Goal: Task Accomplishment & Management: Use online tool/utility

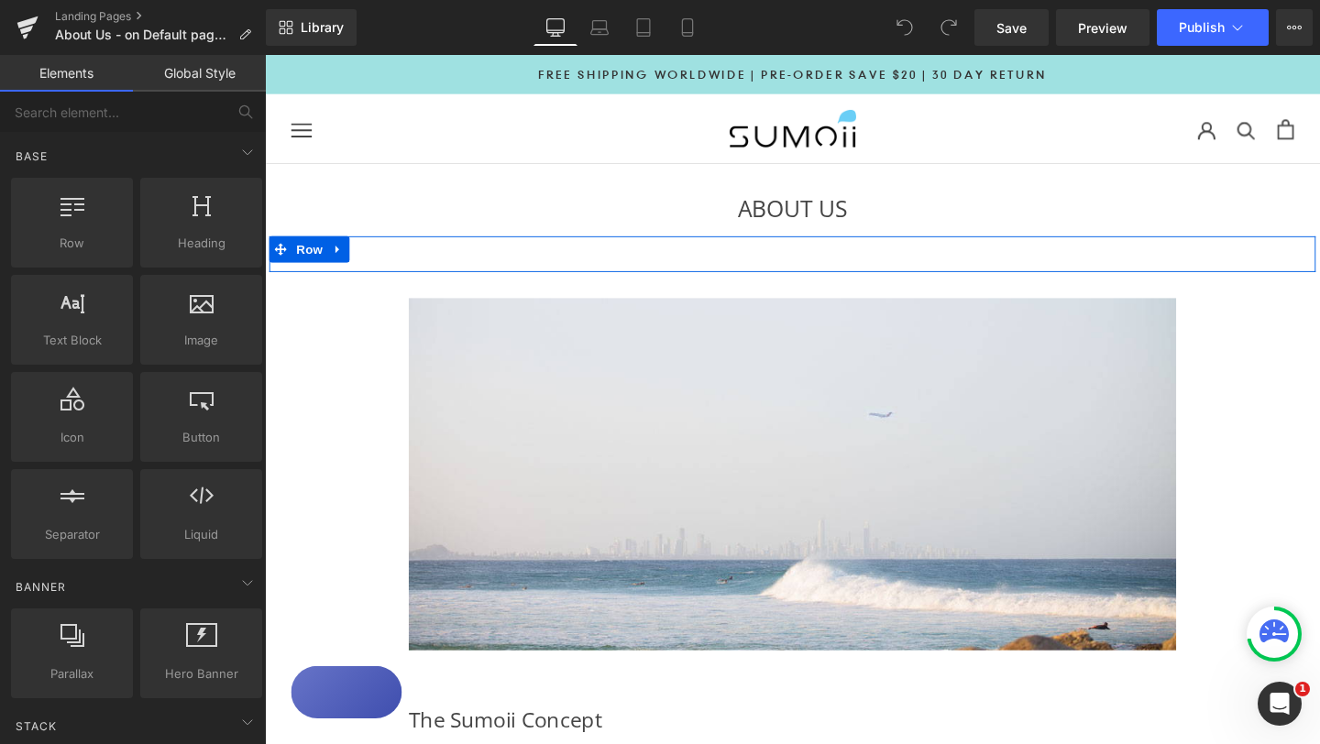
click at [817, 268] on div "Image Row" at bounding box center [819, 265] width 1100 height 38
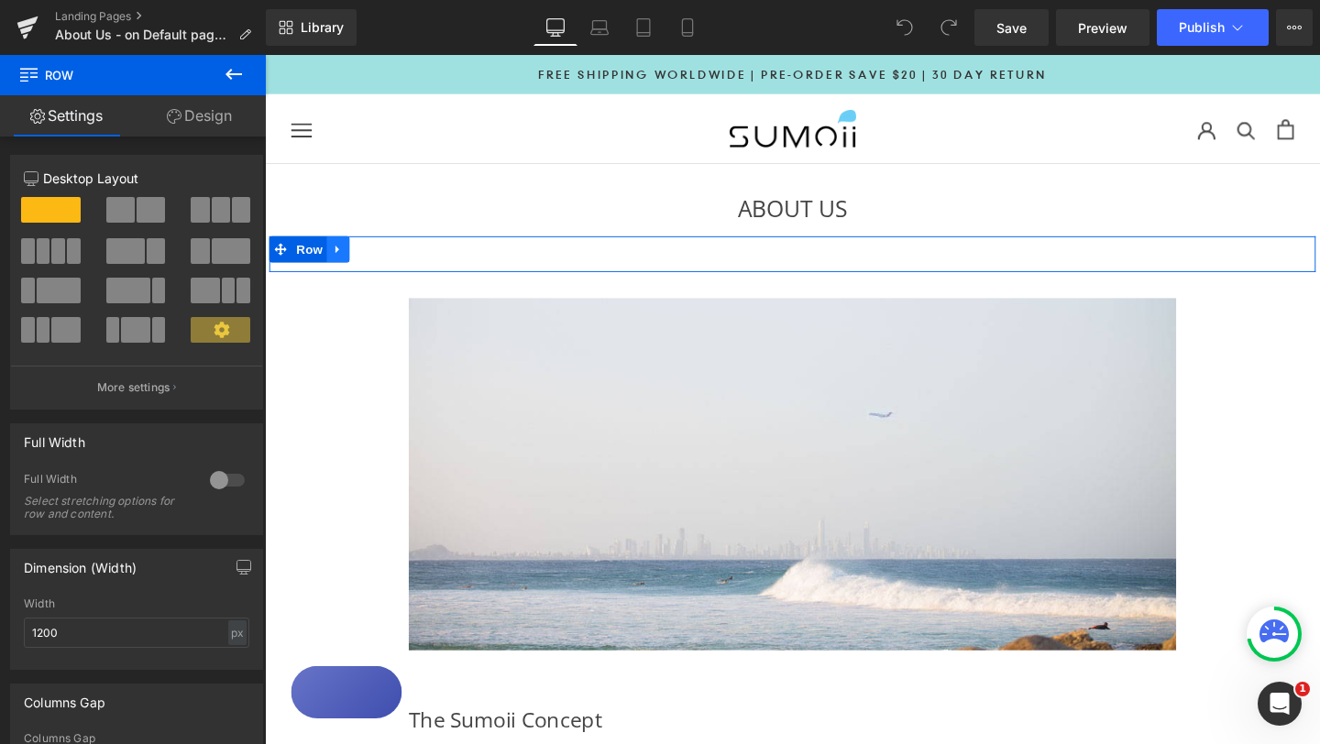
click at [345, 262] on icon at bounding box center [341, 260] width 13 height 14
click at [398, 261] on link at bounding box center [390, 259] width 24 height 27
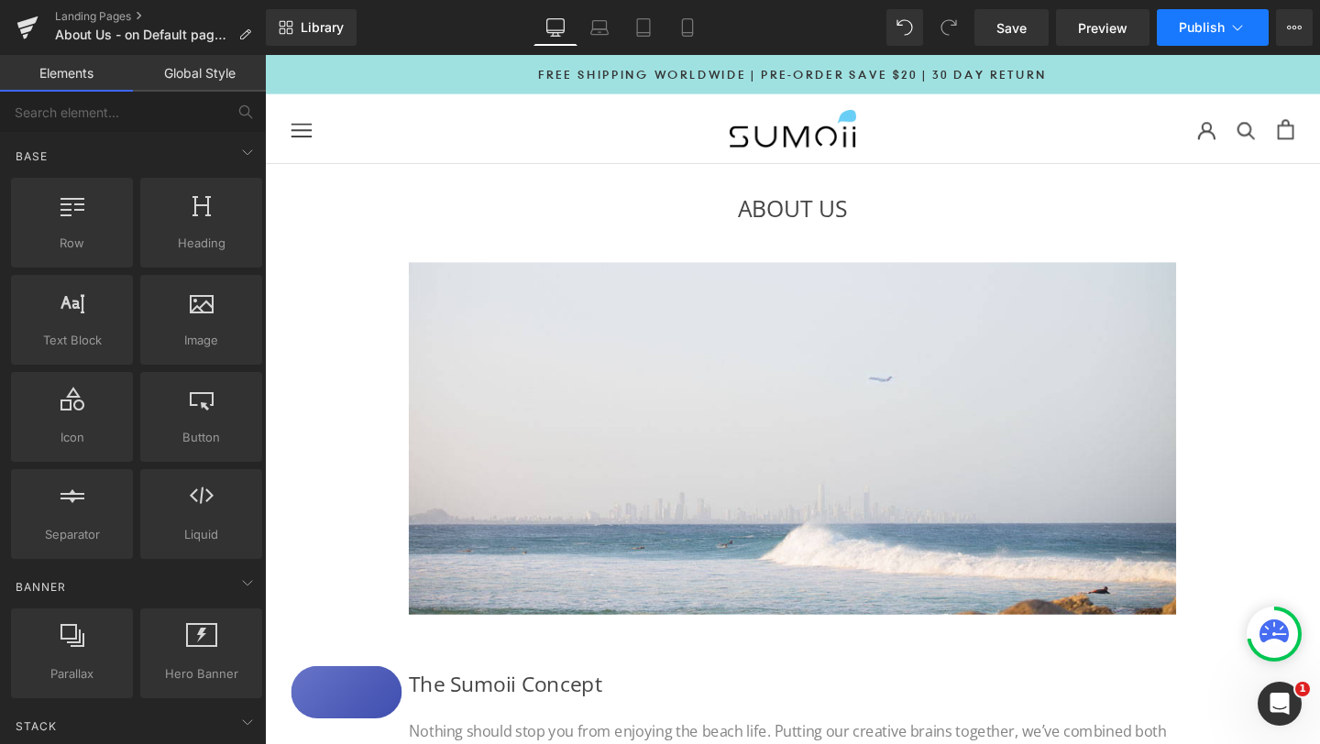
click at [1231, 27] on icon at bounding box center [1237, 27] width 18 height 18
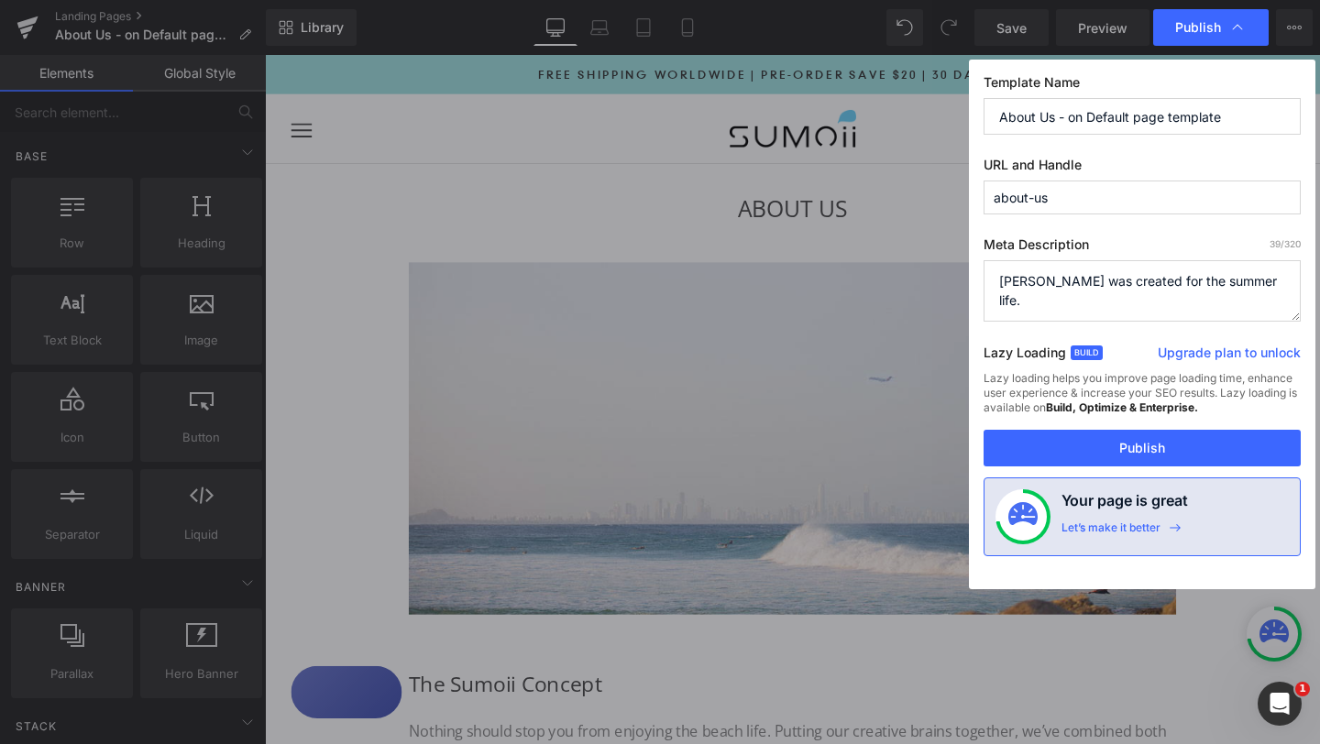
drag, startPoint x: 1058, startPoint y: 118, endPoint x: 1285, endPoint y: 118, distance: 226.4
click at [1285, 118] on input "About Us - on Default page template" at bounding box center [1141, 116] width 317 height 37
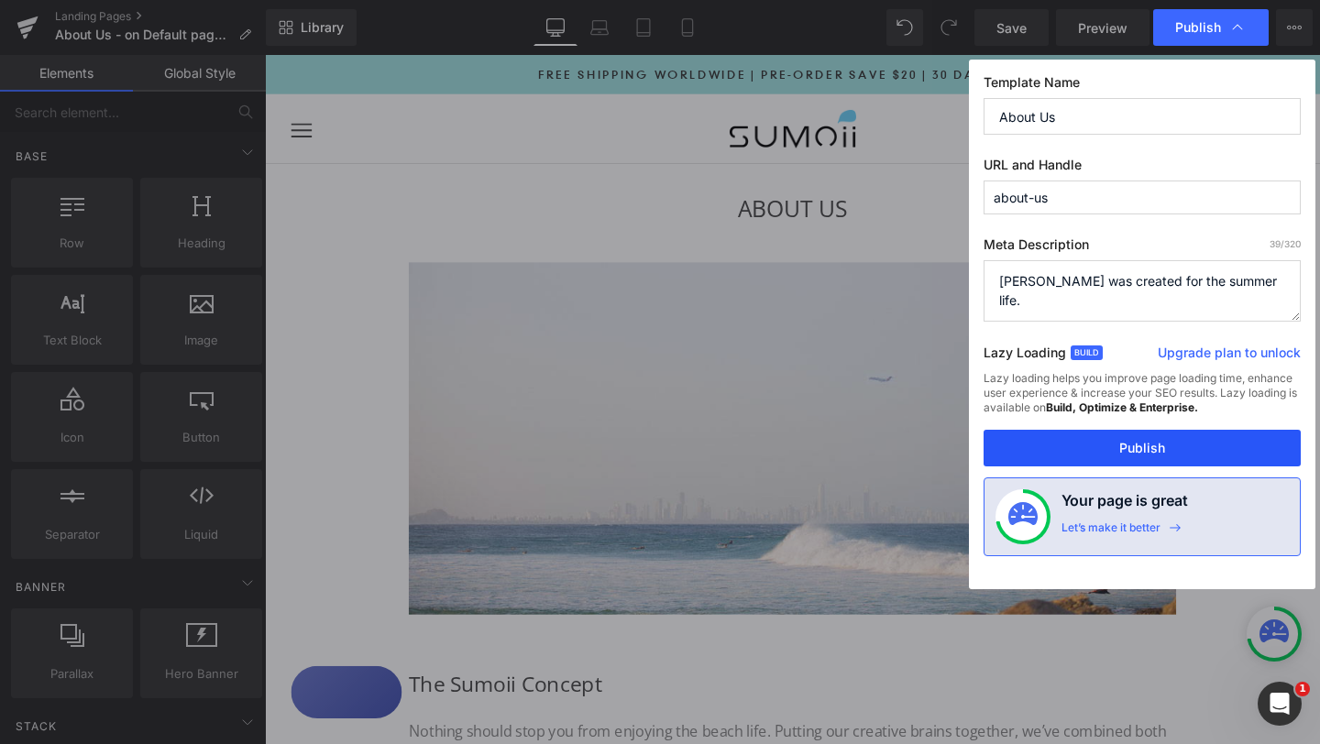
type input "About Us"
drag, startPoint x: 1144, startPoint y: 448, endPoint x: 924, endPoint y: 413, distance: 222.7
click at [1144, 448] on button "Publish" at bounding box center [1141, 448] width 317 height 37
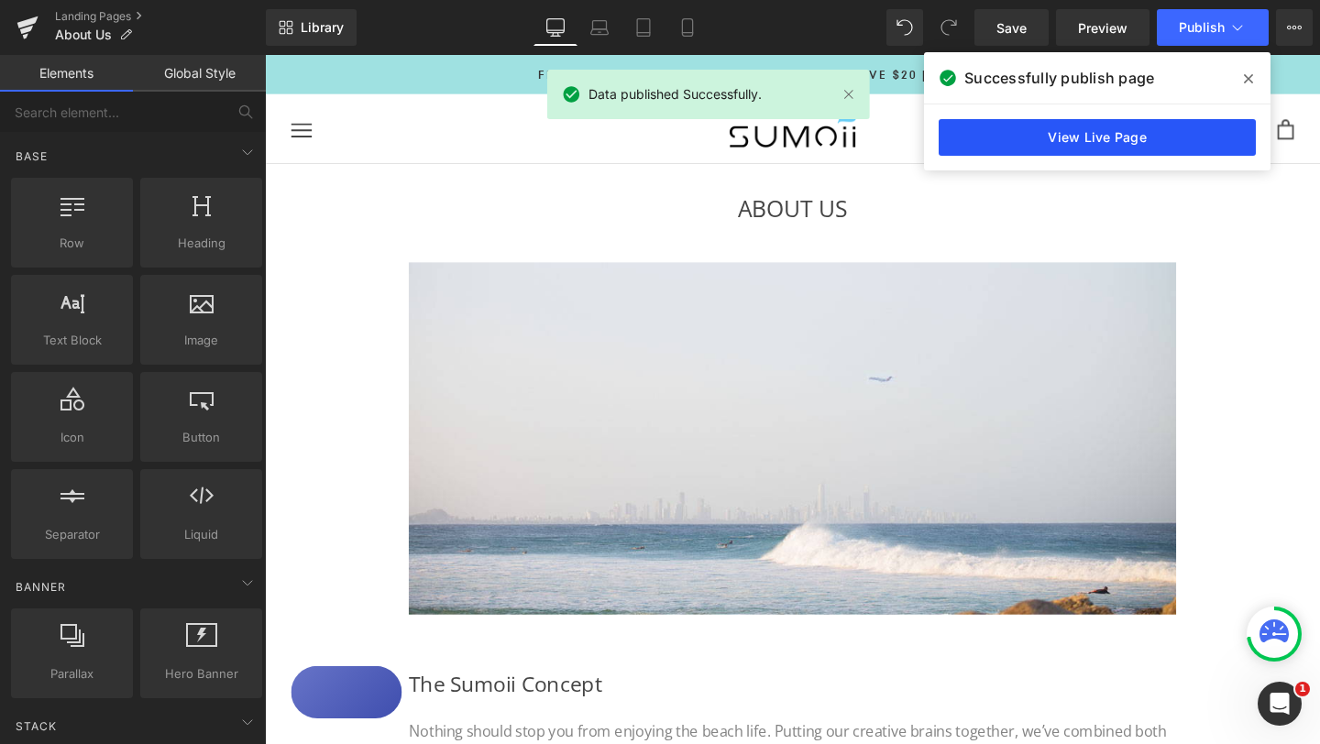
click at [1097, 129] on link "View Live Page" at bounding box center [1096, 137] width 317 height 37
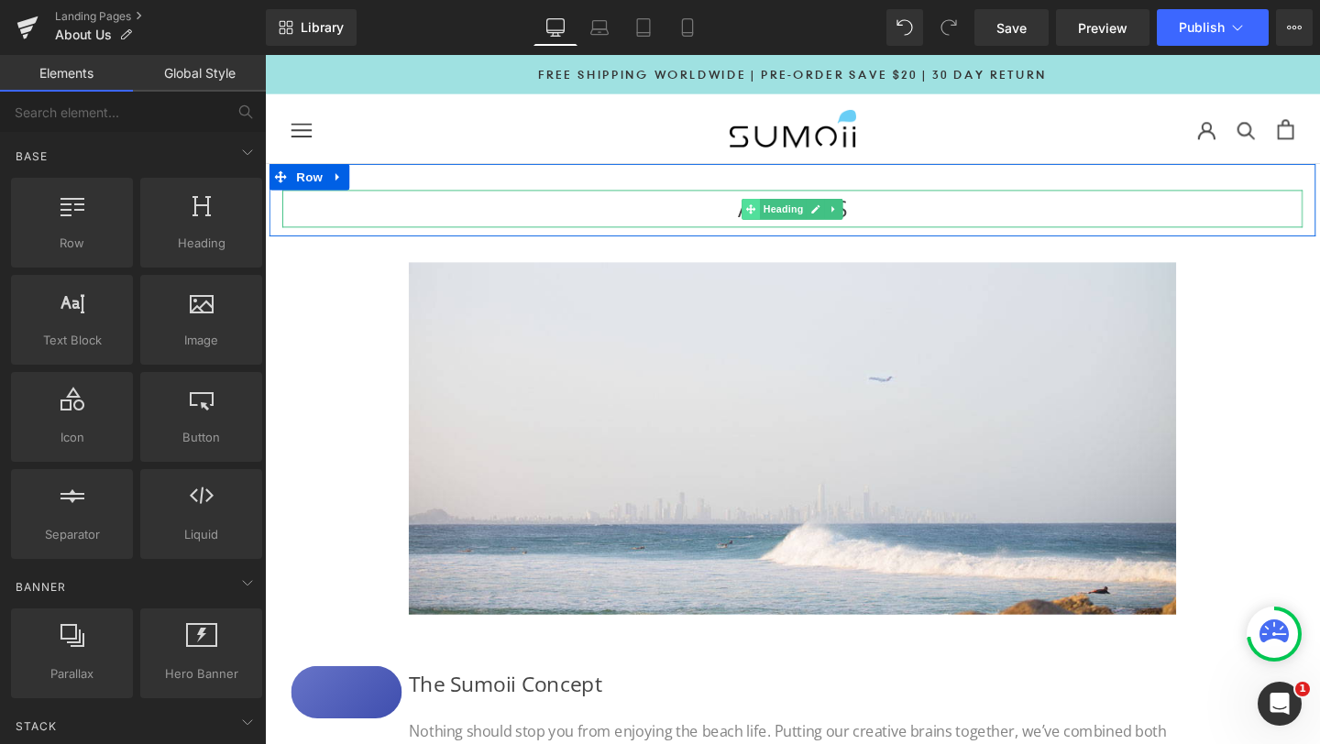
click at [782, 223] on span at bounding box center [775, 217] width 19 height 22
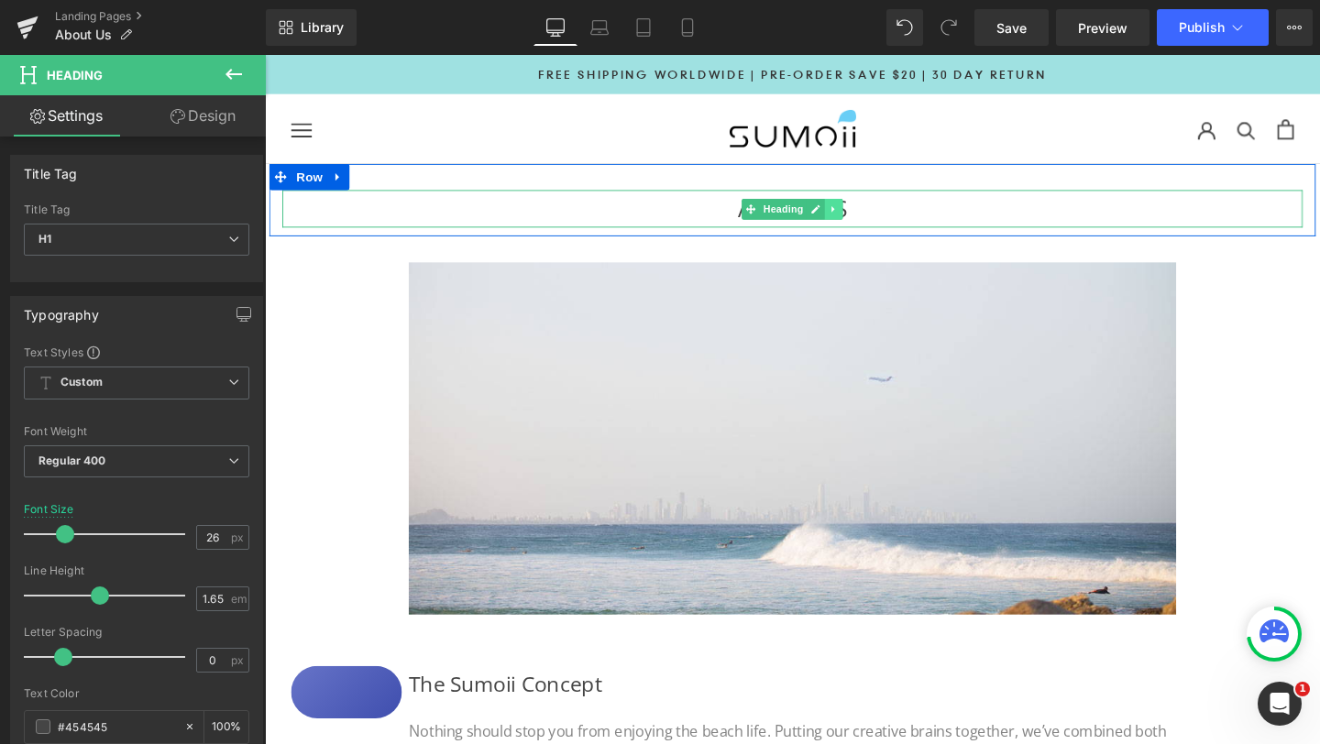
click at [865, 215] on icon at bounding box center [863, 217] width 10 height 11
click at [874, 218] on icon at bounding box center [873, 217] width 10 height 10
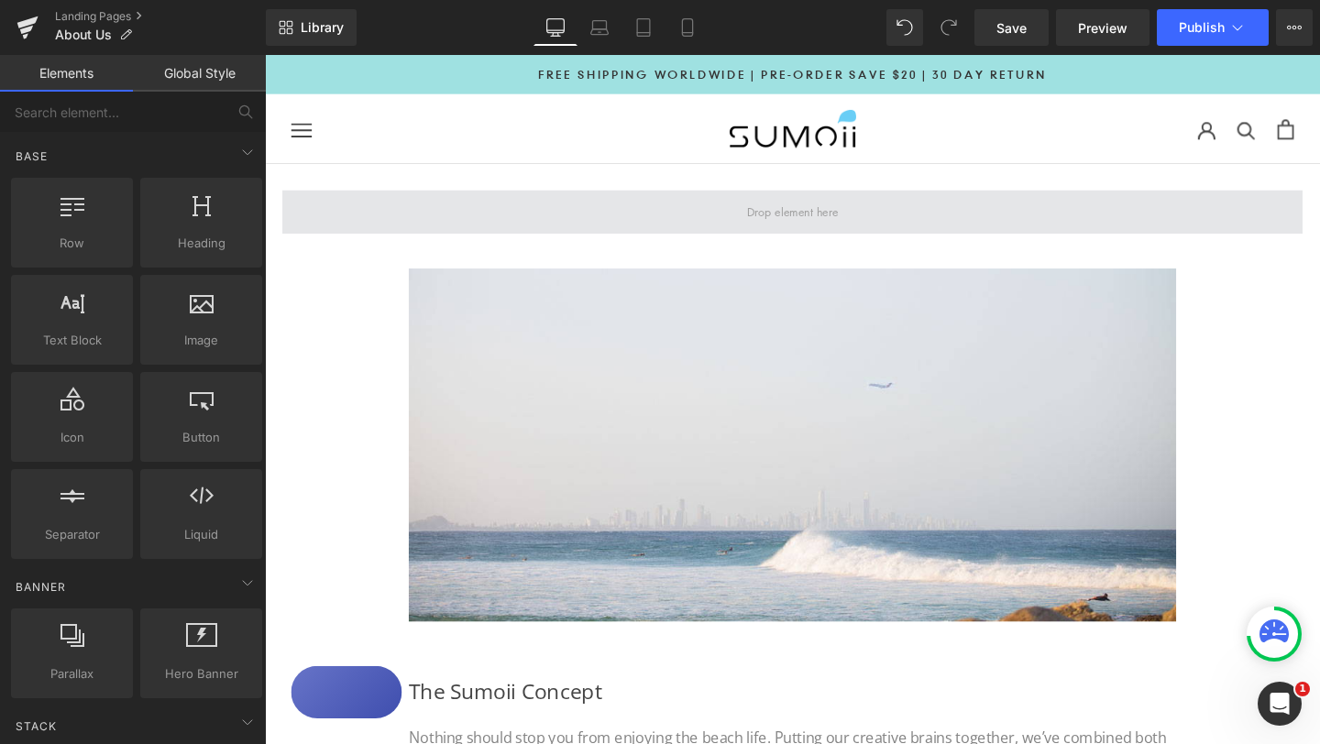
click at [1233, 225] on span at bounding box center [819, 220] width 1072 height 46
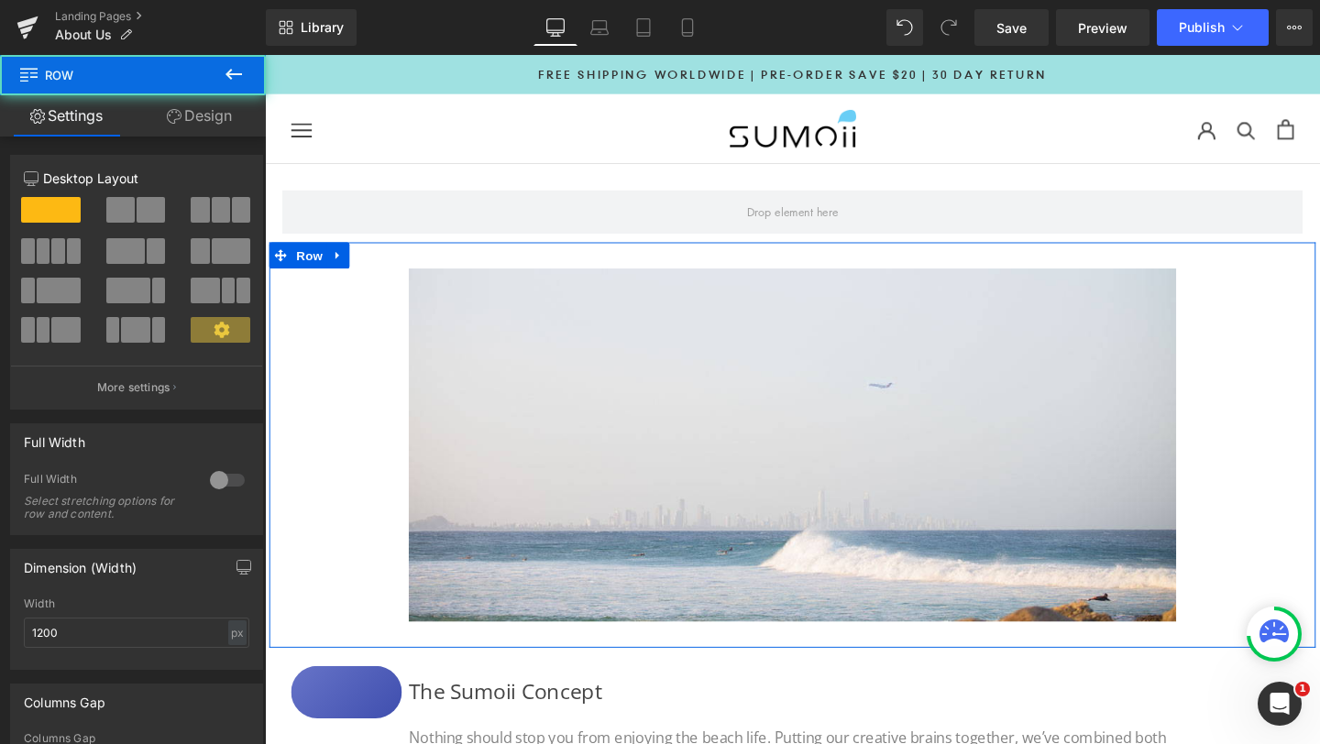
click at [1289, 303] on div "Image Row" at bounding box center [819, 464] width 1100 height 425
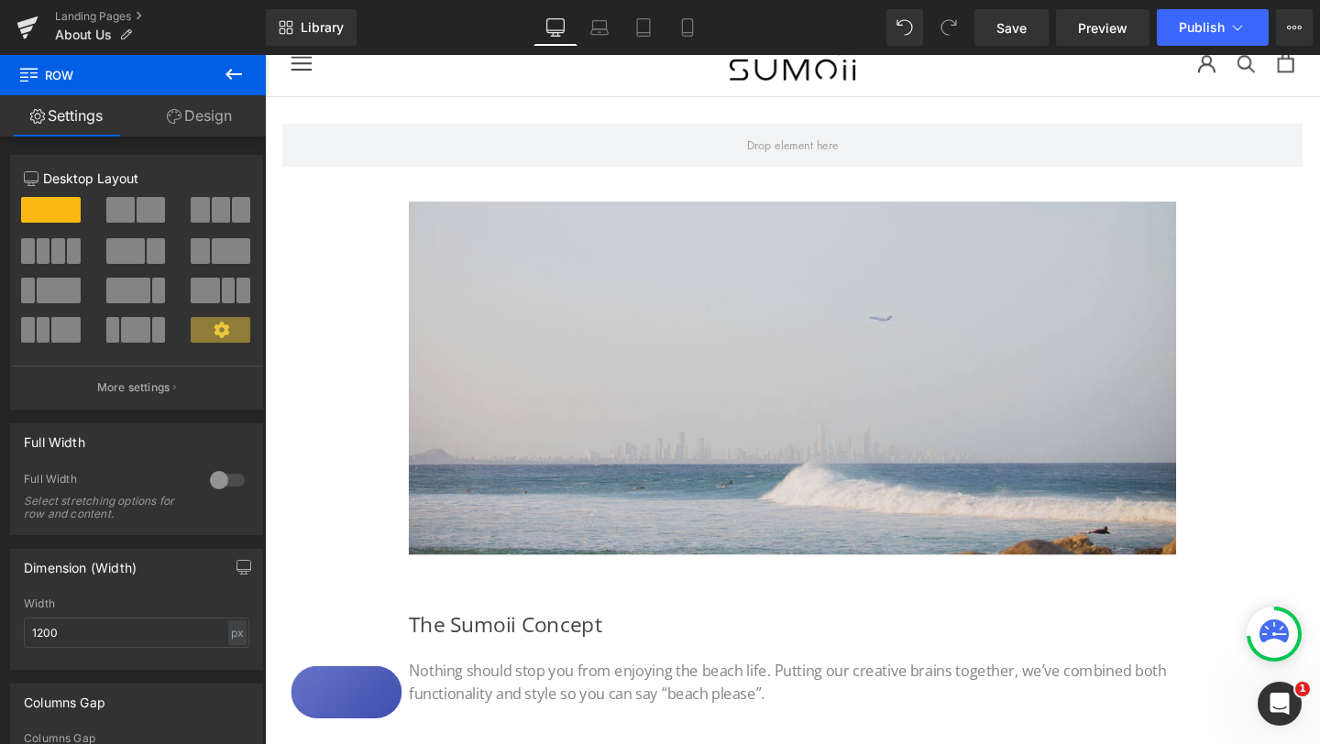
scroll to position [1, 0]
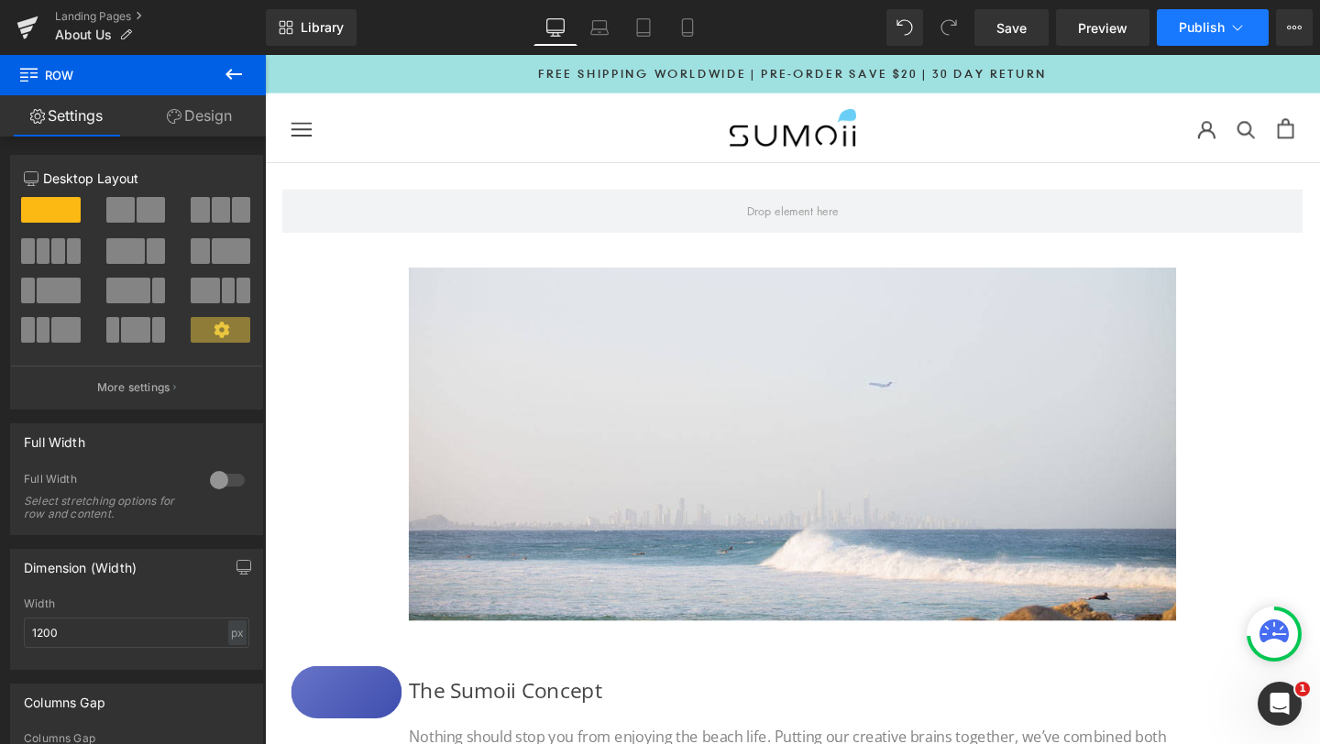
click at [1212, 36] on button "Publish" at bounding box center [1213, 27] width 112 height 37
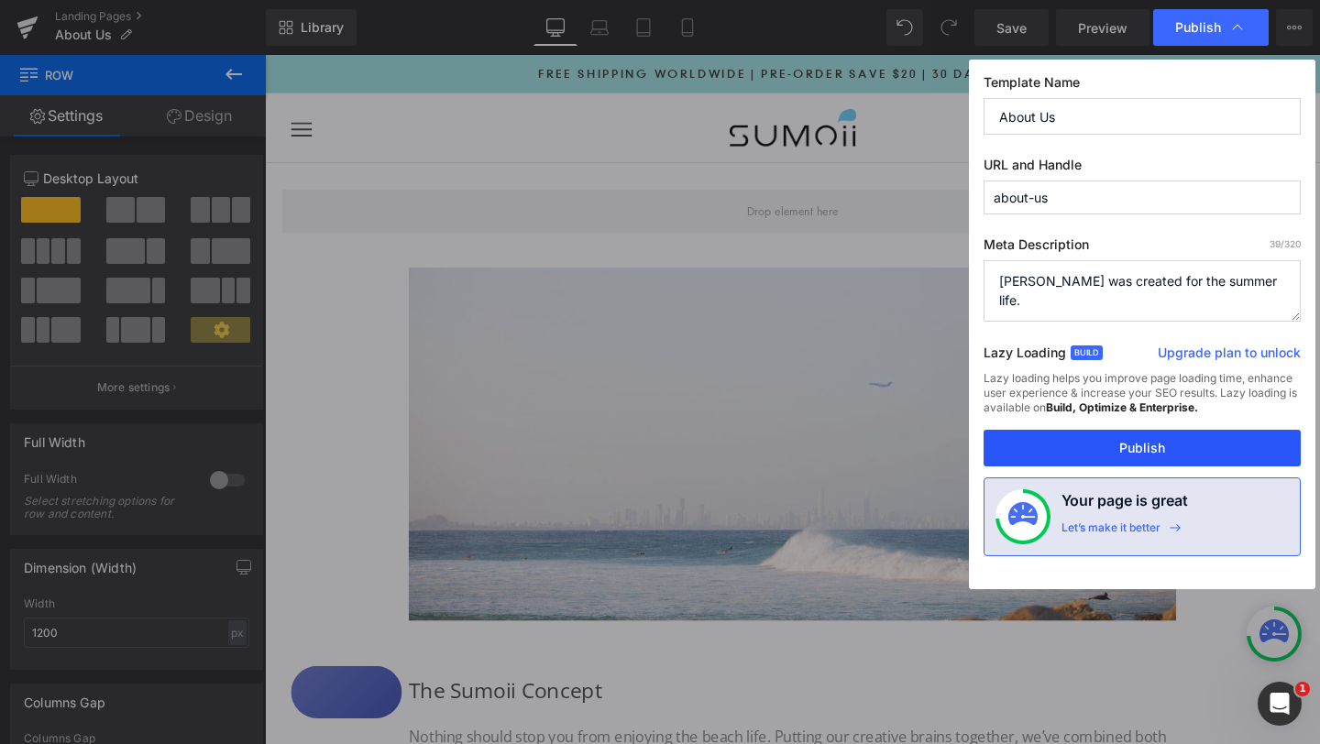
click at [1127, 451] on button "Publish" at bounding box center [1141, 448] width 317 height 37
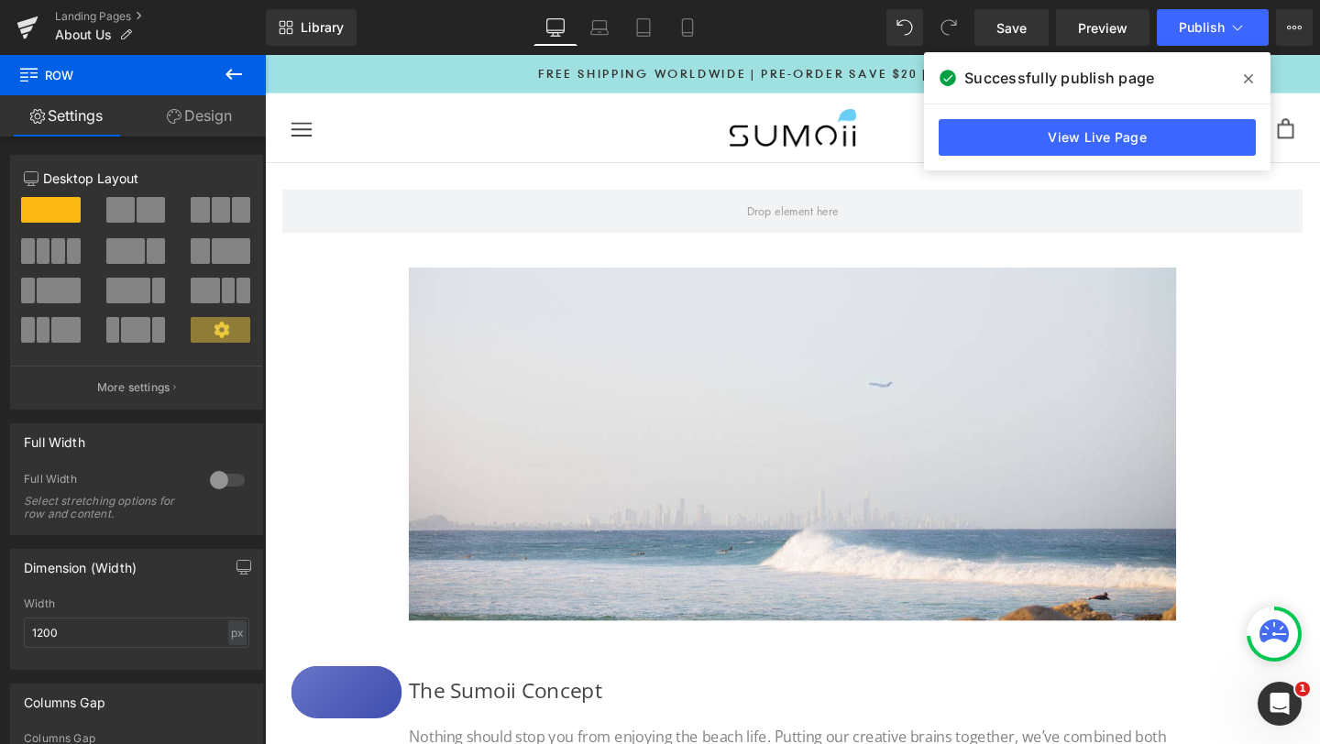
click at [1246, 74] on icon at bounding box center [1248, 78] width 9 height 15
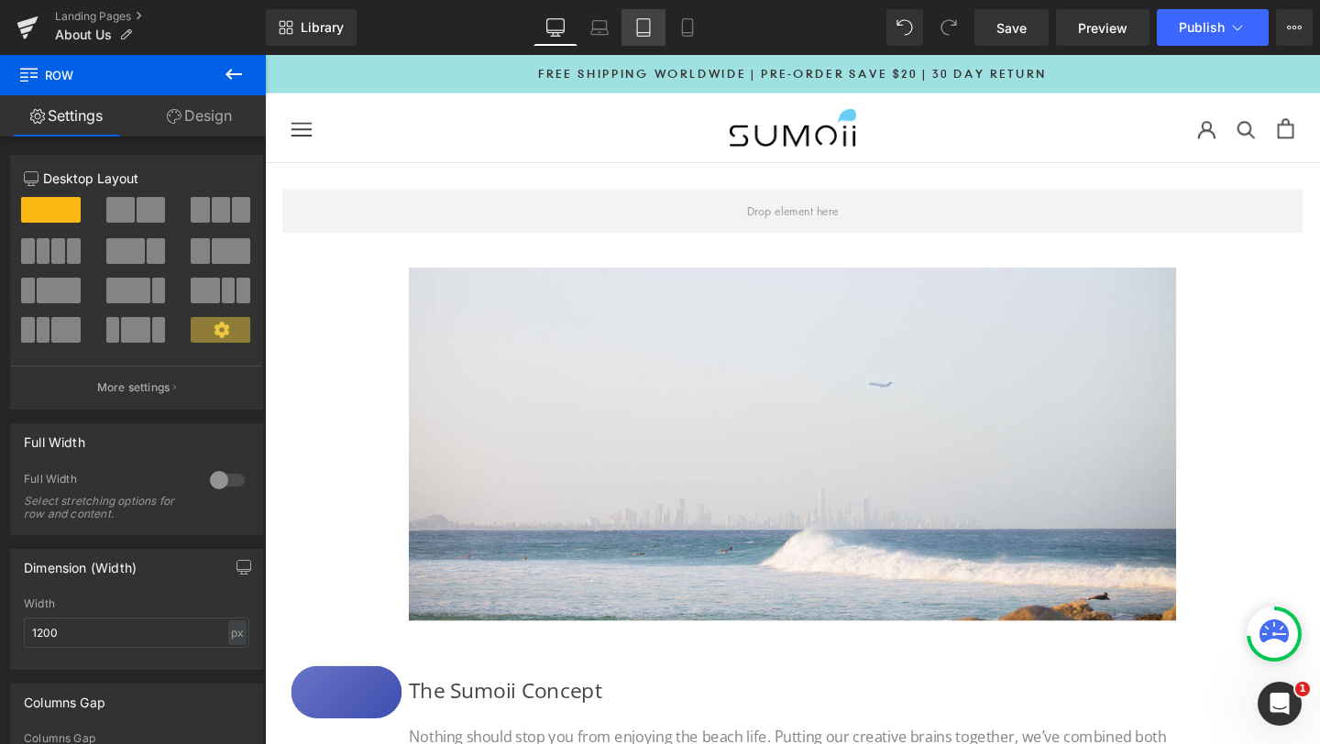
click at [642, 34] on icon at bounding box center [643, 27] width 18 height 18
type input "100"
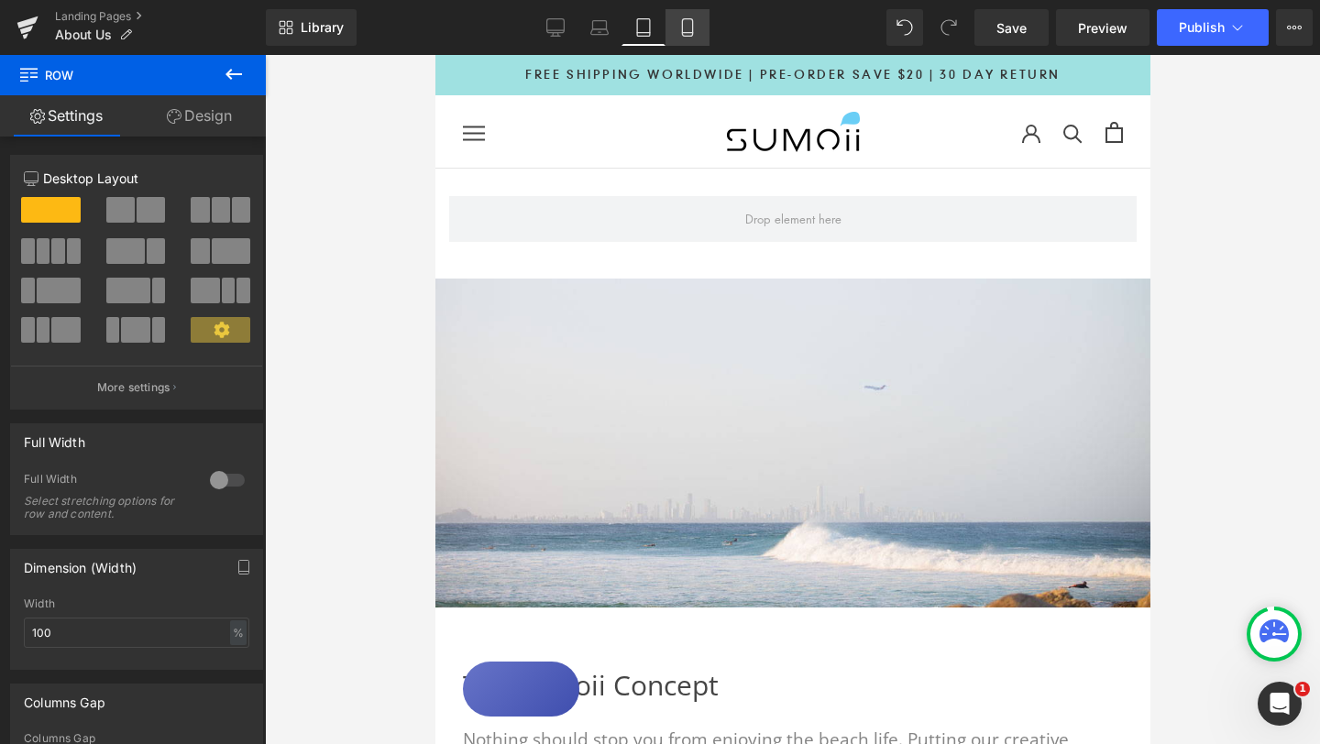
click at [695, 33] on icon at bounding box center [687, 27] width 18 height 18
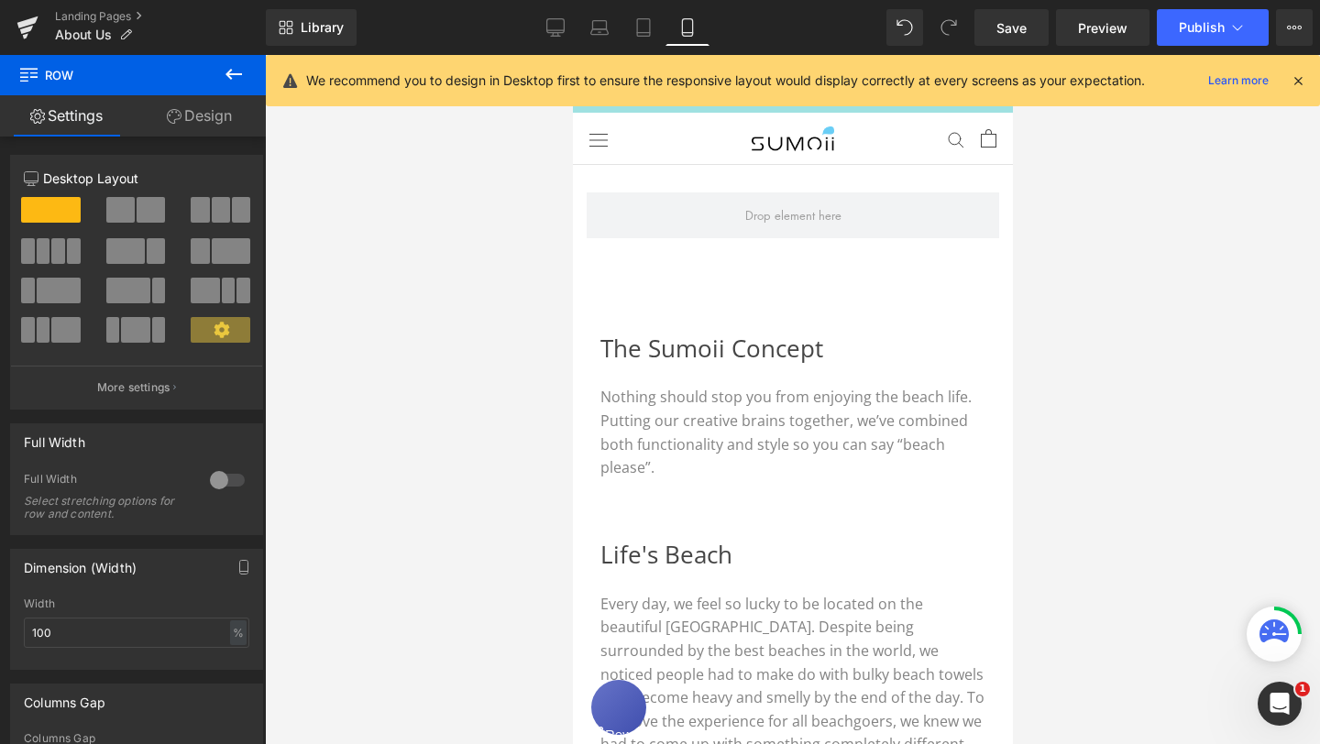
scroll to position [0, 0]
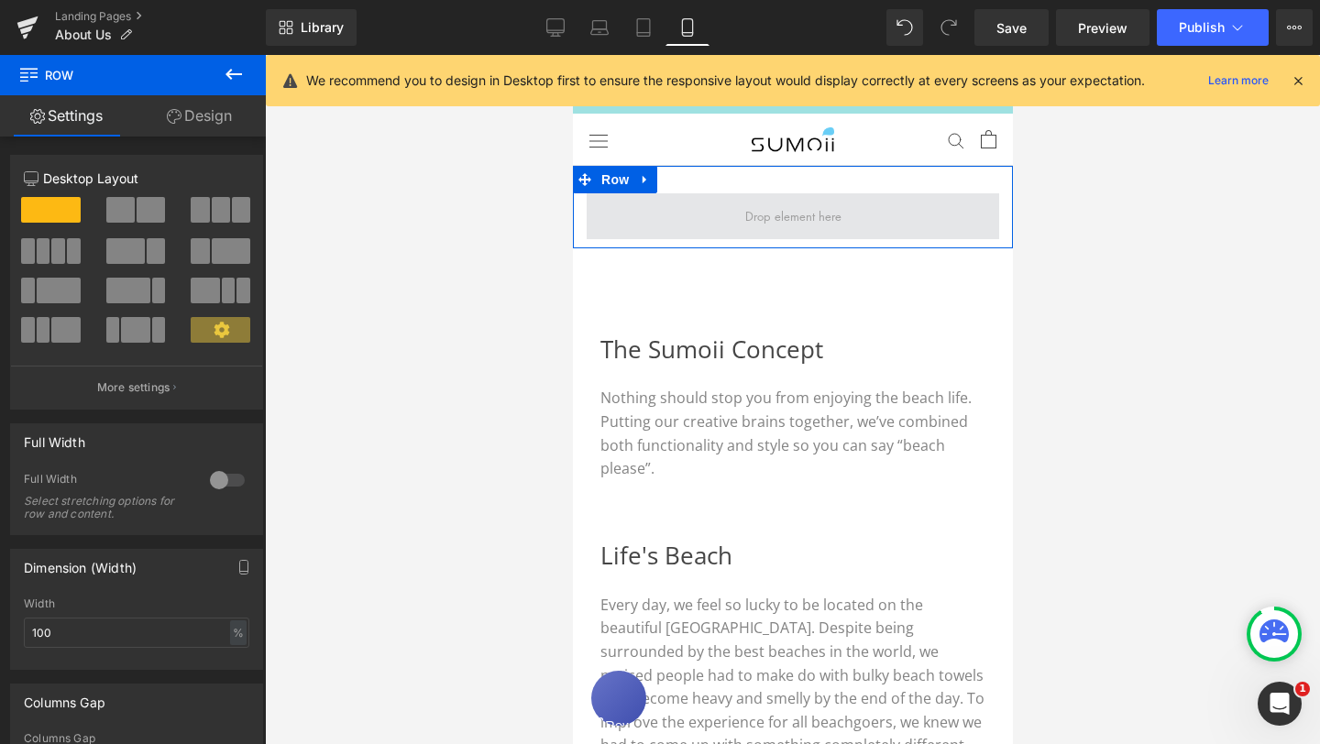
click at [745, 219] on span at bounding box center [792, 216] width 109 height 28
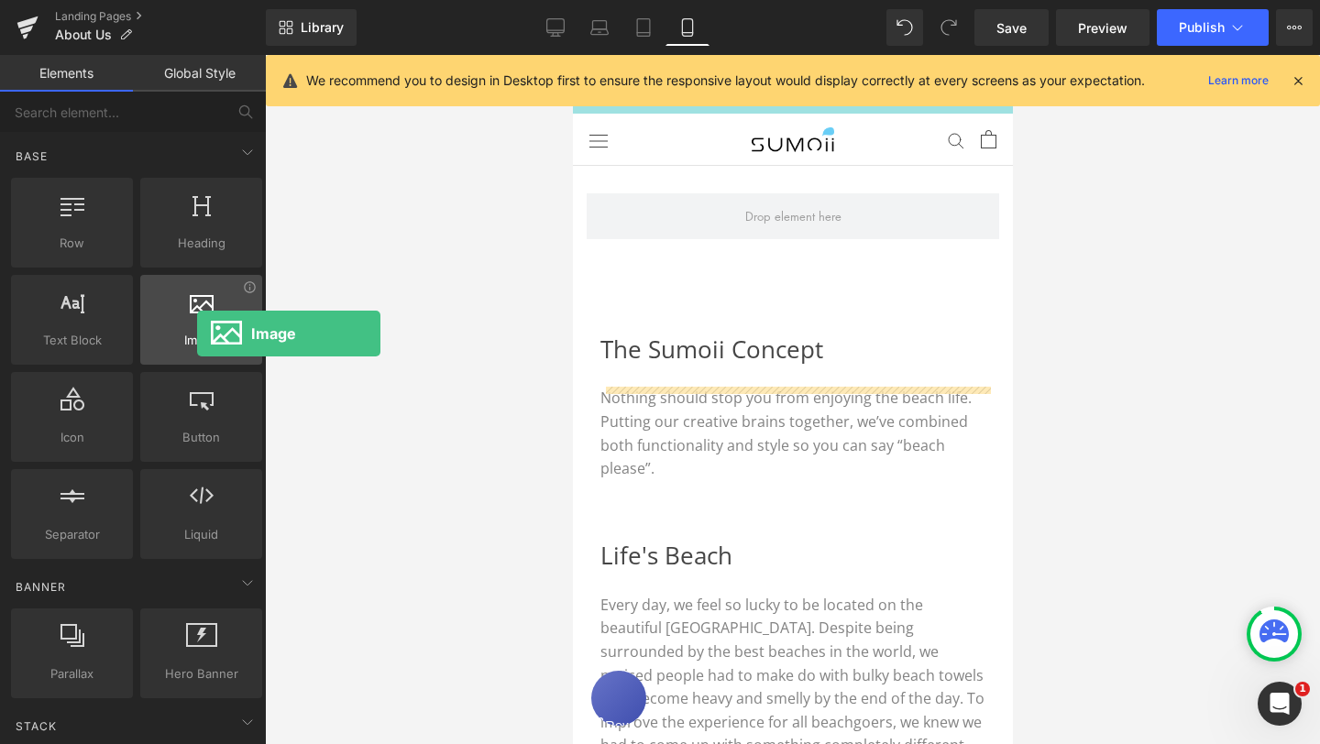
click at [197, 334] on span "Image" at bounding box center [201, 340] width 111 height 19
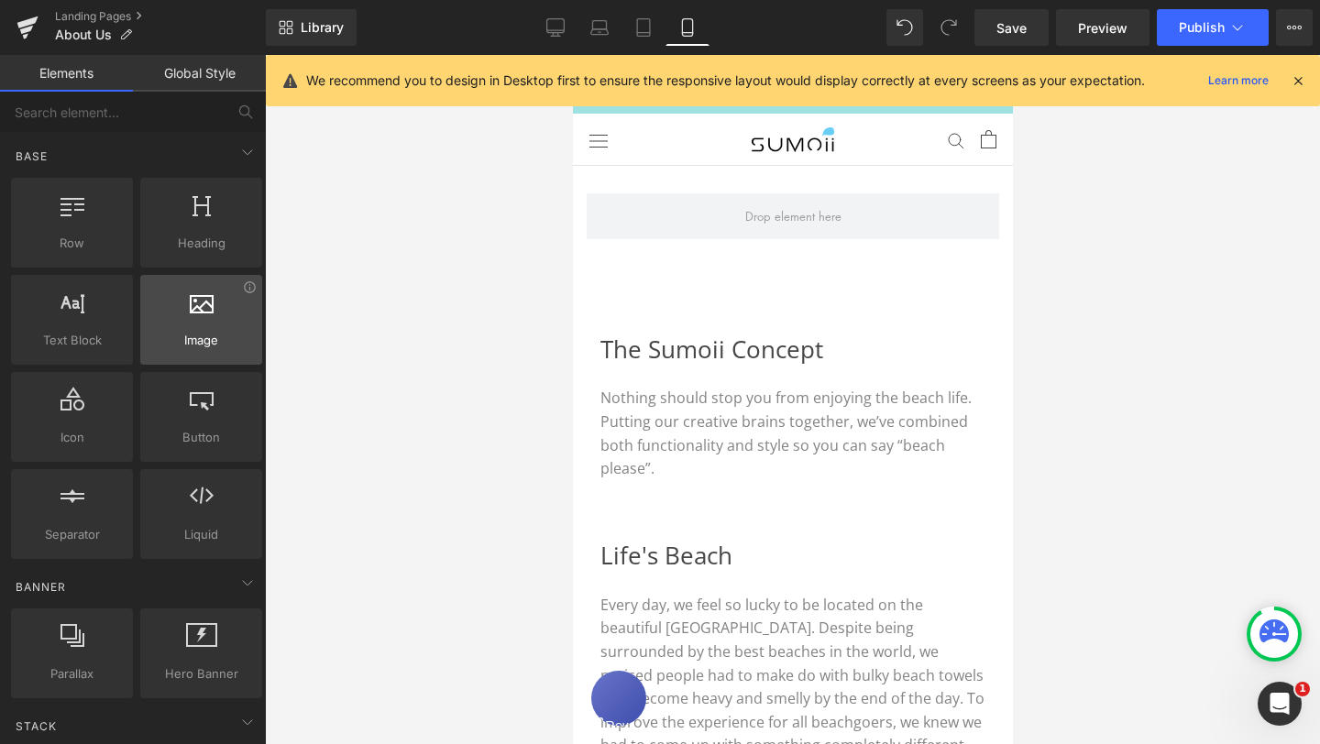
click at [204, 332] on span "Image" at bounding box center [201, 340] width 111 height 19
click at [230, 345] on span "Image" at bounding box center [201, 340] width 111 height 19
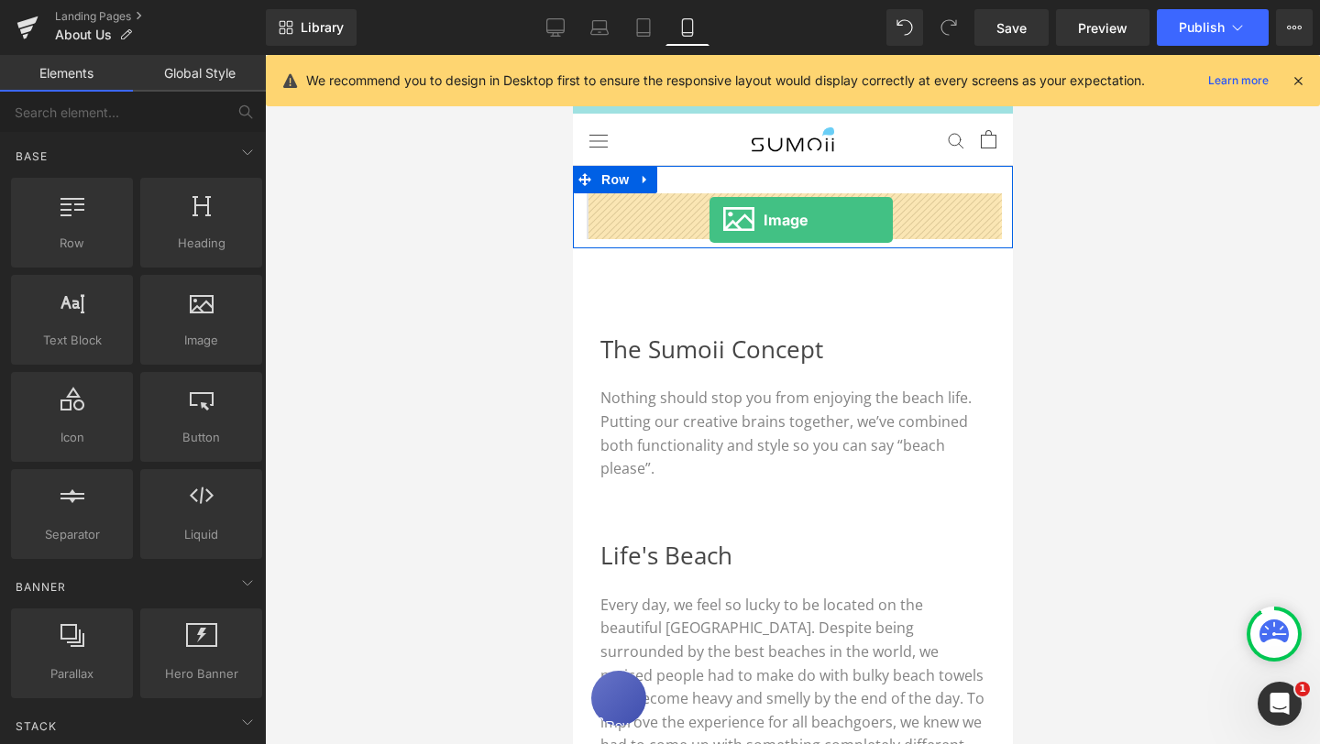
drag, startPoint x: 780, startPoint y: 365, endPoint x: 703, endPoint y: 221, distance: 163.2
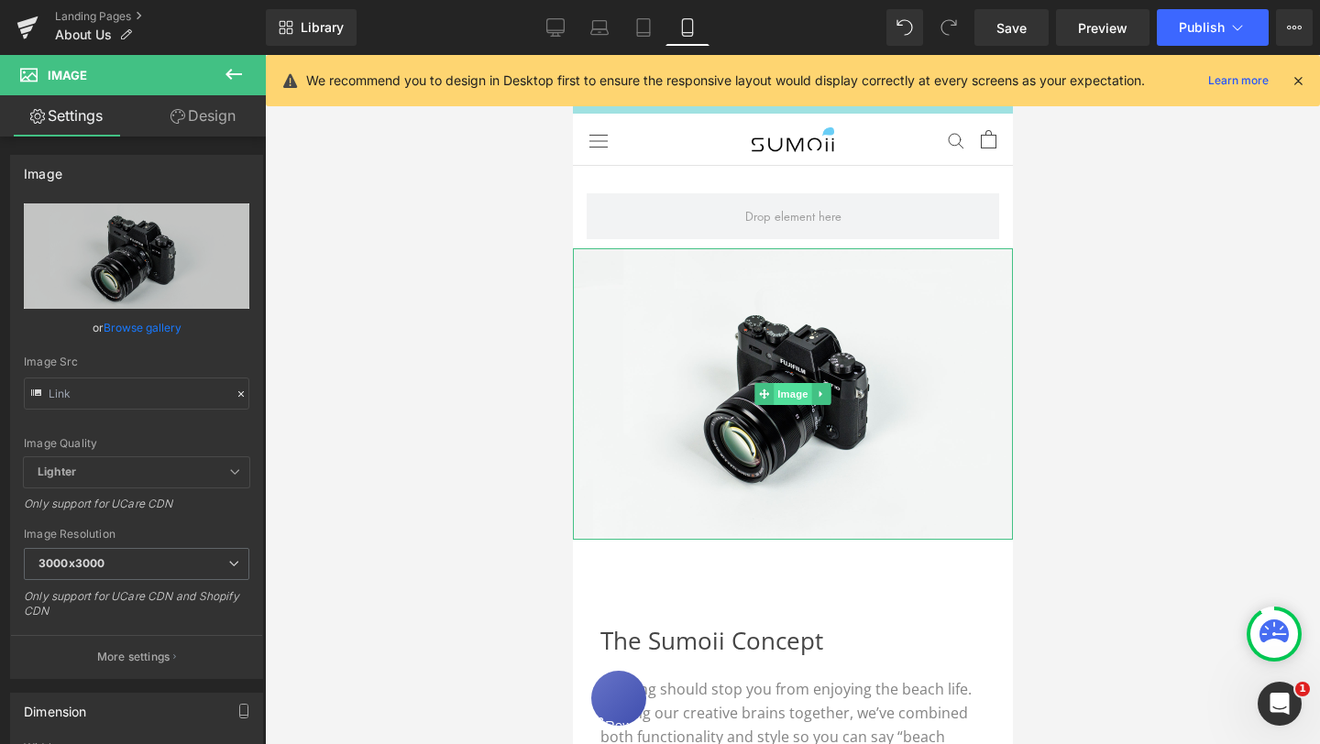
click at [783, 389] on span "Image" at bounding box center [792, 394] width 38 height 22
click at [799, 396] on span "Image" at bounding box center [792, 394] width 38 height 22
click at [829, 393] on link at bounding box center [820, 394] width 19 height 22
click at [795, 396] on icon at bounding box center [791, 394] width 10 height 11
click at [793, 395] on icon at bounding box center [791, 394] width 10 height 10
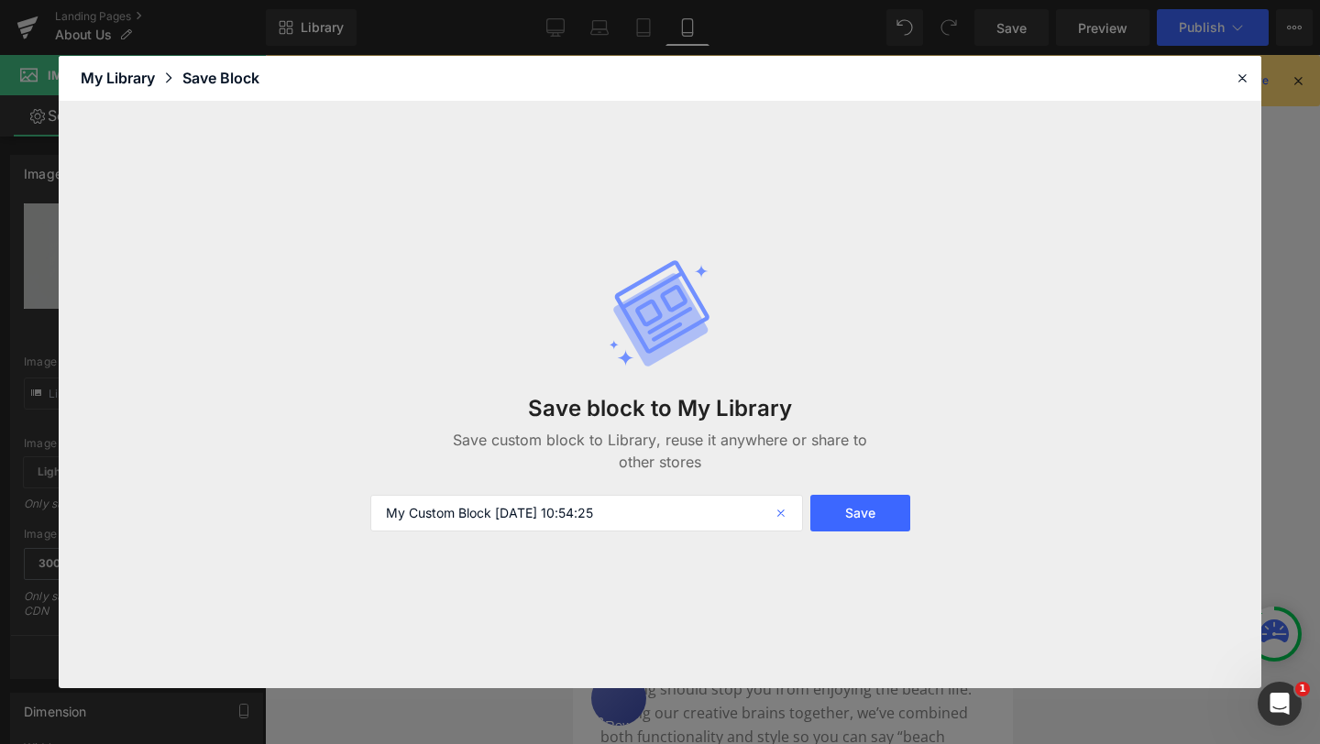
click at [779, 509] on icon at bounding box center [782, 513] width 40 height 37
click at [132, 80] on div "My Library" at bounding box center [132, 78] width 102 height 22
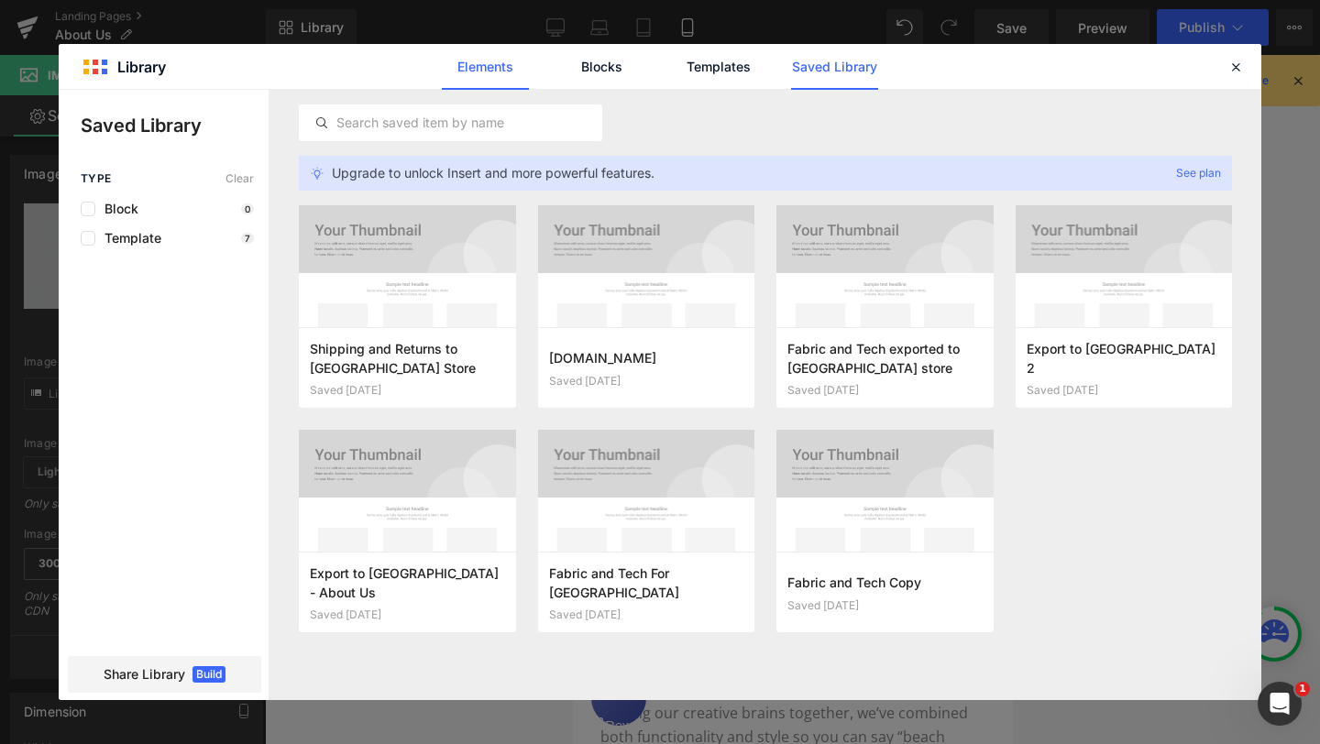
click at [490, 71] on link "Elements" at bounding box center [485, 67] width 87 height 46
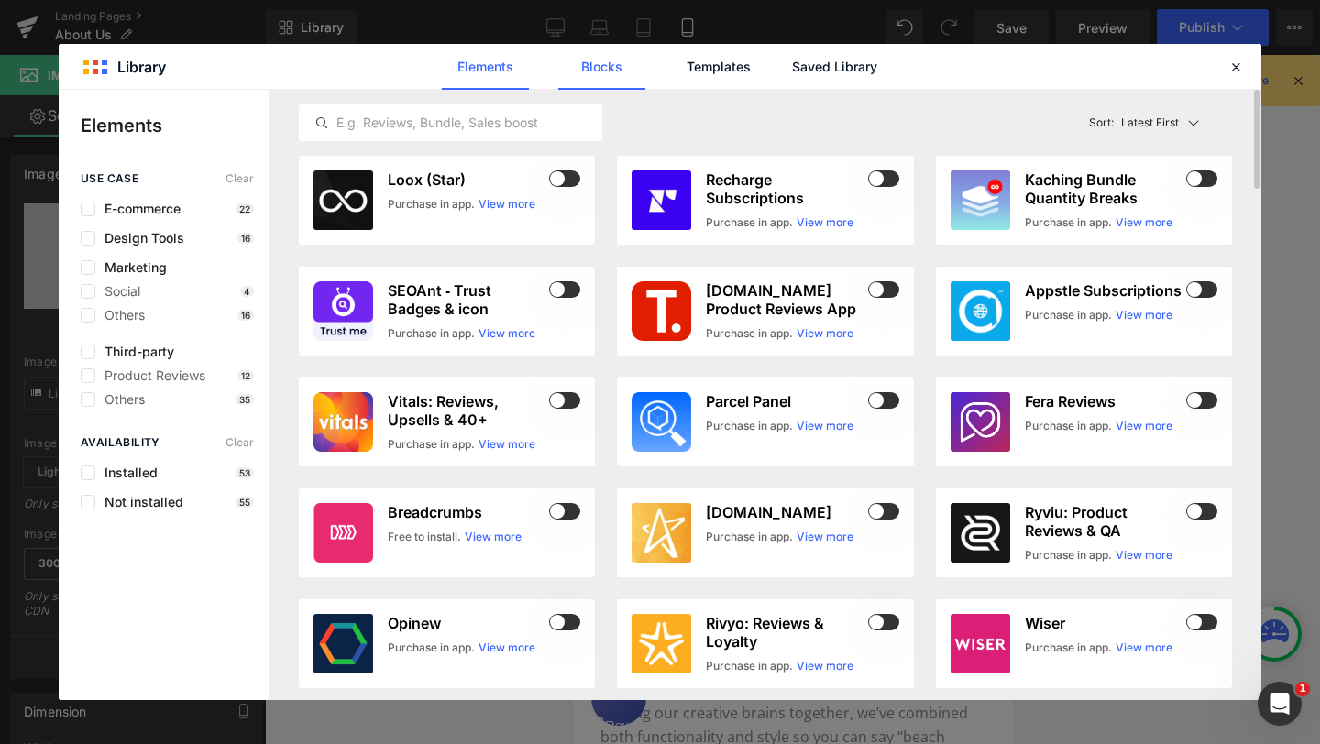
click at [604, 63] on link "Blocks" at bounding box center [601, 67] width 87 height 46
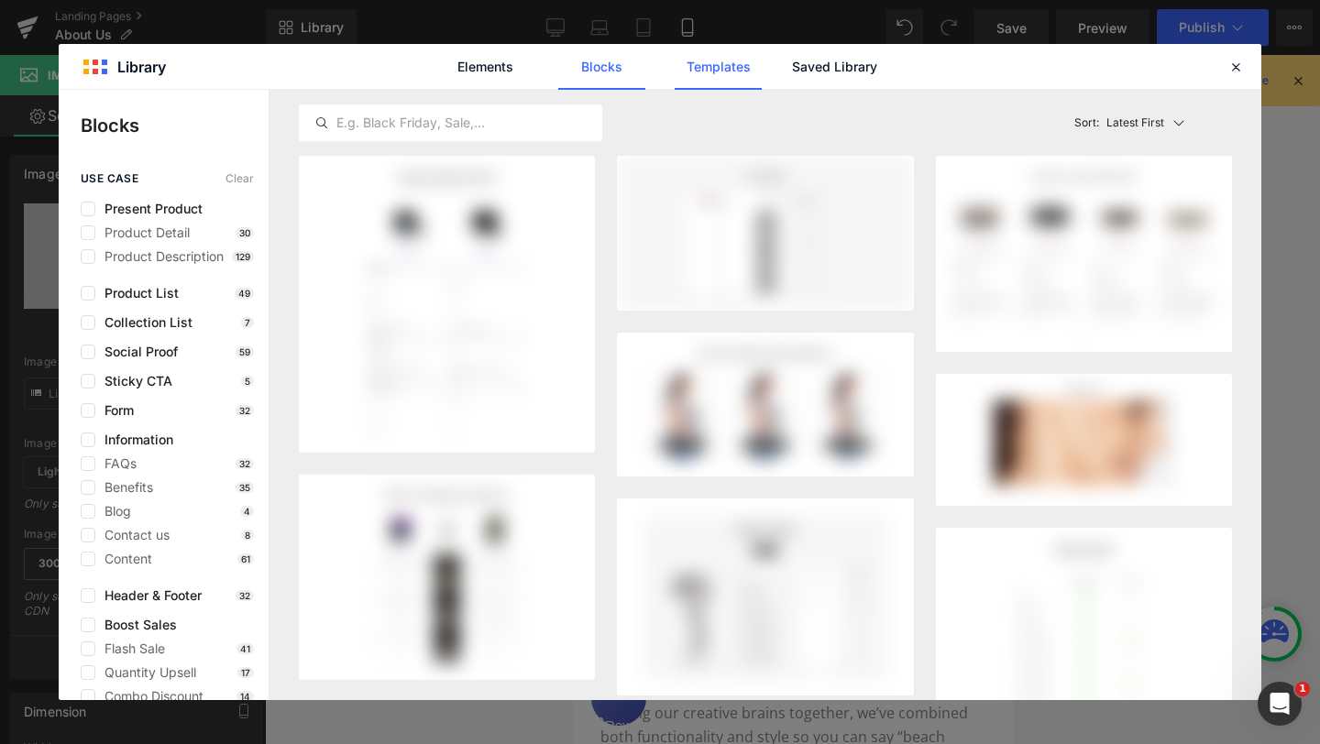
click at [700, 68] on link "Templates" at bounding box center [717, 67] width 87 height 46
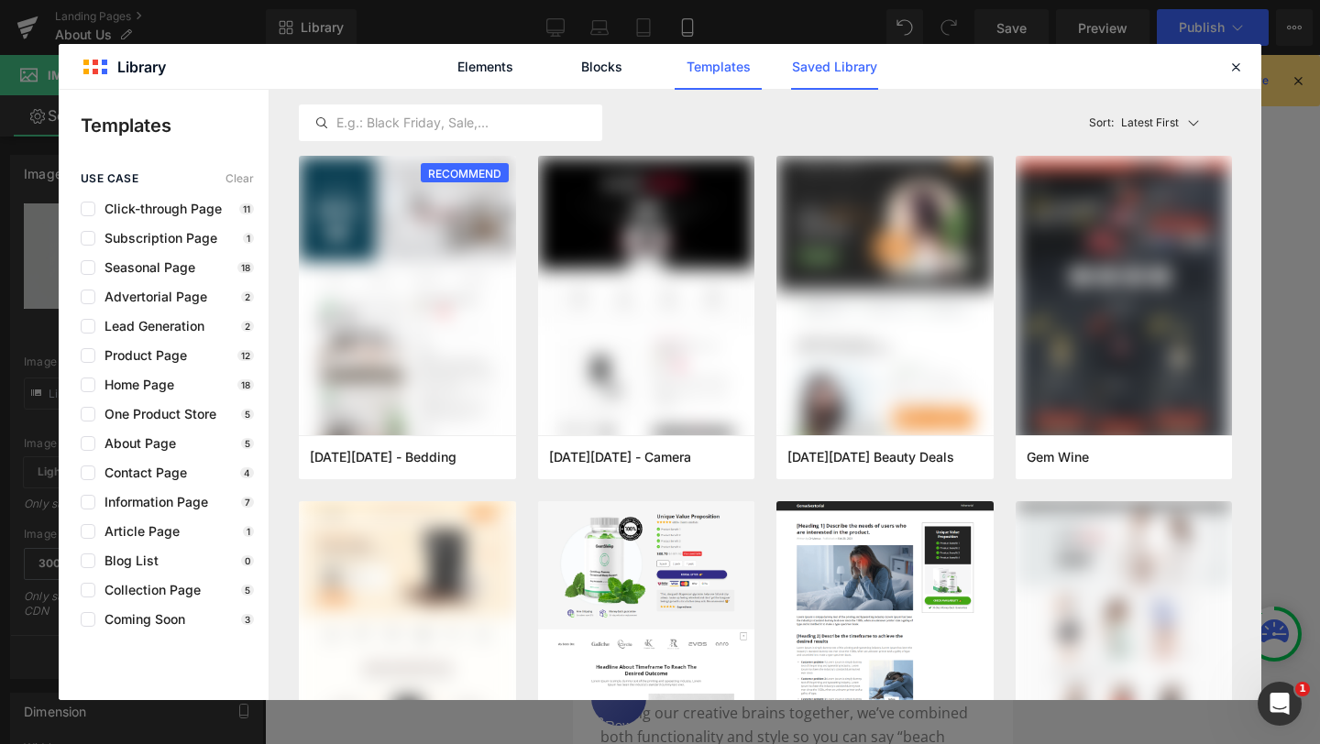
click at [828, 71] on link "Saved Library" at bounding box center [834, 67] width 87 height 46
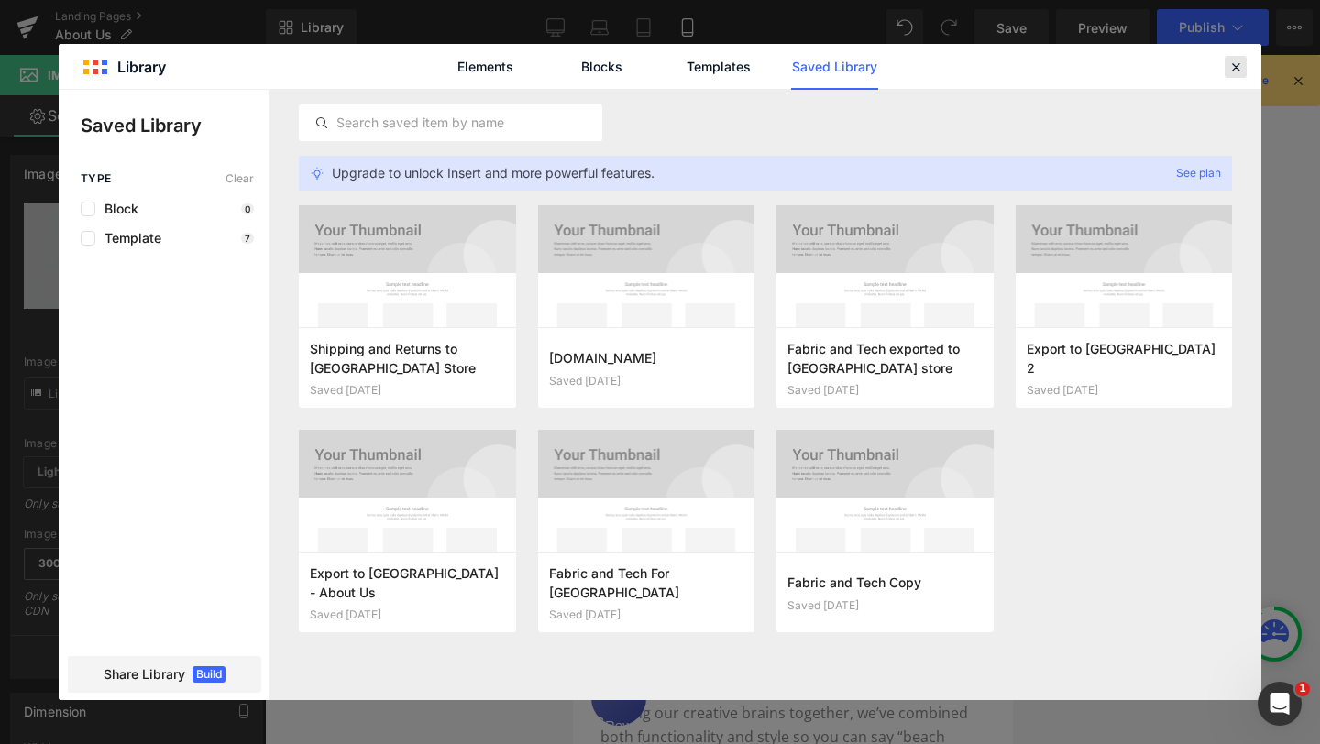
click at [1231, 69] on icon at bounding box center [1235, 67] width 16 height 16
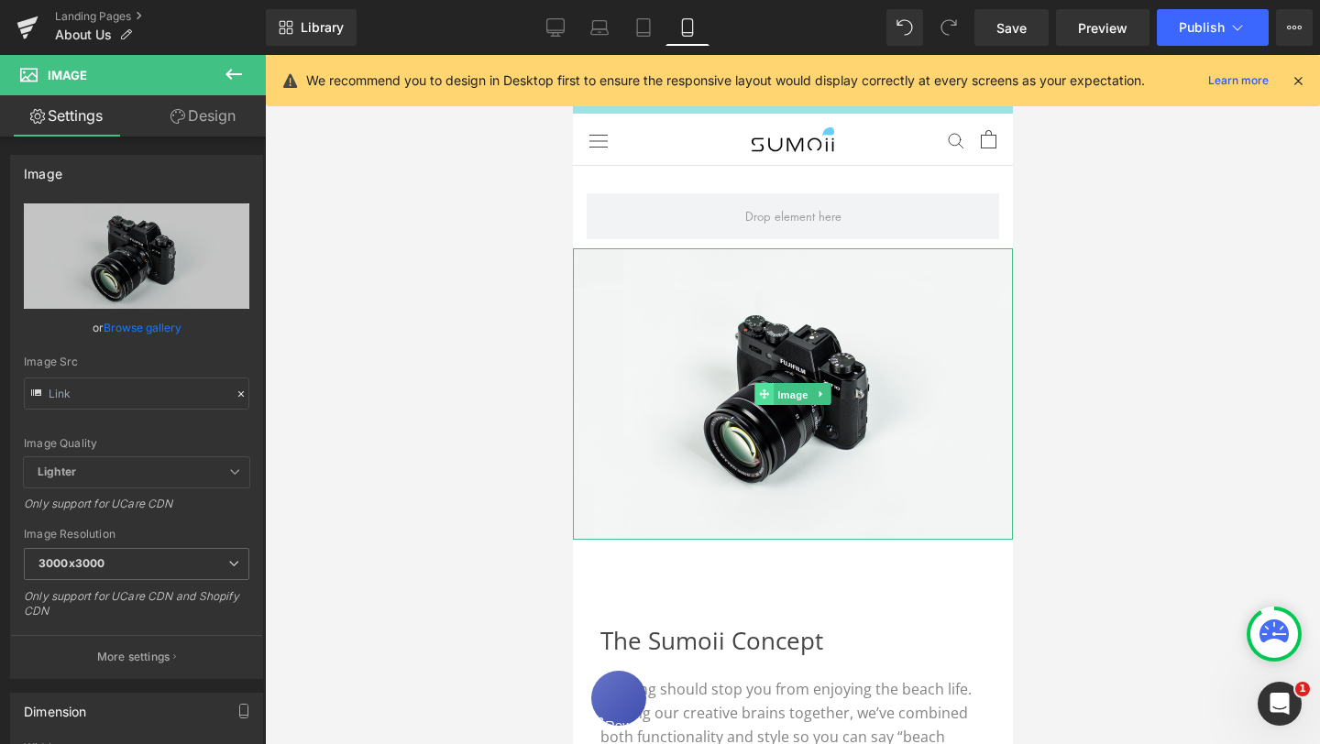
click at [766, 396] on link "Image" at bounding box center [781, 394] width 57 height 22
click at [828, 395] on link at bounding box center [820, 394] width 19 height 22
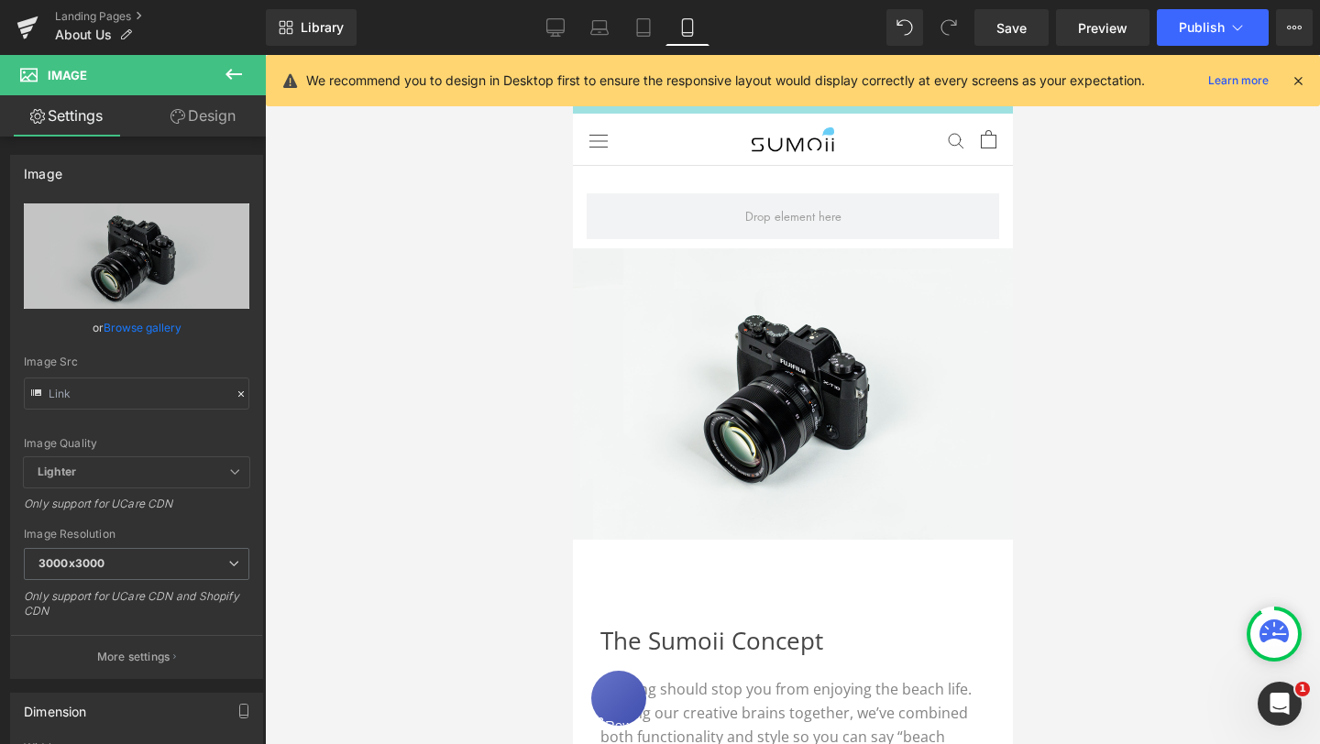
click at [1098, 371] on div at bounding box center [792, 399] width 1055 height 689
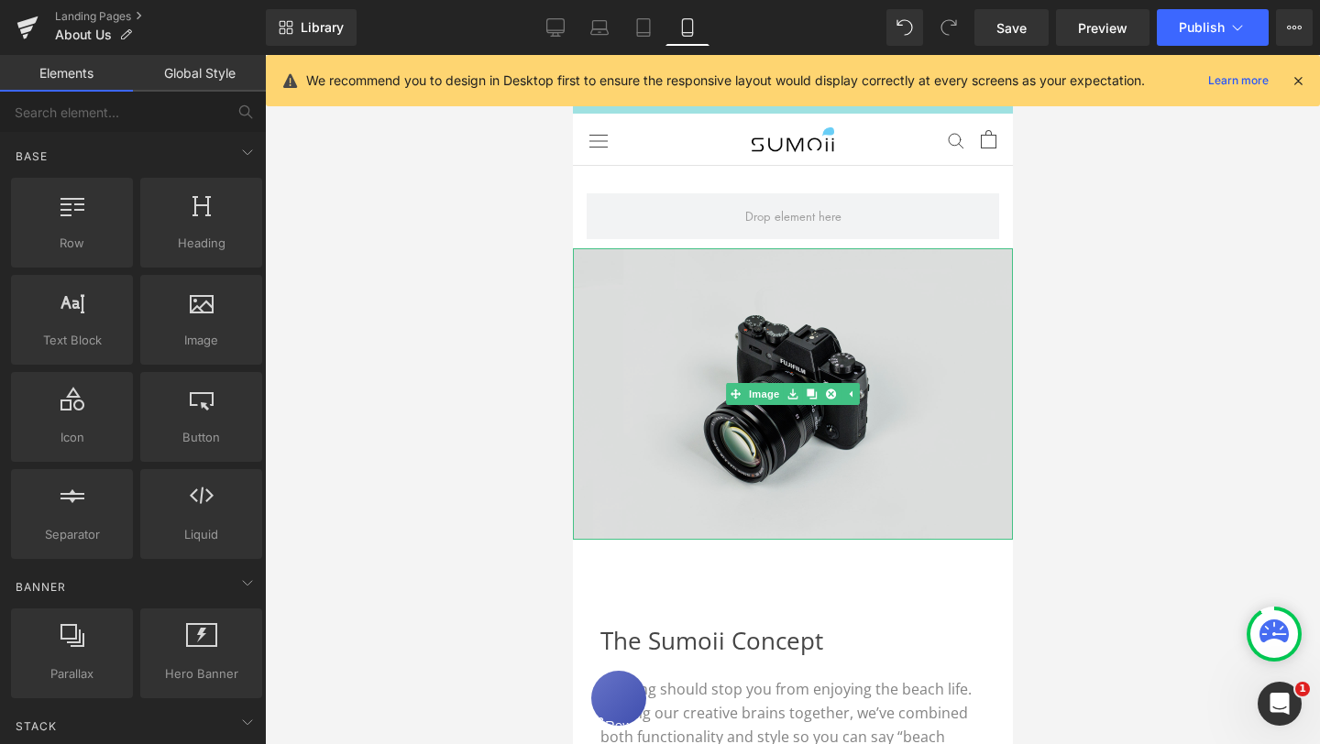
click at [879, 399] on img at bounding box center [792, 393] width 440 height 291
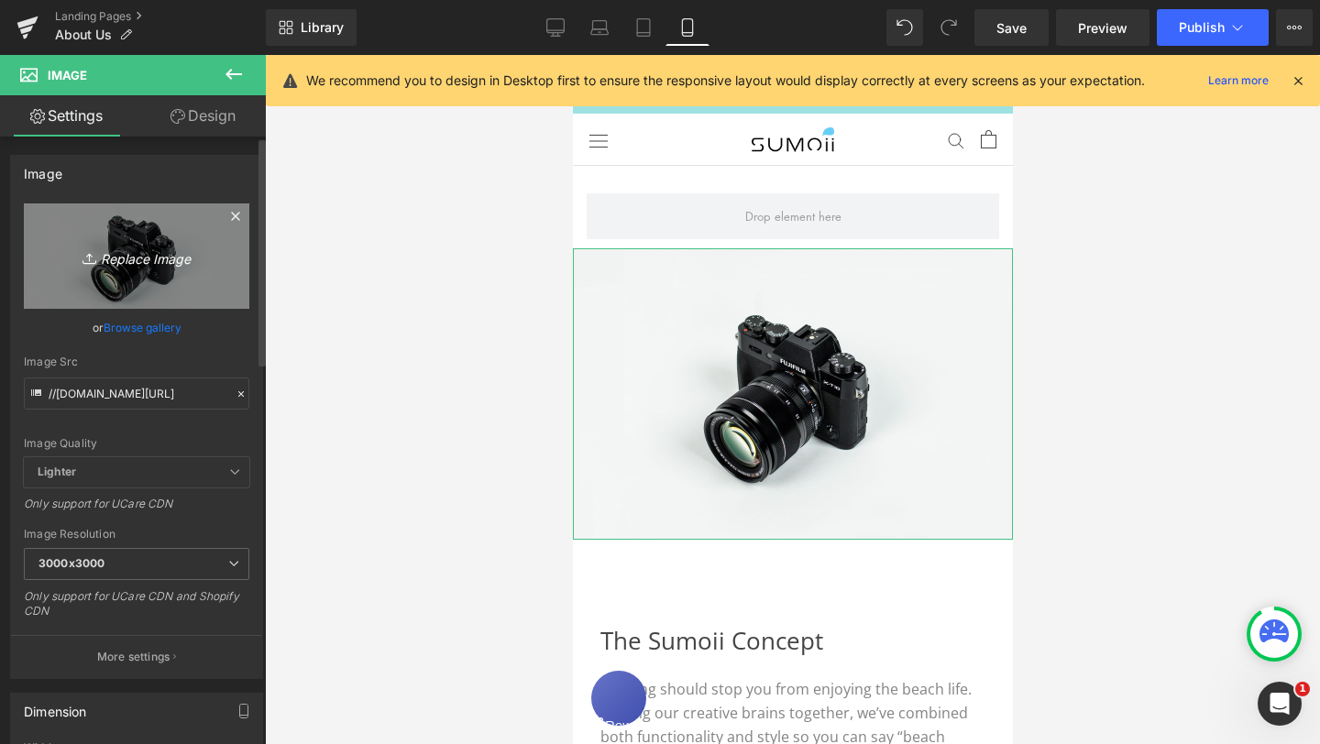
click at [158, 250] on icon "Replace Image" at bounding box center [136, 256] width 147 height 23
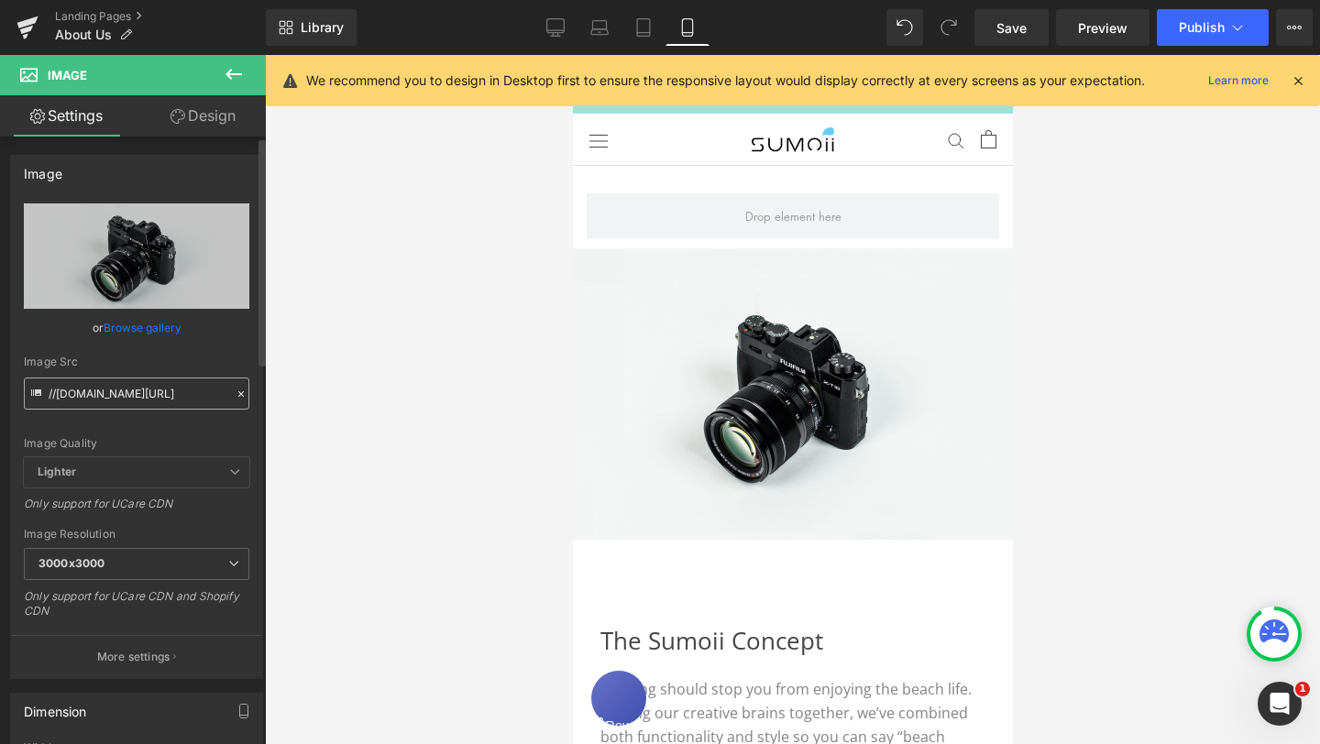
type input "C:\fakepath\About-Us_Sumoii-Web.jpg"
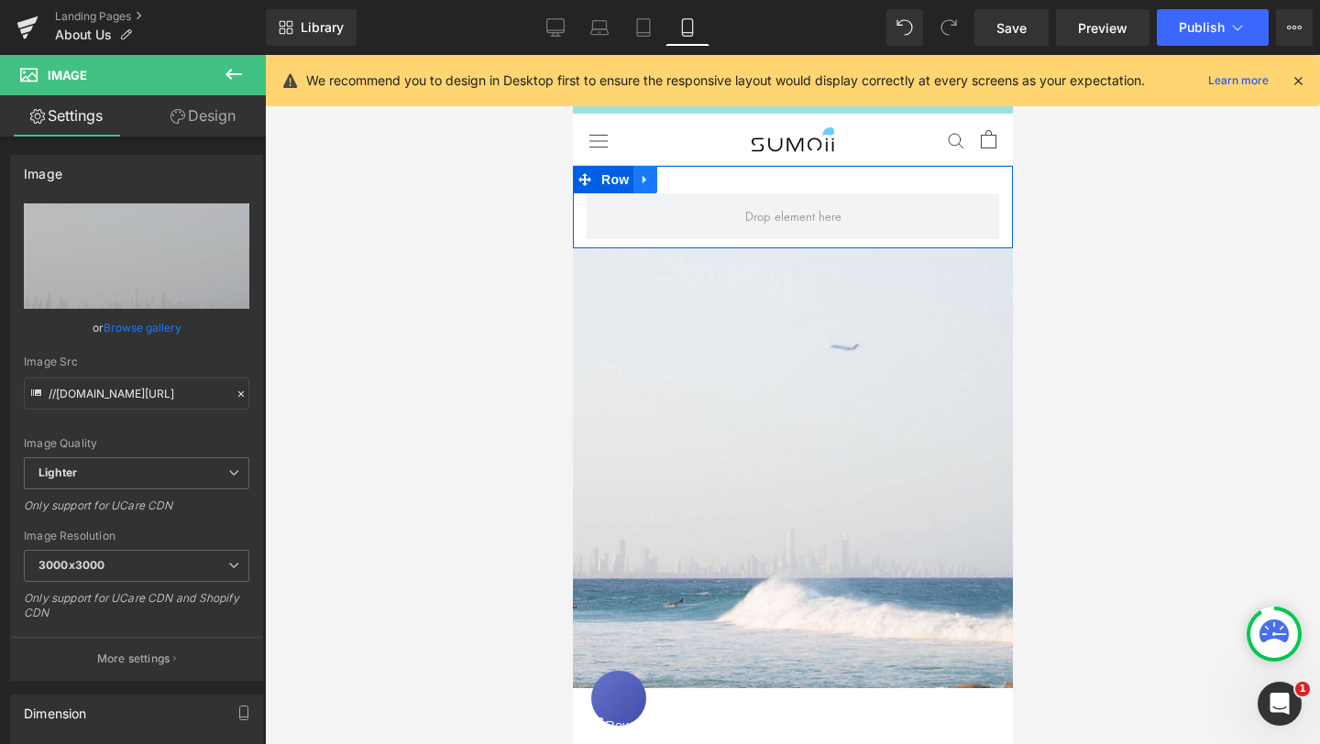
click at [645, 186] on link at bounding box center [644, 179] width 24 height 27
click at [691, 181] on icon at bounding box center [691, 179] width 13 height 14
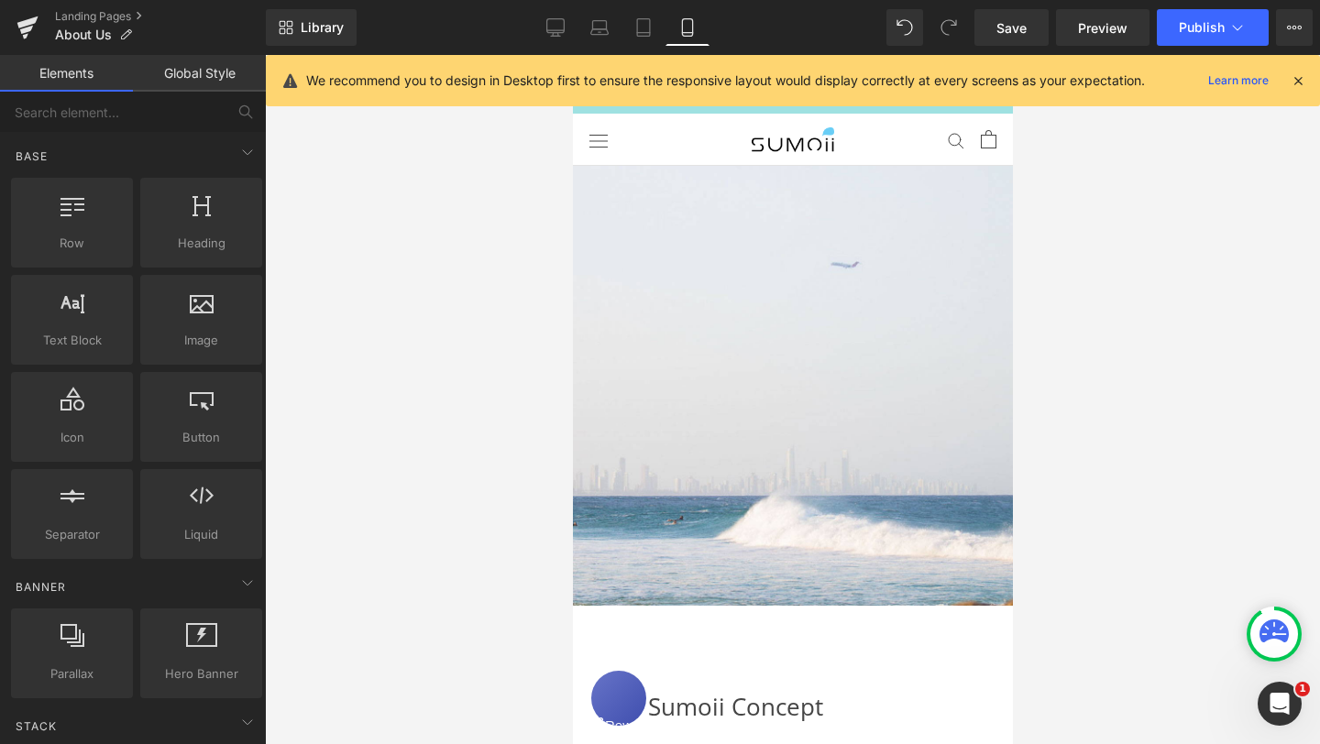
click at [1124, 284] on div at bounding box center [792, 399] width 1055 height 689
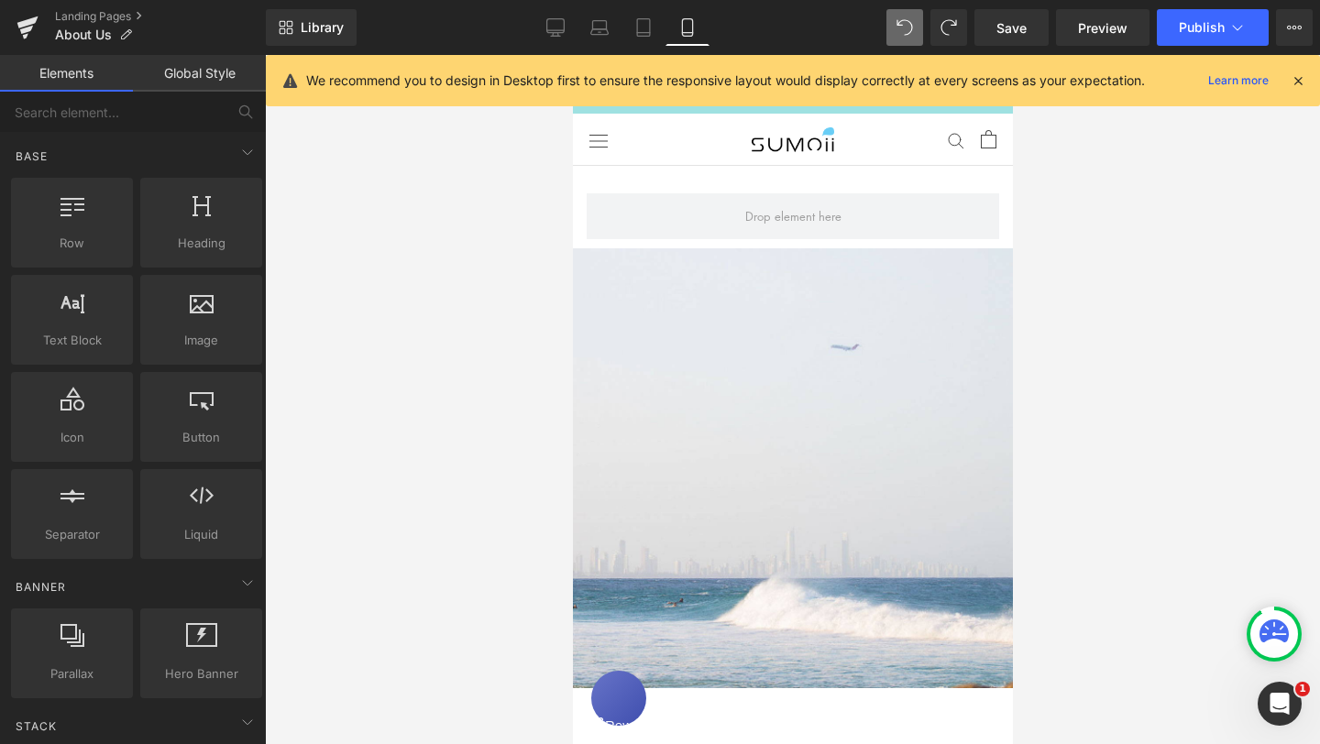
click at [1095, 335] on div at bounding box center [792, 399] width 1055 height 689
click at [1108, 33] on span "Preview" at bounding box center [1102, 27] width 49 height 19
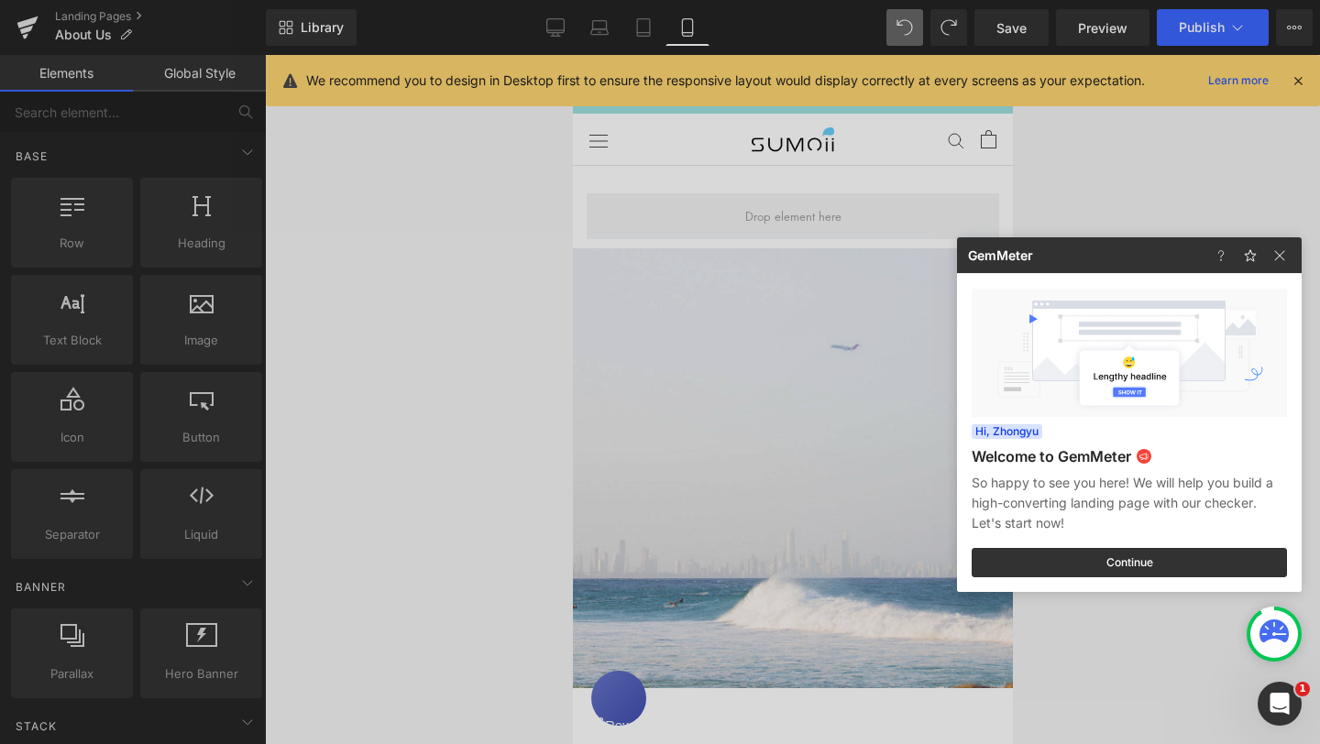
click at [1025, 37] on div at bounding box center [660, 372] width 1320 height 744
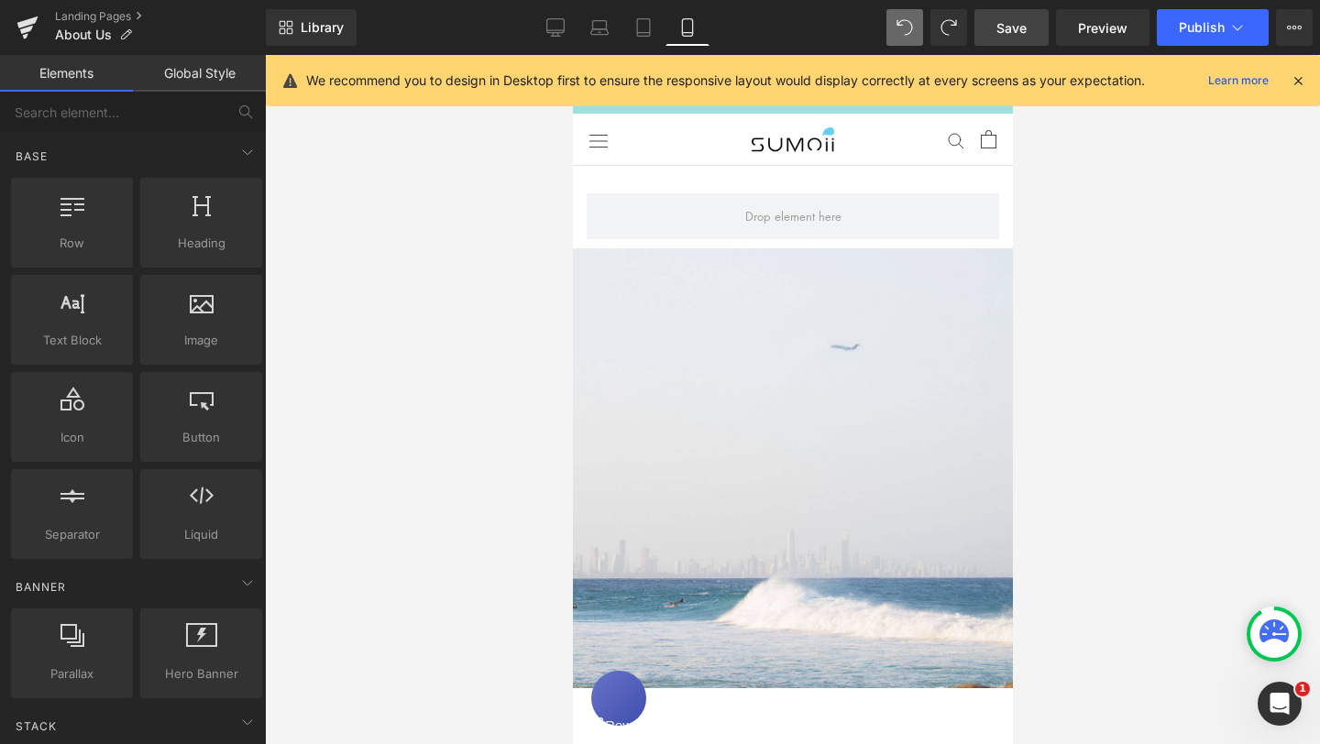
click at [1012, 31] on span "Save" at bounding box center [1011, 27] width 30 height 19
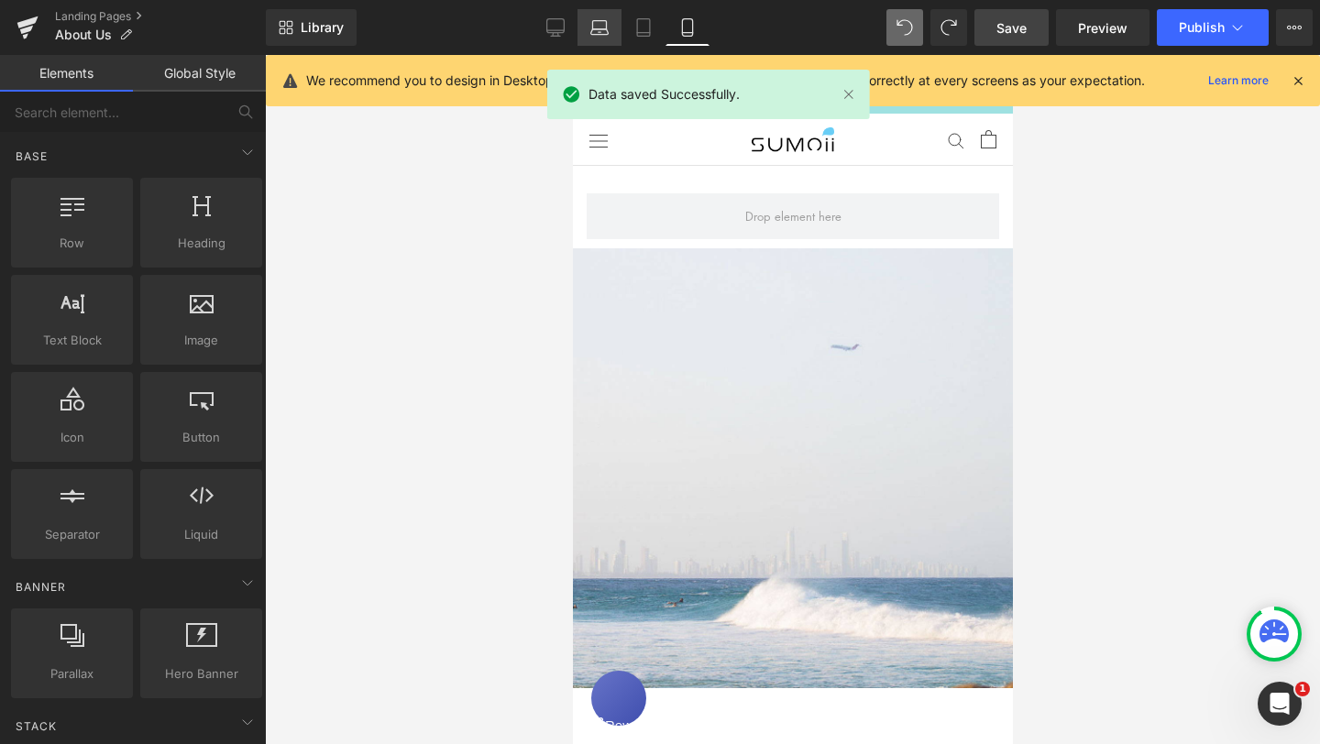
click at [605, 31] on icon at bounding box center [599, 27] width 18 height 18
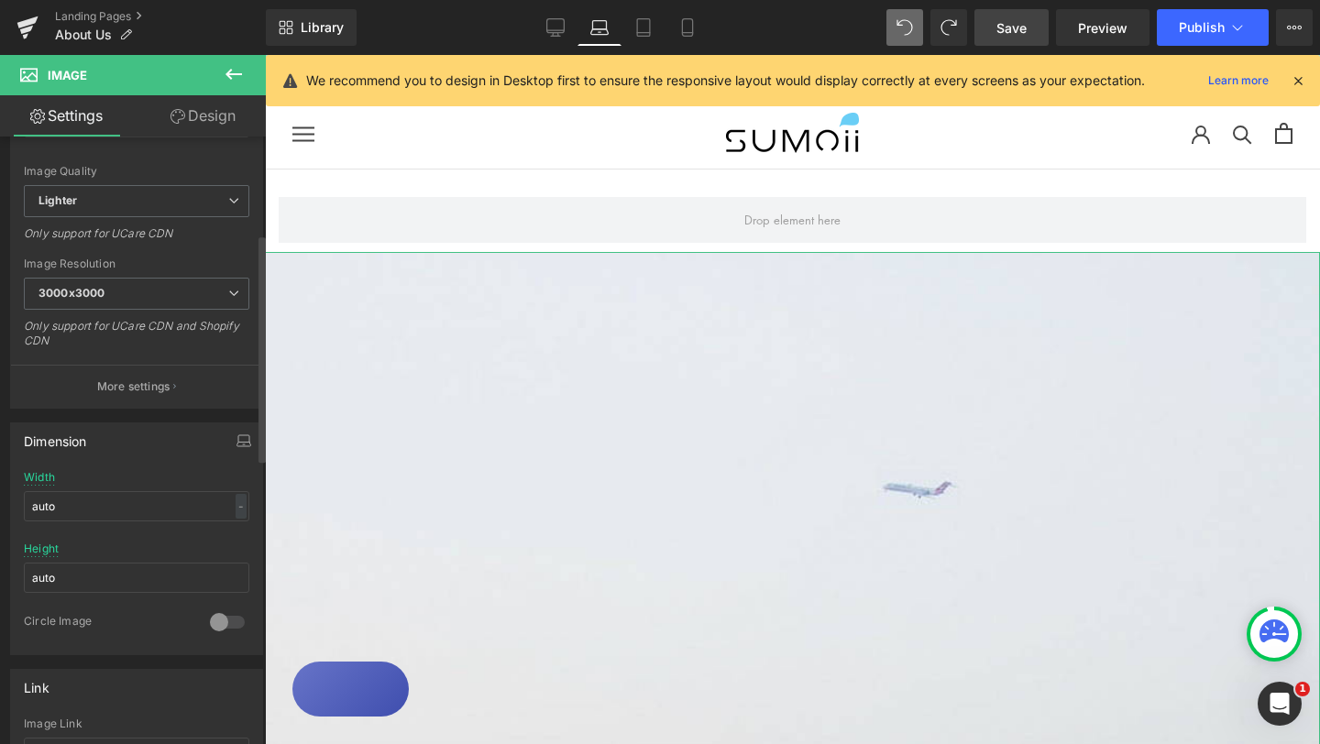
scroll to position [259, 0]
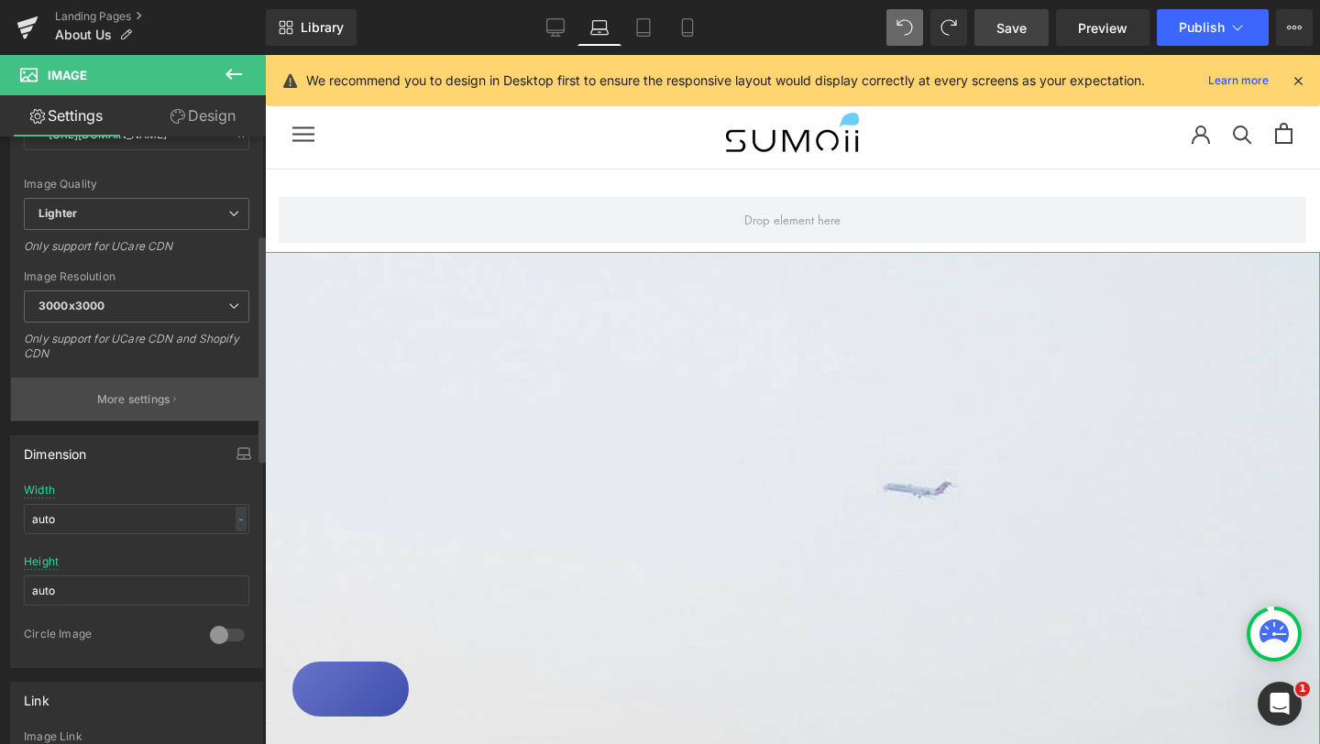
click at [156, 407] on button "More settings" at bounding box center [136, 399] width 251 height 43
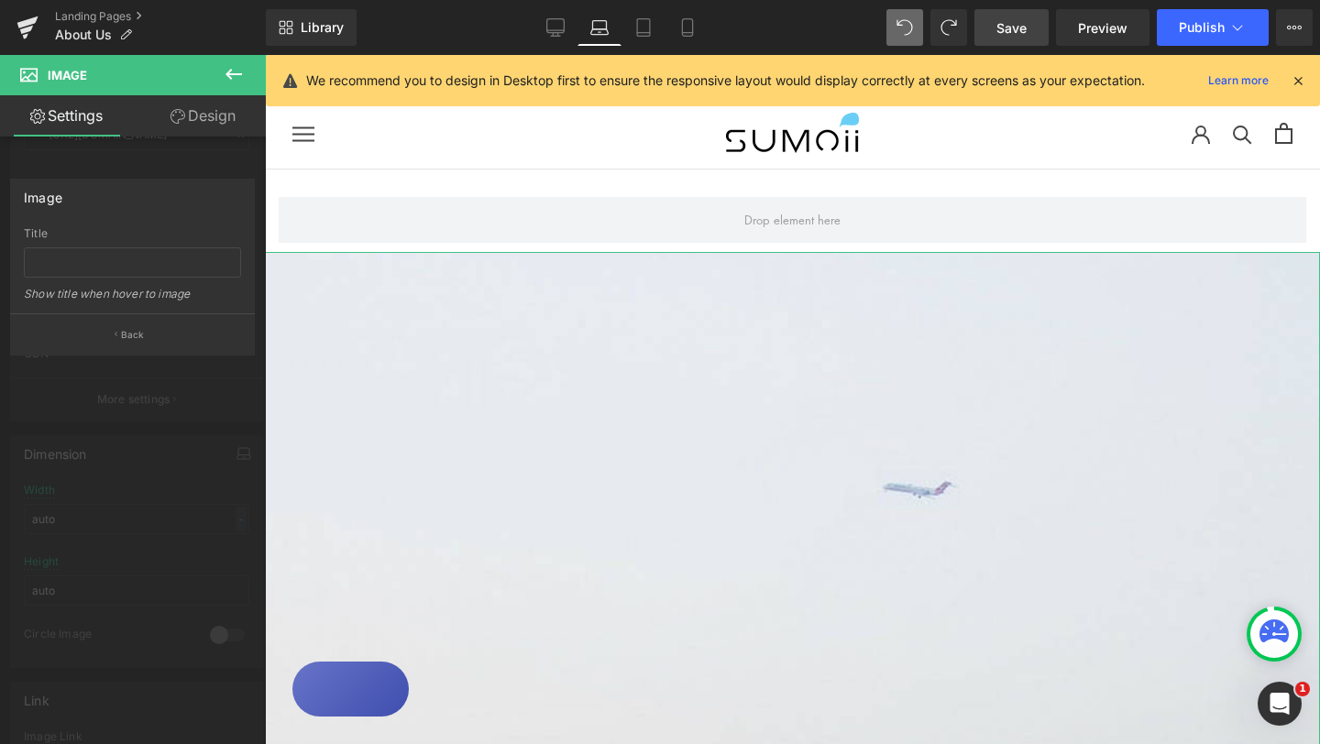
click at [207, 116] on link "Design" at bounding box center [203, 115] width 133 height 41
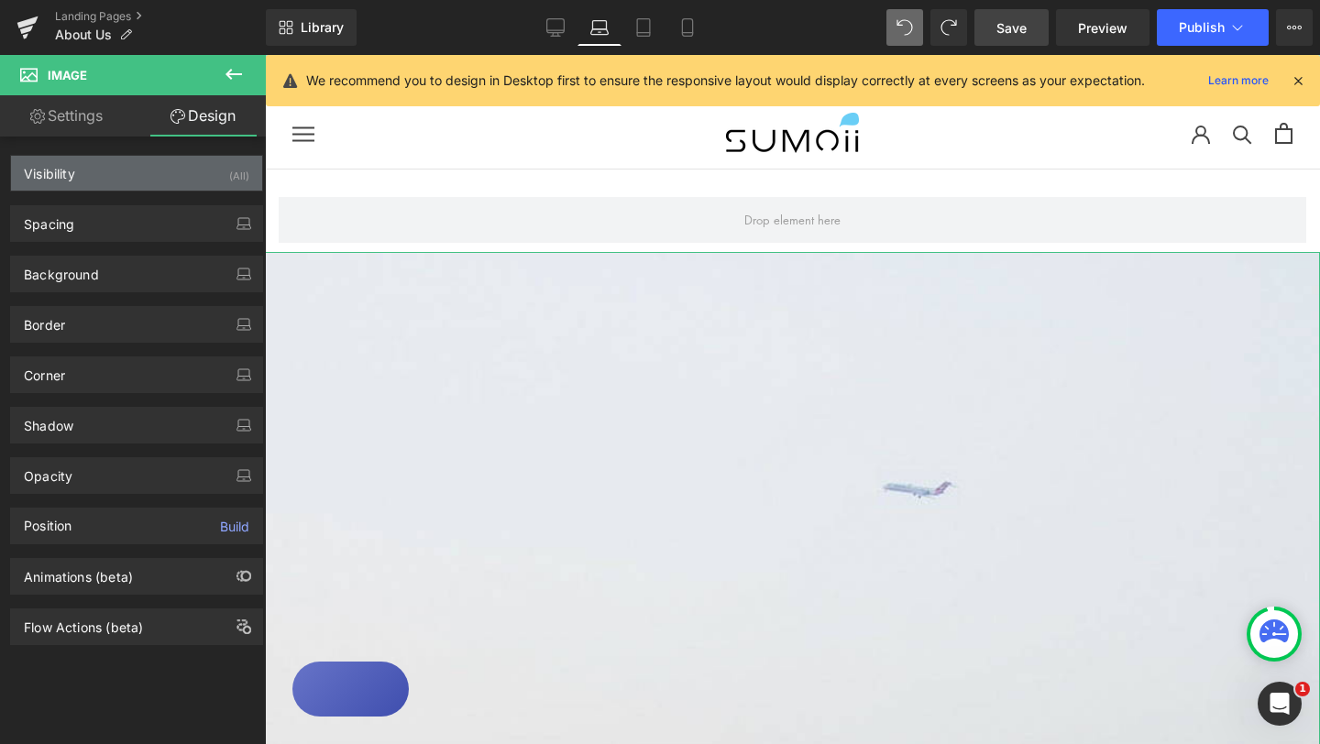
click at [162, 165] on div "Visibility (All)" at bounding box center [136, 173] width 251 height 35
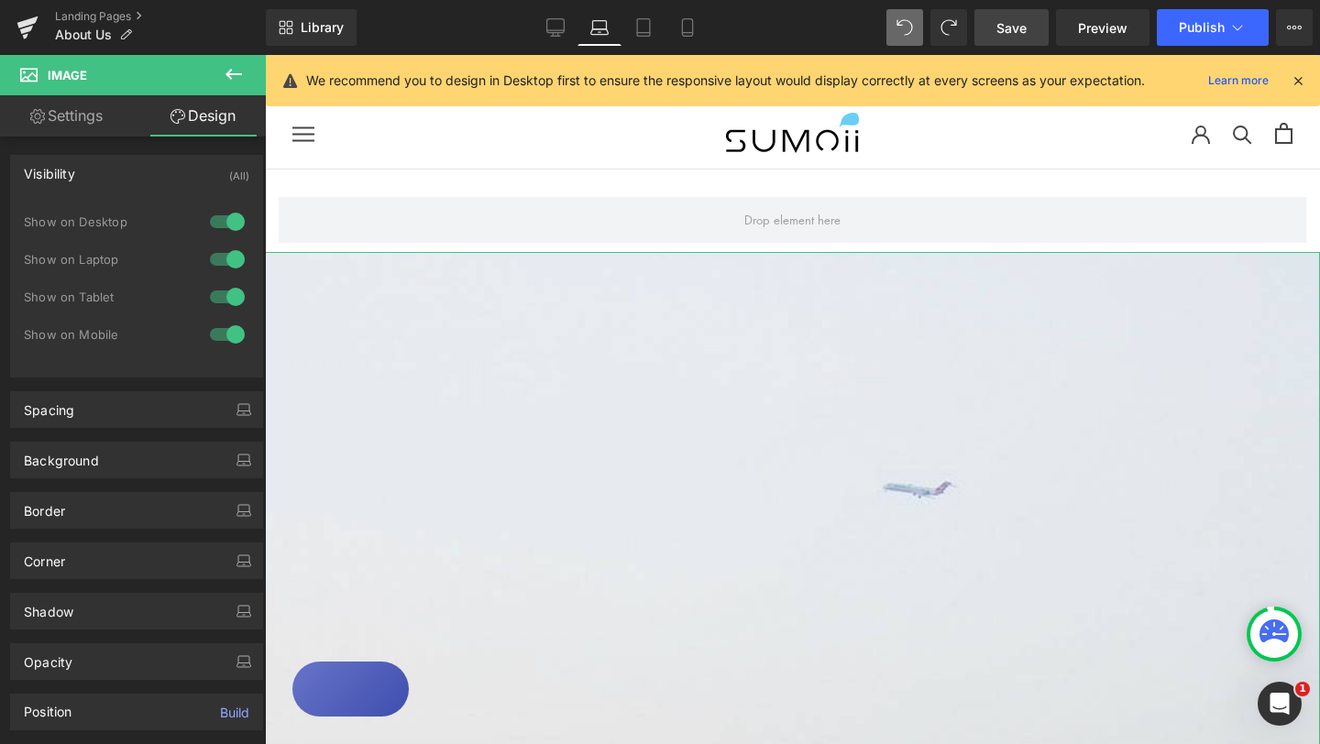
click at [217, 222] on div at bounding box center [227, 221] width 44 height 29
click at [214, 262] on div at bounding box center [227, 259] width 44 height 29
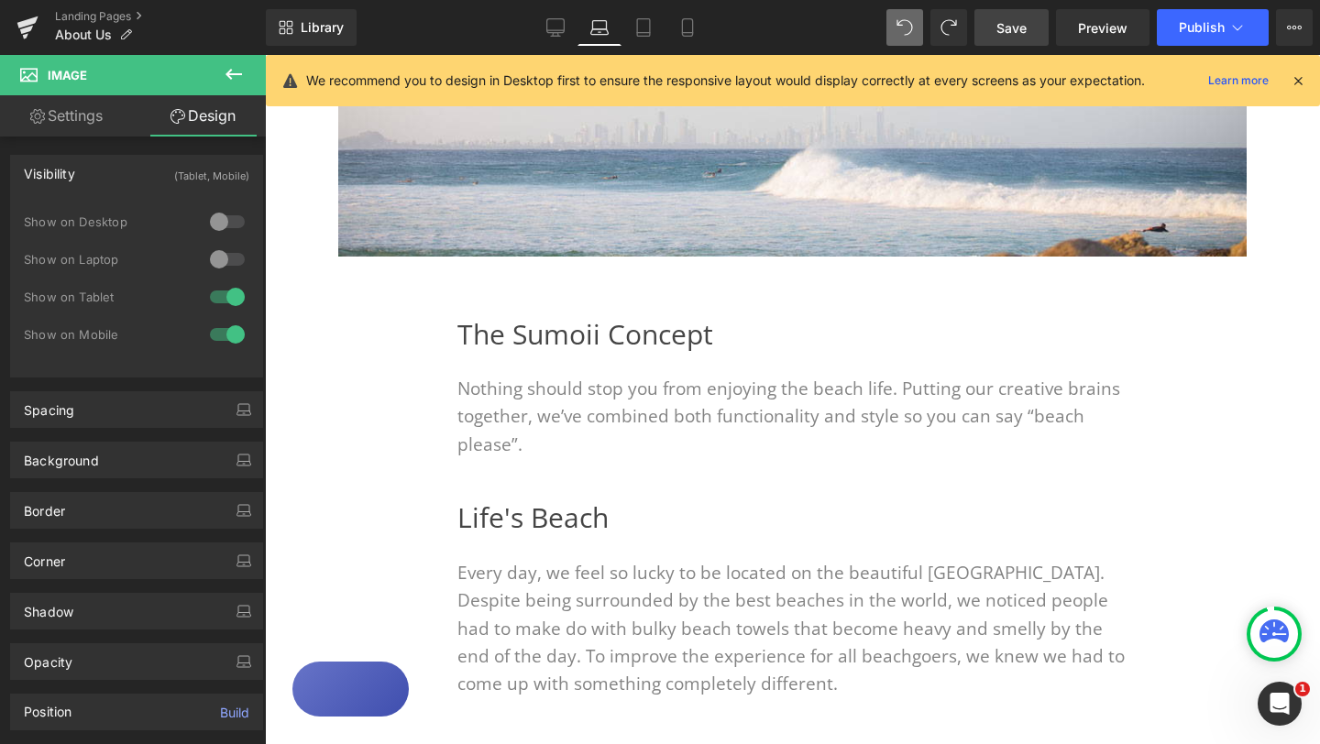
scroll to position [446, 0]
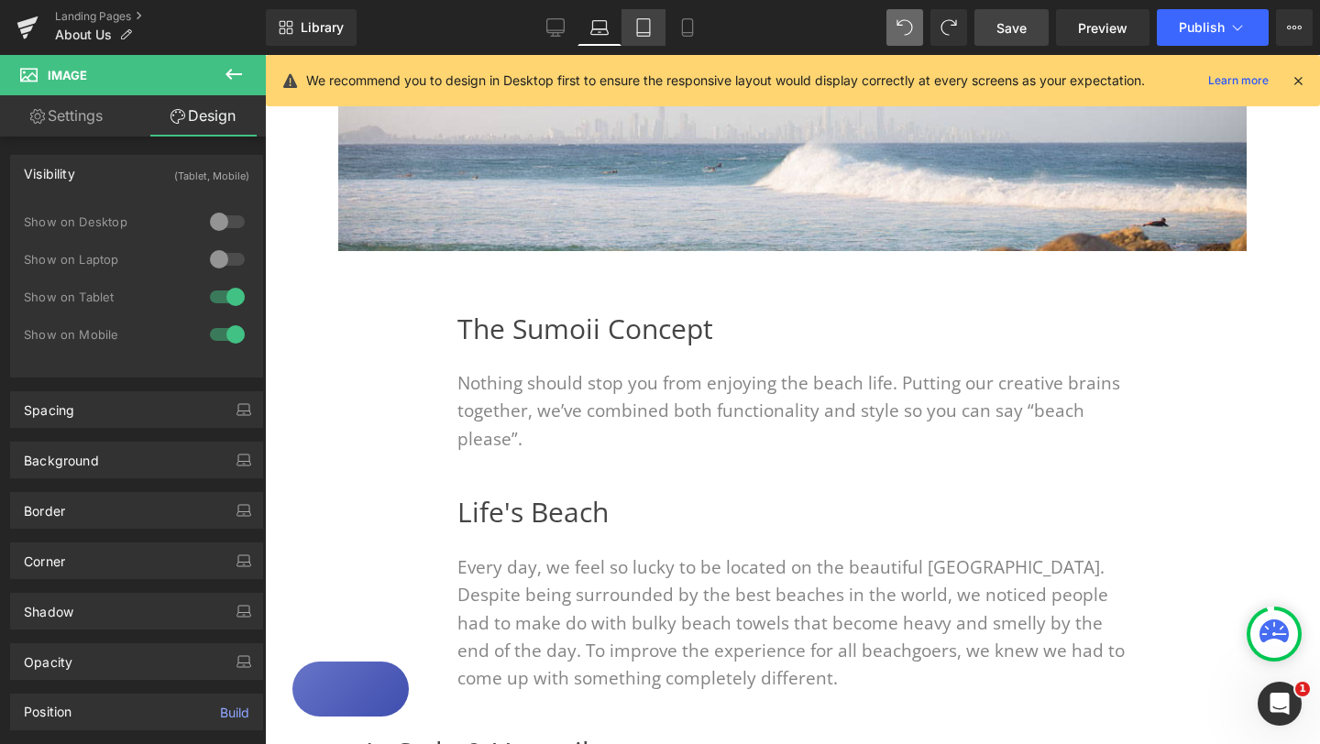
click at [649, 29] on icon at bounding box center [643, 27] width 18 height 18
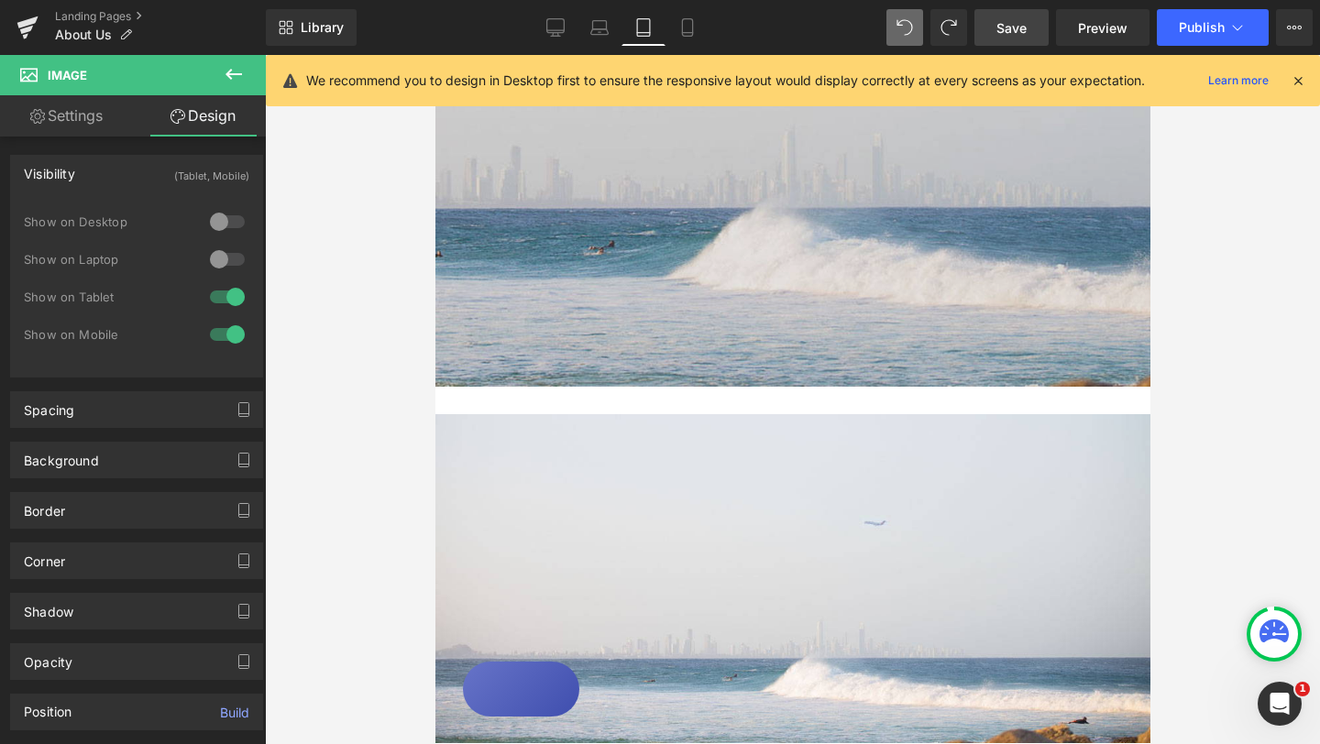
scroll to position [568, 0]
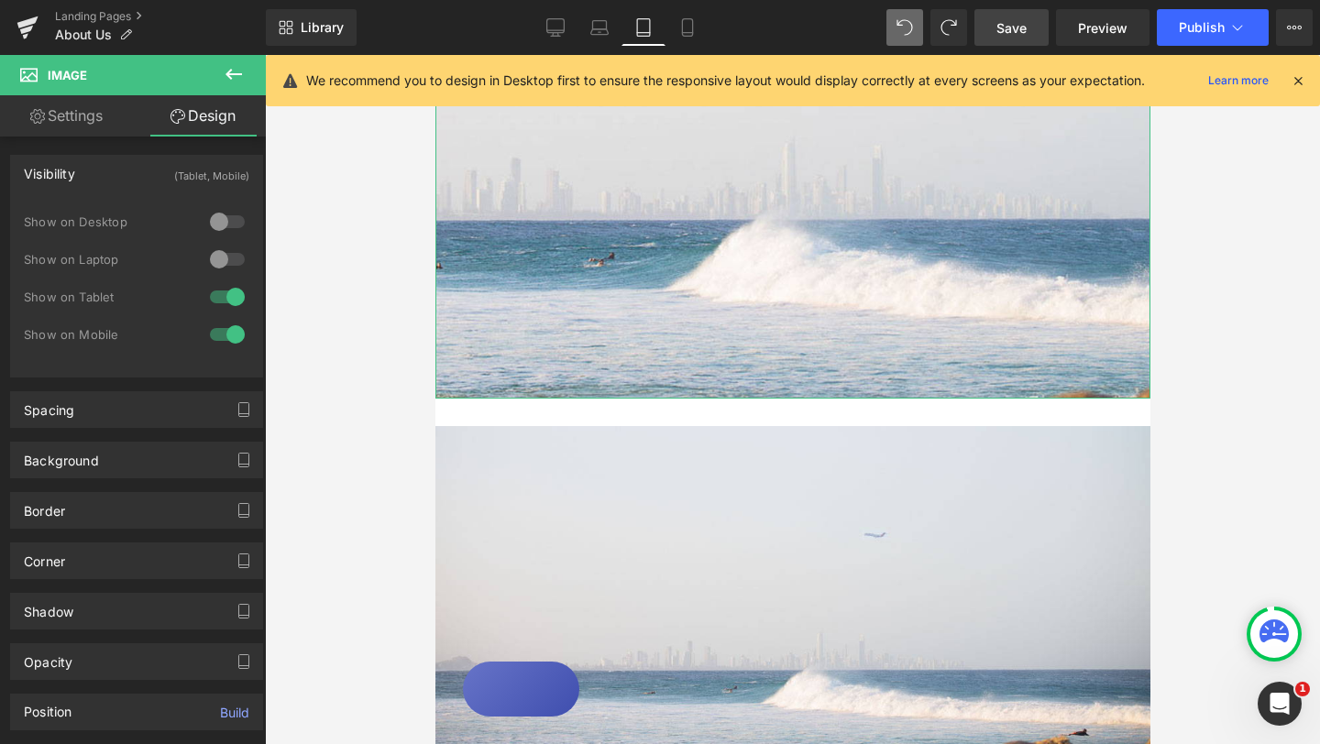
click at [214, 295] on div at bounding box center [227, 296] width 44 height 29
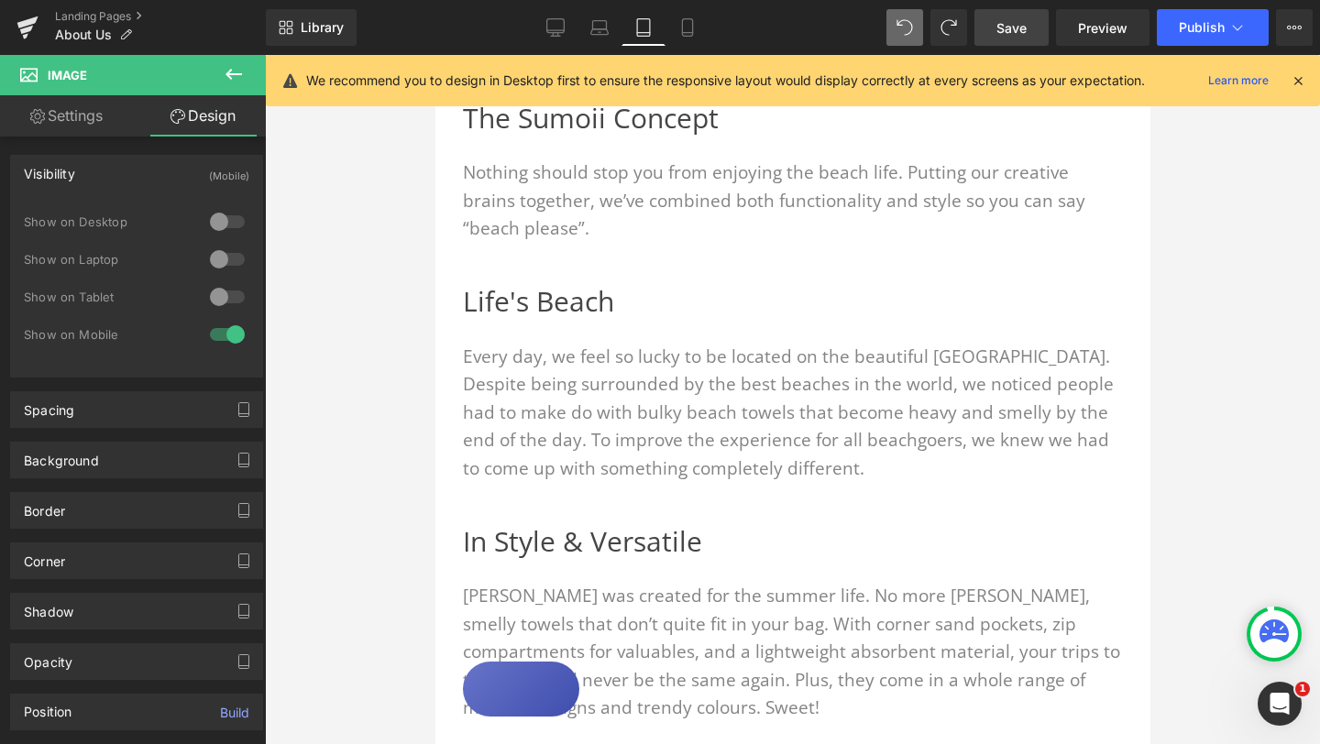
scroll to position [0, 0]
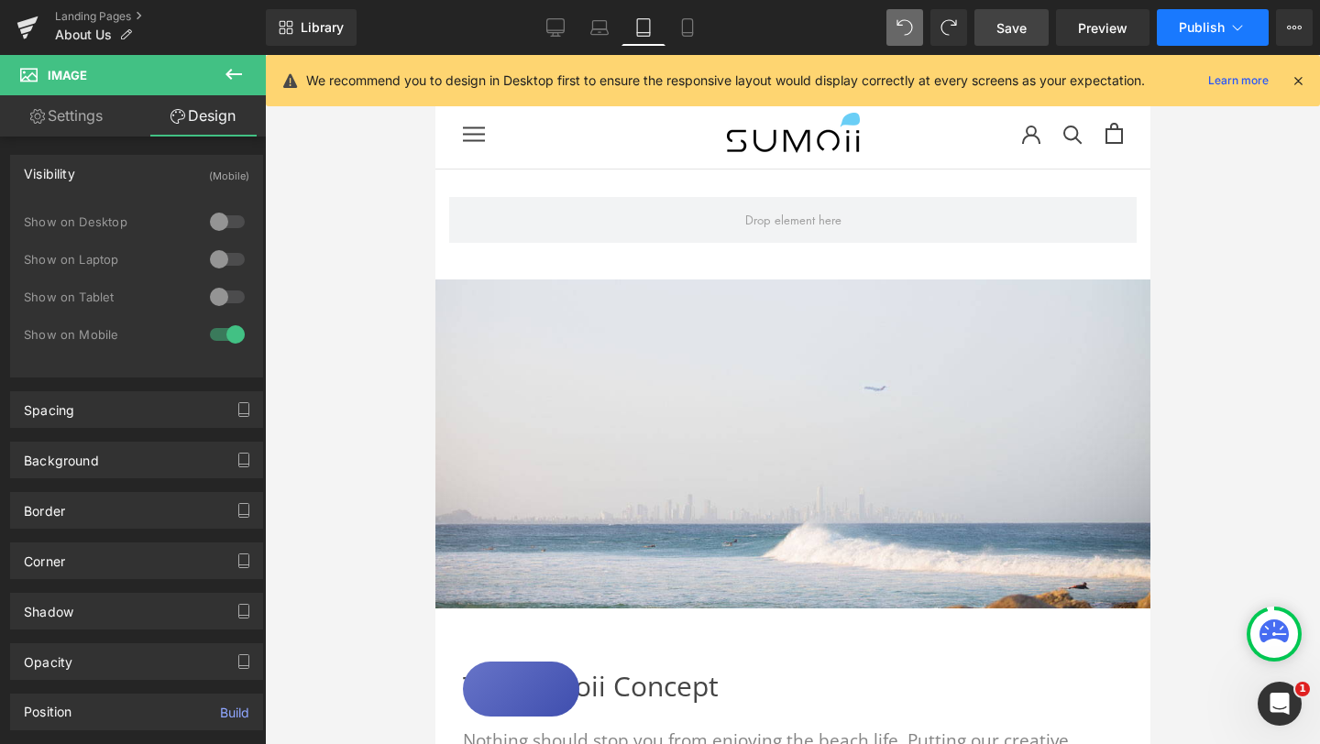
click at [1210, 31] on span "Publish" at bounding box center [1202, 27] width 46 height 15
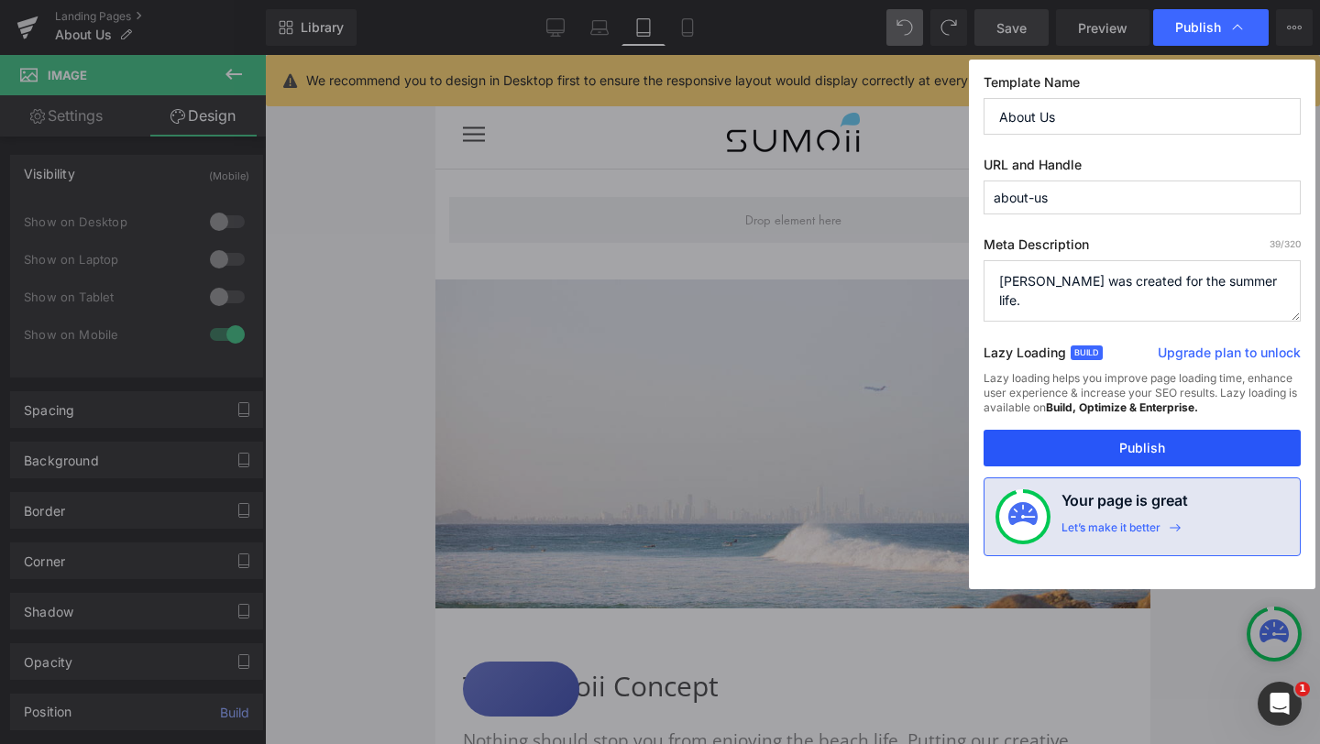
click at [1130, 450] on button "Publish" at bounding box center [1141, 448] width 317 height 37
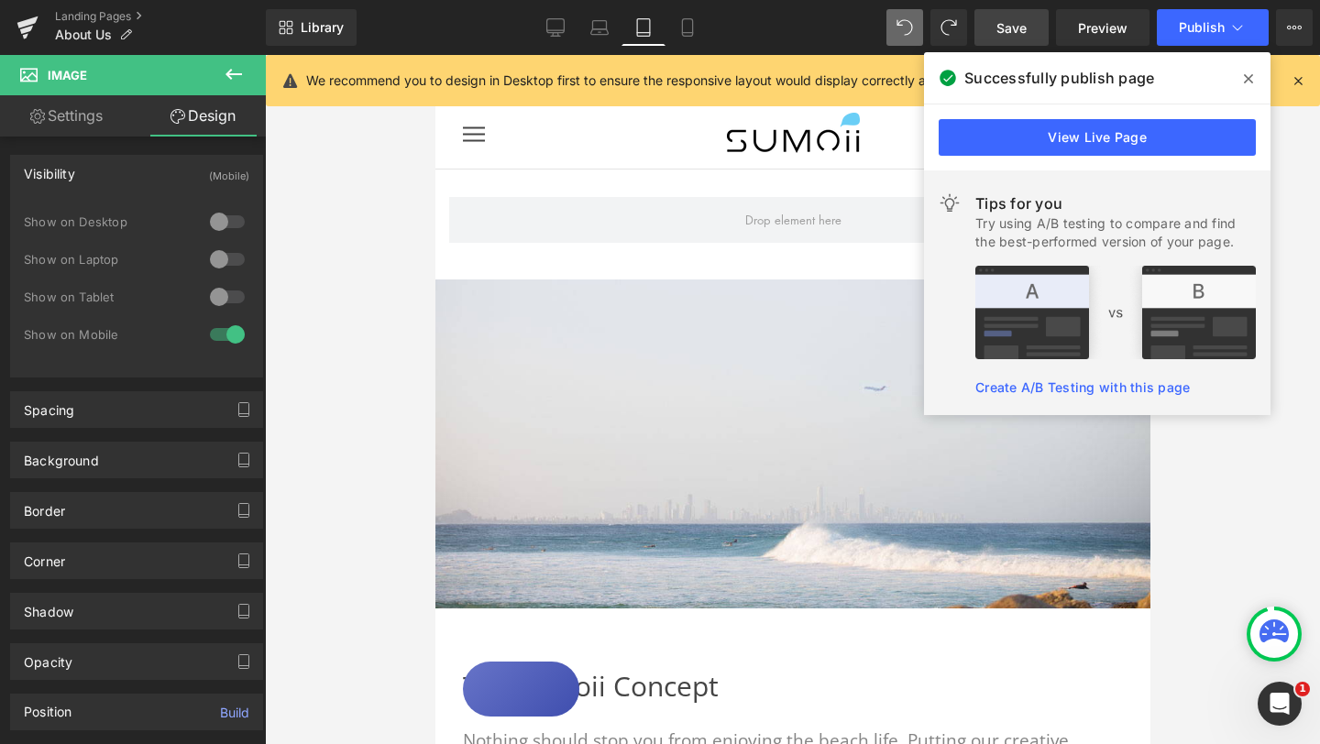
click at [1239, 464] on div at bounding box center [792, 399] width 1055 height 689
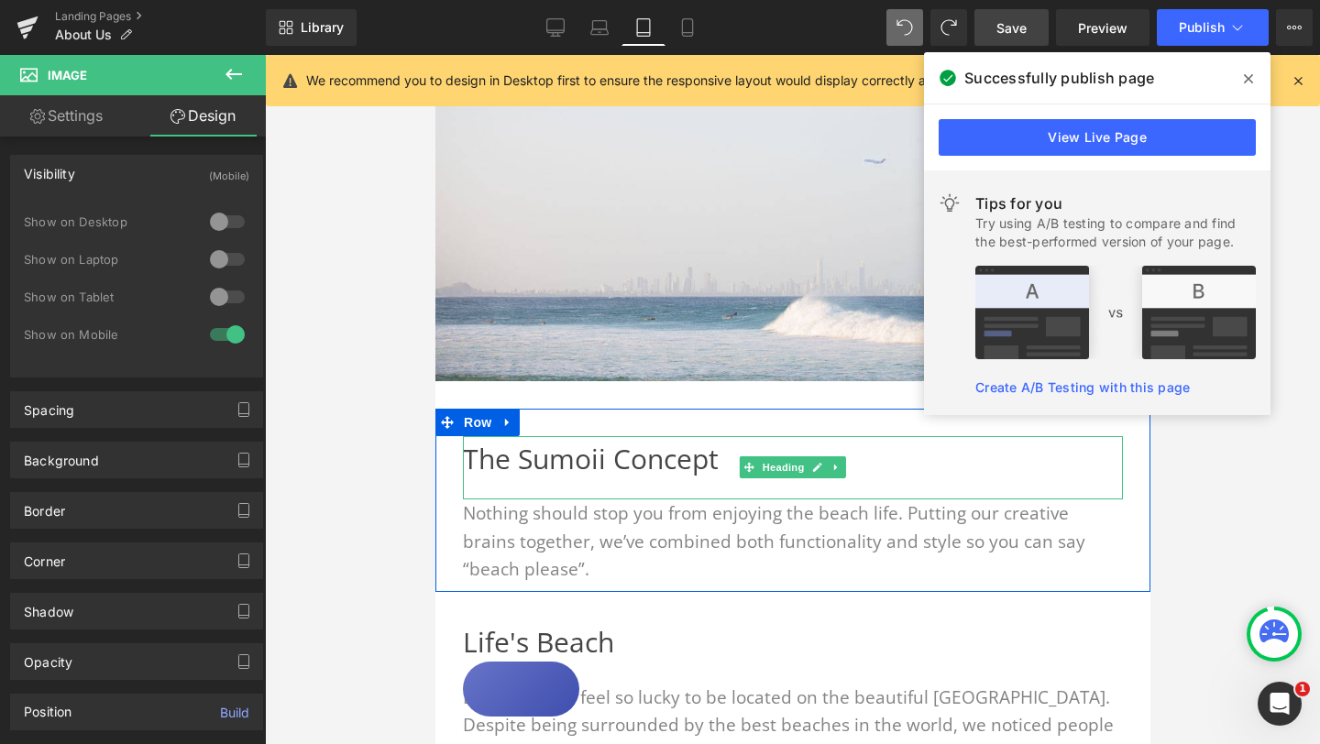
scroll to position [348, 0]
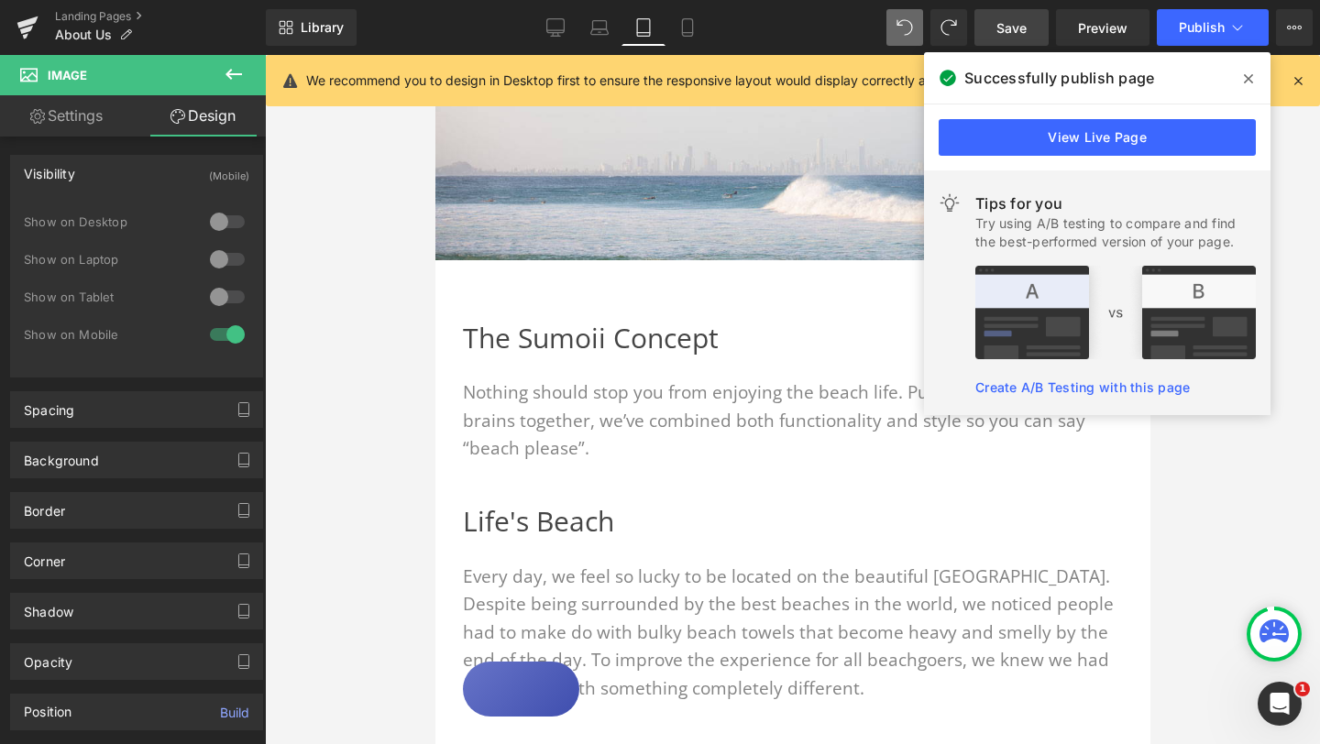
click at [1239, 489] on div at bounding box center [792, 399] width 1055 height 689
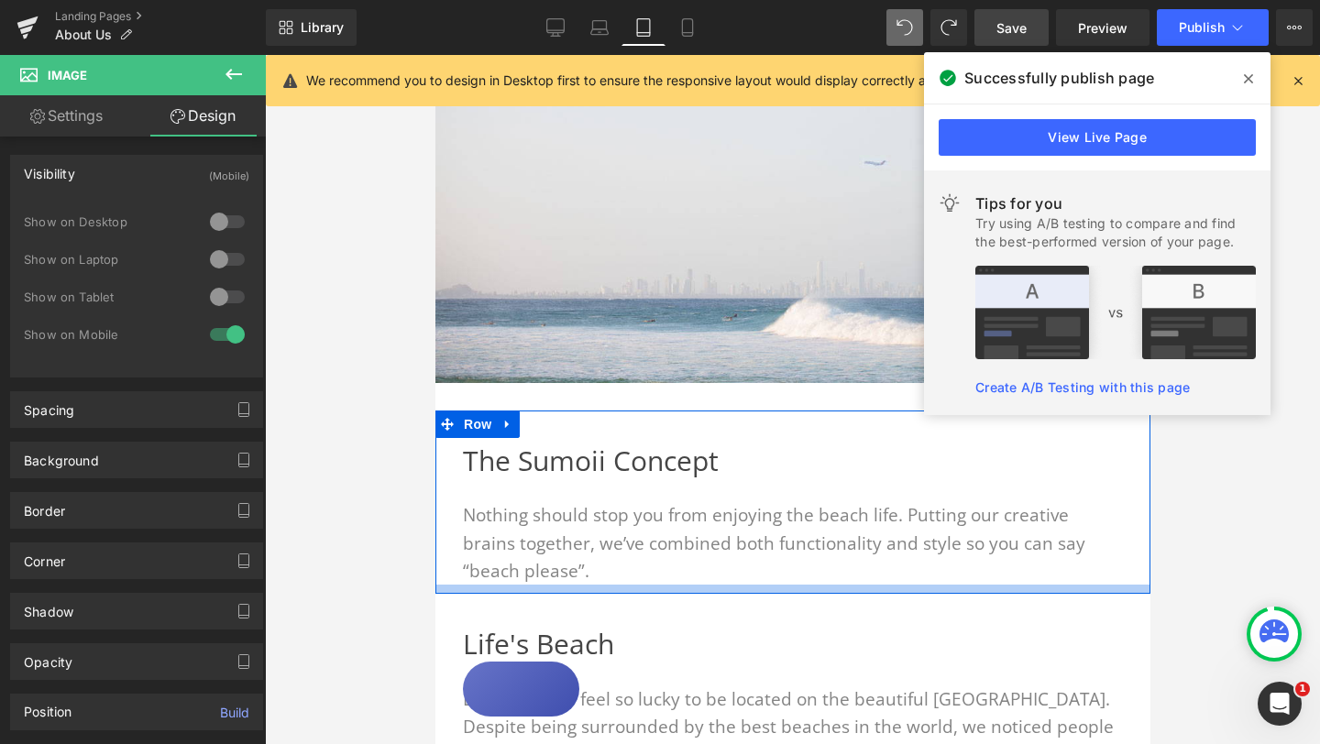
scroll to position [0, 0]
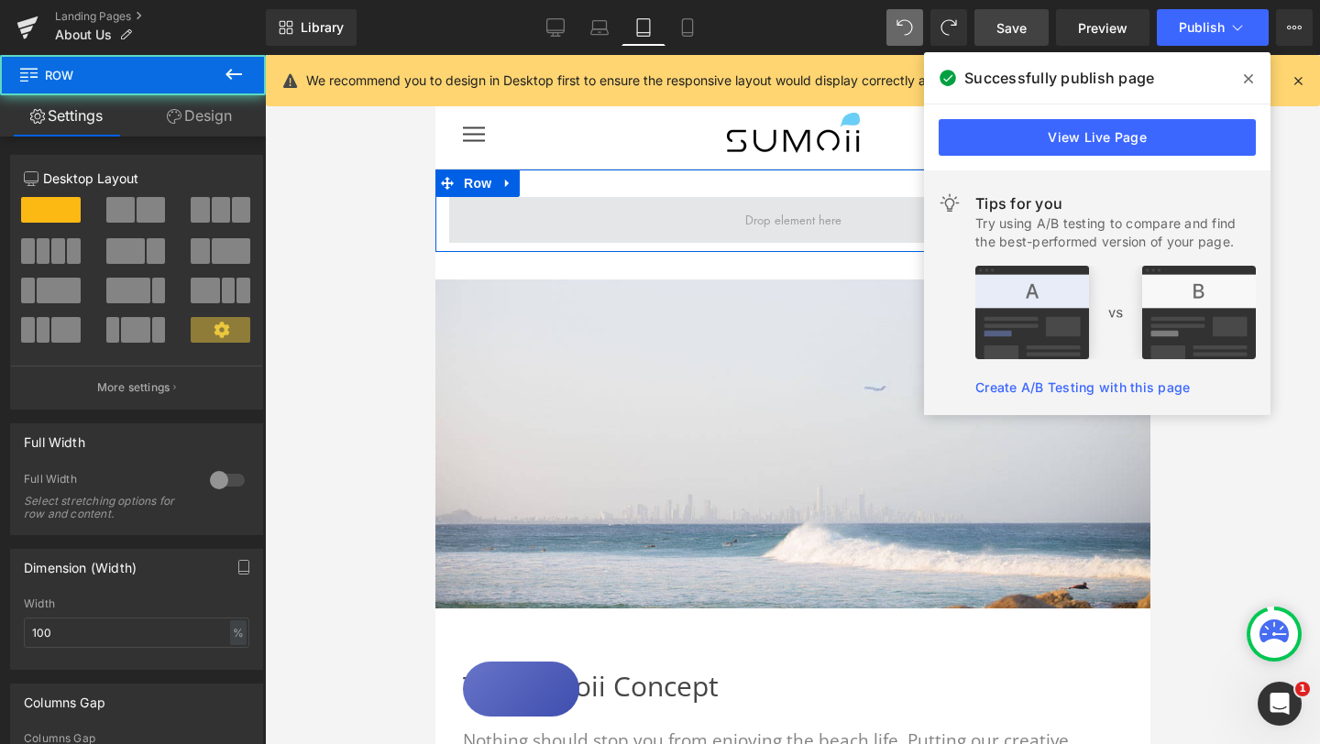
click at [645, 218] on span at bounding box center [791, 220] width 687 height 46
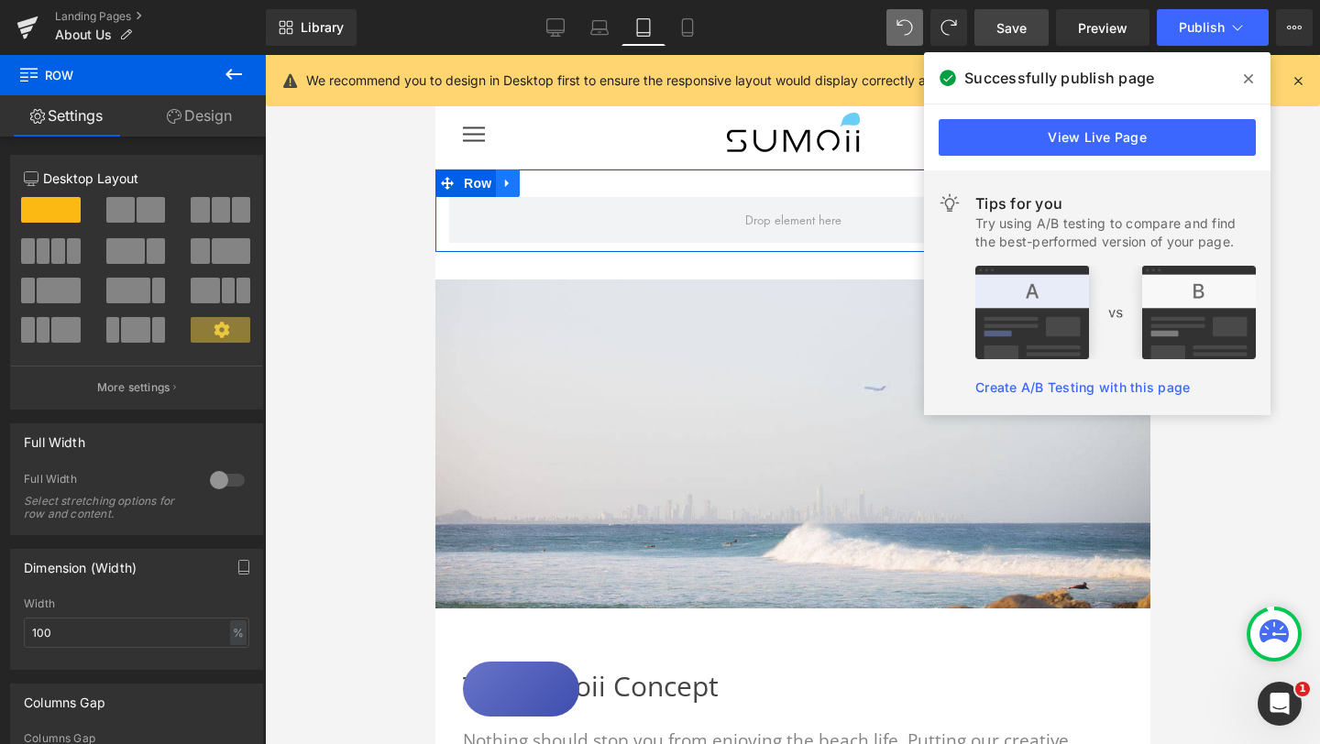
click at [511, 185] on icon at bounding box center [506, 184] width 13 height 14
click at [562, 185] on link at bounding box center [555, 183] width 24 height 27
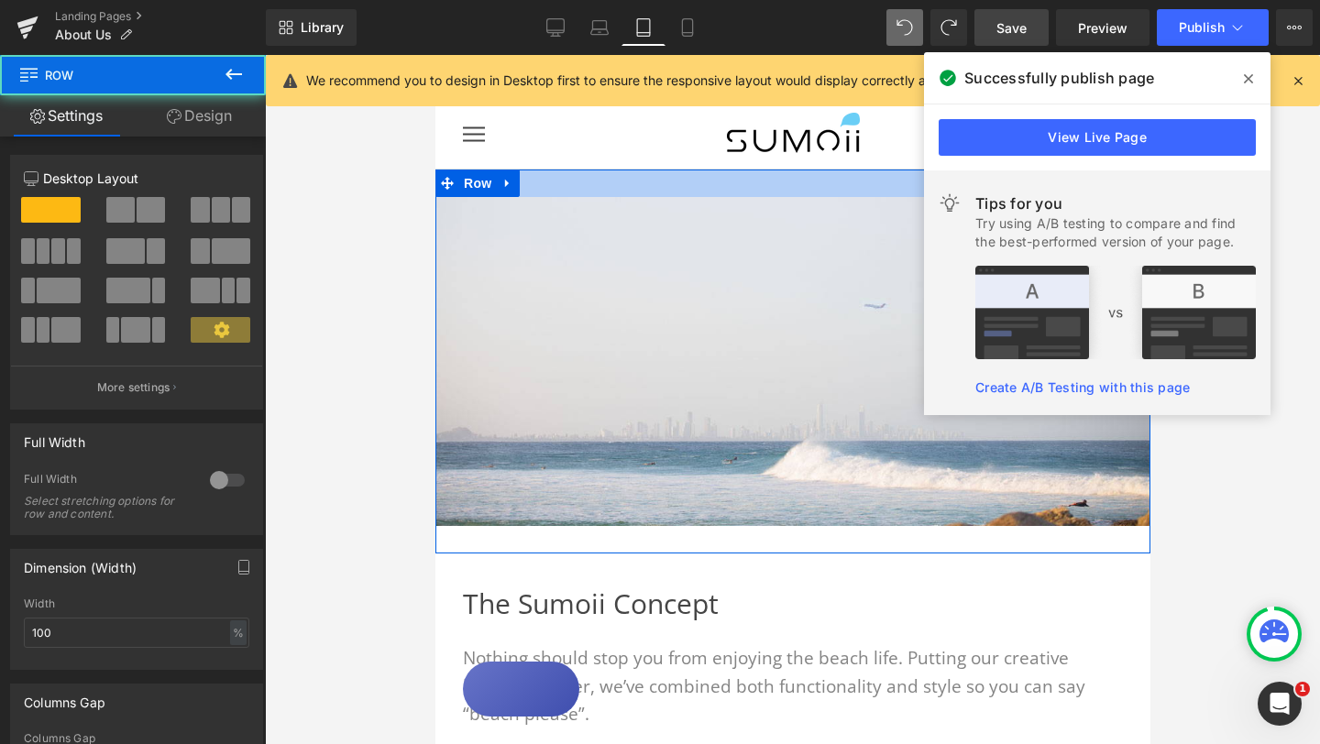
click at [547, 183] on div at bounding box center [791, 183] width 715 height 27
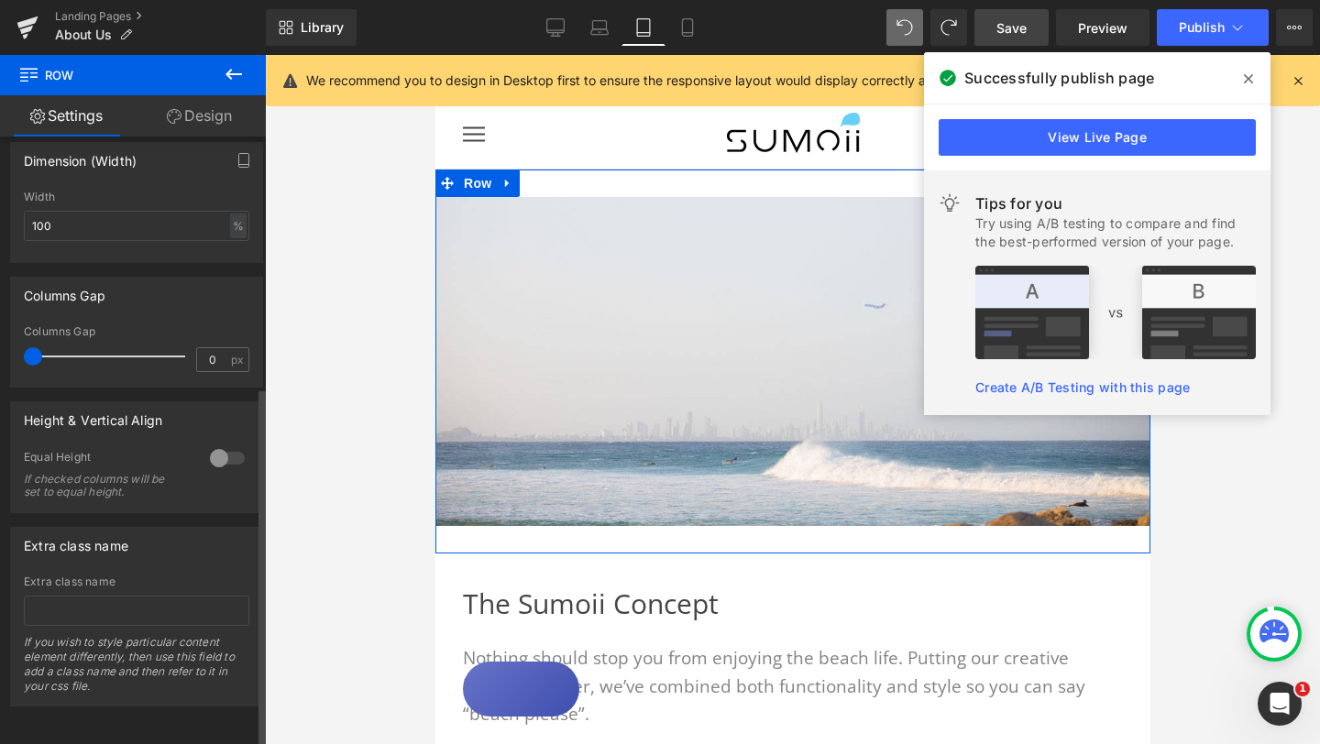
scroll to position [422, 0]
click at [215, 444] on div at bounding box center [227, 458] width 44 height 29
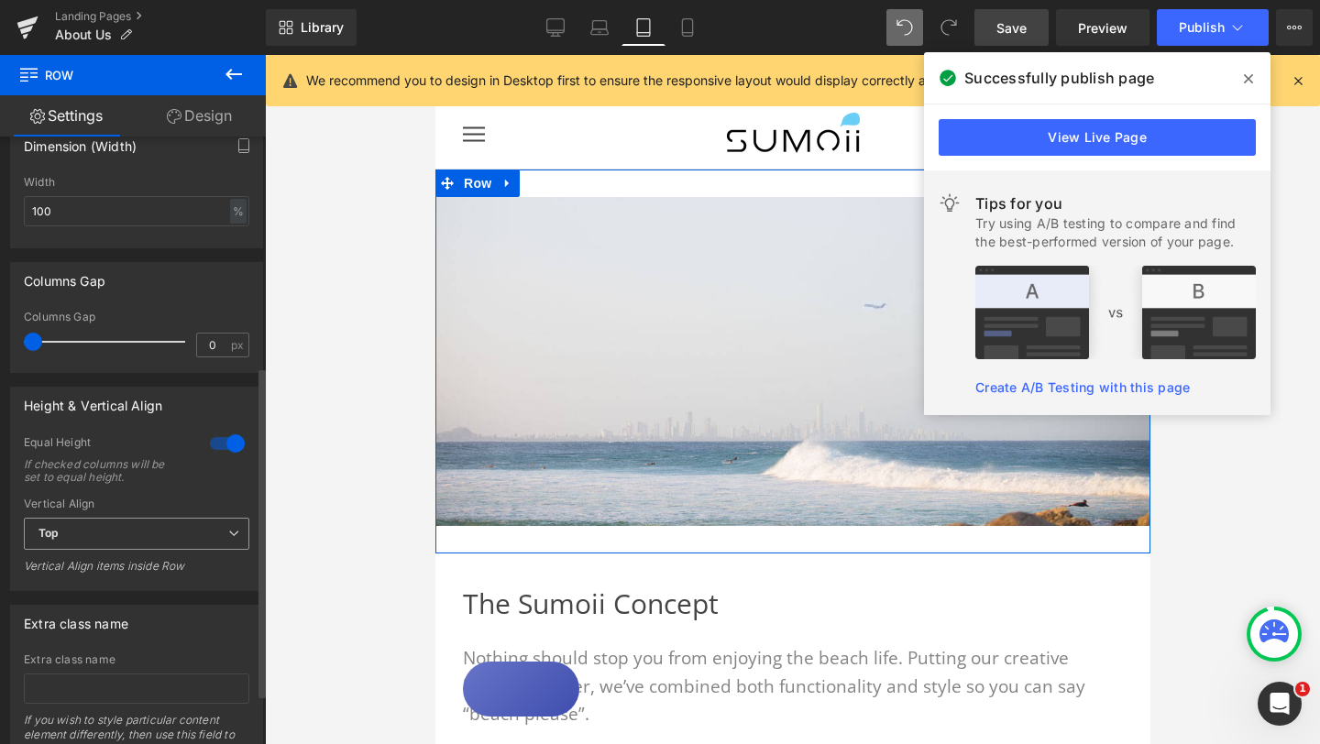
click at [220, 536] on span "Top" at bounding box center [136, 534] width 225 height 32
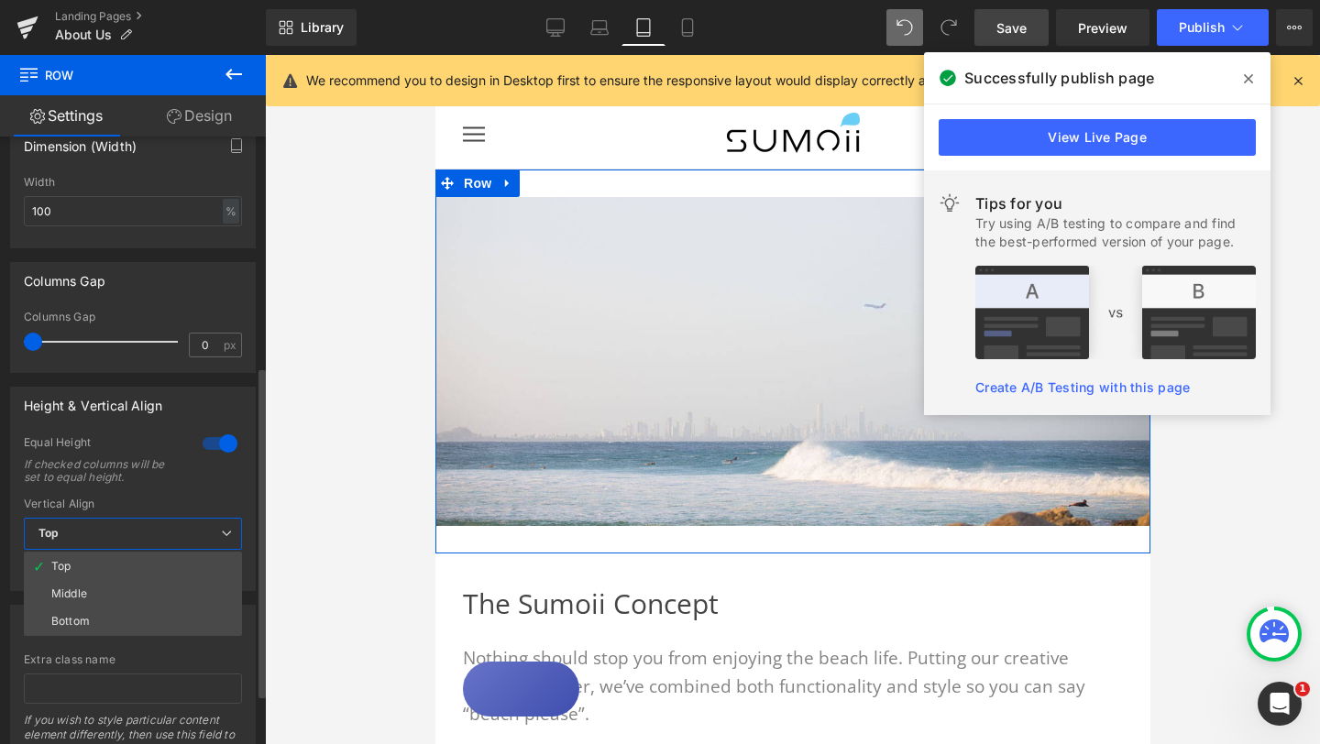
click at [220, 536] on span "Top" at bounding box center [133, 534] width 218 height 32
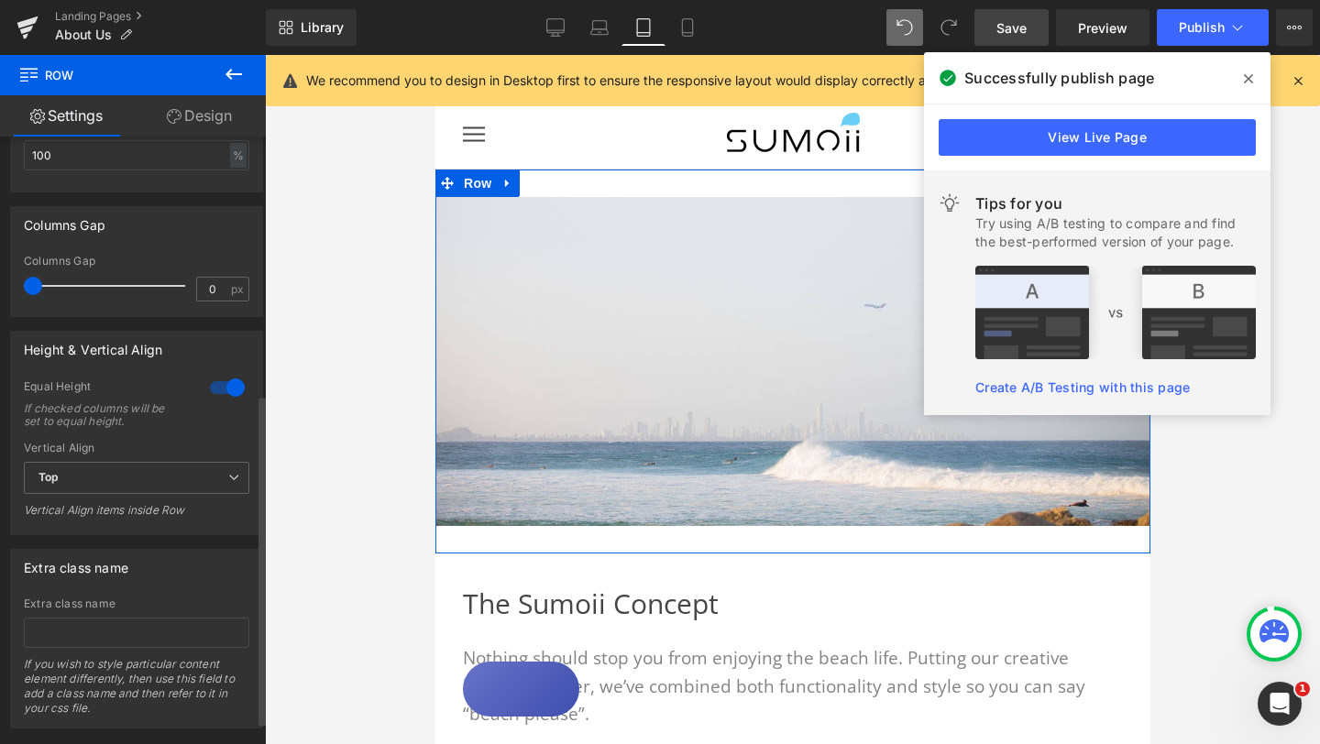
scroll to position [487, 0]
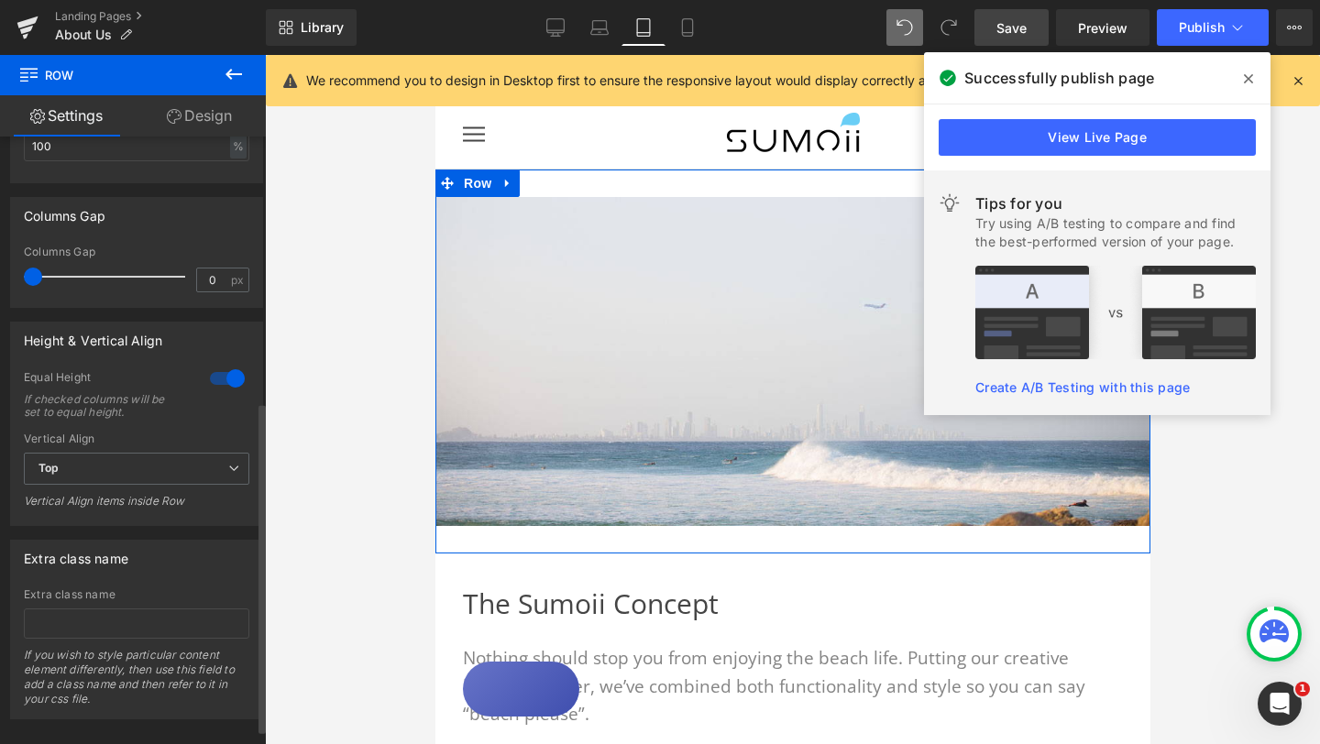
click at [219, 378] on div at bounding box center [227, 378] width 44 height 29
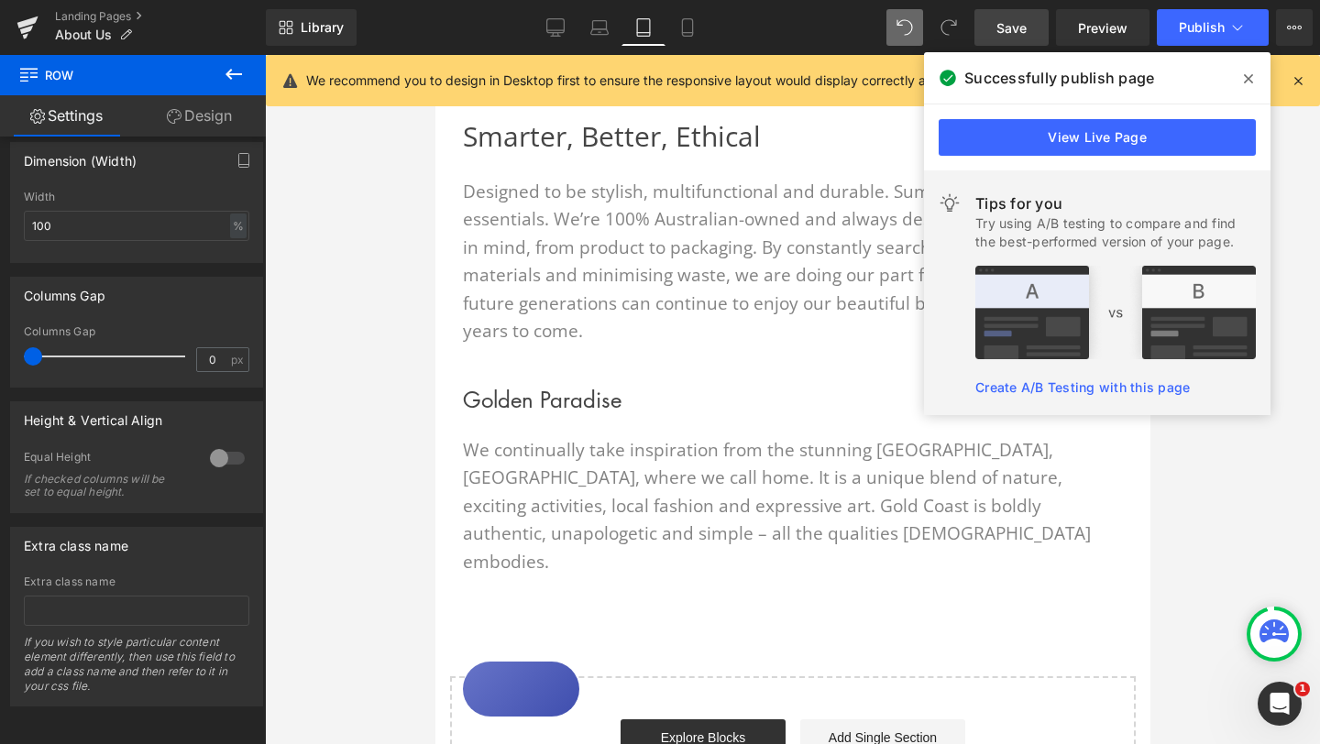
scroll to position [1131, 0]
click at [596, 39] on link "Laptop" at bounding box center [599, 27] width 44 height 37
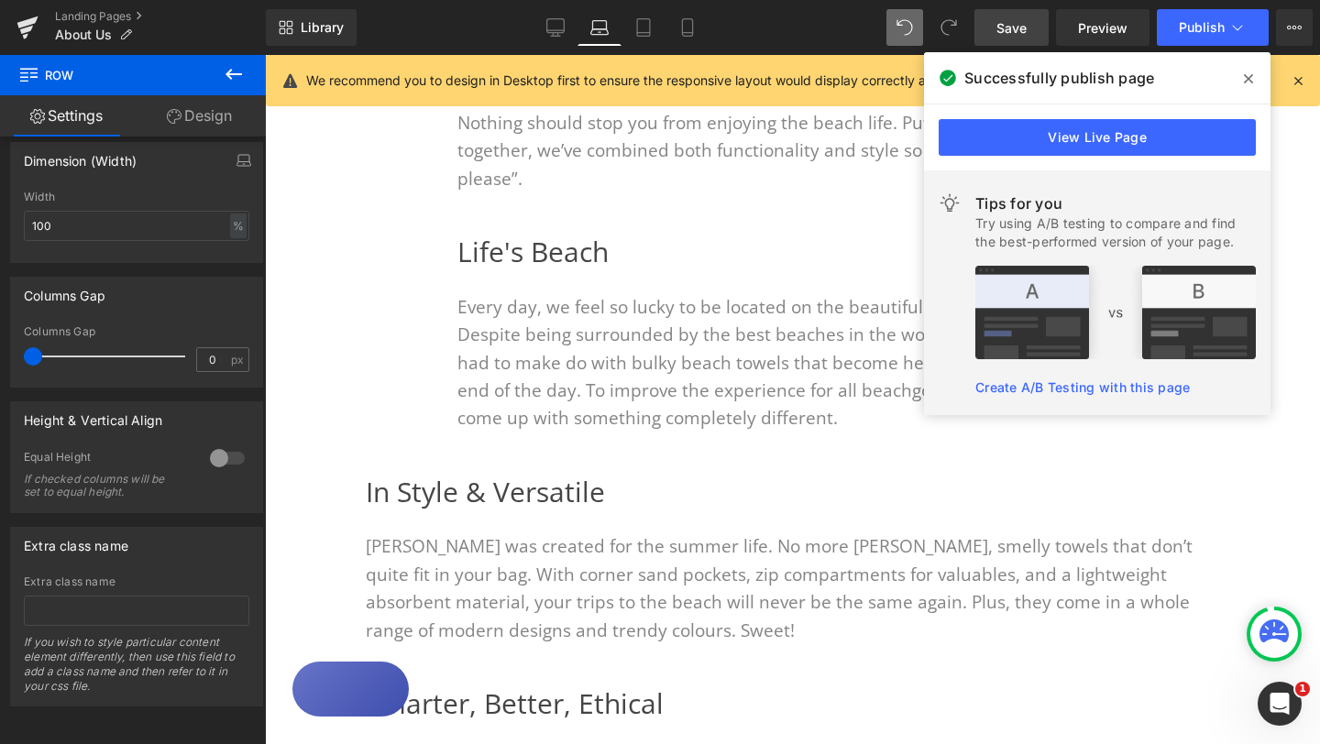
scroll to position [649, 0]
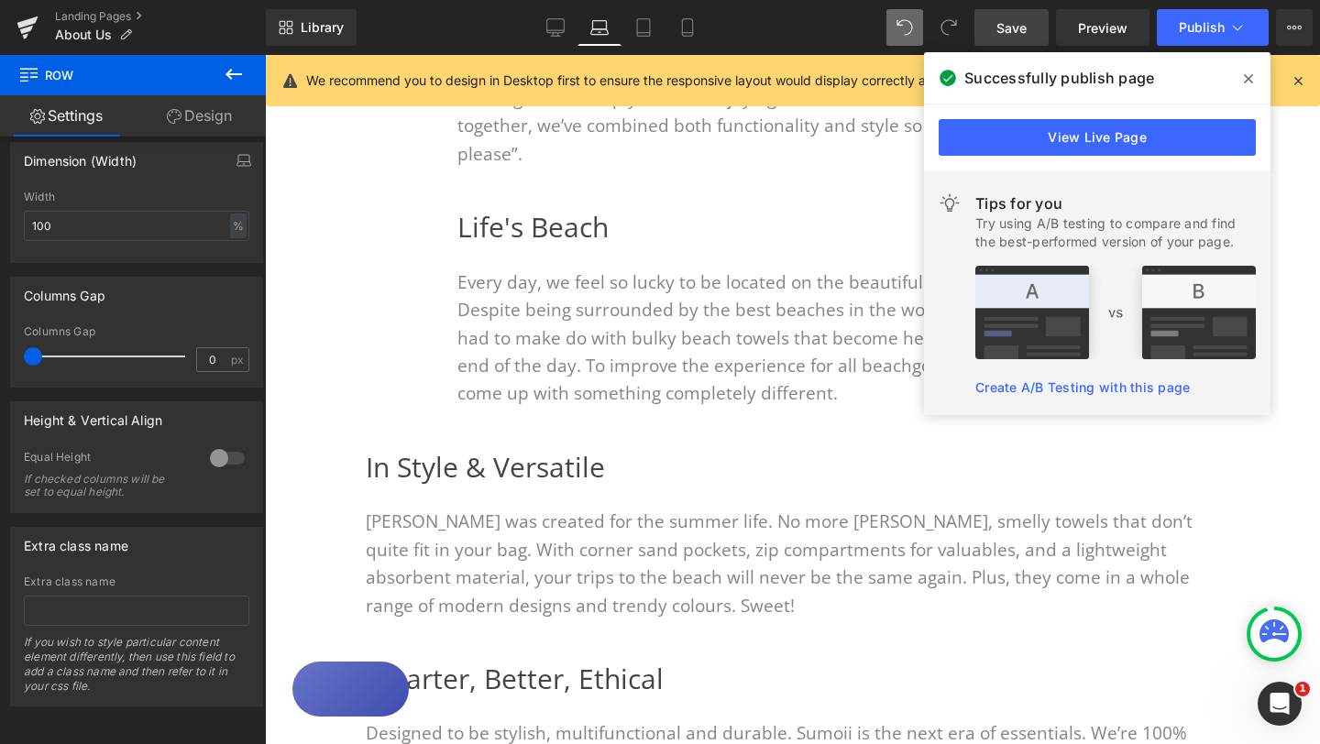
click at [369, 473] on div "In Style & Versatile Heading" at bounding box center [792, 476] width 853 height 64
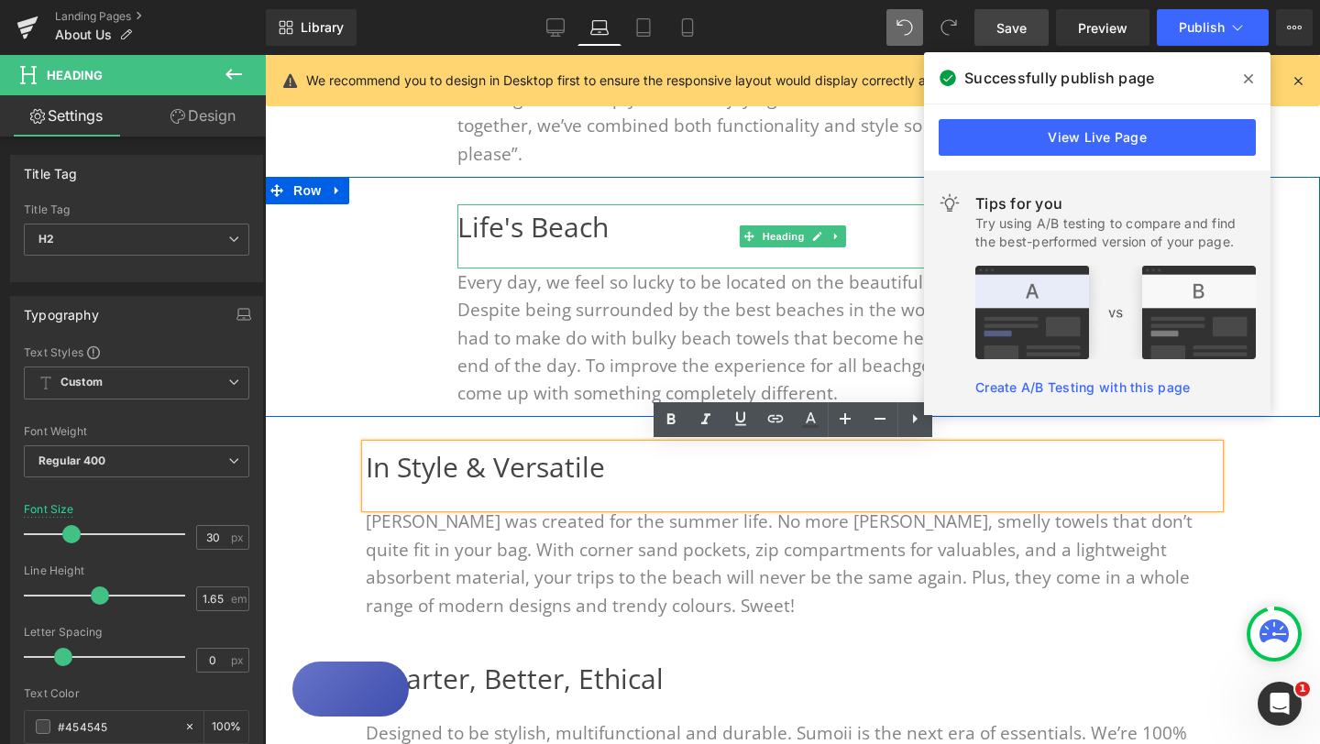
click at [461, 230] on div at bounding box center [459, 236] width 5 height 64
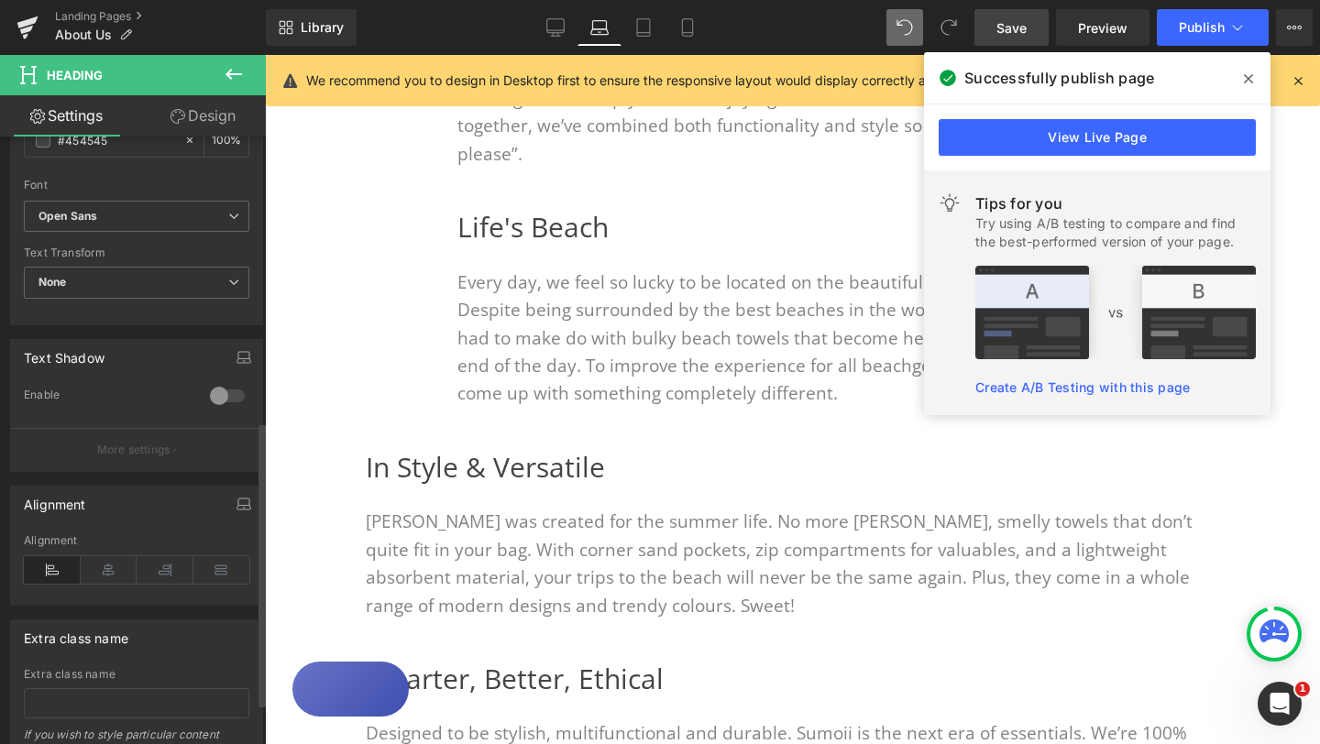
scroll to position [693, 0]
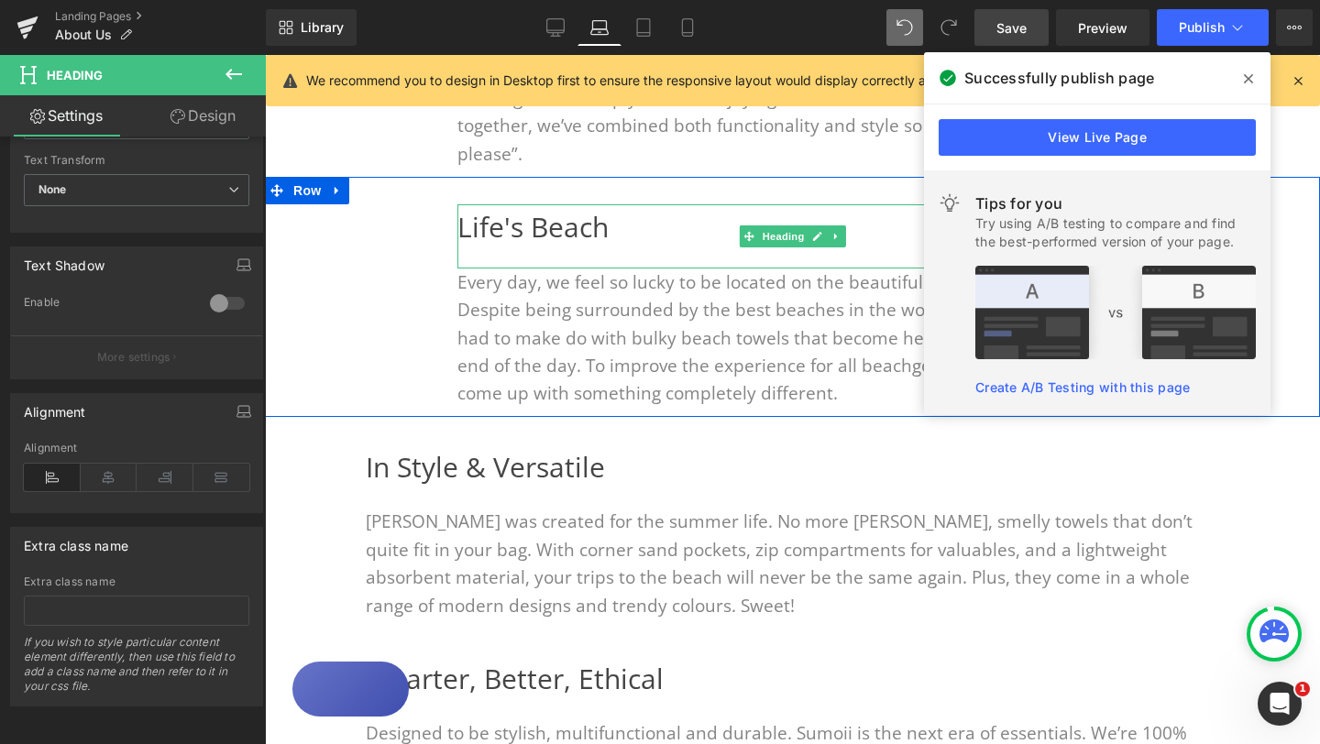
click at [461, 236] on div "Life's Beach Heading" at bounding box center [792, 236] width 670 height 64
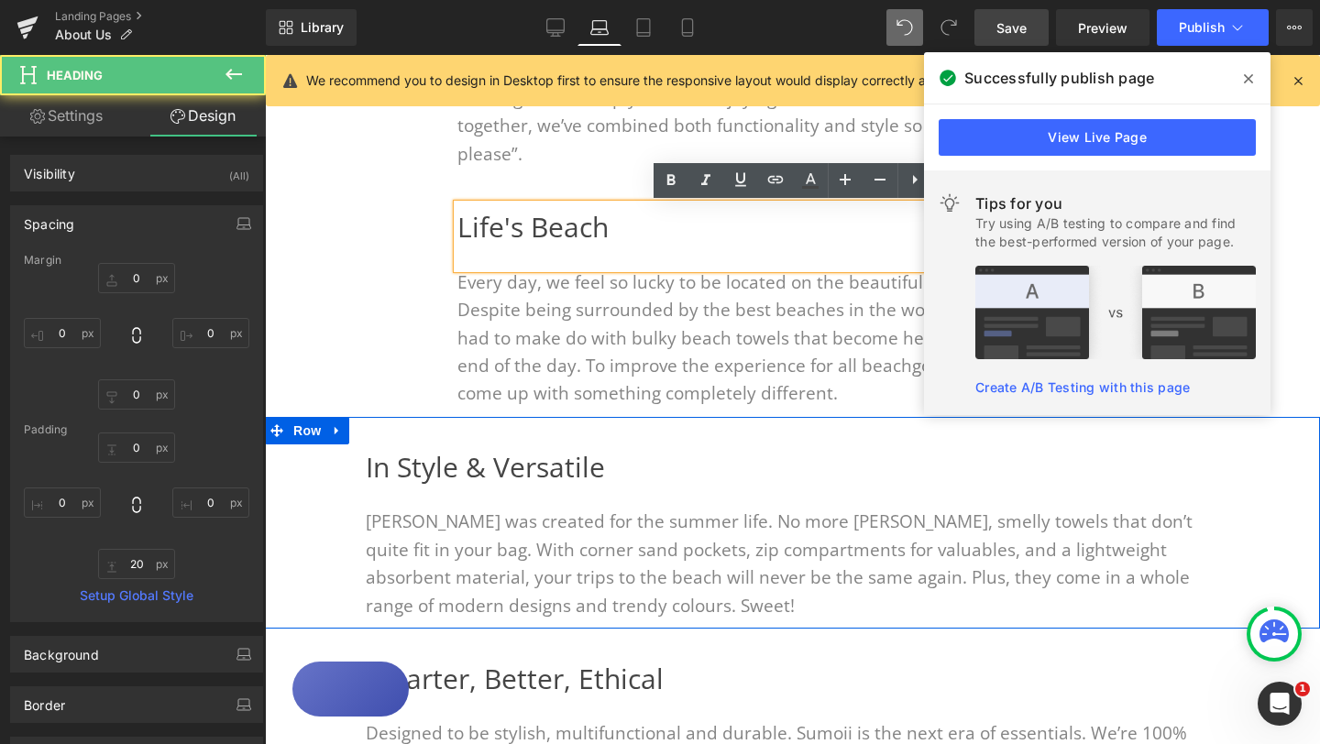
click at [380, 444] on div "In Style & Versatile Heading" at bounding box center [792, 476] width 853 height 64
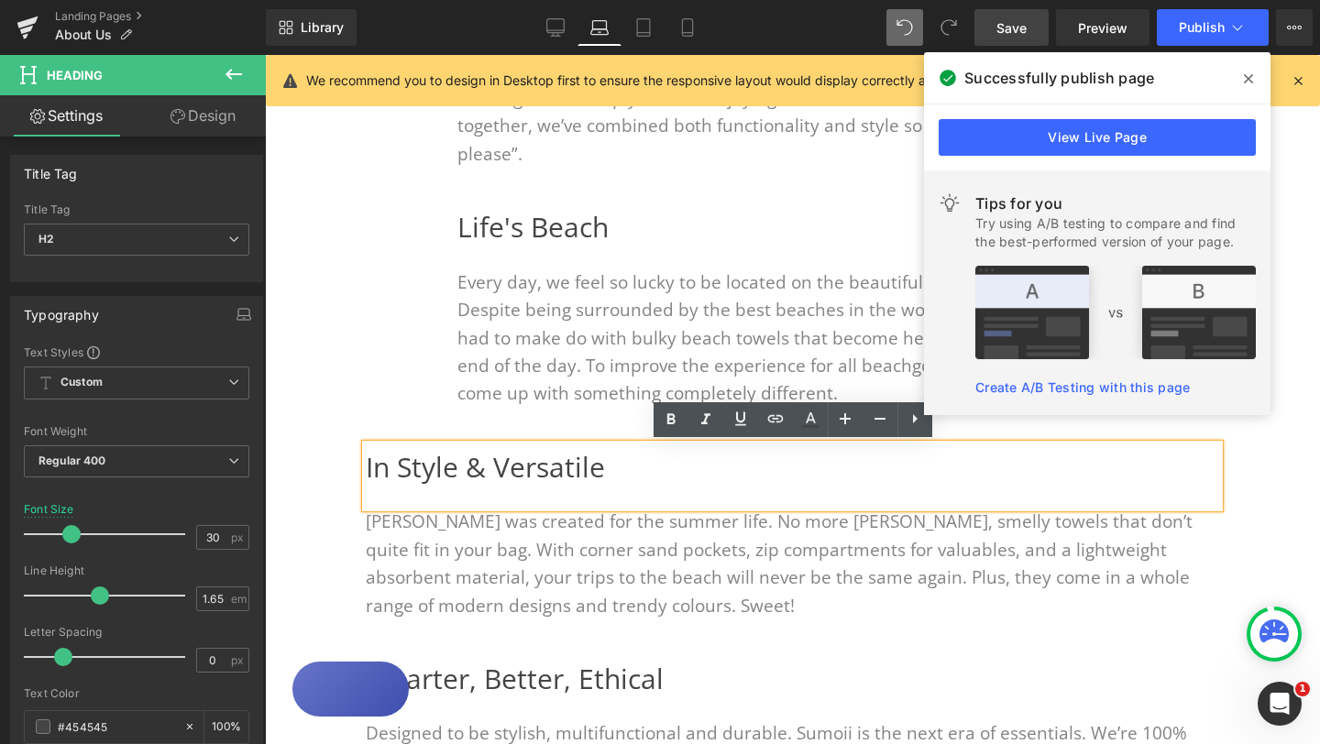
click at [367, 456] on h2 "In Style & Versatile" at bounding box center [792, 467] width 853 height 46
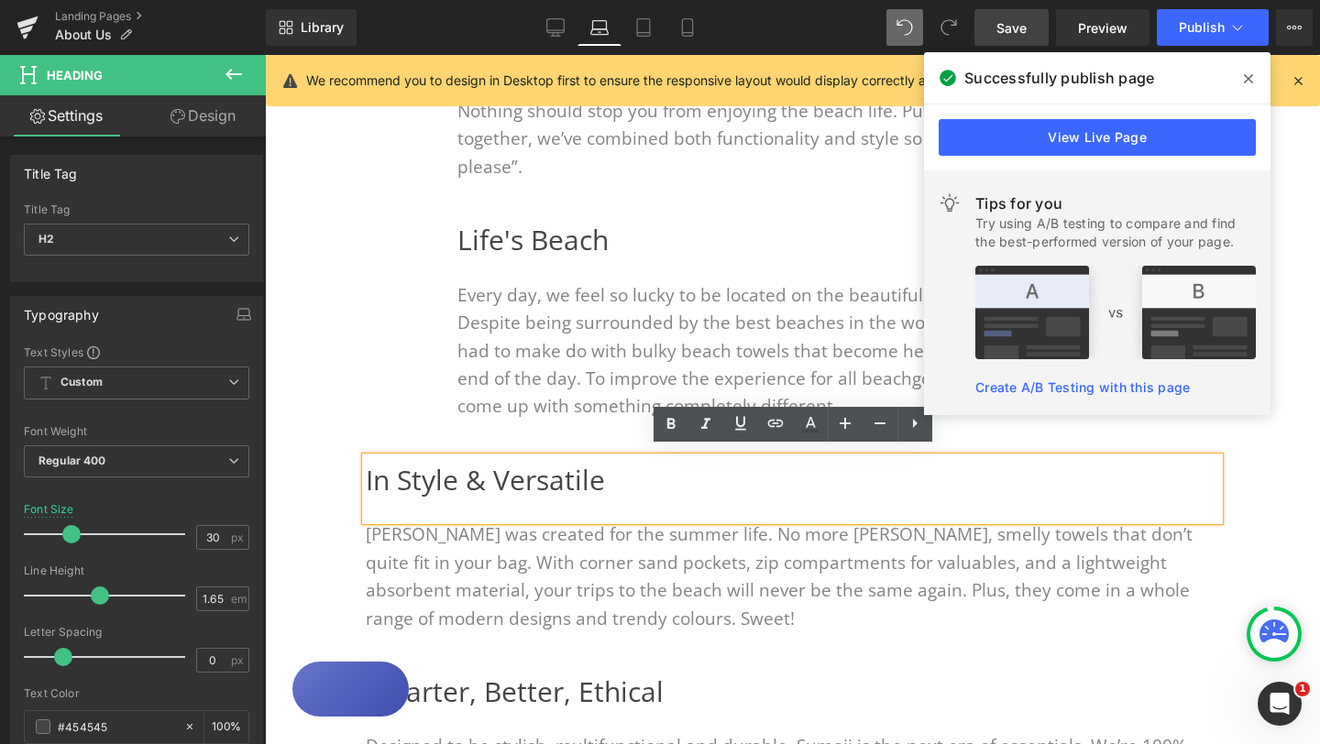
scroll to position [635, 0]
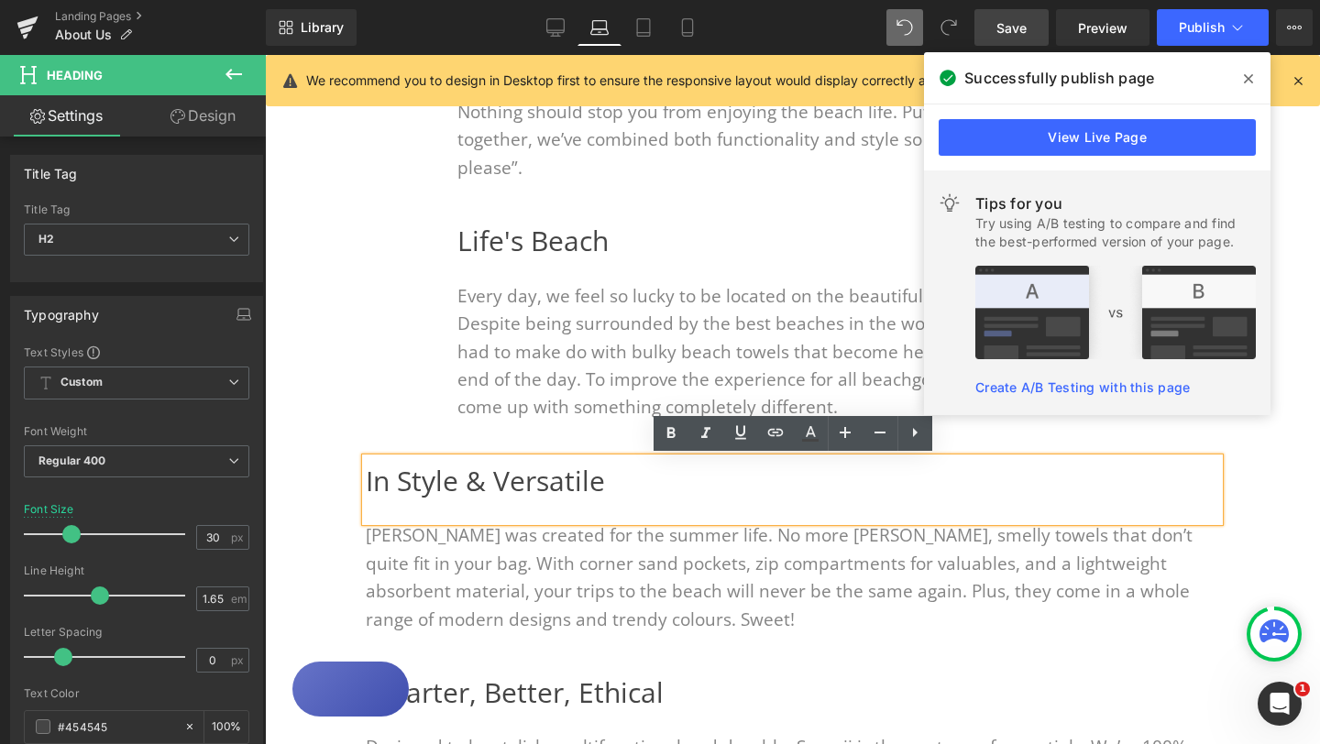
click at [502, 336] on p "Every day, we feel so lucky to be located on the beautiful Gold Coast. Despite …" at bounding box center [792, 351] width 670 height 139
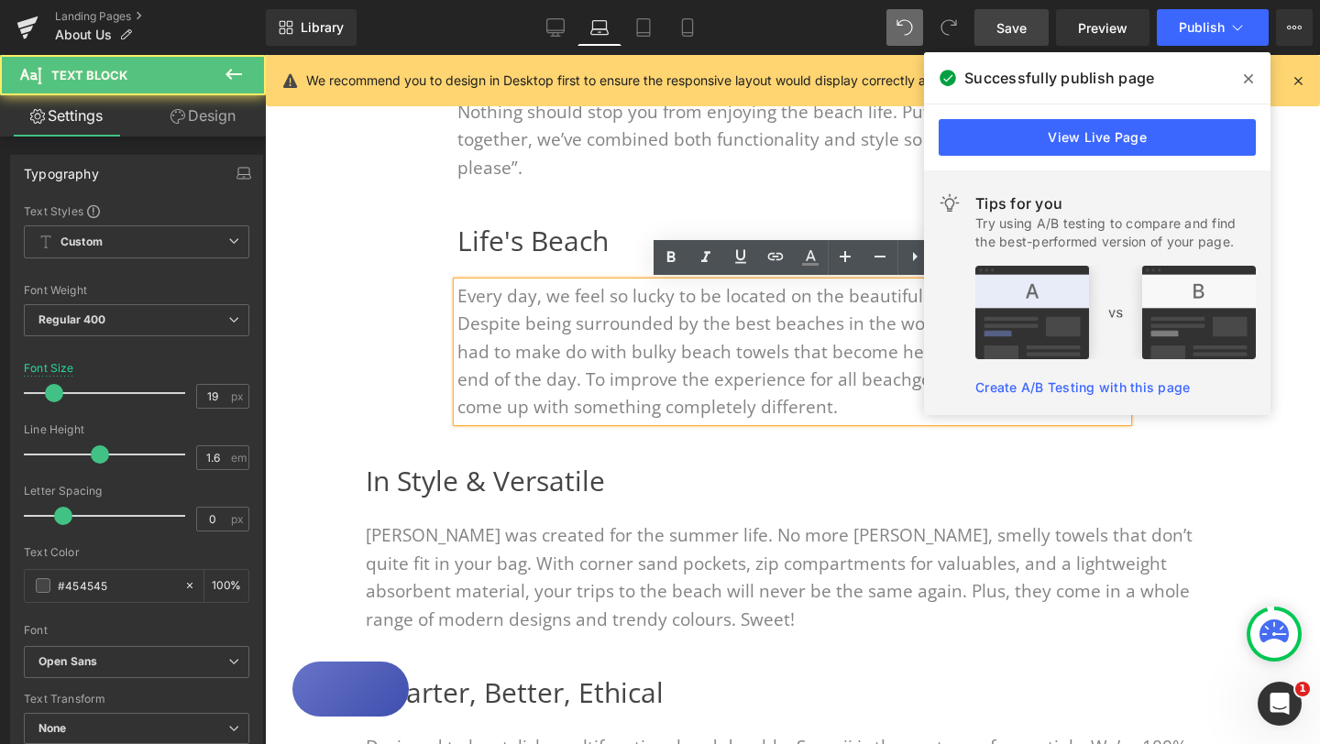
click at [493, 253] on h2 "Life's Beach" at bounding box center [792, 241] width 670 height 46
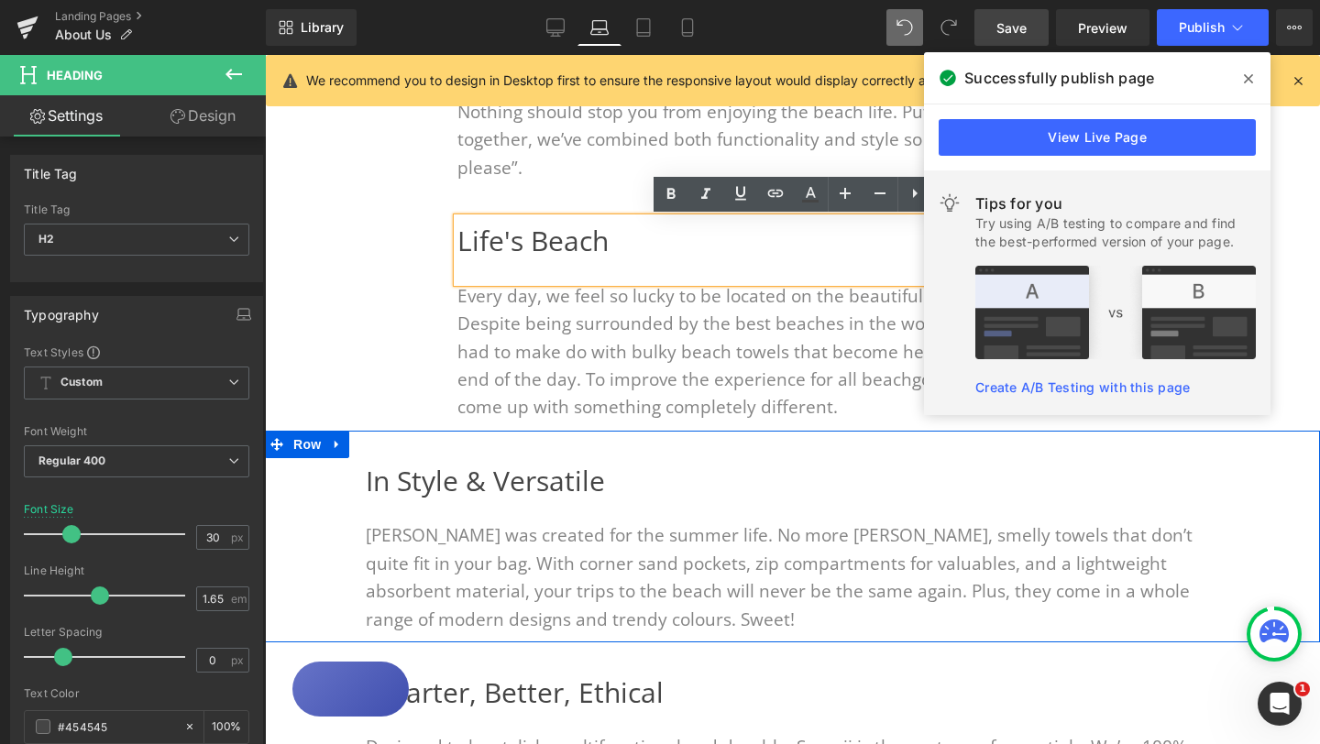
click at [444, 462] on div "In Style & Versatile Heading" at bounding box center [792, 490] width 853 height 64
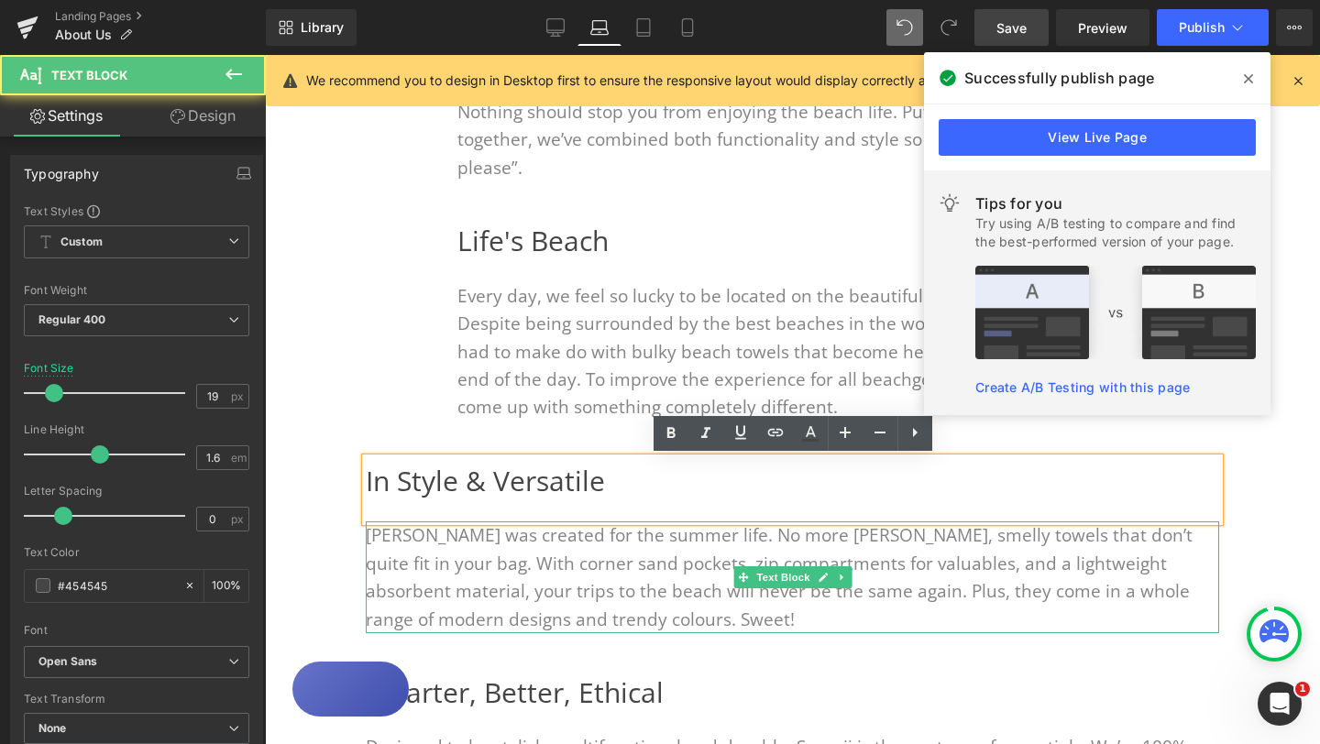
click at [433, 565] on font "Sumoii was created for the summer life. No more sandy, smelly towels that don’t…" at bounding box center [779, 576] width 827 height 107
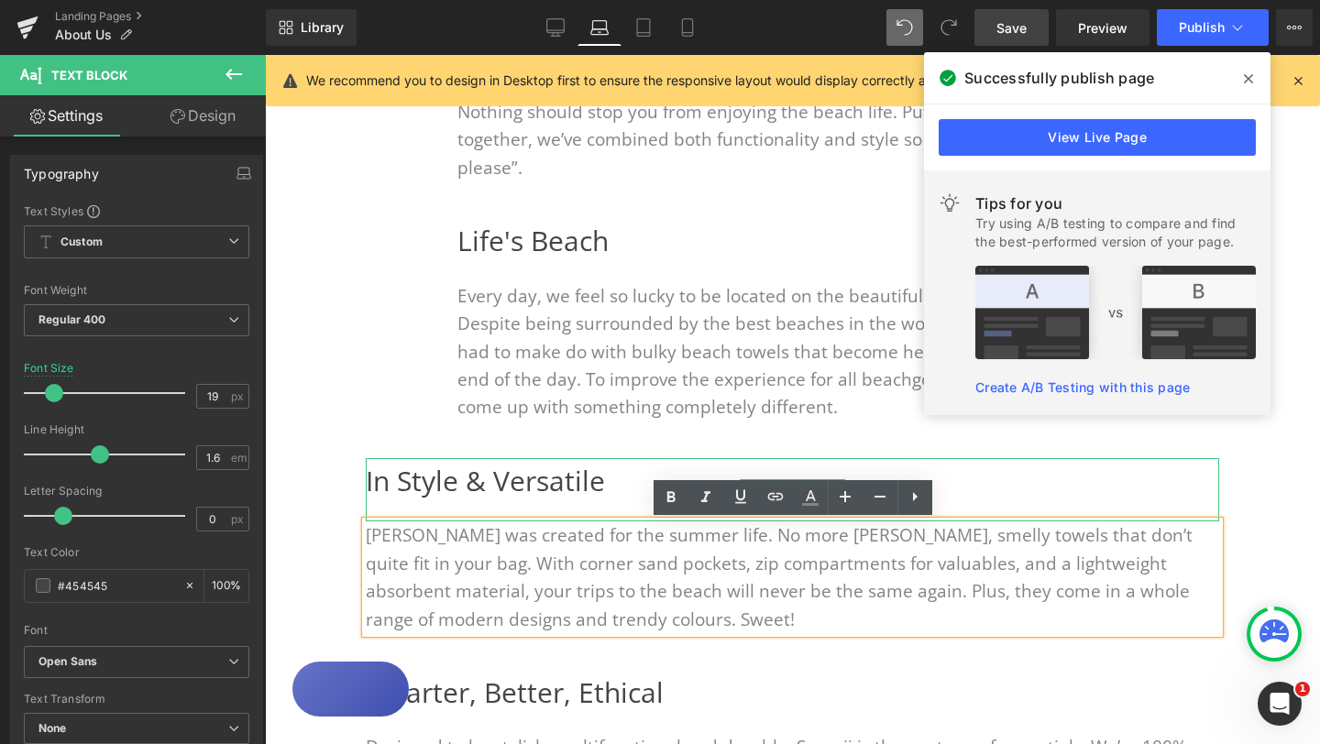
click at [446, 483] on h2 "In Style & Versatile" at bounding box center [792, 481] width 853 height 46
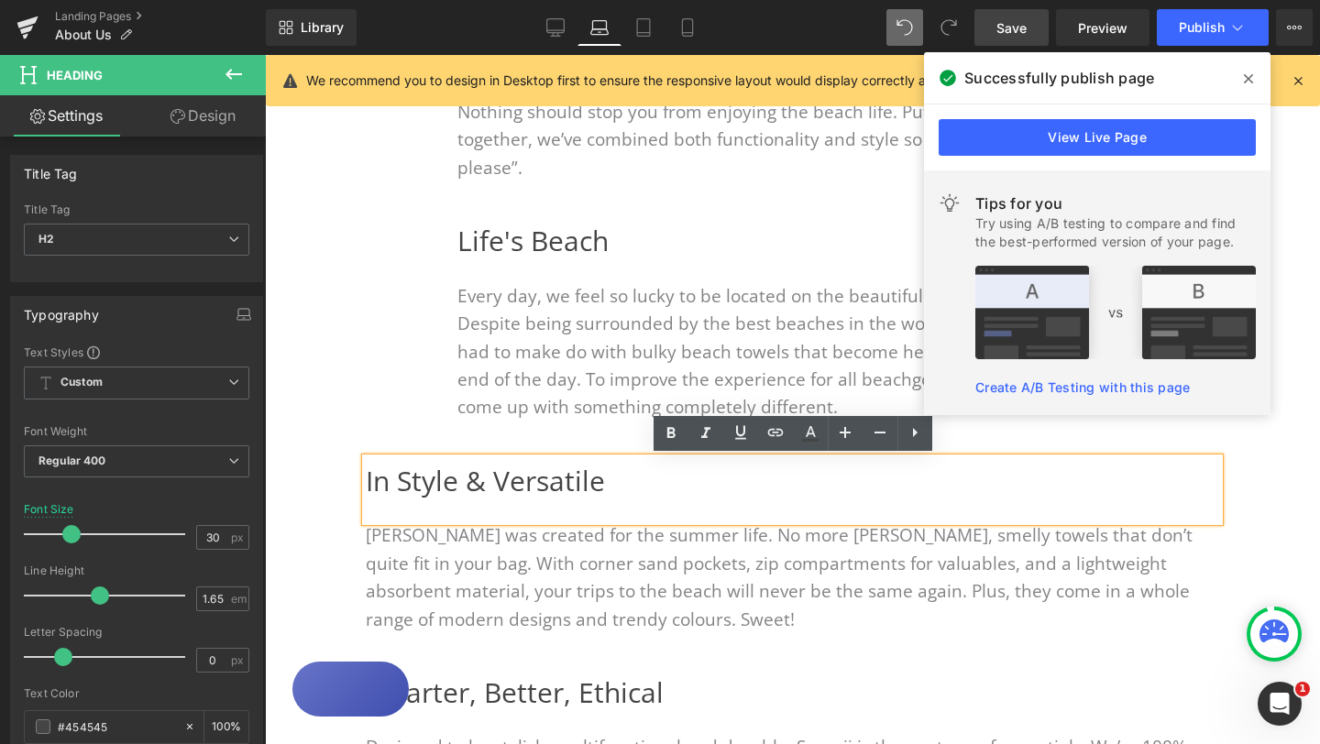
click at [443, 566] on font "Sumoii was created for the summer life. No more sandy, smelly towels that don’t…" at bounding box center [779, 576] width 827 height 107
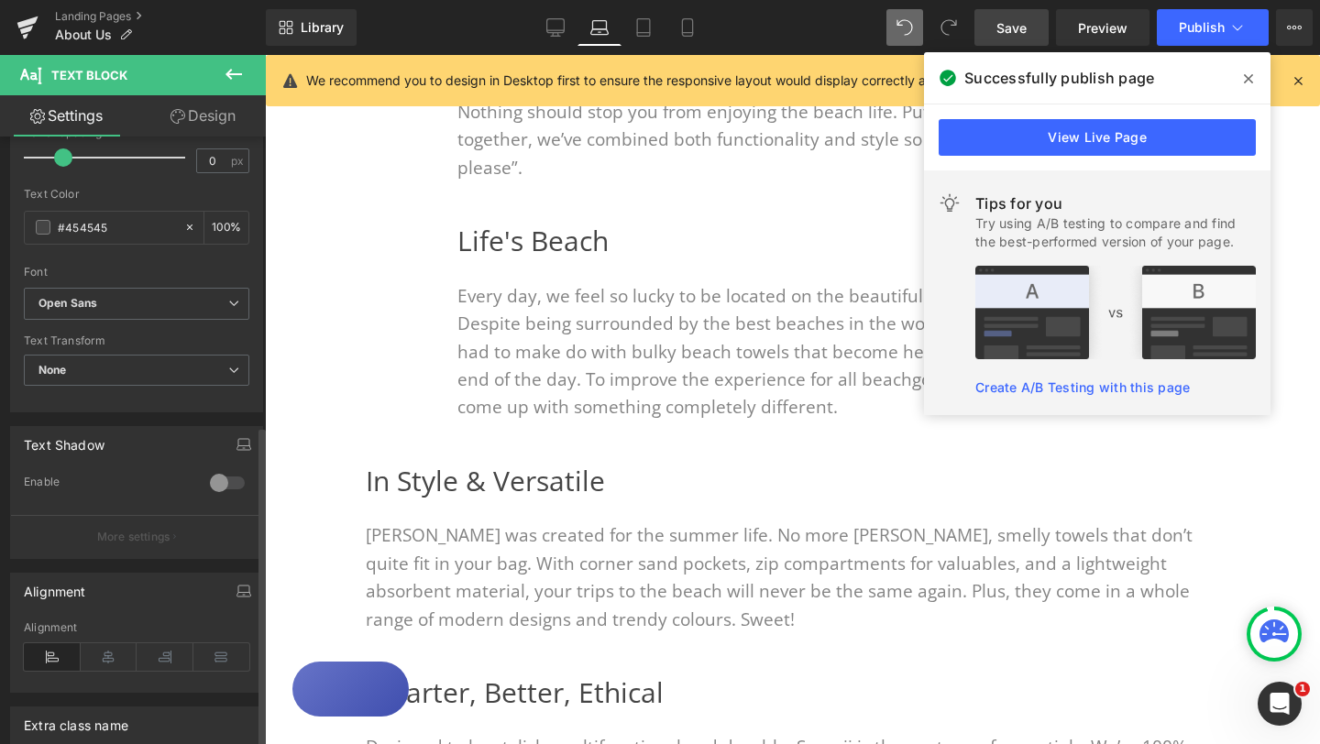
scroll to position [0, 0]
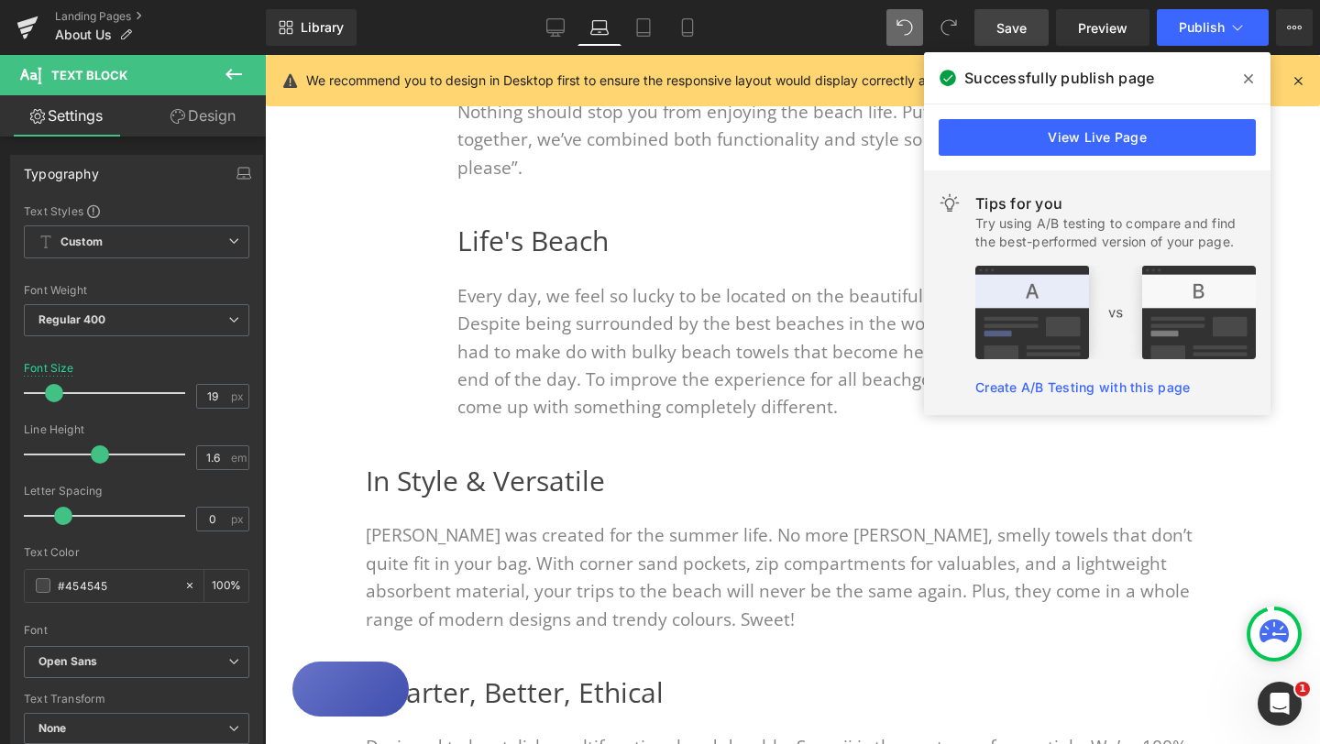
click at [214, 117] on link "Design" at bounding box center [203, 115] width 133 height 41
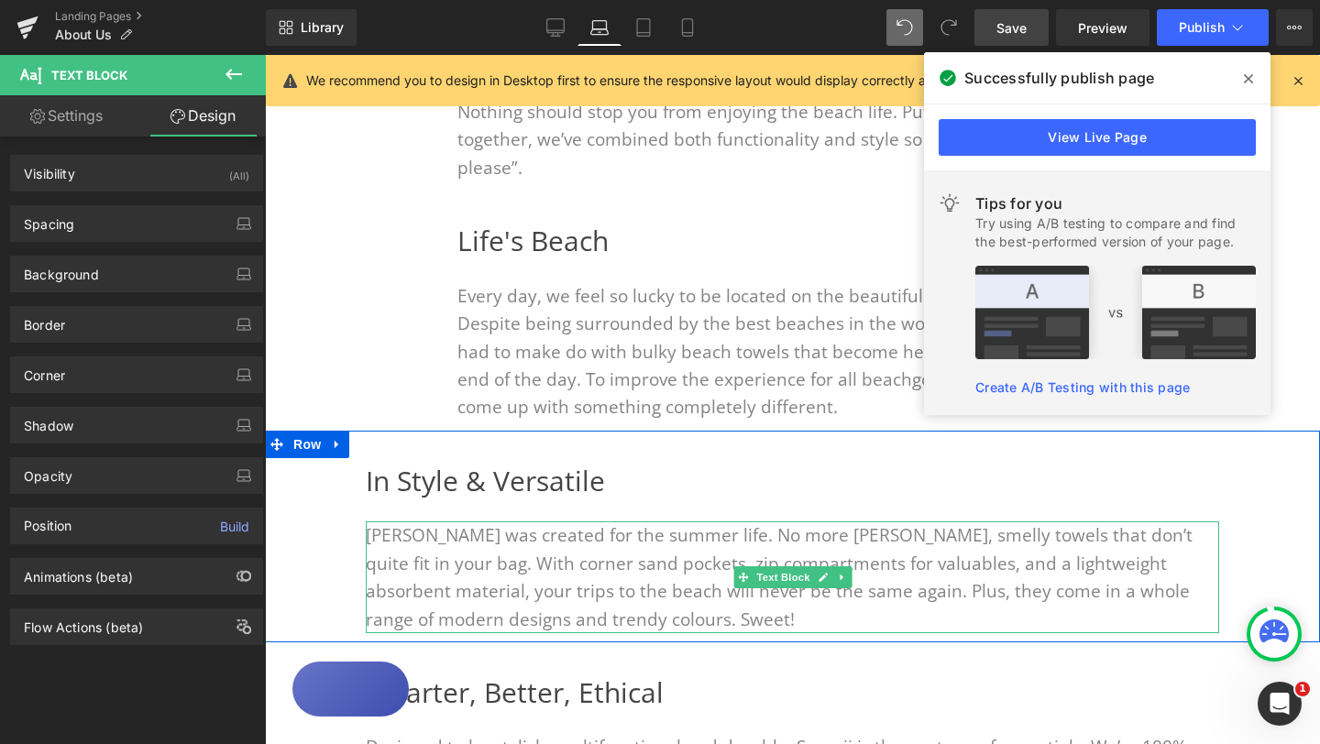
click at [434, 547] on font "Sumoii was created for the summer life. No more sandy, smelly towels that don’t…" at bounding box center [779, 576] width 827 height 107
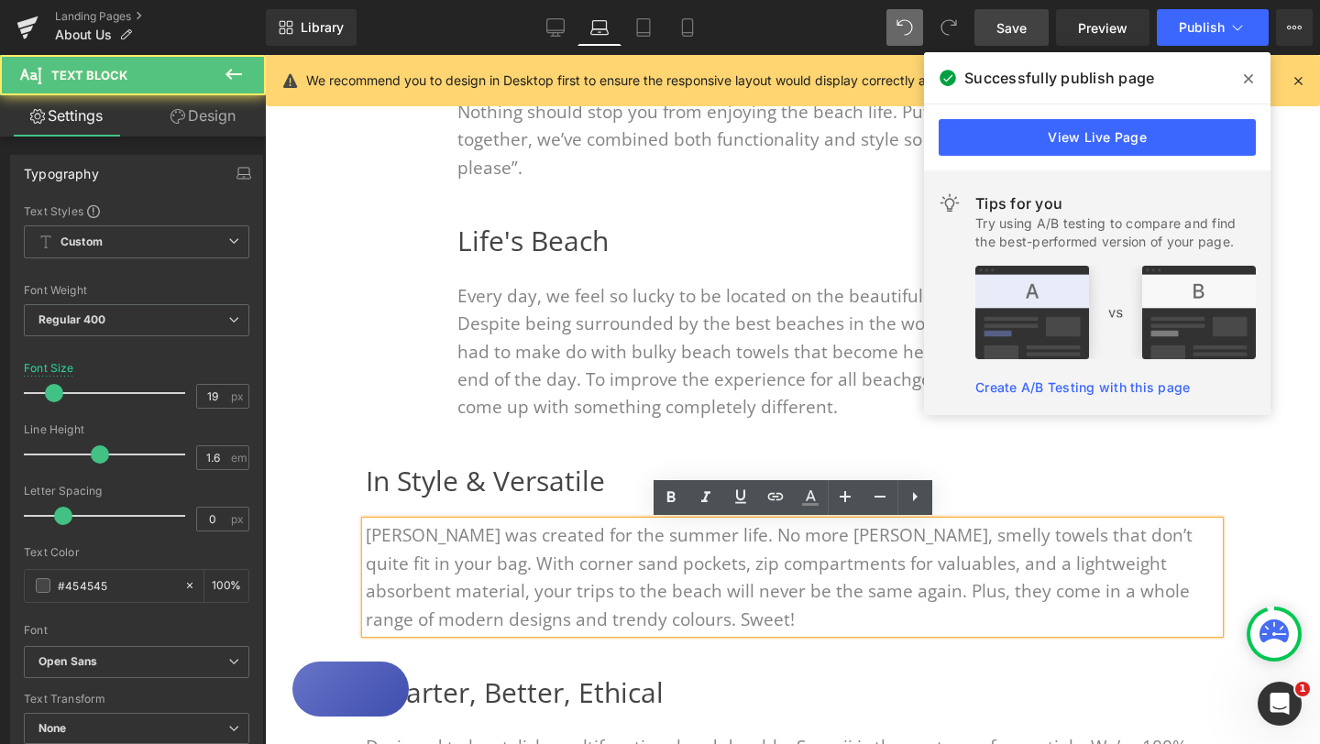
click at [437, 477] on h2 "In Style & Versatile" at bounding box center [792, 481] width 853 height 46
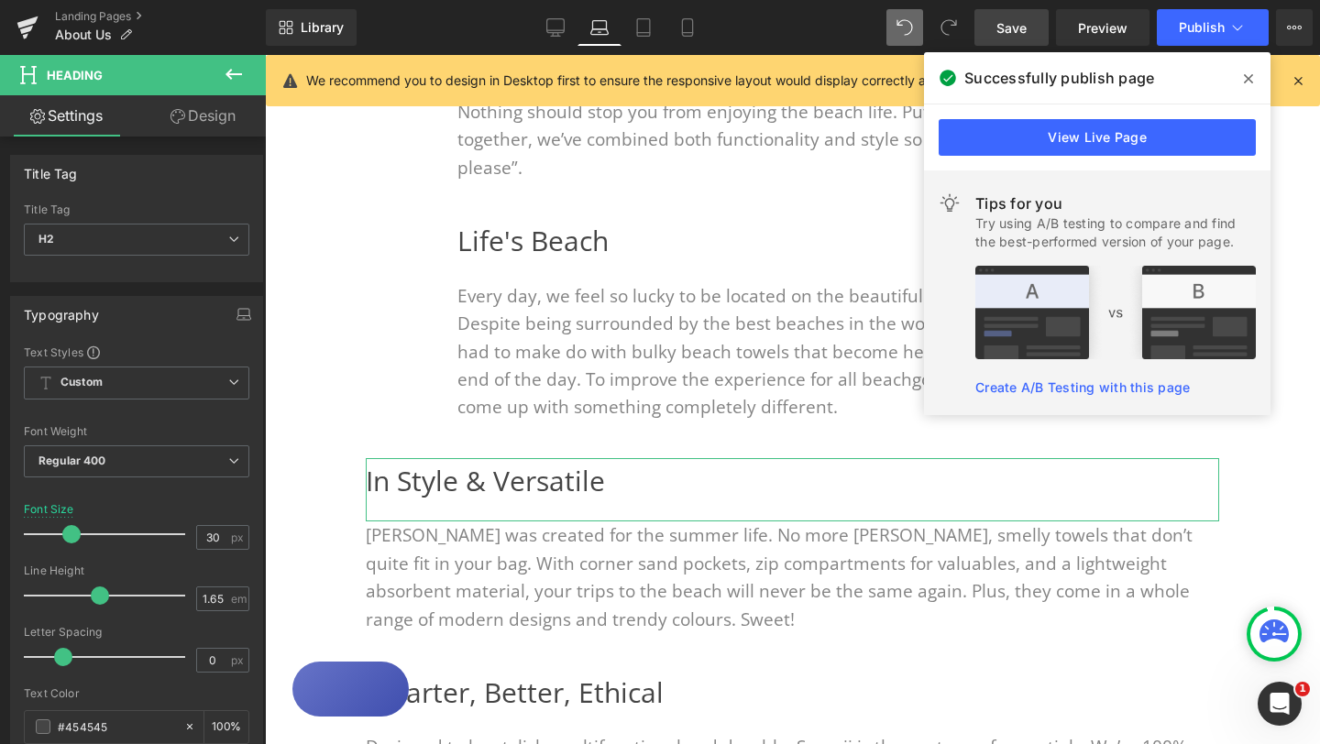
click at [209, 114] on link "Design" at bounding box center [203, 115] width 133 height 41
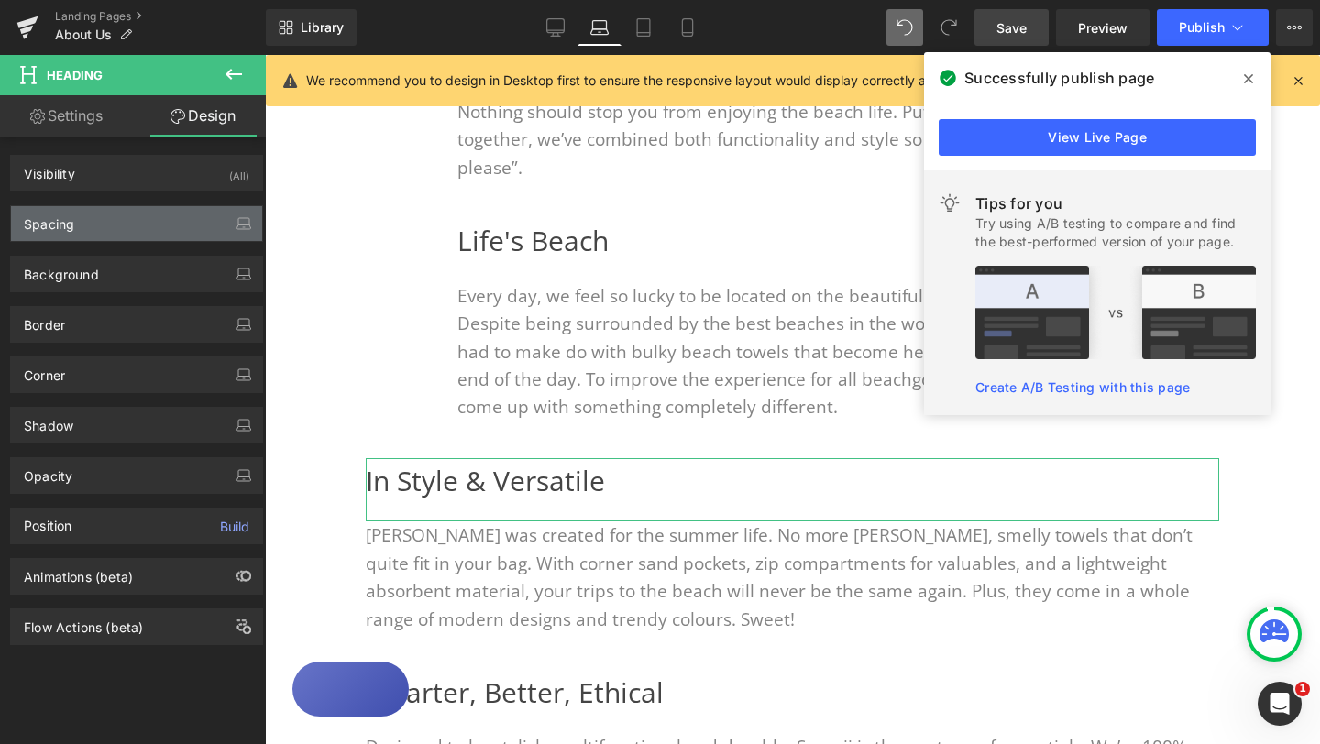
click at [132, 228] on div "Spacing" at bounding box center [136, 223] width 251 height 35
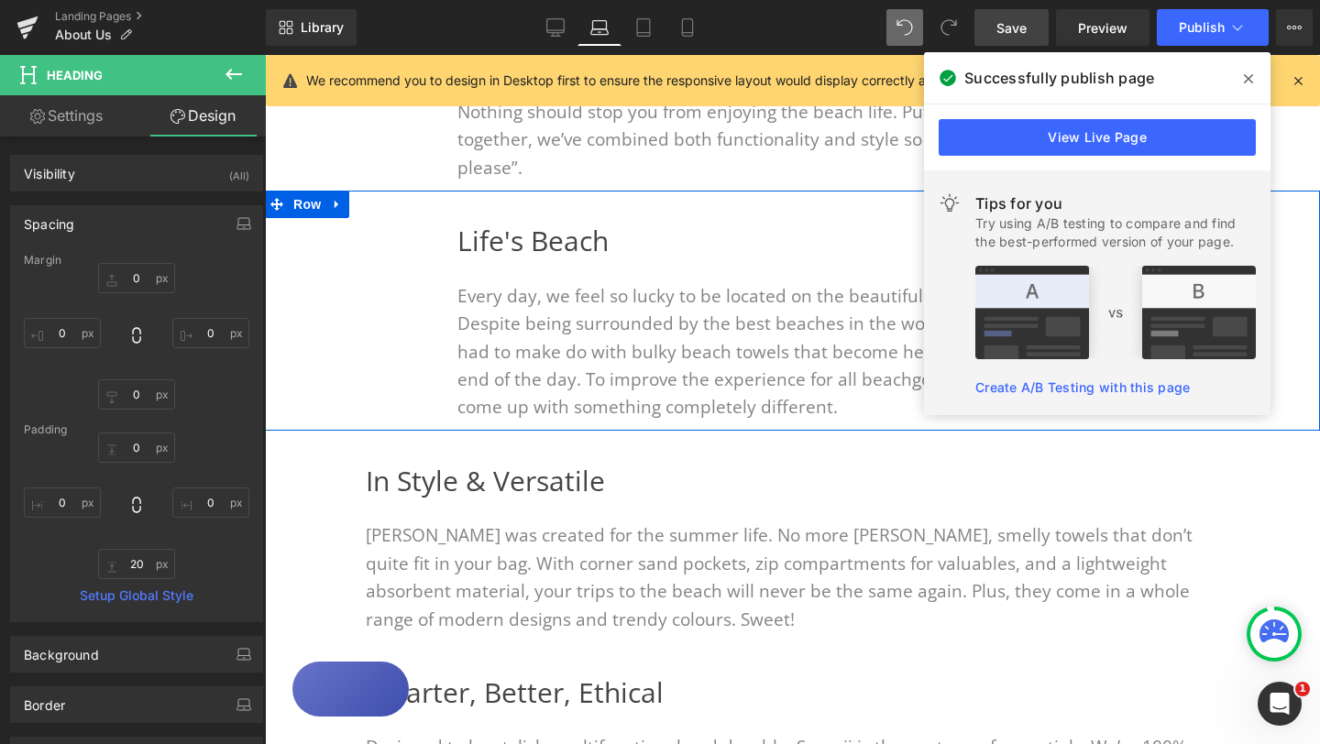
click at [488, 247] on h2 "Life's Beach" at bounding box center [792, 241] width 670 height 46
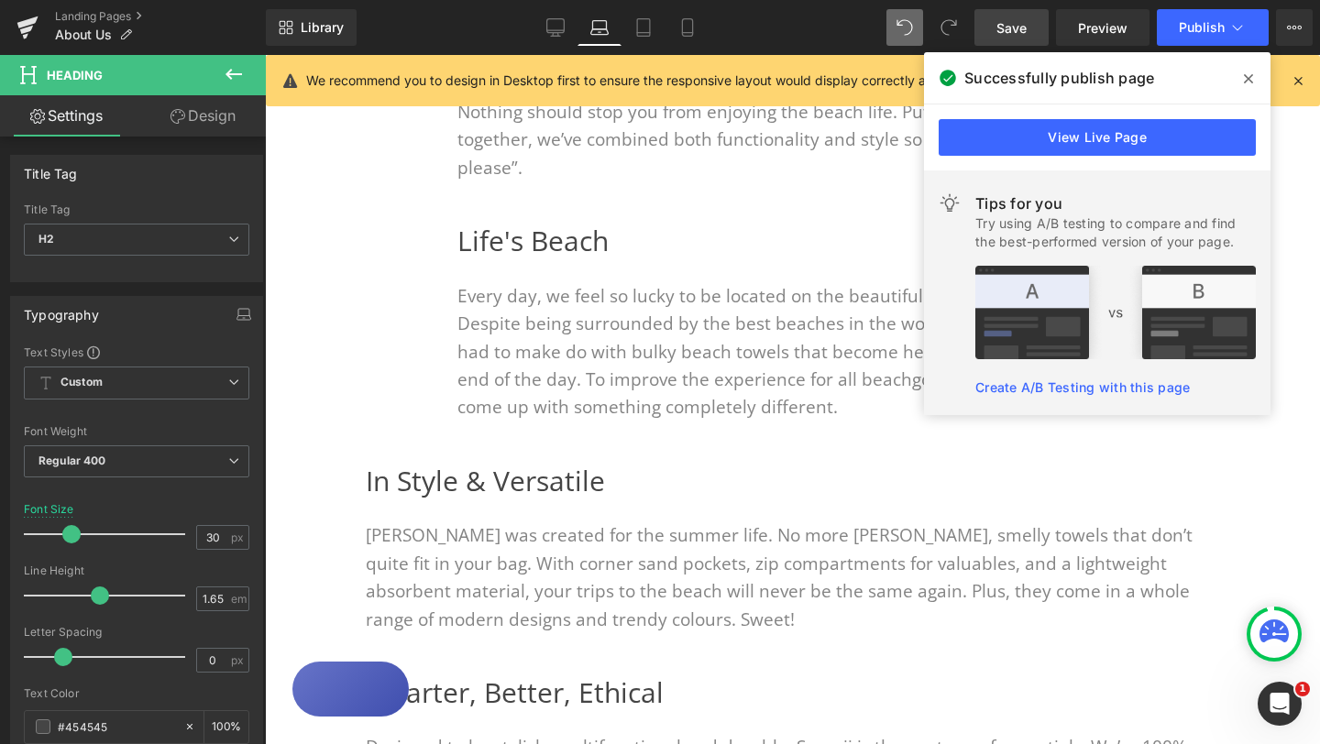
click at [195, 114] on link "Design" at bounding box center [203, 115] width 133 height 41
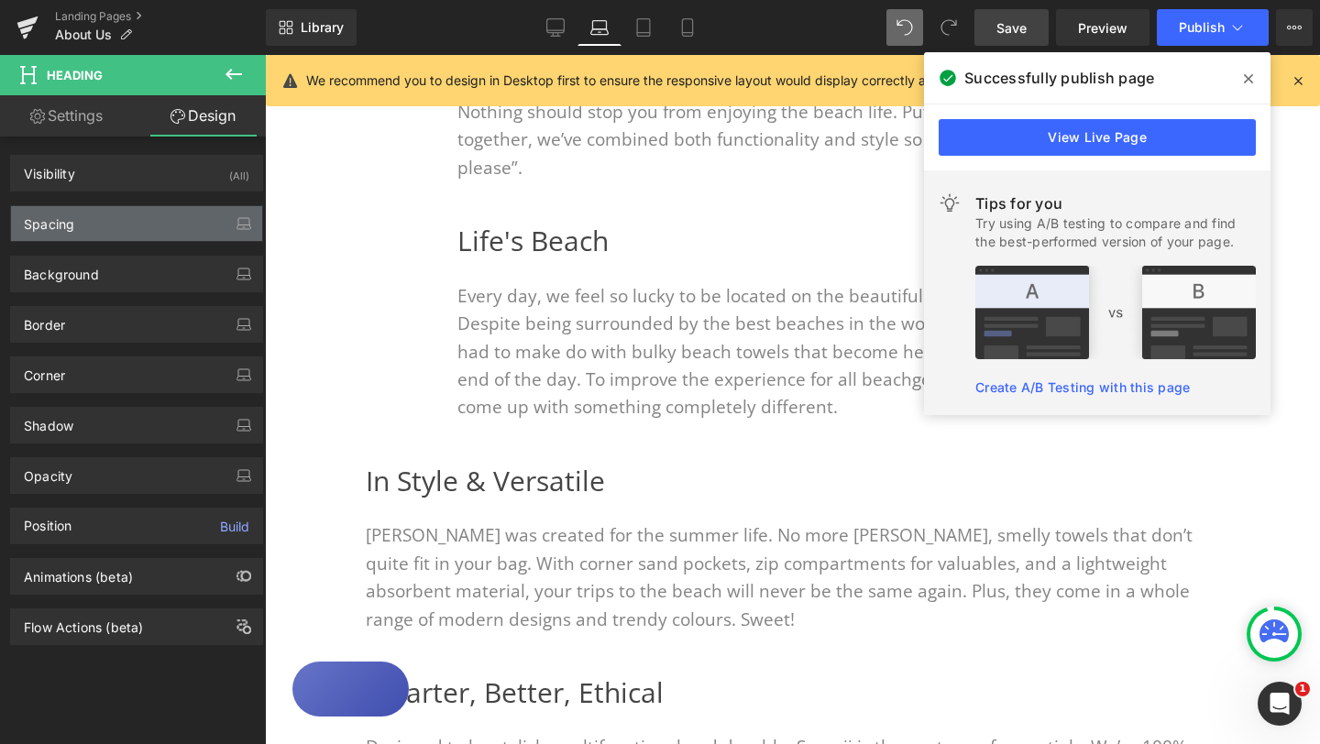
click at [168, 225] on div "Spacing" at bounding box center [136, 223] width 251 height 35
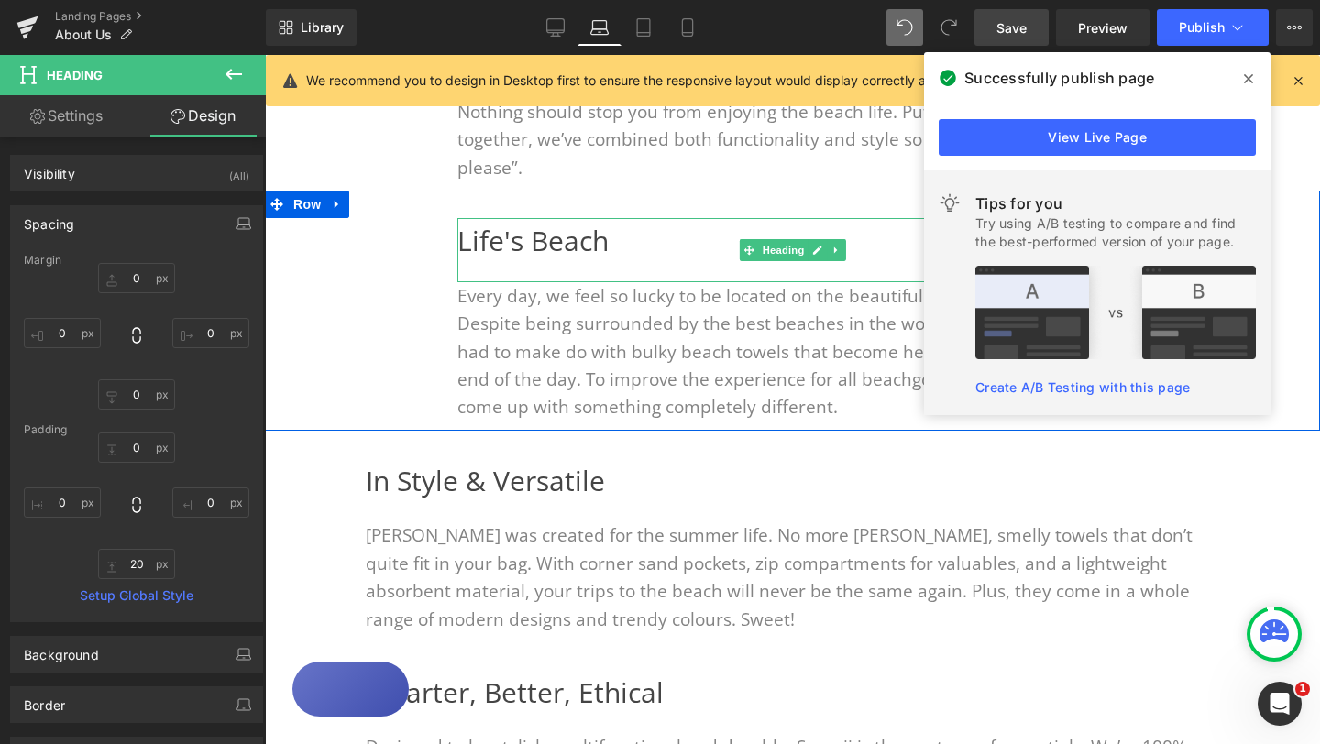
click at [470, 245] on h2 "Life's Beach" at bounding box center [792, 241] width 670 height 46
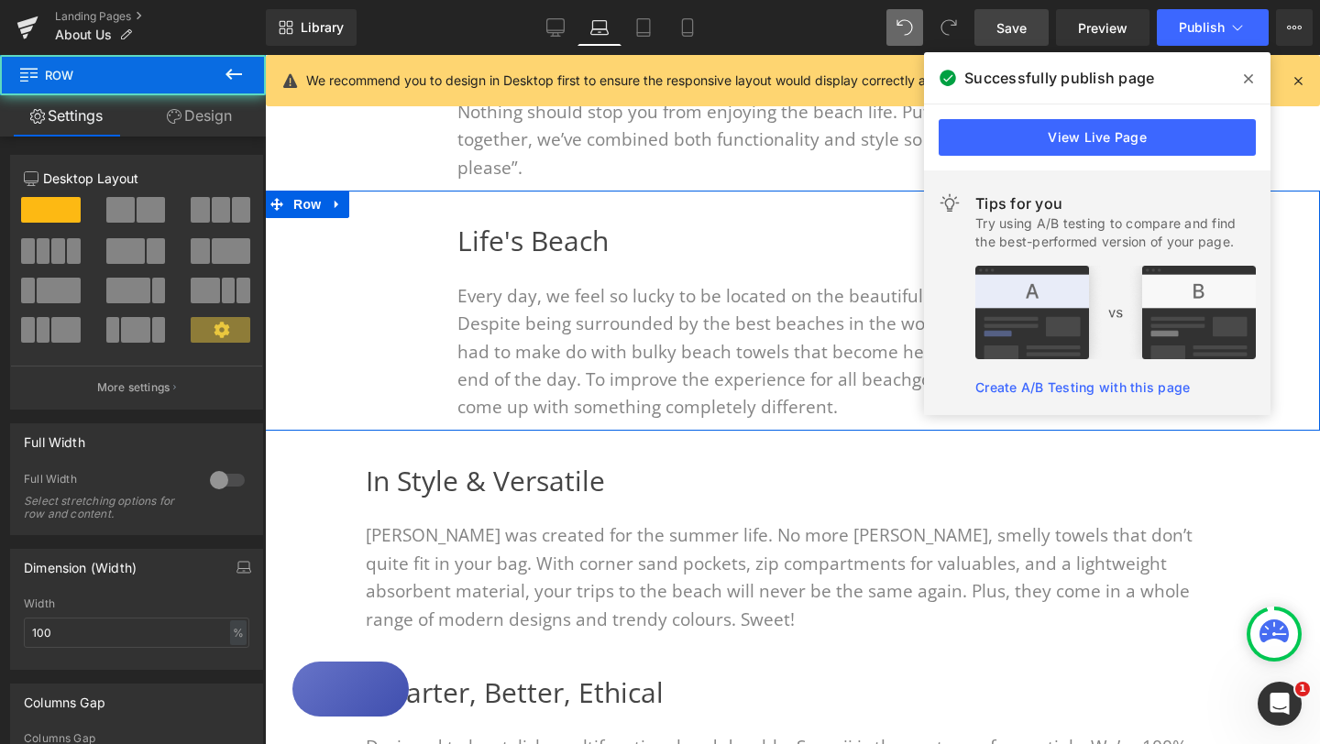
click at [455, 235] on div "Life's Beach Heading Every day, we feel so lucky to be located on the beautiful…" at bounding box center [792, 319] width 725 height 203
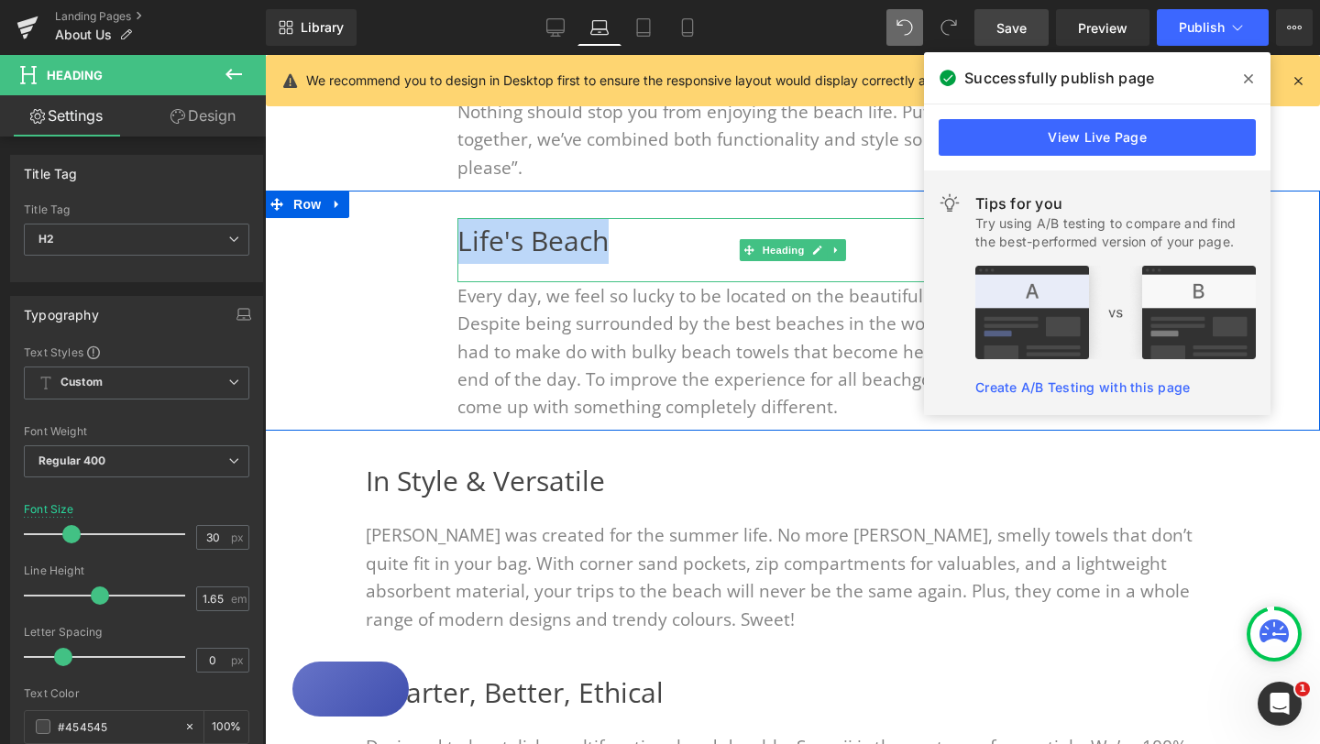
drag, startPoint x: 462, startPoint y: 239, endPoint x: 651, endPoint y: 241, distance: 188.8
click at [651, 241] on h2 "Life's Beach" at bounding box center [792, 241] width 670 height 46
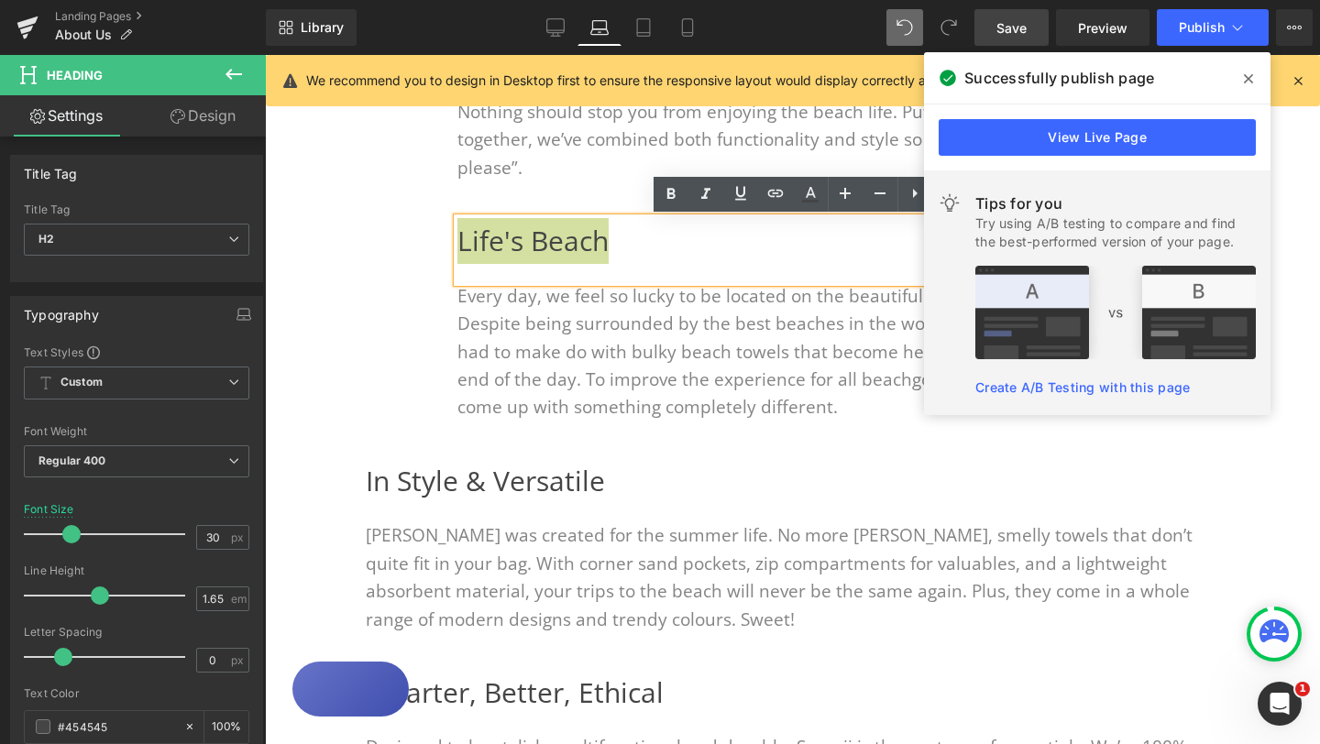
click at [230, 124] on link "Design" at bounding box center [203, 115] width 133 height 41
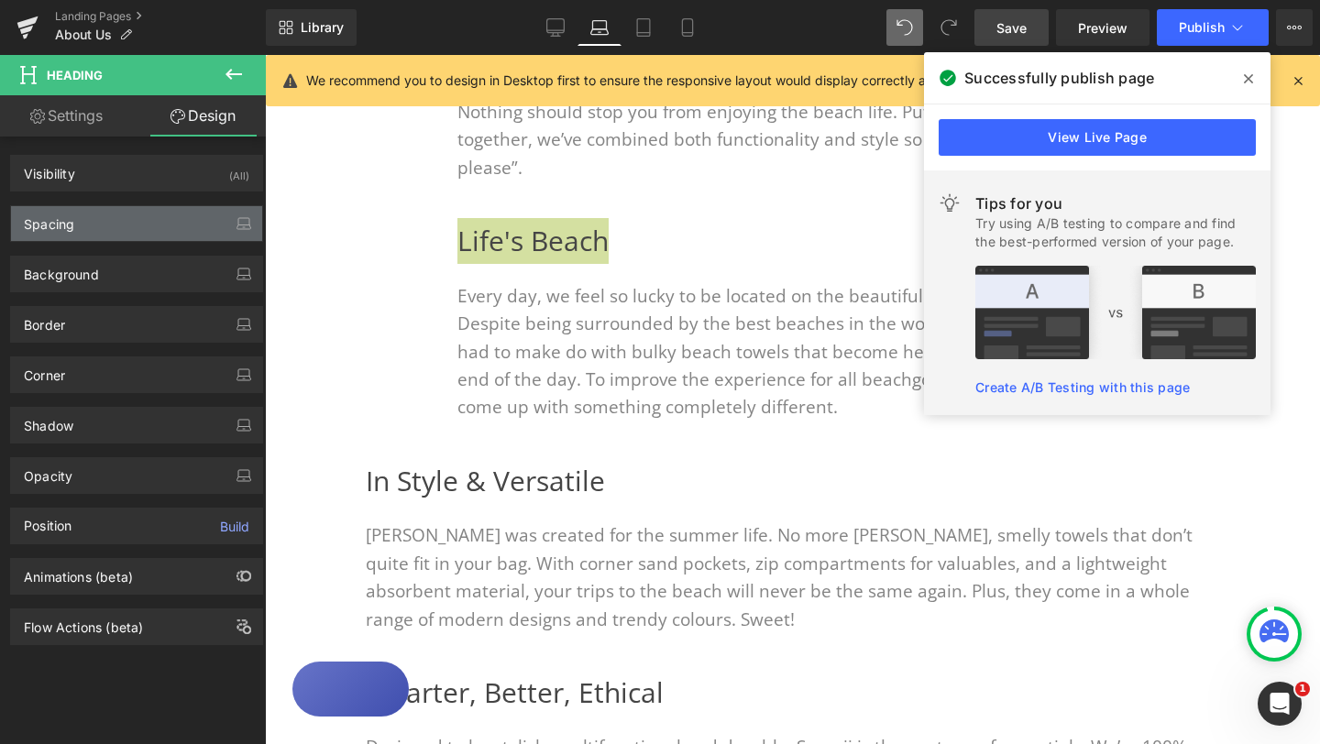
click at [170, 225] on div "Spacing" at bounding box center [136, 223] width 251 height 35
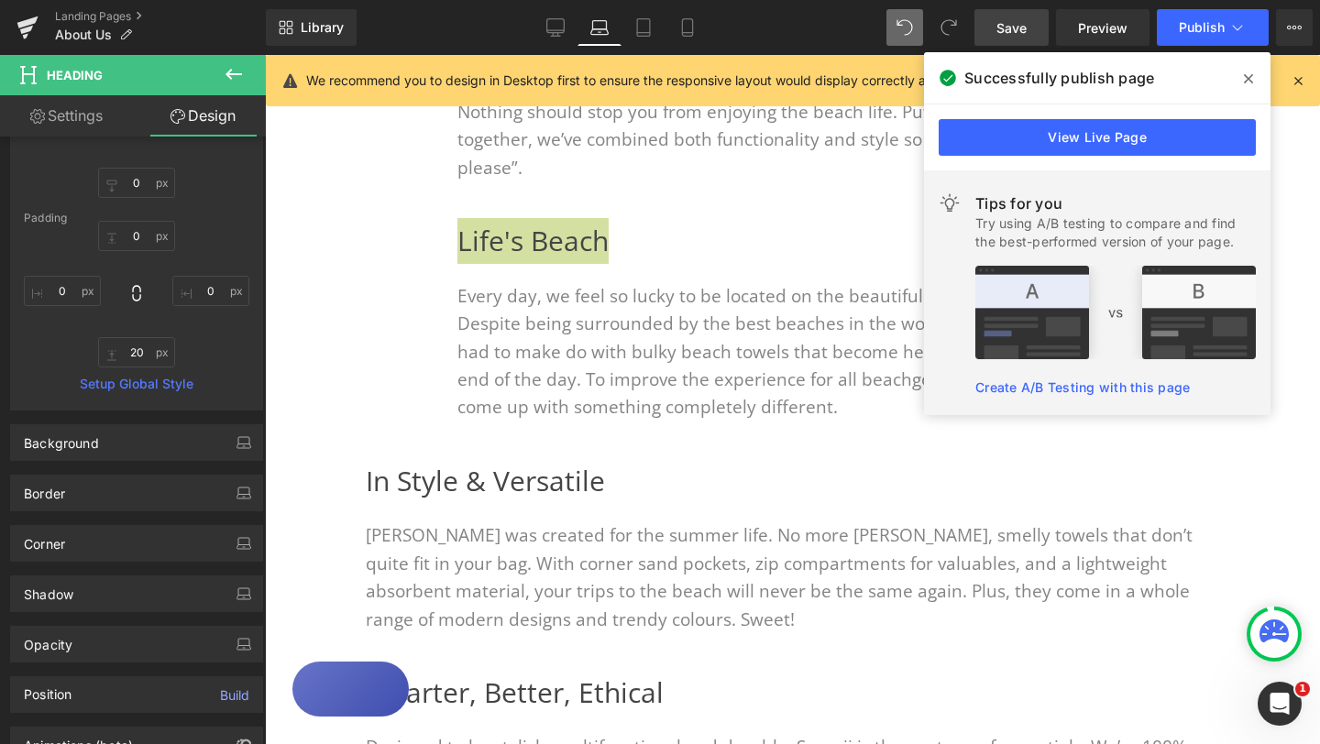
scroll to position [334, 0]
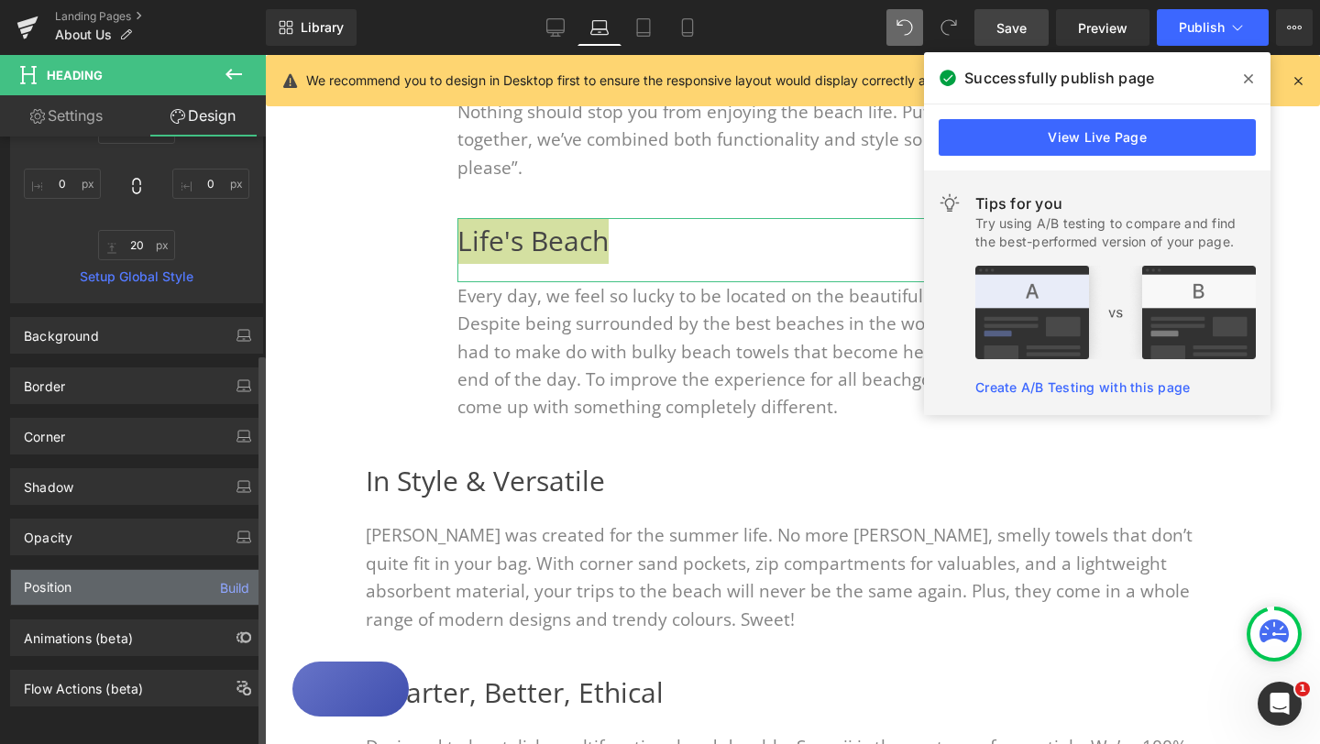
click at [94, 570] on div "Position Build" at bounding box center [136, 587] width 251 height 35
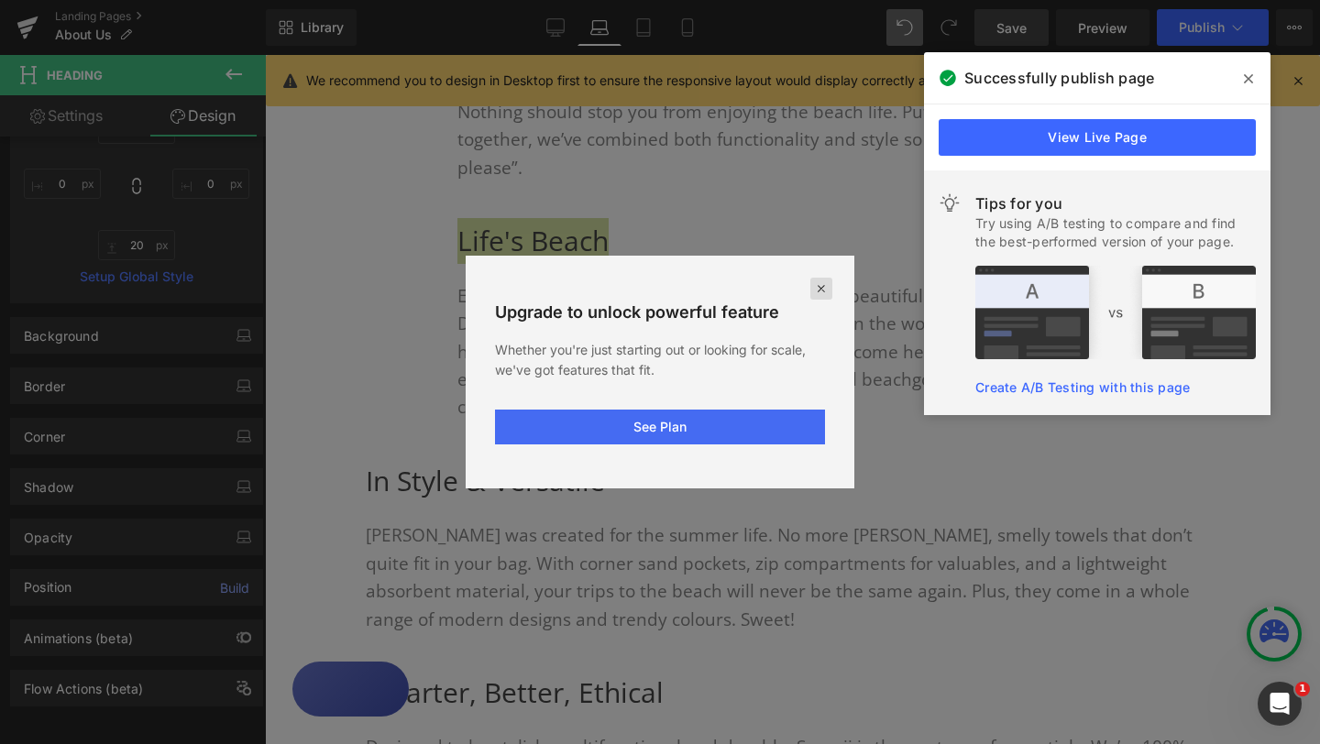
click at [815, 287] on icon at bounding box center [821, 288] width 15 height 15
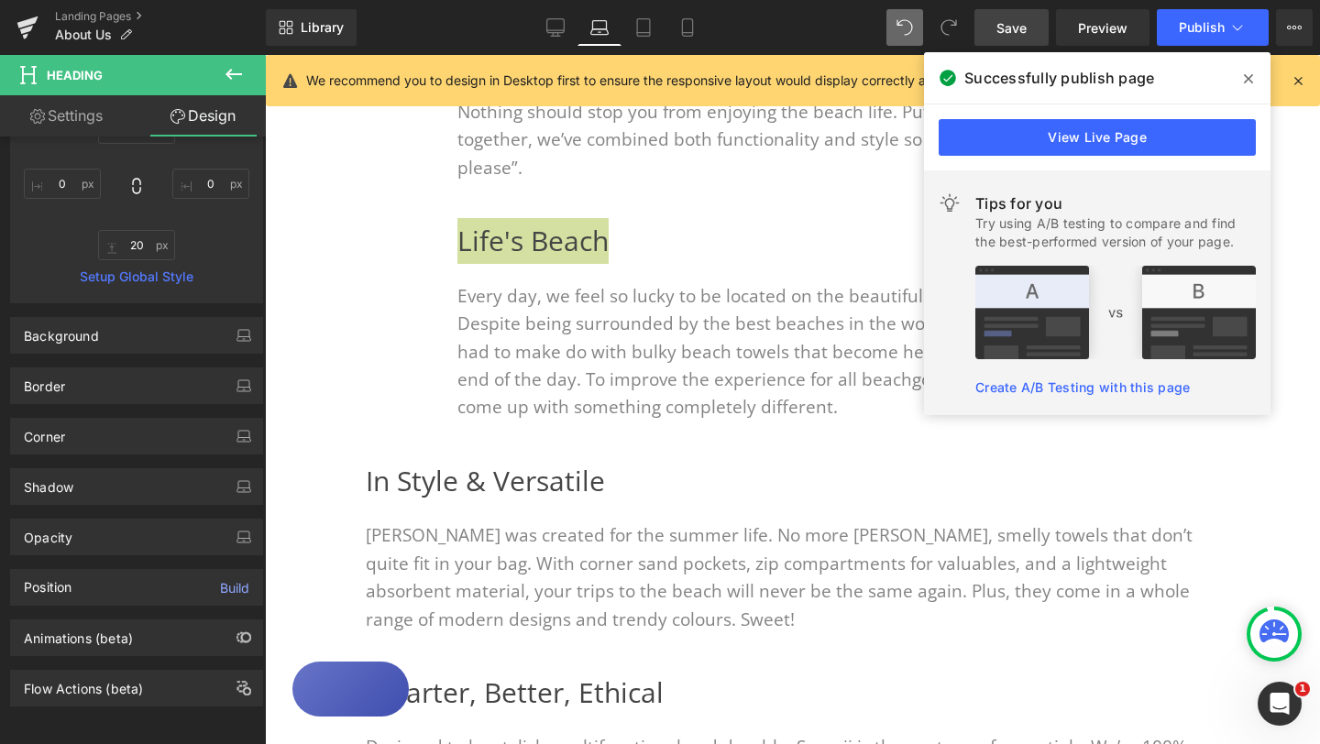
click at [1252, 78] on icon at bounding box center [1248, 78] width 9 height 15
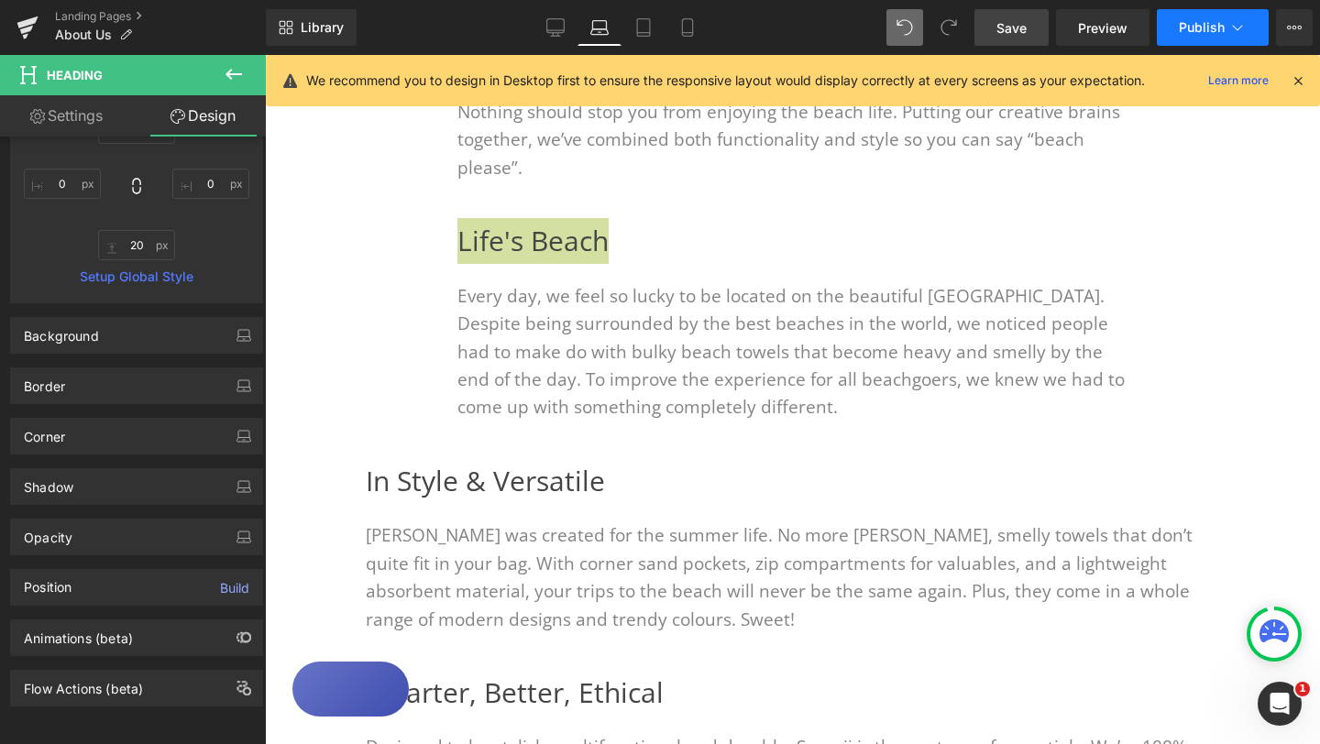
click at [1206, 31] on span "Publish" at bounding box center [1202, 27] width 46 height 15
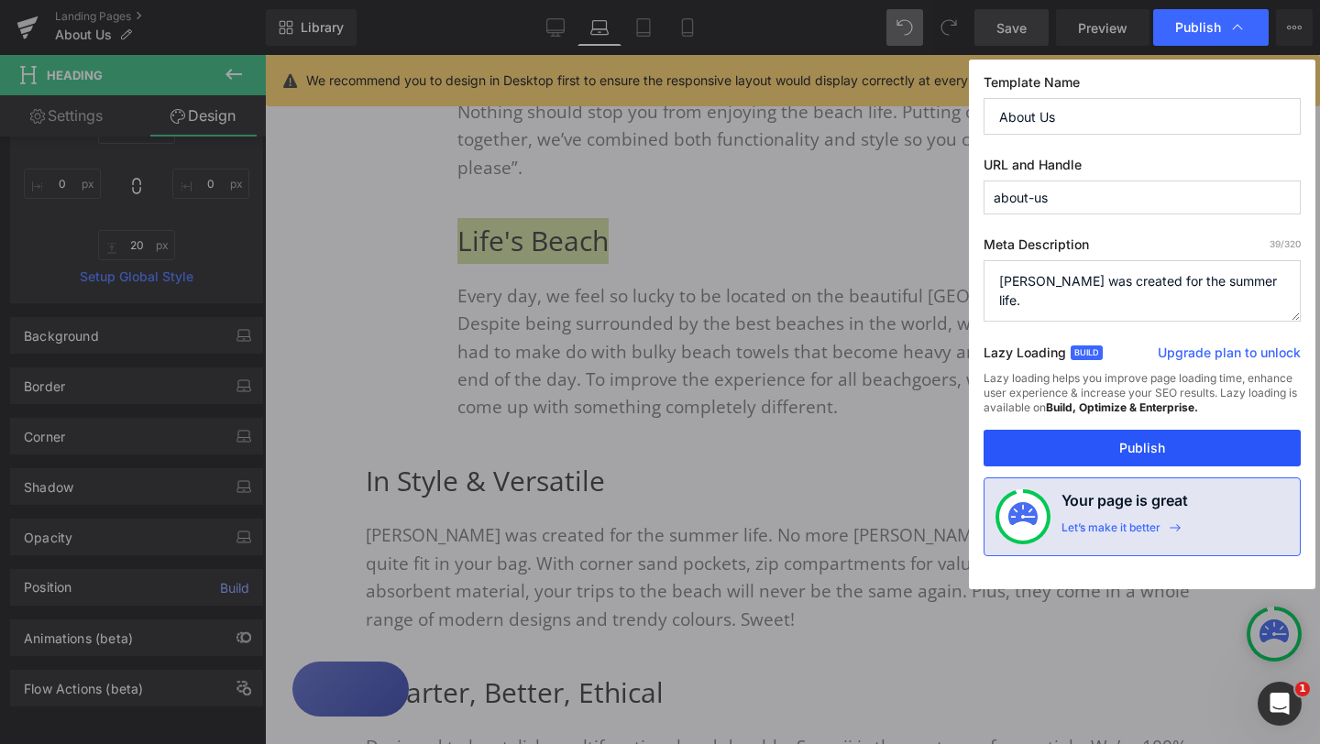
drag, startPoint x: 1135, startPoint y: 444, endPoint x: 871, endPoint y: 389, distance: 270.5
click at [1135, 444] on button "Publish" at bounding box center [1141, 448] width 317 height 37
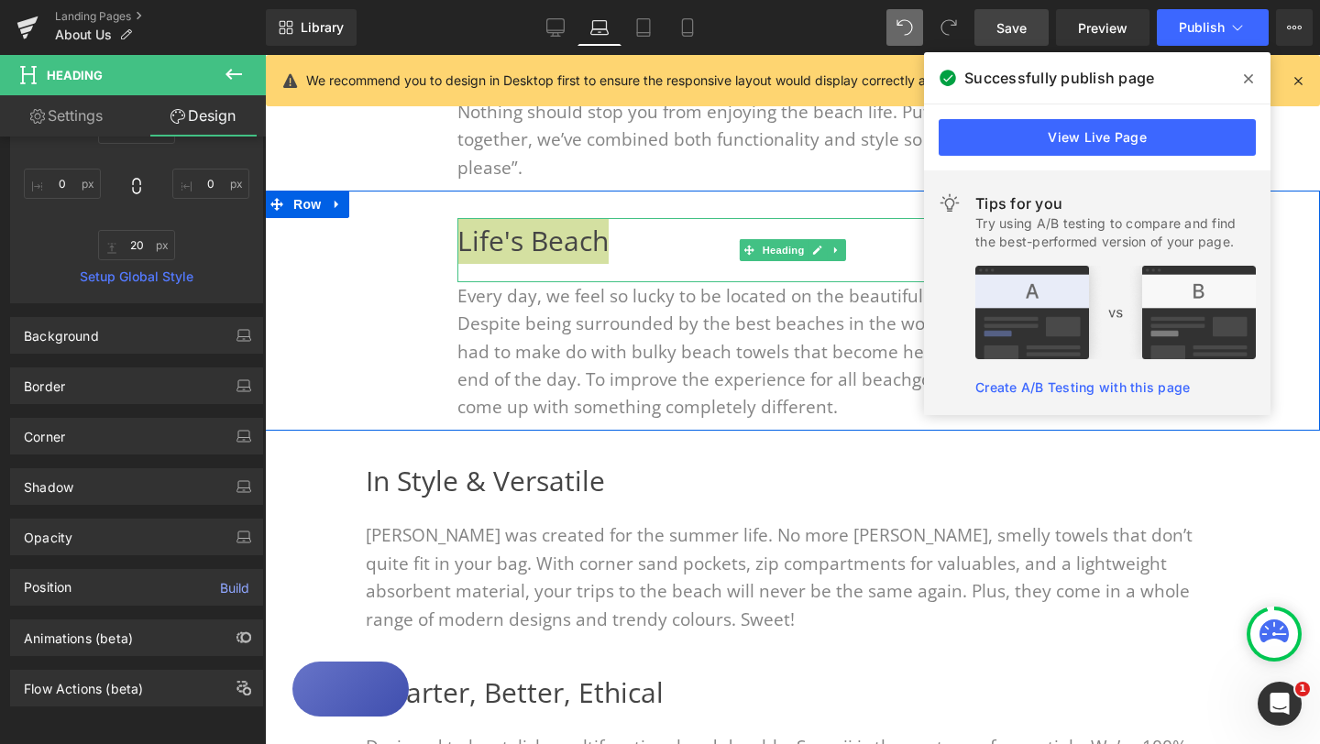
scroll to position [0, 0]
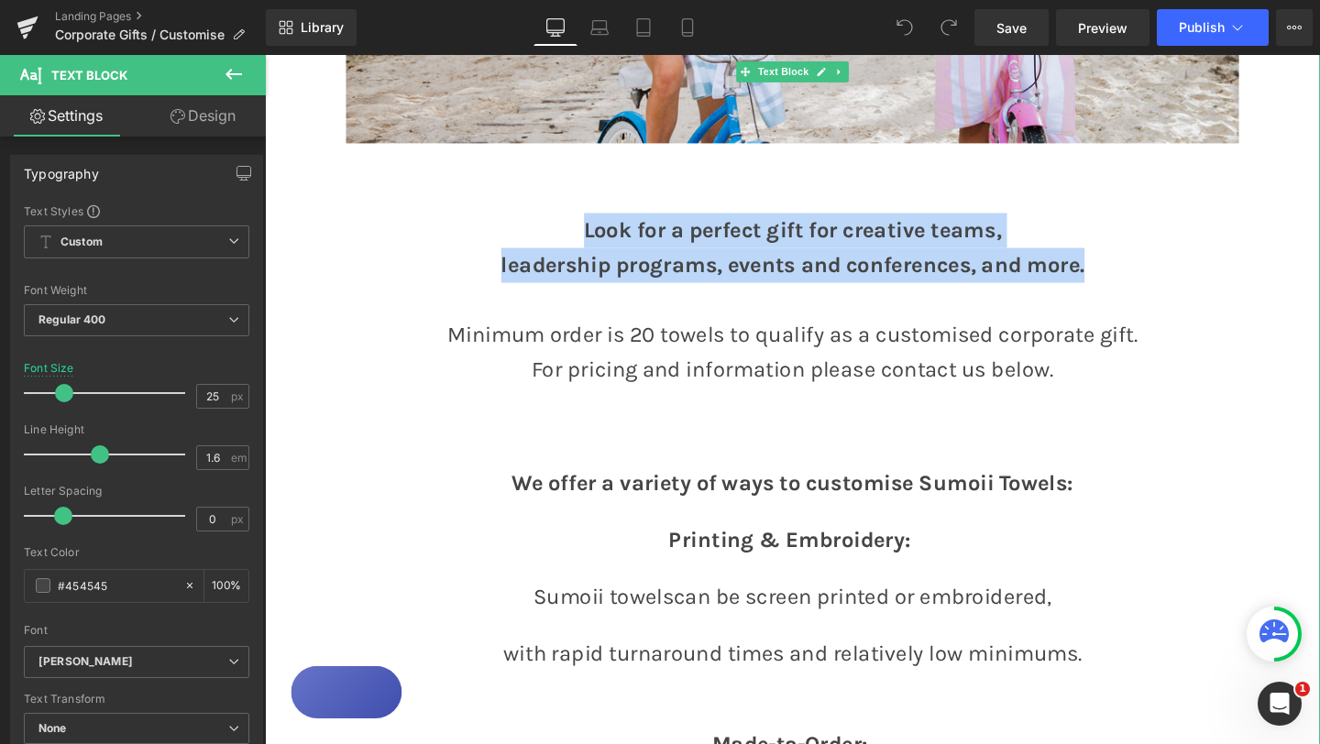
drag, startPoint x: 597, startPoint y: 236, endPoint x: 1156, endPoint y: 285, distance: 561.1
click at [600, 233] on strong "Look for a perfect gift for creative teams," at bounding box center [819, 238] width 439 height 27
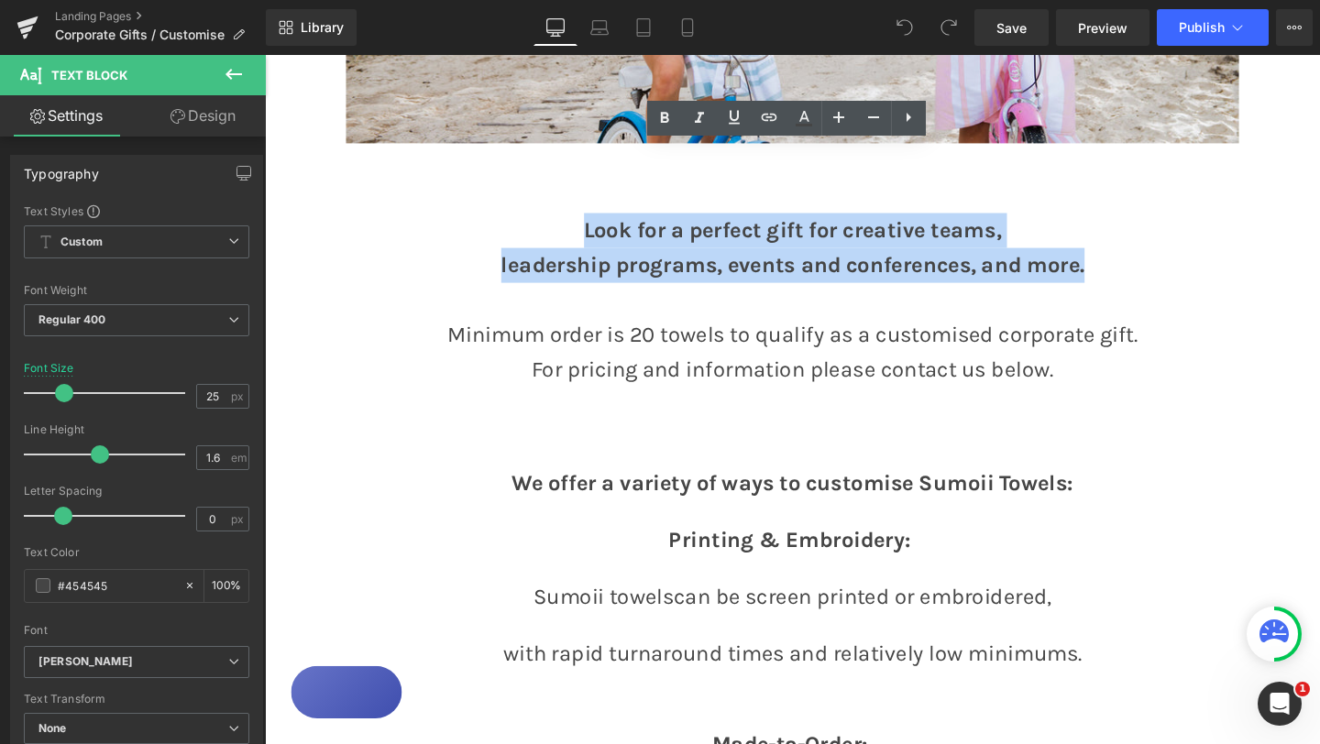
drag, startPoint x: 594, startPoint y: 238, endPoint x: 1155, endPoint y: 269, distance: 561.7
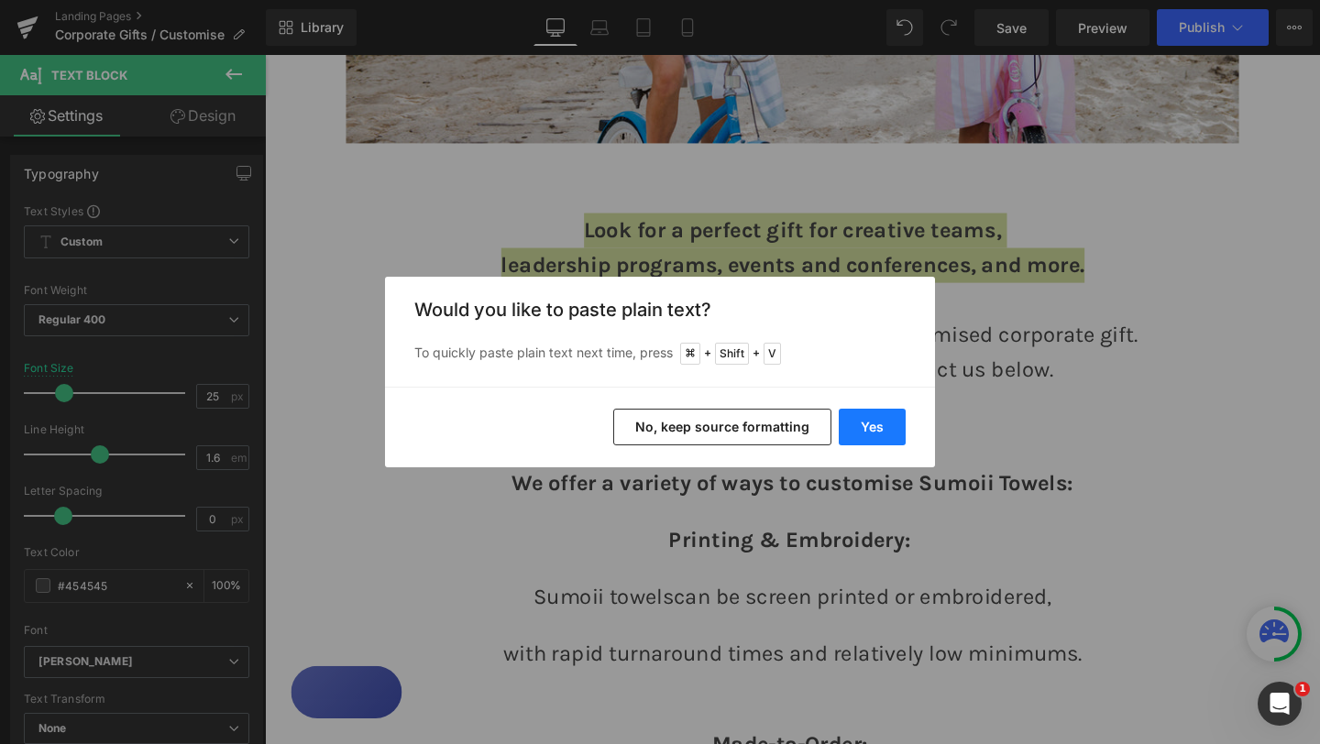
drag, startPoint x: 874, startPoint y: 429, endPoint x: 641, endPoint y: 393, distance: 236.4
click at [874, 429] on button "Yes" at bounding box center [872, 427] width 67 height 37
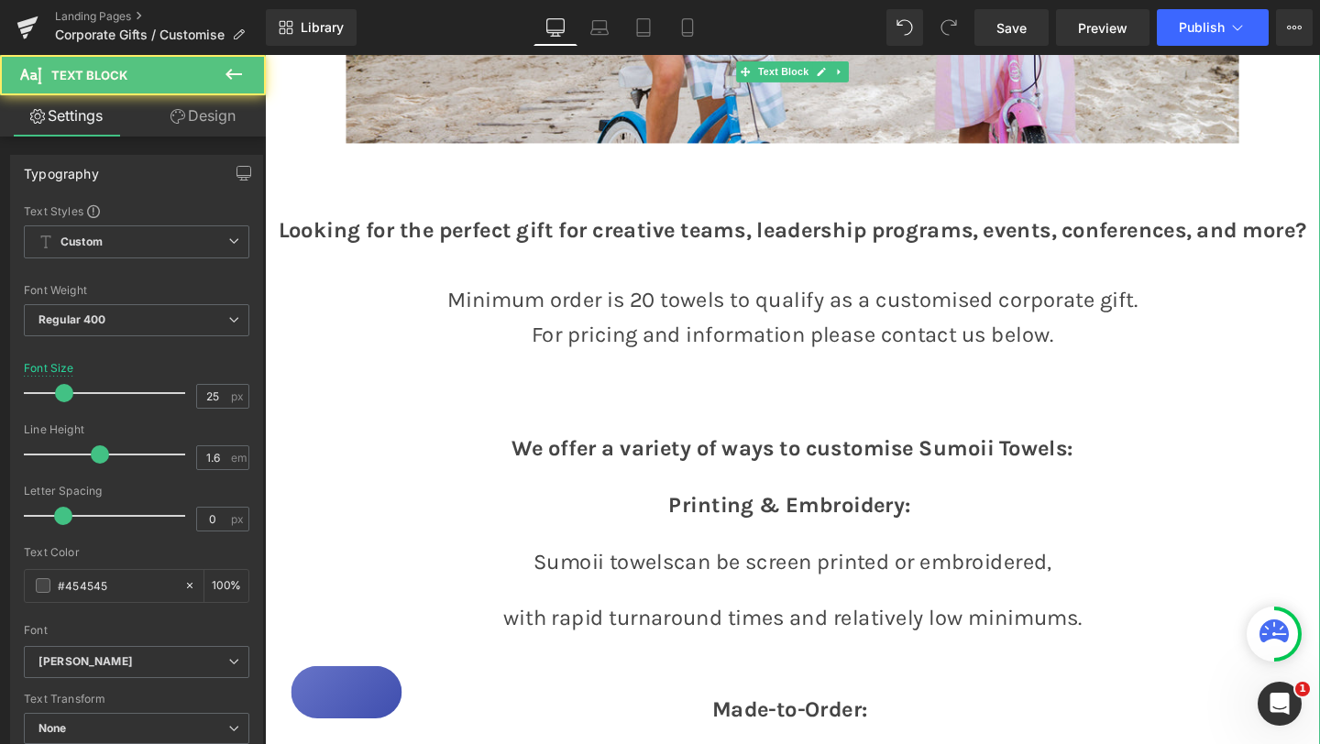
click at [640, 269] on div at bounding box center [819, 276] width 1109 height 37
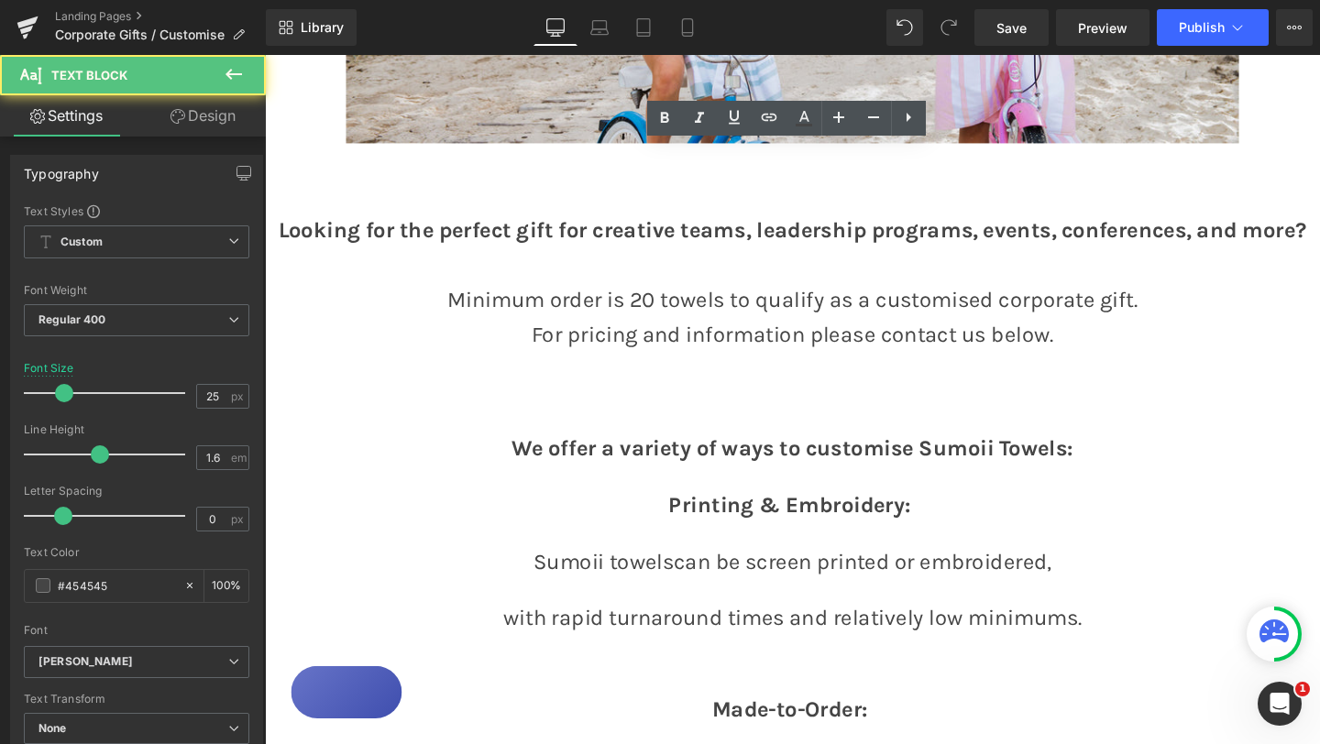
click at [488, 214] on p at bounding box center [819, 202] width 1109 height 37
click at [482, 235] on b "Looking for the perfect gift for creative teams, leadership programs, events, c…" at bounding box center [820, 238] width 1080 height 27
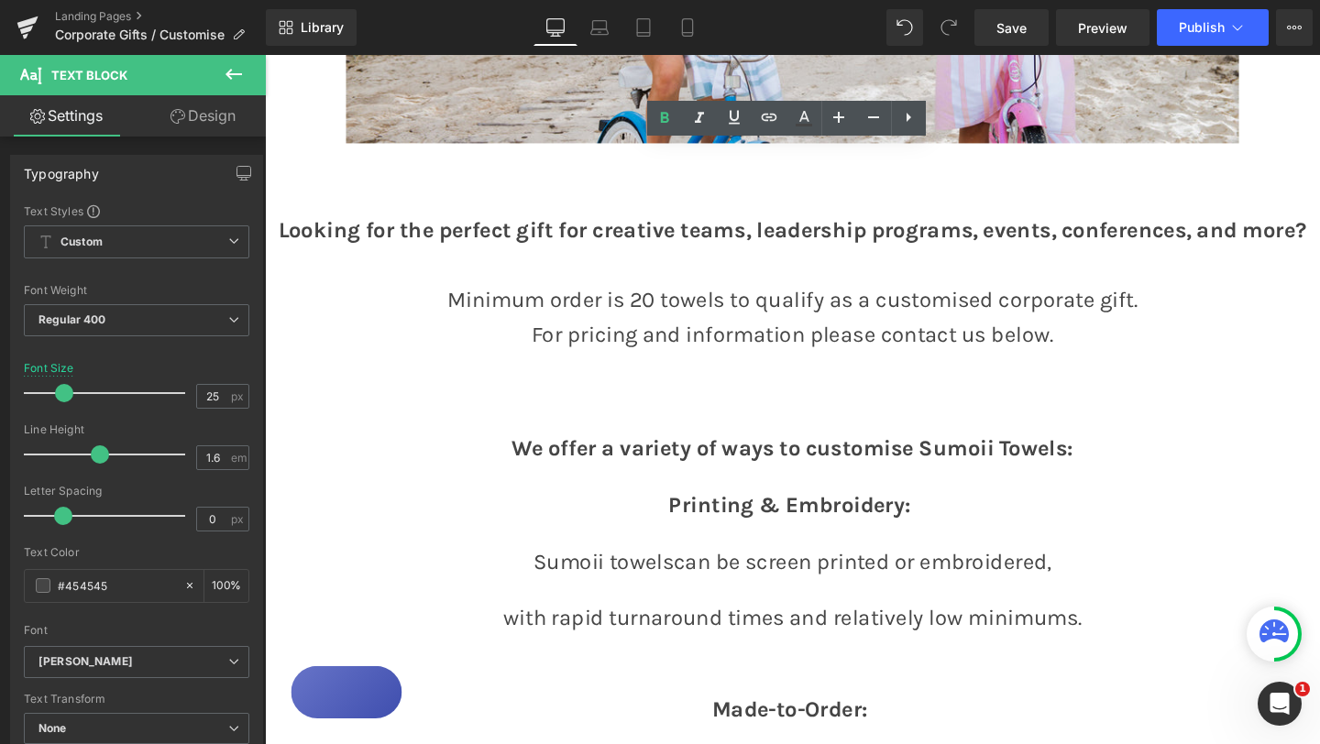
click at [483, 256] on p "Looking for the perfect gift for creative teams, leadership programs, events, c…" at bounding box center [819, 239] width 1109 height 37
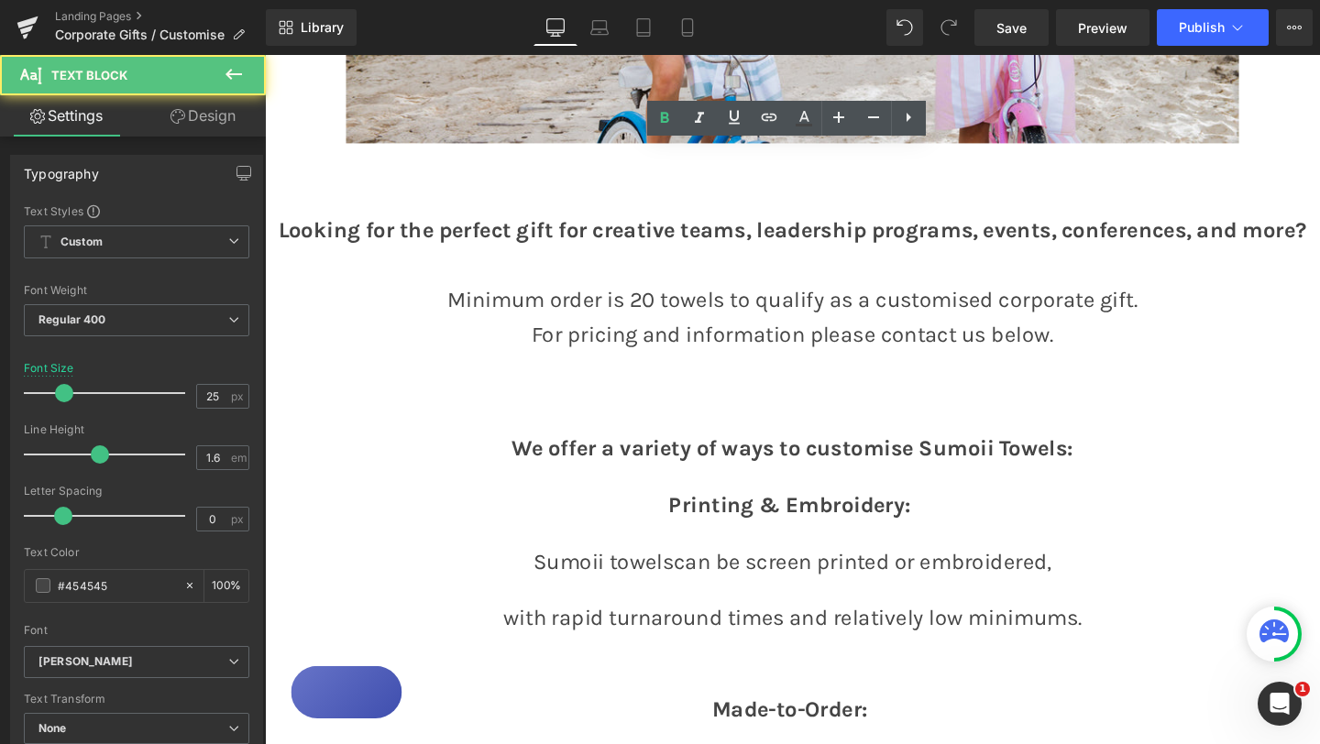
click at [280, 240] on b "Looking for the perfect gift for creative teams, leadership programs, events, c…" at bounding box center [820, 238] width 1080 height 27
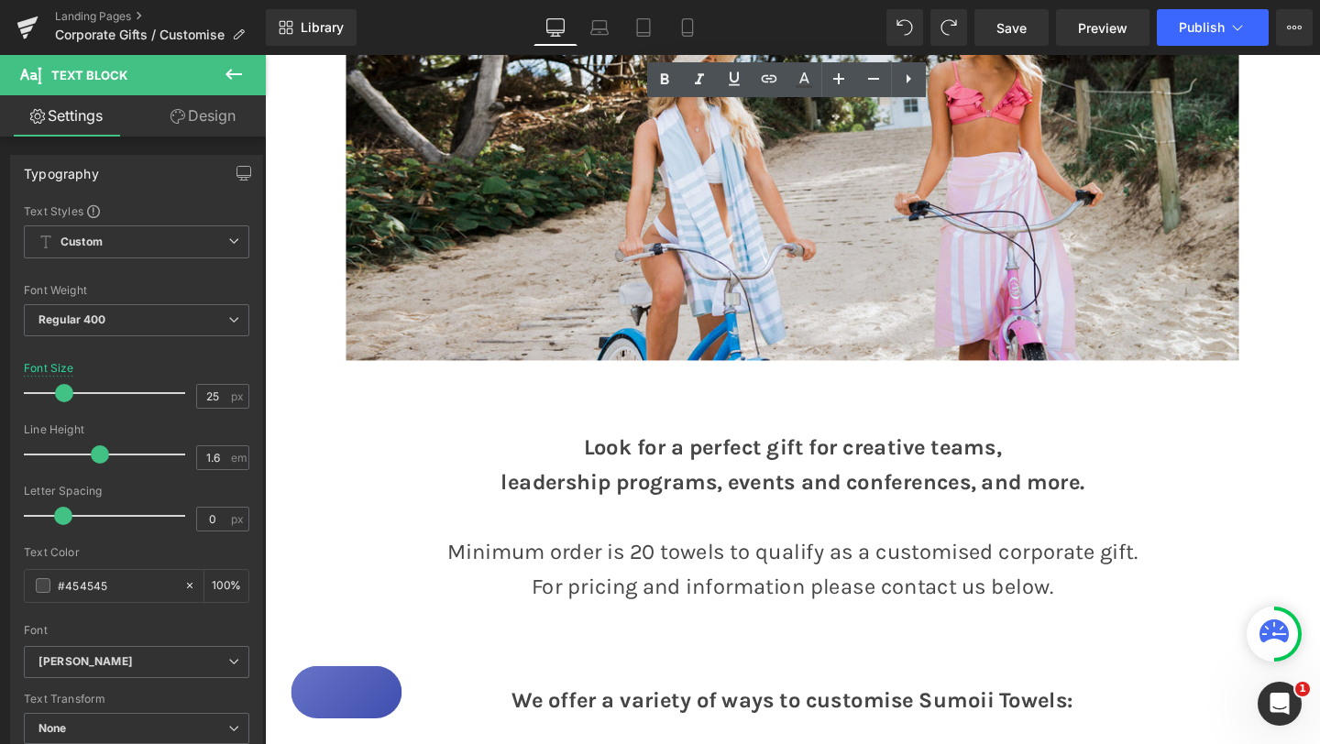
scroll to position [272, 0]
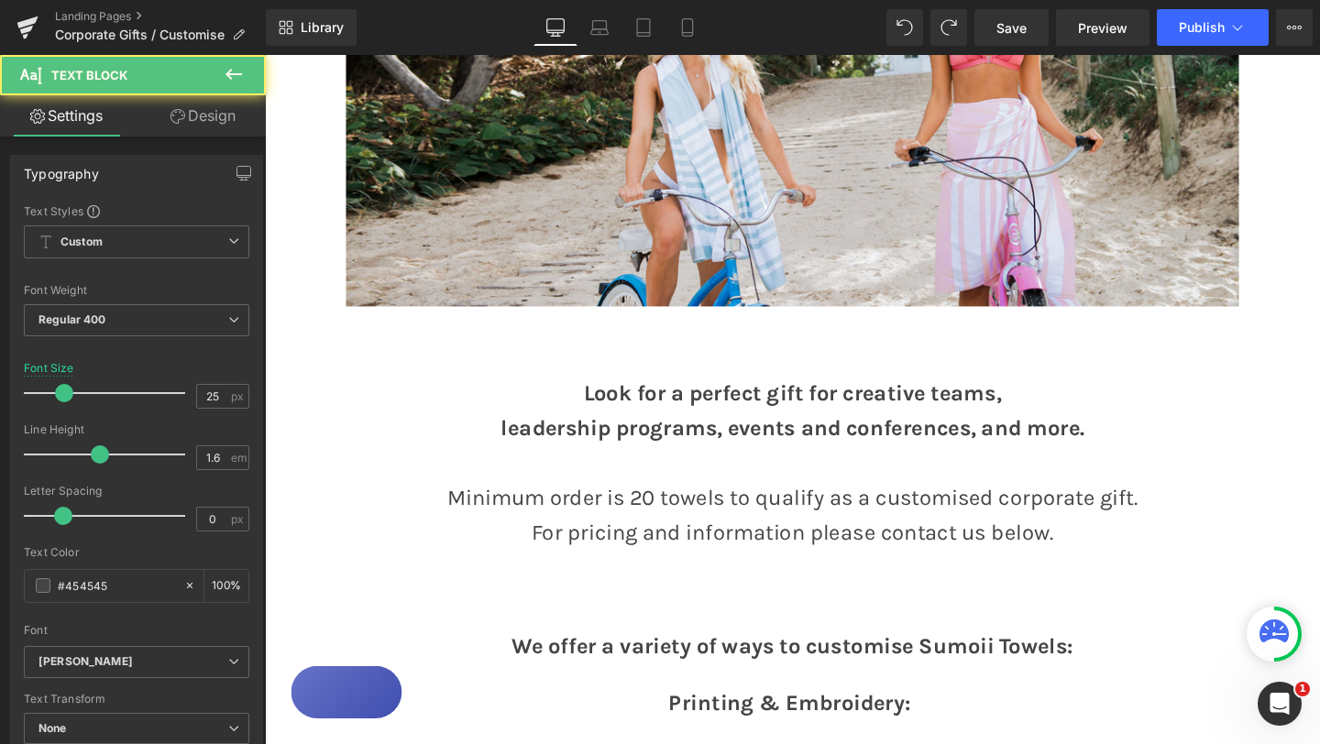
click at [635, 465] on p "leadership programs, events and conferences, and more." at bounding box center [819, 448] width 1109 height 37
click at [610, 422] on strong "Look for a perfect gift for creative teams," at bounding box center [819, 411] width 439 height 27
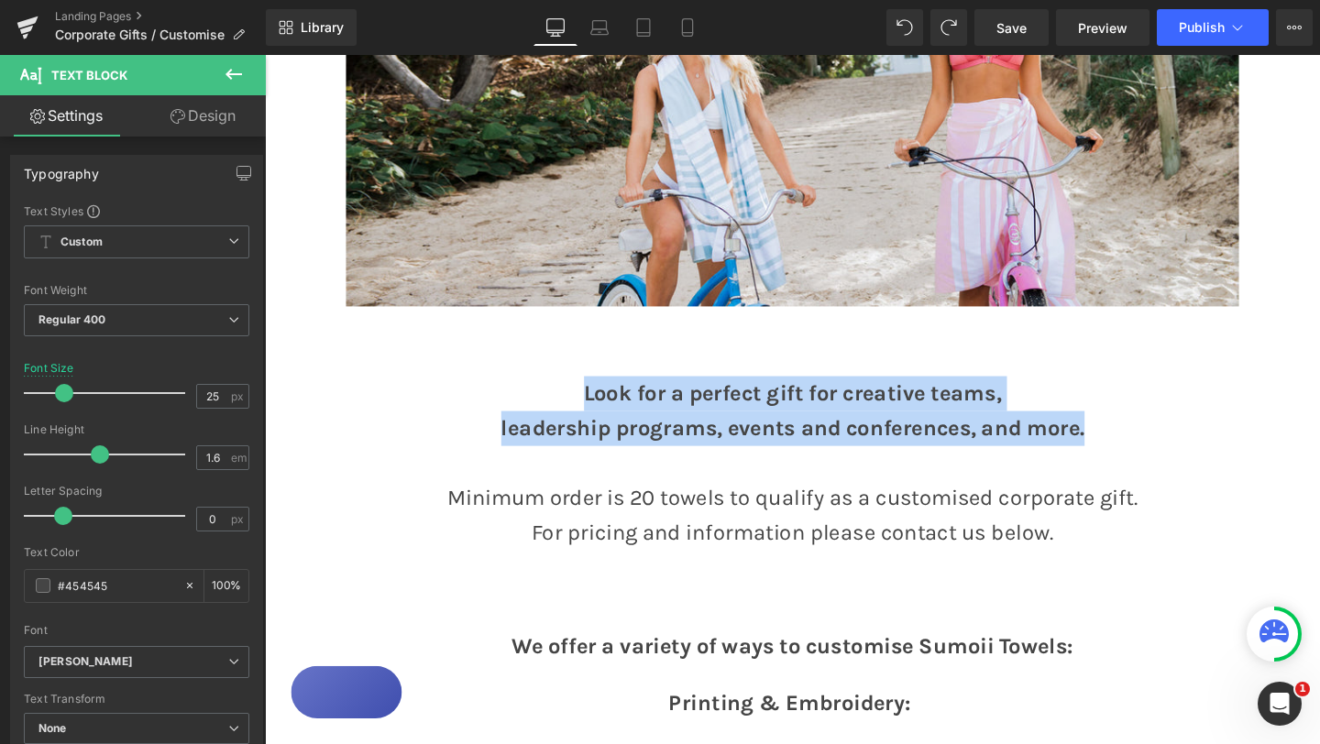
drag, startPoint x: 593, startPoint y: 412, endPoint x: 1170, endPoint y: 446, distance: 578.3
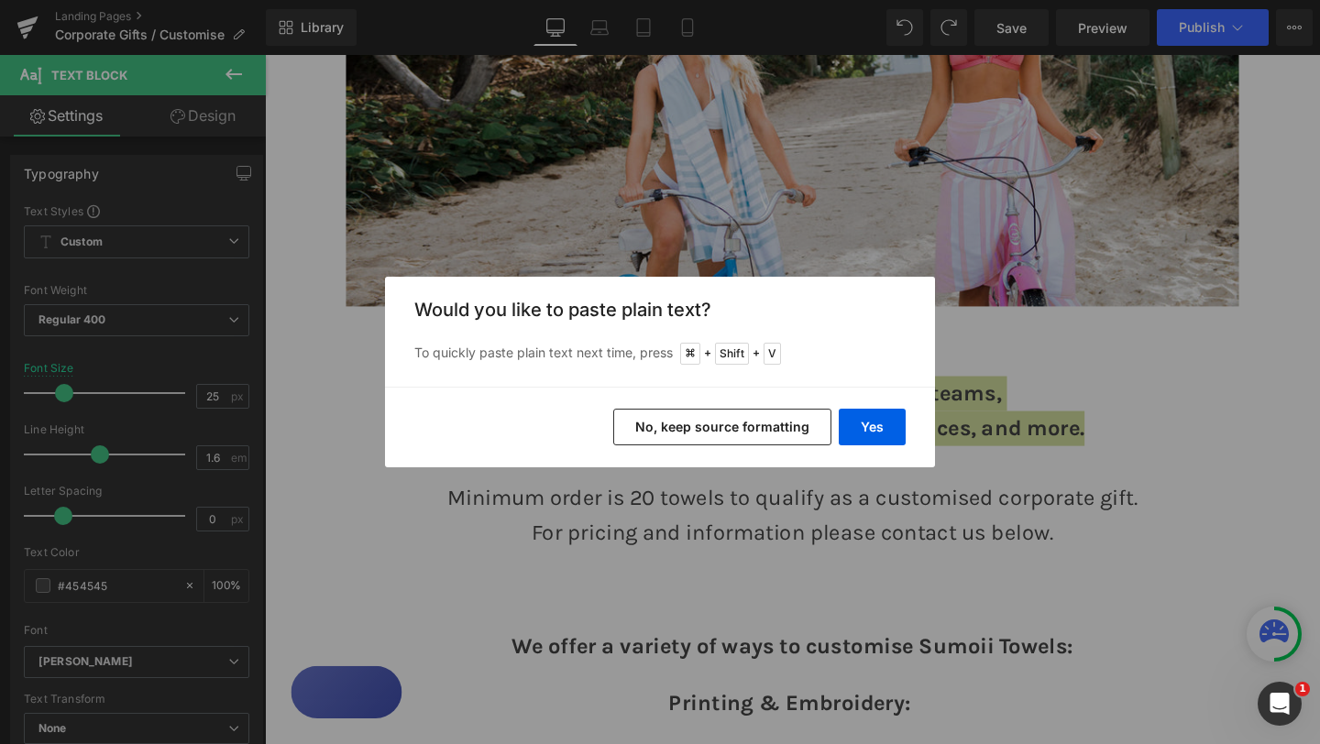
click at [804, 433] on button "No, keep source formatting" at bounding box center [722, 427] width 218 height 37
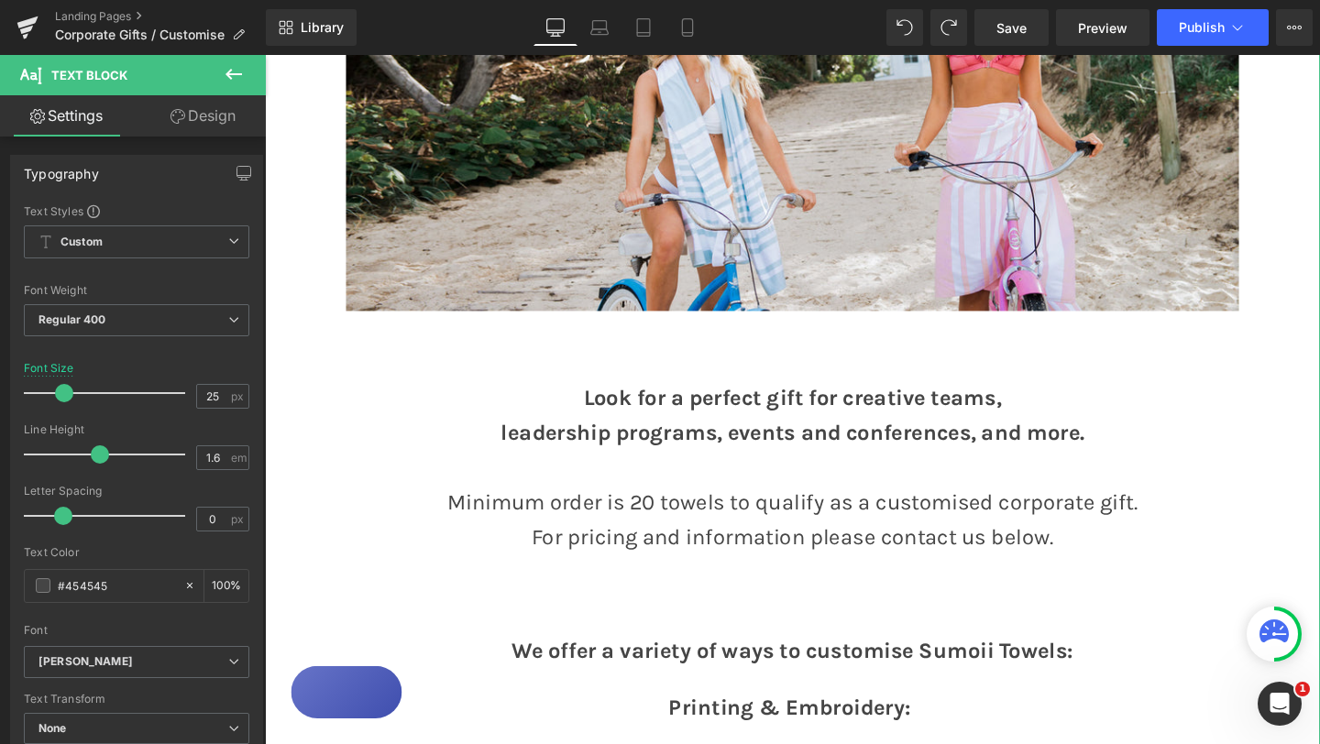
scroll to position [297, 0]
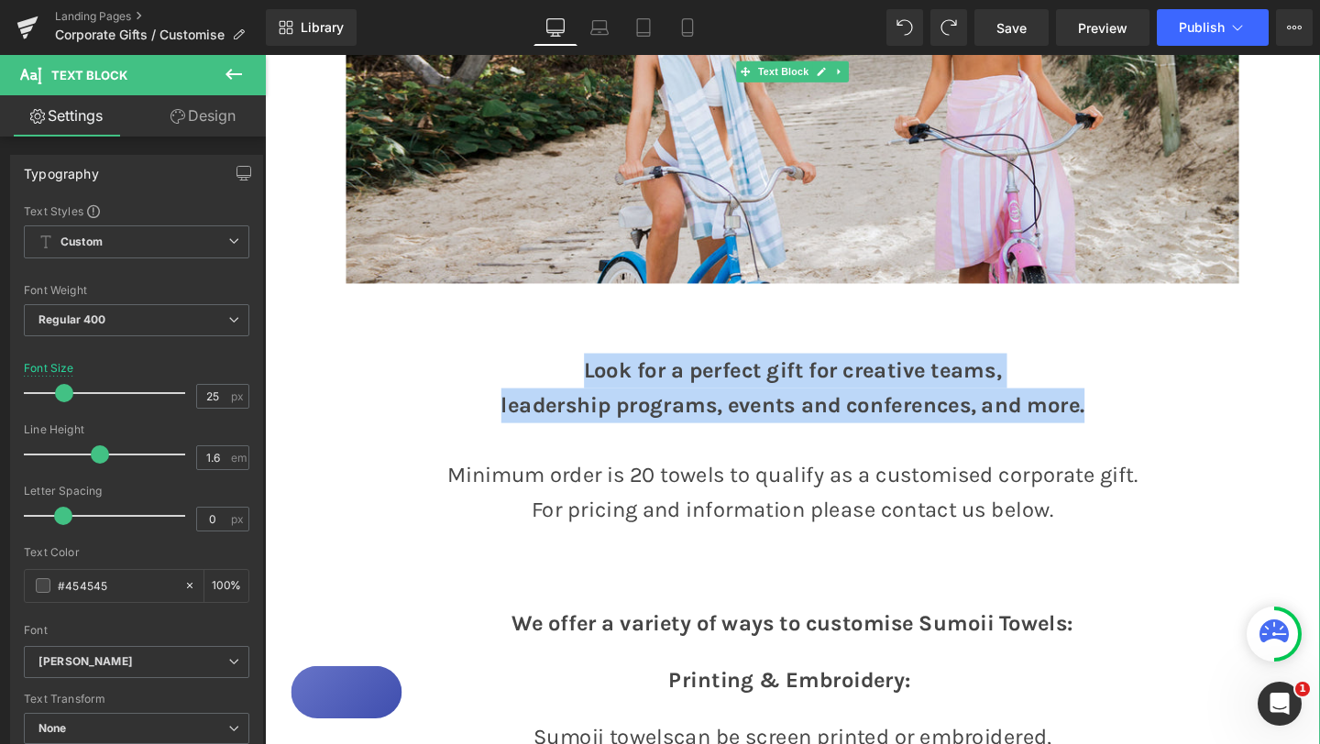
drag, startPoint x: 598, startPoint y: 385, endPoint x: 1135, endPoint y: 428, distance: 538.7
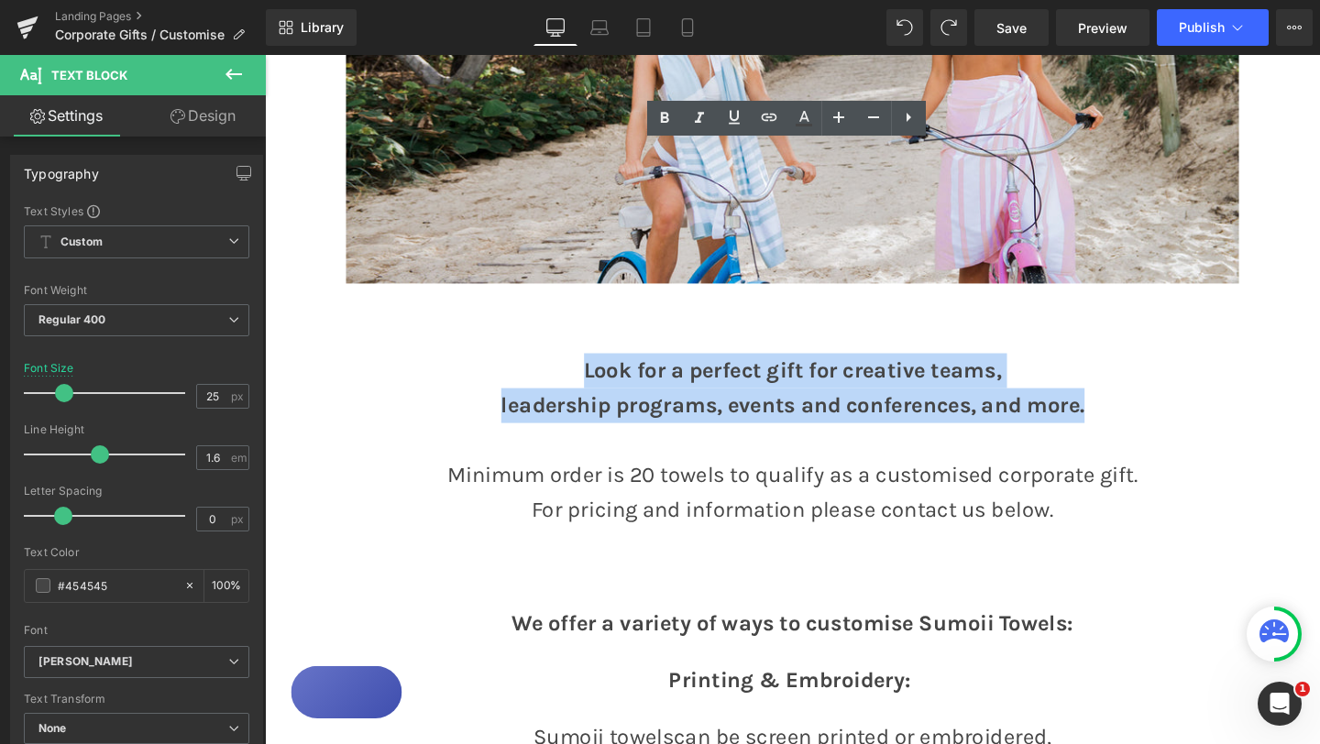
click at [1233, 434] on p "leadership programs, events and conferences, and more." at bounding box center [819, 423] width 1109 height 37
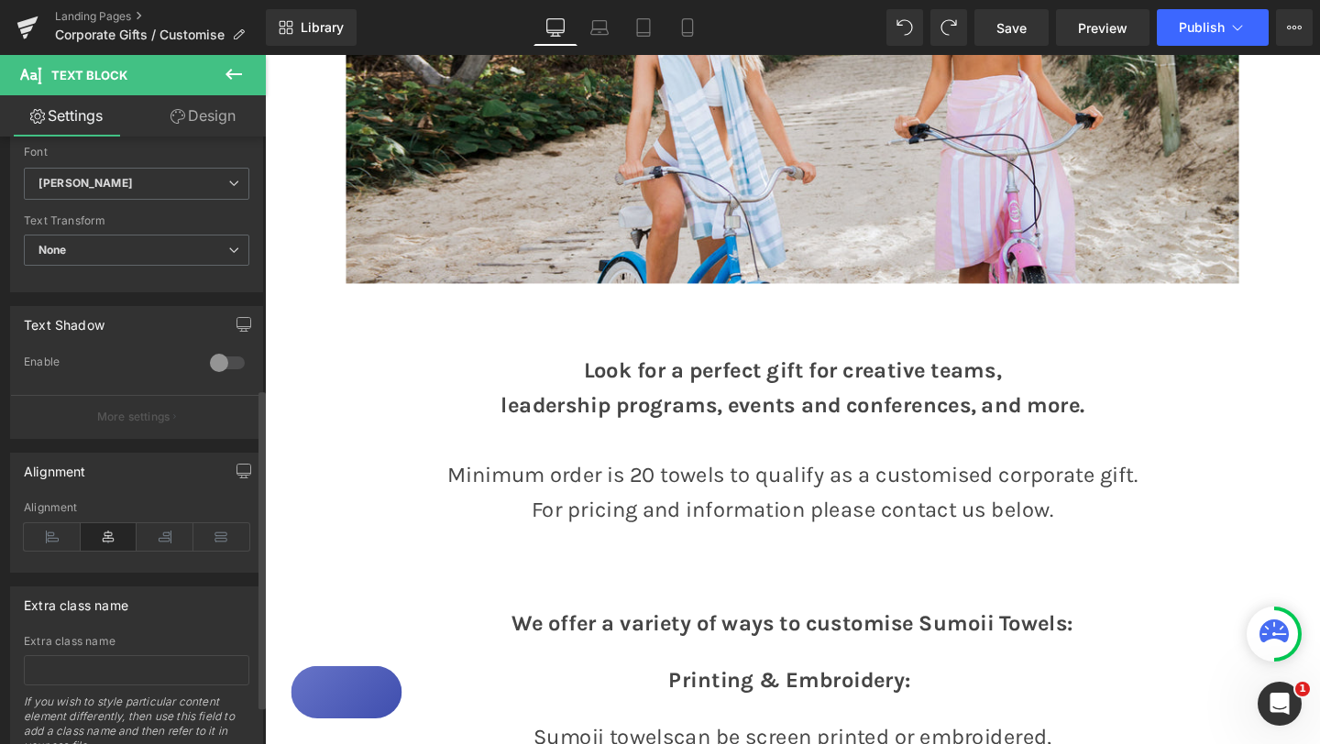
scroll to position [0, 0]
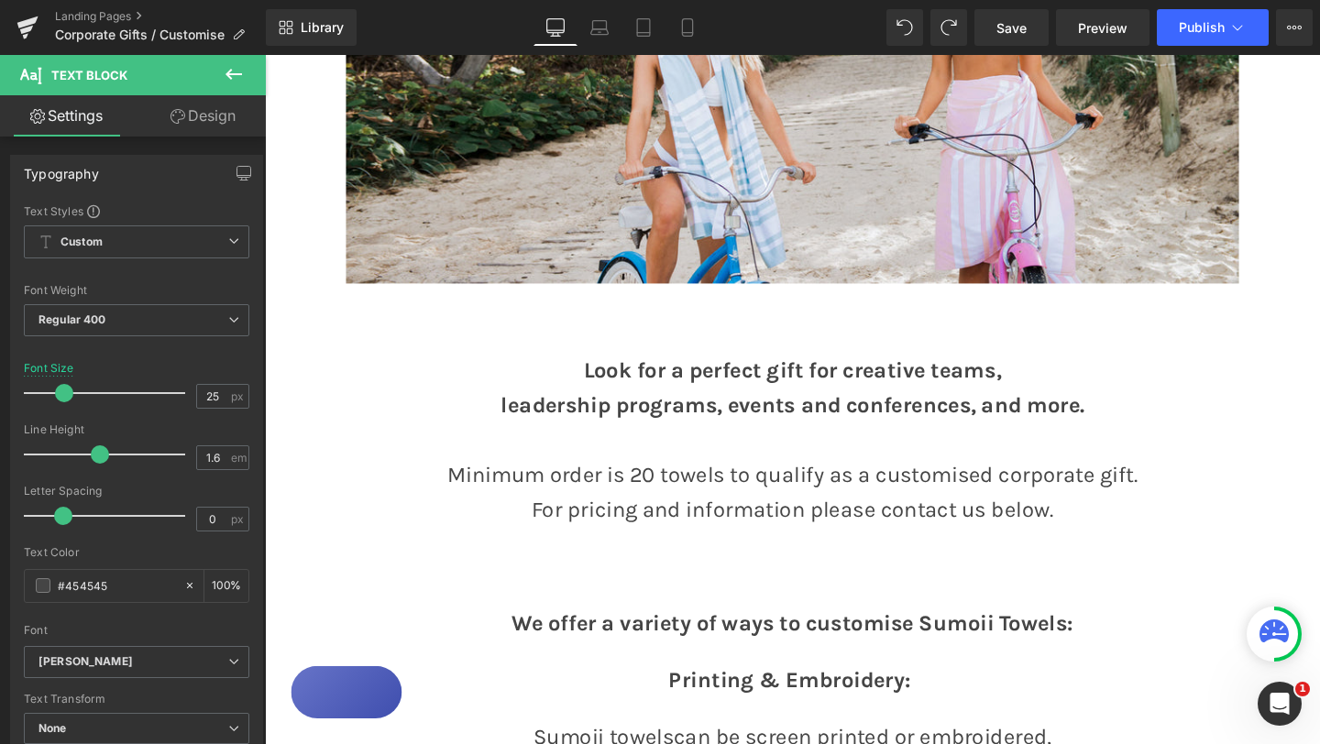
click at [205, 115] on link "Design" at bounding box center [203, 115] width 133 height 41
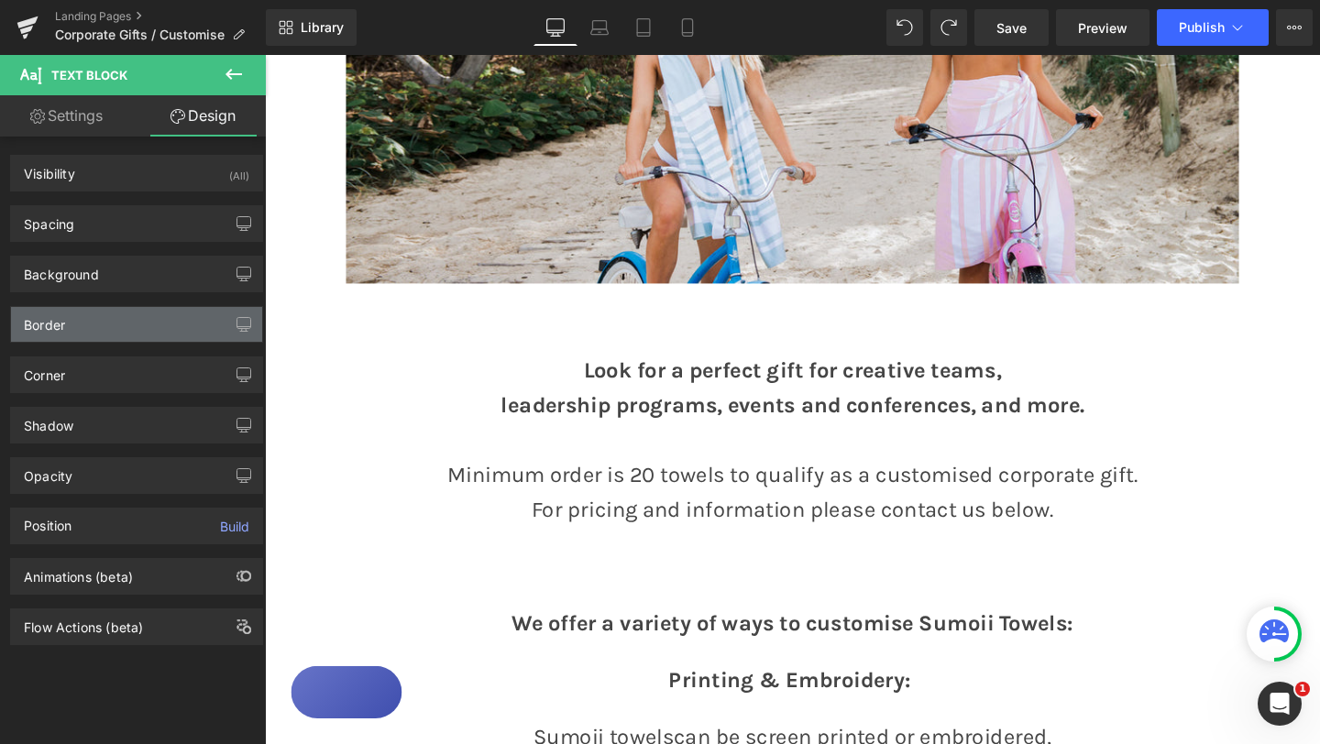
click at [128, 330] on div "Border" at bounding box center [136, 324] width 251 height 35
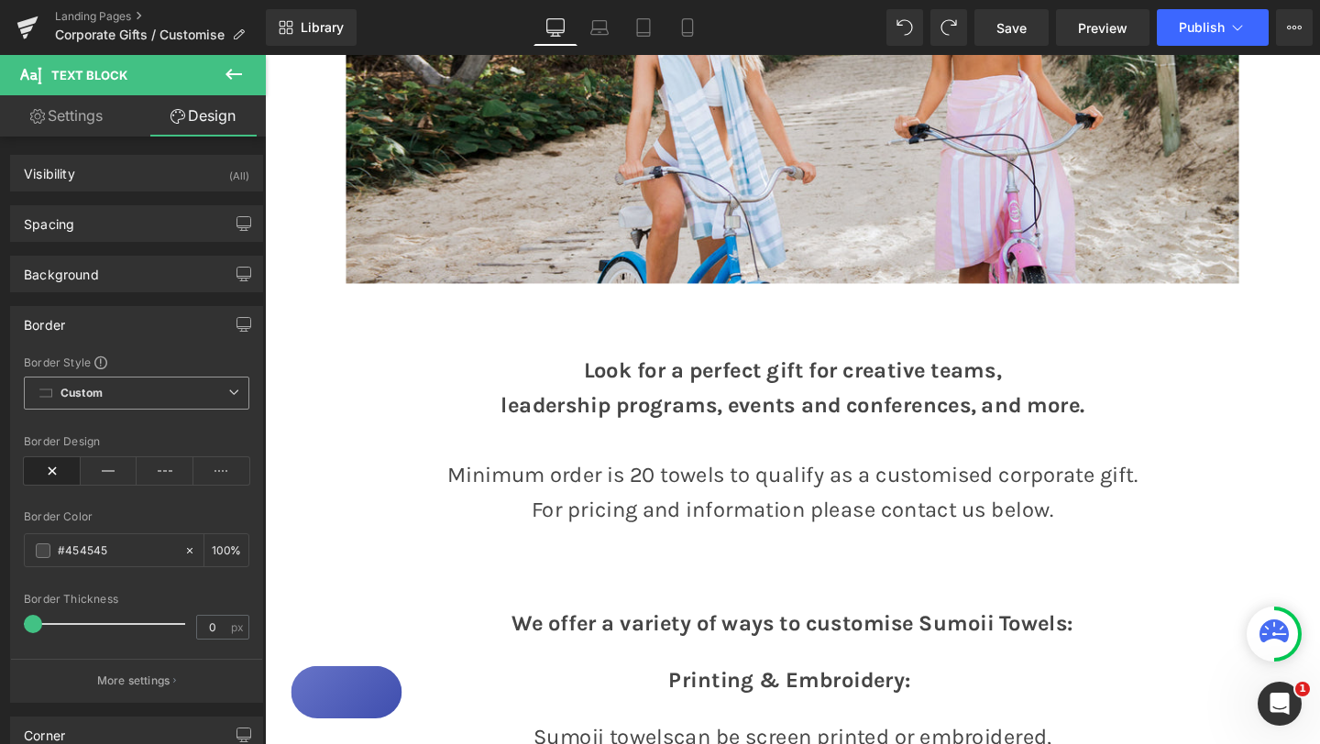
click at [228, 388] on icon at bounding box center [233, 392] width 11 height 11
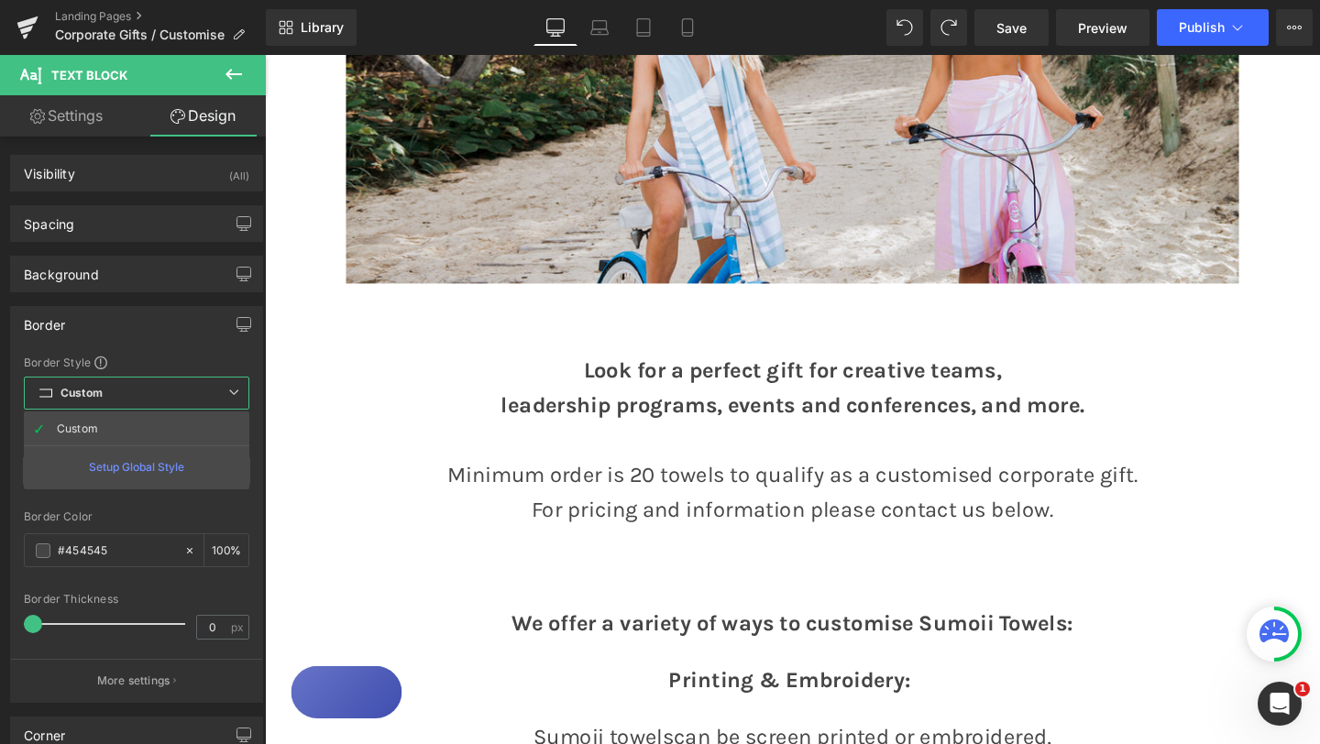
click at [153, 318] on div "Border" at bounding box center [136, 324] width 251 height 35
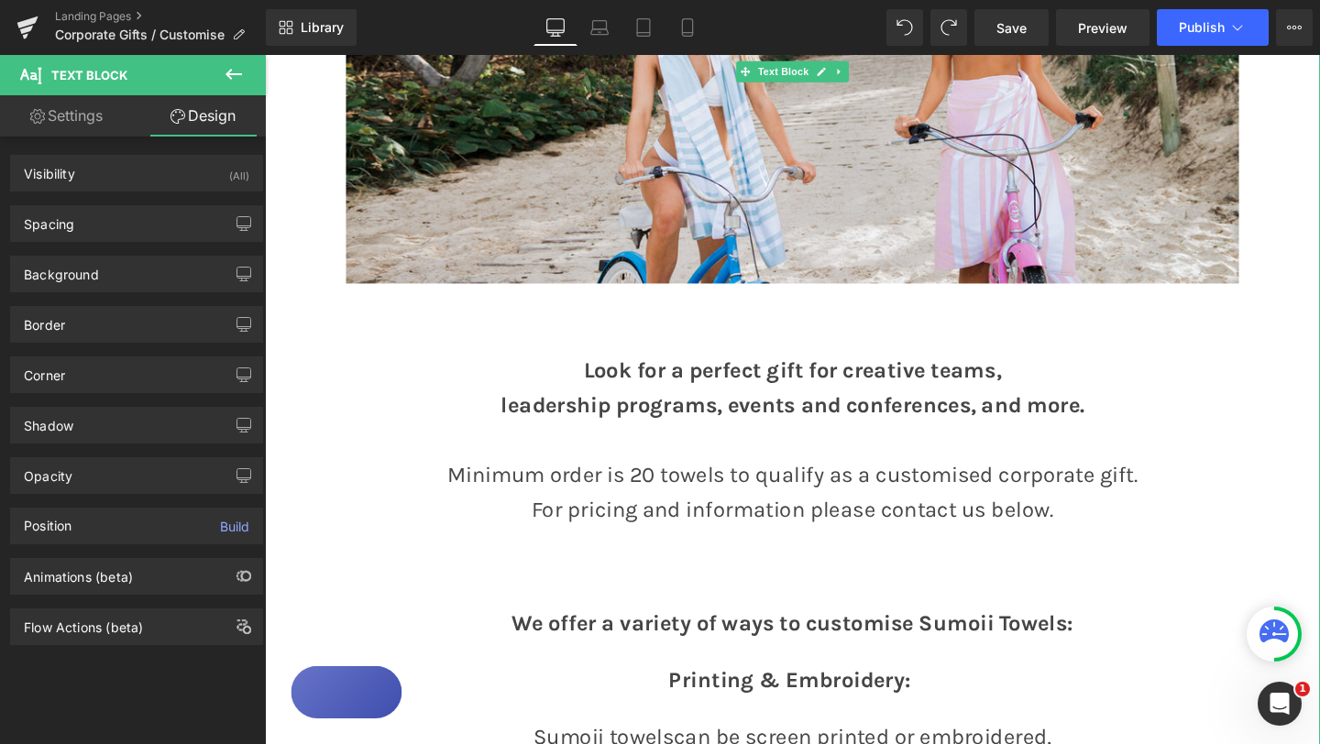
drag, startPoint x: 407, startPoint y: 373, endPoint x: 277, endPoint y: 353, distance: 131.7
drag, startPoint x: 503, startPoint y: 378, endPoint x: 409, endPoint y: 362, distance: 95.8
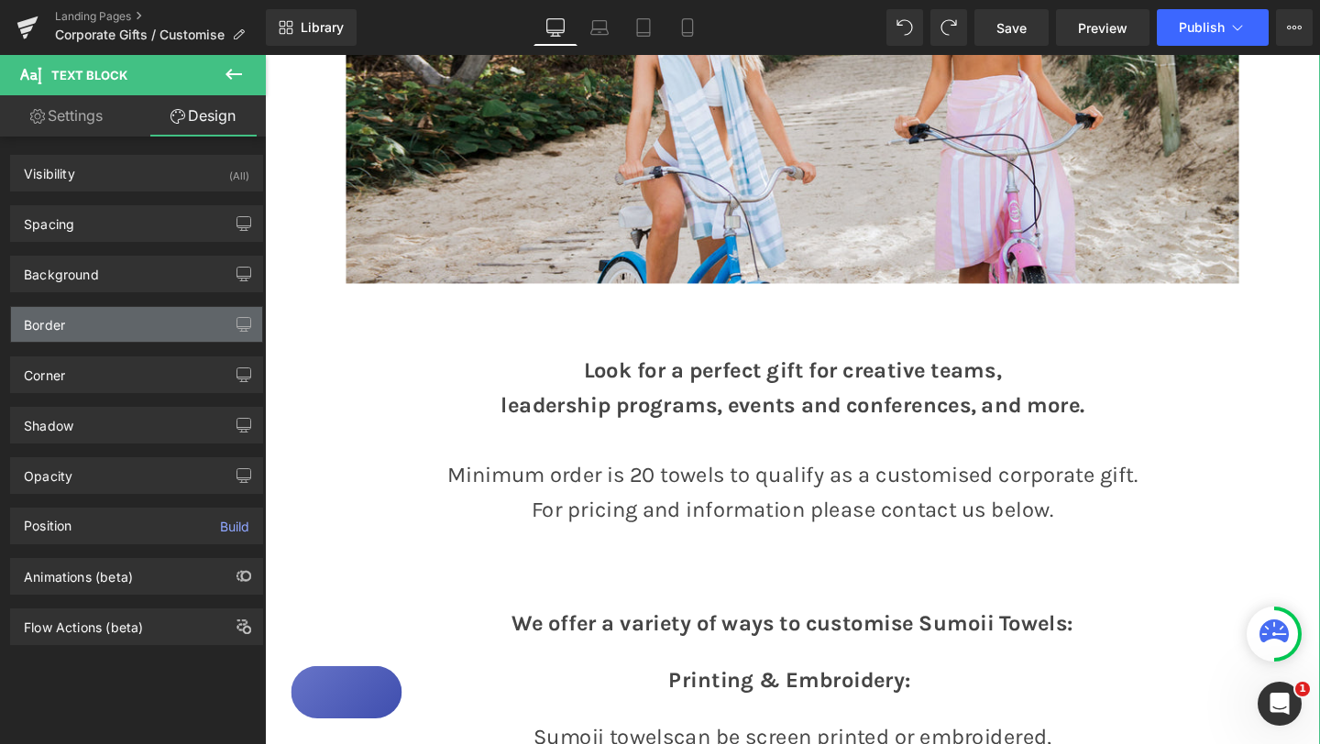
click at [91, 322] on div "Border" at bounding box center [136, 324] width 251 height 35
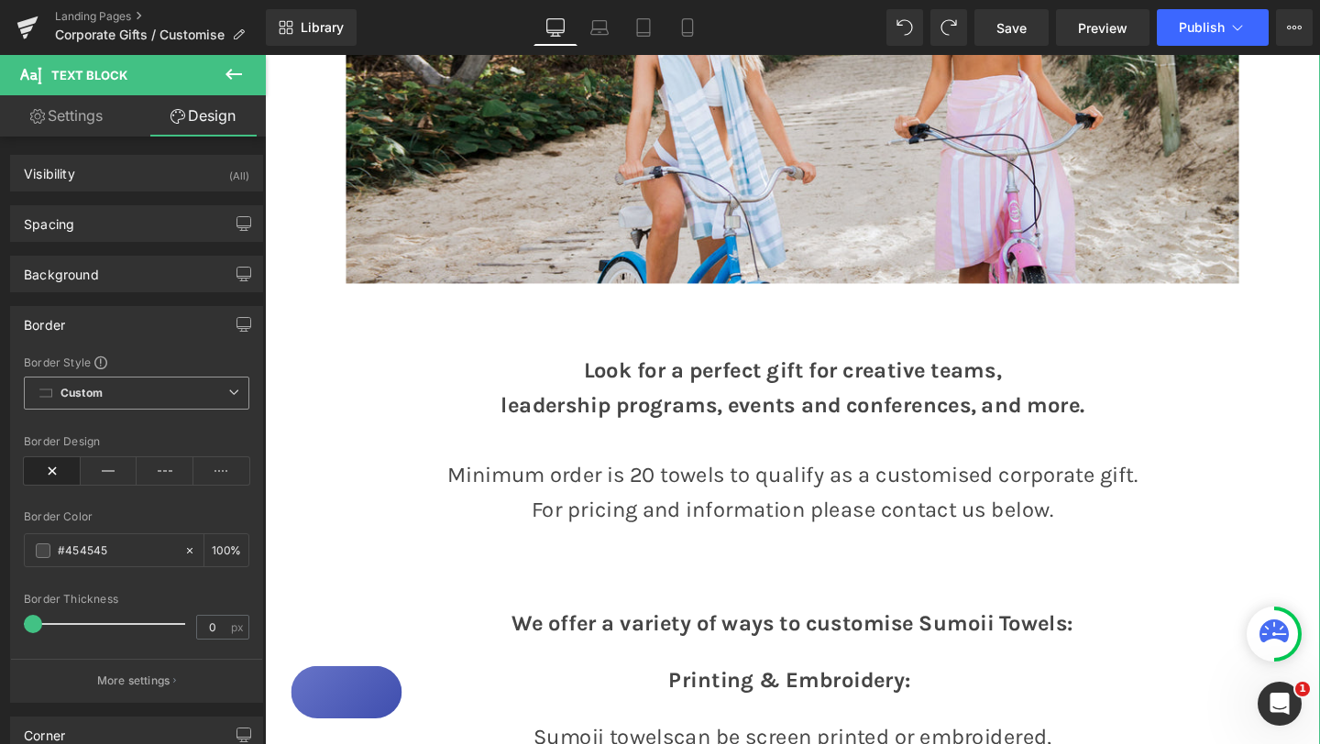
click at [228, 394] on icon at bounding box center [233, 392] width 11 height 11
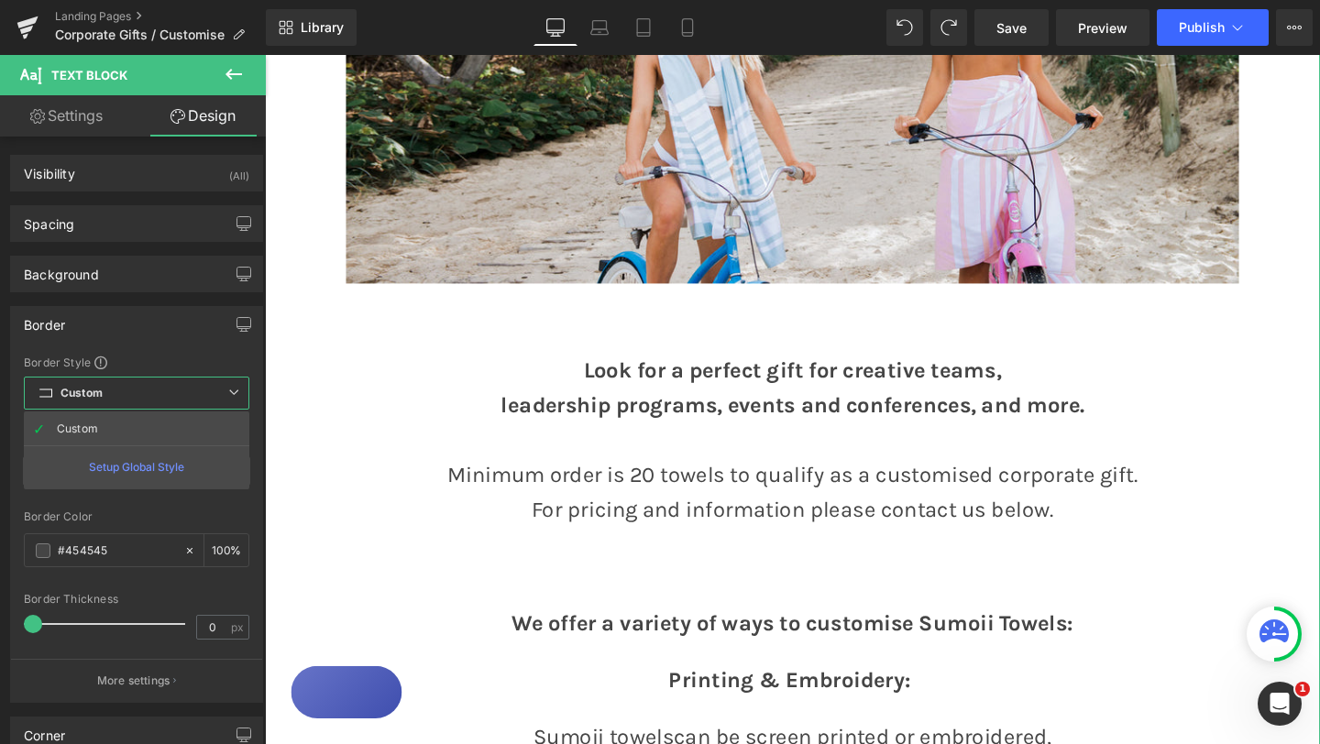
click at [228, 393] on icon at bounding box center [233, 392] width 11 height 11
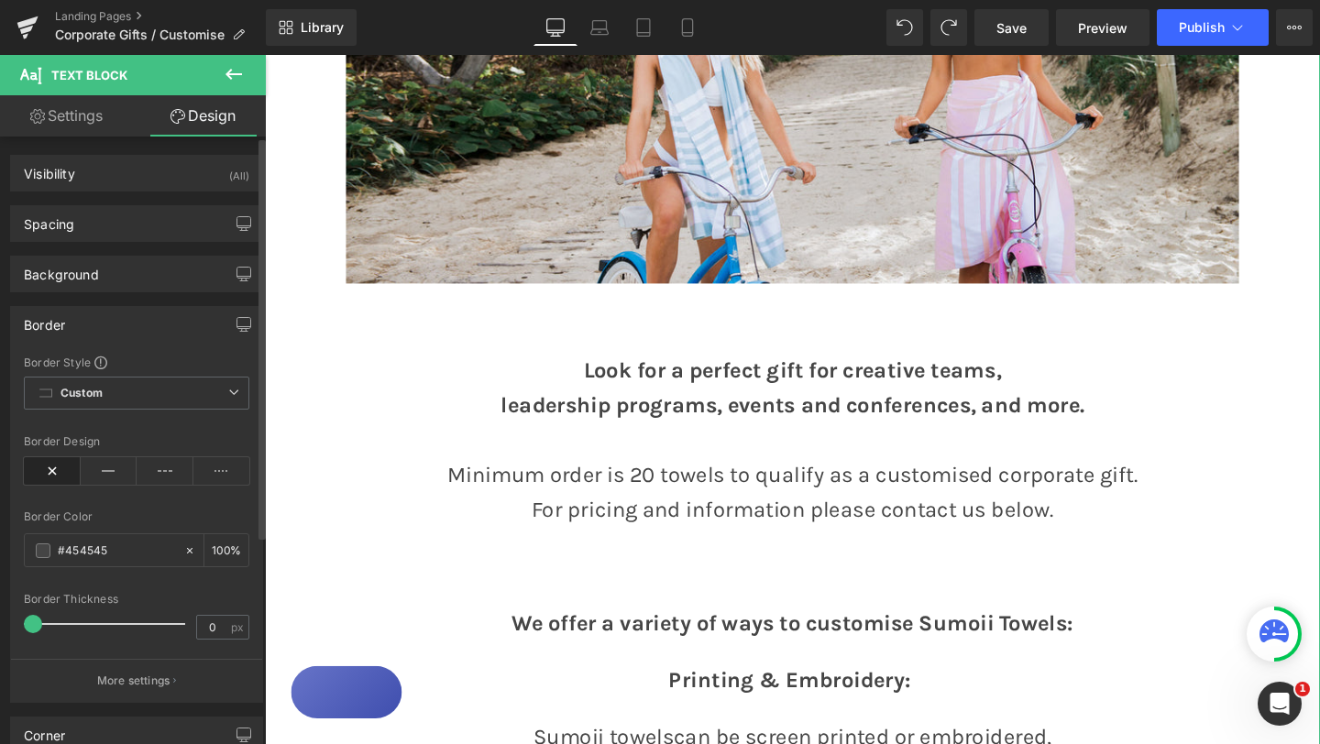
click at [176, 322] on div "Border" at bounding box center [136, 324] width 251 height 35
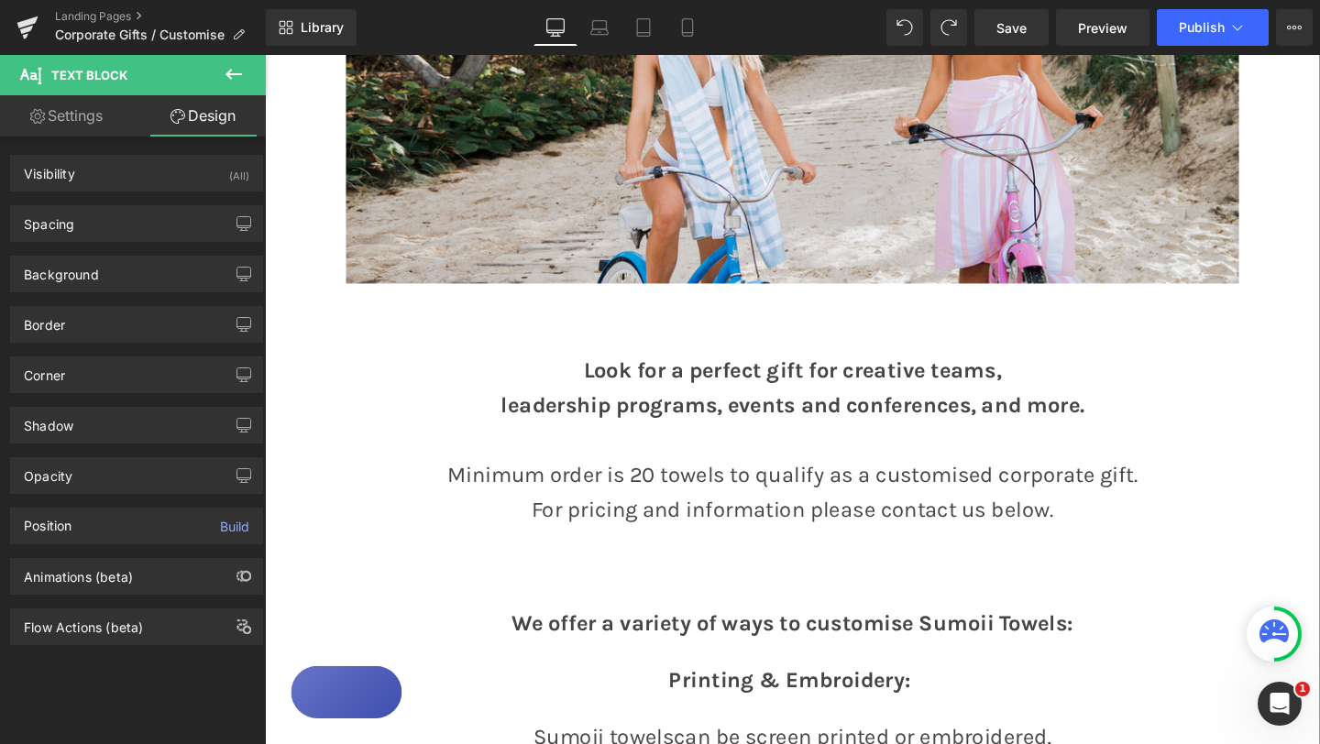
click at [84, 116] on link "Settings" at bounding box center [66, 115] width 133 height 41
type input "100"
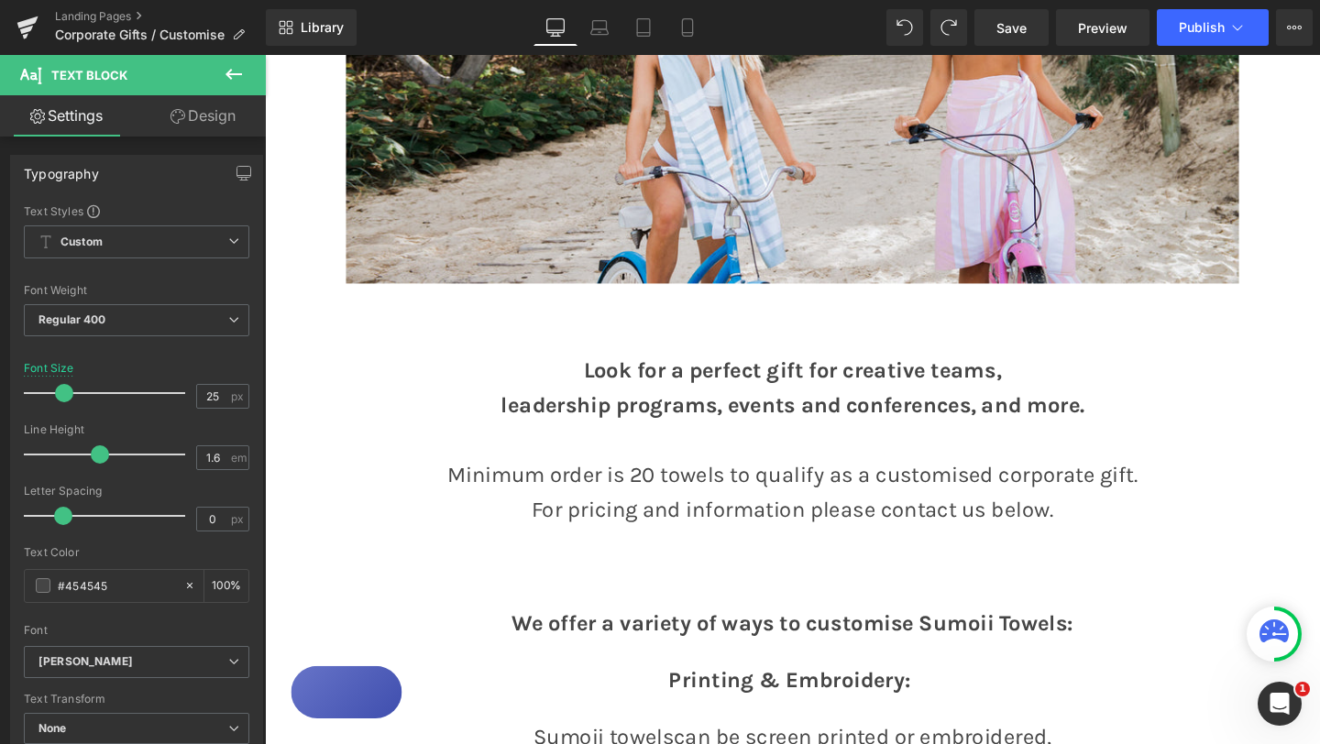
click at [120, 66] on span "Text Block" at bounding box center [109, 75] width 183 height 40
click at [236, 75] on icon at bounding box center [234, 74] width 22 height 22
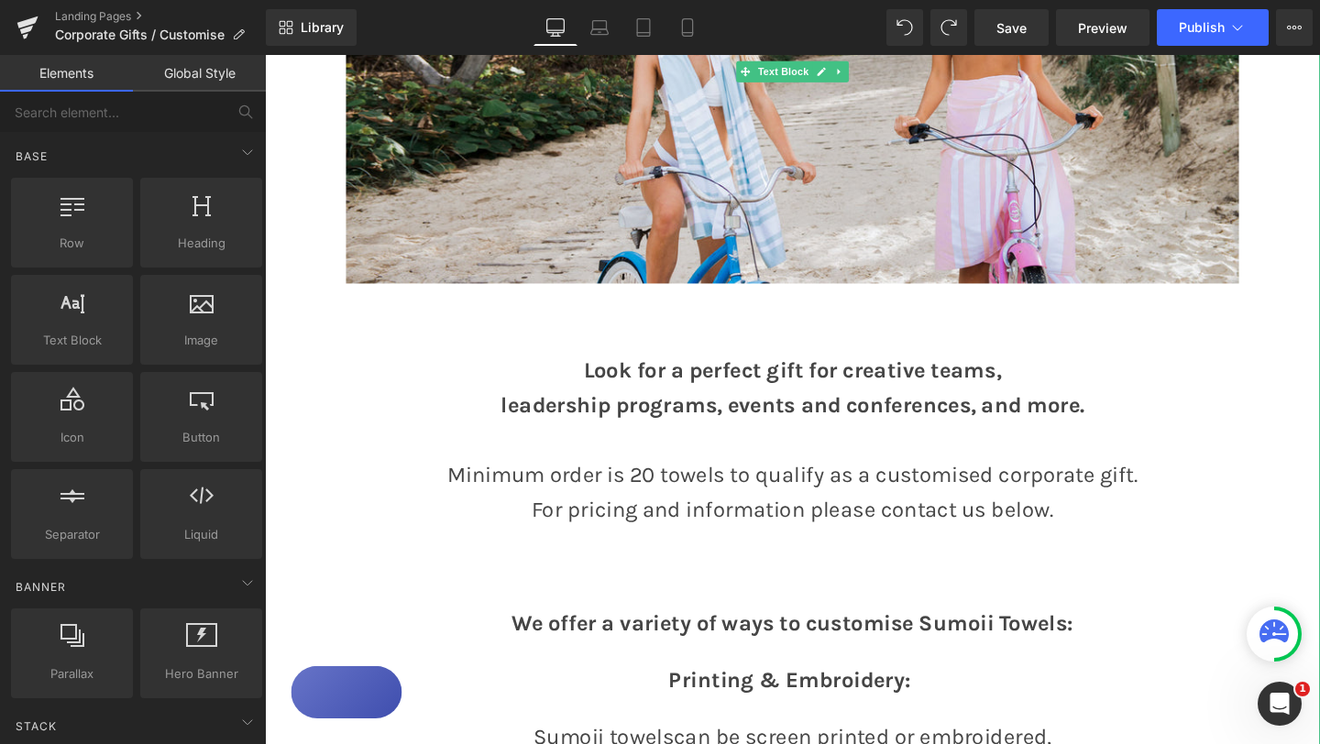
click at [568, 412] on strong "leadership programs, events and conferences, and more." at bounding box center [819, 423] width 613 height 27
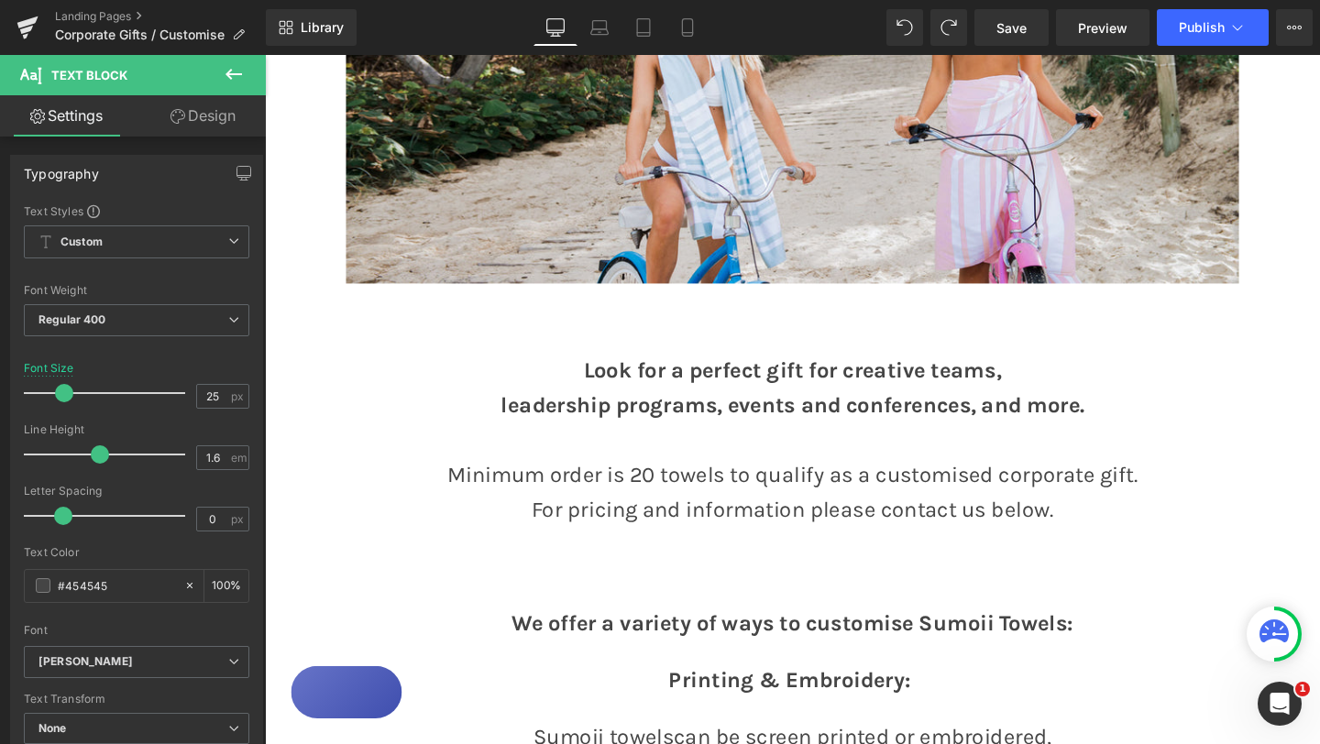
click at [101, 71] on span "Text Block" at bounding box center [89, 75] width 76 height 15
click at [241, 72] on icon at bounding box center [234, 74] width 22 height 22
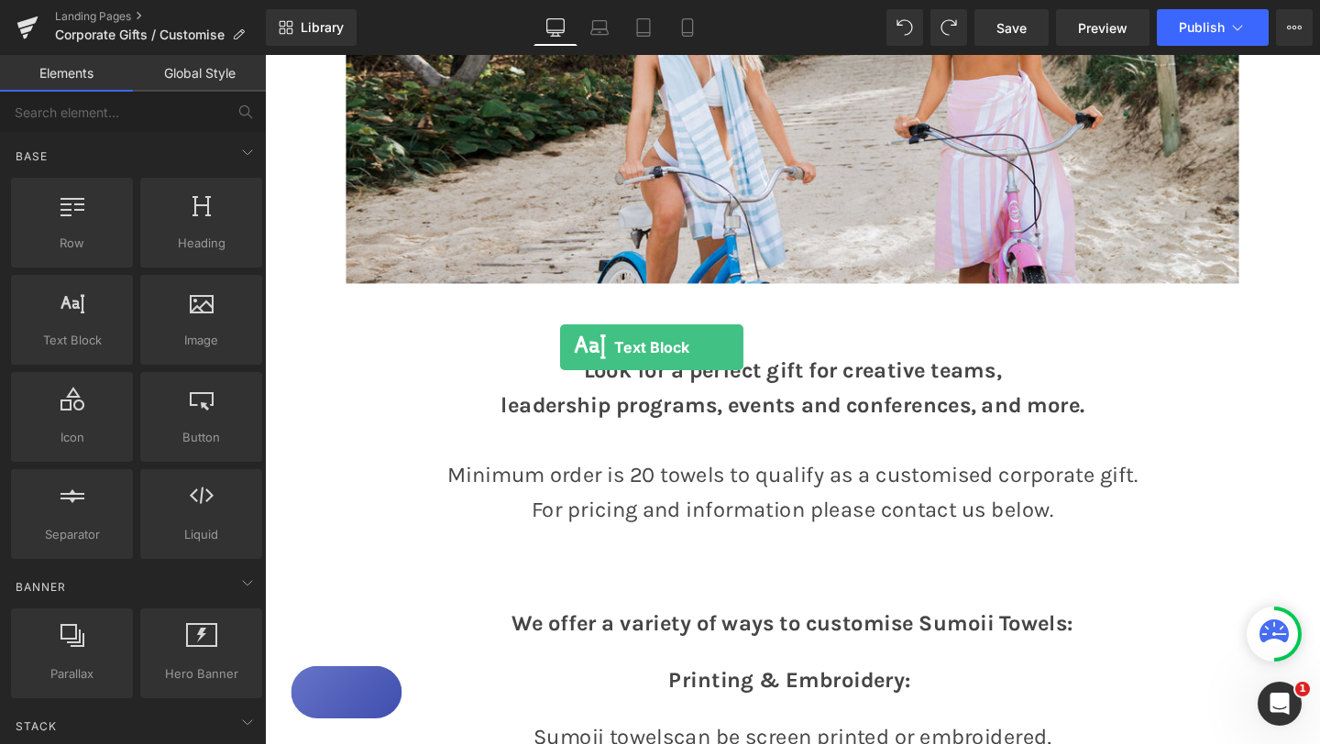
drag, startPoint x: 343, startPoint y: 369, endPoint x: 575, endPoint y: 361, distance: 232.0
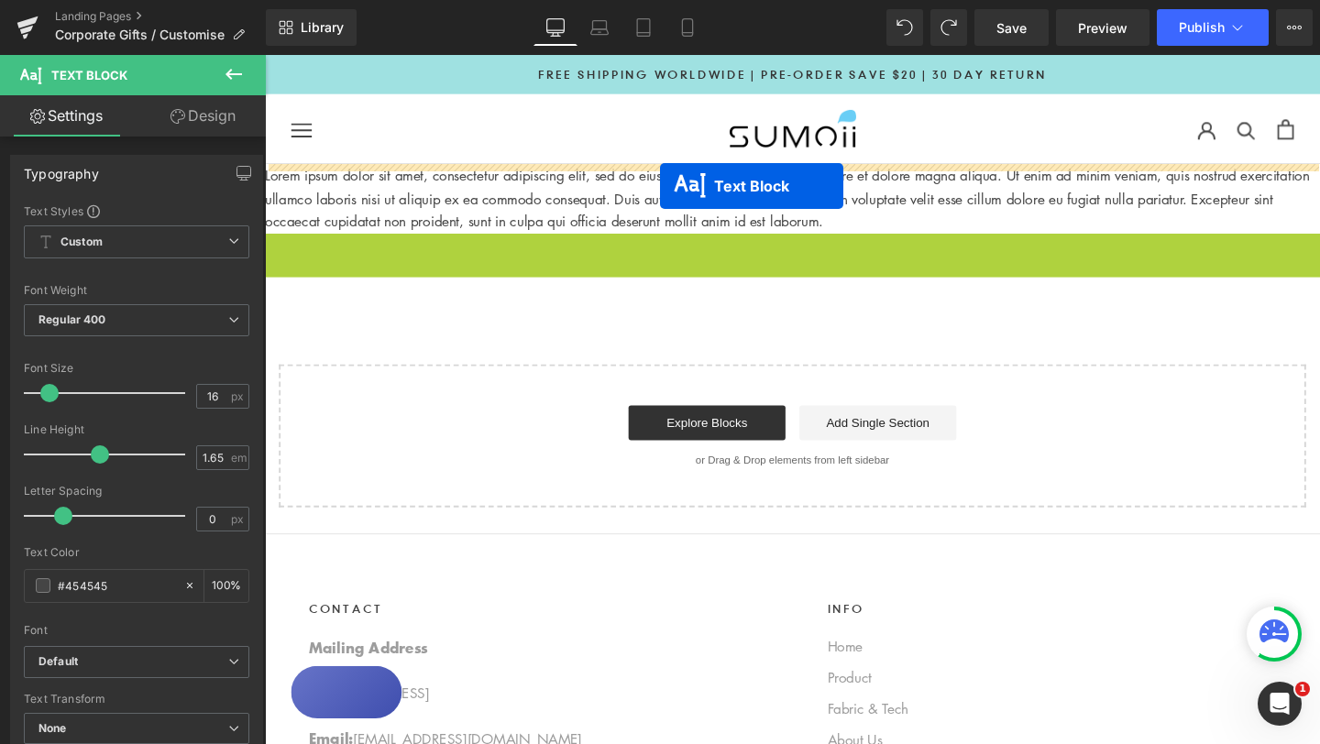
drag, startPoint x: 777, startPoint y: 76, endPoint x: 680, endPoint y: 192, distance: 151.6
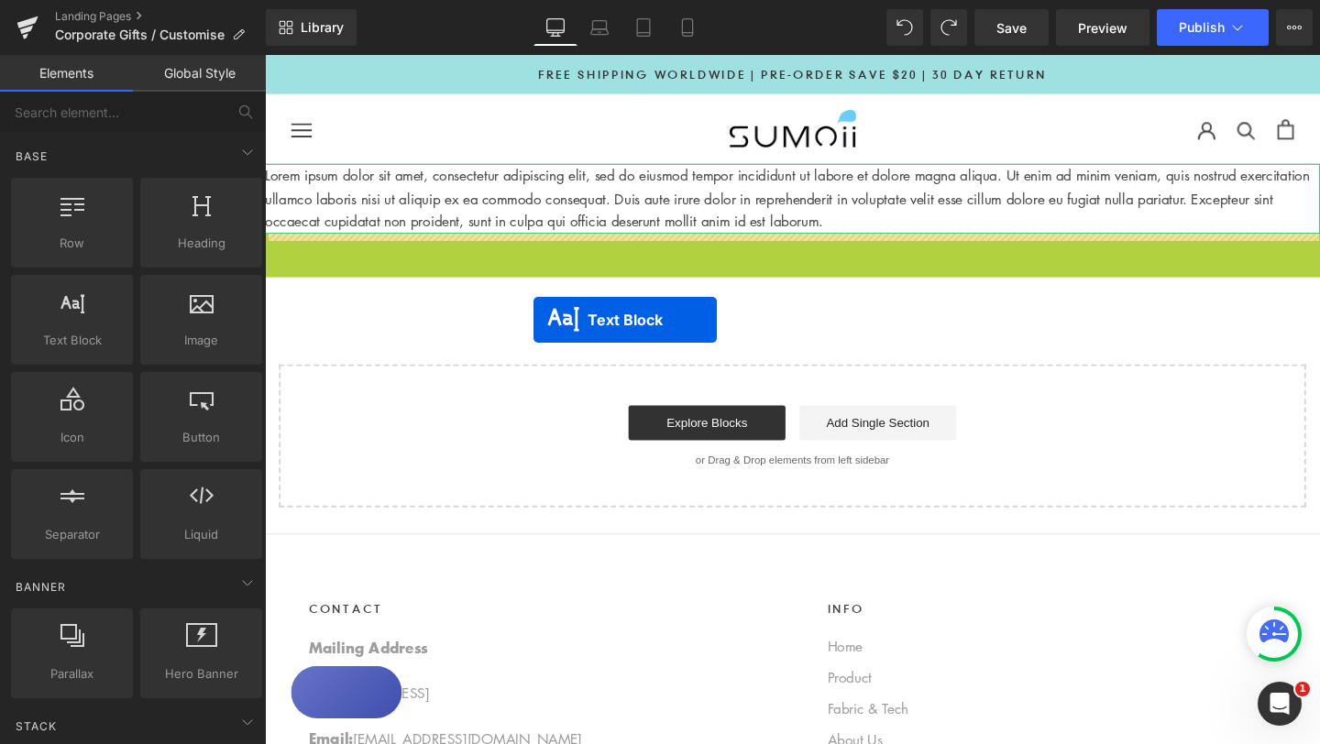
click at [548, 333] on div "Lorem ipsum dolor sit amet, consectetur adipiscing elit, sed do eiusmod tempor …" at bounding box center [819, 350] width 1109 height 360
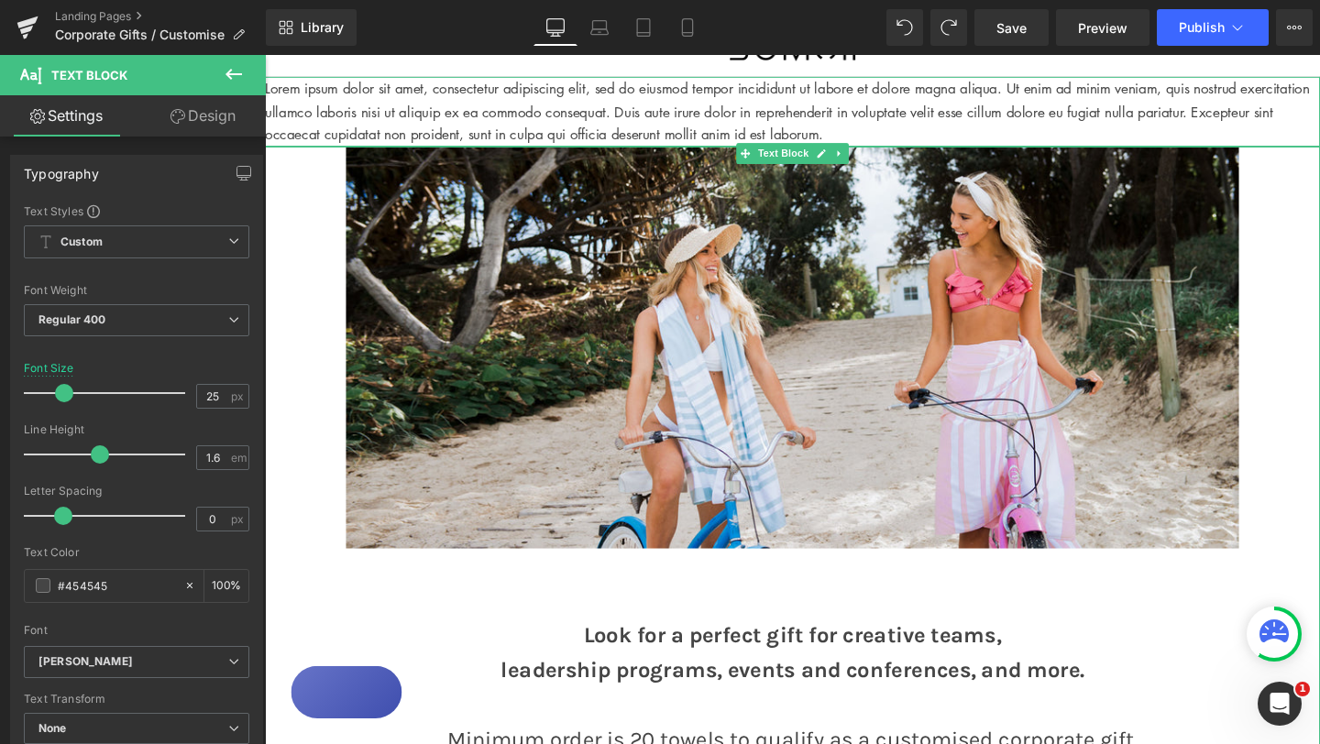
scroll to position [58, 0]
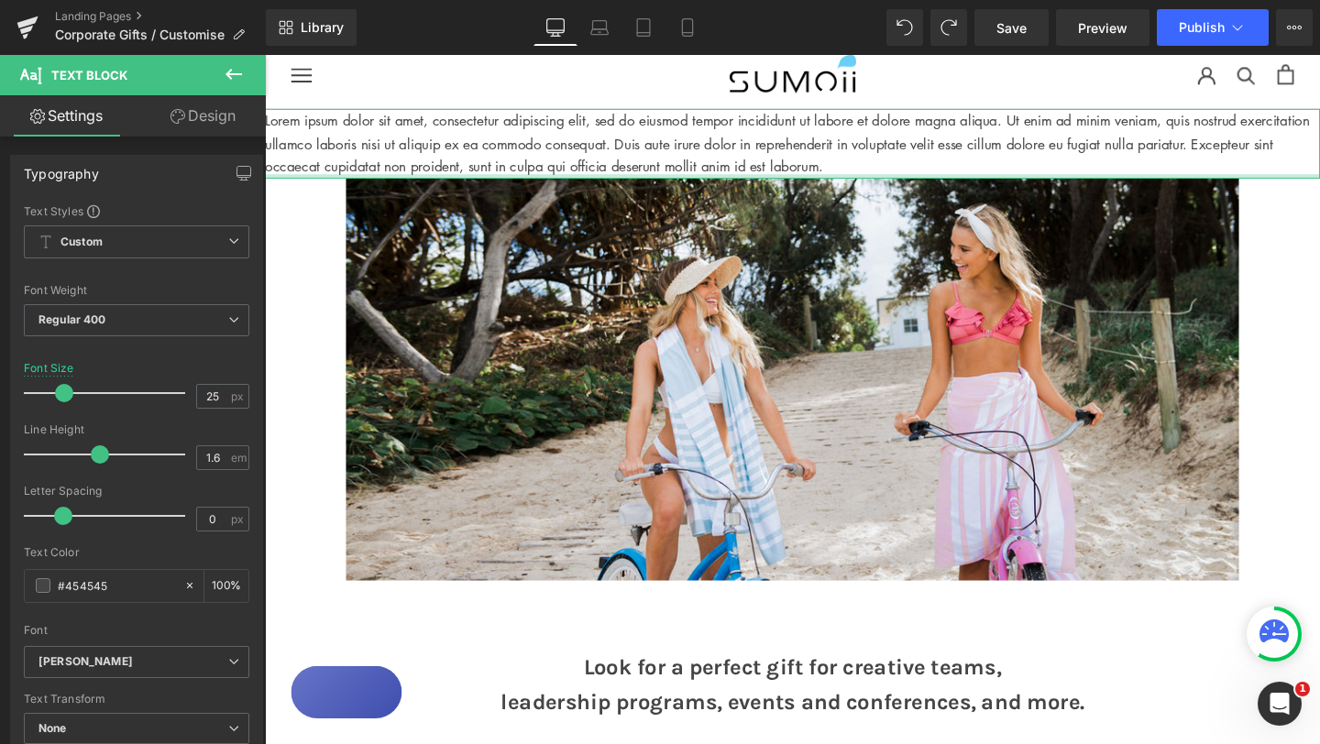
click at [641, 174] on p "Lorem ipsum dolor sit amet, consectetur adipiscing elit, sed do eiusmod tempor …" at bounding box center [819, 148] width 1109 height 72
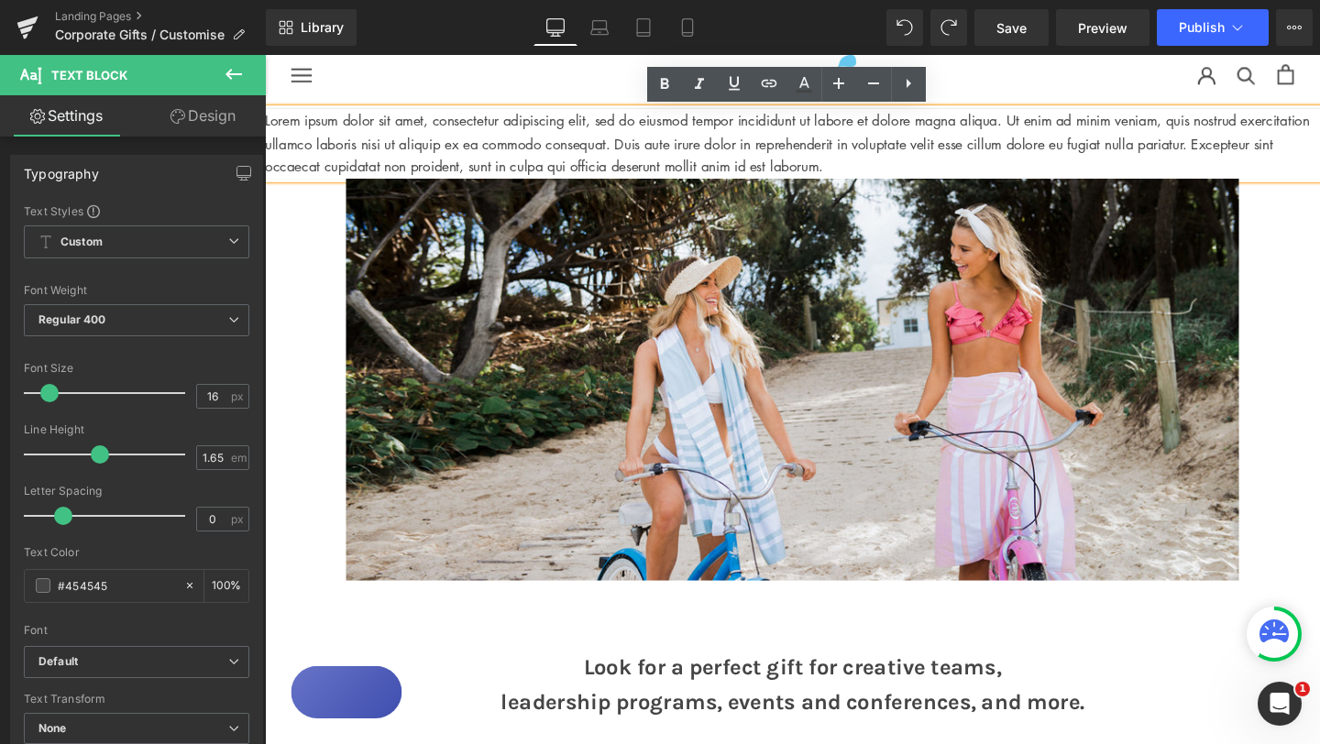
click at [265, 55] on div at bounding box center [265, 55] width 0 height 0
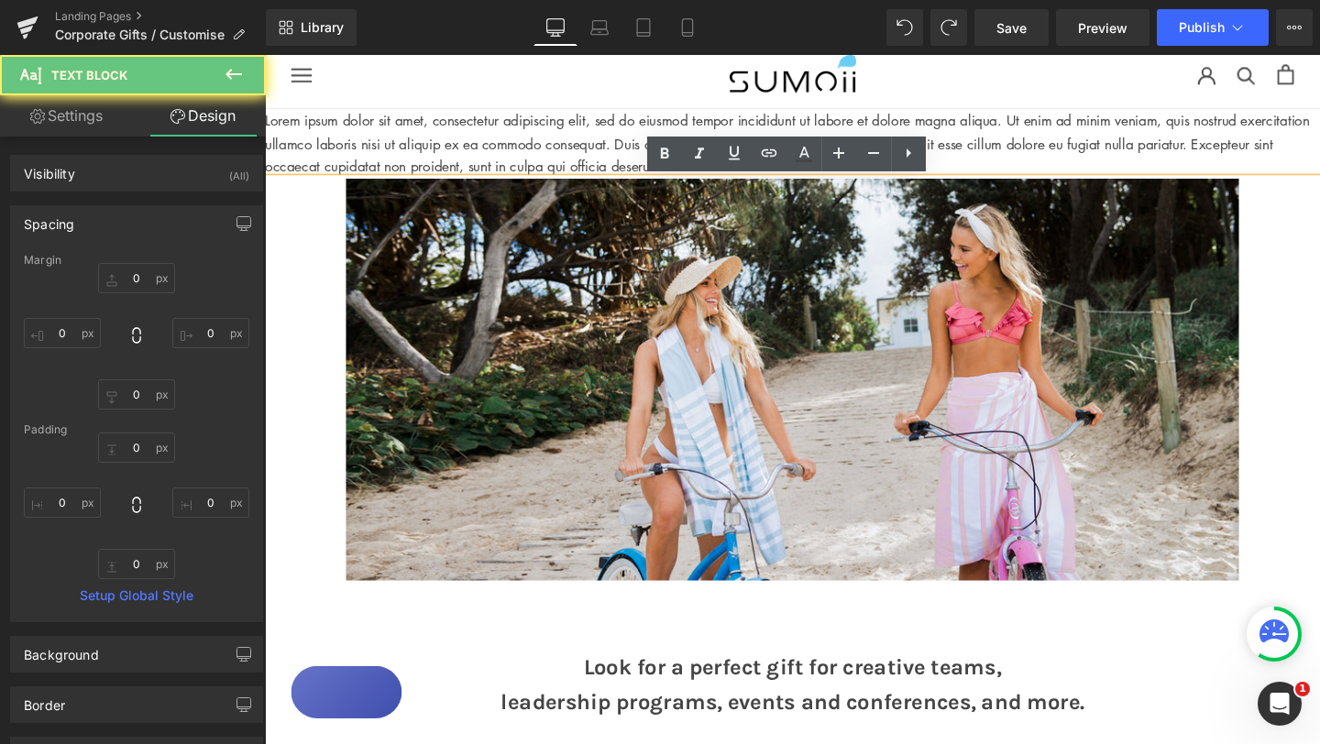
click at [294, 236] on p at bounding box center [819, 396] width 1109 height 422
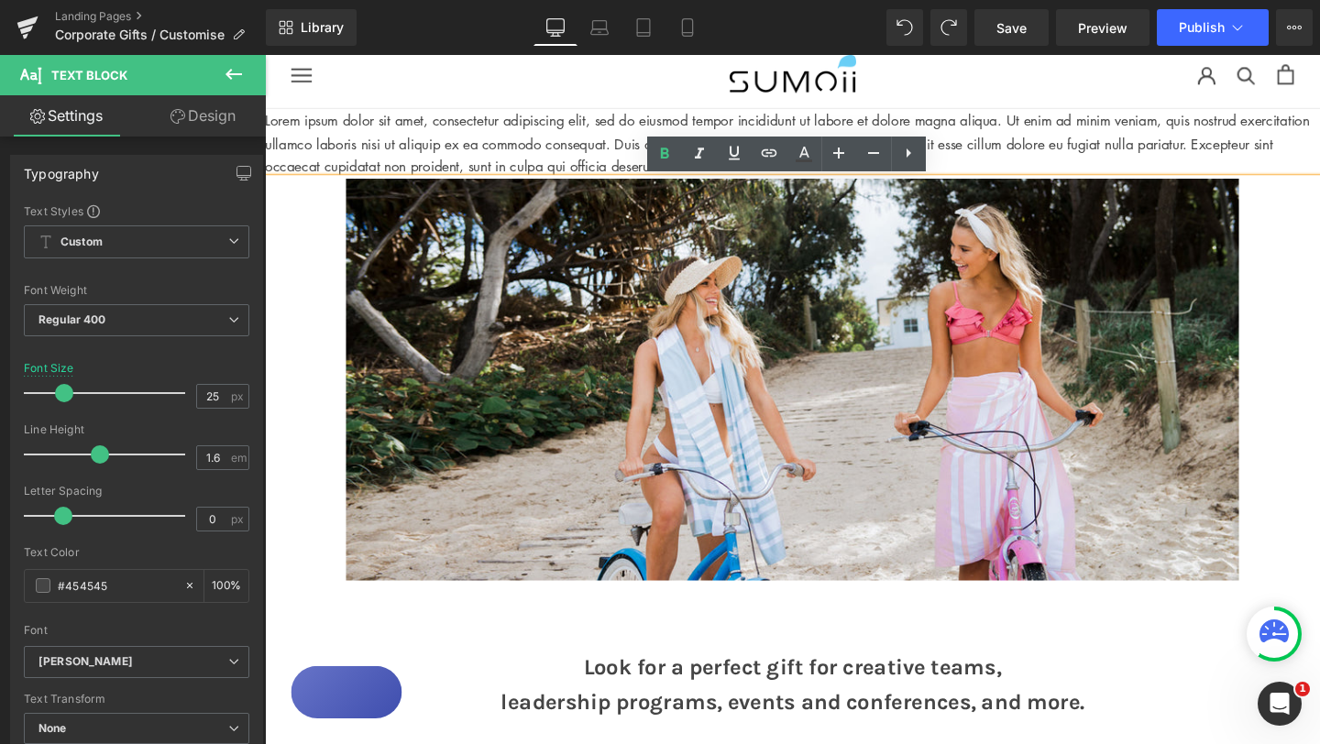
click at [1311, 227] on p at bounding box center [819, 396] width 1109 height 422
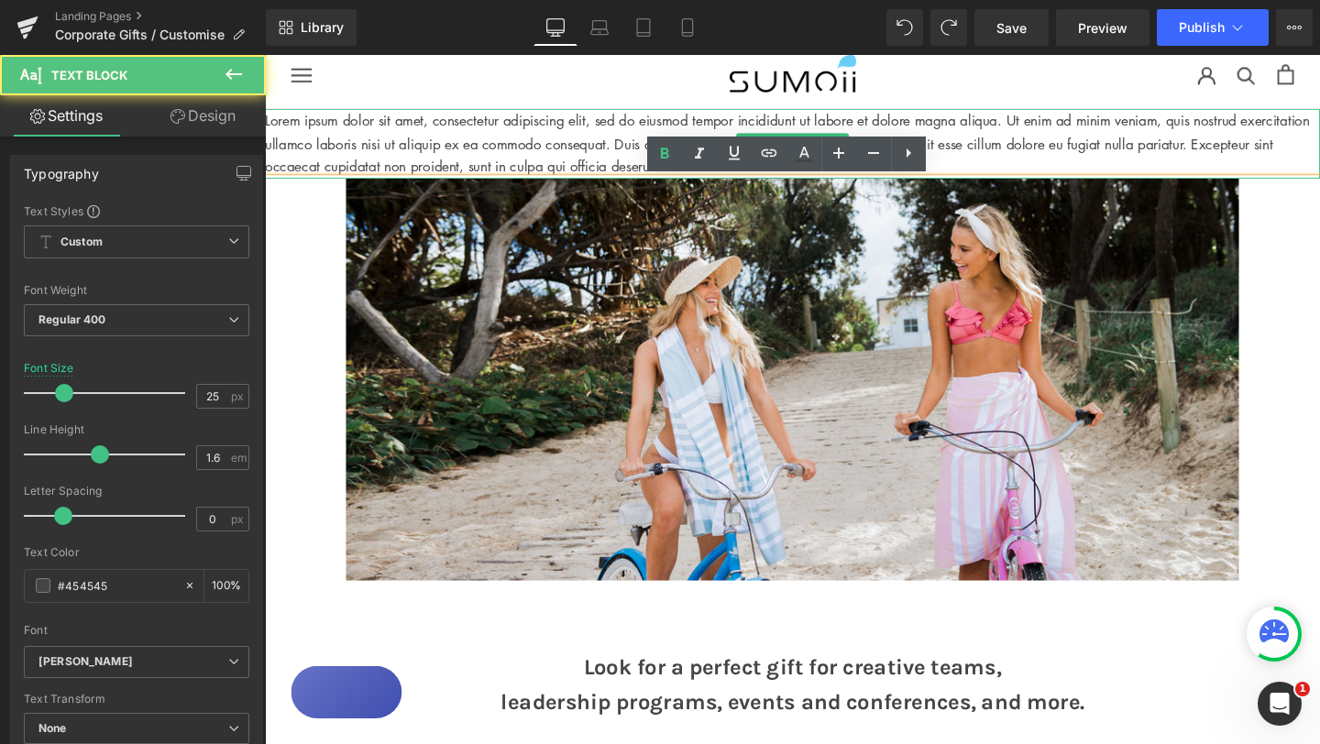
click at [1319, 172] on p "Lorem ipsum dolor sit amet, consectetur adipiscing elit, sed do eiusmod tempor …" at bounding box center [819, 148] width 1109 height 72
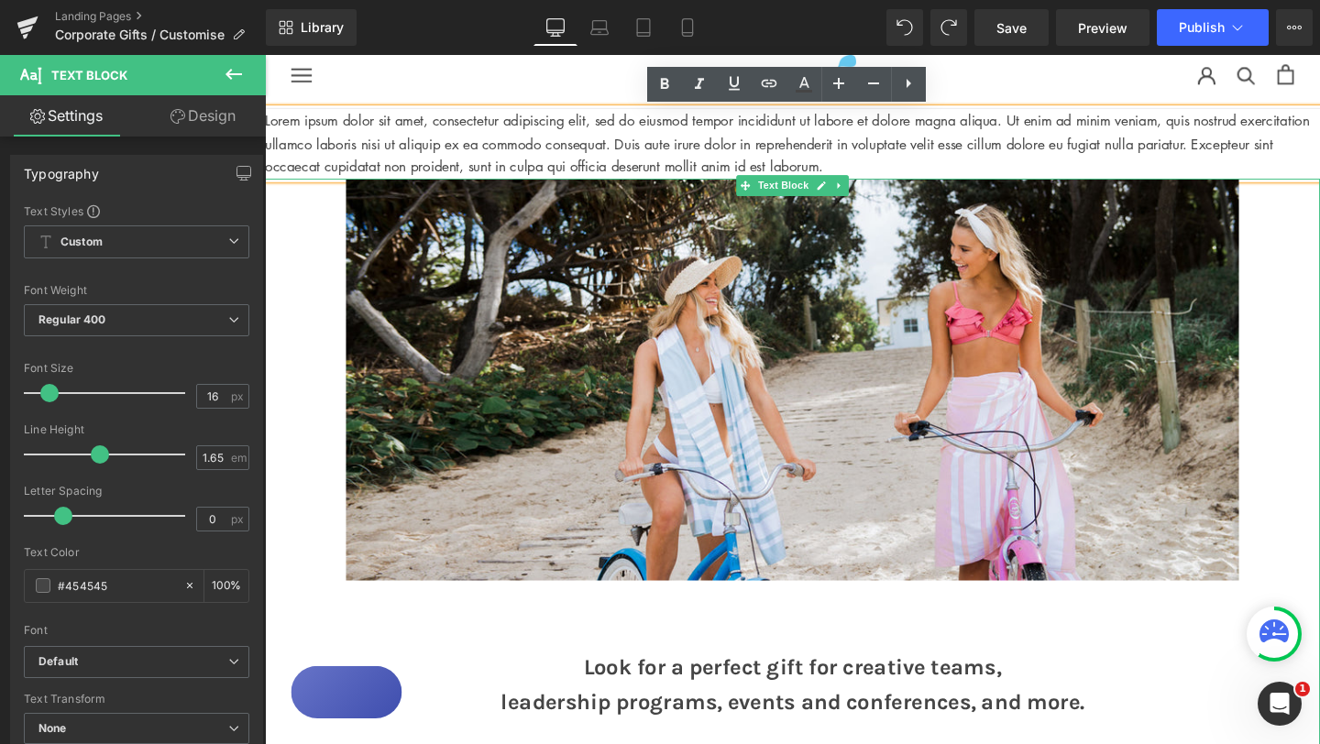
click at [1319, 237] on p at bounding box center [819, 396] width 1109 height 422
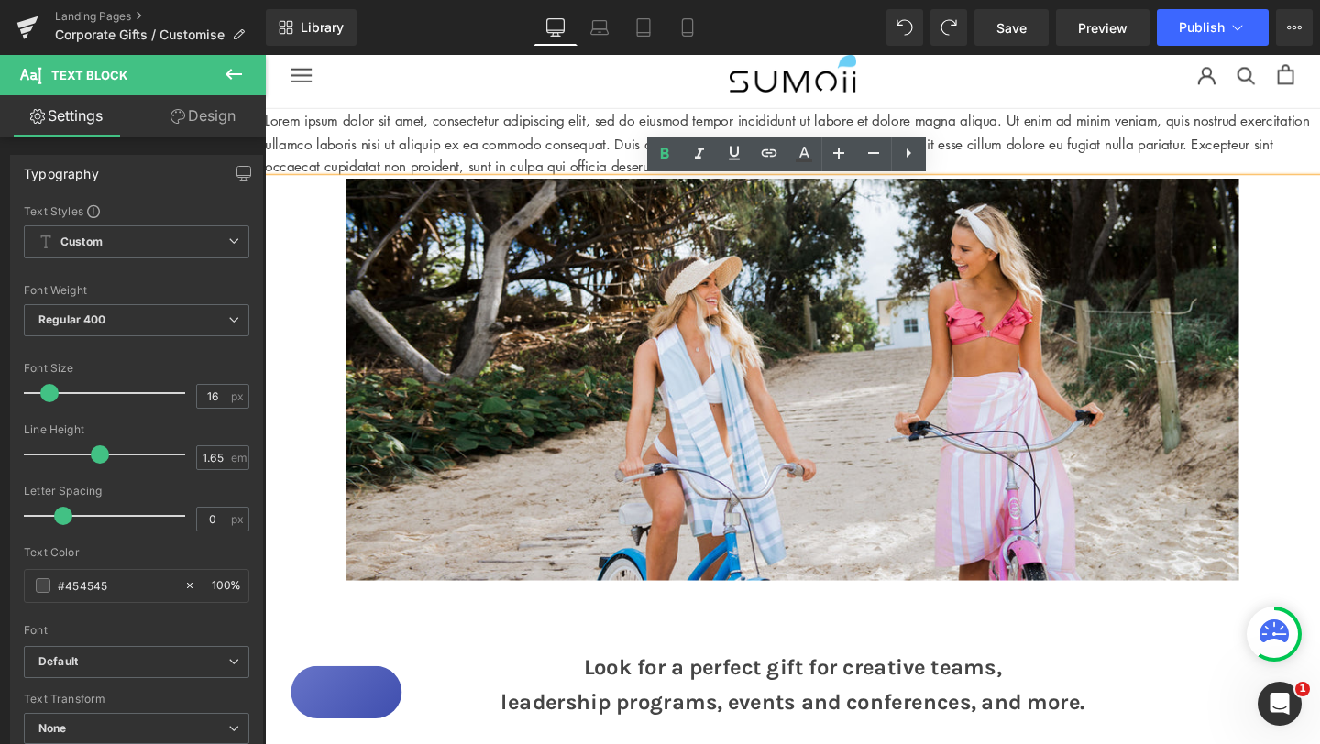
drag, startPoint x: 1325, startPoint y: 176, endPoint x: 1121, endPoint y: 638, distance: 505.1
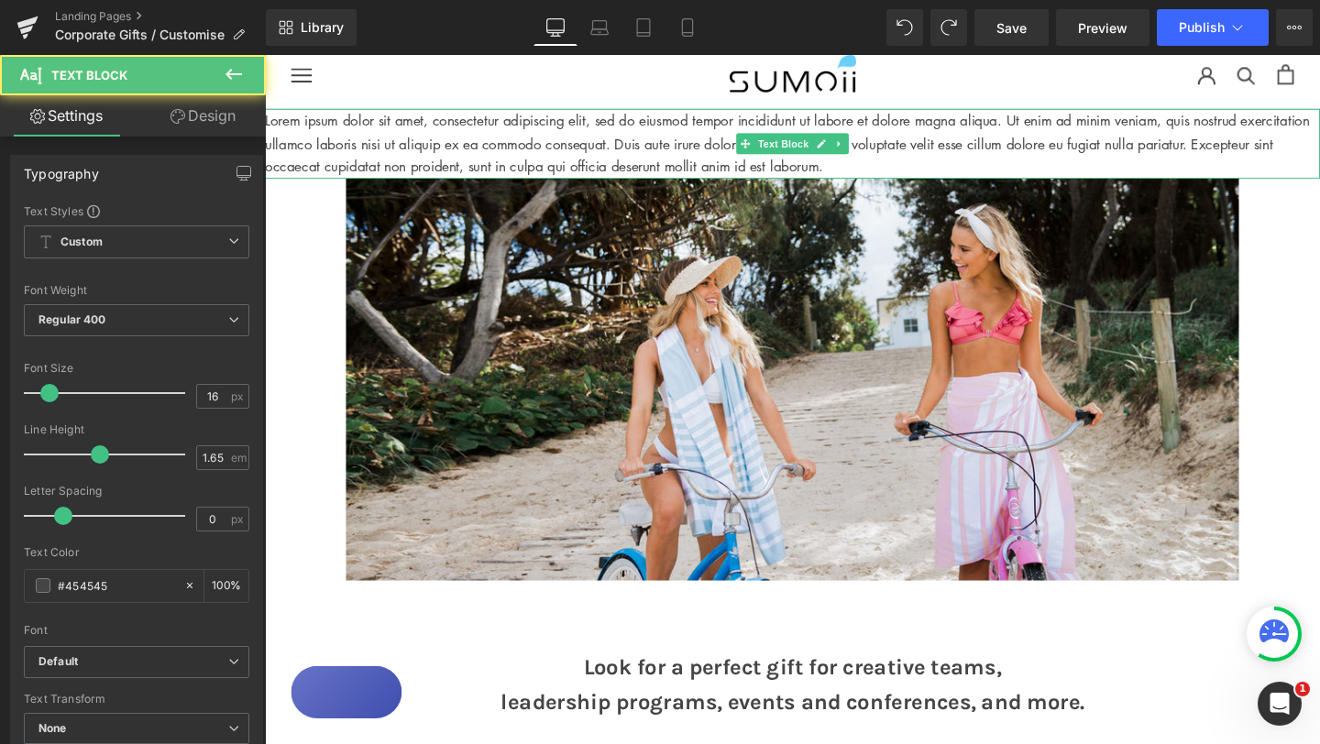
click at [1293, 148] on p "Lorem ipsum dolor sit amet, consectetur adipiscing elit, sed do eiusmod tempor …" at bounding box center [819, 148] width 1109 height 72
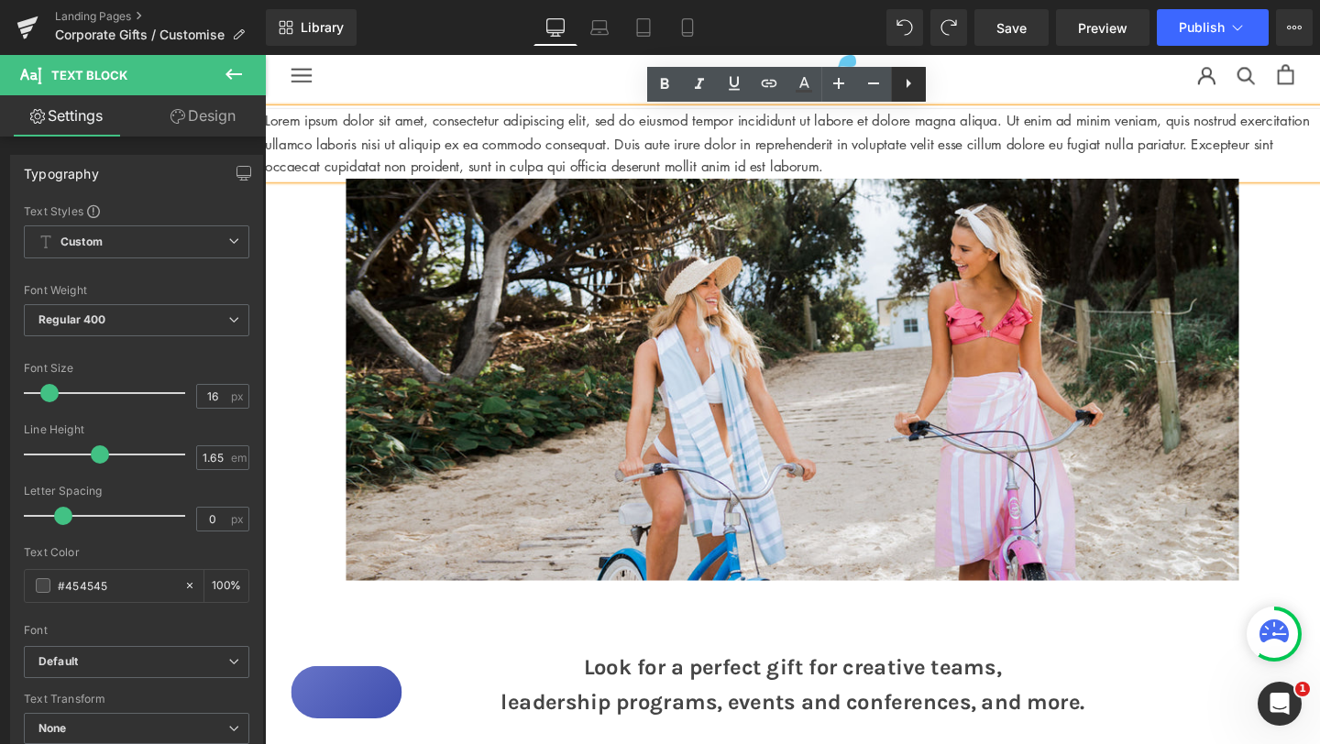
click at [908, 86] on icon at bounding box center [908, 83] width 22 height 22
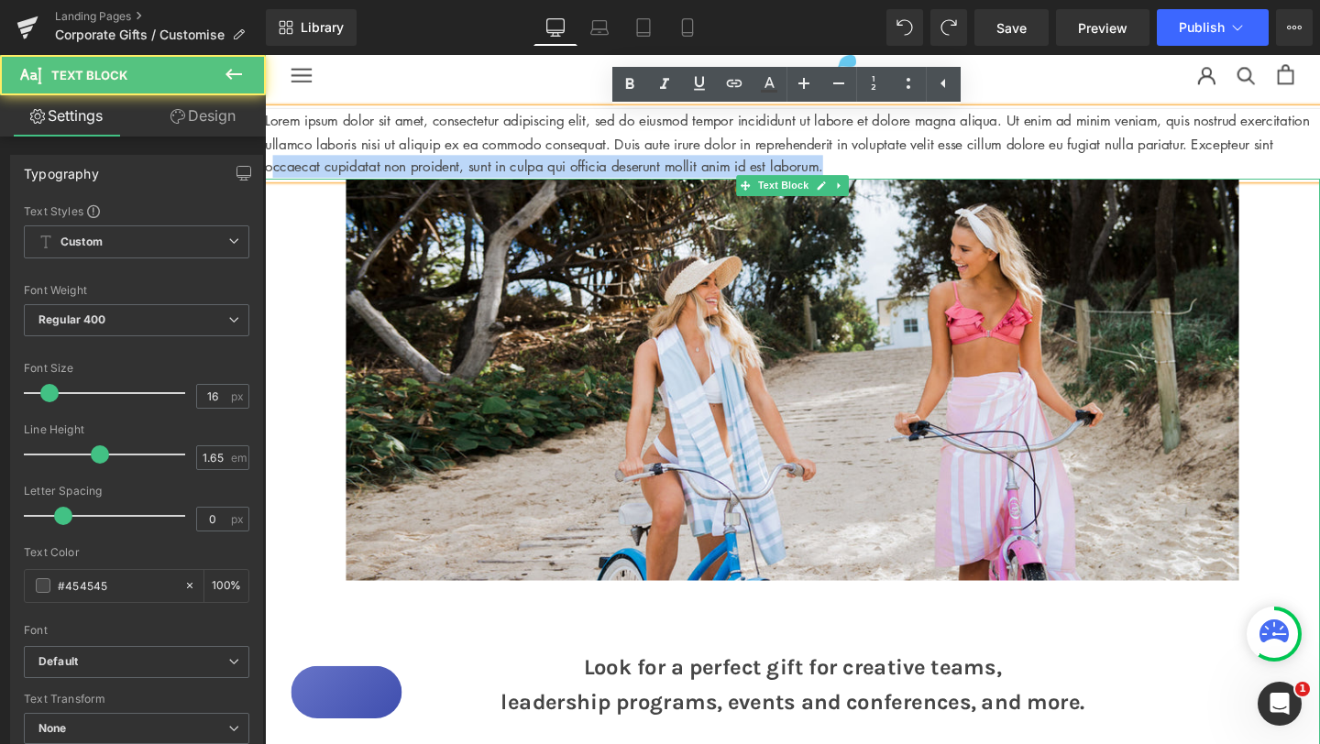
drag, startPoint x: 366, startPoint y: 164, endPoint x: 710, endPoint y: 104, distance: 349.7
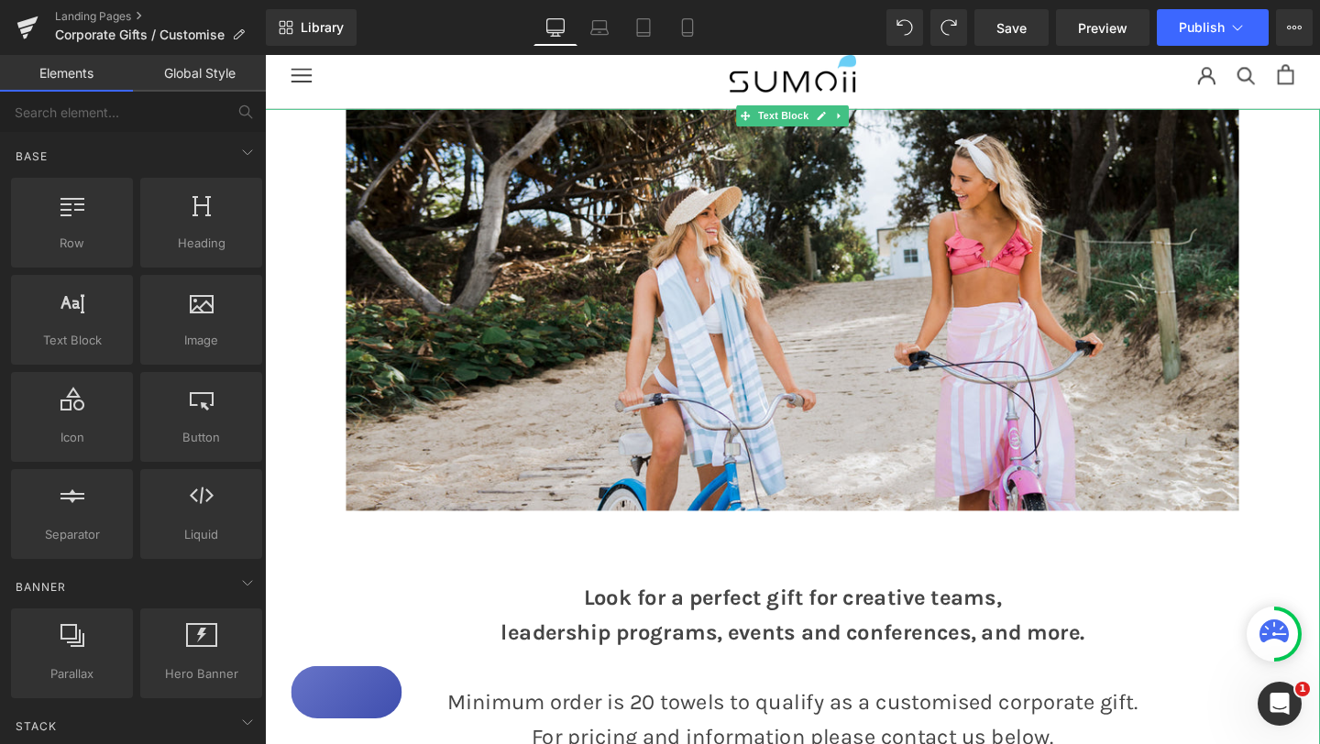
click at [573, 601] on p at bounding box center [819, 589] width 1109 height 37
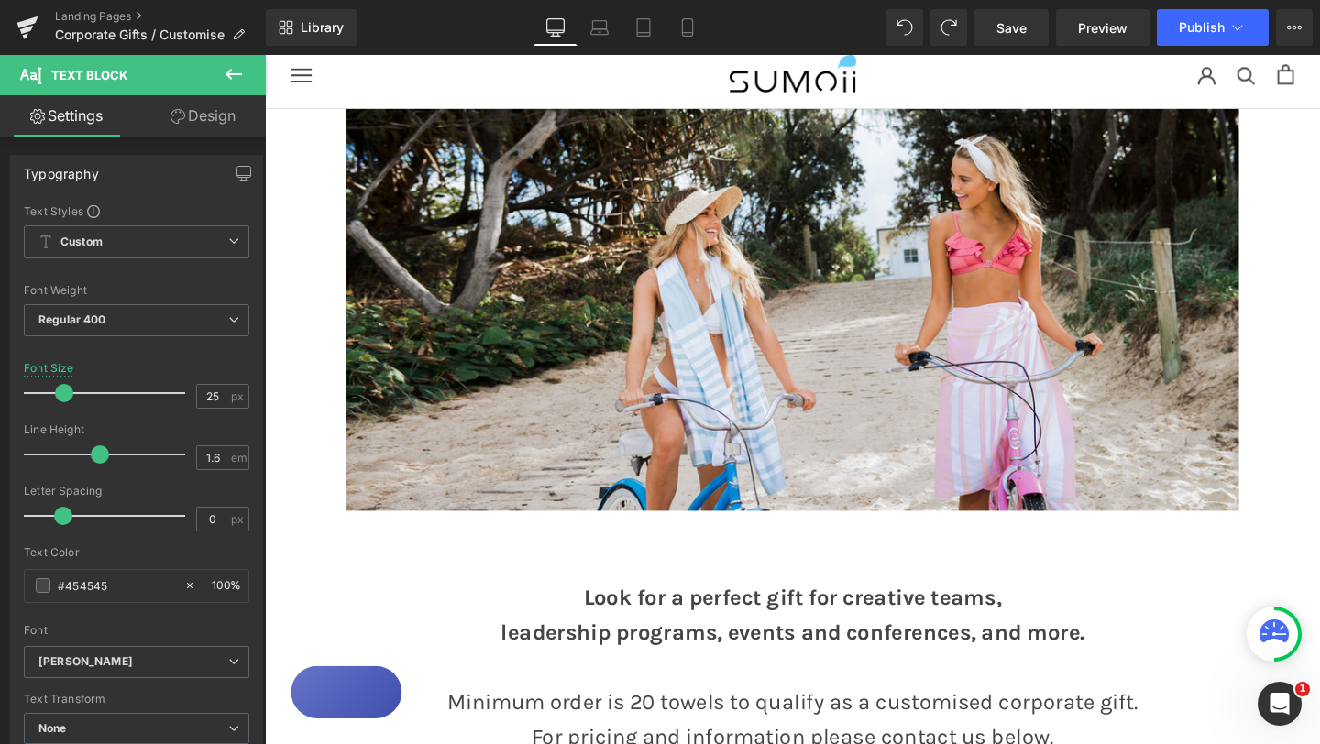
click at [240, 77] on icon at bounding box center [234, 74] width 22 height 22
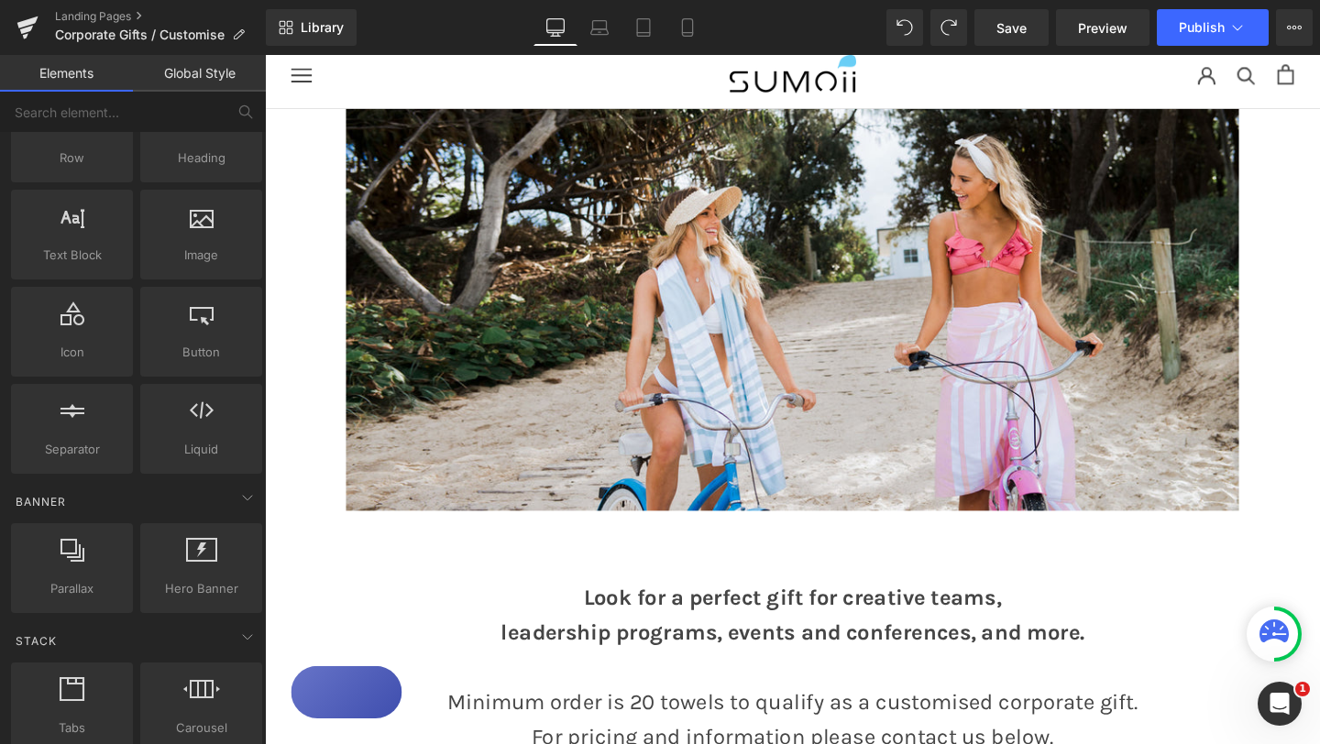
scroll to position [0, 0]
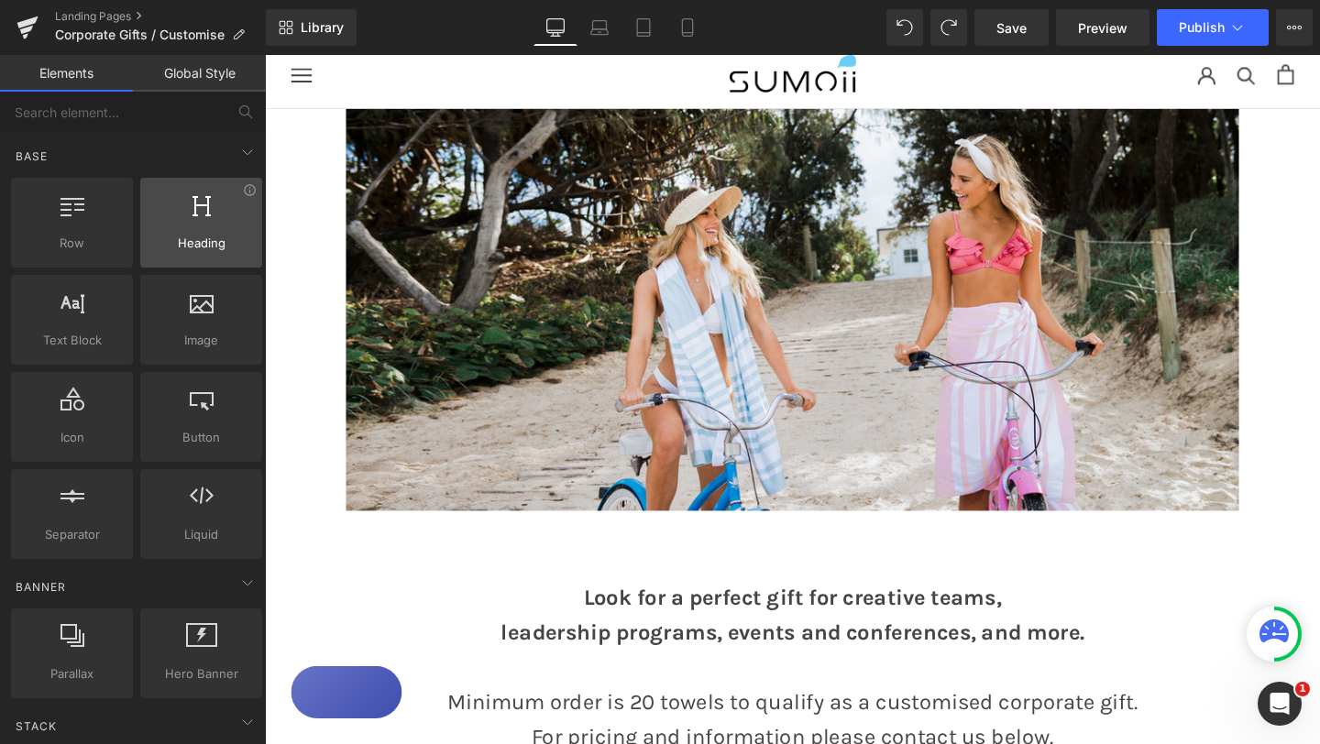
click at [196, 240] on span "Heading" at bounding box center [201, 243] width 111 height 19
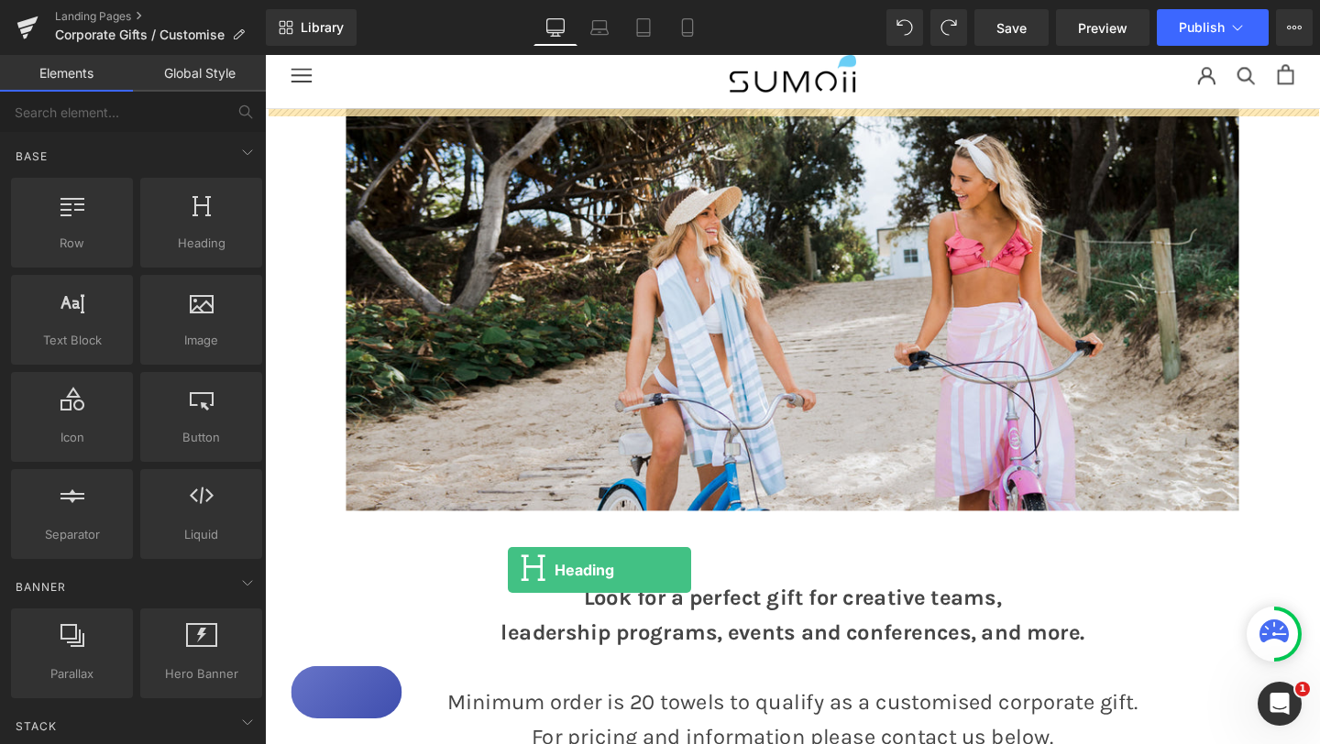
drag, startPoint x: 461, startPoint y: 295, endPoint x: 519, endPoint y: 599, distance: 309.7
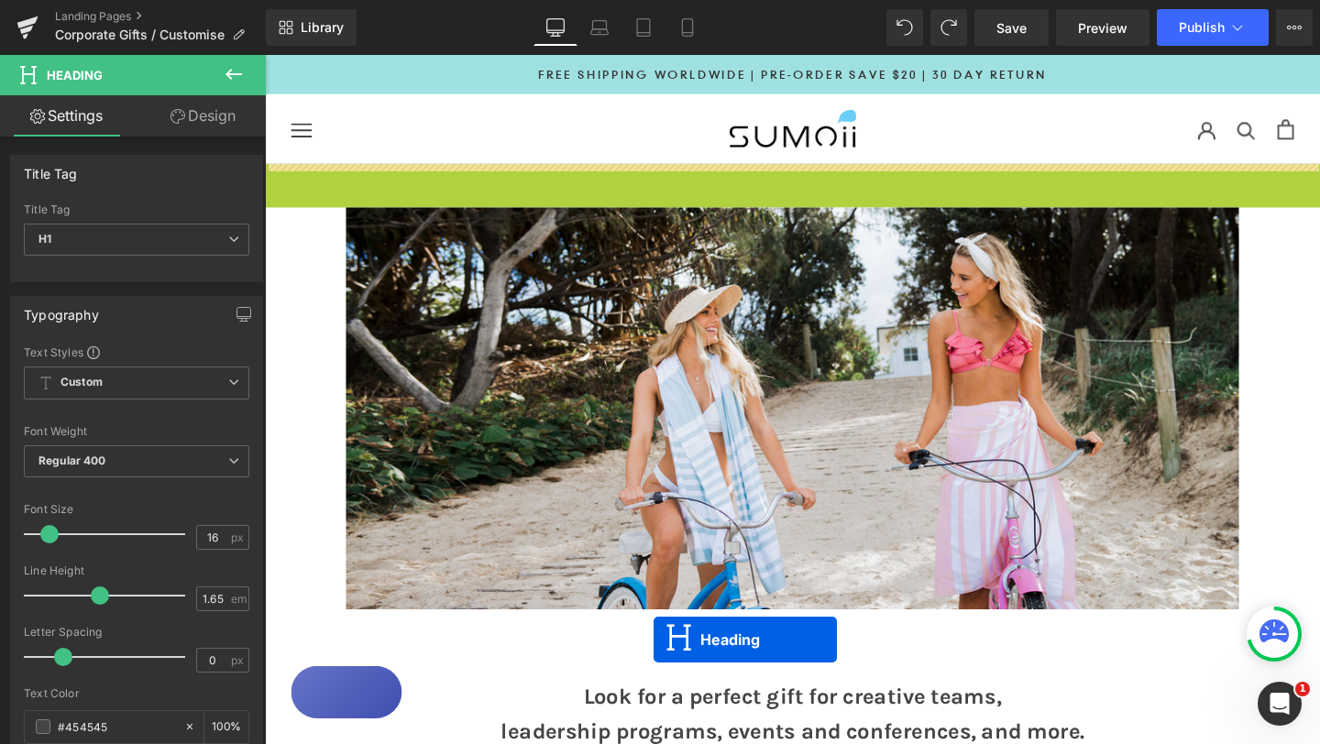
drag, startPoint x: 776, startPoint y: 183, endPoint x: 674, endPoint y: 670, distance: 497.3
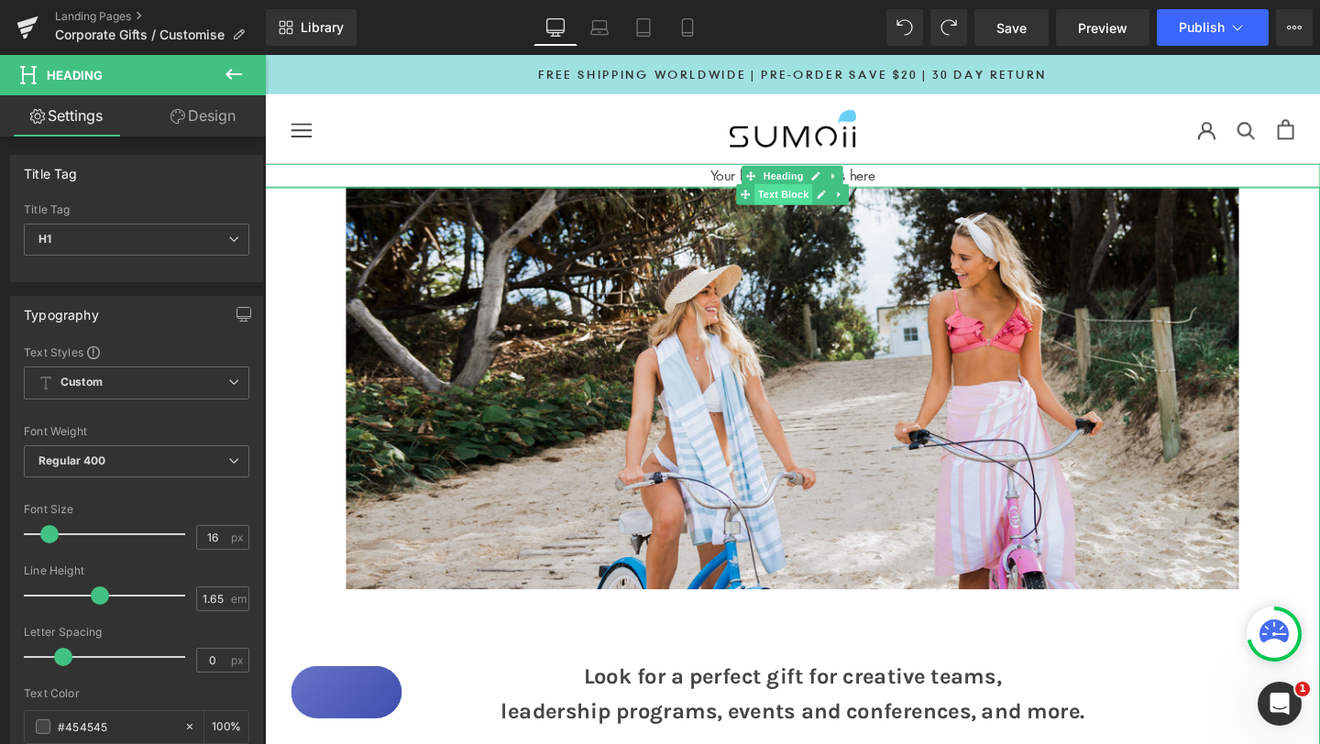
click at [795, 204] on span "Text Block" at bounding box center [809, 202] width 60 height 22
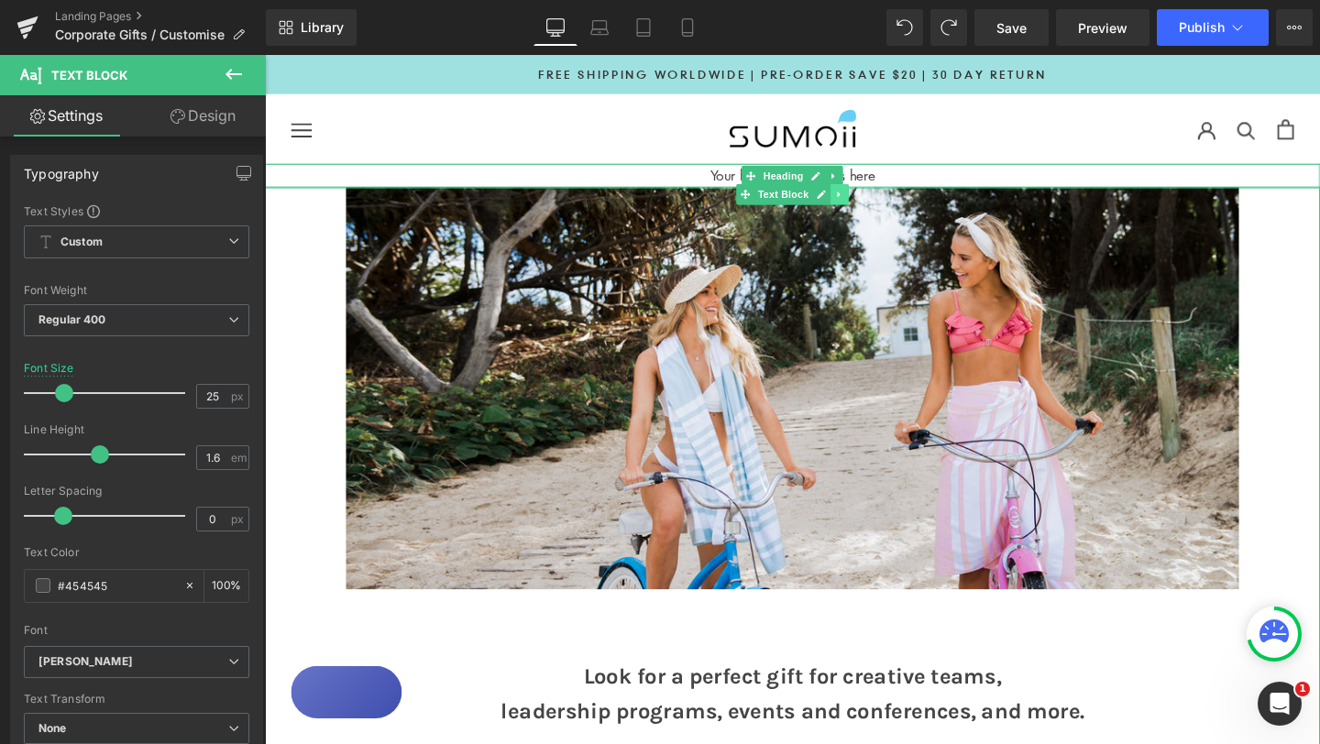
click at [872, 204] on icon at bounding box center [868, 201] width 10 height 11
click at [880, 203] on icon at bounding box center [878, 201] width 10 height 10
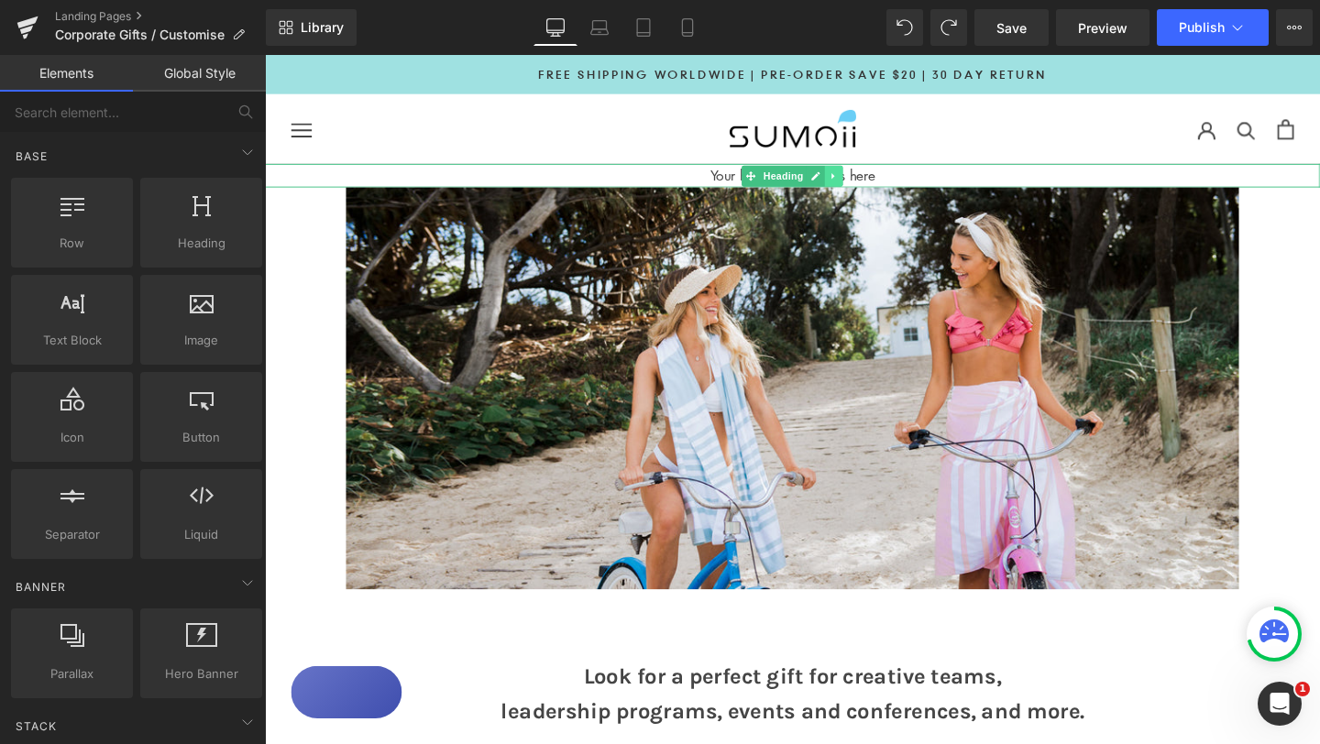
click at [855, 182] on link at bounding box center [862, 182] width 19 height 22
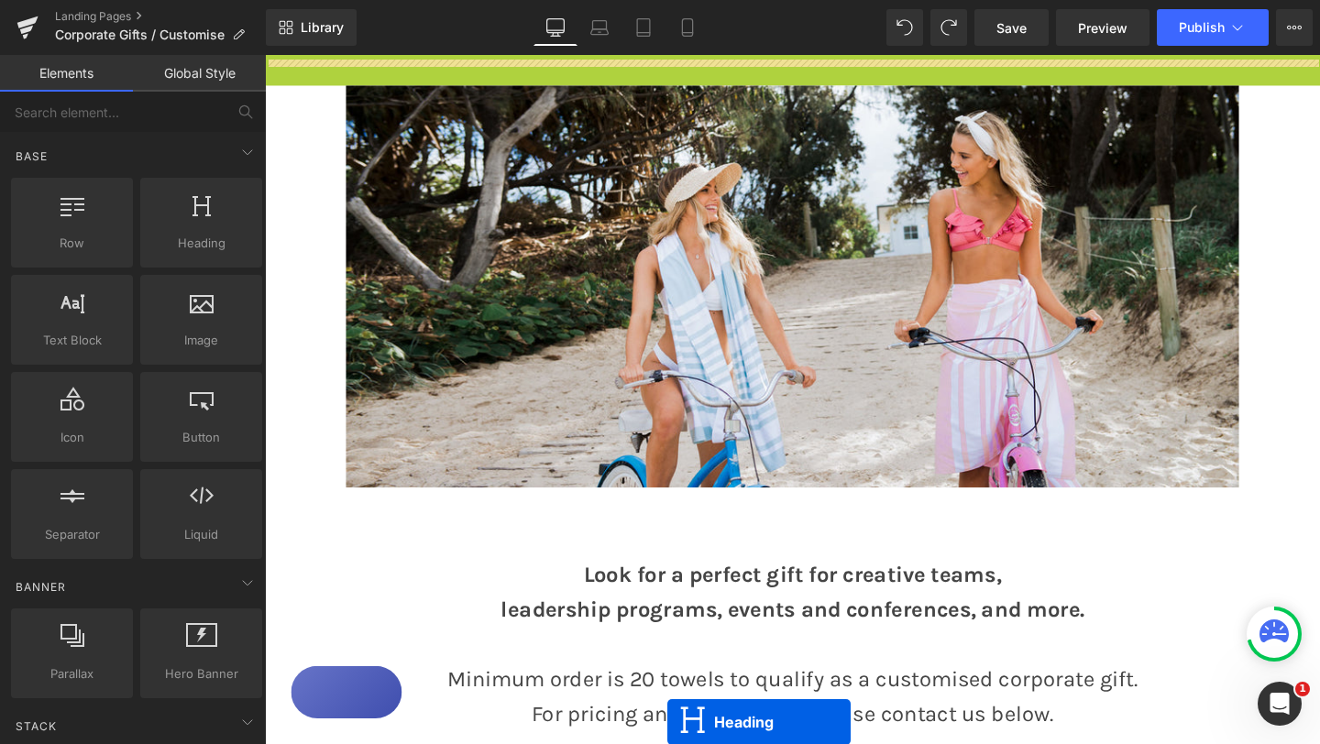
scroll to position [202, 0]
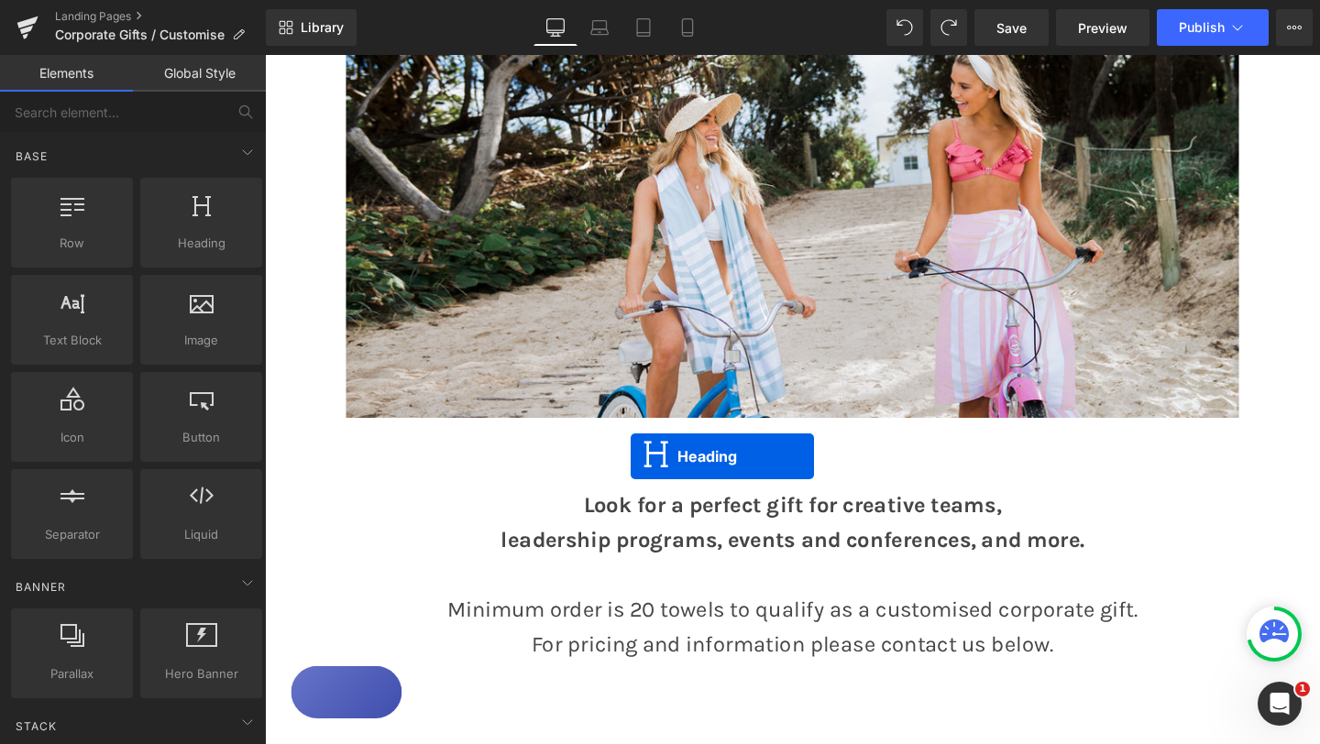
drag, startPoint x: 741, startPoint y: 178, endPoint x: 649, endPoint y: 477, distance: 312.8
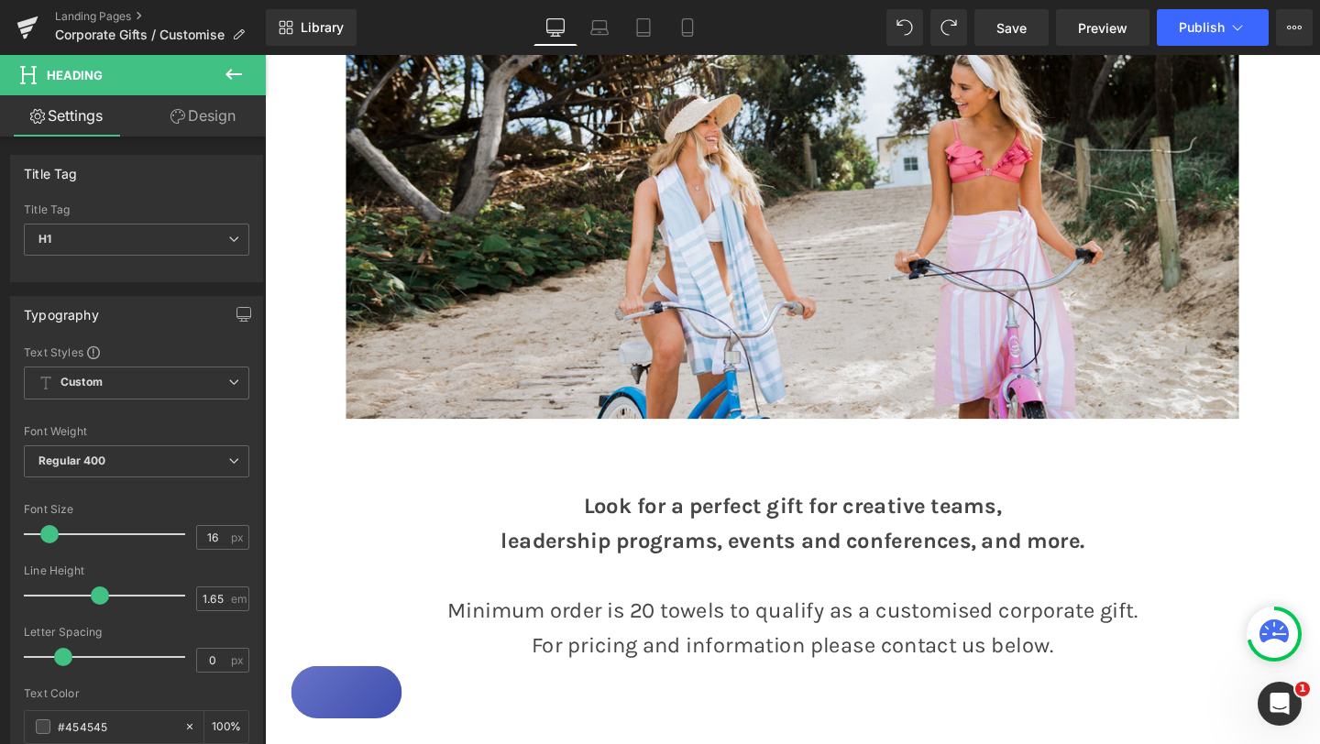
scroll to position [0, 0]
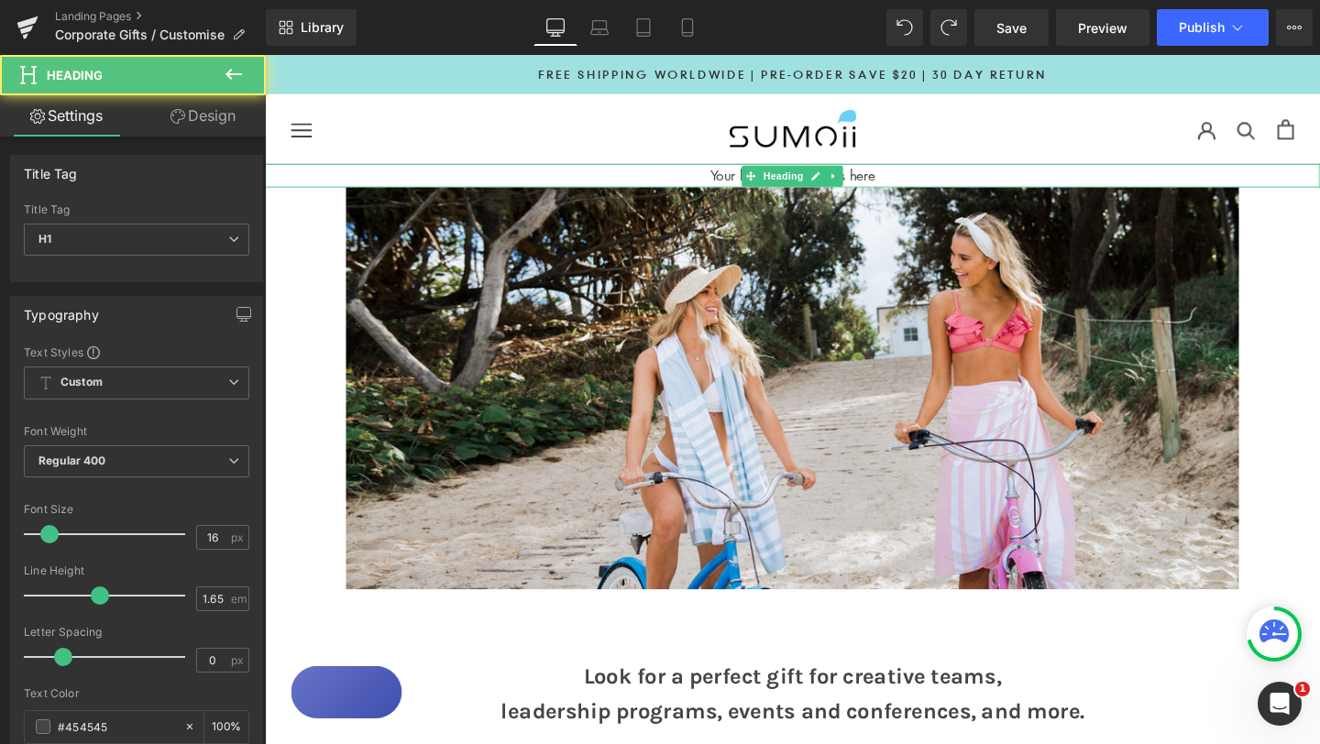
click at [997, 182] on h1 "Your heading text goes here" at bounding box center [819, 182] width 1109 height 24
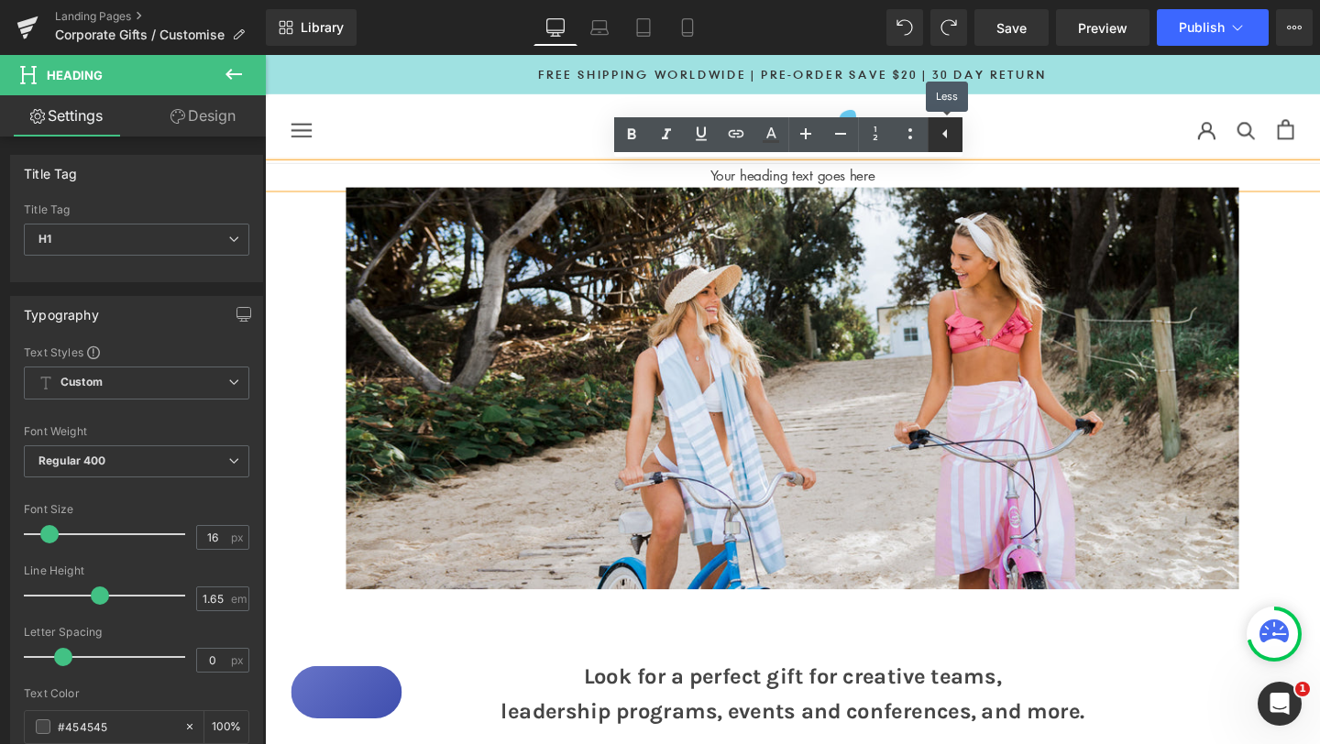
click at [940, 137] on icon at bounding box center [945, 134] width 22 height 22
click at [920, 137] on icon at bounding box center [910, 134] width 22 height 22
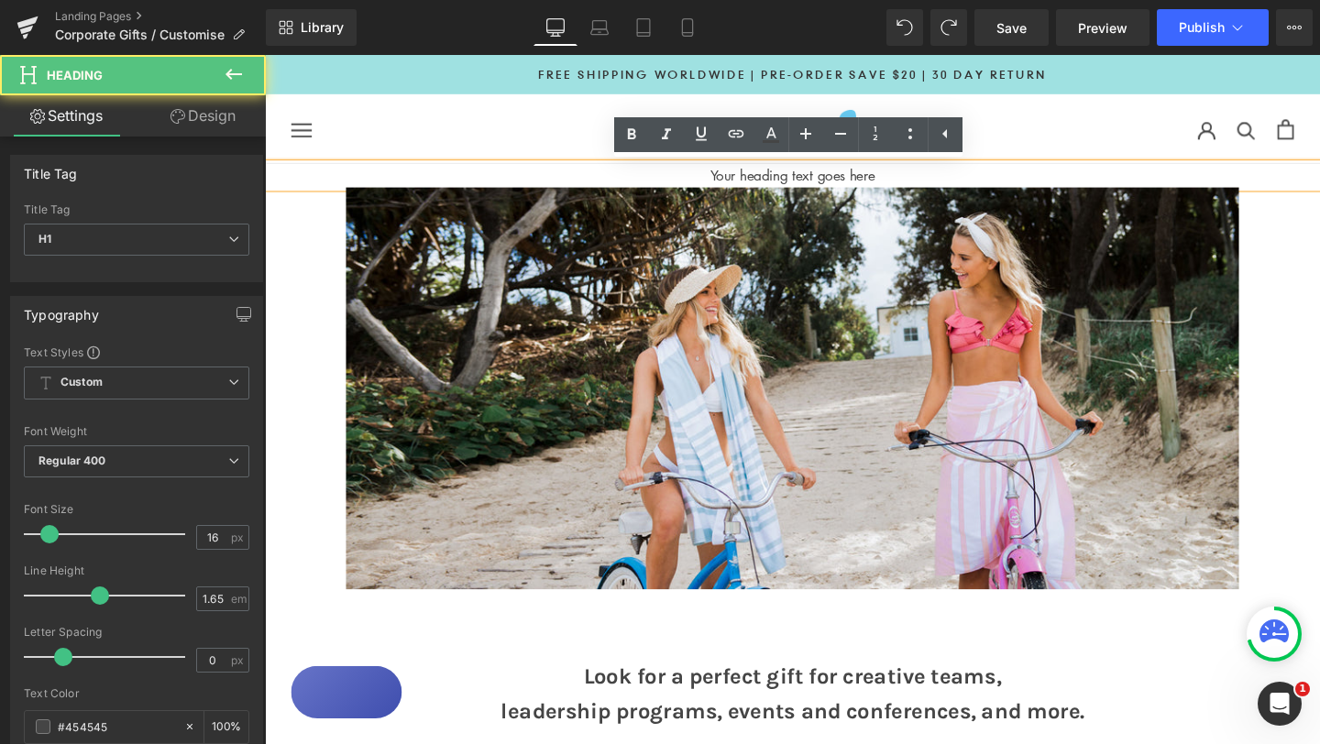
click at [298, 186] on h1 "Your heading text goes here" at bounding box center [819, 182] width 1109 height 24
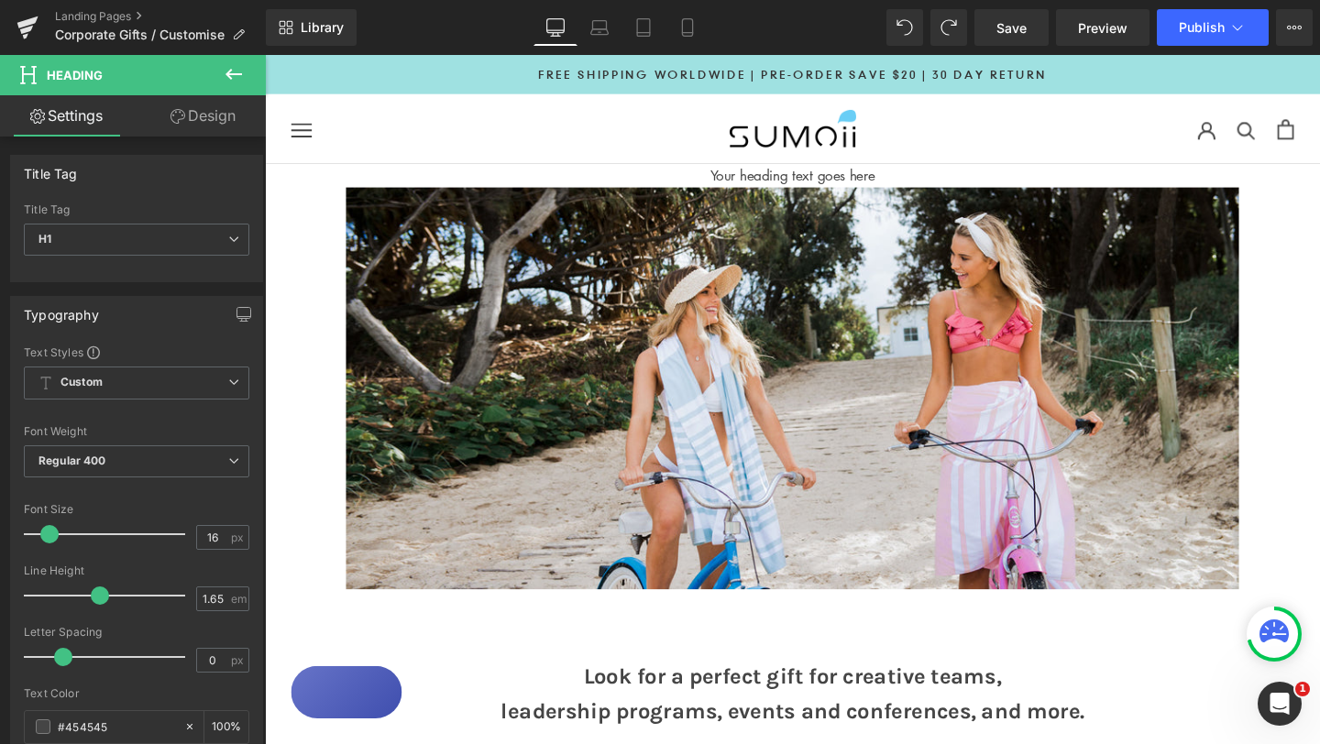
click at [204, 123] on link "Design" at bounding box center [203, 115] width 133 height 41
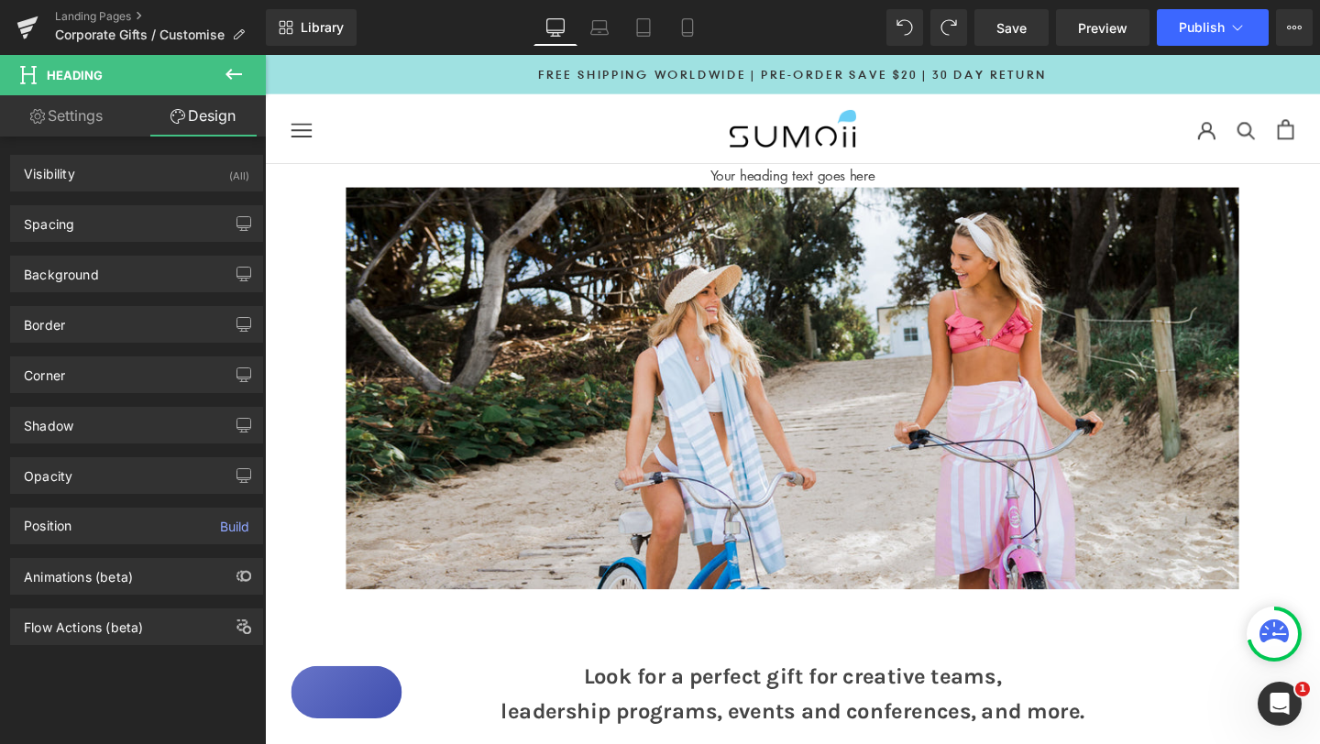
click at [94, 116] on link "Settings" at bounding box center [66, 115] width 133 height 41
type input "100"
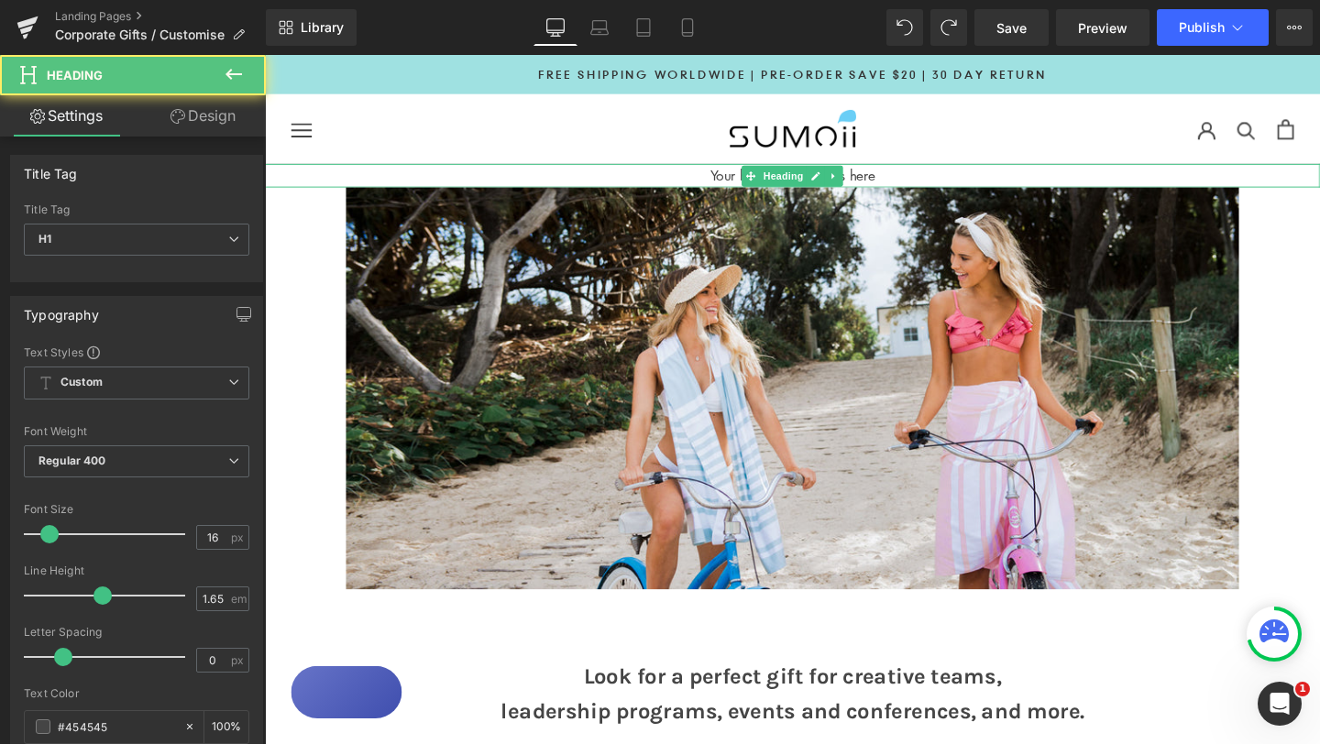
click at [608, 180] on h1 "Your heading text goes here" at bounding box center [819, 182] width 1109 height 24
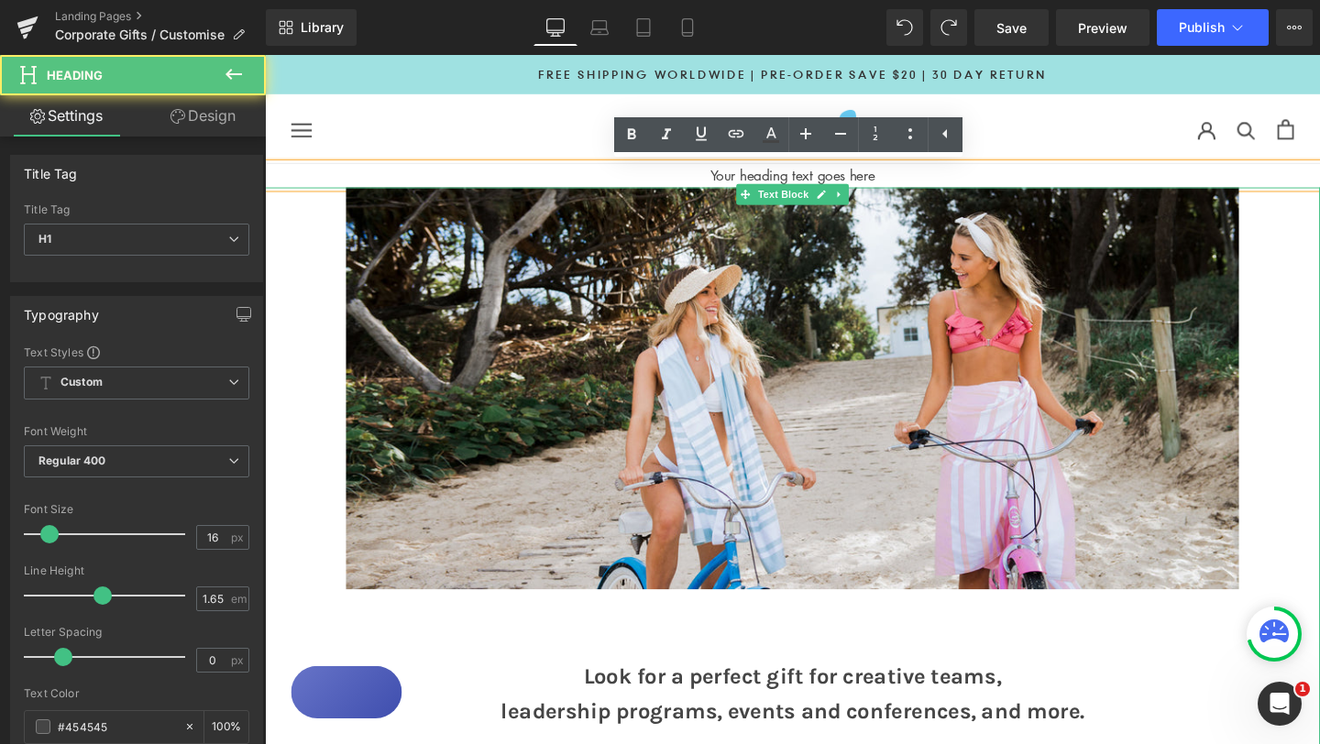
click at [614, 296] on img at bounding box center [819, 405] width 938 height 422
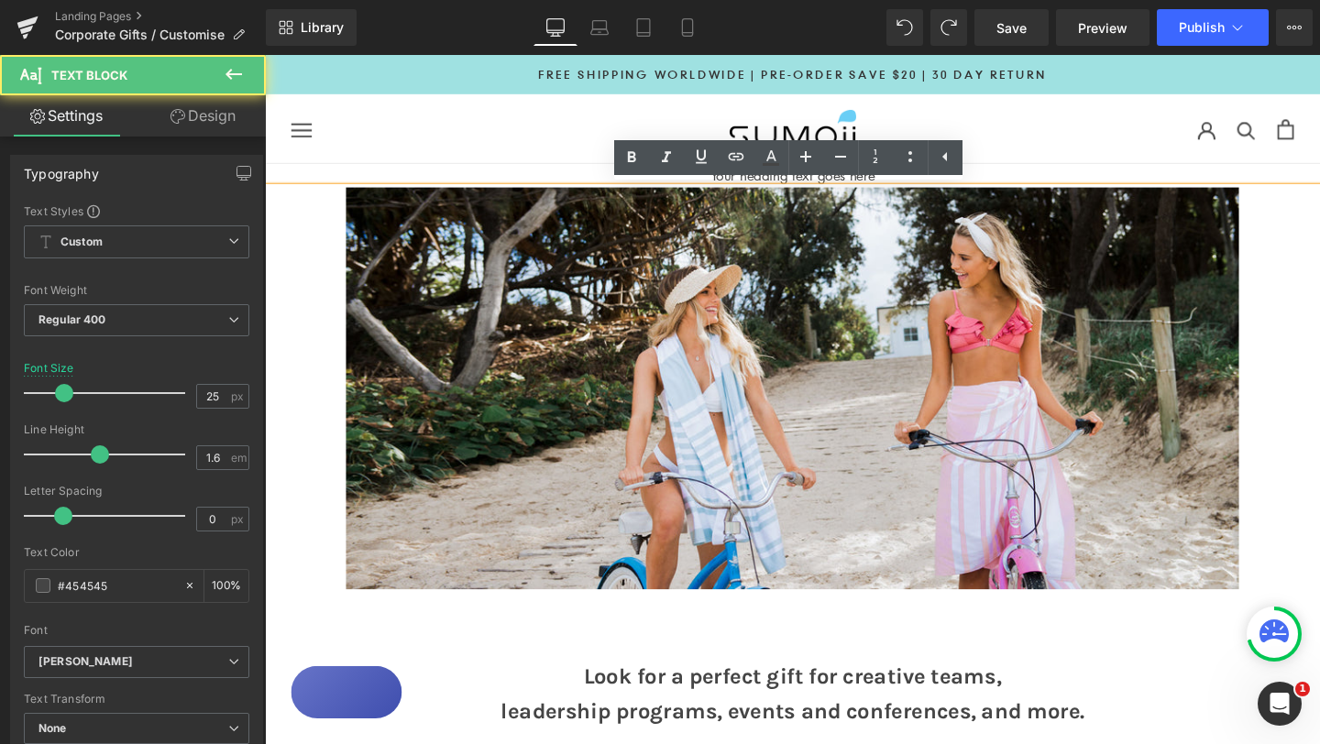
click at [689, 319] on img at bounding box center [819, 405] width 938 height 422
click at [1309, 332] on p at bounding box center [819, 405] width 1109 height 422
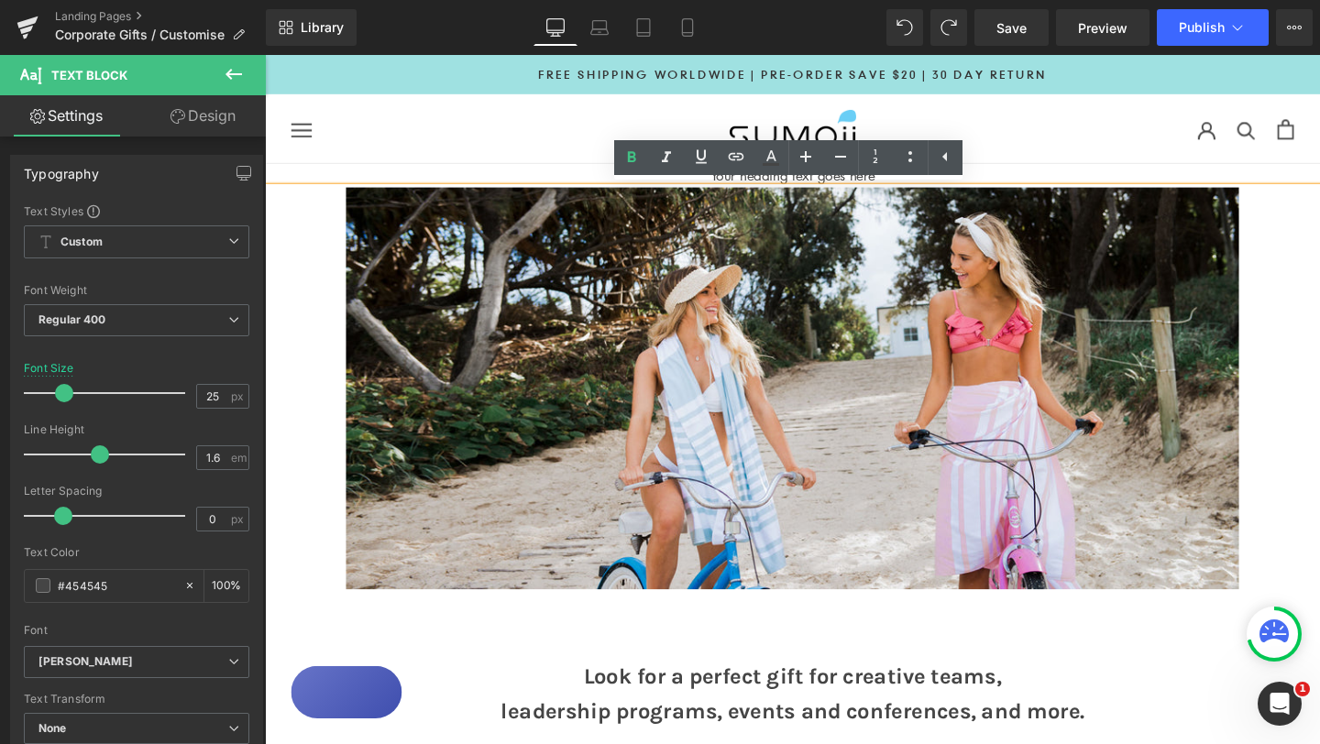
click at [914, 187] on h1 "Your heading text goes here" at bounding box center [819, 182] width 1109 height 24
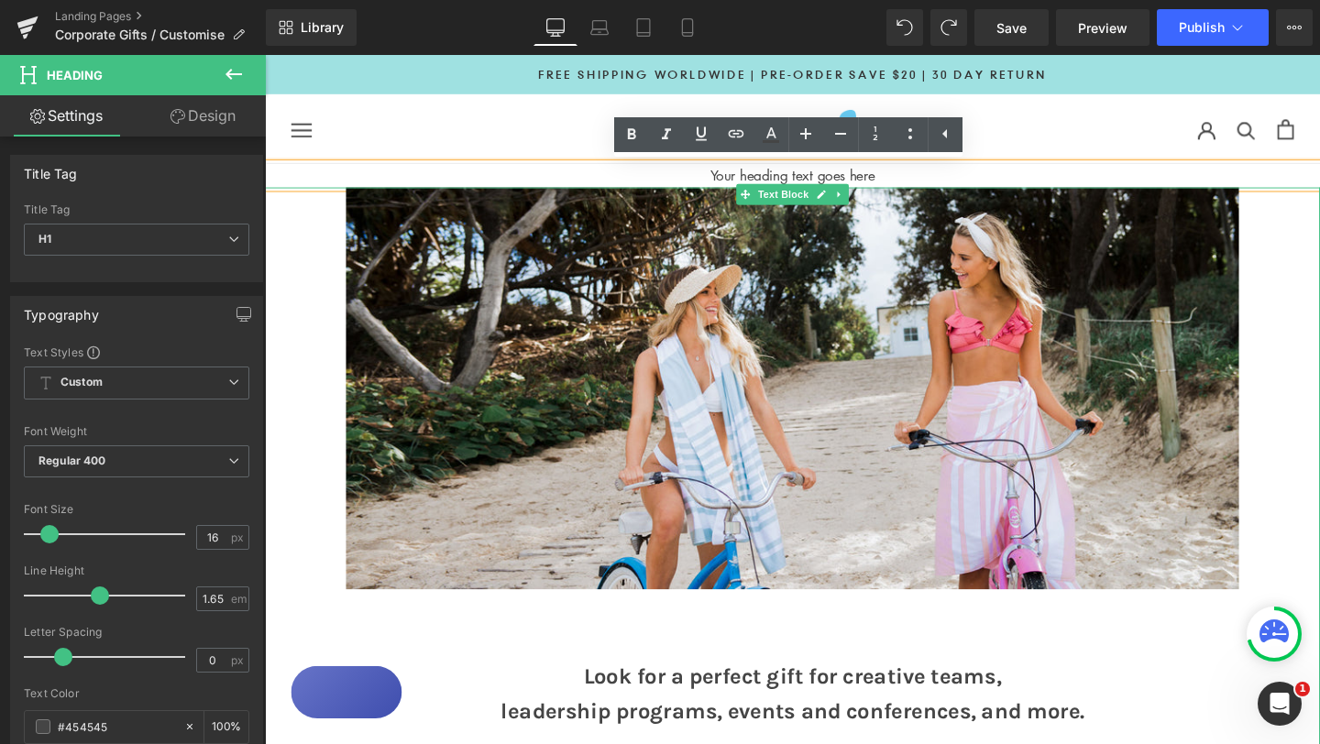
click at [851, 296] on img at bounding box center [819, 405] width 938 height 422
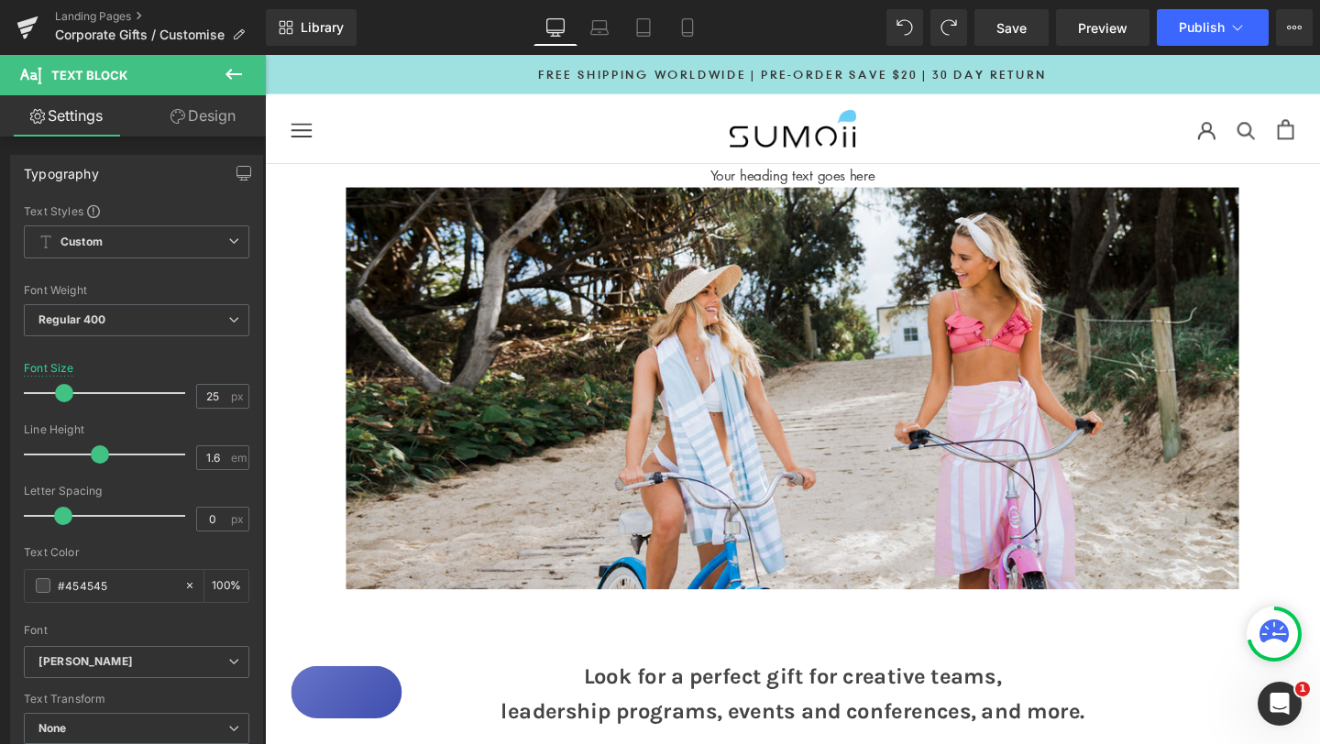
click at [234, 77] on icon at bounding box center [234, 74] width 22 height 22
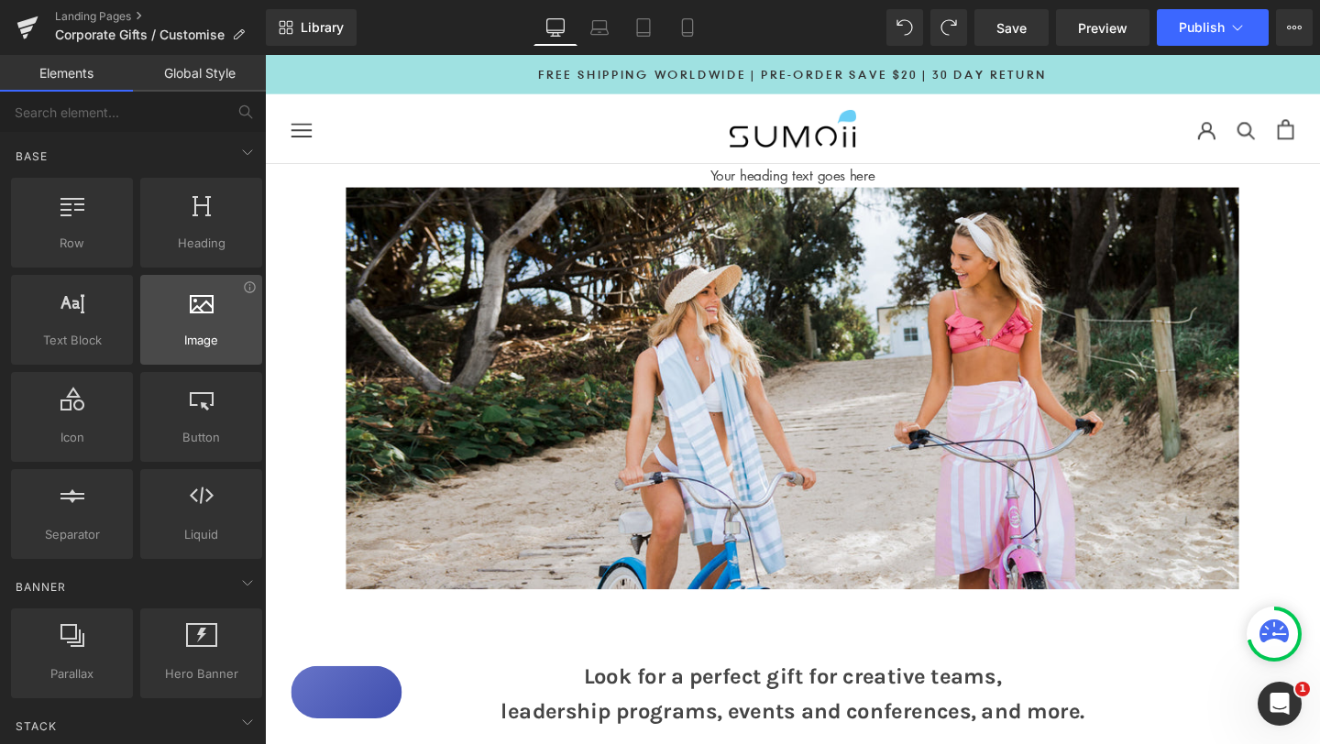
click at [203, 333] on span "Image" at bounding box center [201, 340] width 111 height 19
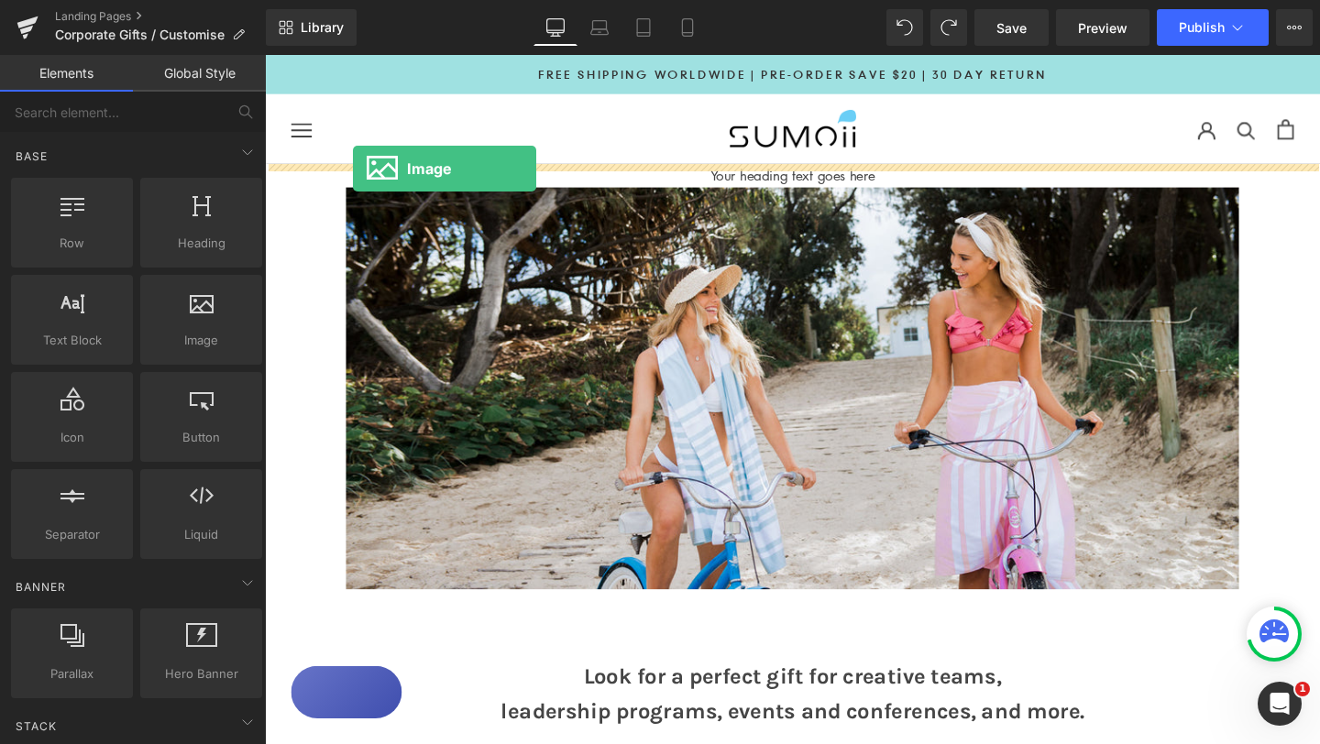
drag, startPoint x: 476, startPoint y: 386, endPoint x: 357, endPoint y: 174, distance: 242.5
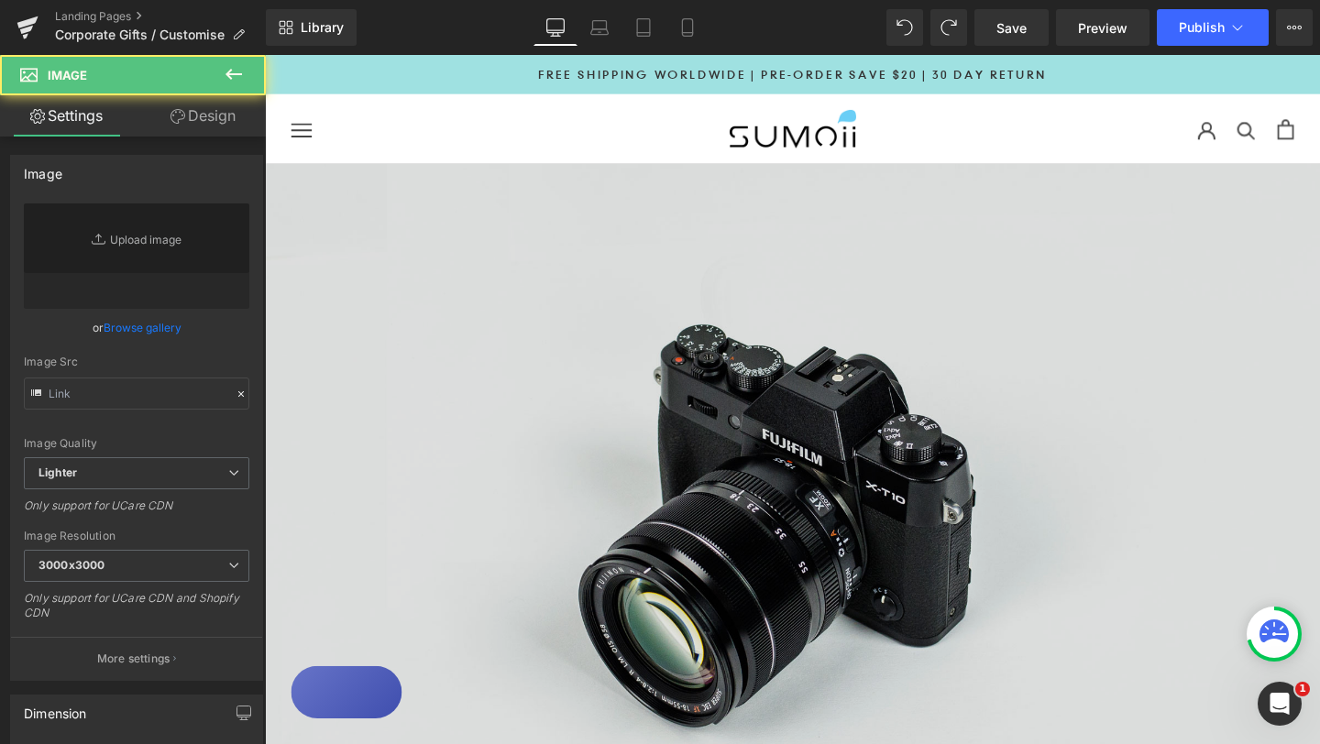
type input "//[DOMAIN_NAME][URL]"
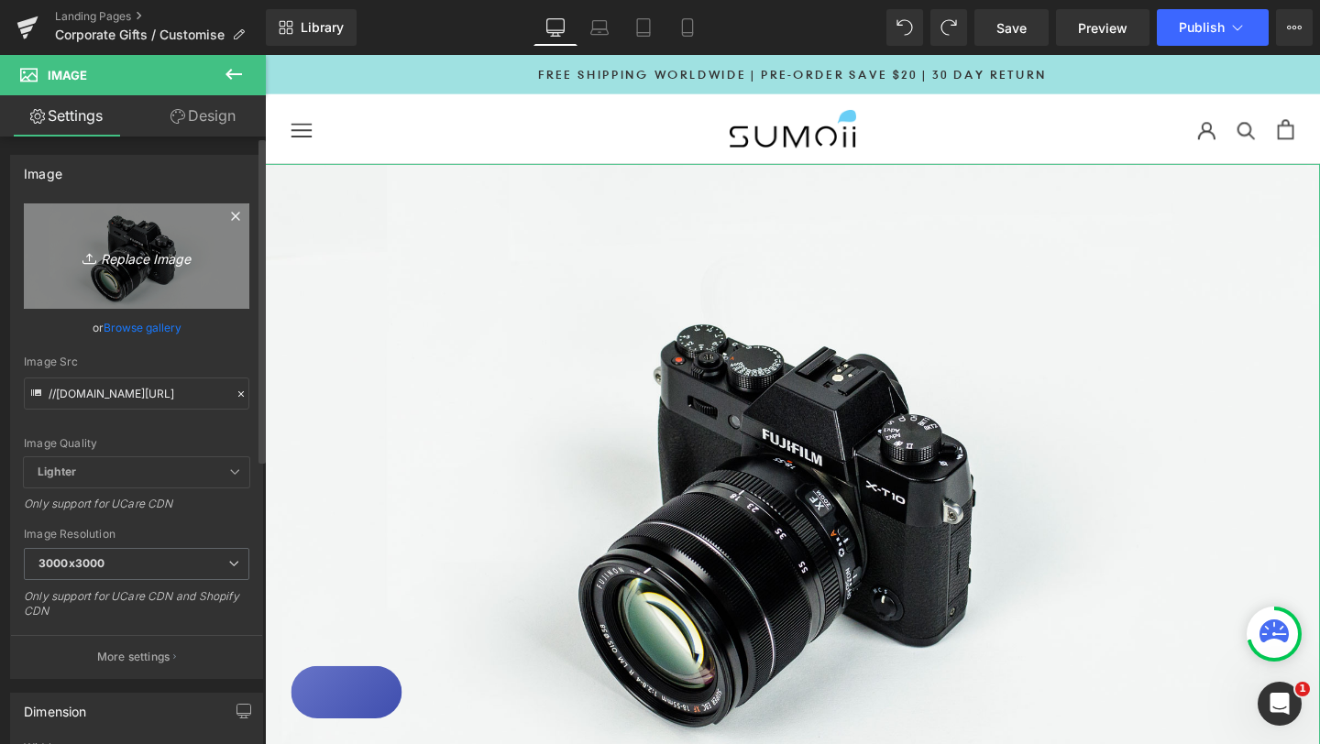
click at [135, 295] on link "Replace Image" at bounding box center [136, 255] width 225 height 105
click at [157, 292] on link "Replace Image" at bounding box center [136, 255] width 225 height 105
type input "C:\fakepath\Beach-towel_Sumoii_Corporate-Gifts.jpg"
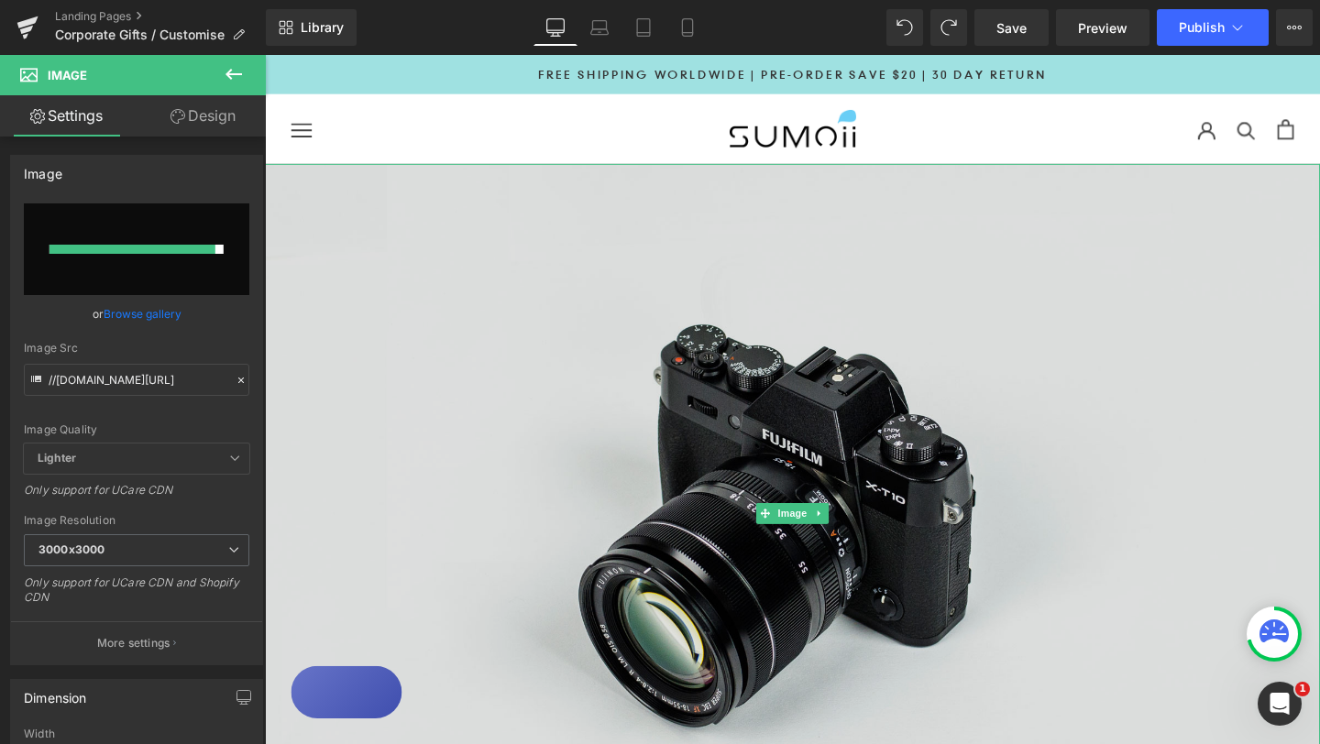
type input "[URL][DOMAIN_NAME]"
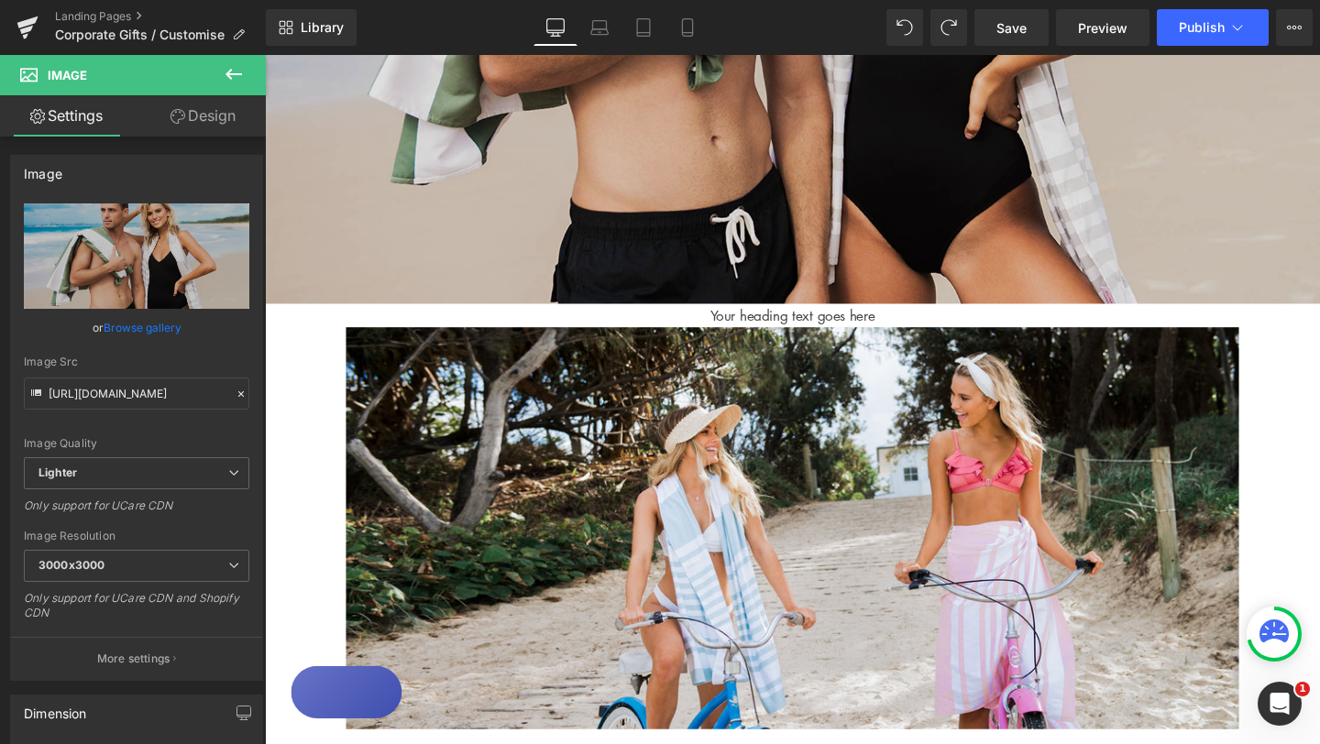
scroll to position [740, 0]
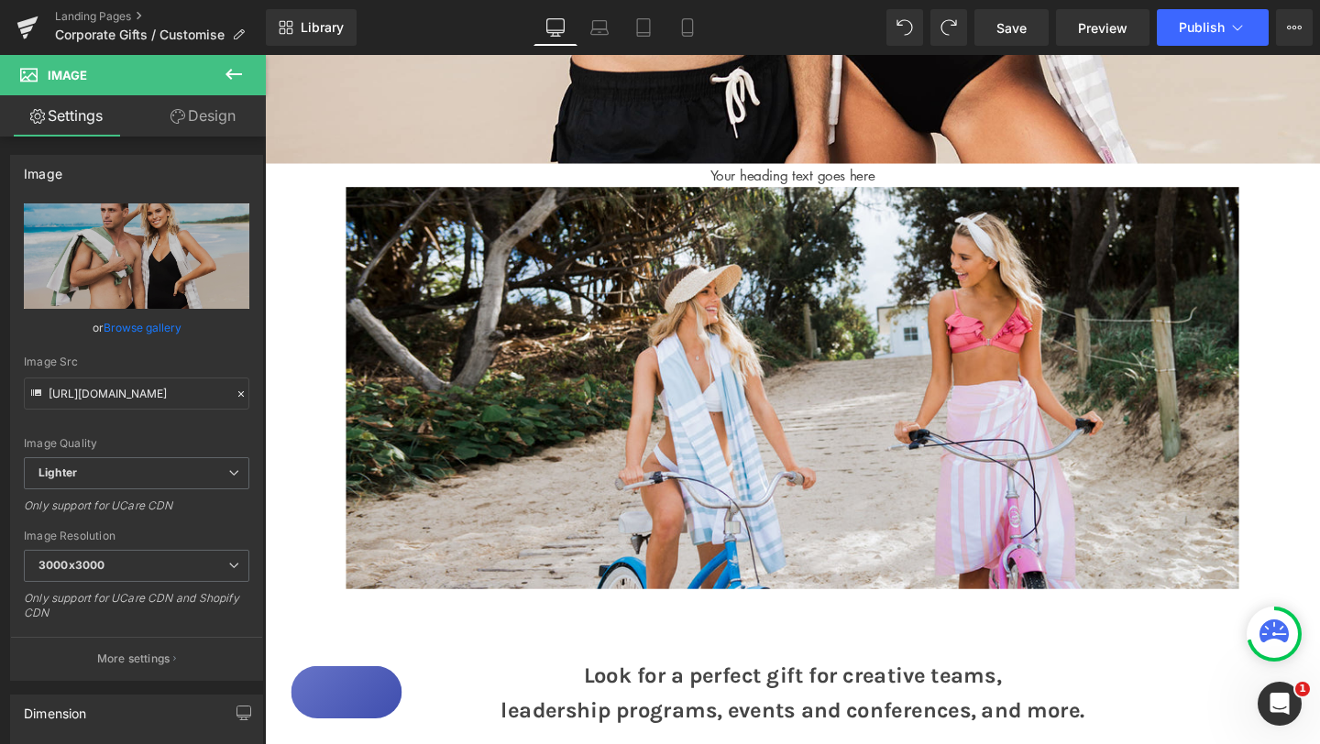
click at [1158, 429] on img at bounding box center [819, 405] width 938 height 422
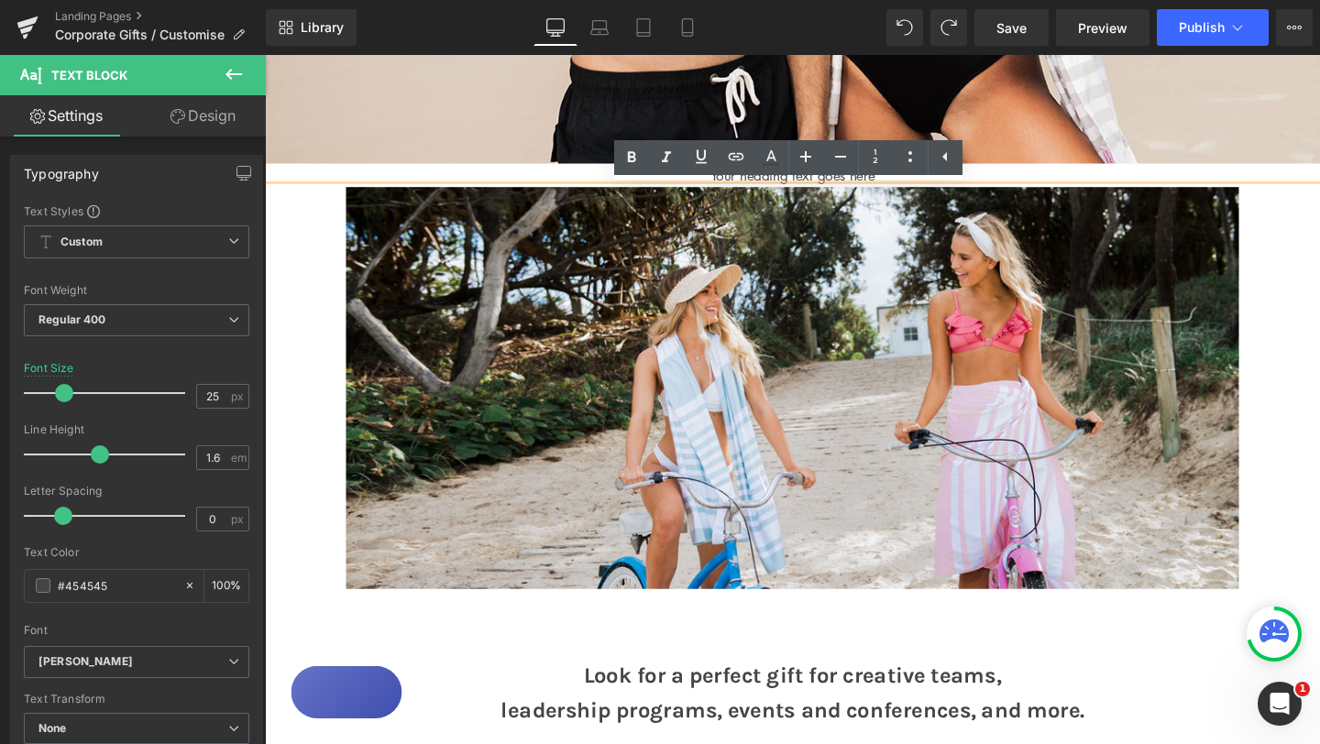
click at [1299, 446] on p at bounding box center [819, 405] width 1109 height 422
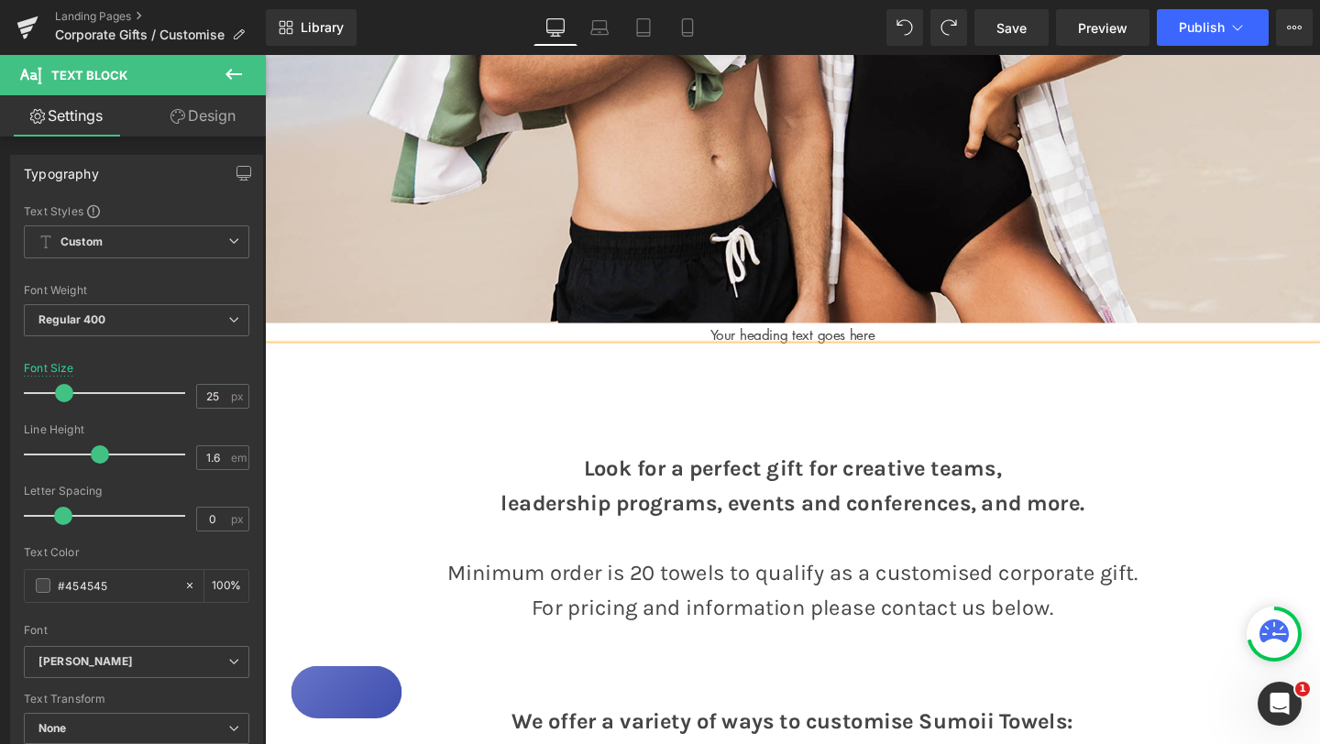
scroll to position [583, 0]
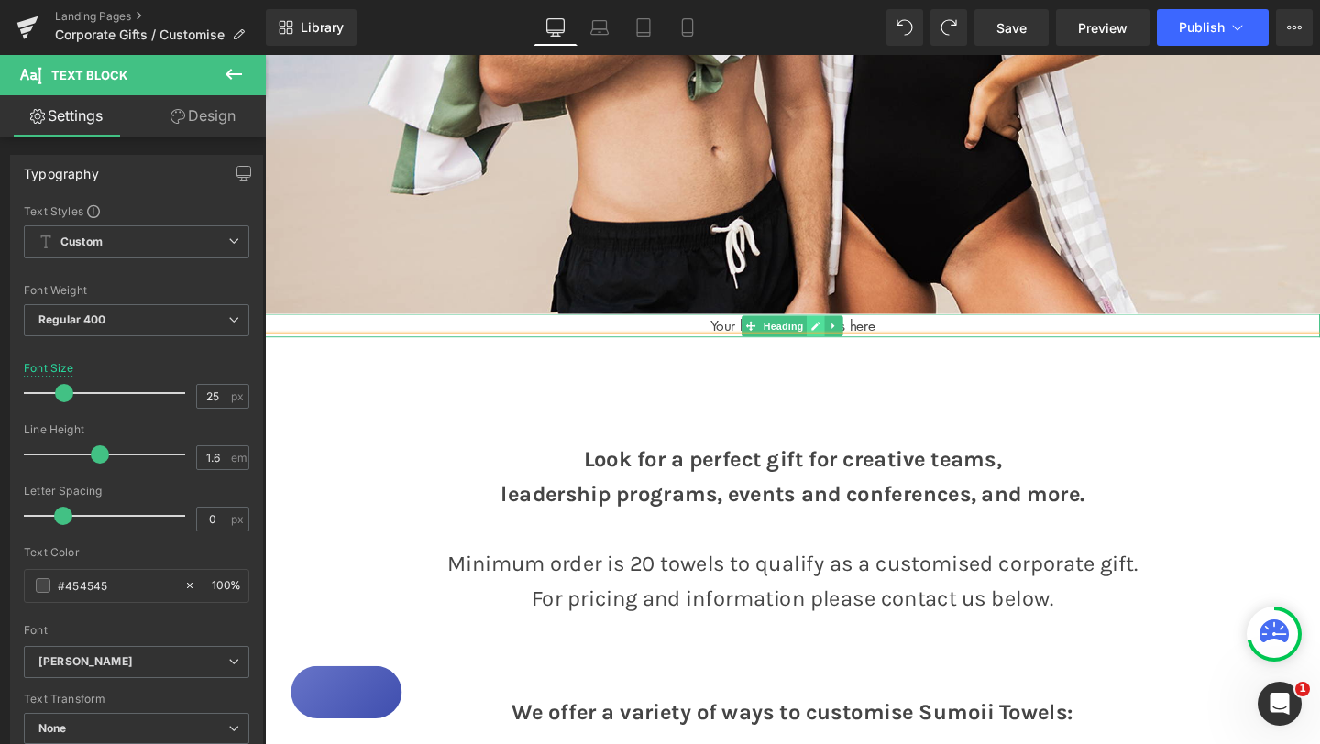
click at [844, 340] on icon at bounding box center [843, 339] width 9 height 9
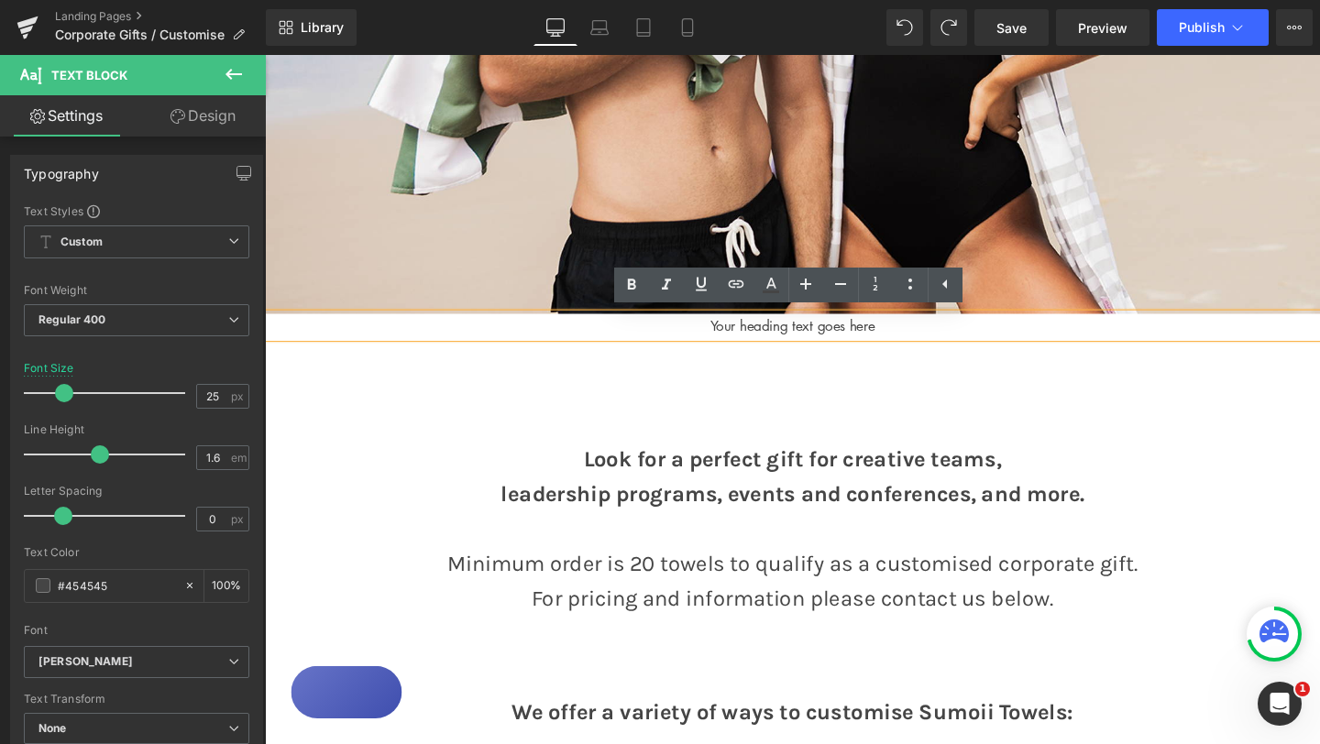
click at [801, 340] on h1 "Your heading text goes here" at bounding box center [819, 339] width 1109 height 24
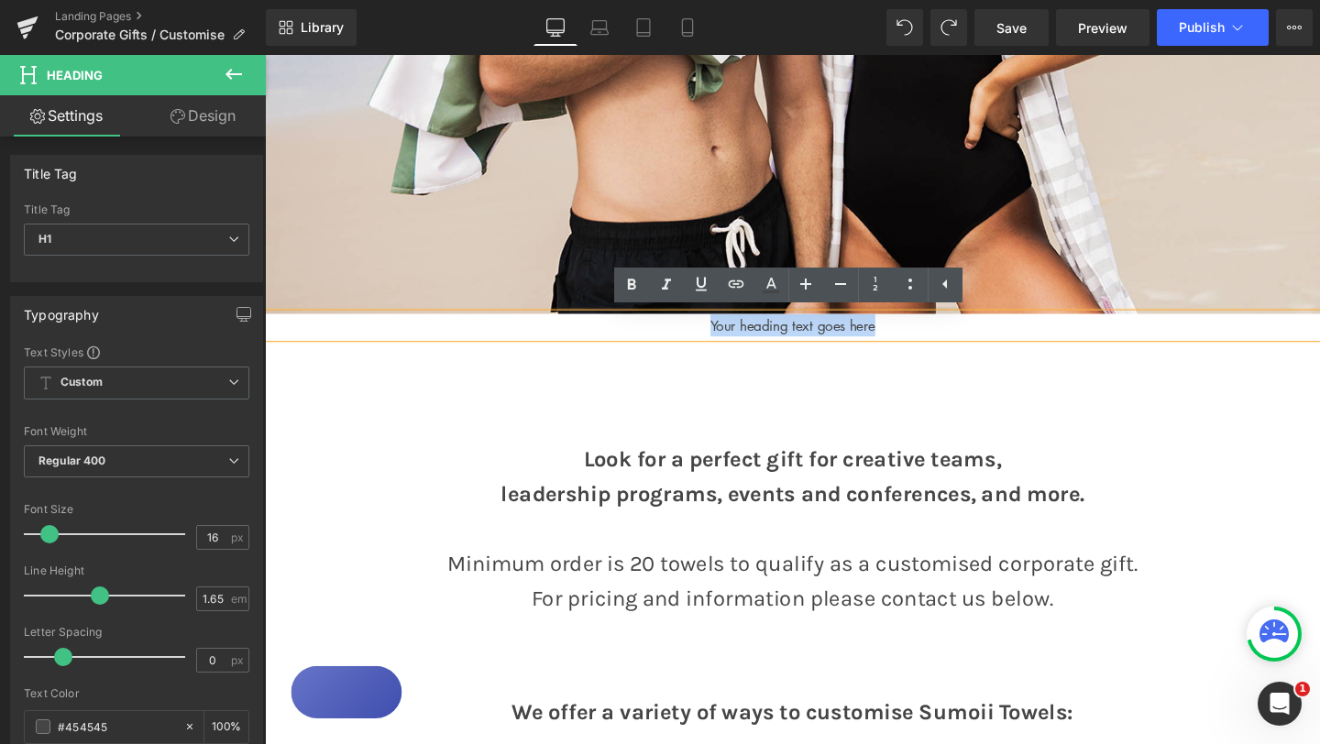
drag, startPoint x: 730, startPoint y: 340, endPoint x: 919, endPoint y: 339, distance: 188.8
click at [919, 339] on h1 "Your heading text goes here" at bounding box center [819, 339] width 1109 height 24
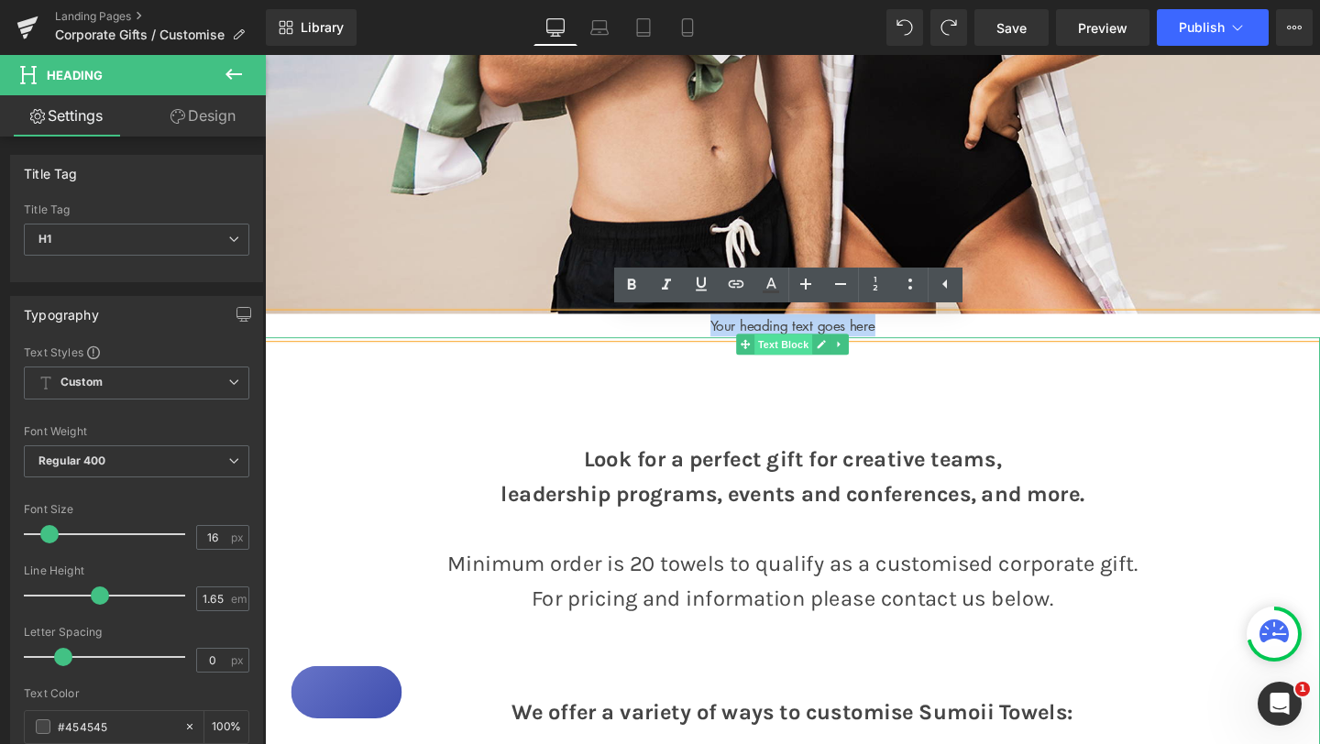
paste div
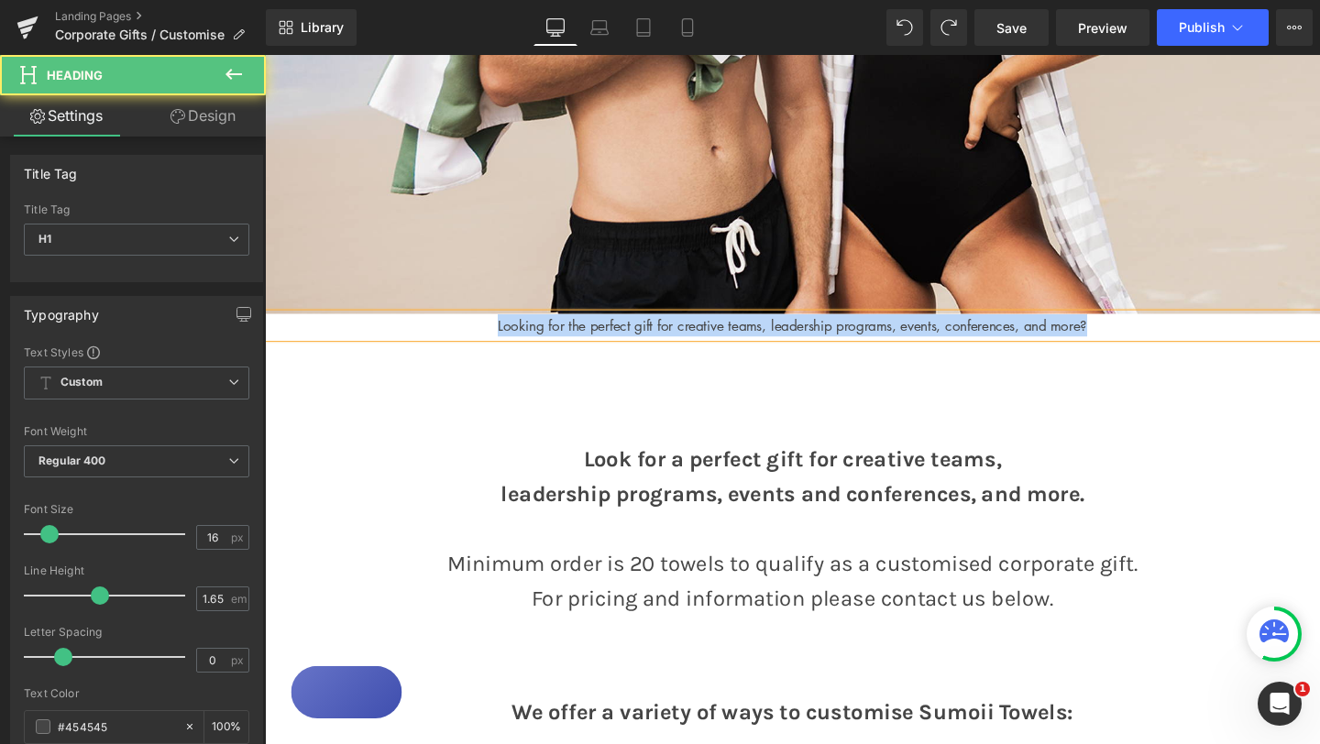
drag, startPoint x: 499, startPoint y: 338, endPoint x: 1179, endPoint y: 344, distance: 680.0
click at [1179, 344] on h1 "Looking for the perfect gift for creative teams, leadership programs, events, c…" at bounding box center [819, 339] width 1109 height 24
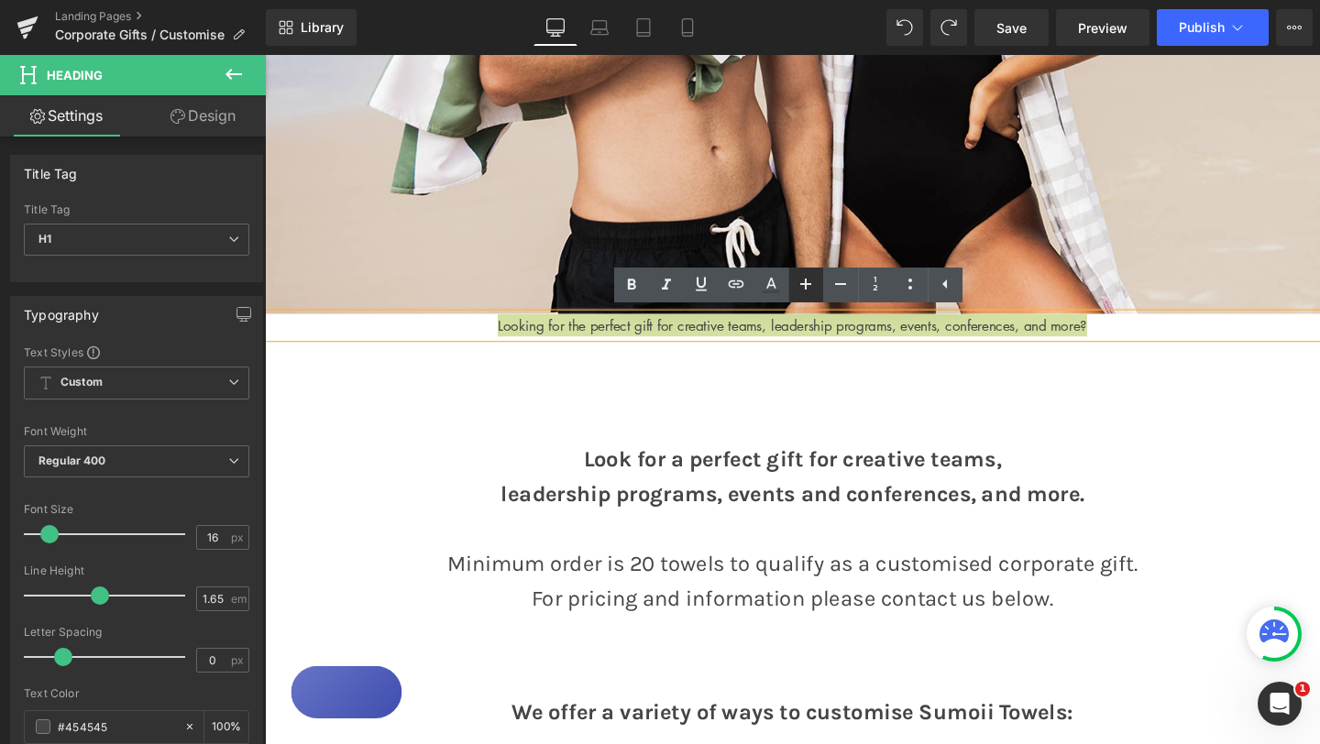
click at [809, 280] on icon at bounding box center [806, 284] width 22 height 22
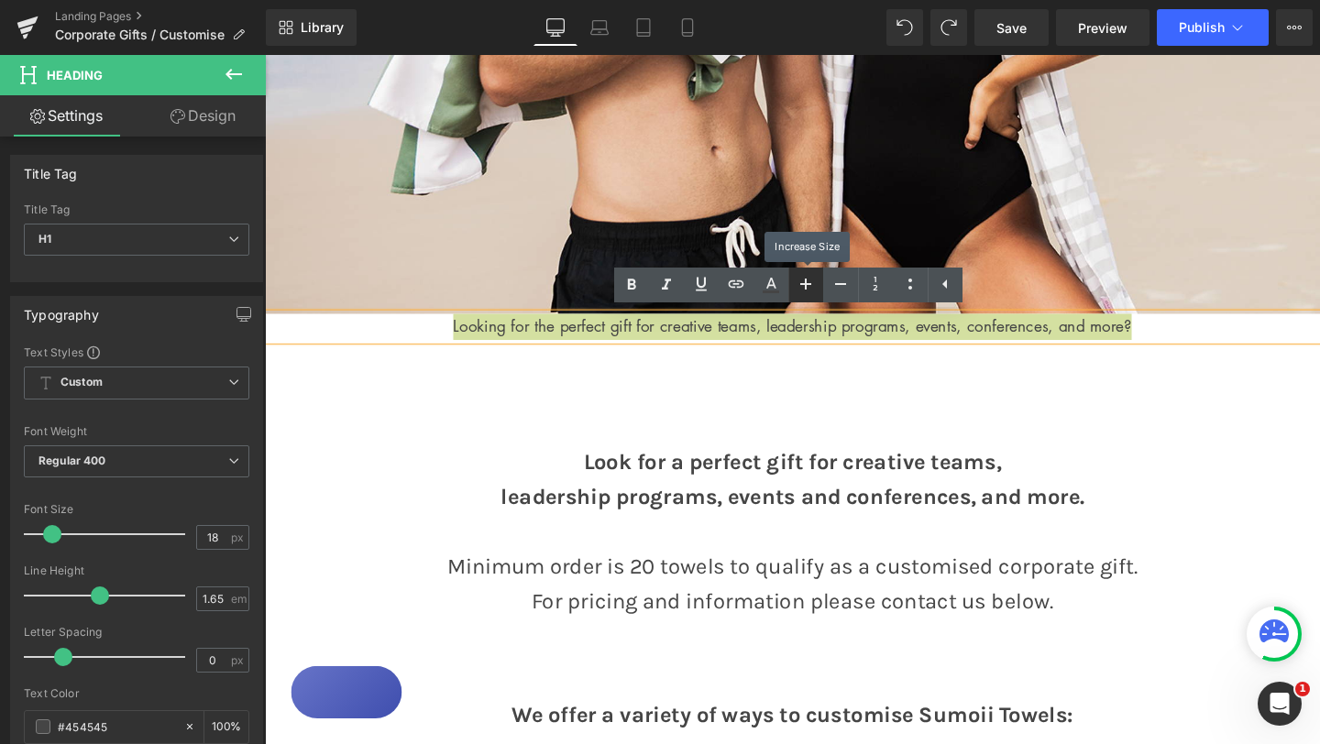
click at [808, 280] on icon at bounding box center [806, 284] width 22 height 22
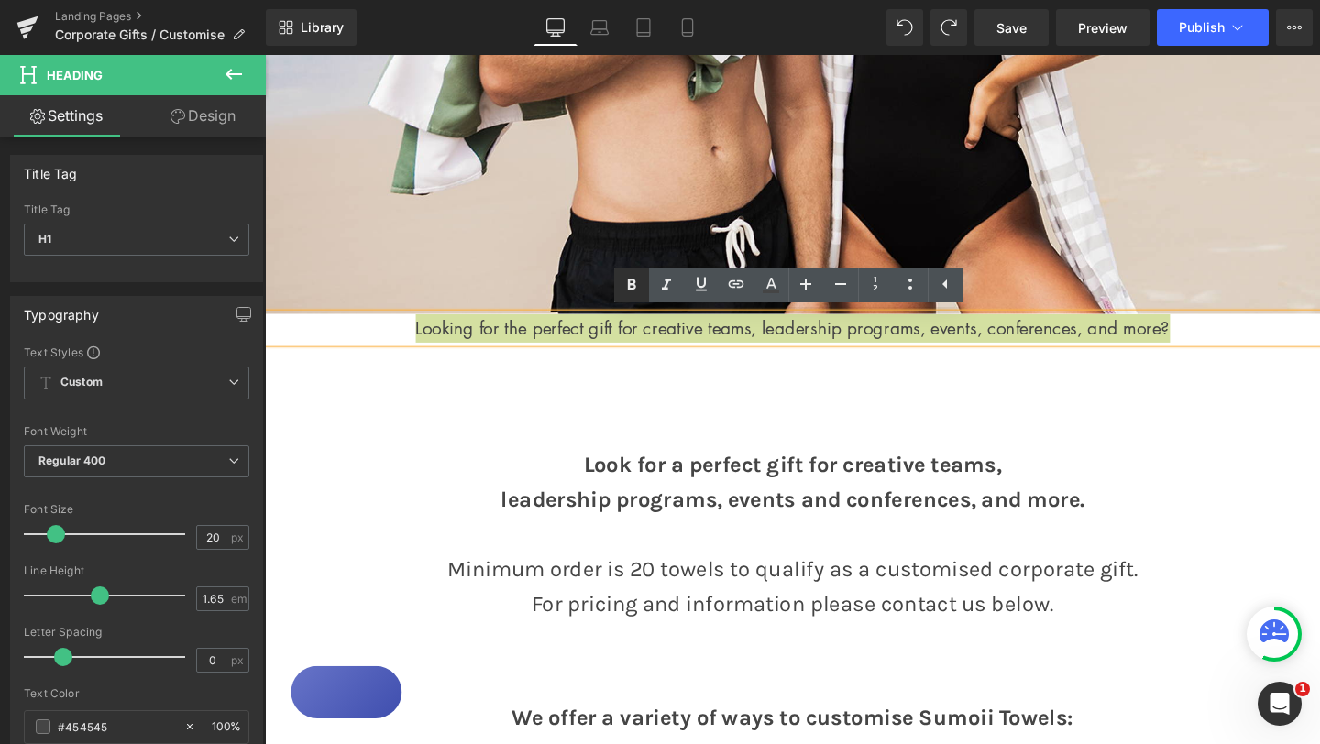
click at [634, 277] on icon at bounding box center [631, 285] width 22 height 22
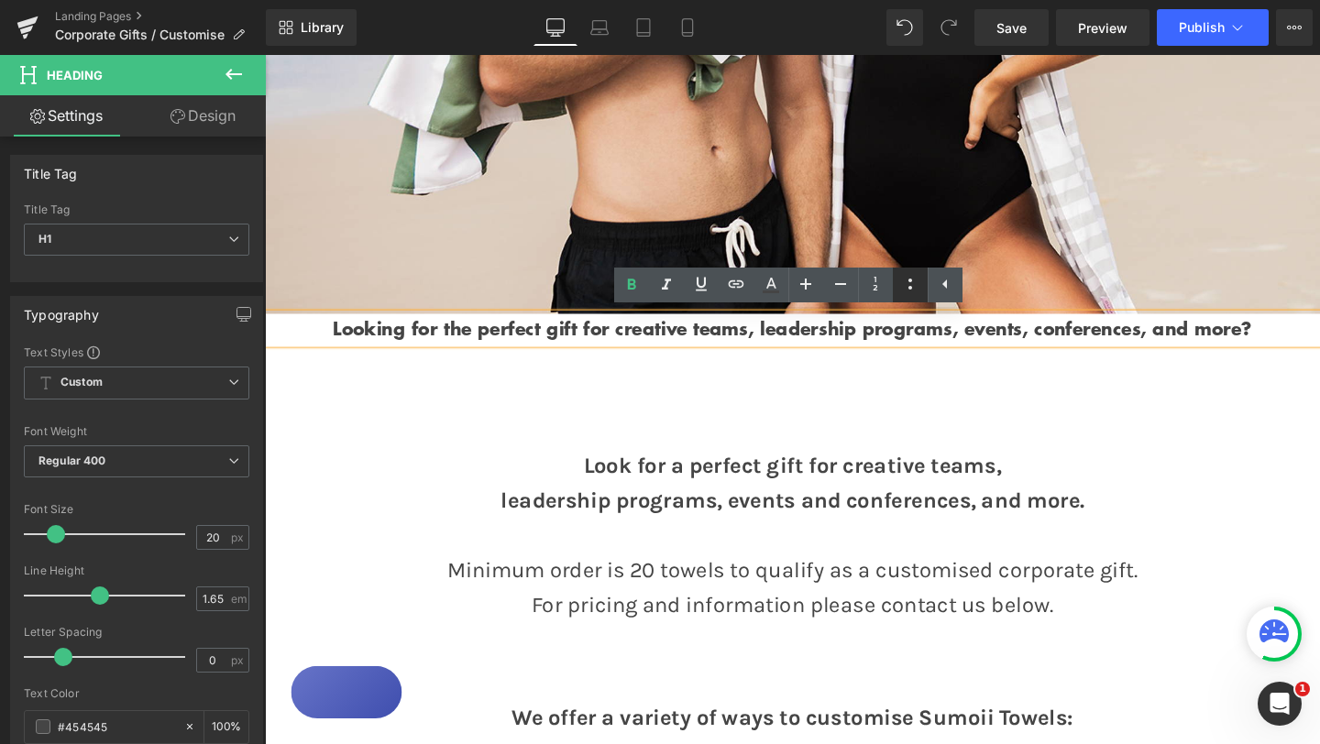
click at [906, 286] on icon at bounding box center [910, 284] width 22 height 22
click at [945, 286] on icon at bounding box center [944, 284] width 5 height 9
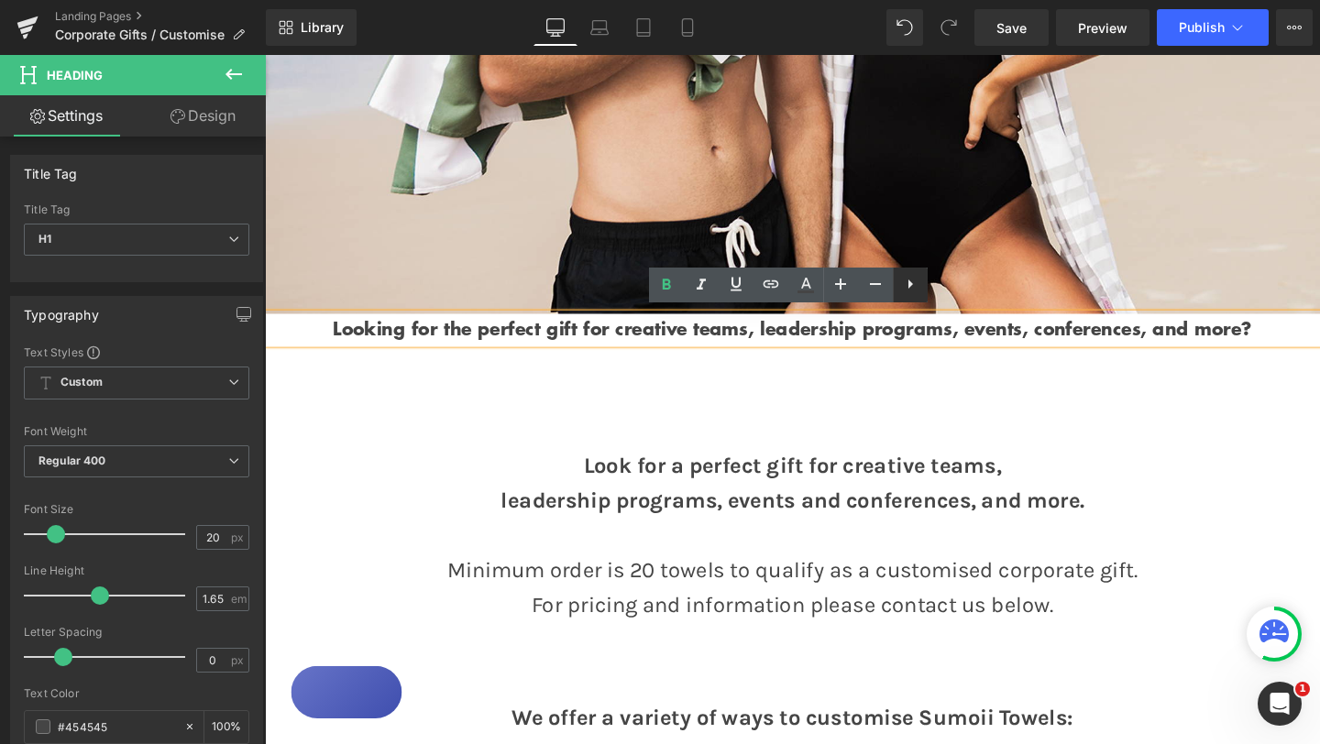
click at [916, 286] on icon at bounding box center [910, 284] width 22 height 22
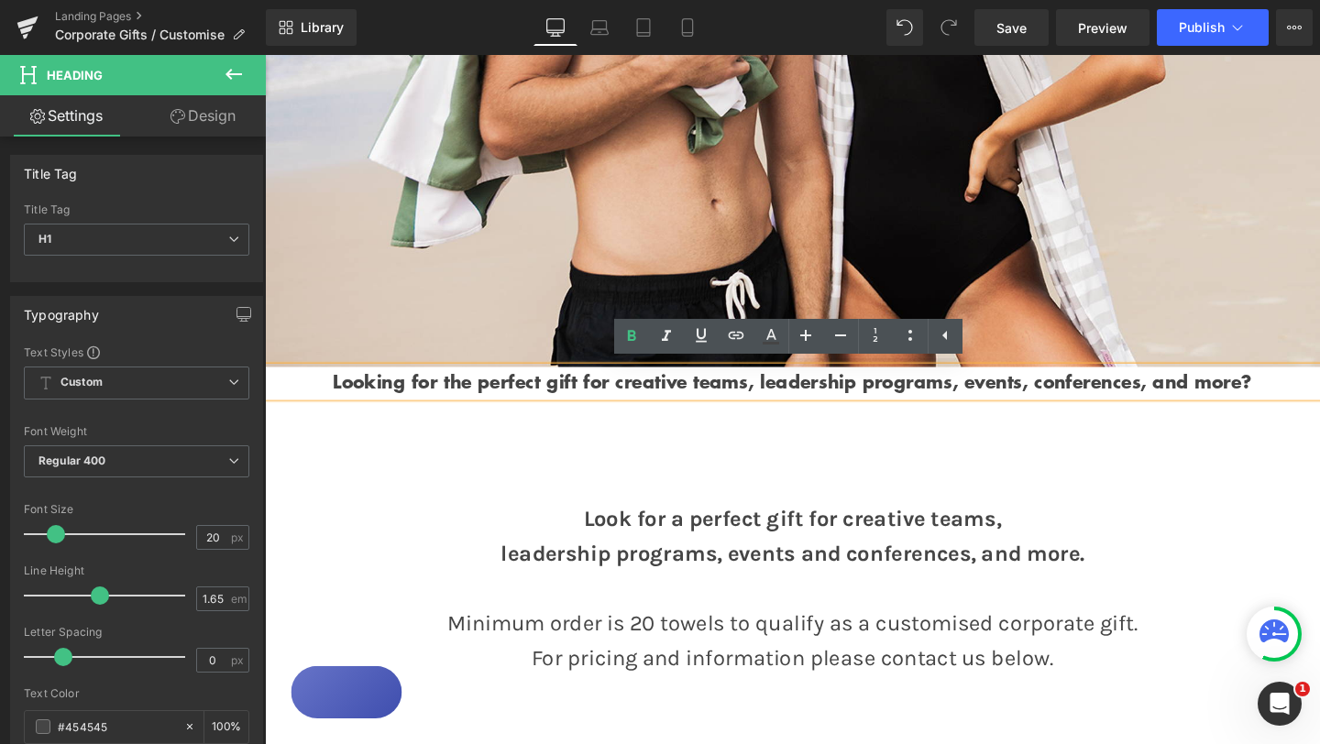
scroll to position [524, 0]
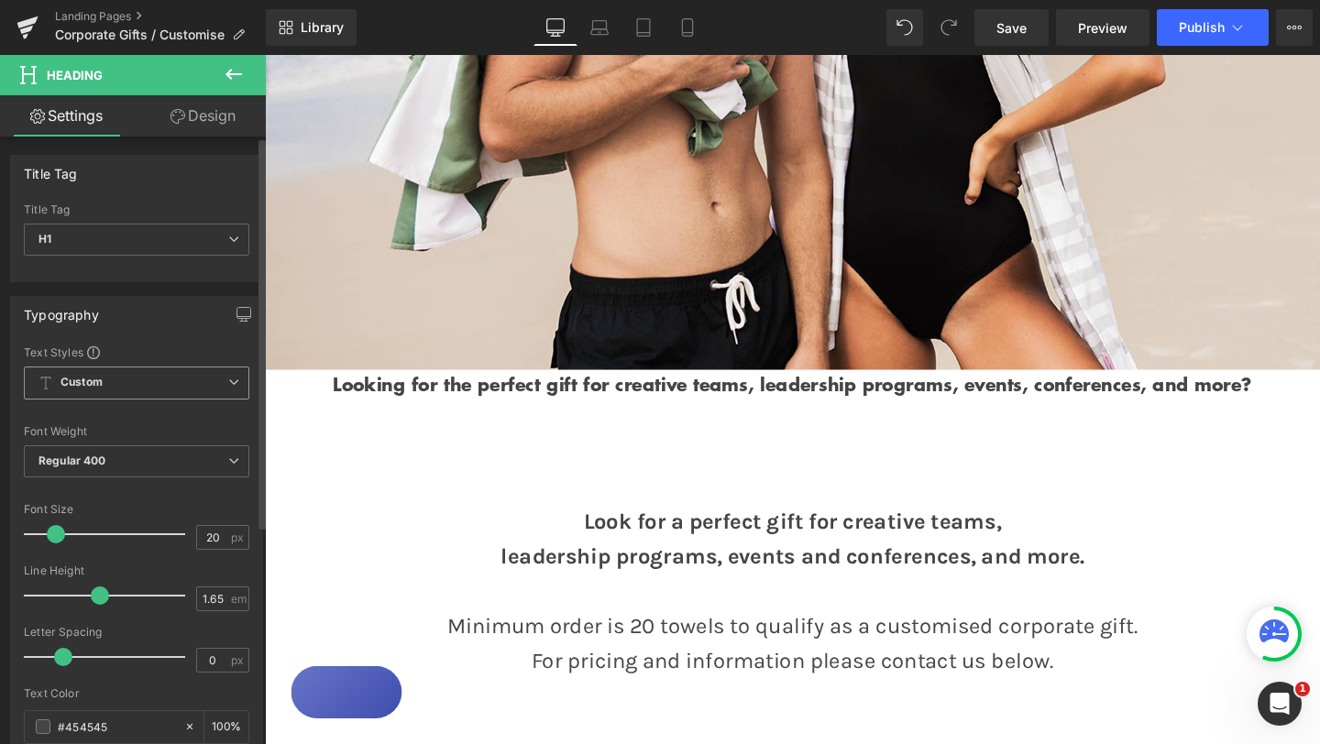
click at [228, 381] on icon at bounding box center [233, 382] width 11 height 11
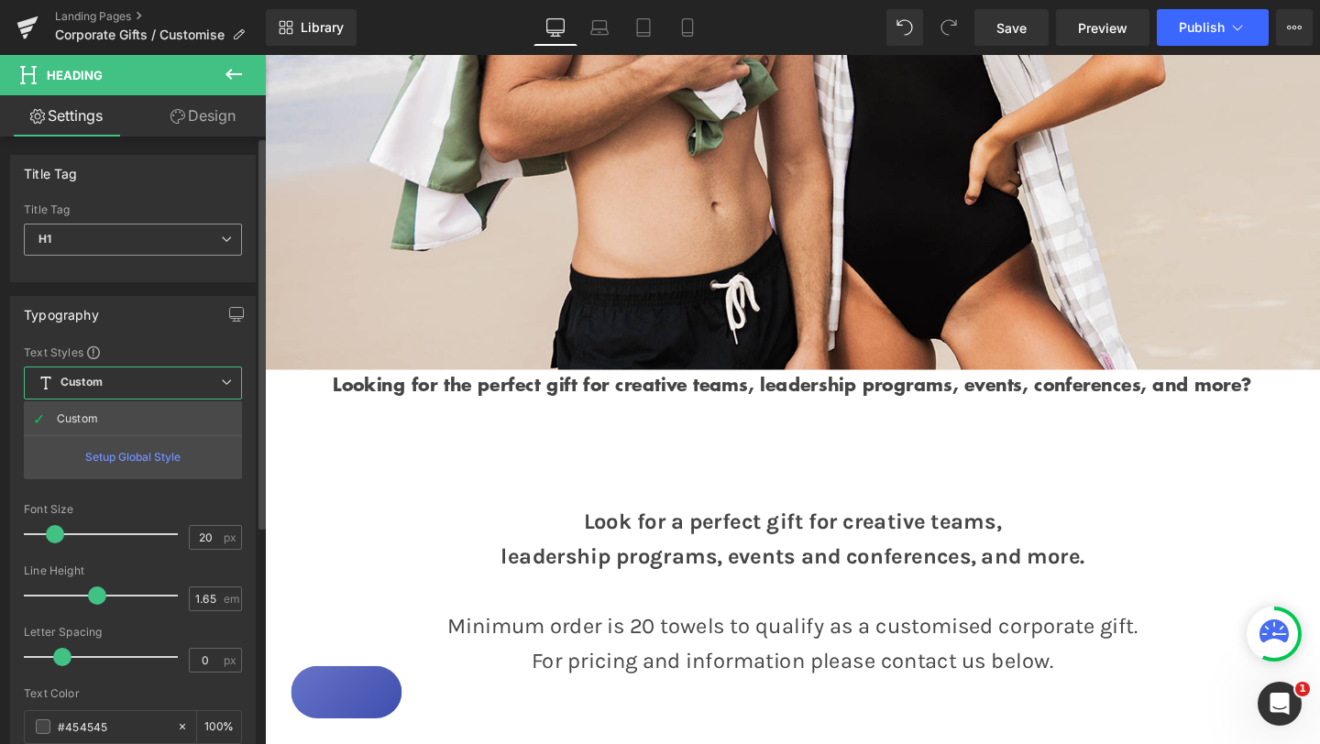
click at [225, 238] on icon at bounding box center [226, 239] width 11 height 11
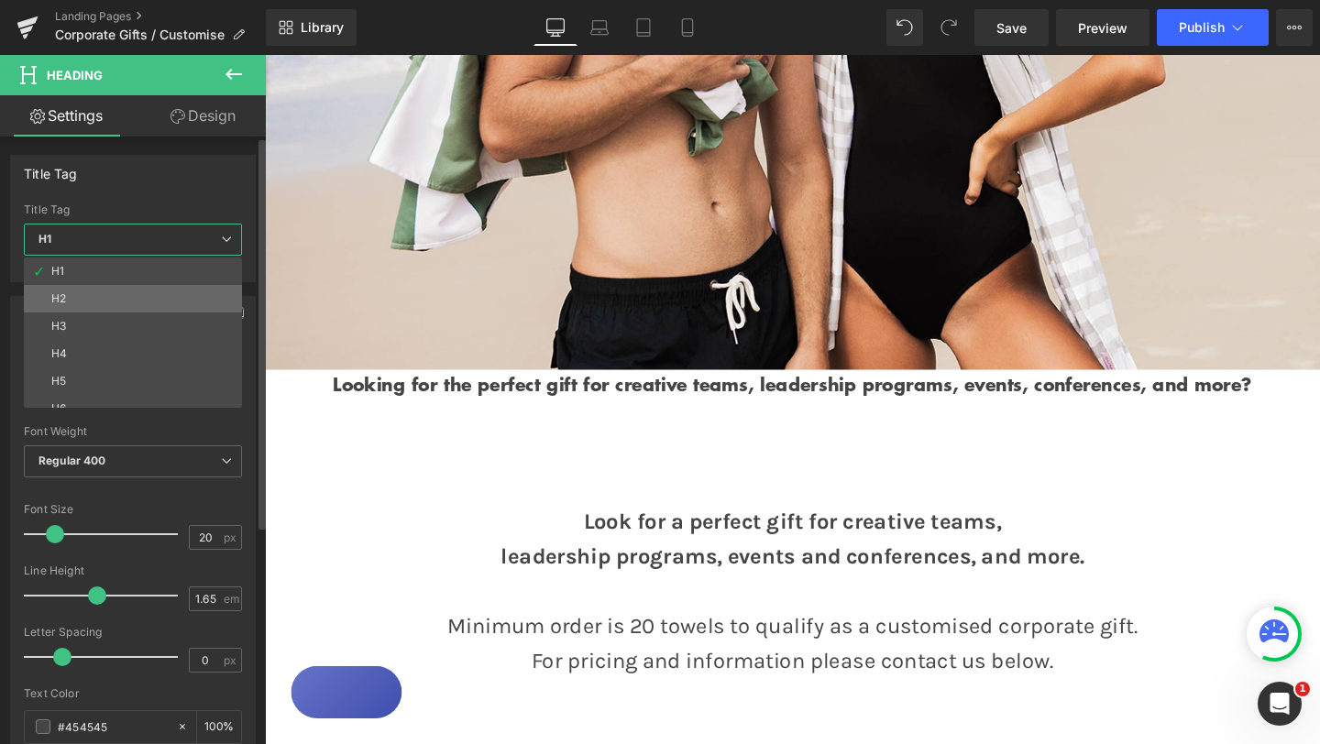
click at [169, 291] on li "H2" at bounding box center [137, 298] width 226 height 27
type input "16"
type input "100"
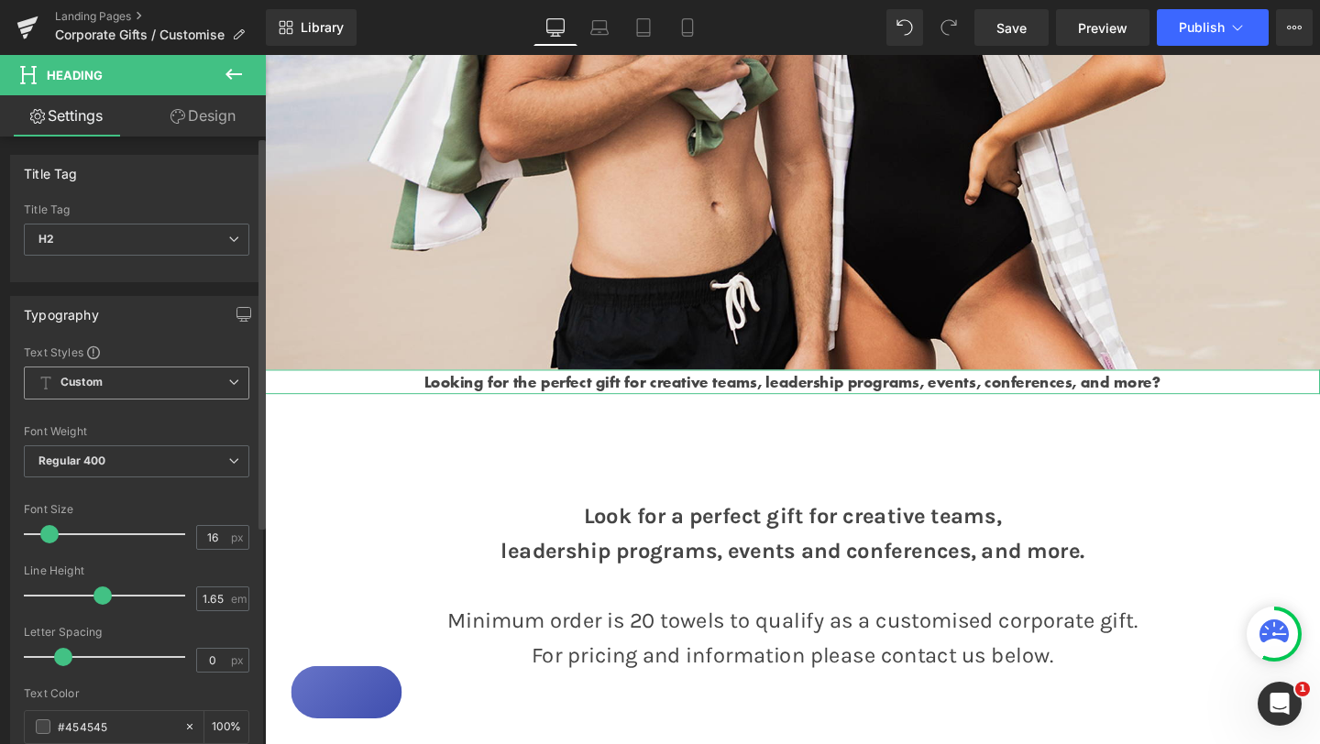
click at [228, 387] on icon at bounding box center [233, 382] width 11 height 11
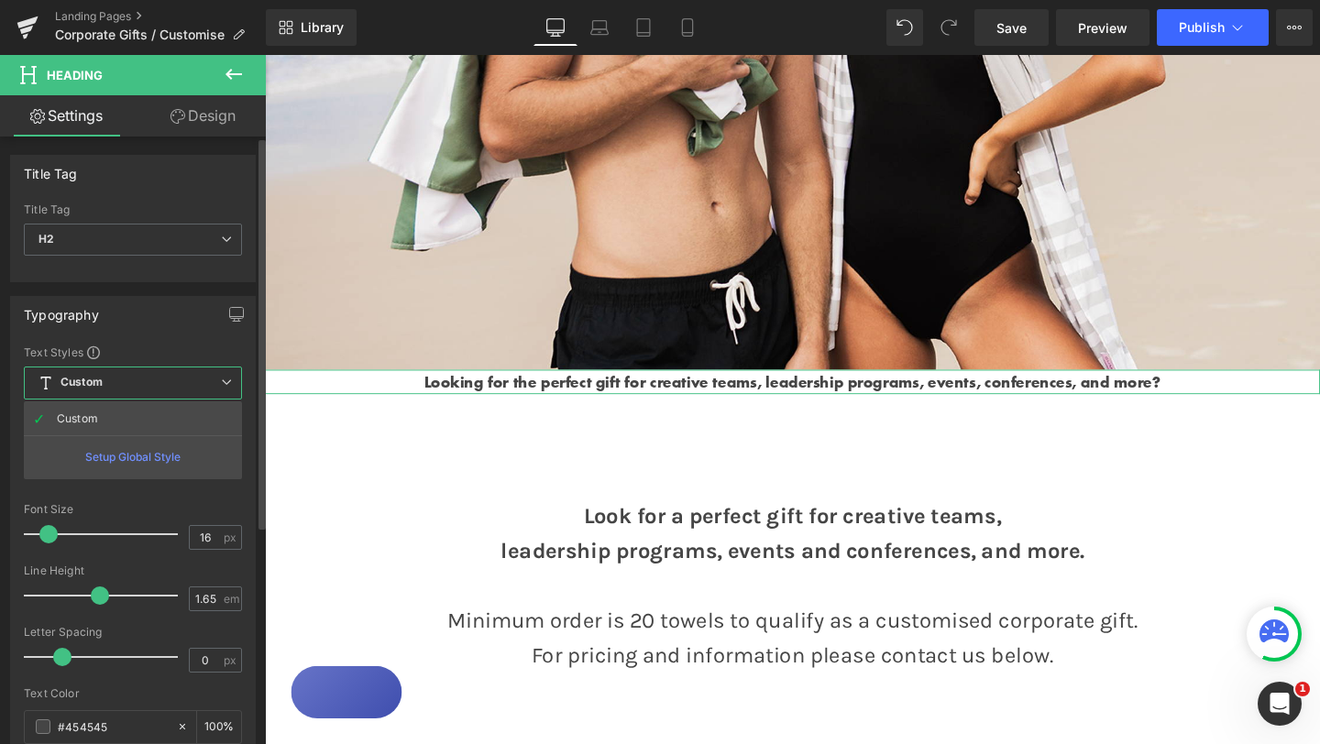
click at [160, 453] on div "Setup Global Style" at bounding box center [133, 456] width 218 height 43
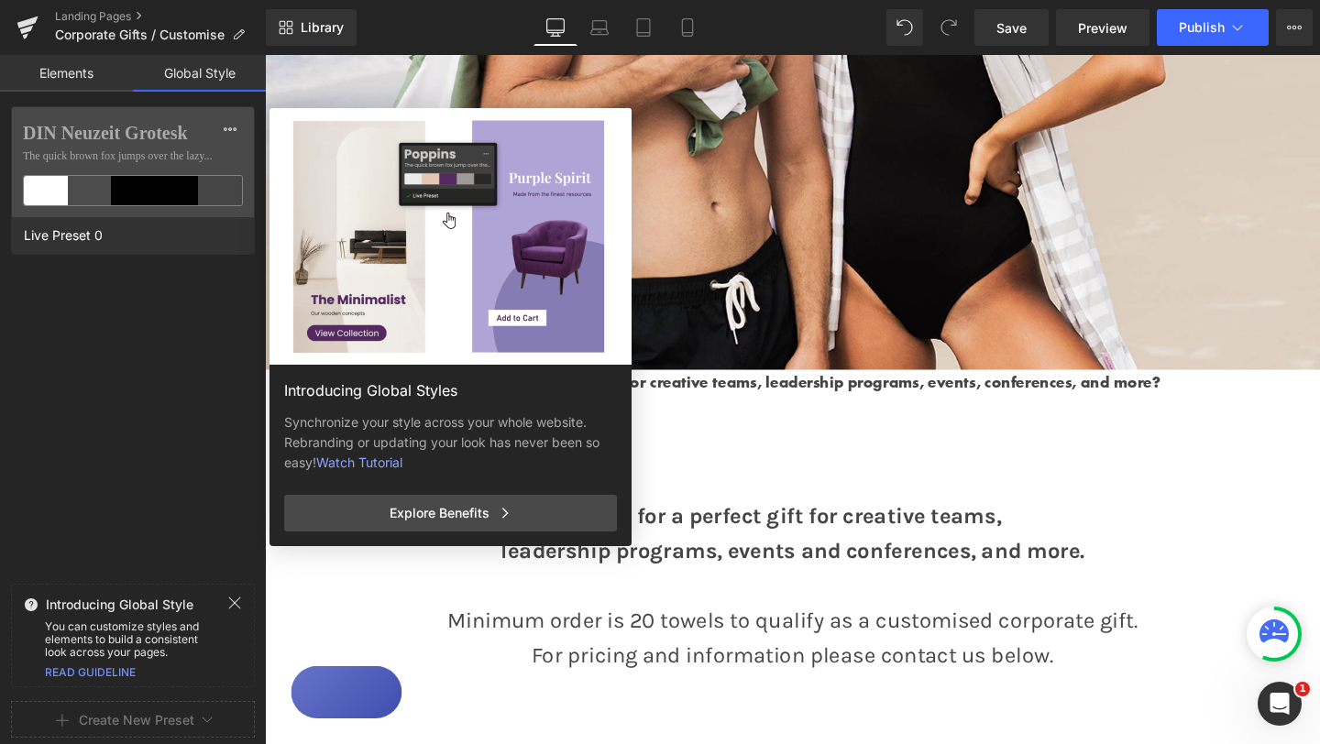
click at [461, 515] on div "Explore Benefits" at bounding box center [450, 513] width 333 height 37
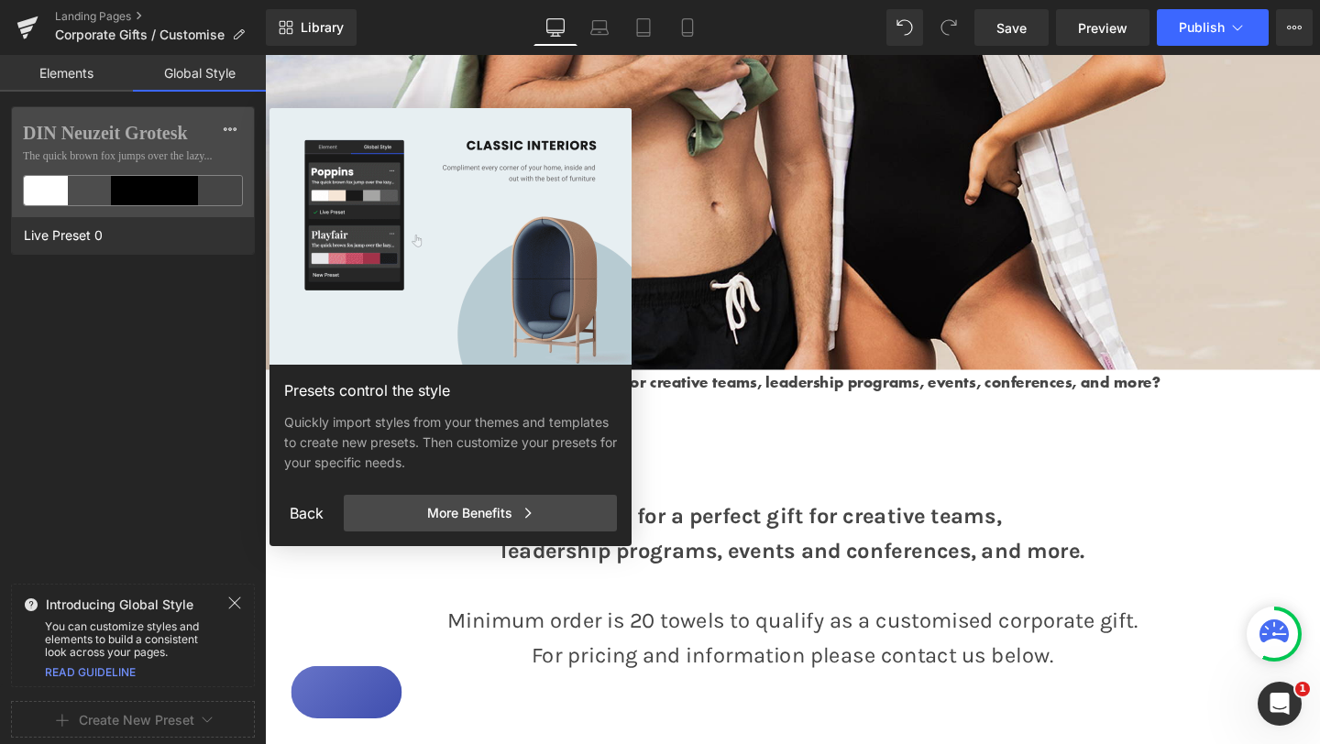
click at [461, 515] on div "More Benefits" at bounding box center [480, 513] width 273 height 37
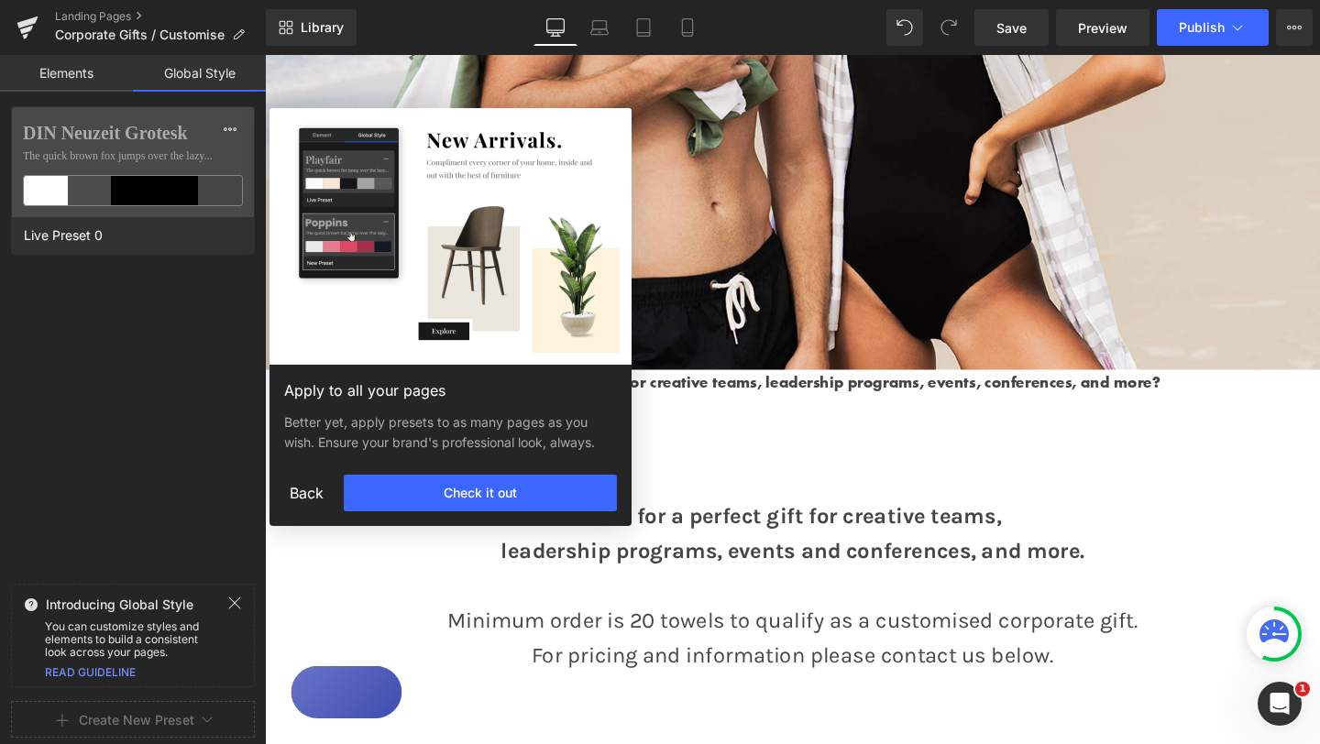
click at [113, 671] on link "READ GUIDELINE" at bounding box center [90, 672] width 91 height 14
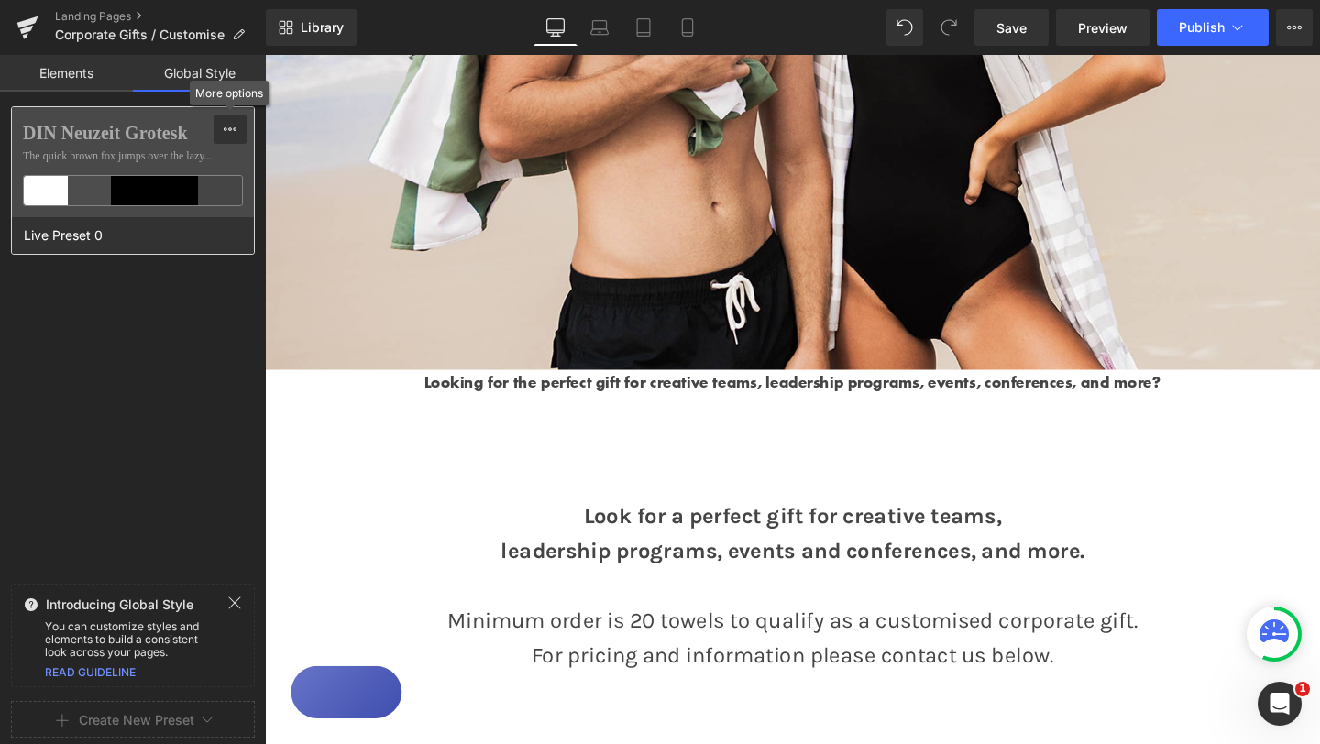
click at [229, 130] on icon at bounding box center [230, 129] width 13 height 4
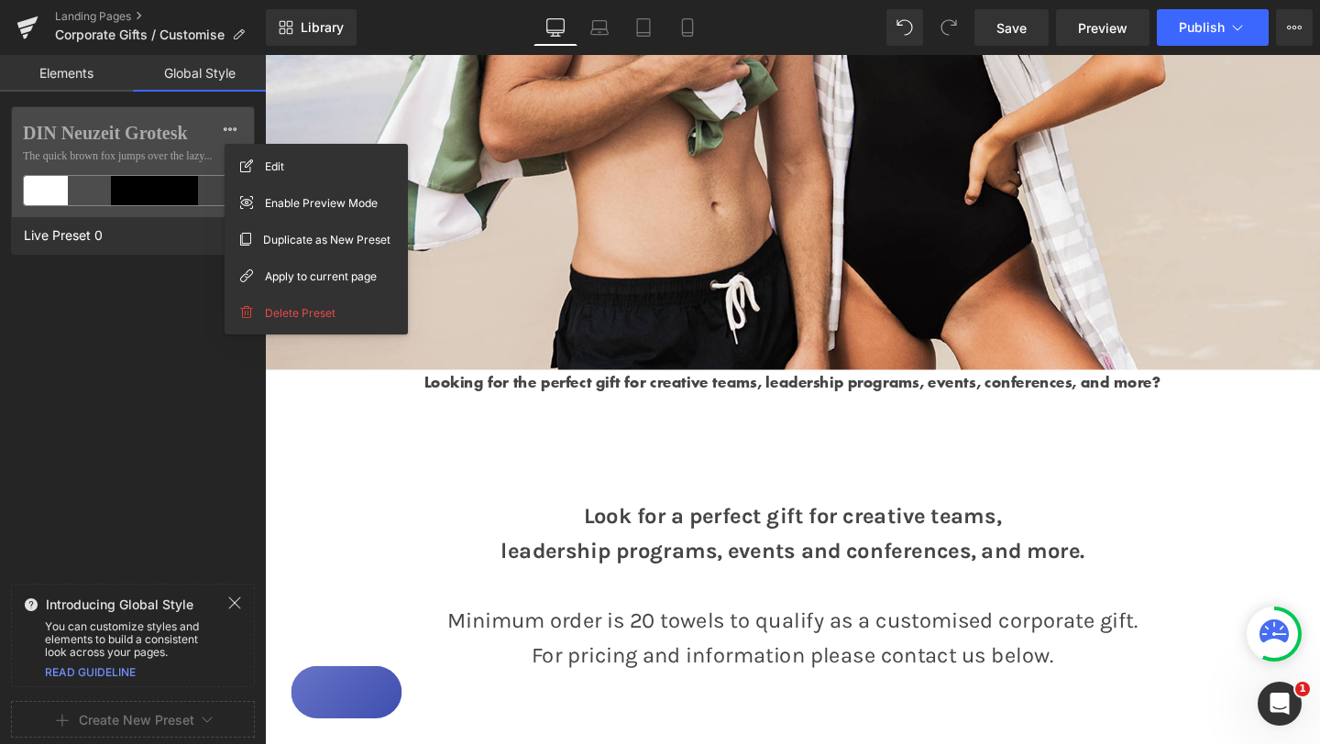
click at [181, 388] on div "DIN Neuzeit Grotesk The quick brown fox jumps over the lazy... Live Preset 0" at bounding box center [133, 341] width 266 height 470
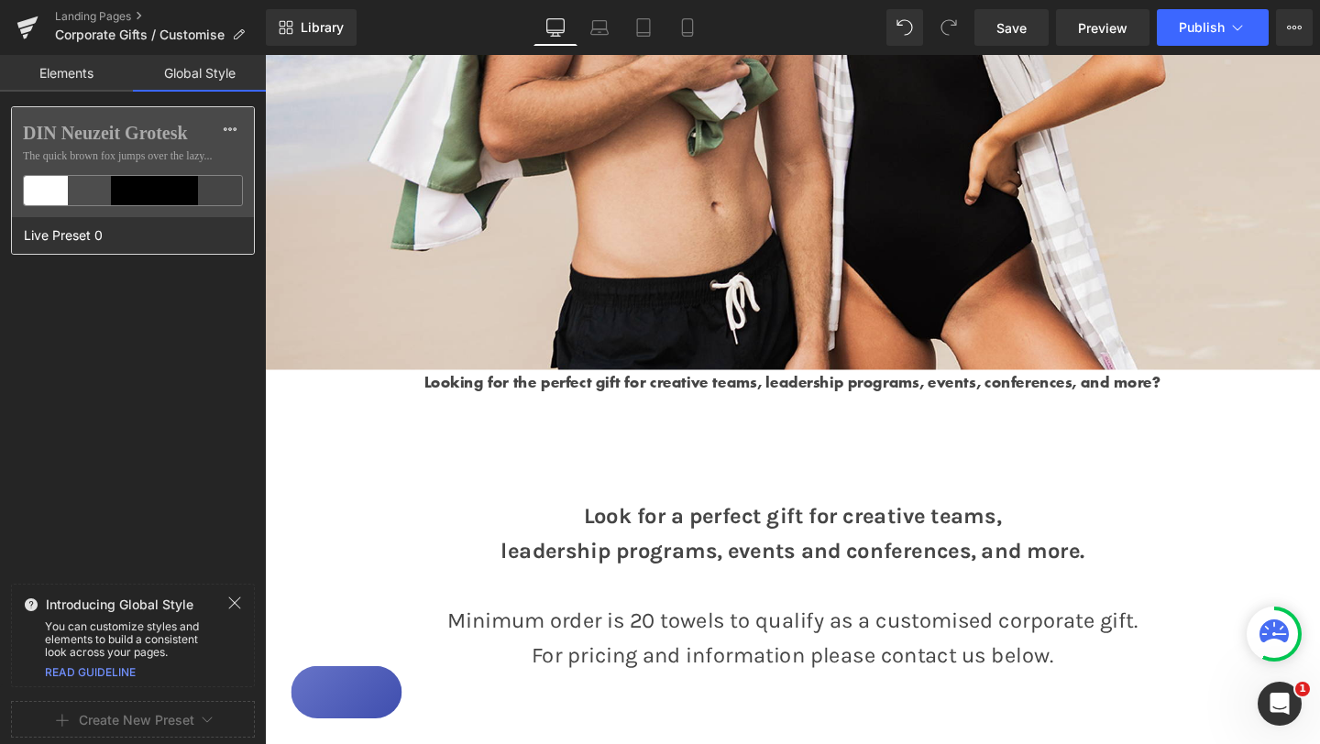
click at [146, 136] on label "DIN Neuzeit Grotesk" at bounding box center [133, 133] width 220 height 22
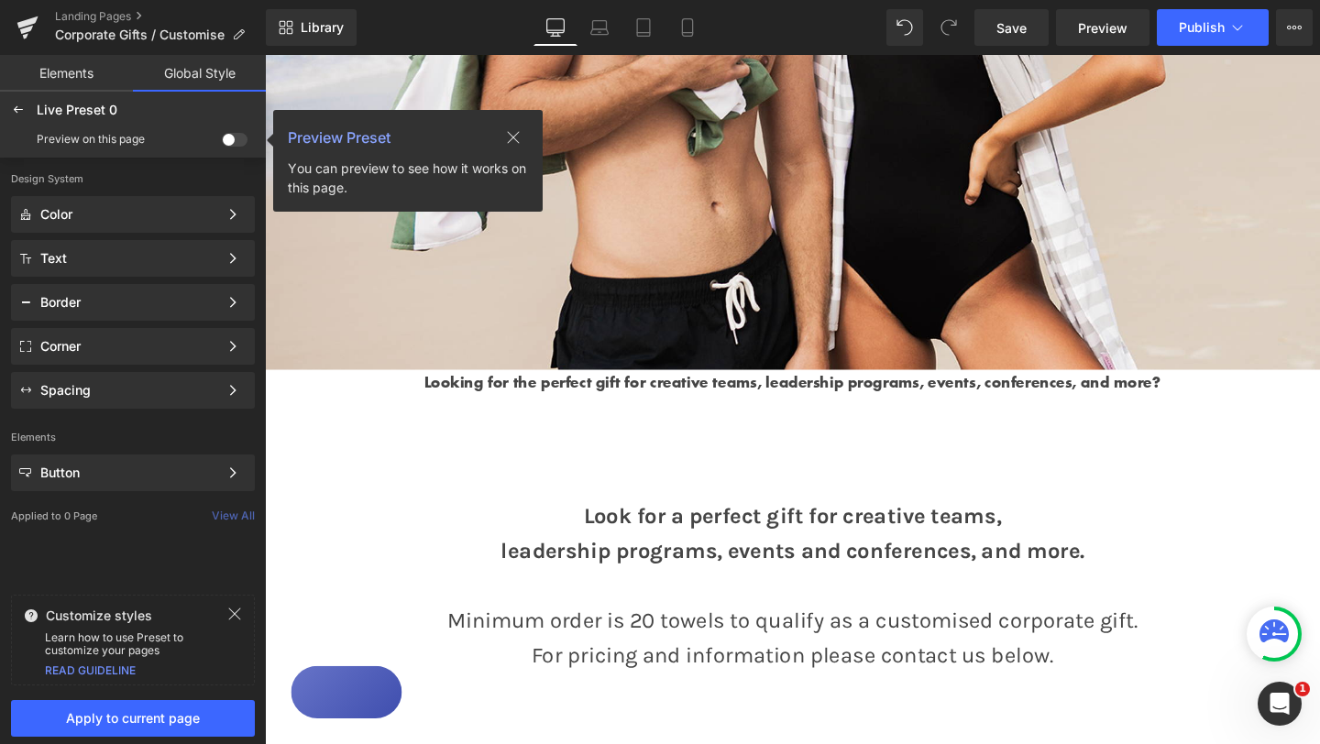
click at [352, 154] on div "Preview Preset You can preview to see how it works on this page." at bounding box center [407, 161] width 269 height 102
click at [431, 144] on div "Preview Preset" at bounding box center [415, 137] width 255 height 28
click at [469, 171] on div "You can preview to see how it works on this page." at bounding box center [408, 178] width 240 height 38
click at [371, 137] on span "Preview Preset" at bounding box center [339, 137] width 103 height 22
click at [226, 144] on span at bounding box center [235, 140] width 26 height 14
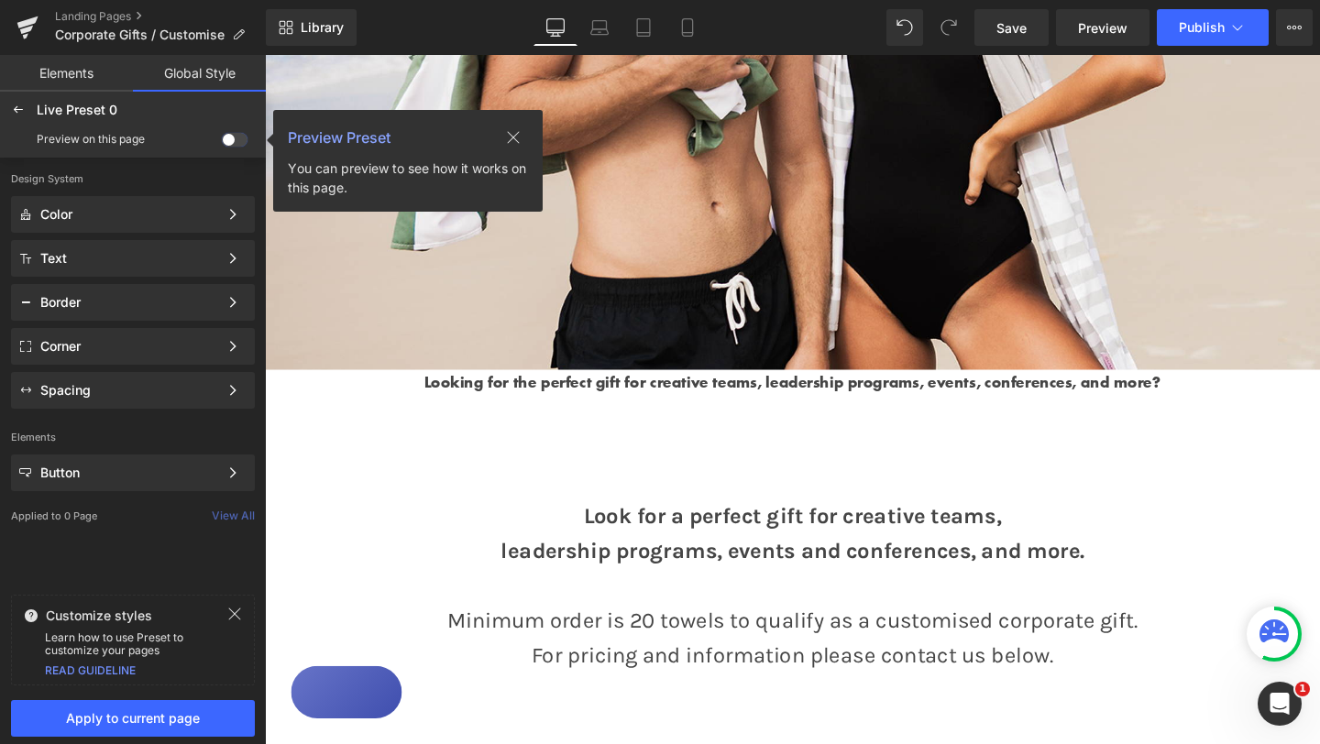
click at [222, 143] on input "checkbox" at bounding box center [222, 143] width 0 height 0
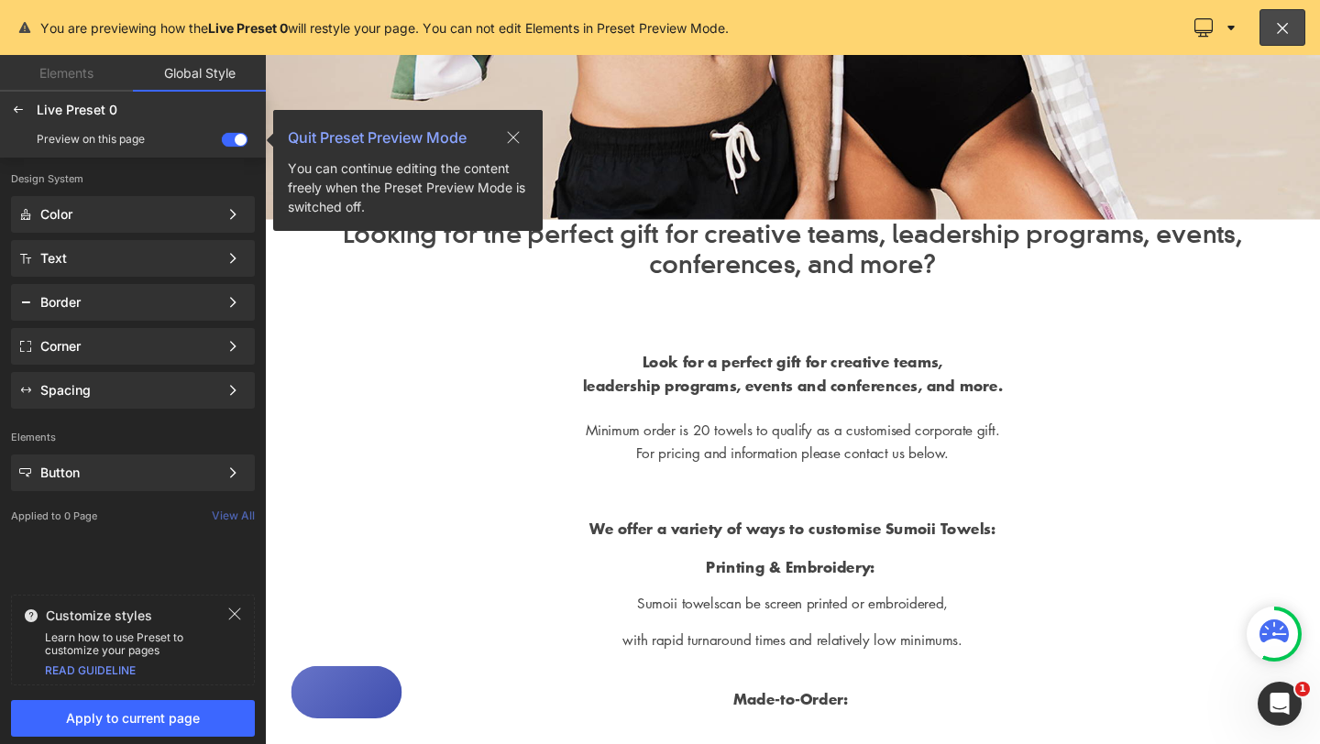
scroll to position [684, 0]
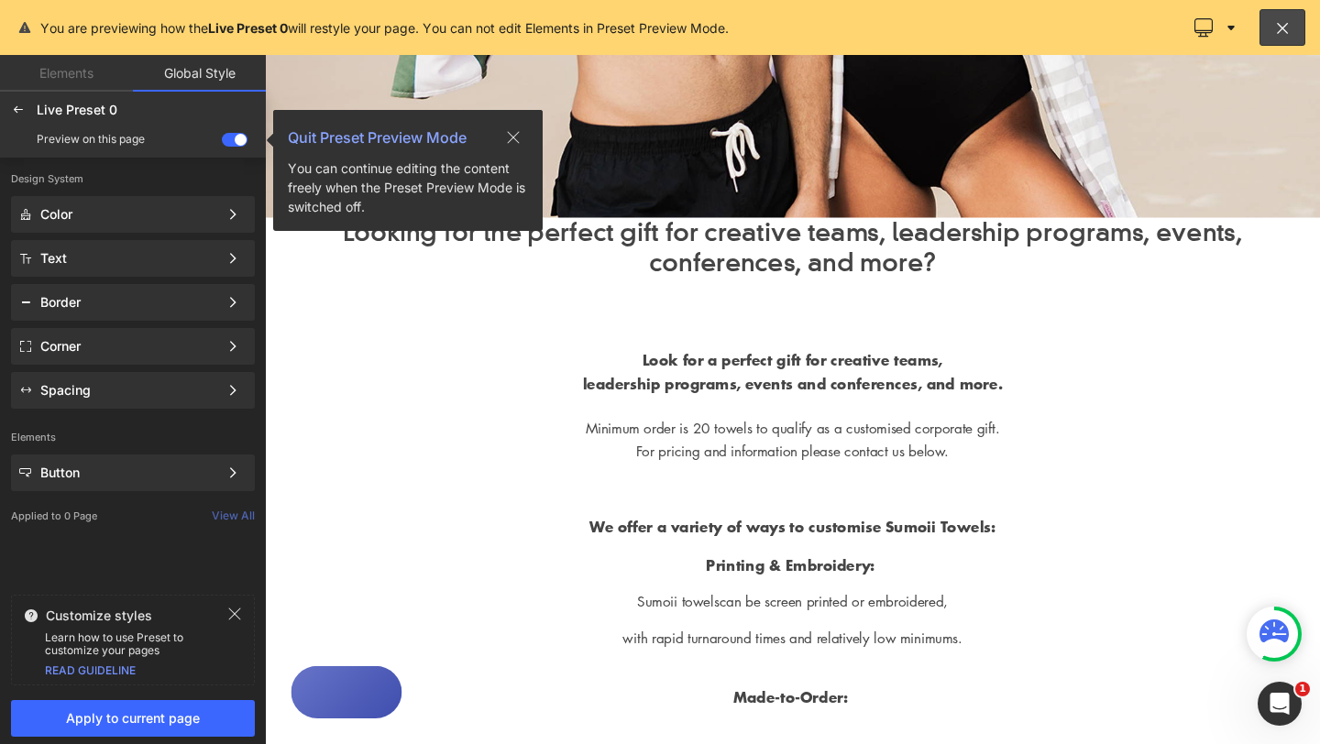
click at [511, 133] on icon at bounding box center [513, 137] width 15 height 15
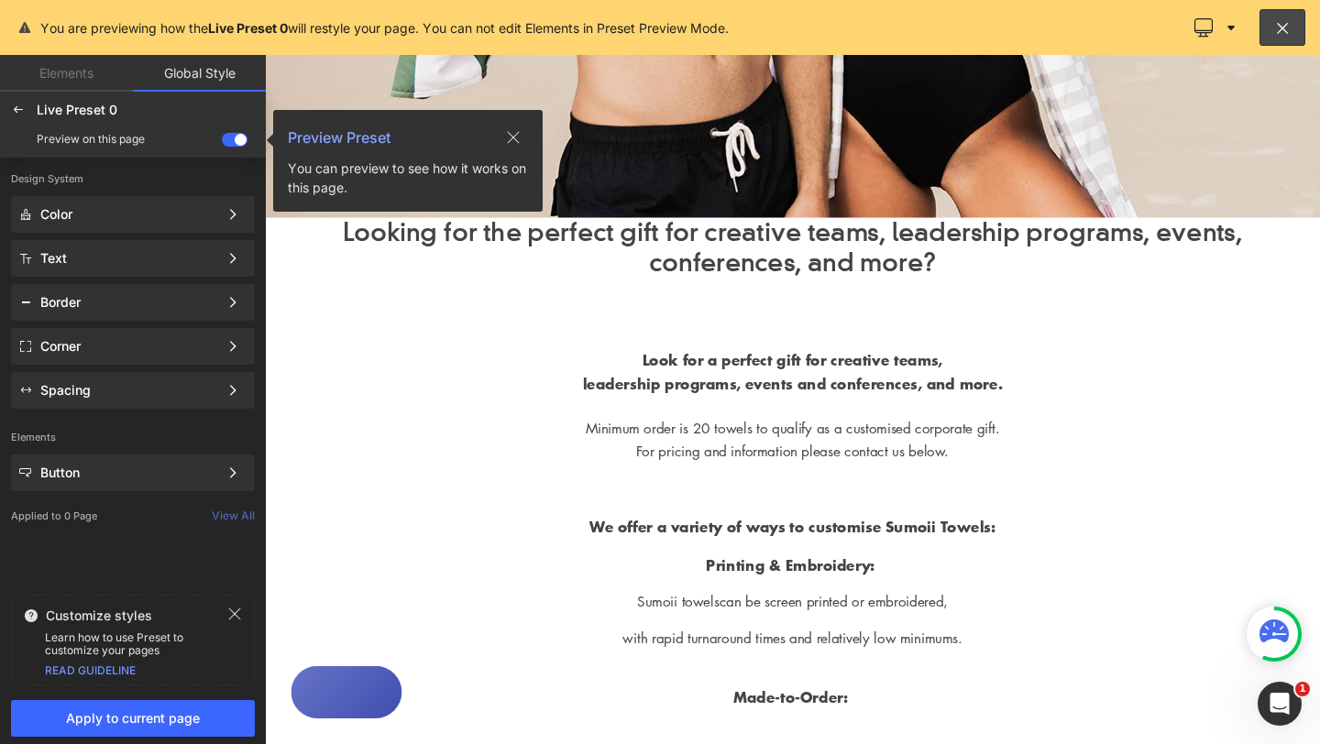
click at [514, 138] on icon at bounding box center [514, 137] width 12 height 12
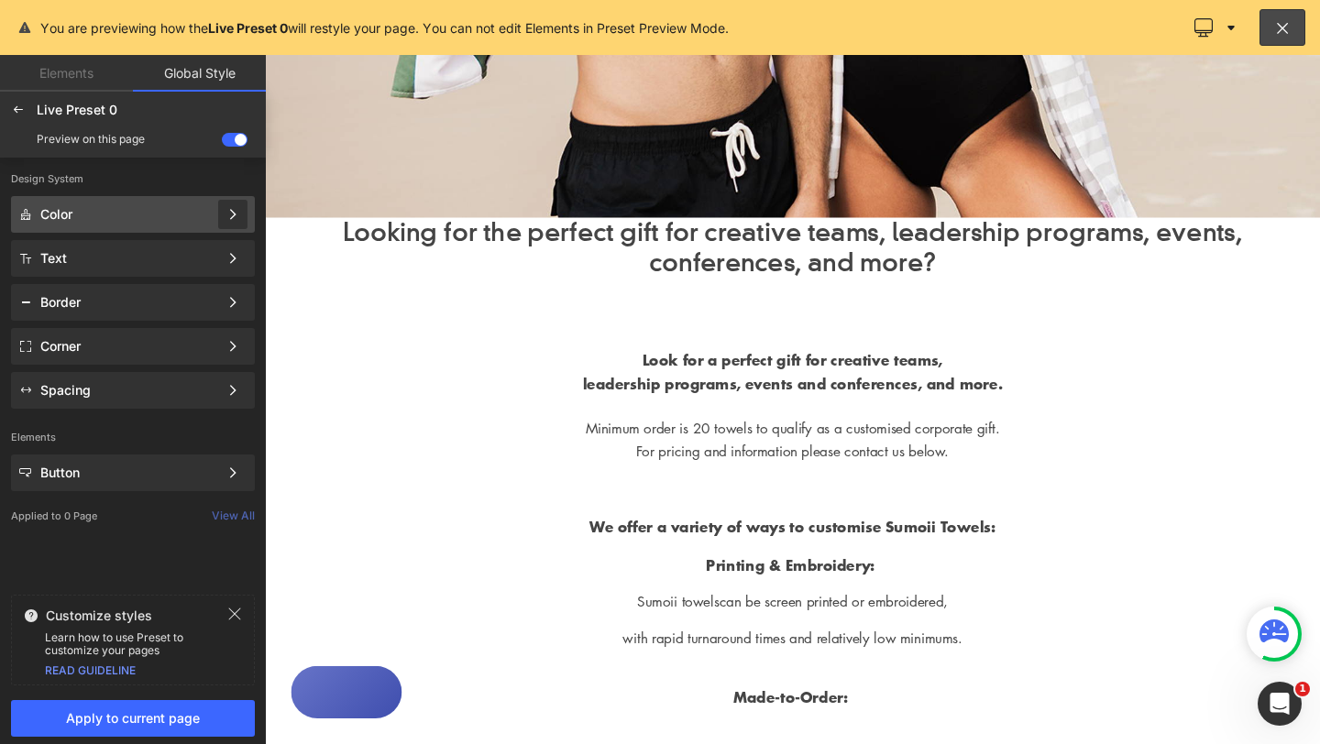
click at [230, 220] on icon at bounding box center [232, 214] width 13 height 13
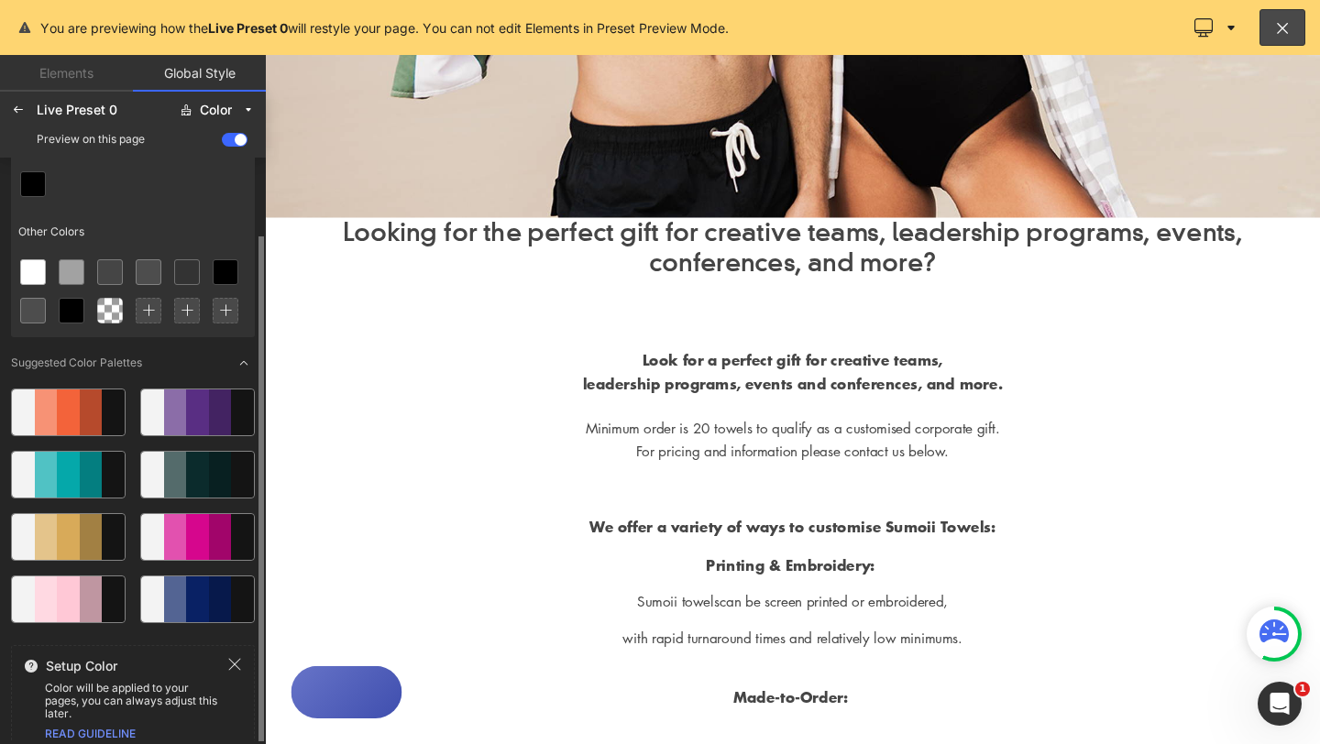
scroll to position [71, 0]
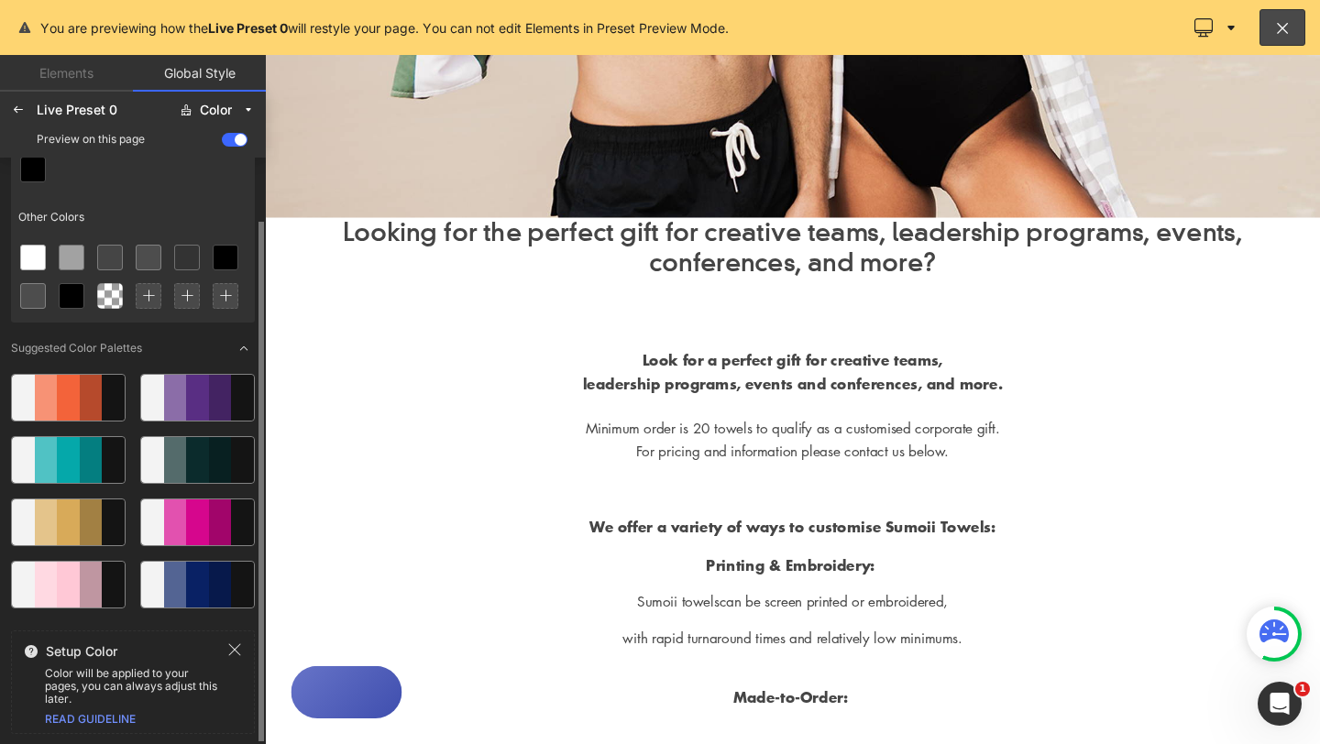
click at [236, 652] on icon at bounding box center [235, 650] width 12 height 12
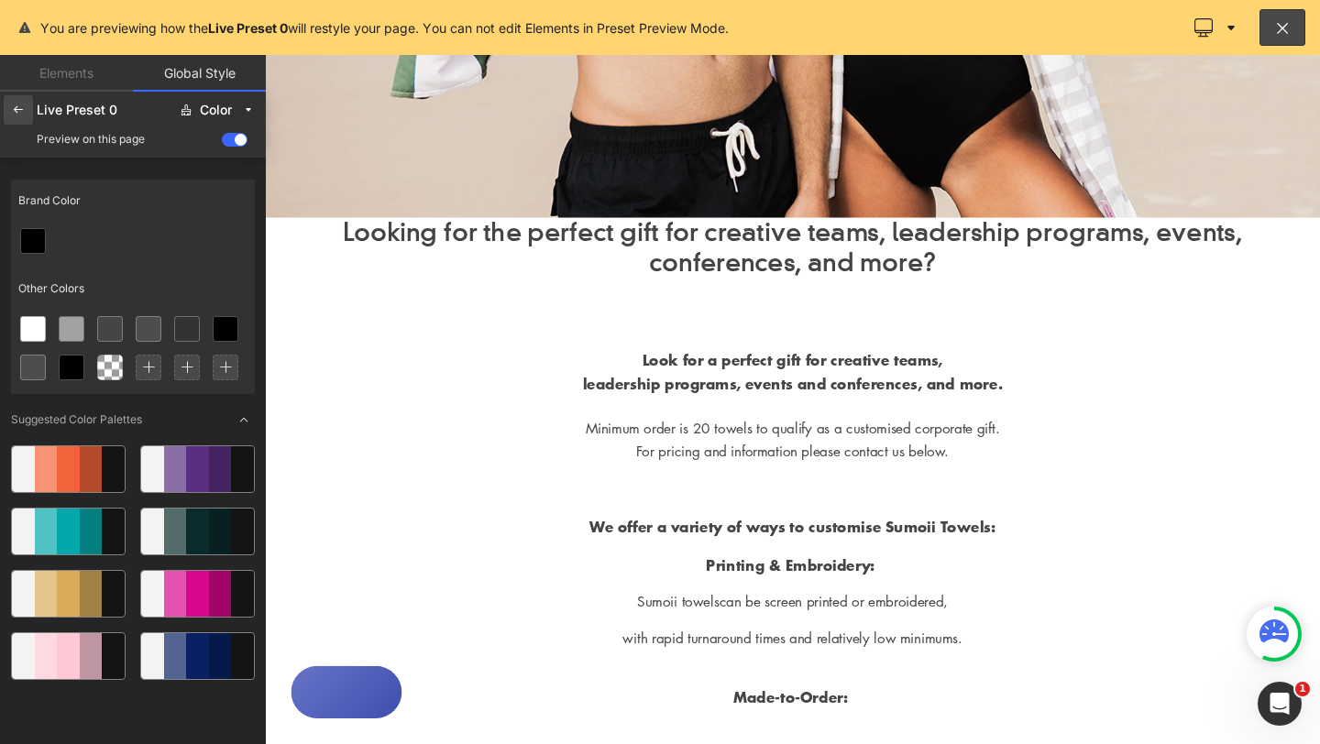
click at [20, 110] on icon at bounding box center [18, 110] width 15 height 15
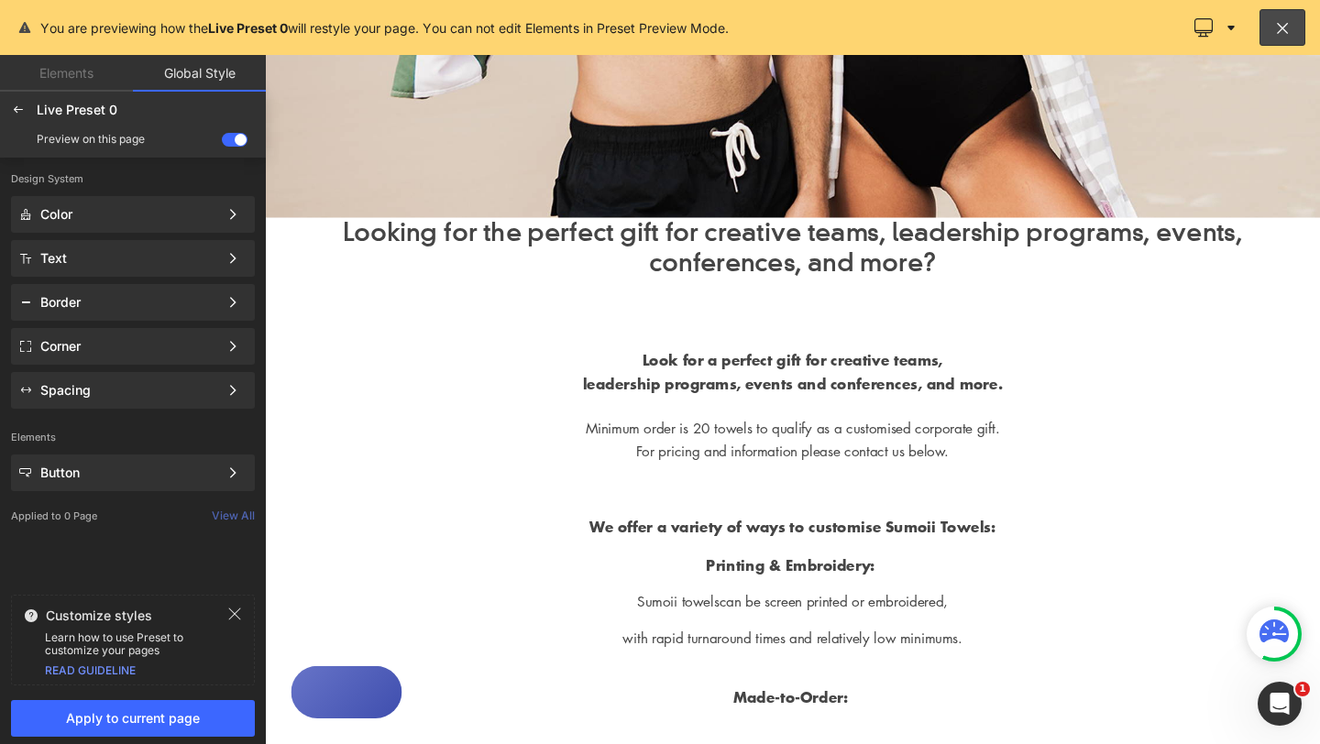
click at [343, 247] on div at bounding box center [819, 417] width 1109 height 725
click at [376, 248] on div at bounding box center [819, 417] width 1109 height 725
click at [229, 254] on icon at bounding box center [232, 258] width 13 height 13
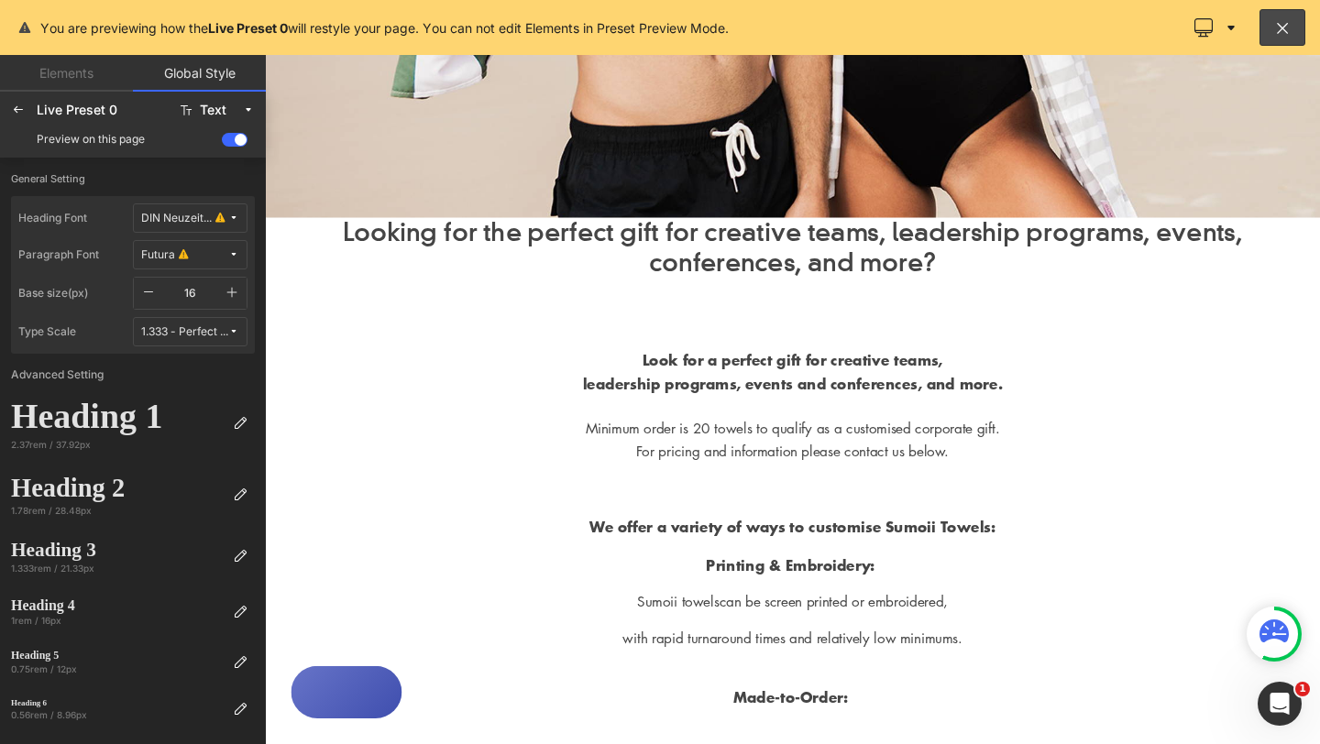
click at [372, 241] on div at bounding box center [819, 417] width 1109 height 725
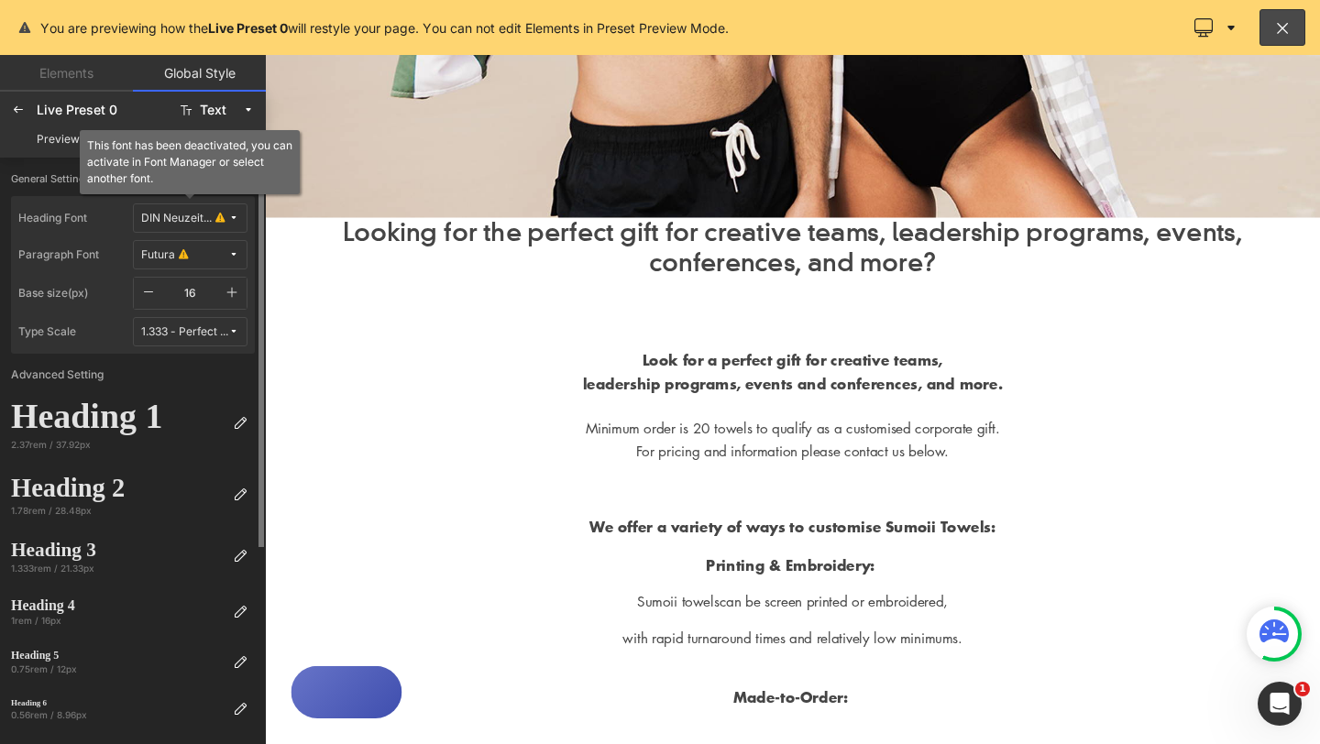
click at [236, 219] on icon at bounding box center [233, 218] width 11 height 11
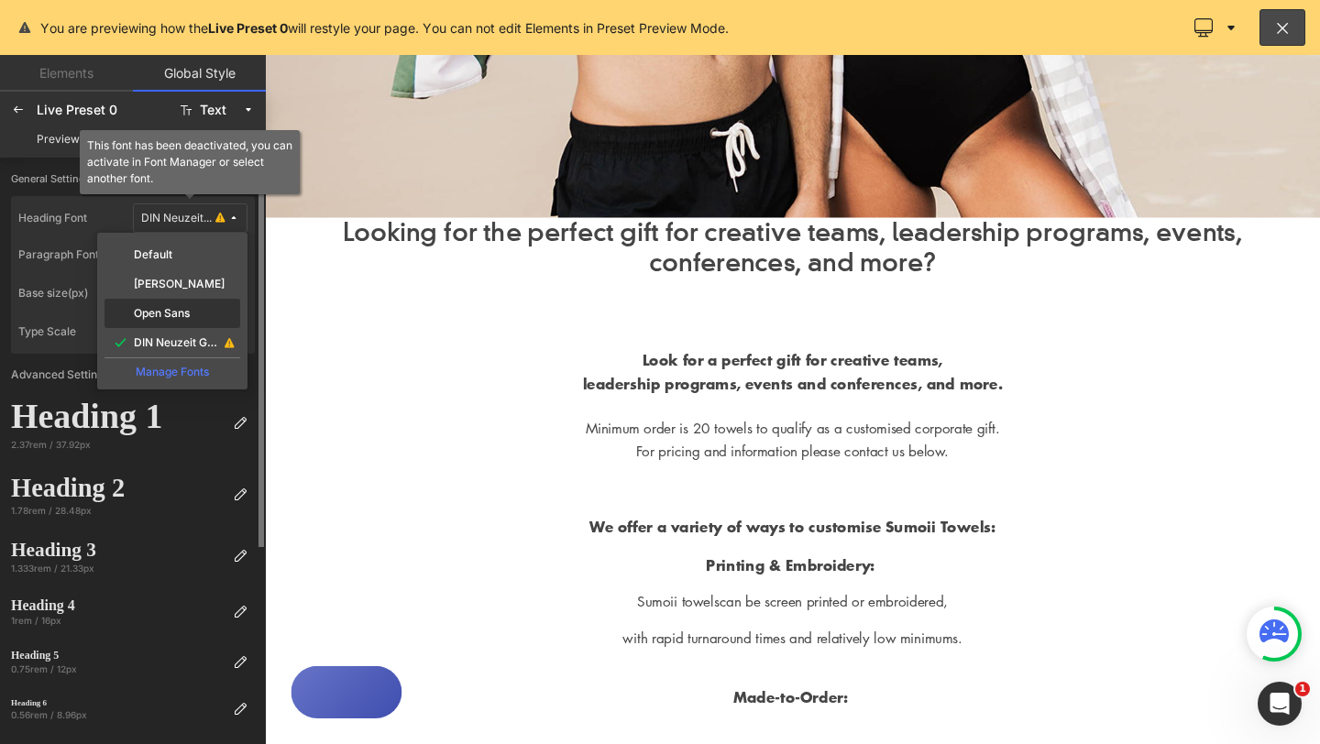
click at [187, 318] on label "Open Sans" at bounding box center [162, 313] width 56 height 13
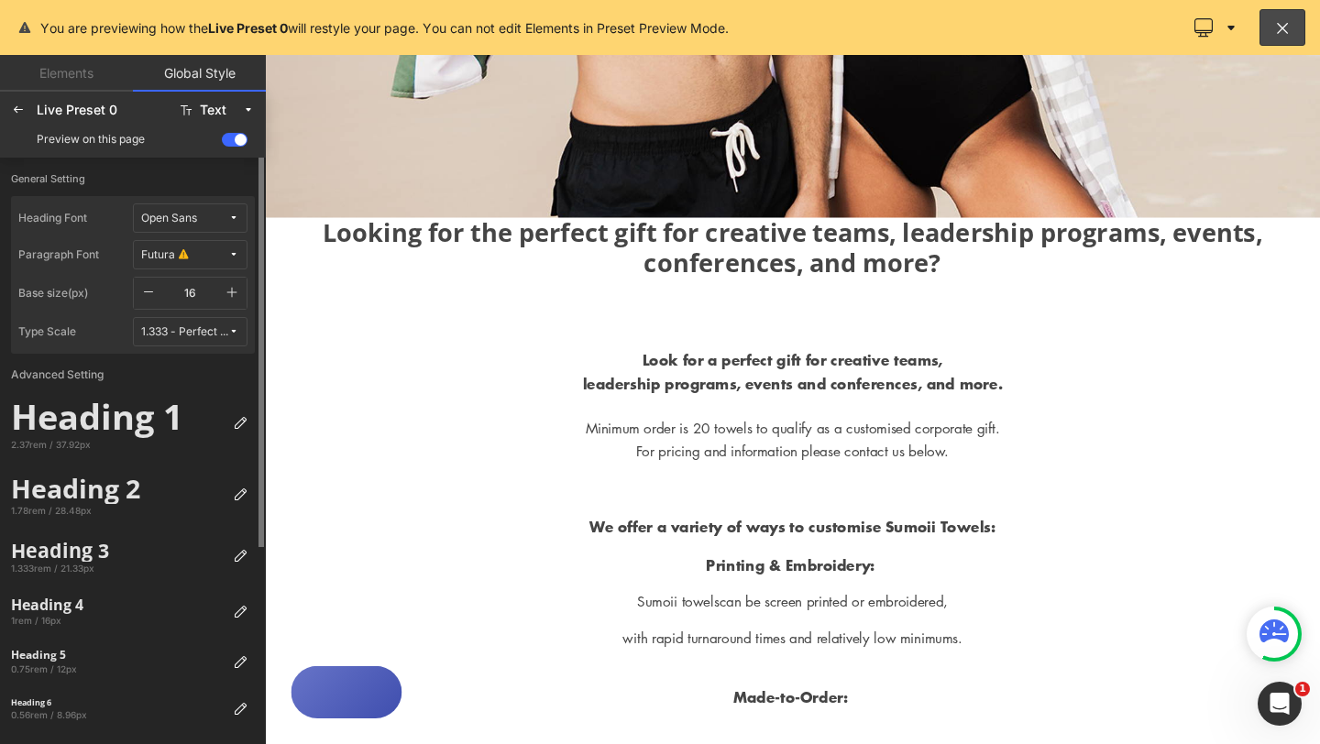
click at [327, 241] on div at bounding box center [819, 417] width 1109 height 725
click at [358, 251] on div at bounding box center [819, 417] width 1109 height 725
click at [132, 490] on div "Heading 2" at bounding box center [118, 488] width 214 height 31
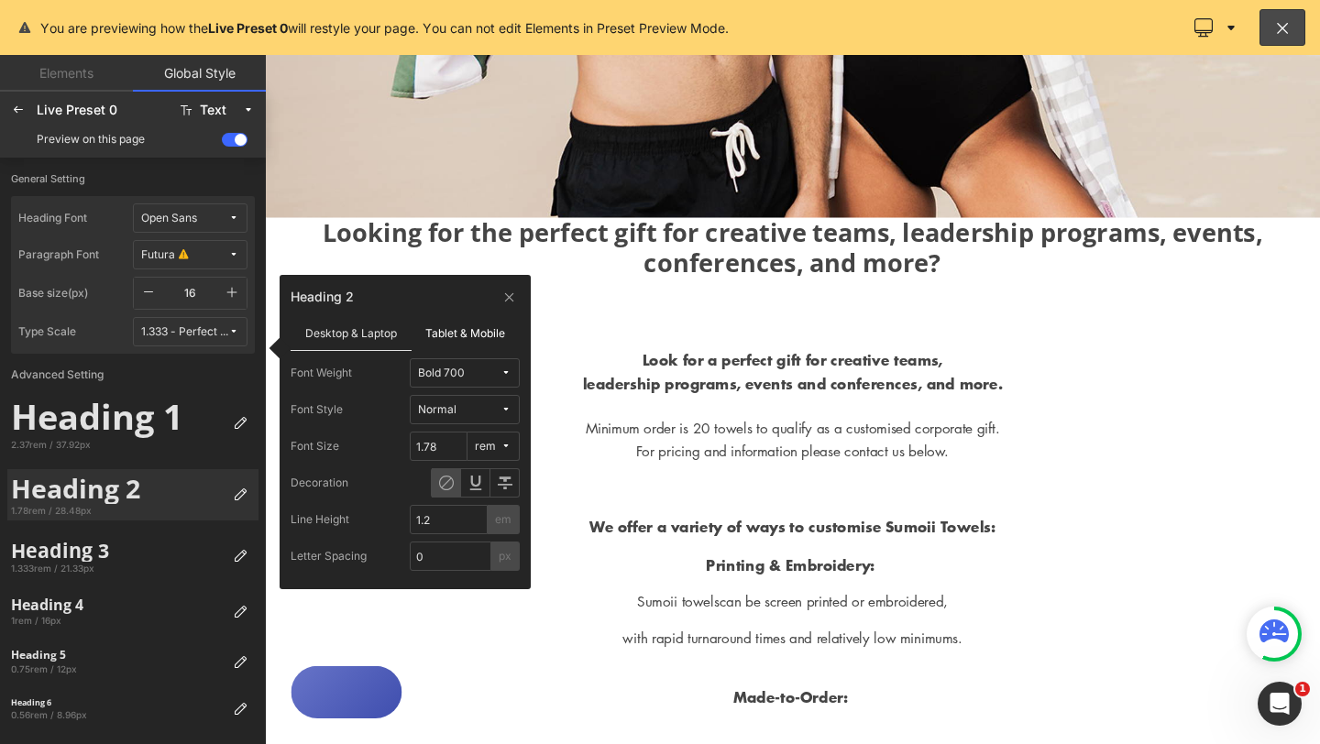
click at [497, 337] on label "Tablet & Mobile" at bounding box center [465, 332] width 109 height 35
click at [362, 336] on label "Desktop & Laptop" at bounding box center [351, 332] width 121 height 35
click at [510, 293] on icon at bounding box center [509, 297] width 14 height 15
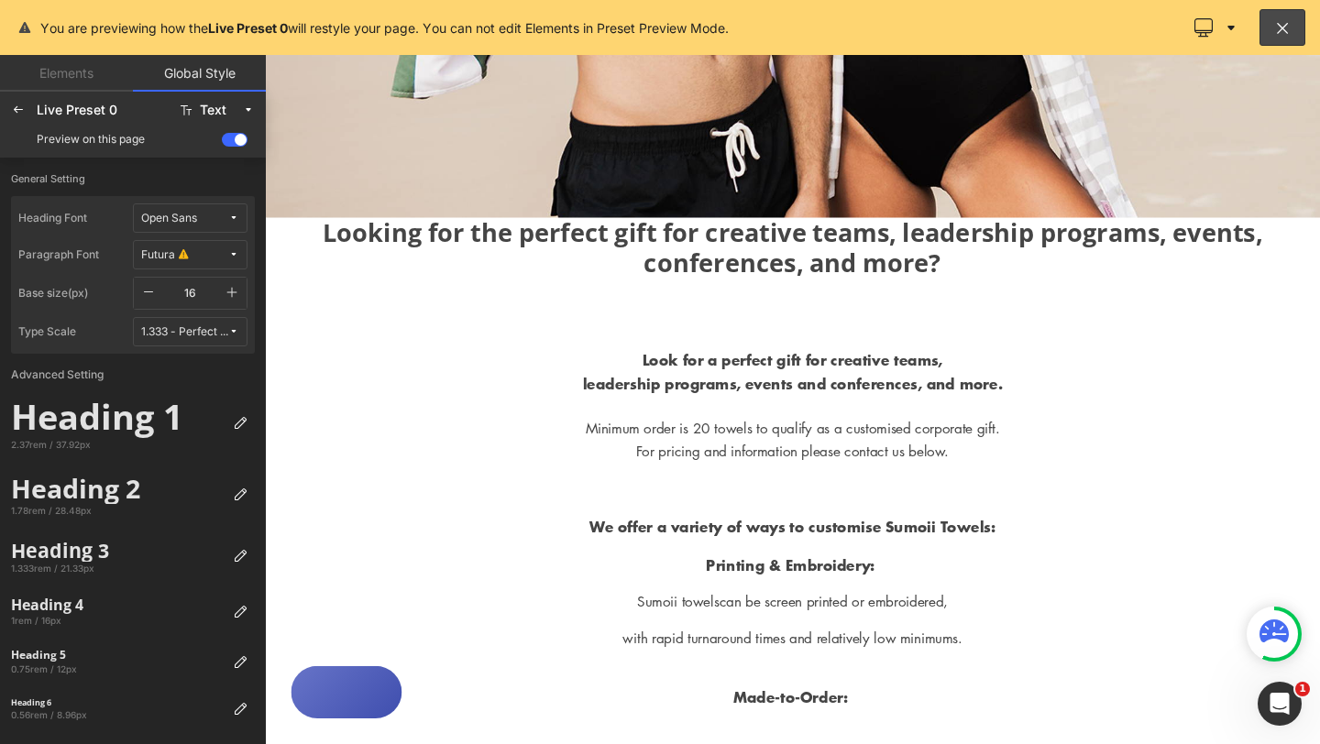
click at [316, 243] on div at bounding box center [819, 417] width 1109 height 725
click at [17, 106] on icon at bounding box center [18, 110] width 15 height 15
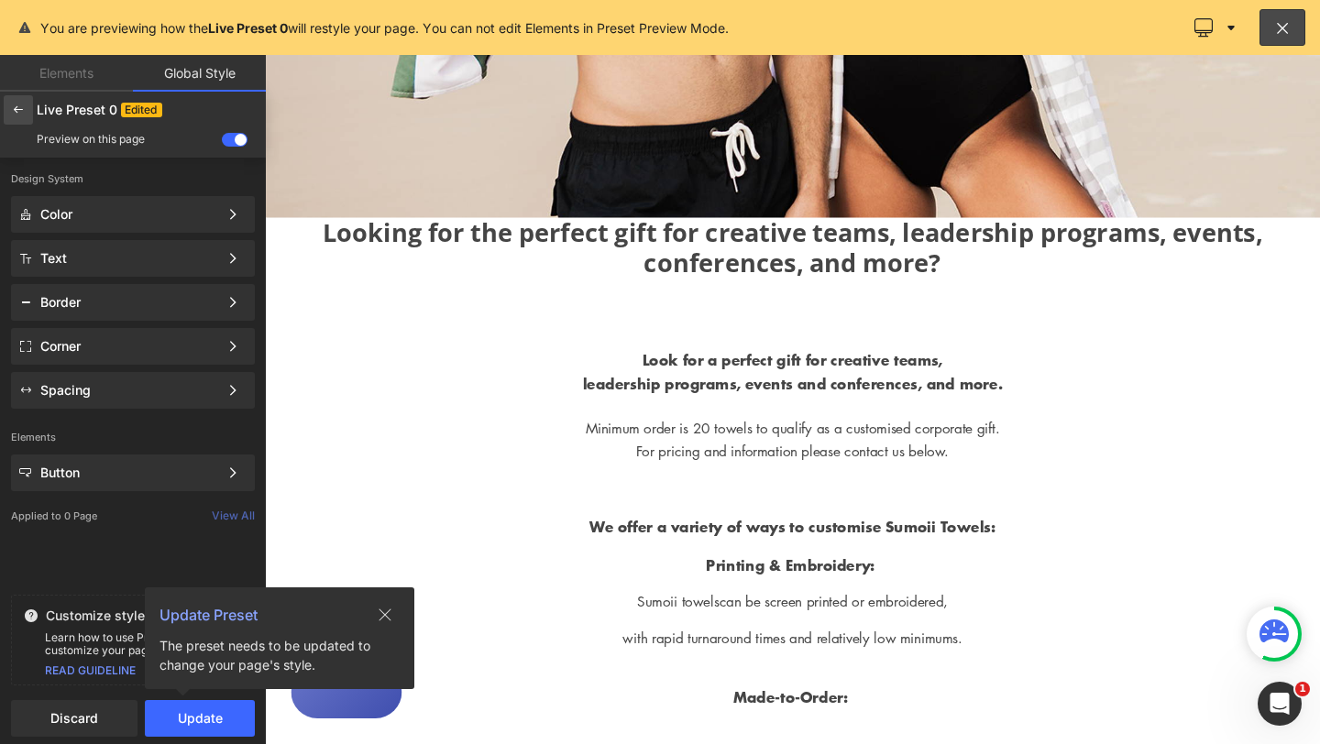
click at [14, 105] on icon at bounding box center [18, 110] width 15 height 15
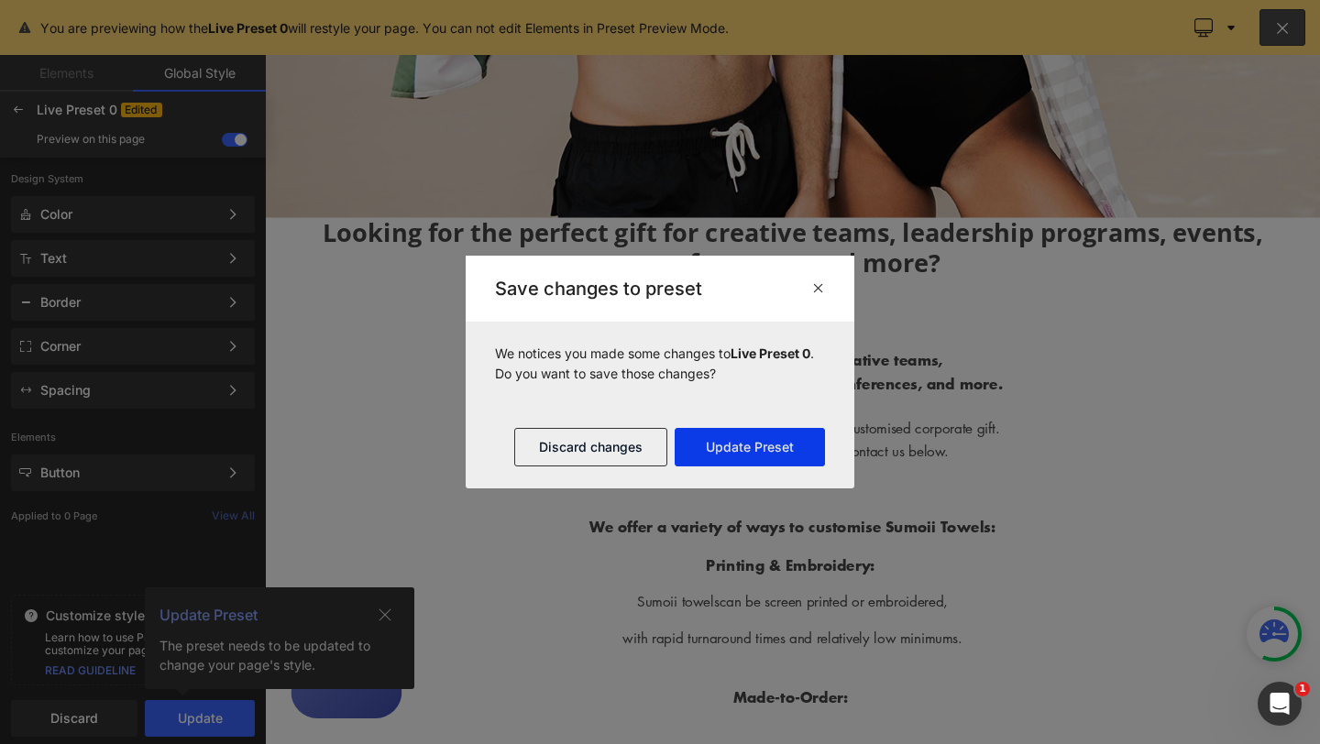
click at [750, 452] on button "Update Preset" at bounding box center [749, 447] width 150 height 38
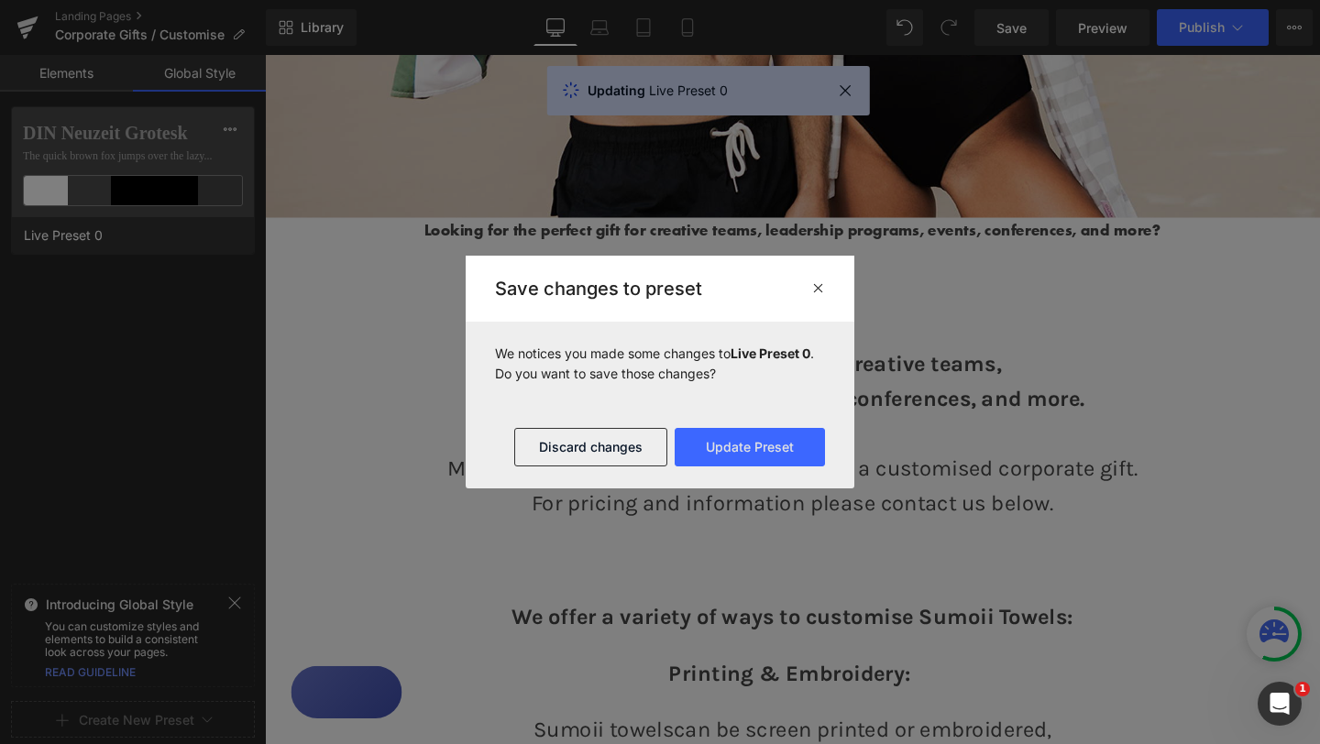
click at [472, 246] on strong "Looking for the perfect gift for creative teams, leadership programs, events, c…" at bounding box center [820, 237] width 774 height 23
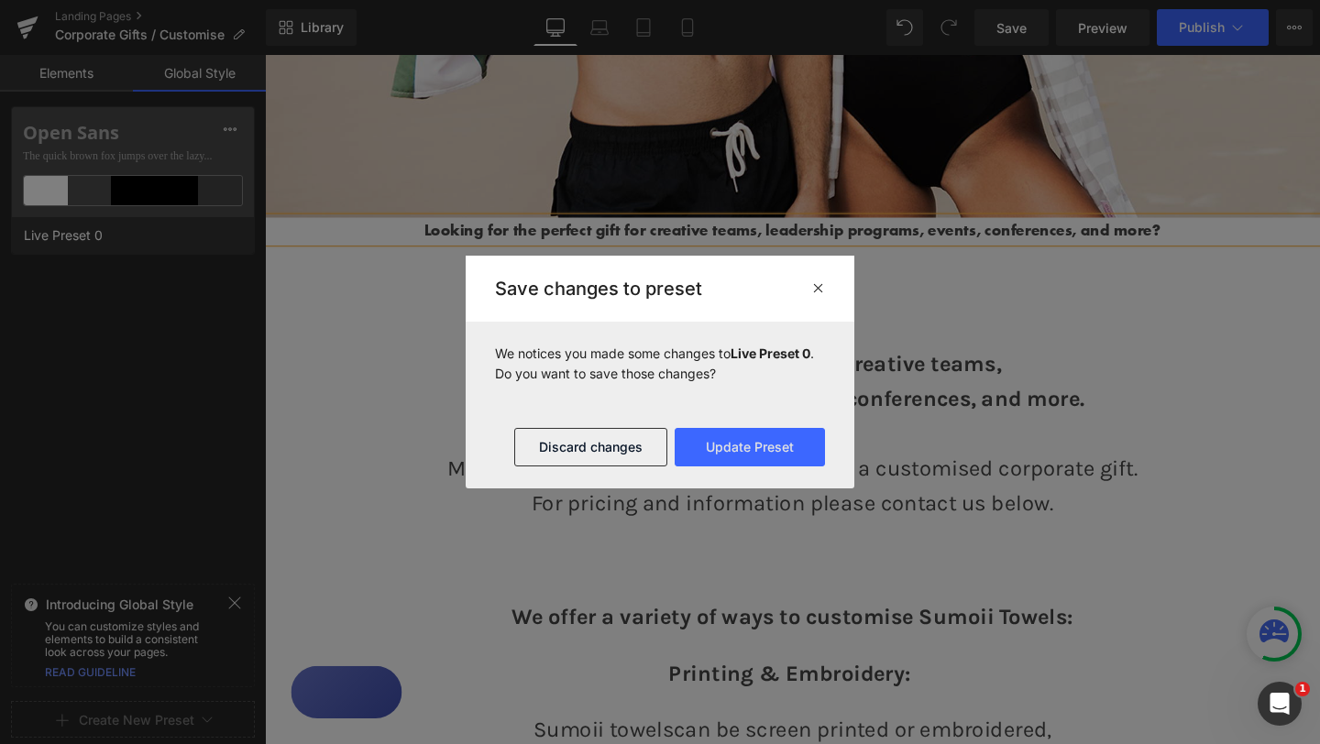
drag, startPoint x: 820, startPoint y: 290, endPoint x: 584, endPoint y: 247, distance: 240.3
click at [820, 290] on icon at bounding box center [818, 287] width 14 height 15
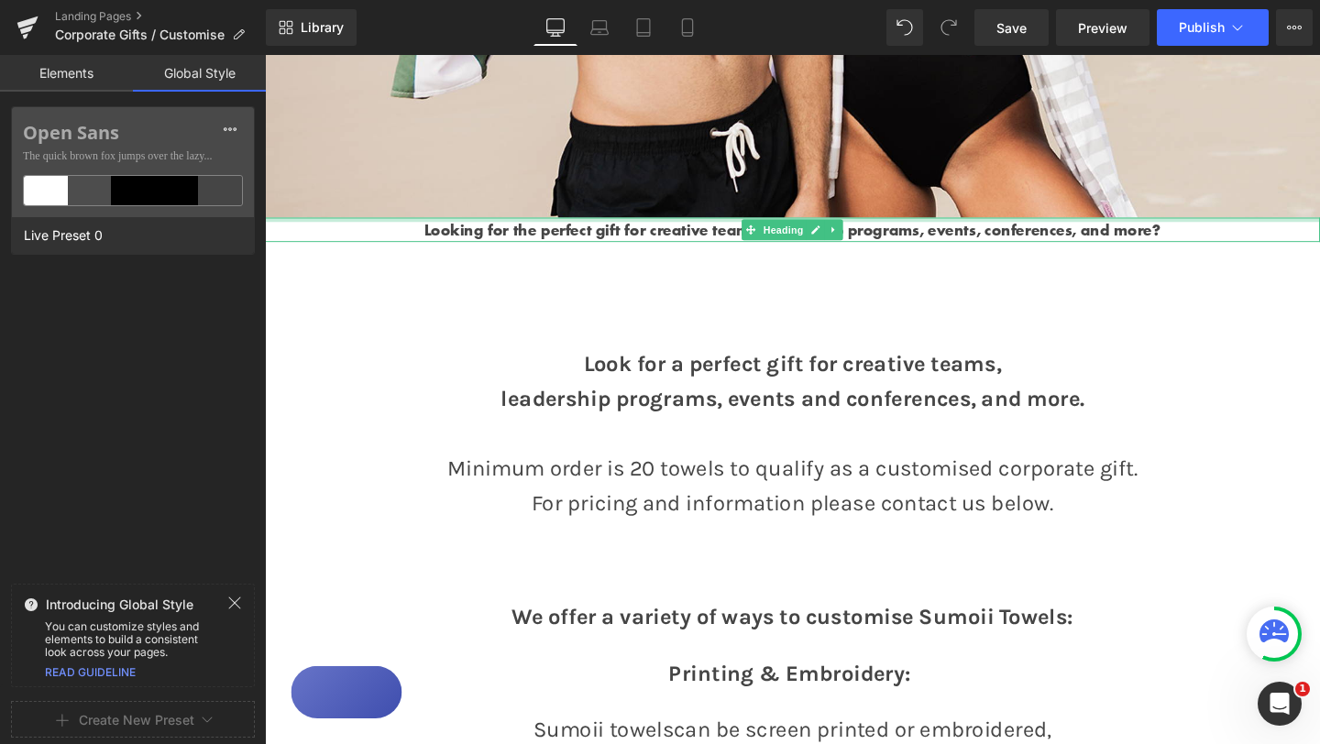
click at [459, 237] on strong "Looking for the perfect gift for creative teams, leadership programs, events, c…" at bounding box center [820, 237] width 774 height 23
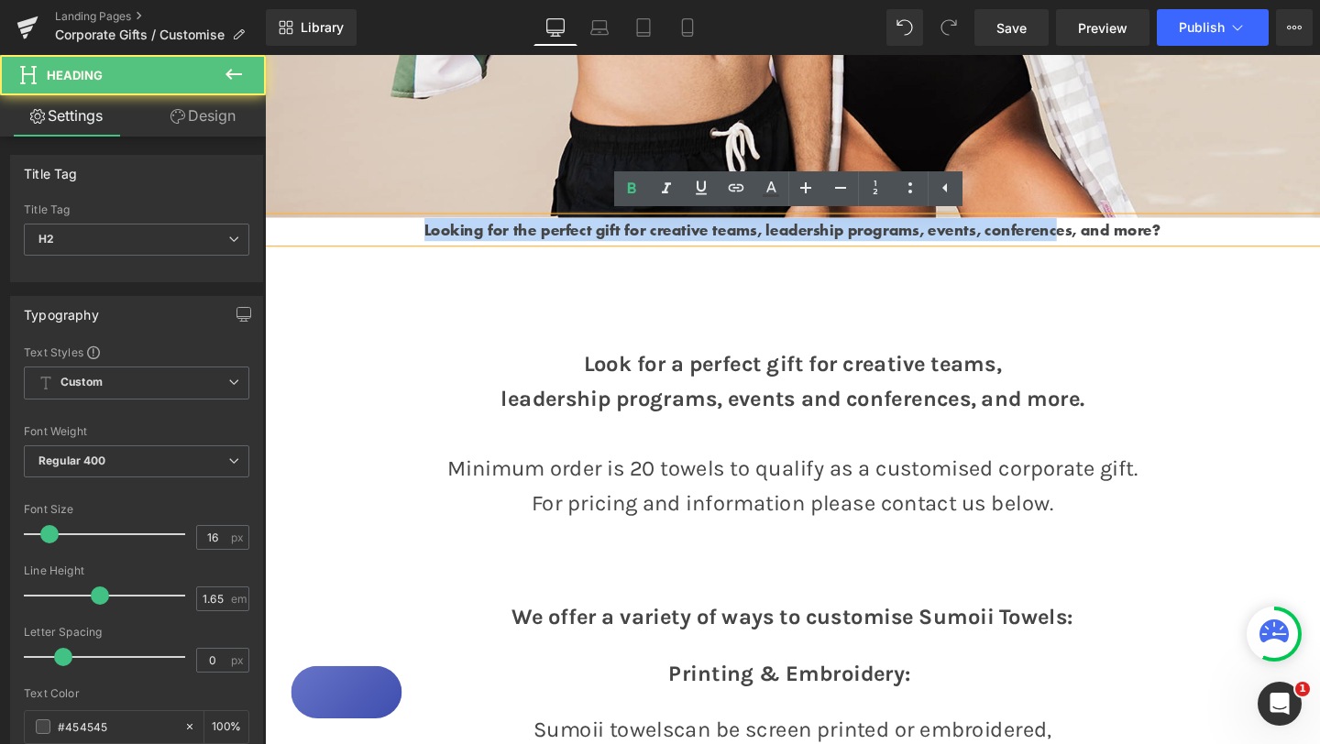
drag, startPoint x: 430, startPoint y: 241, endPoint x: 1099, endPoint y: 242, distance: 669.0
click at [1098, 242] on h2 "Looking for the perfect gift for creative teams, leadership programs, events, c…" at bounding box center [819, 238] width 1109 height 25
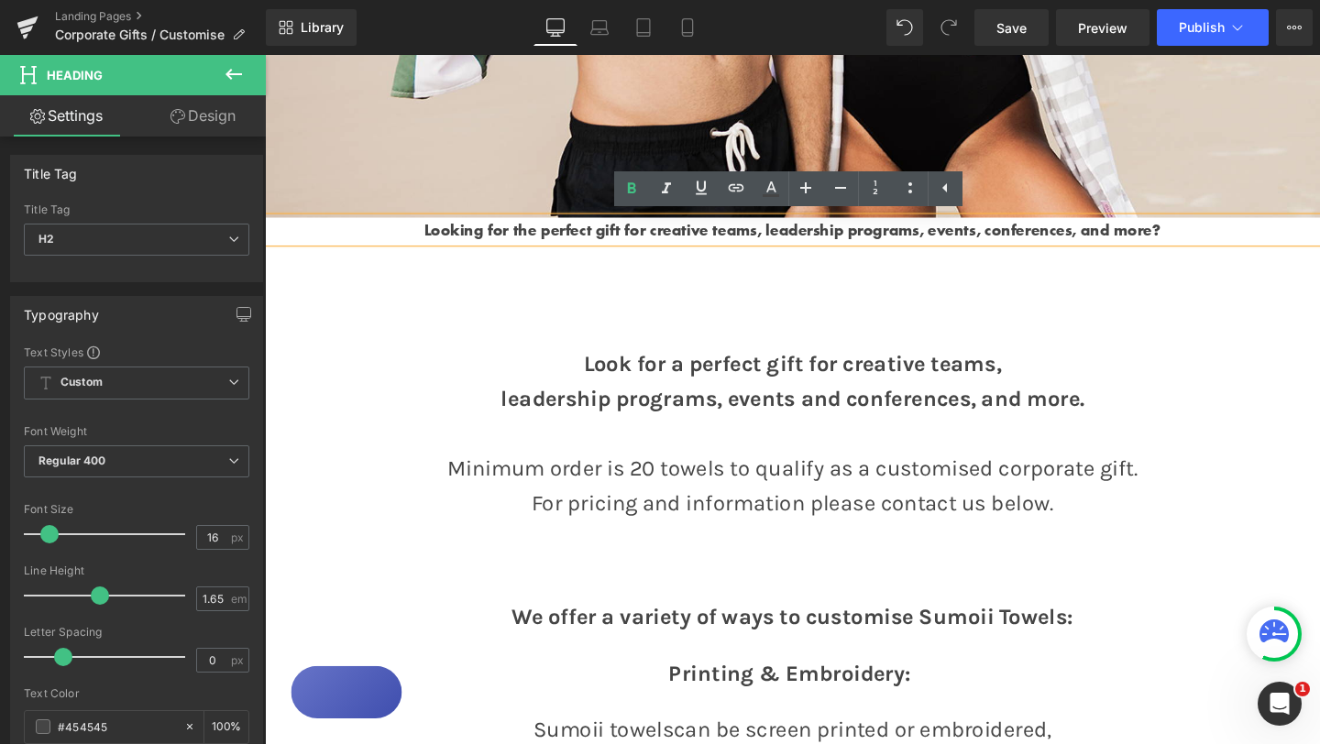
drag, startPoint x: 1220, startPoint y: 239, endPoint x: 459, endPoint y: 226, distance: 760.7
click at [458, 226] on h2 "Looking for the perfect gift for creative teams, leadership programs, events, c…" at bounding box center [819, 238] width 1109 height 25
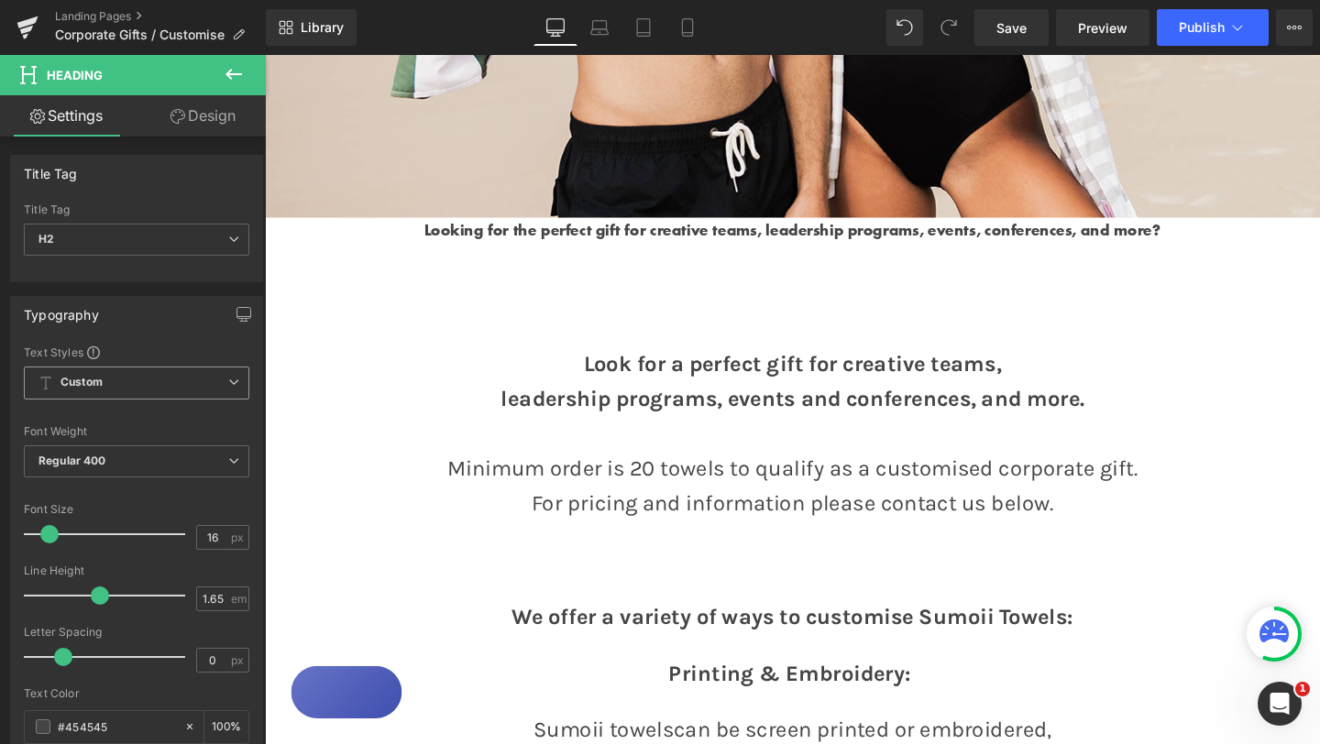
click at [232, 385] on span "Custom Setup Global Style" at bounding box center [136, 383] width 225 height 33
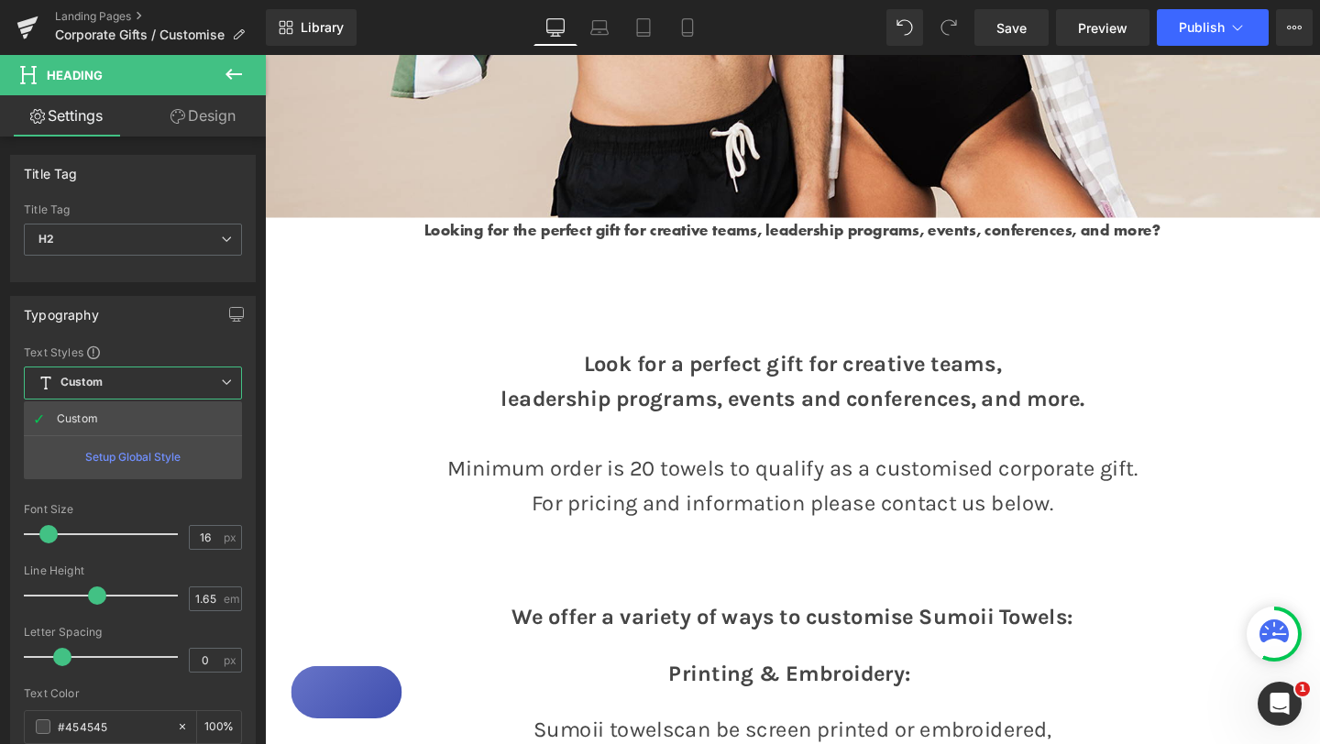
click at [159, 455] on div "Setup Global Style" at bounding box center [133, 456] width 218 height 43
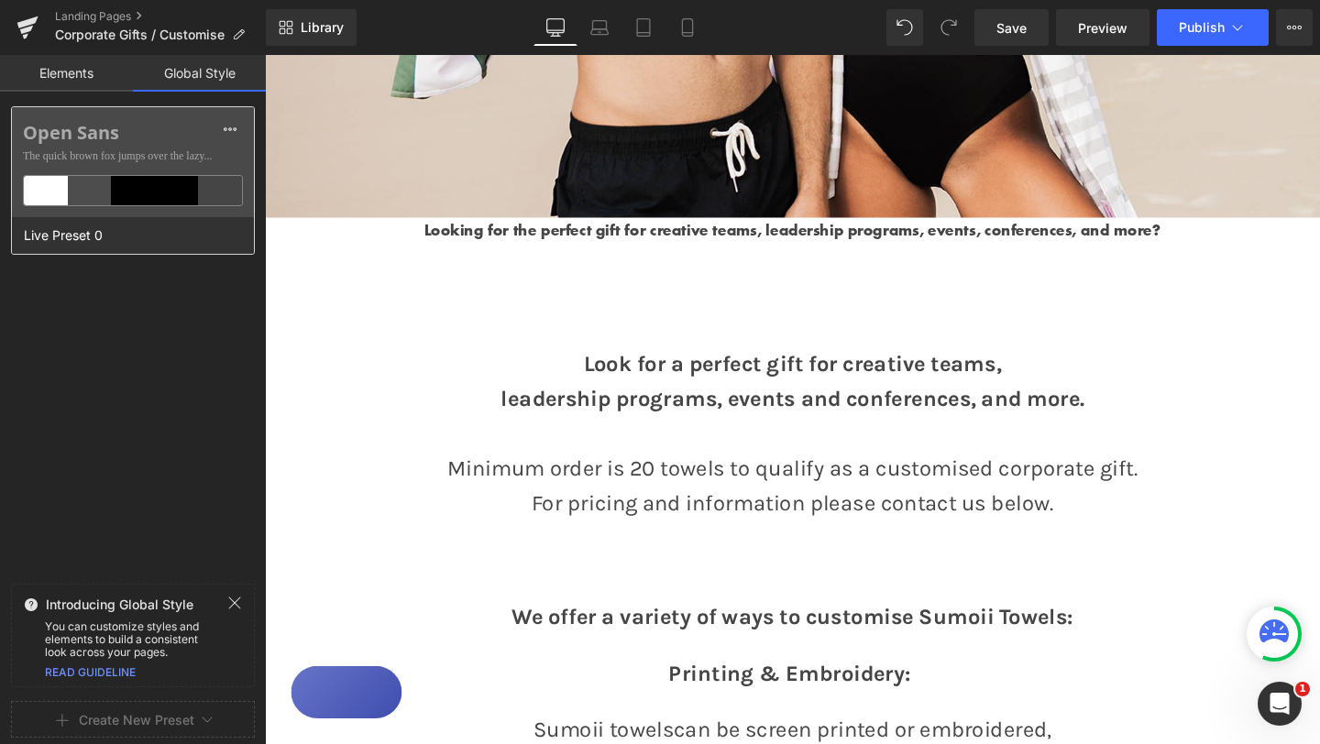
click at [173, 137] on label "Open Sans" at bounding box center [133, 133] width 220 height 22
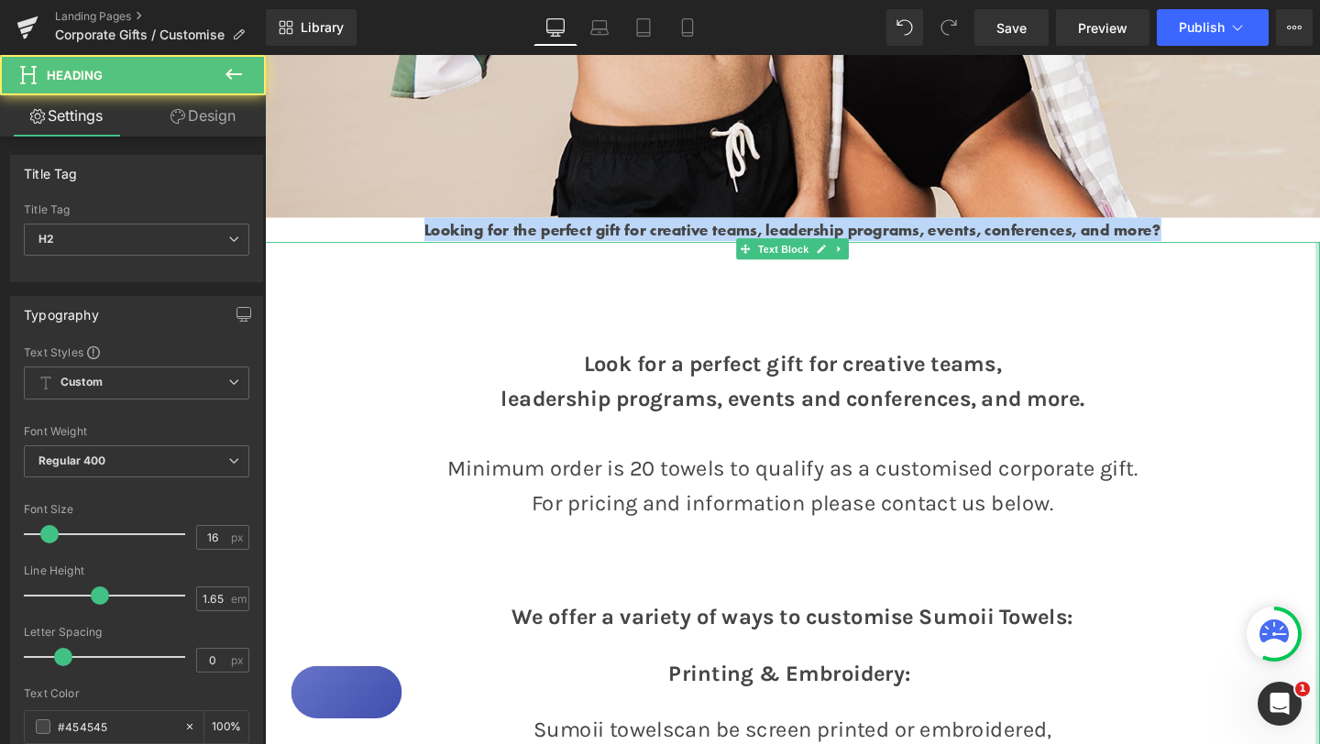
drag, startPoint x: 432, startPoint y: 242, endPoint x: 1373, endPoint y: 251, distance: 941.2
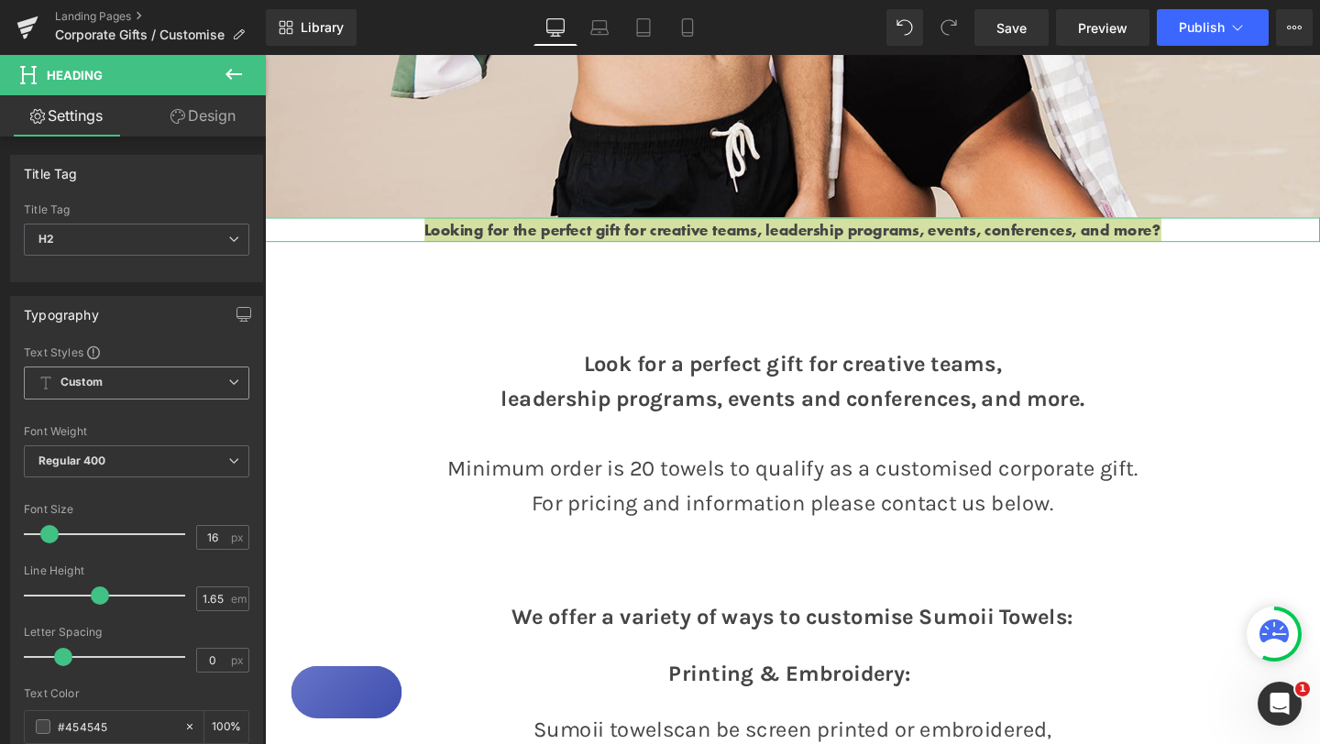
click at [199, 382] on span "Custom Setup Global Style" at bounding box center [136, 383] width 225 height 33
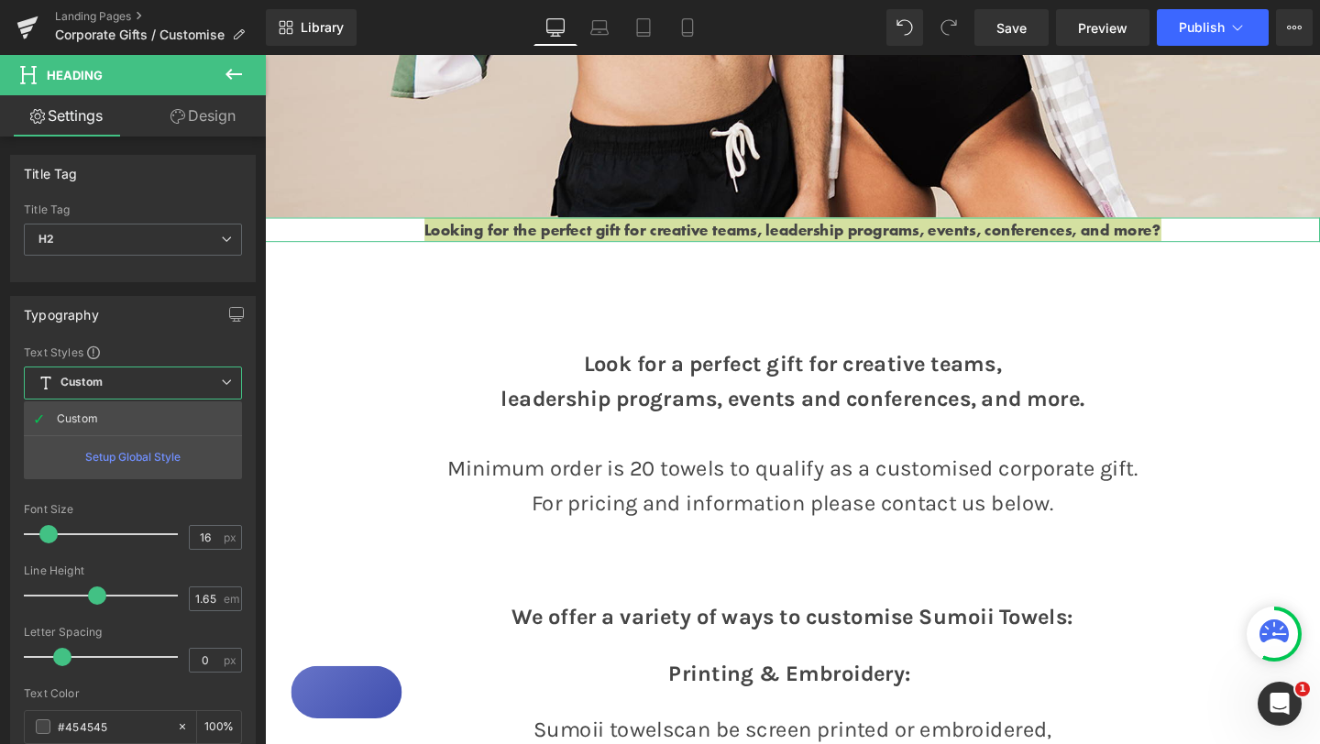
click at [142, 458] on div "Setup Global Style" at bounding box center [133, 456] width 218 height 43
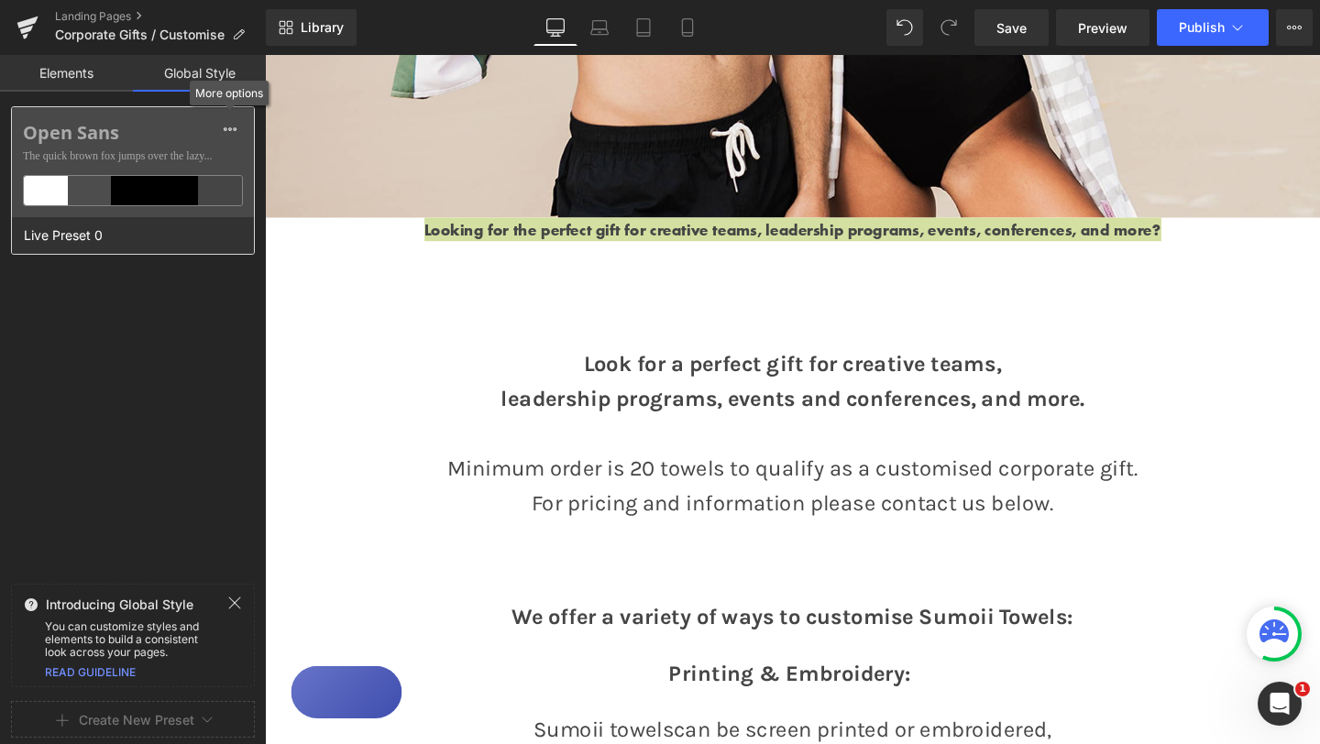
click at [192, 145] on div "Open Sans The quick brown fox jumps over the lazy..." at bounding box center [133, 162] width 242 height 110
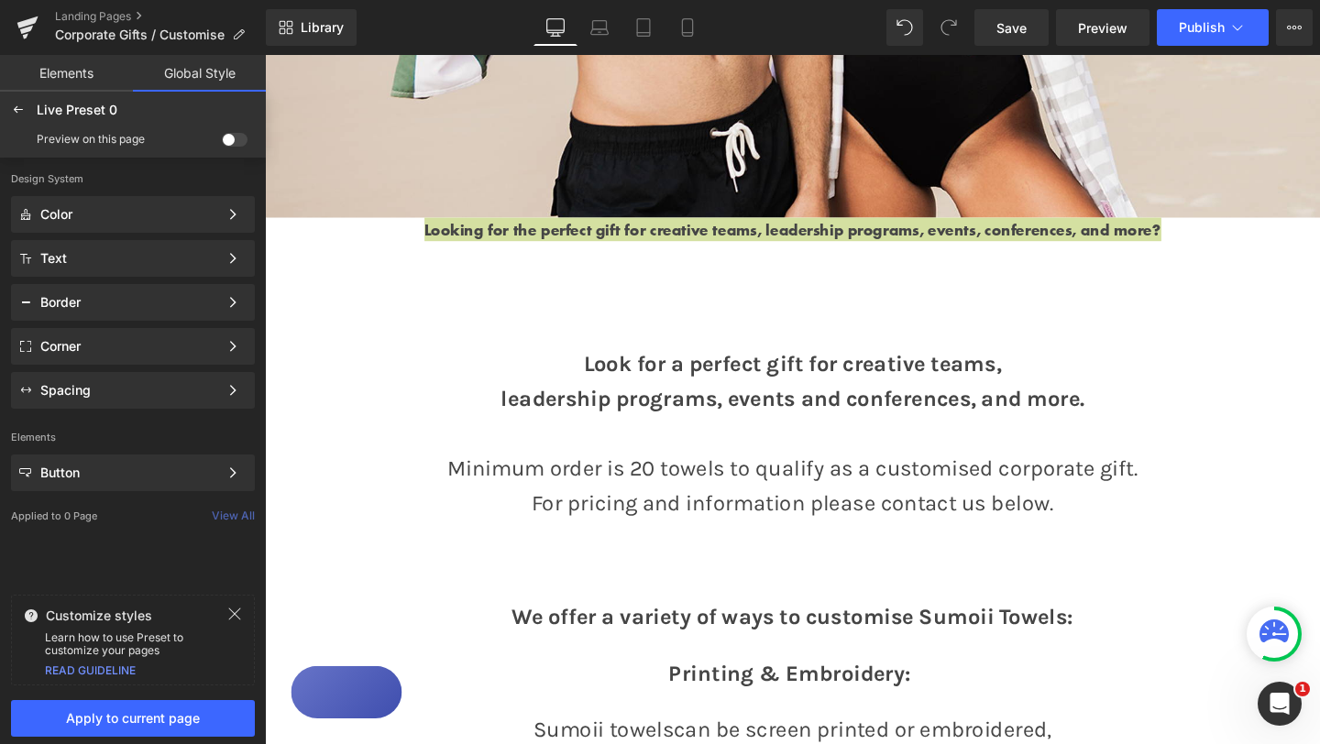
click at [232, 139] on span at bounding box center [235, 140] width 26 height 14
click at [222, 143] on input "checkbox" at bounding box center [222, 143] width 0 height 0
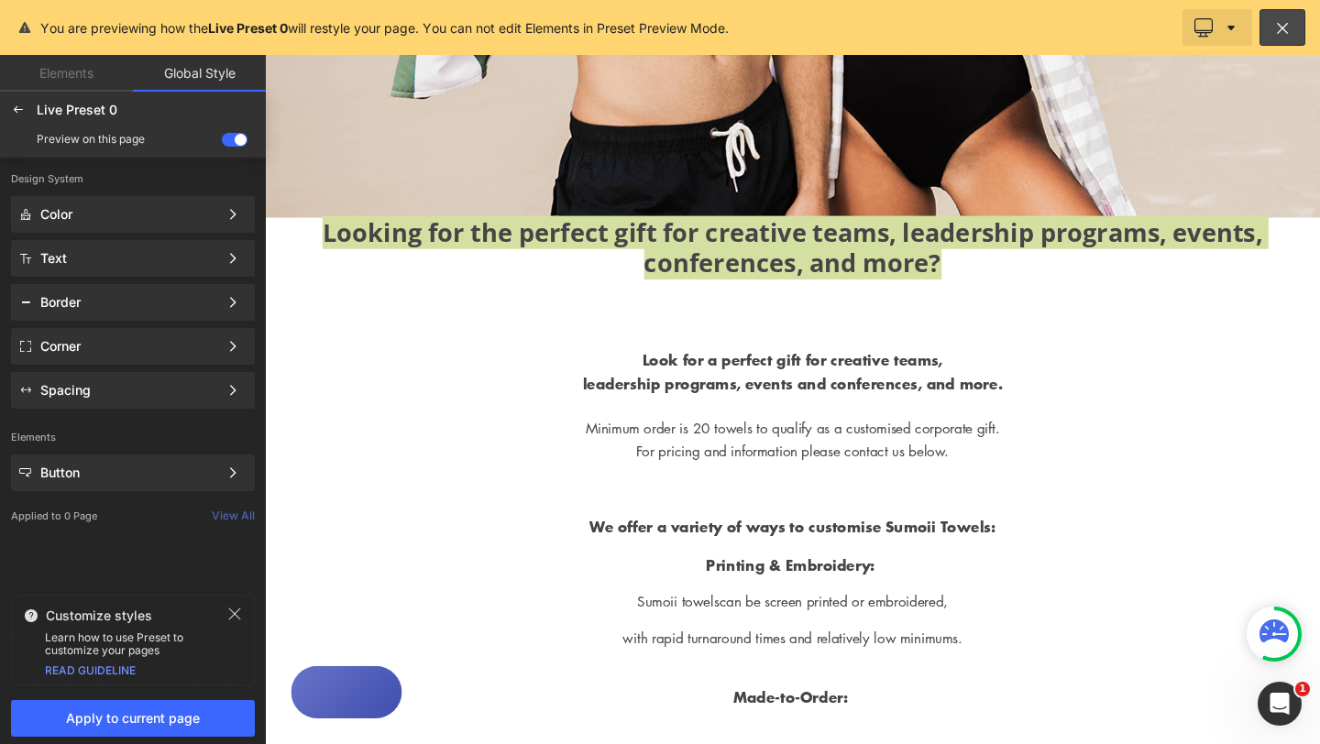
click at [1236, 24] on icon at bounding box center [1231, 27] width 18 height 18
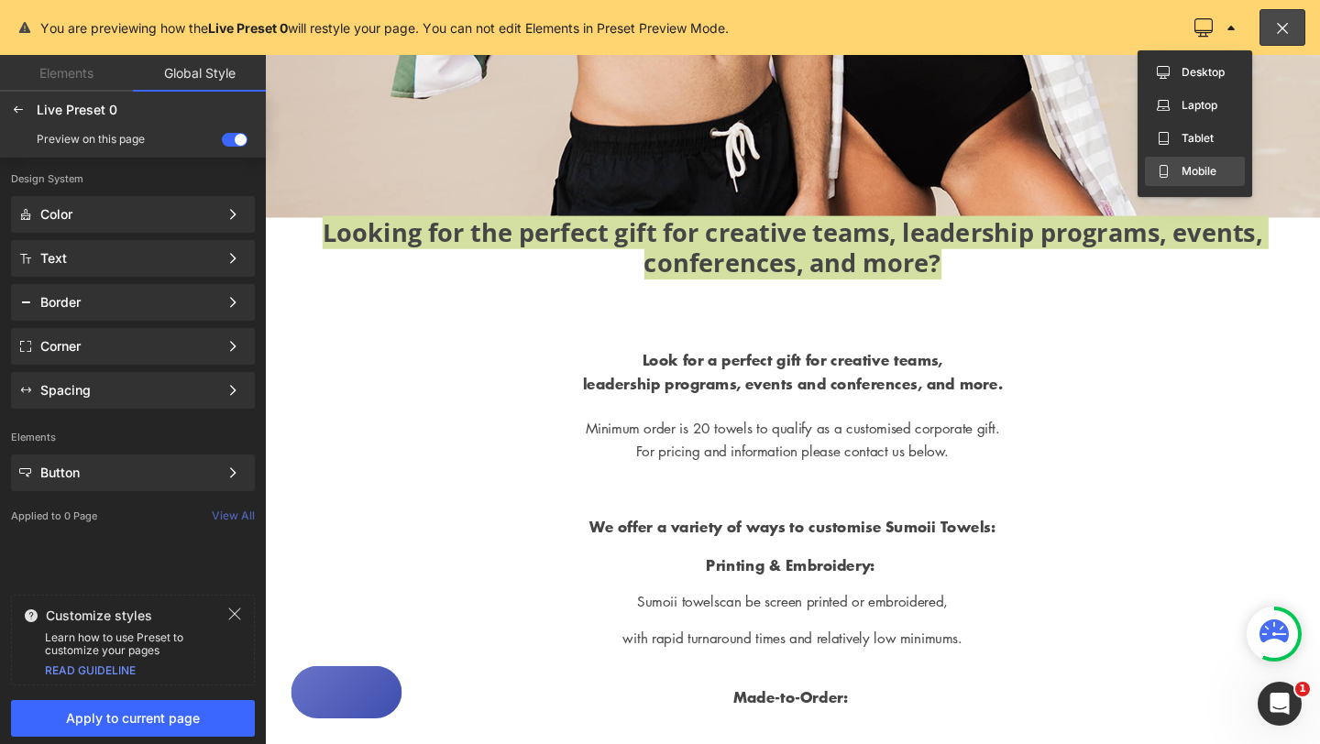
click at [1184, 169] on label "Mobile" at bounding box center [1198, 171] width 35 height 13
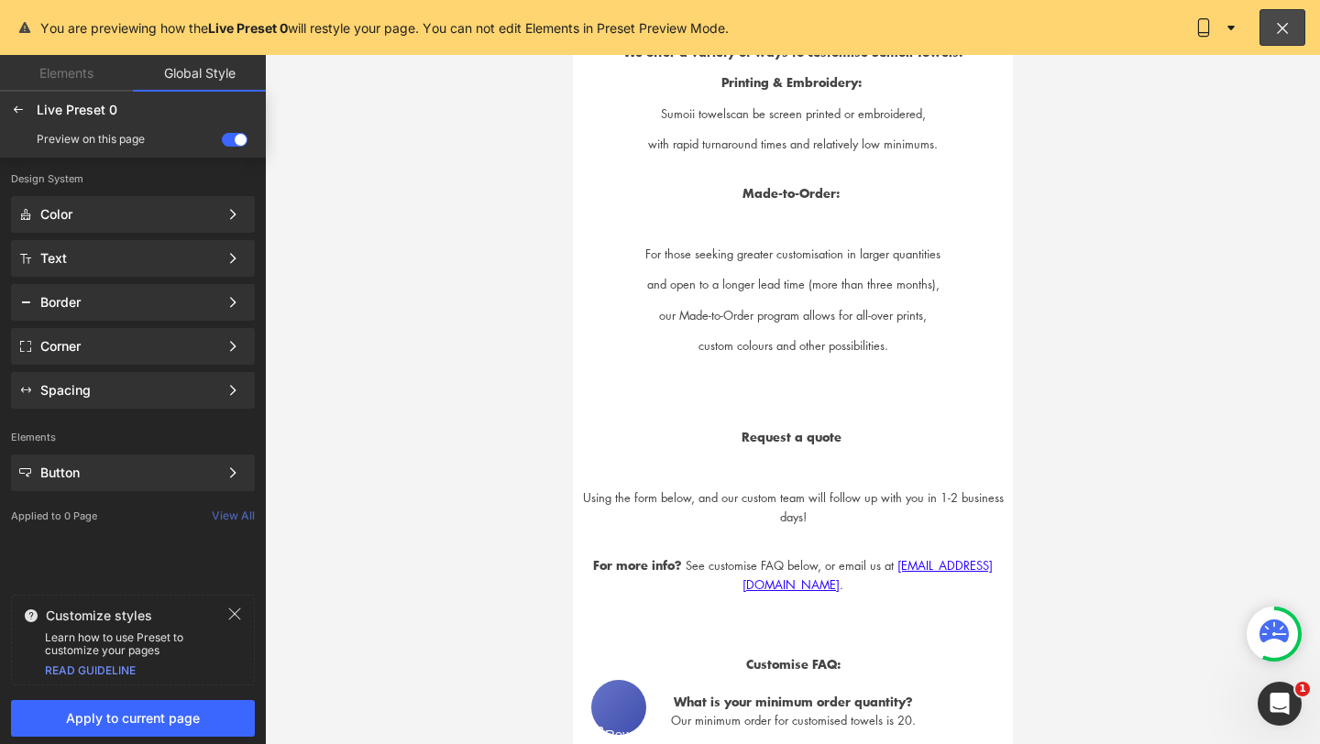
scroll to position [233, 0]
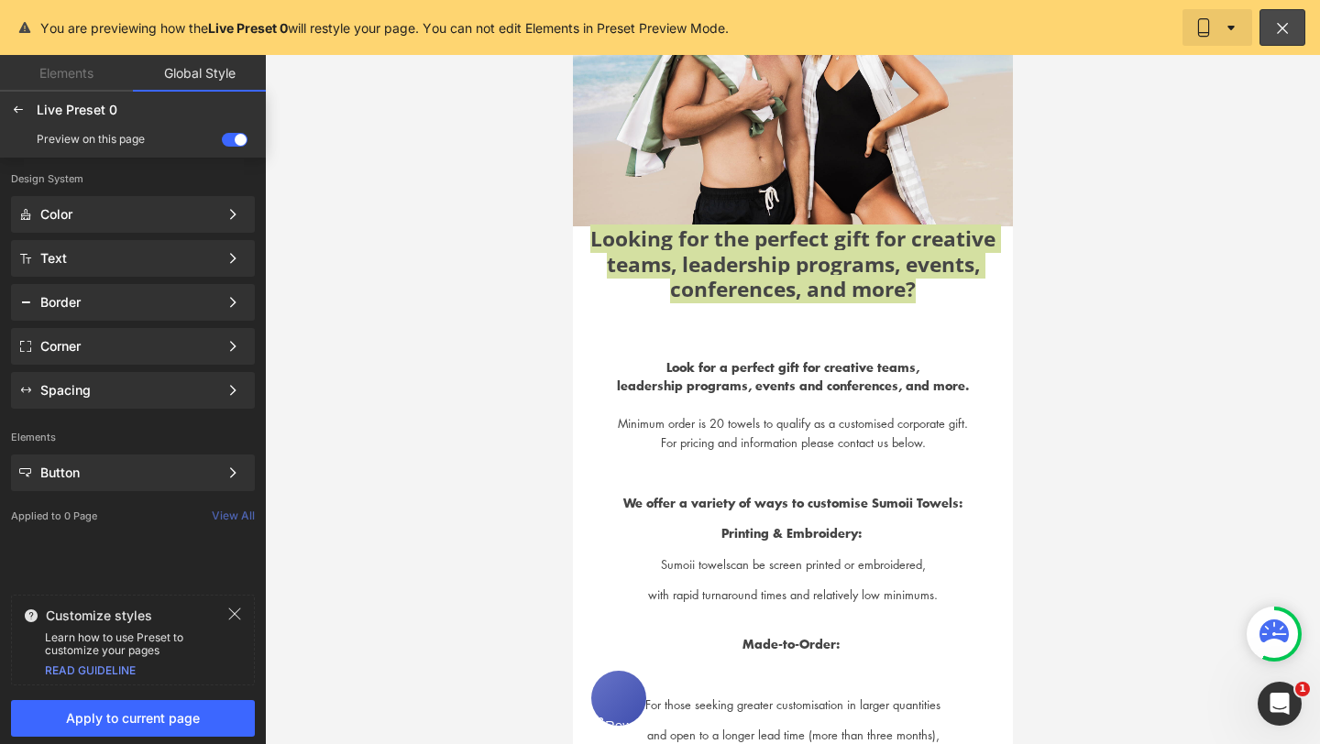
click at [1232, 33] on icon at bounding box center [1231, 27] width 18 height 18
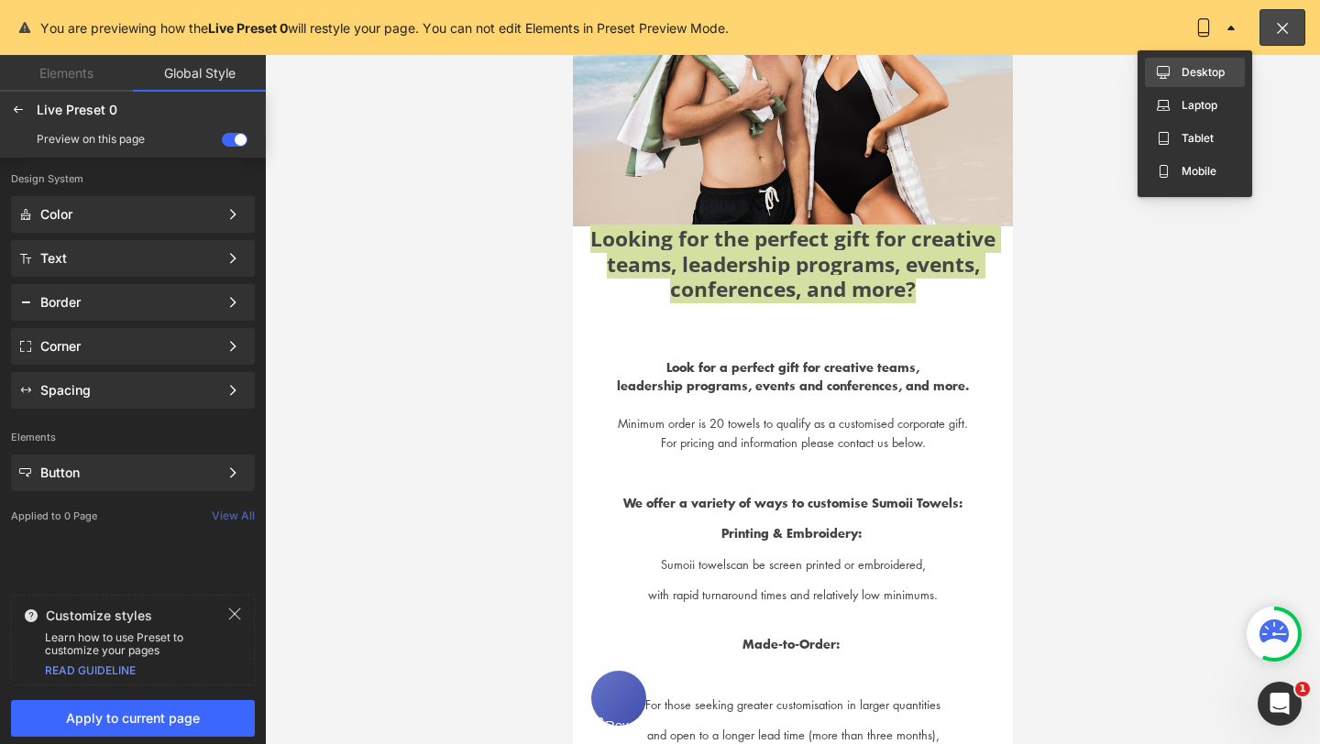
click at [1190, 73] on label "Desktop" at bounding box center [1202, 72] width 43 height 13
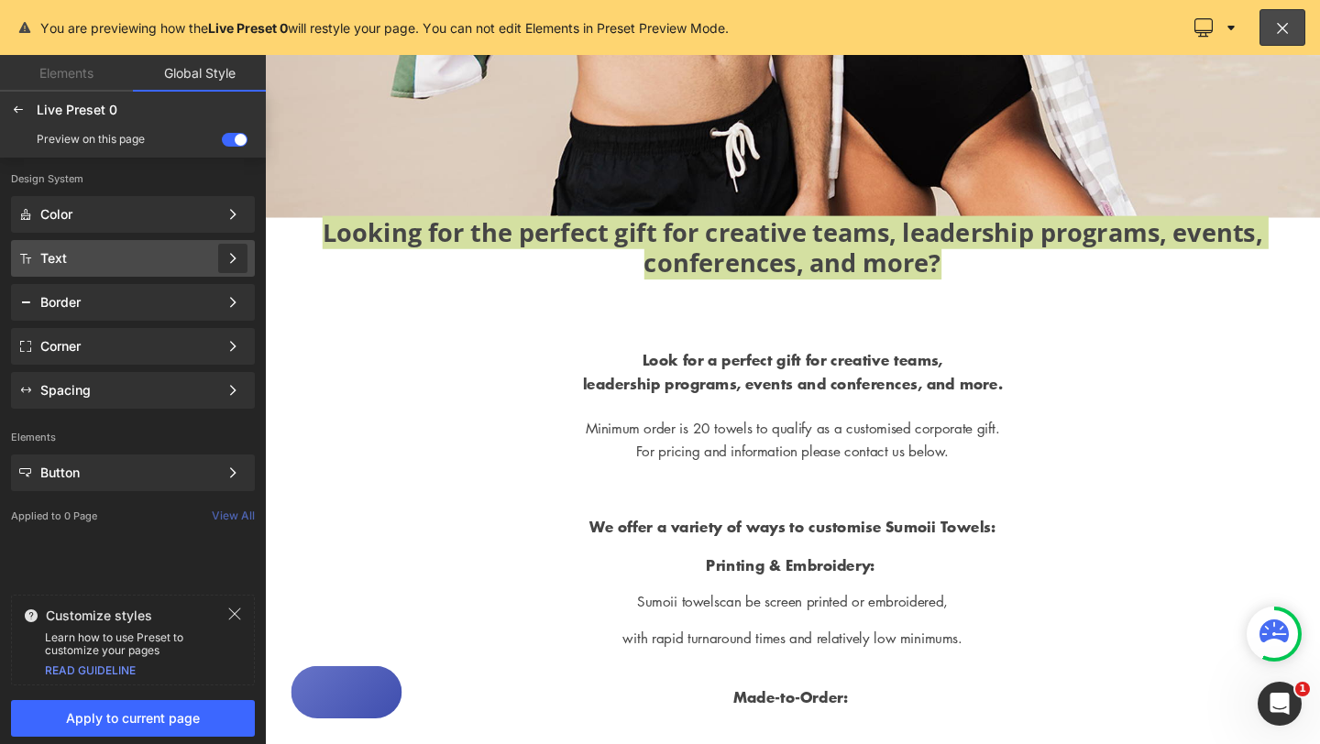
click at [219, 258] on div at bounding box center [232, 258] width 29 height 29
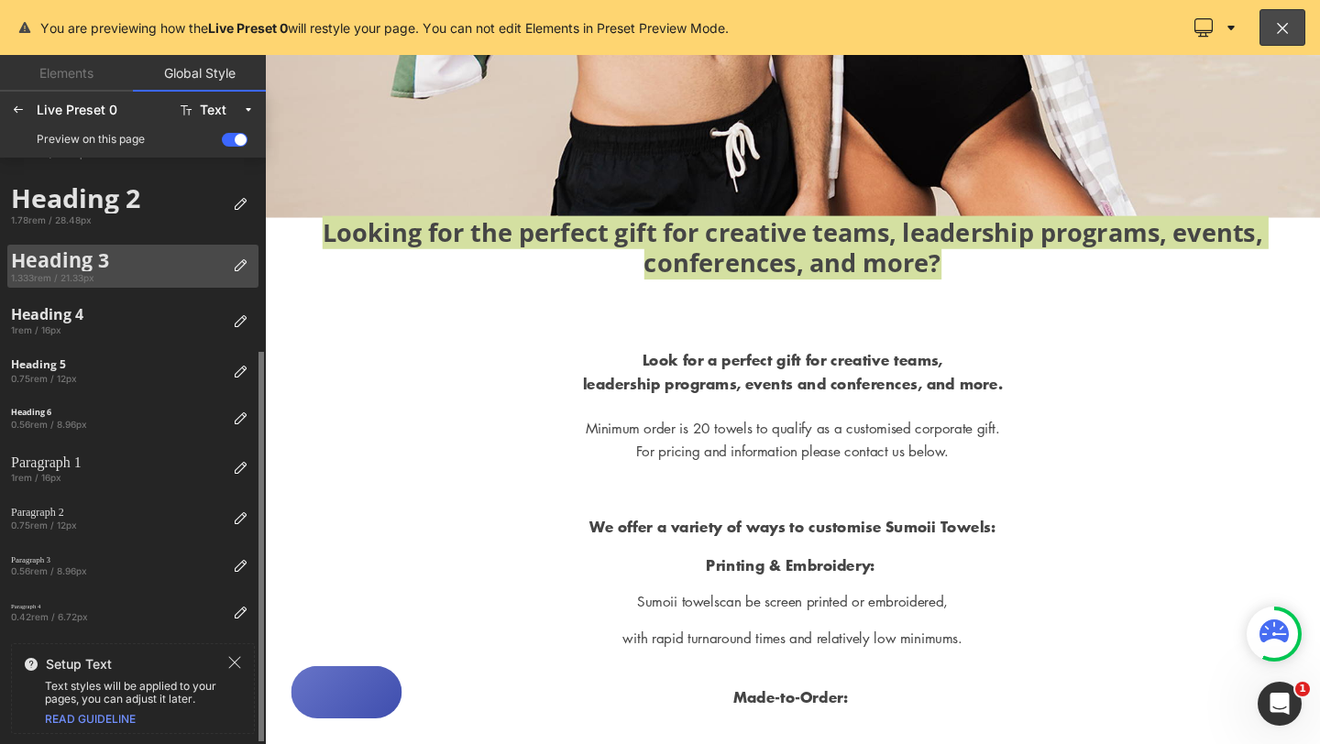
scroll to position [0, 0]
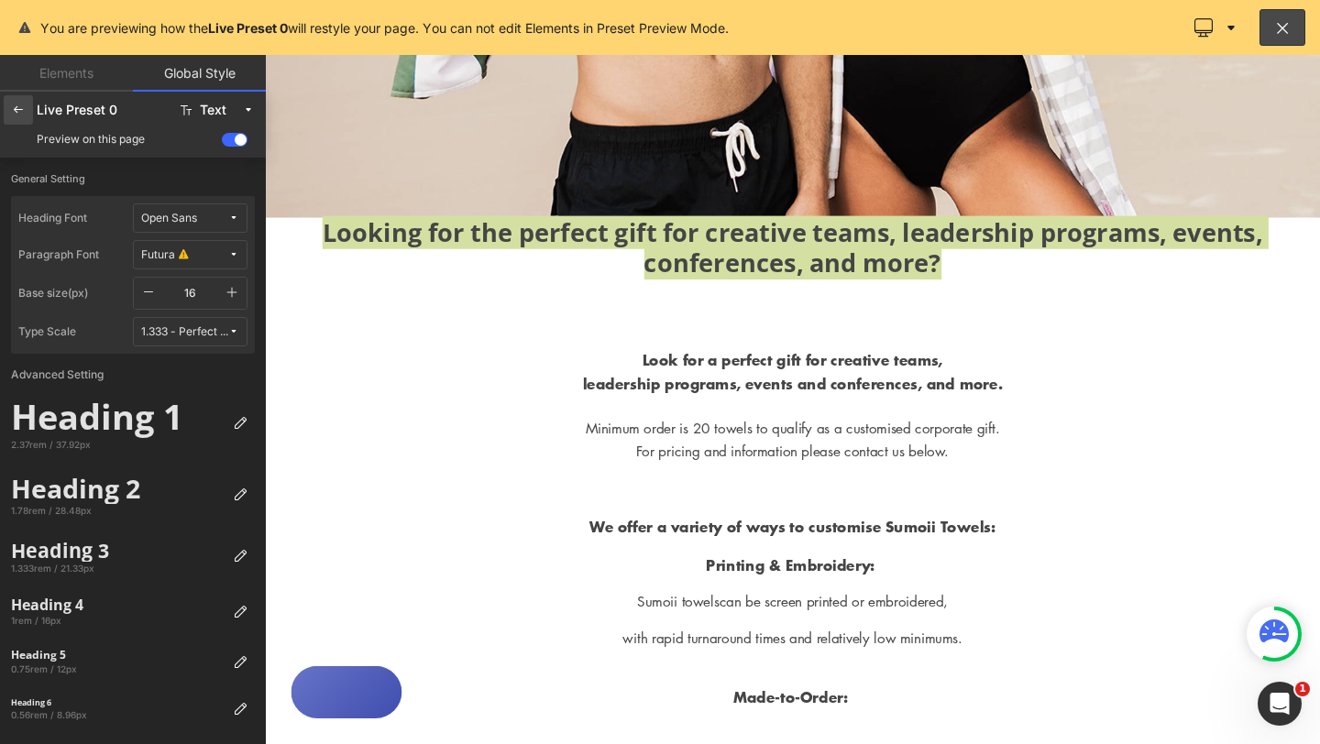
click at [17, 110] on icon at bounding box center [18, 110] width 15 height 15
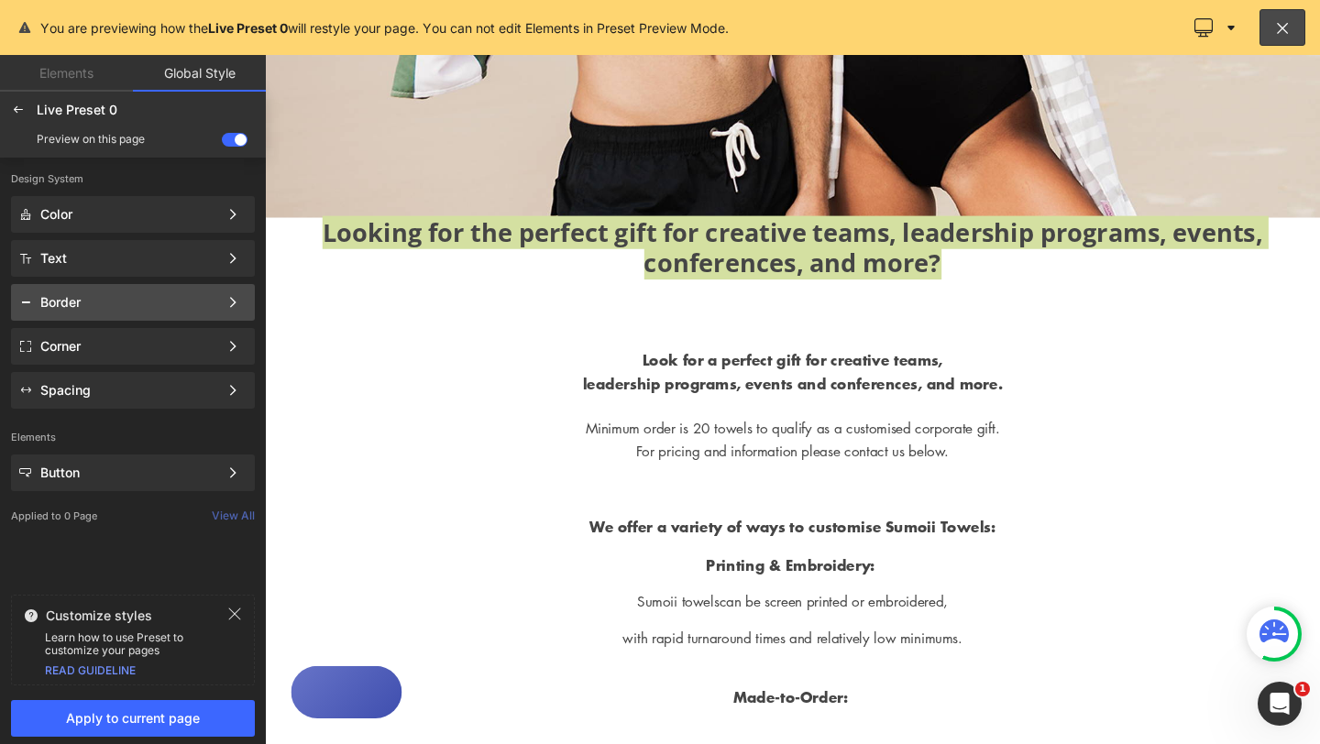
click at [161, 290] on div "Border" at bounding box center [133, 302] width 244 height 37
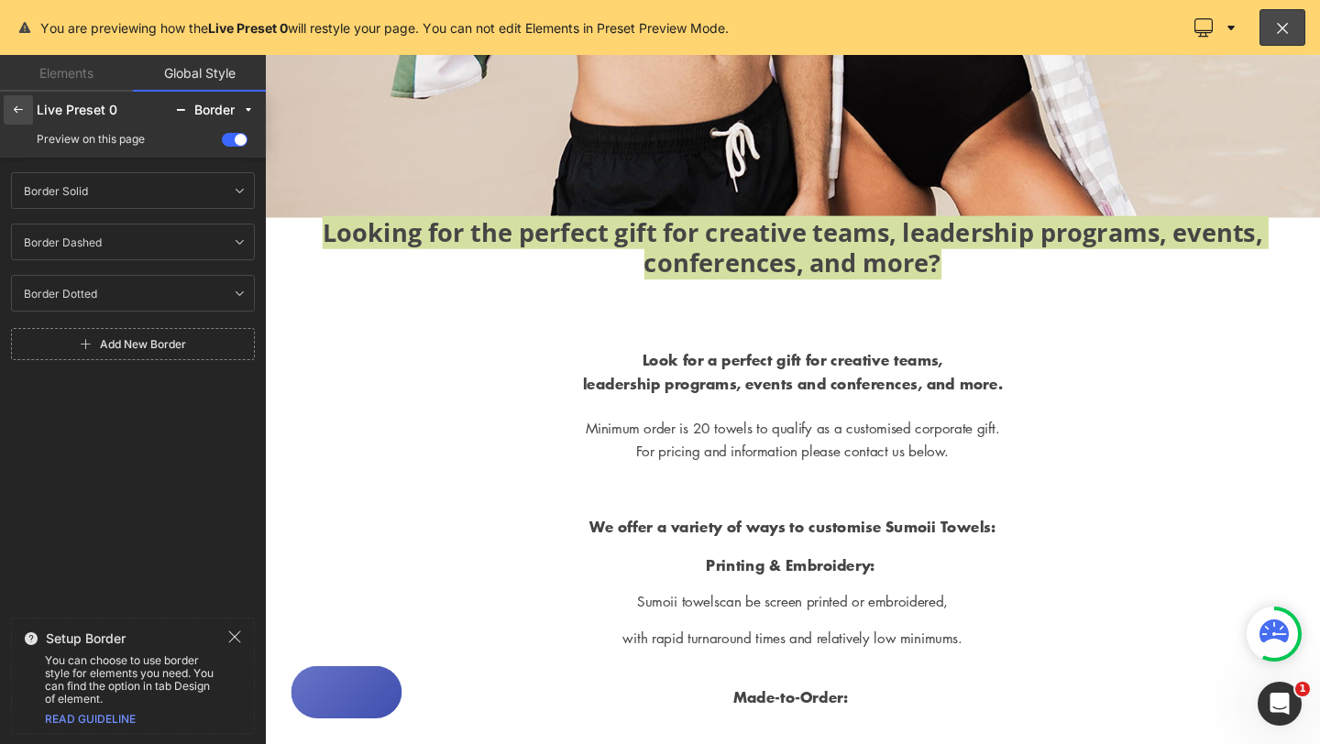
click at [14, 109] on icon at bounding box center [18, 110] width 15 height 15
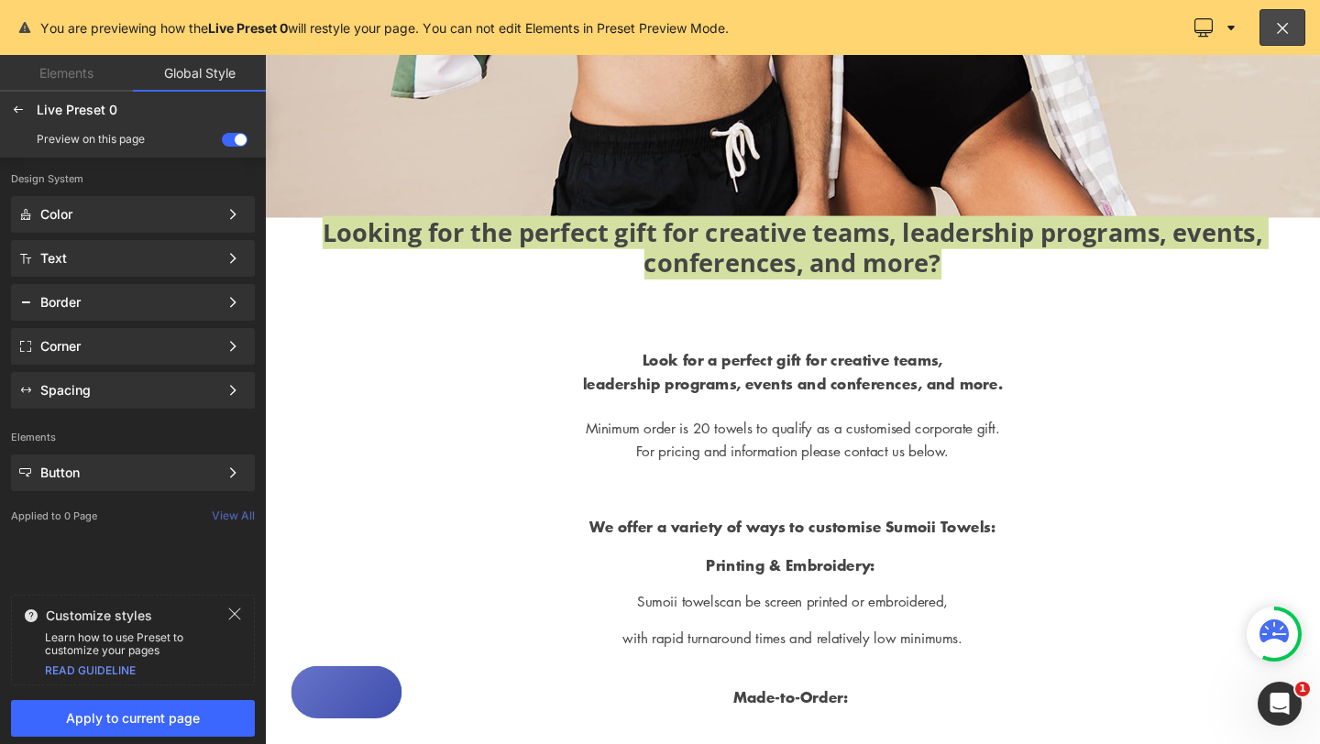
click at [80, 72] on link "Elements" at bounding box center [66, 73] width 133 height 37
click at [56, 76] on link "Elements" at bounding box center [66, 73] width 133 height 37
click at [176, 719] on span "Apply to current page" at bounding box center [133, 718] width 222 height 15
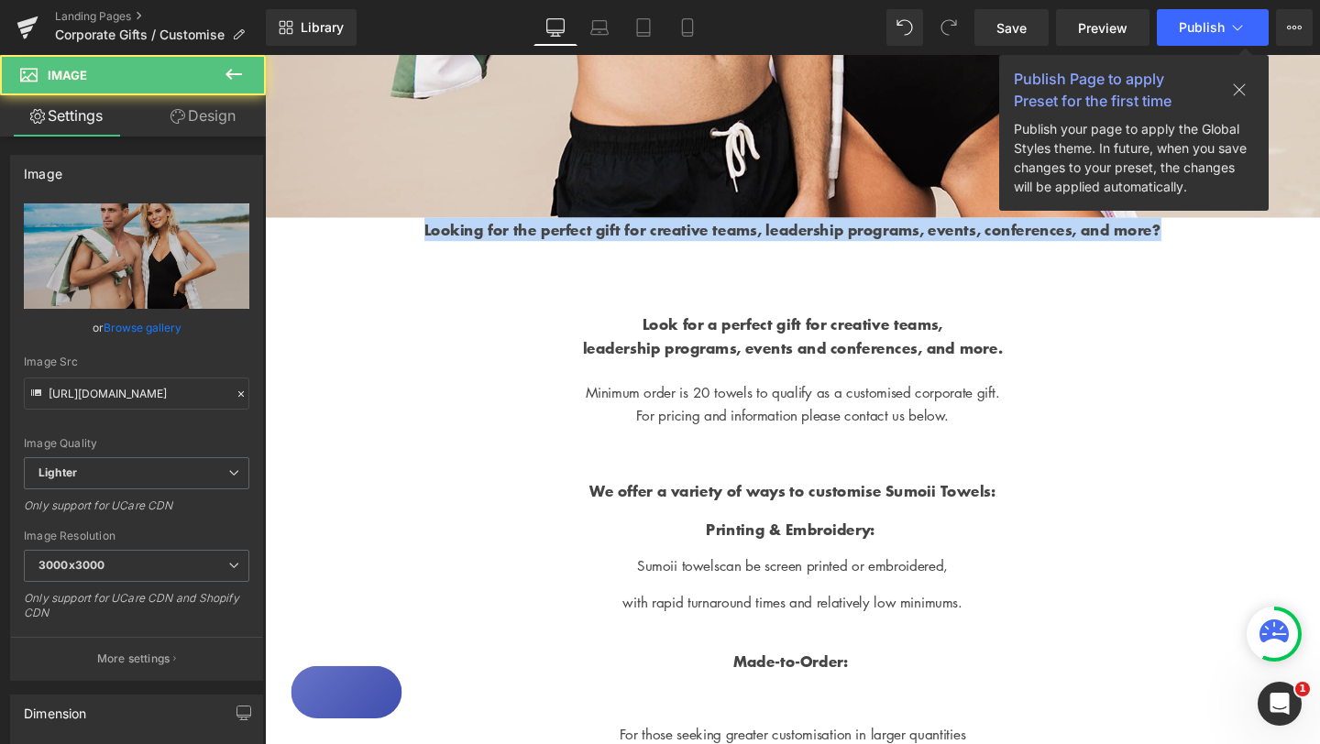
click at [1009, 301] on p at bounding box center [819, 288] width 1109 height 26
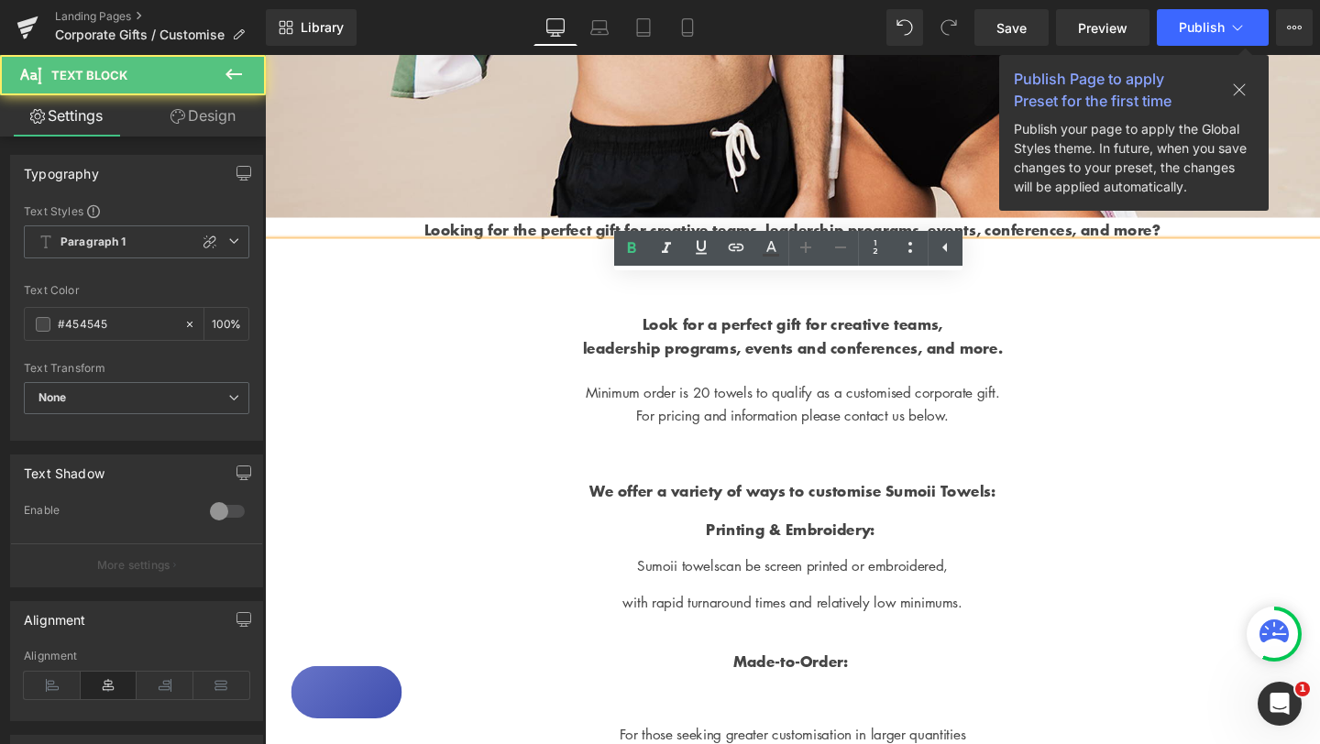
click at [1002, 251] on h2 "Looking for the perfect gift for creative teams, leadership programs, events, c…" at bounding box center [819, 238] width 1109 height 25
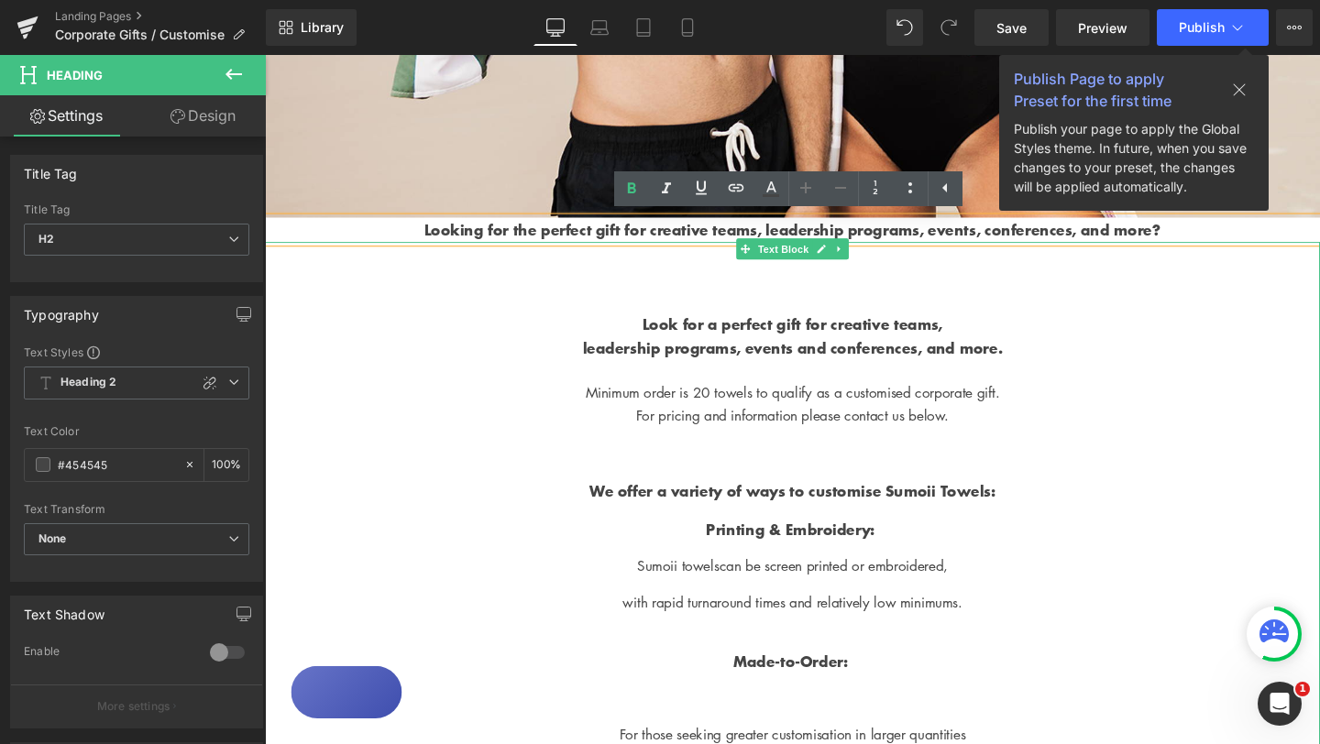
click at [604, 352] on p "Look for a perfect gift for creative teams," at bounding box center [819, 339] width 1109 height 26
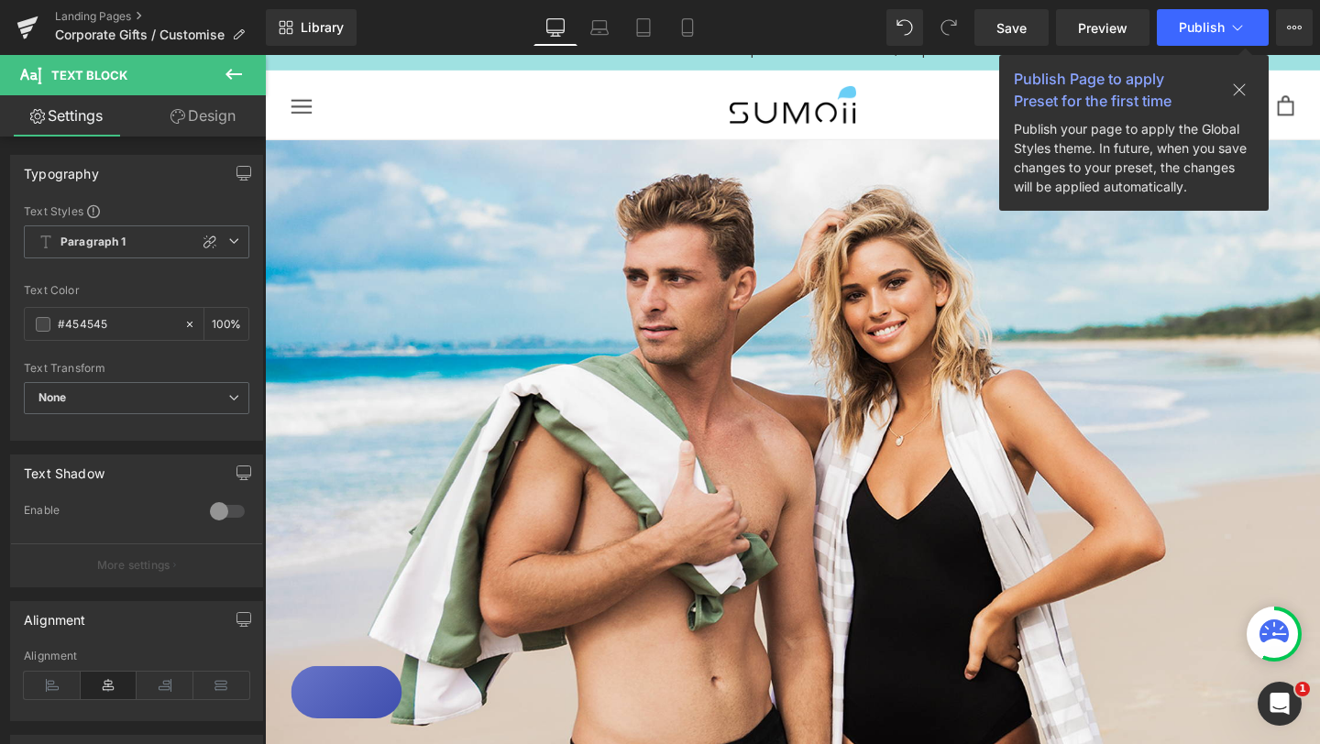
scroll to position [26, 0]
click at [1237, 87] on icon at bounding box center [1239, 90] width 12 height 12
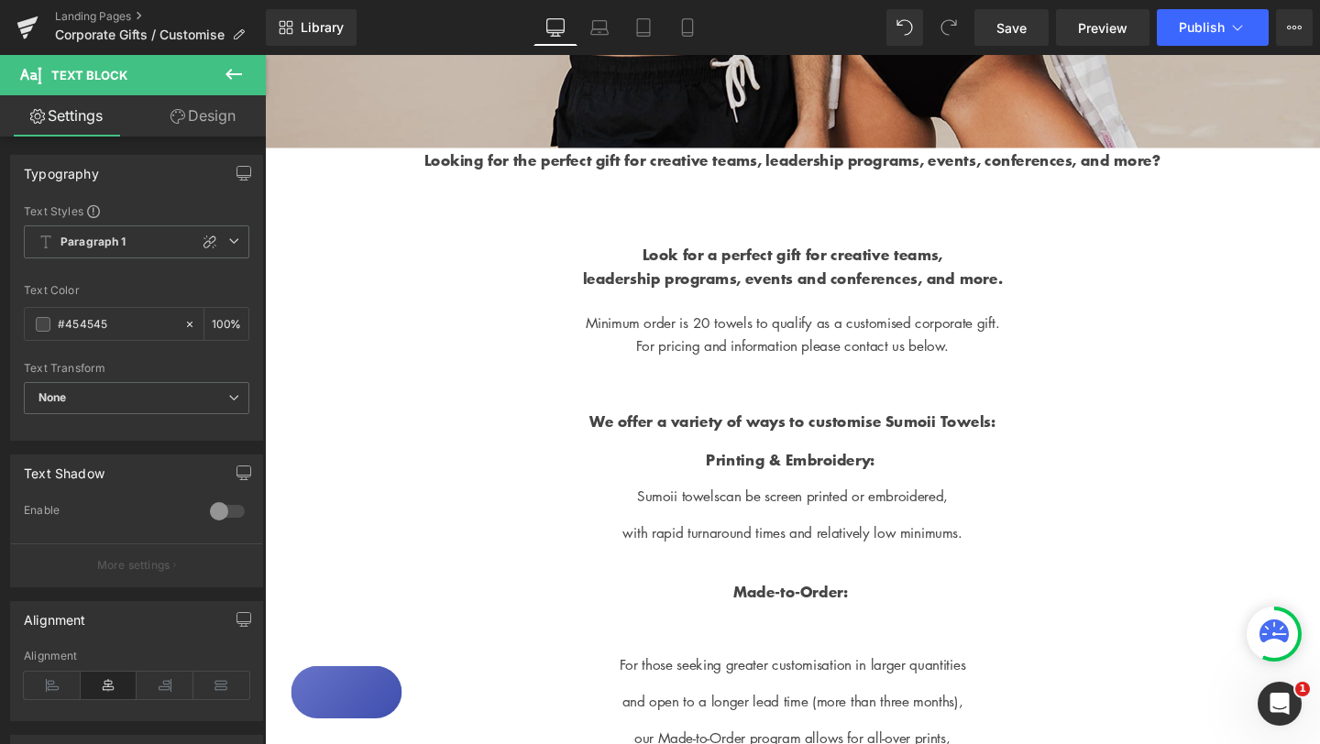
scroll to position [779, 0]
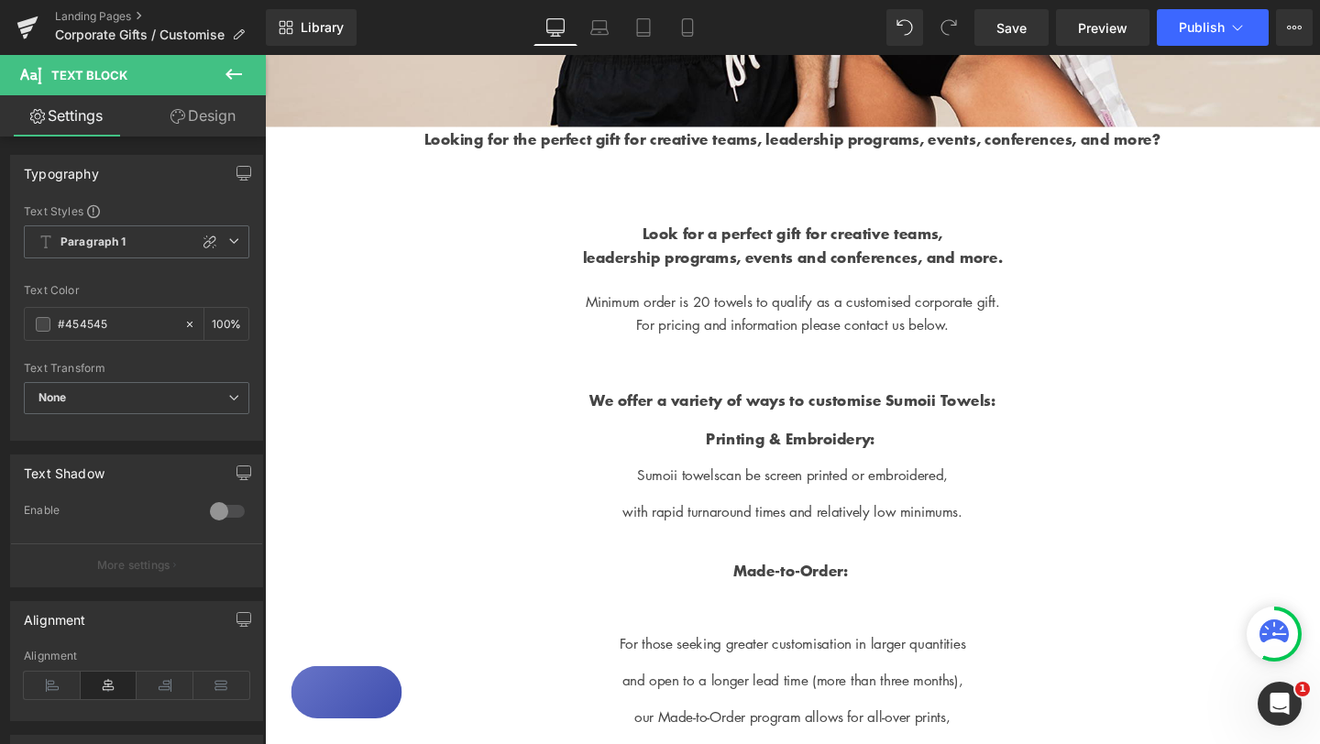
click at [713, 231] on p at bounding box center [819, 218] width 1109 height 26
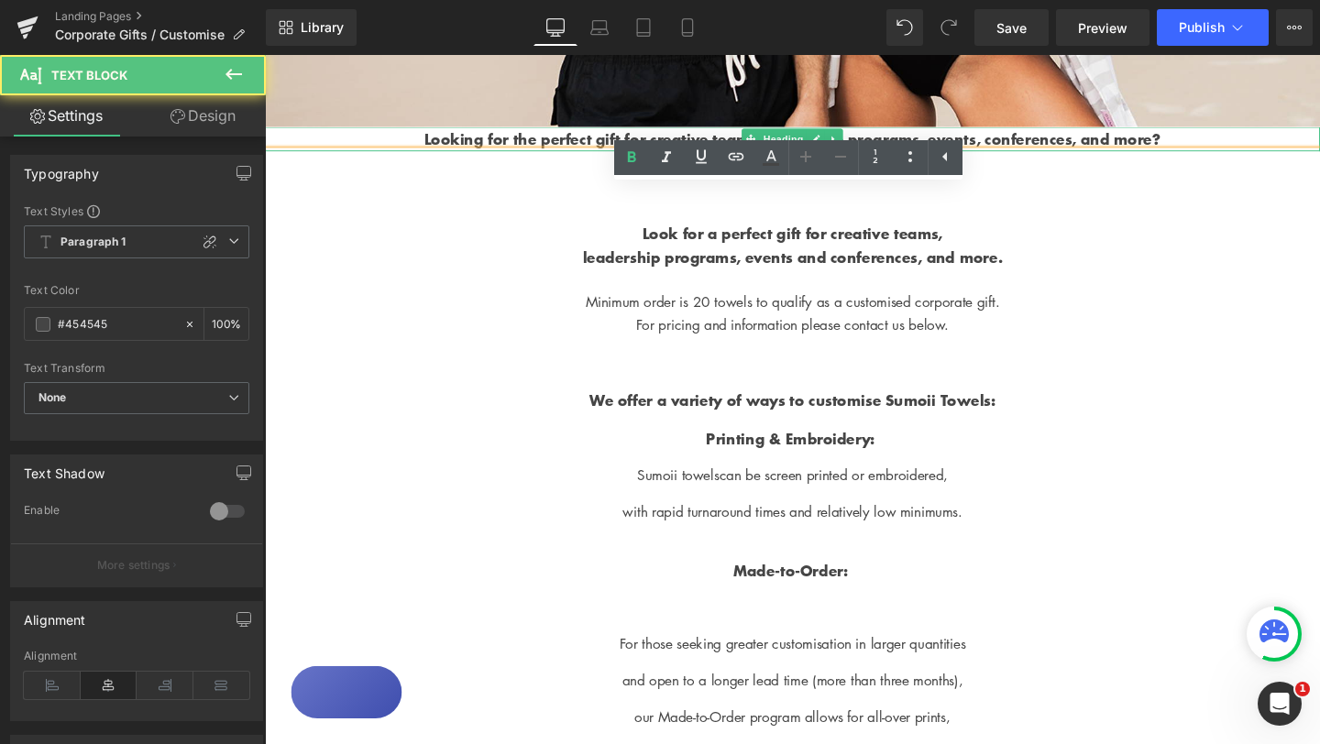
click at [519, 154] on strong "Looking for the perfect gift for creative teams, leadership programs, events, c…" at bounding box center [820, 142] width 774 height 23
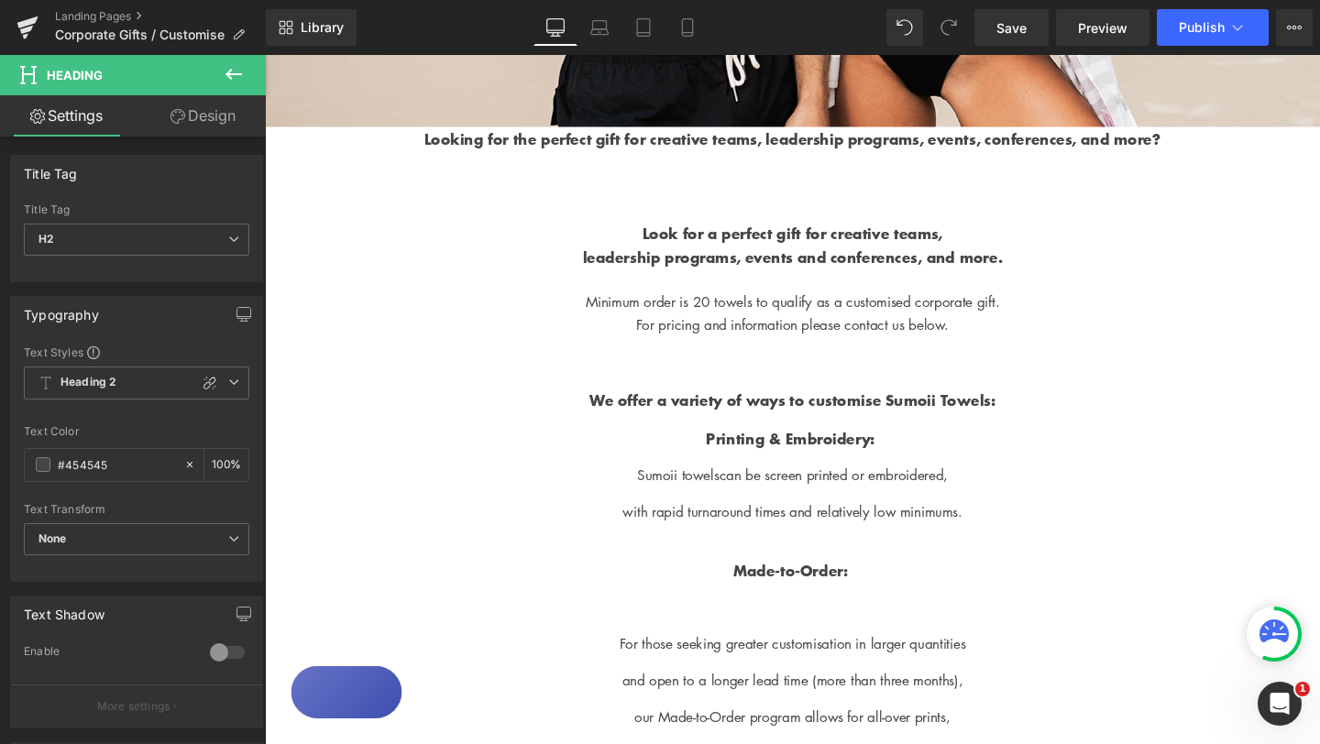
click at [71, 122] on link "Settings" at bounding box center [66, 115] width 133 height 41
click at [205, 113] on link "Design" at bounding box center [203, 115] width 133 height 41
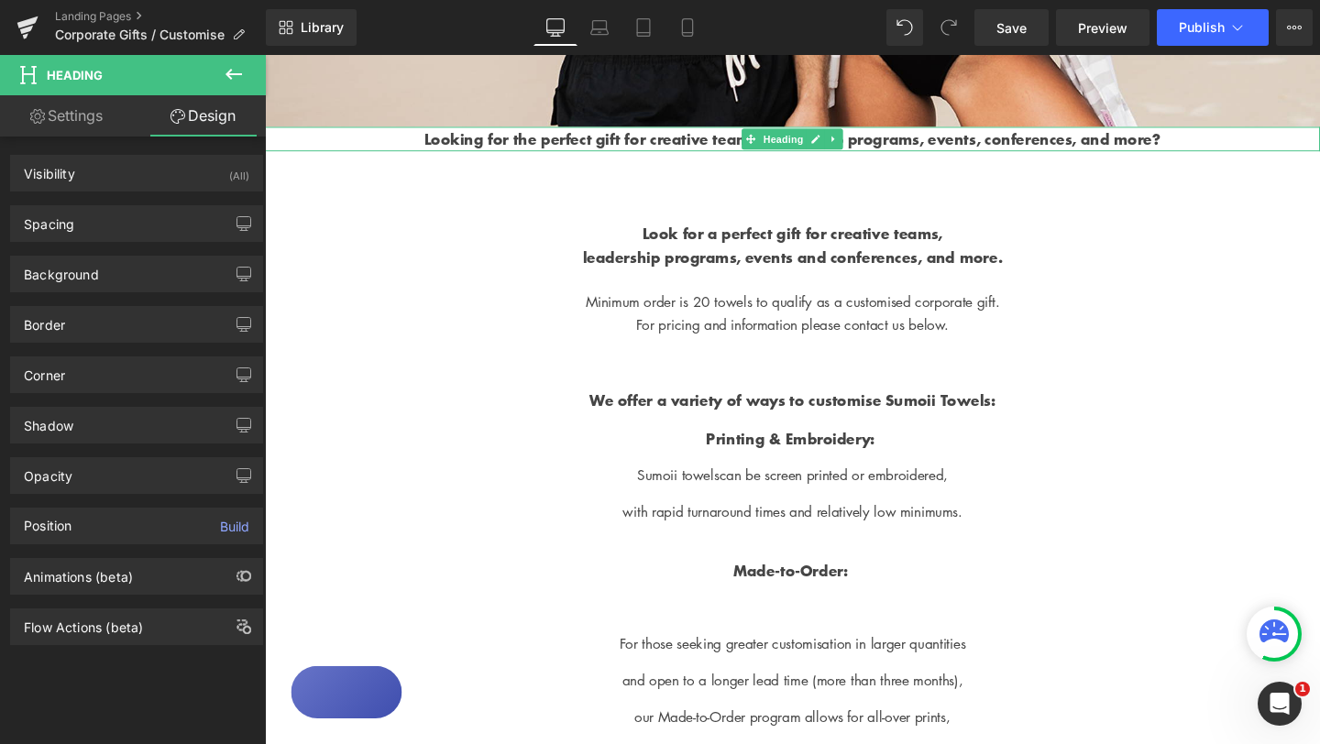
drag, startPoint x: 366, startPoint y: 280, endPoint x: 305, endPoint y: 137, distance: 155.2
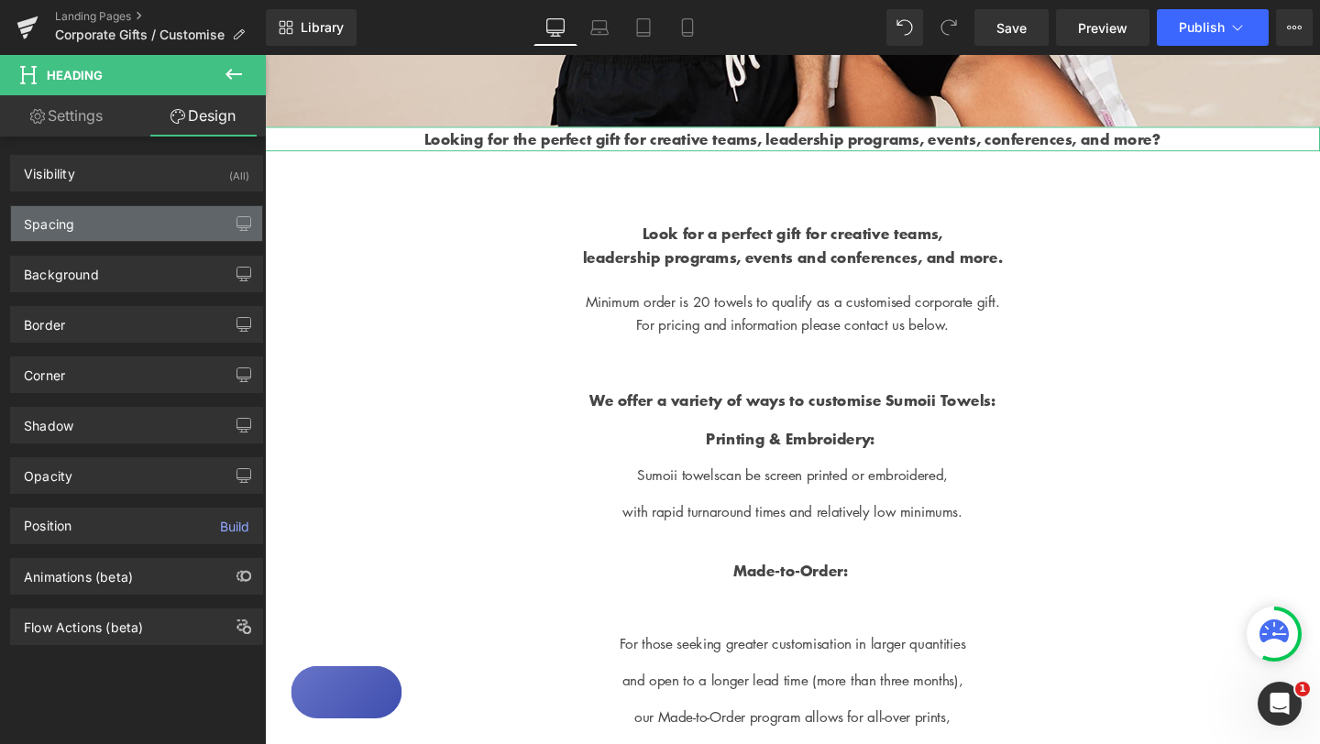
click at [127, 225] on div "Spacing" at bounding box center [136, 223] width 251 height 35
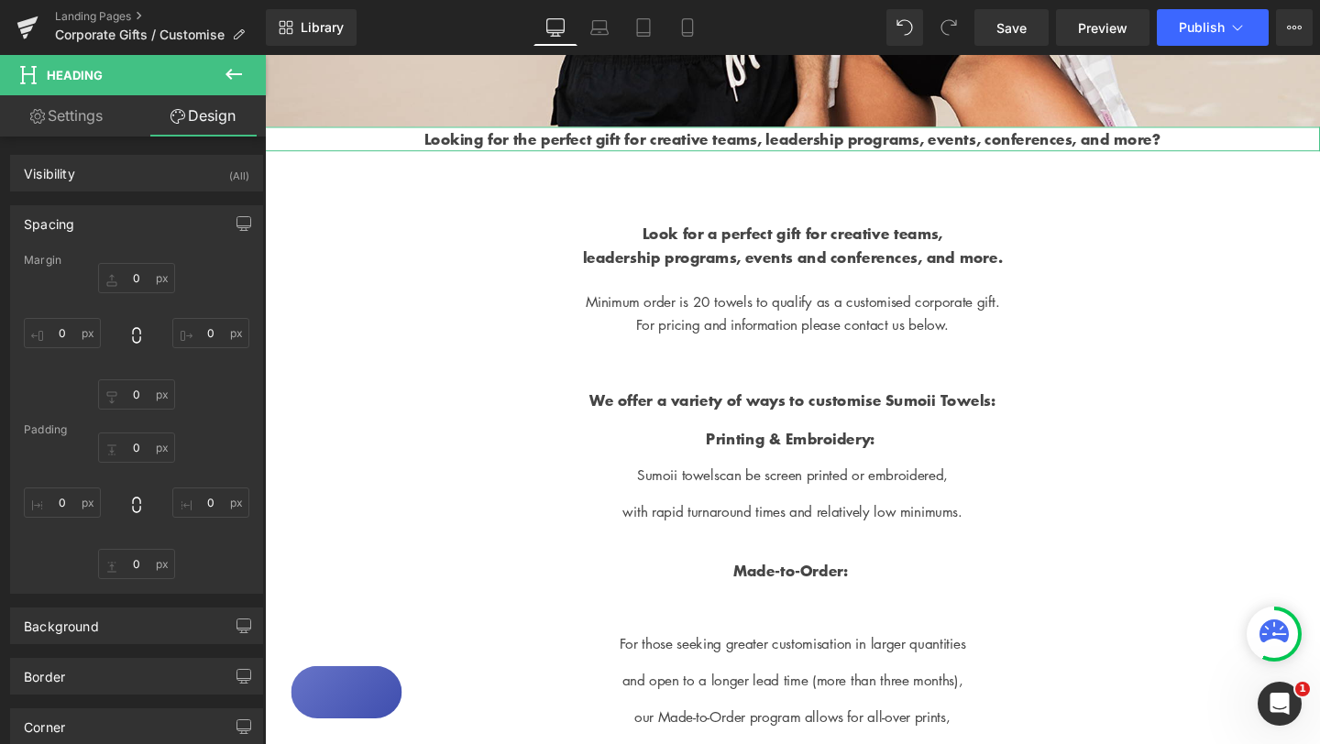
click at [153, 225] on div "Spacing" at bounding box center [136, 223] width 251 height 35
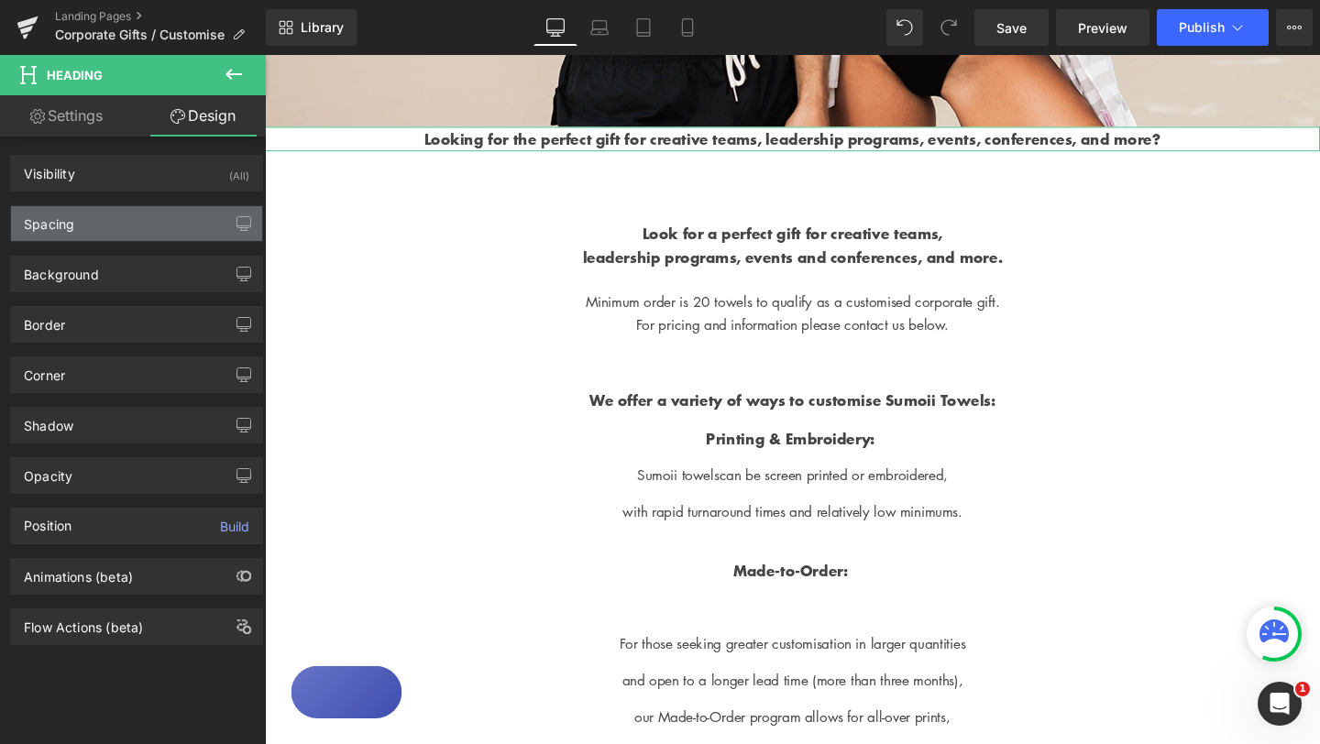
click at [176, 228] on div "Spacing" at bounding box center [136, 223] width 251 height 35
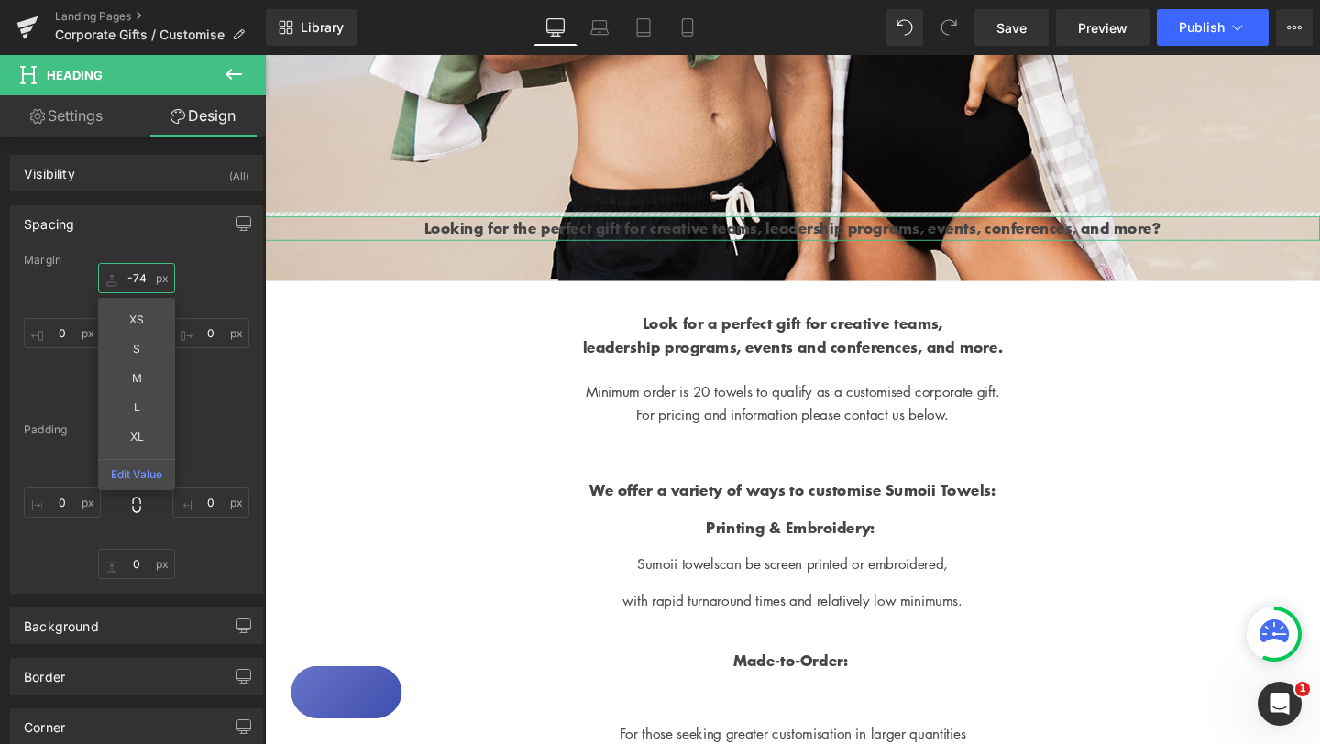
scroll to position [559, 0]
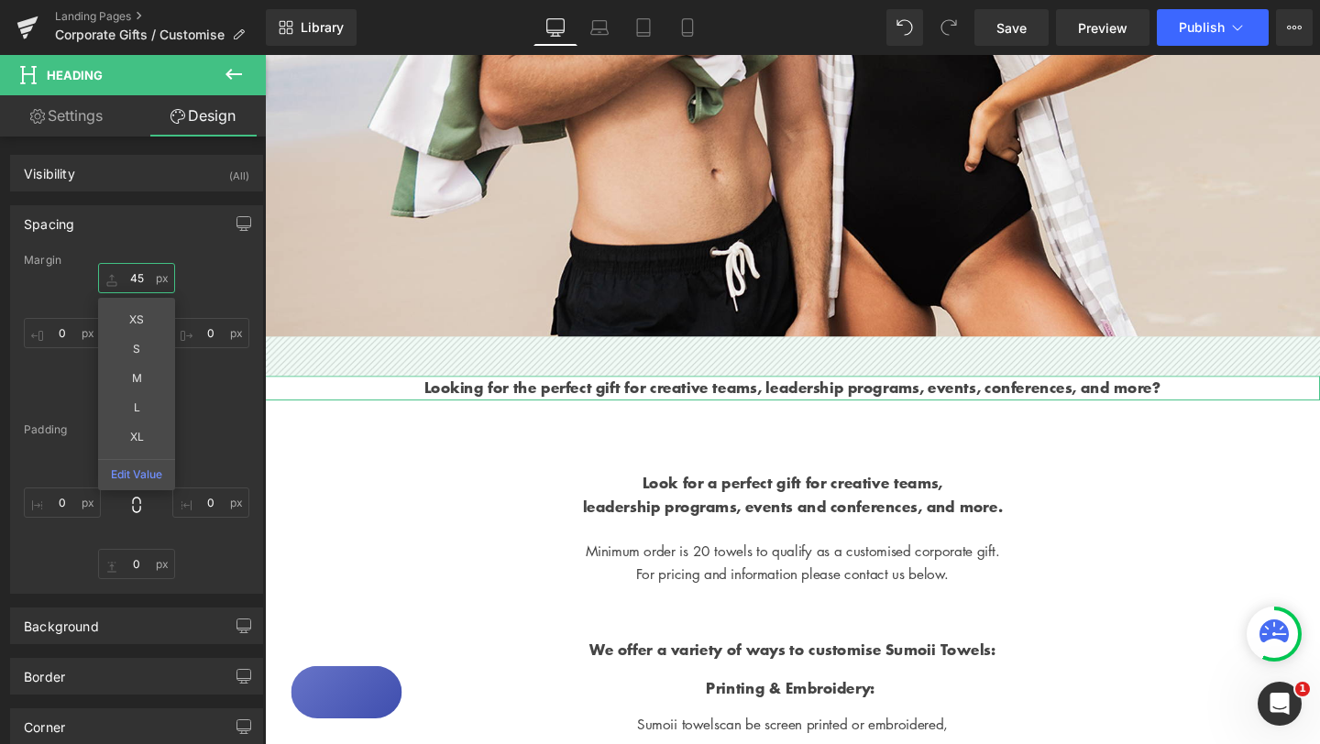
type input "45"
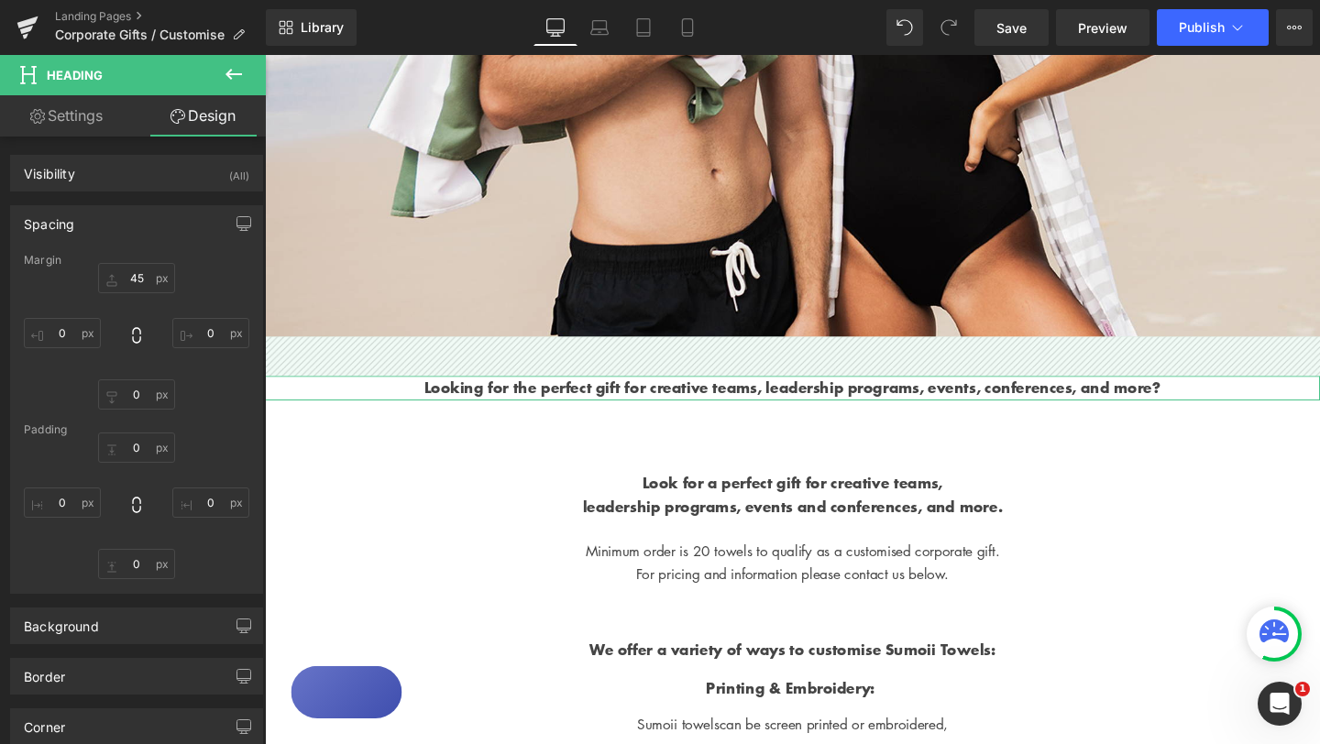
click at [137, 236] on div "Spacing" at bounding box center [136, 223] width 251 height 35
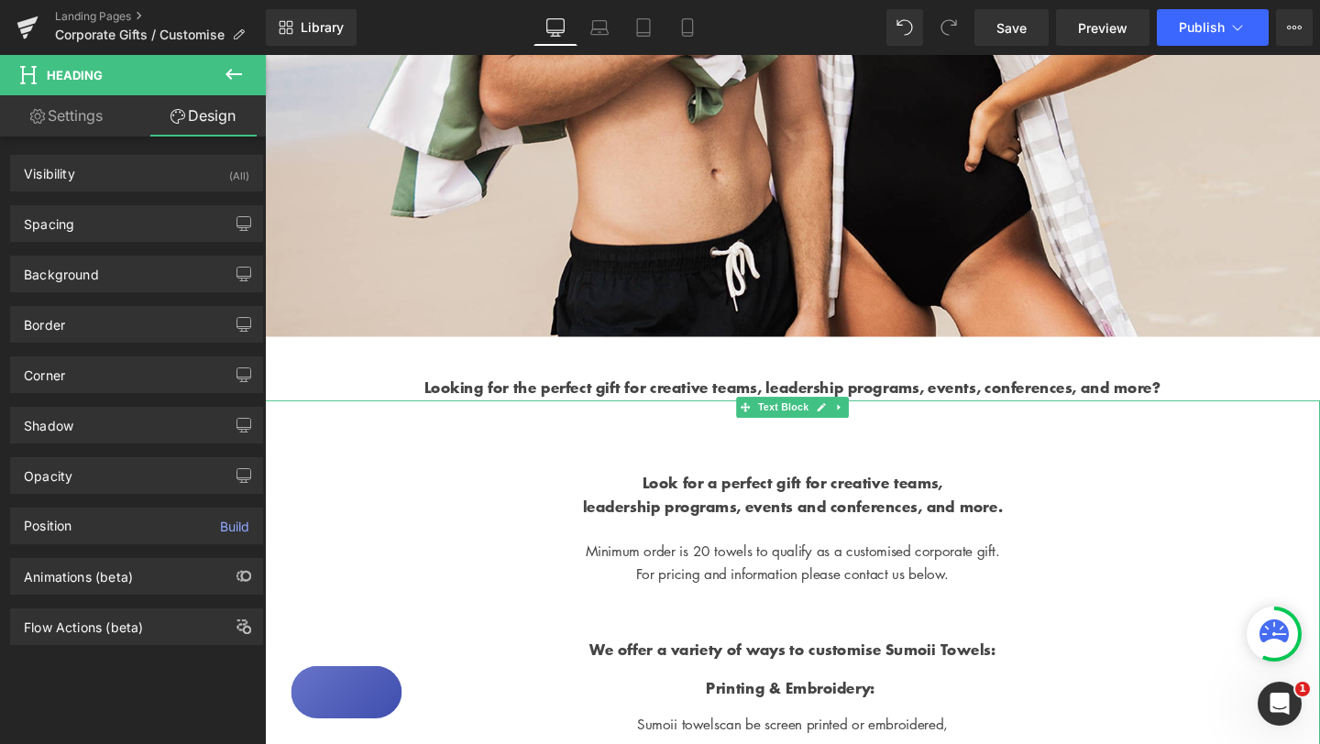
click at [554, 466] on p at bounding box center [819, 454] width 1109 height 26
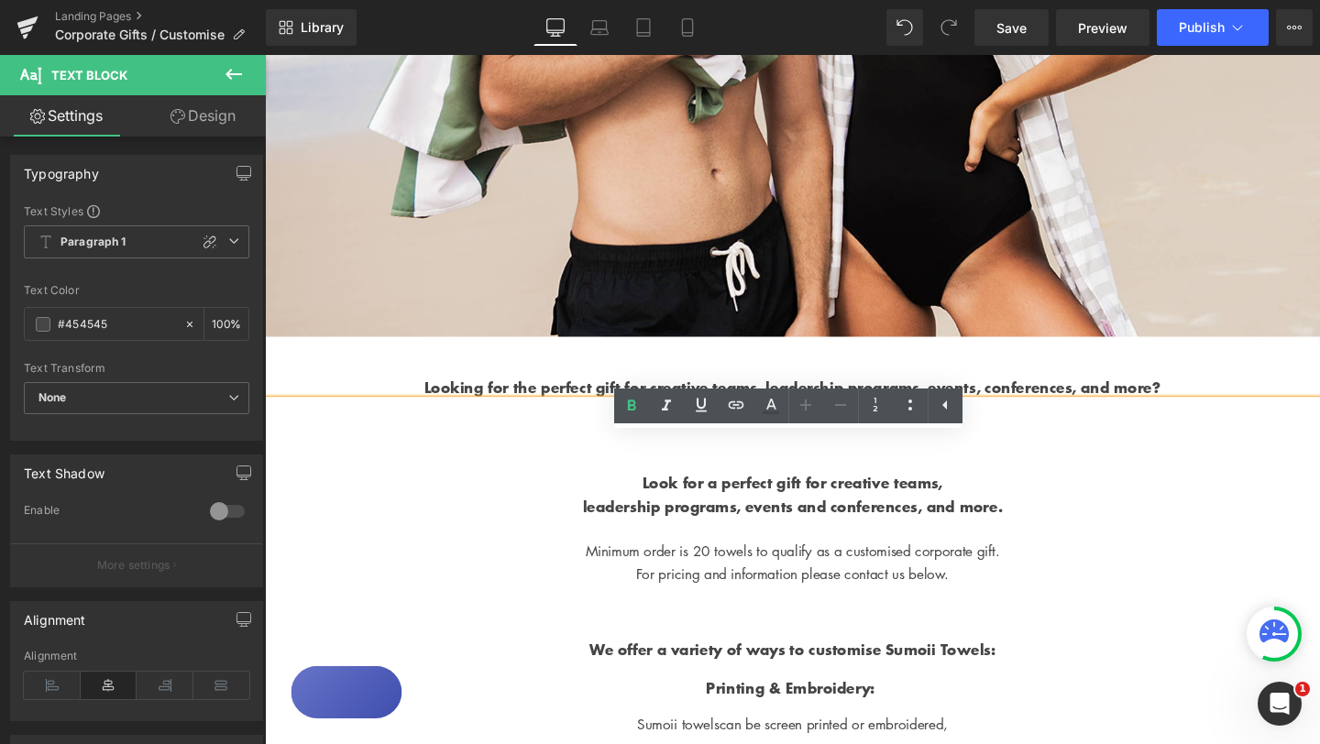
click at [1036, 417] on h2 "Looking for the perfect gift for creative teams, leadership programs, events, c…" at bounding box center [819, 404] width 1109 height 25
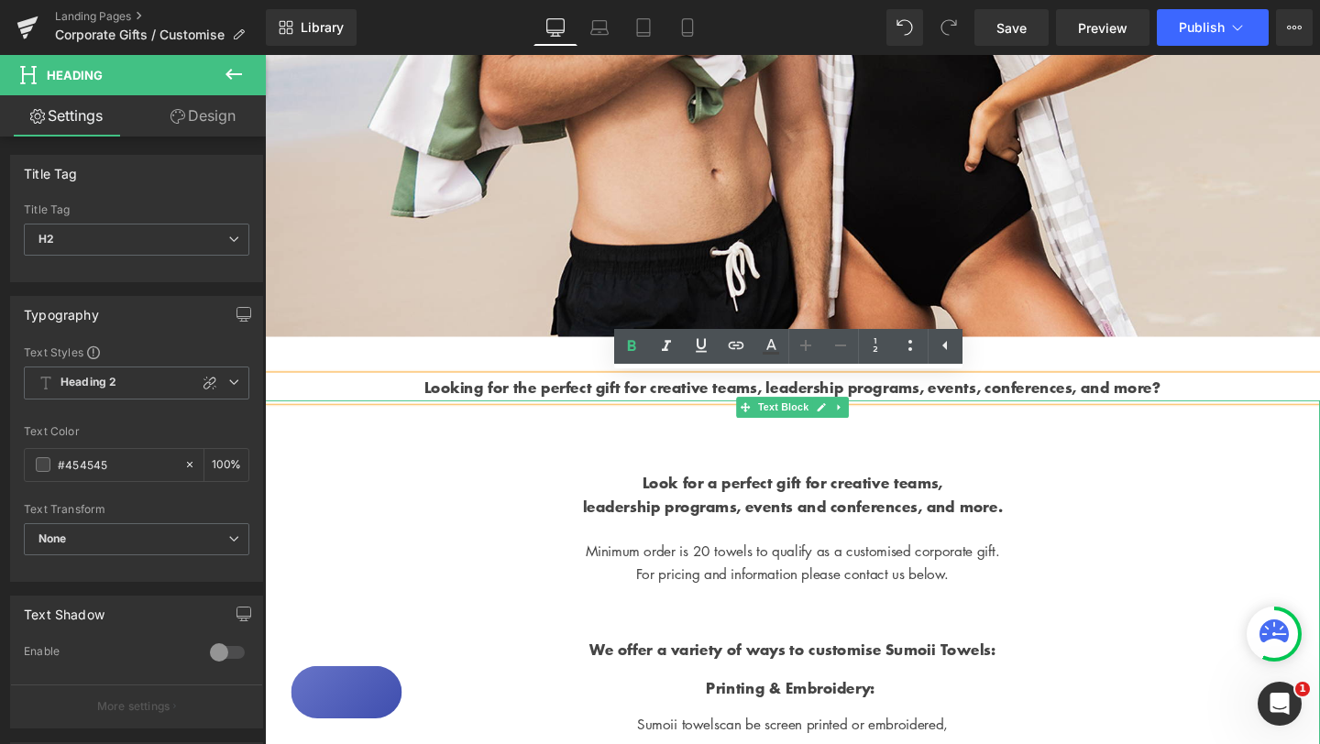
click at [1153, 518] on p "Look for a perfect gift for creative teams," at bounding box center [819, 505] width 1109 height 26
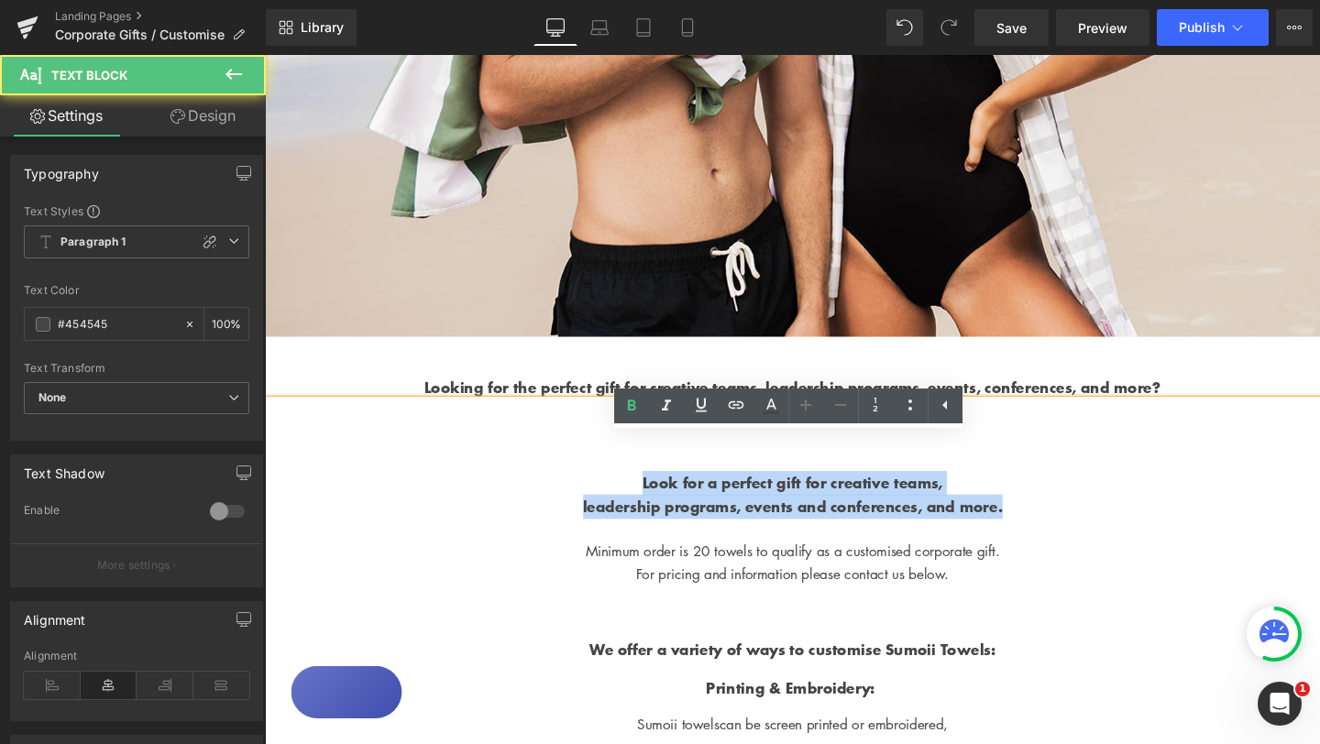
drag, startPoint x: 655, startPoint y: 536, endPoint x: 1079, endPoint y: 562, distance: 424.2
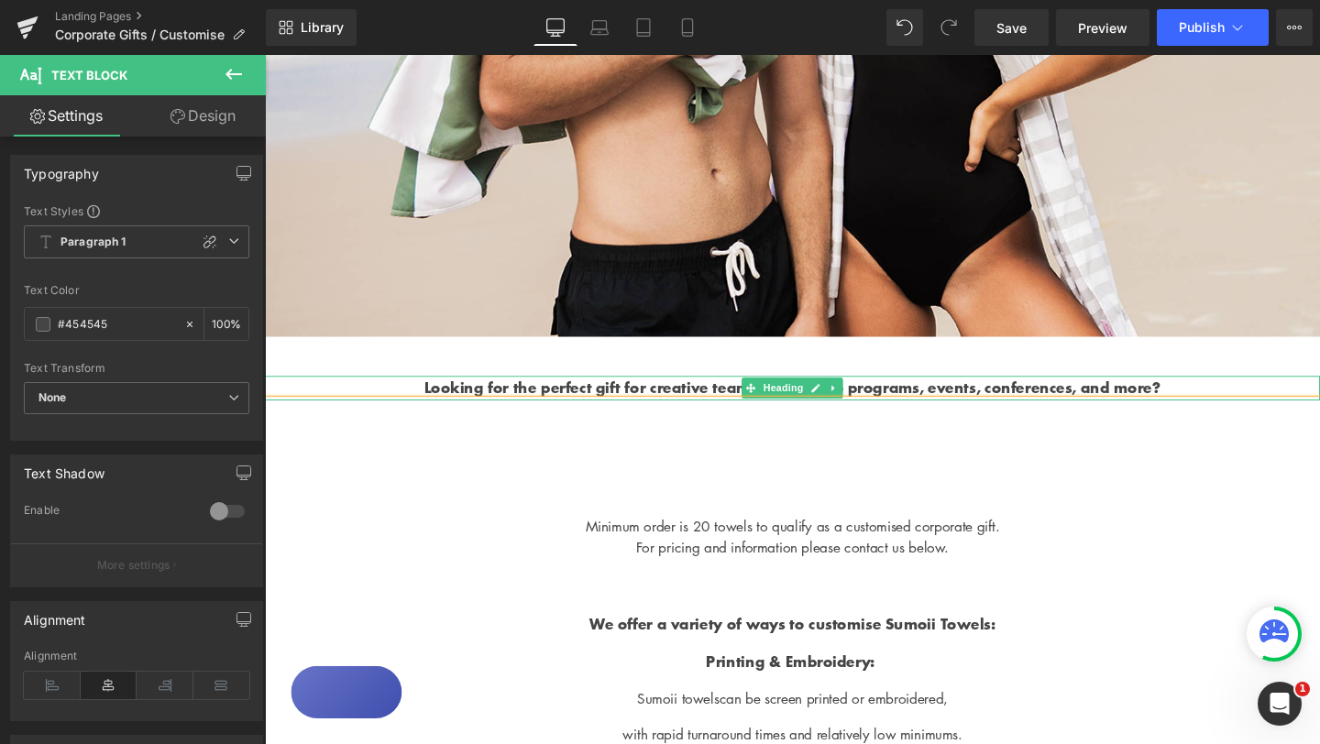
click at [937, 415] on strong "Looking for the perfect gift for creative teams, leadership programs, events, c…" at bounding box center [820, 403] width 774 height 23
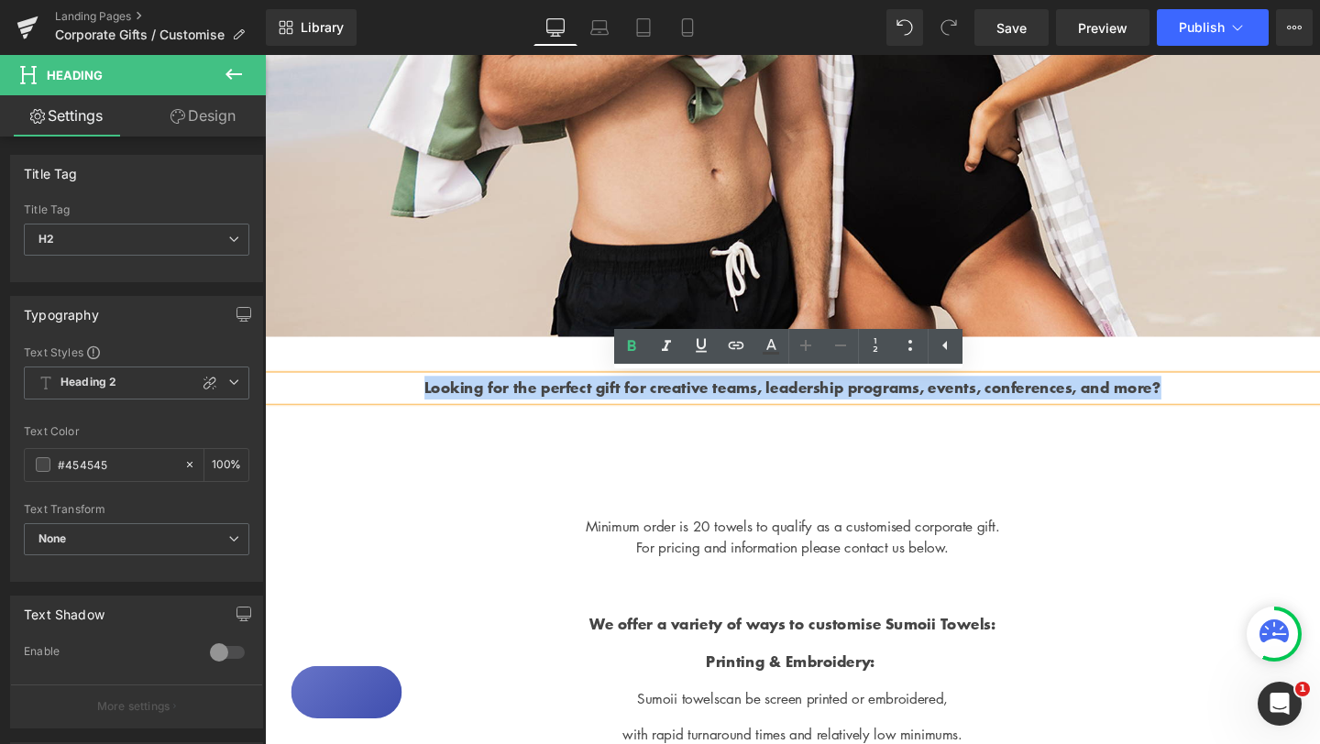
drag, startPoint x: 984, startPoint y: 442, endPoint x: 325, endPoint y: 397, distance: 660.4
click at [325, 397] on h2 "Looking for the perfect gift for creative teams, leadership programs, events, c…" at bounding box center [819, 404] width 1109 height 25
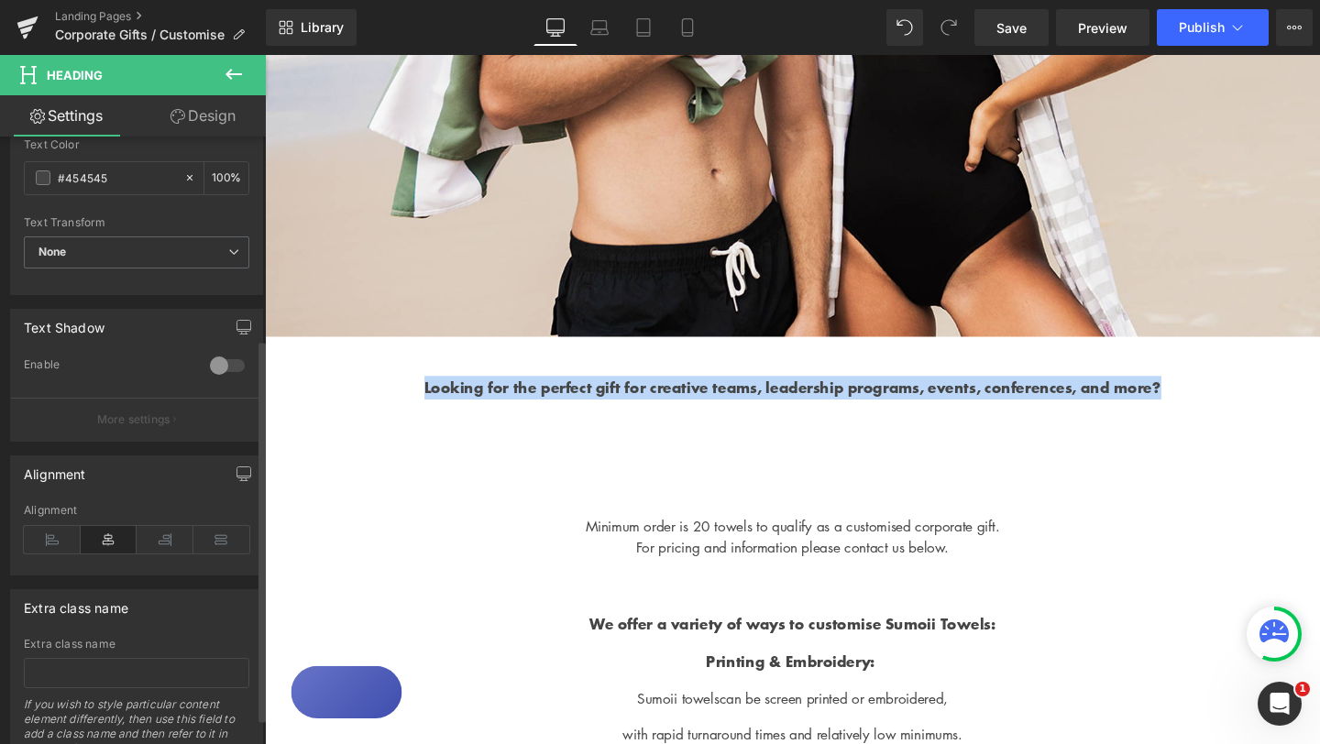
scroll to position [363, 0]
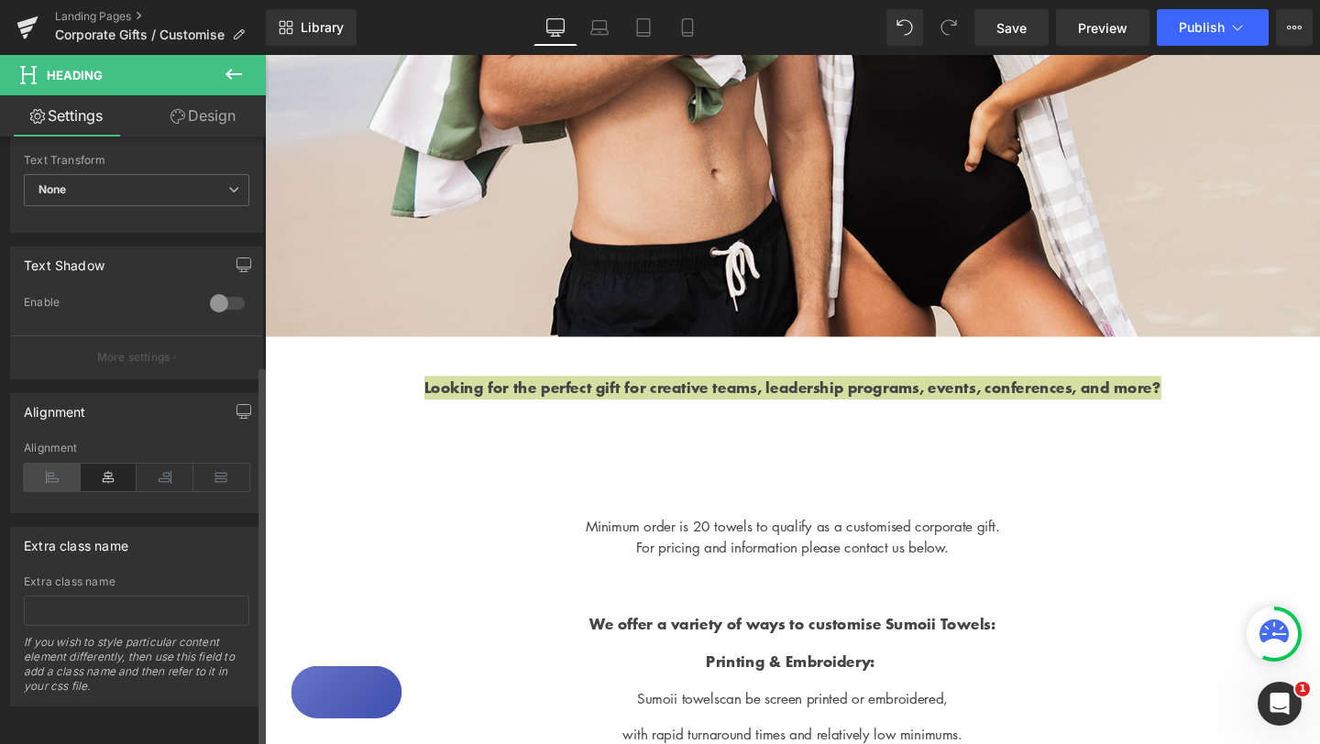
click at [50, 464] on icon at bounding box center [52, 477] width 57 height 27
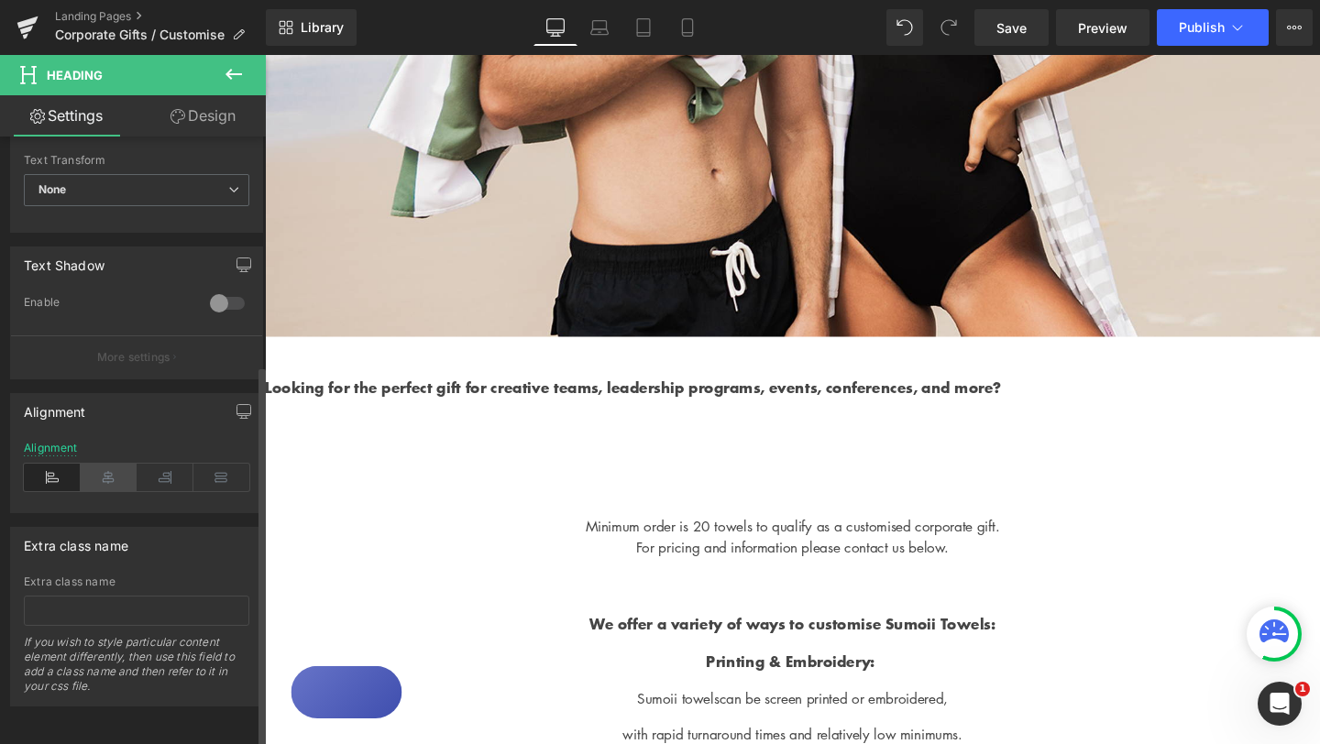
click at [100, 466] on icon at bounding box center [109, 477] width 57 height 27
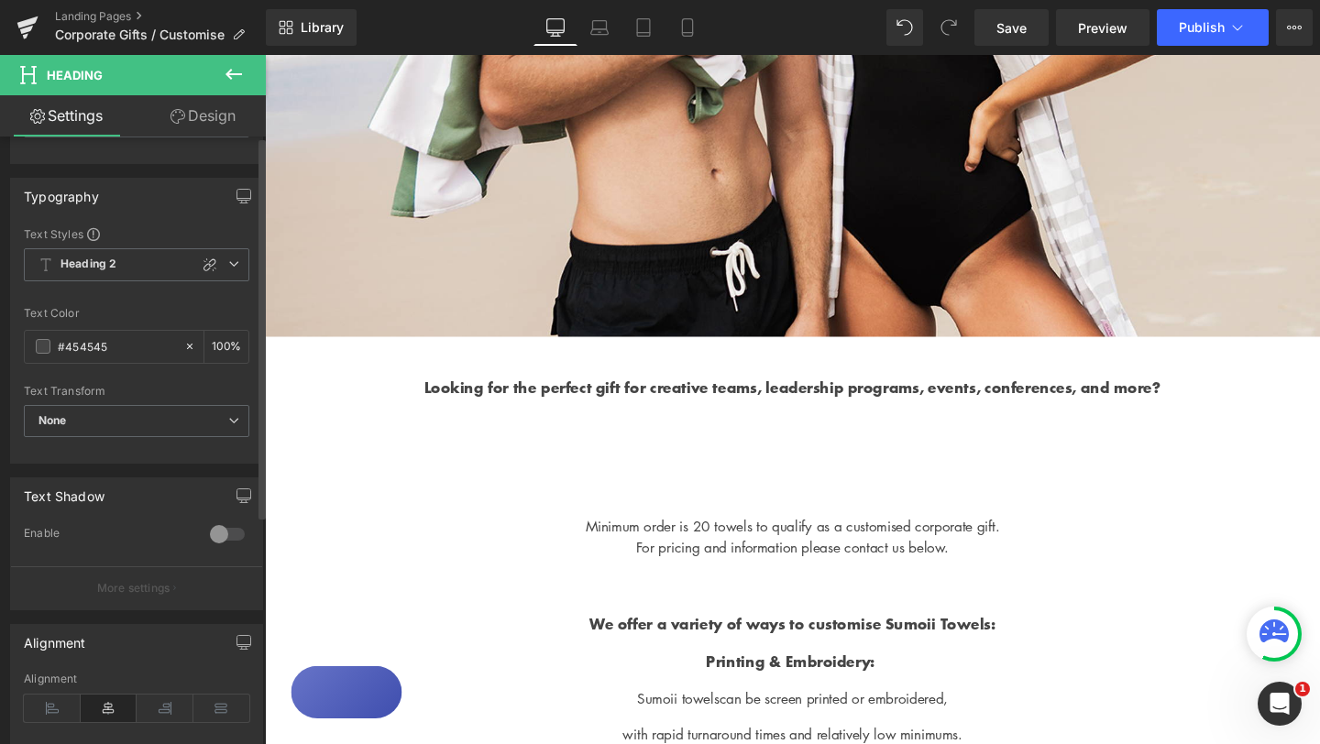
scroll to position [0, 0]
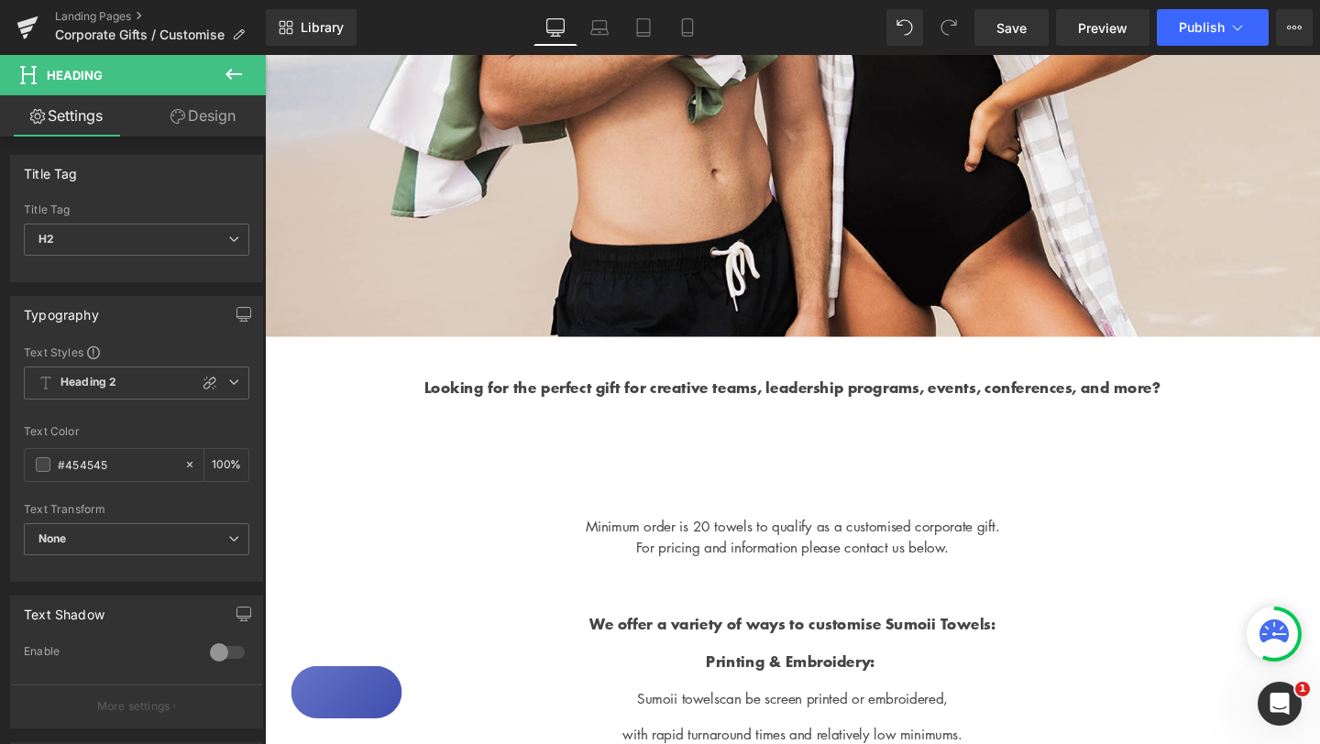
click at [207, 118] on link "Design" at bounding box center [203, 115] width 133 height 41
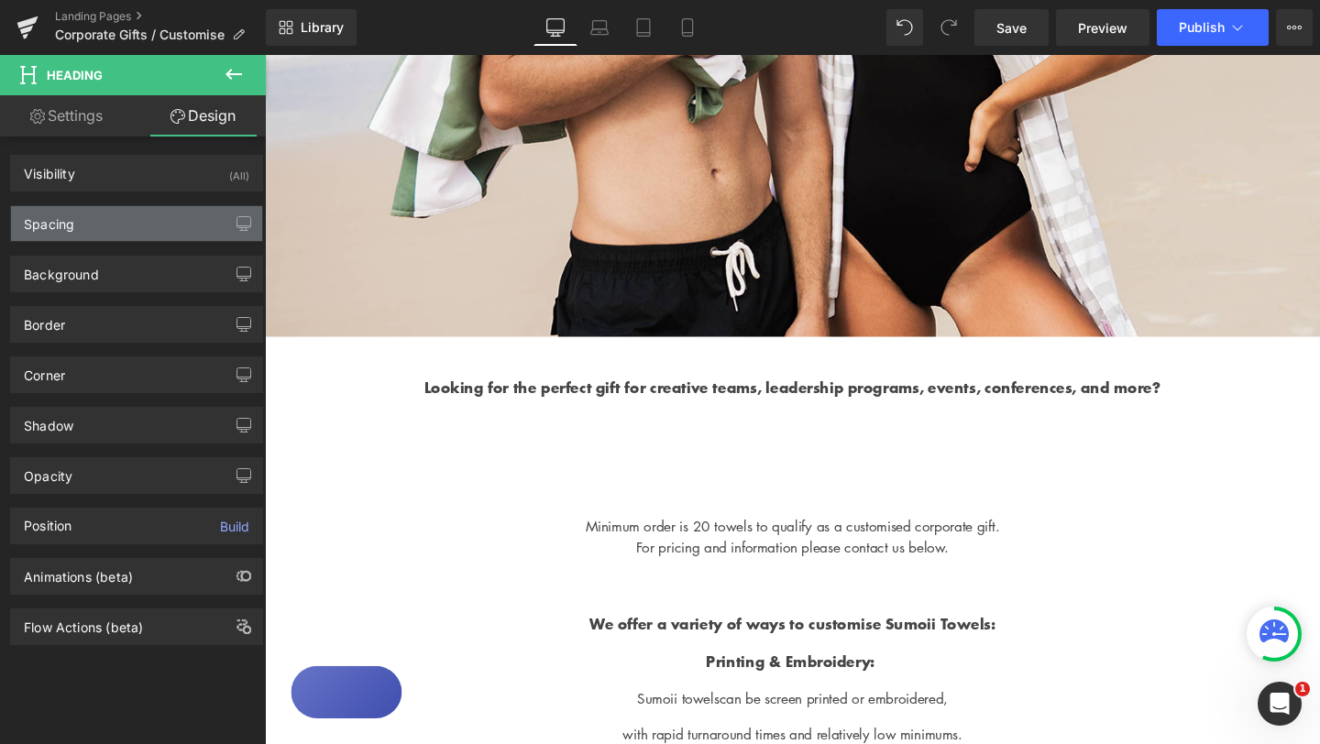
click at [119, 222] on div "Spacing" at bounding box center [136, 223] width 251 height 35
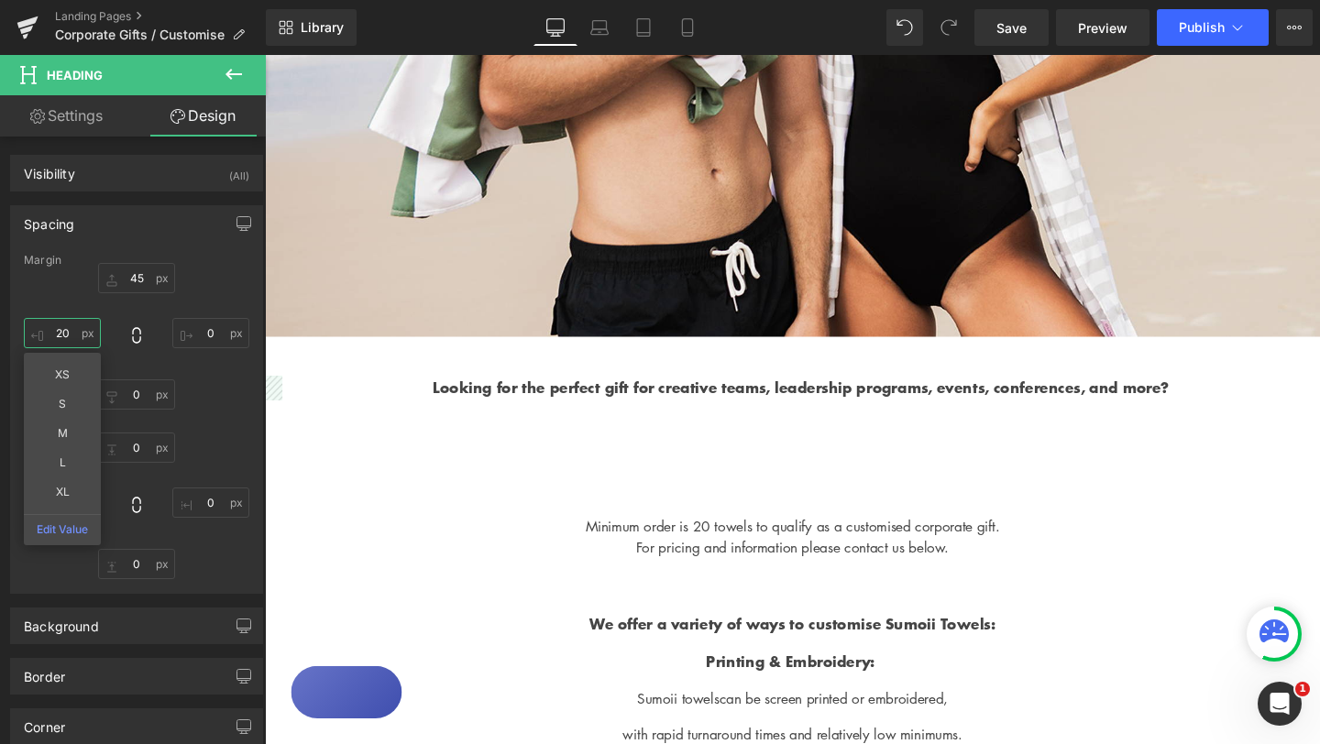
drag, startPoint x: 71, startPoint y: 339, endPoint x: 54, endPoint y: 339, distance: 17.4
click at [54, 339] on input "20" at bounding box center [62, 333] width 77 height 30
type input "50"
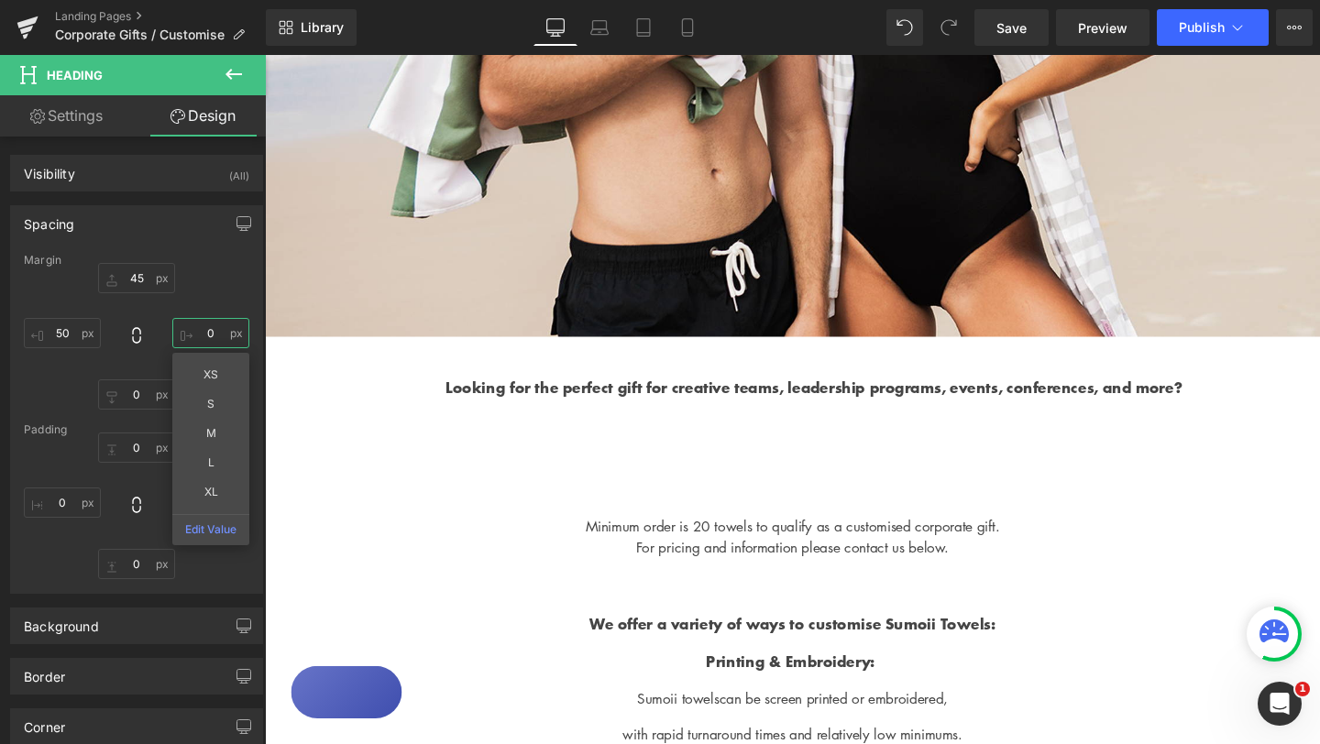
click at [214, 336] on input "0" at bounding box center [210, 333] width 77 height 30
type input "50"
click at [237, 291] on div "45px 45 50 50 XS S M L XL Edit Value 0px 0 50 50" at bounding box center [136, 336] width 225 height 147
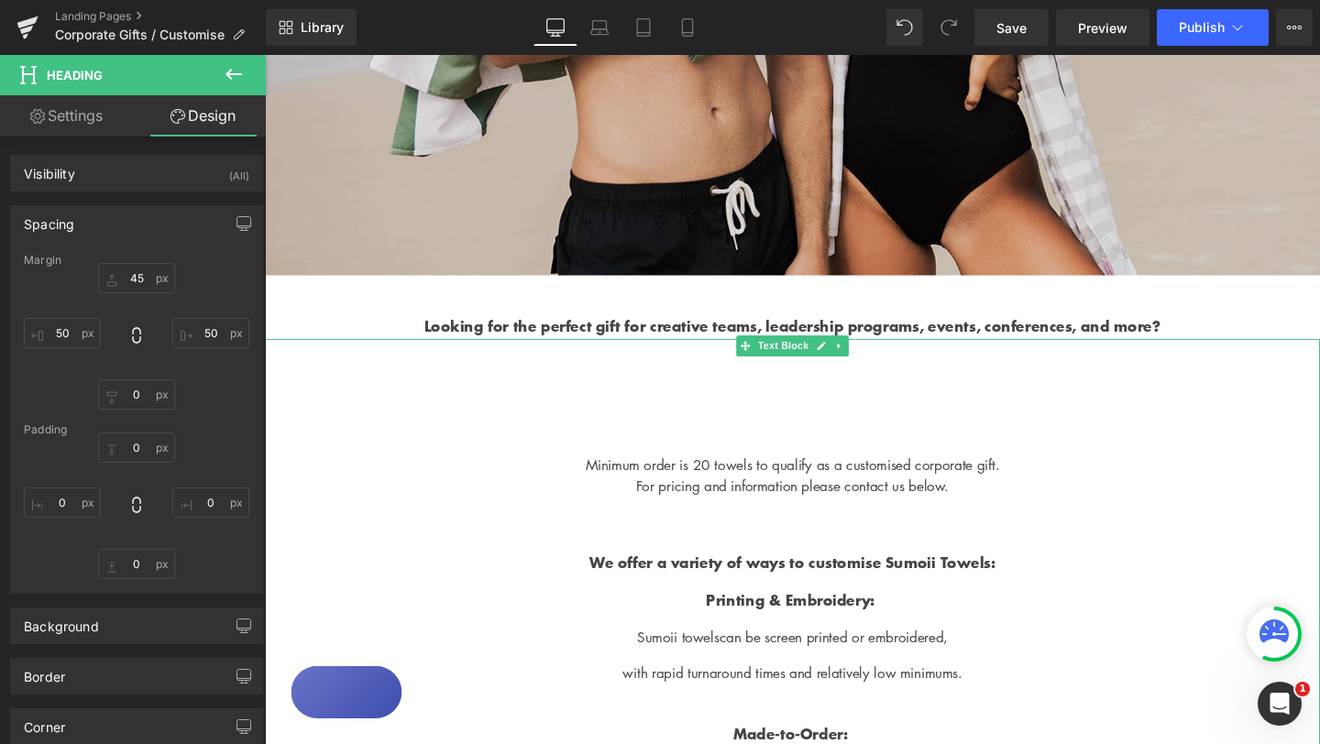
scroll to position [610, 0]
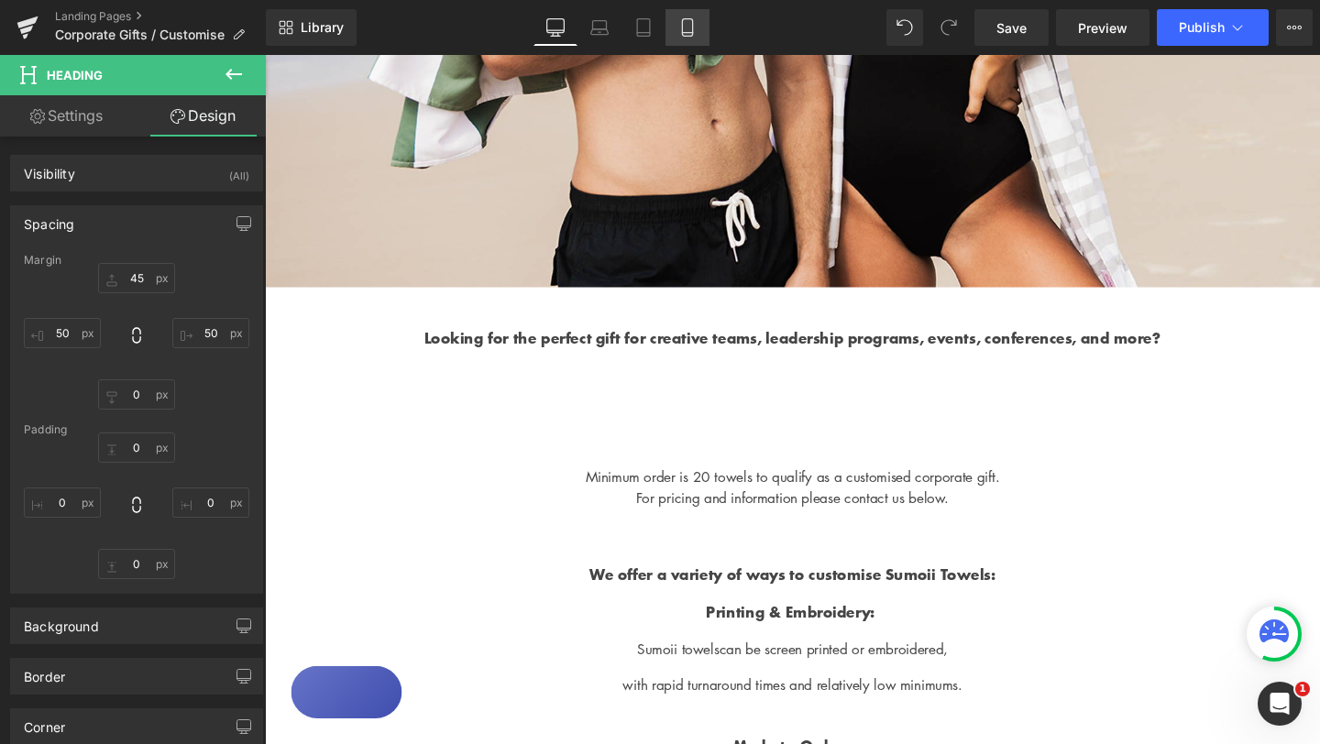
click at [692, 33] on icon at bounding box center [687, 33] width 10 height 0
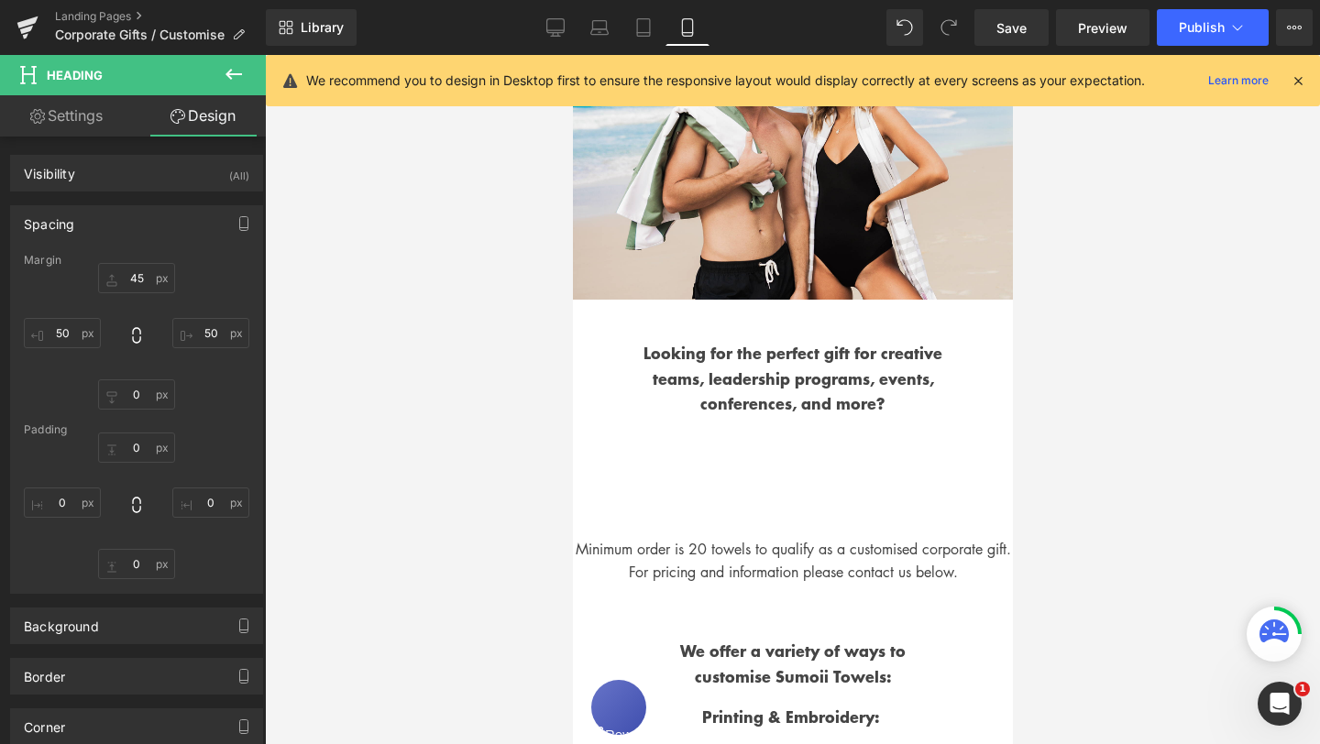
type input "45"
type input "50"
type input "0"
type input "50"
type input "0"
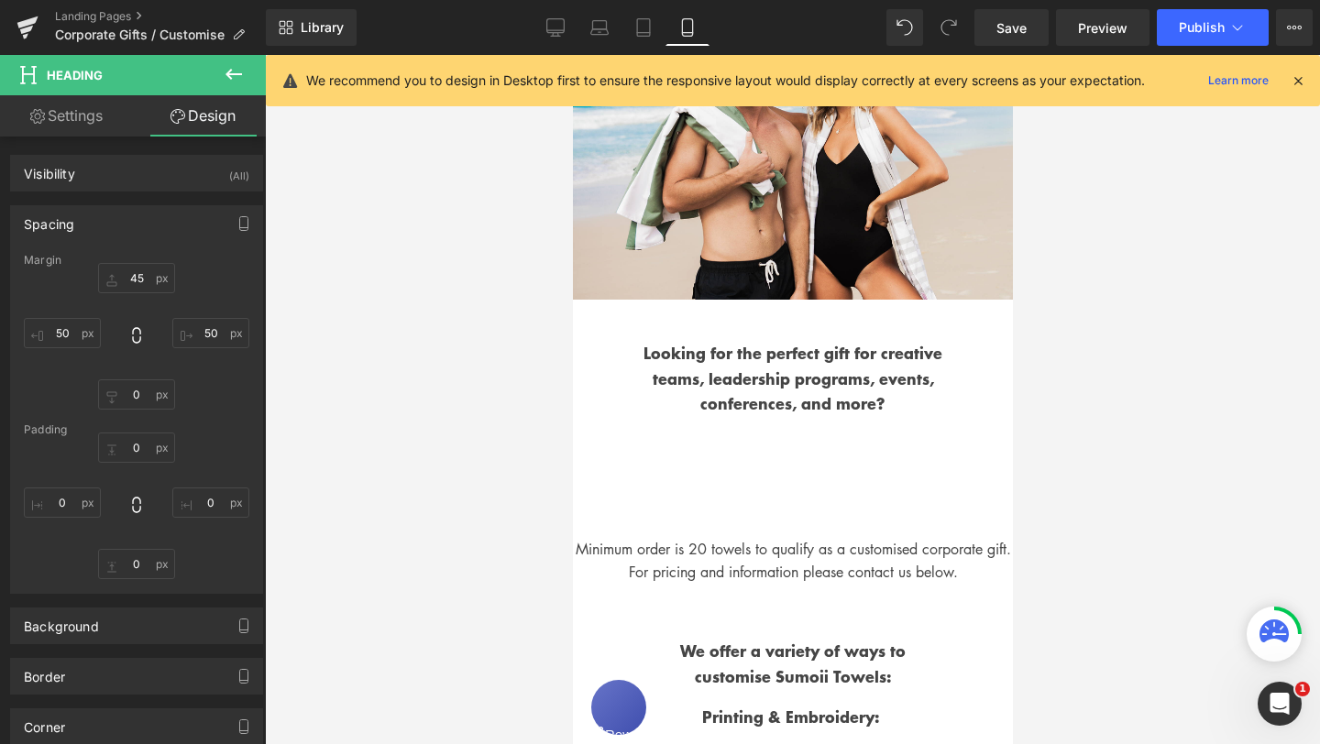
type input "0"
click at [561, 27] on icon at bounding box center [555, 27] width 18 height 18
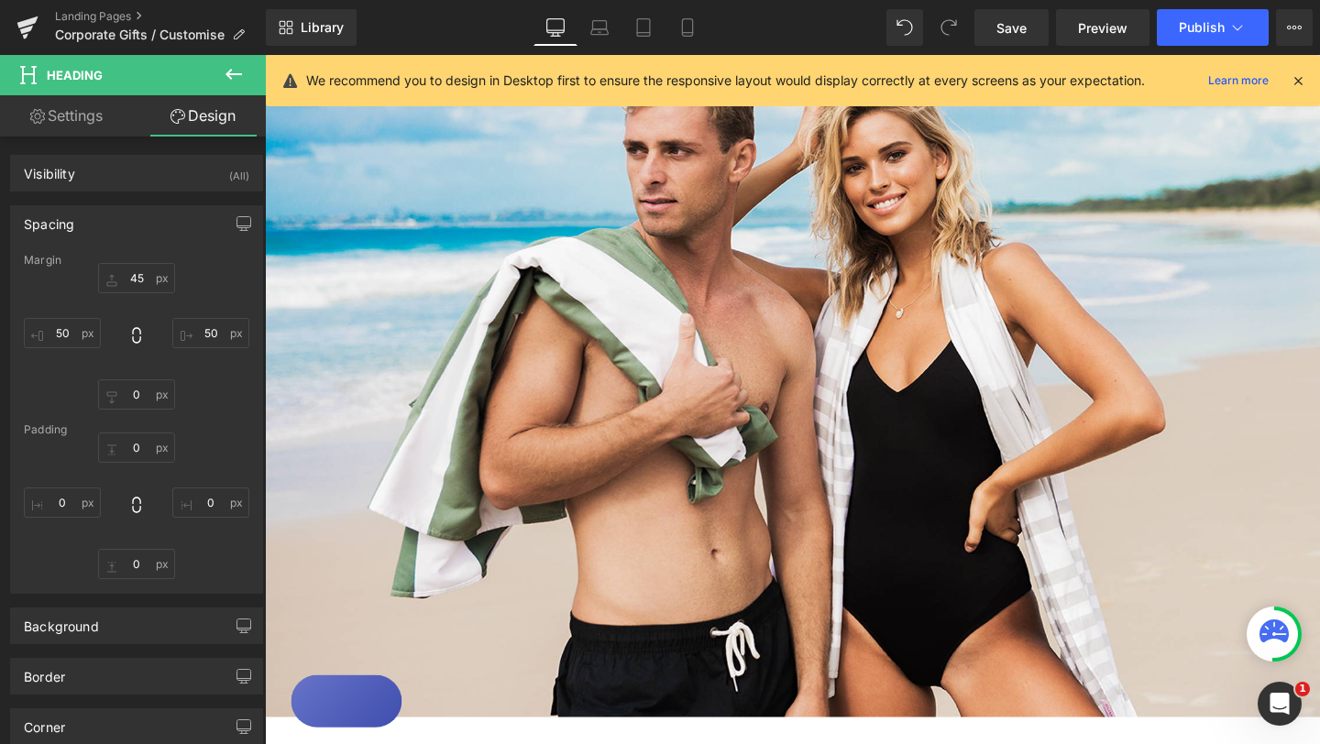
type input "45"
type input "50"
type input "0"
type input "50"
type input "0"
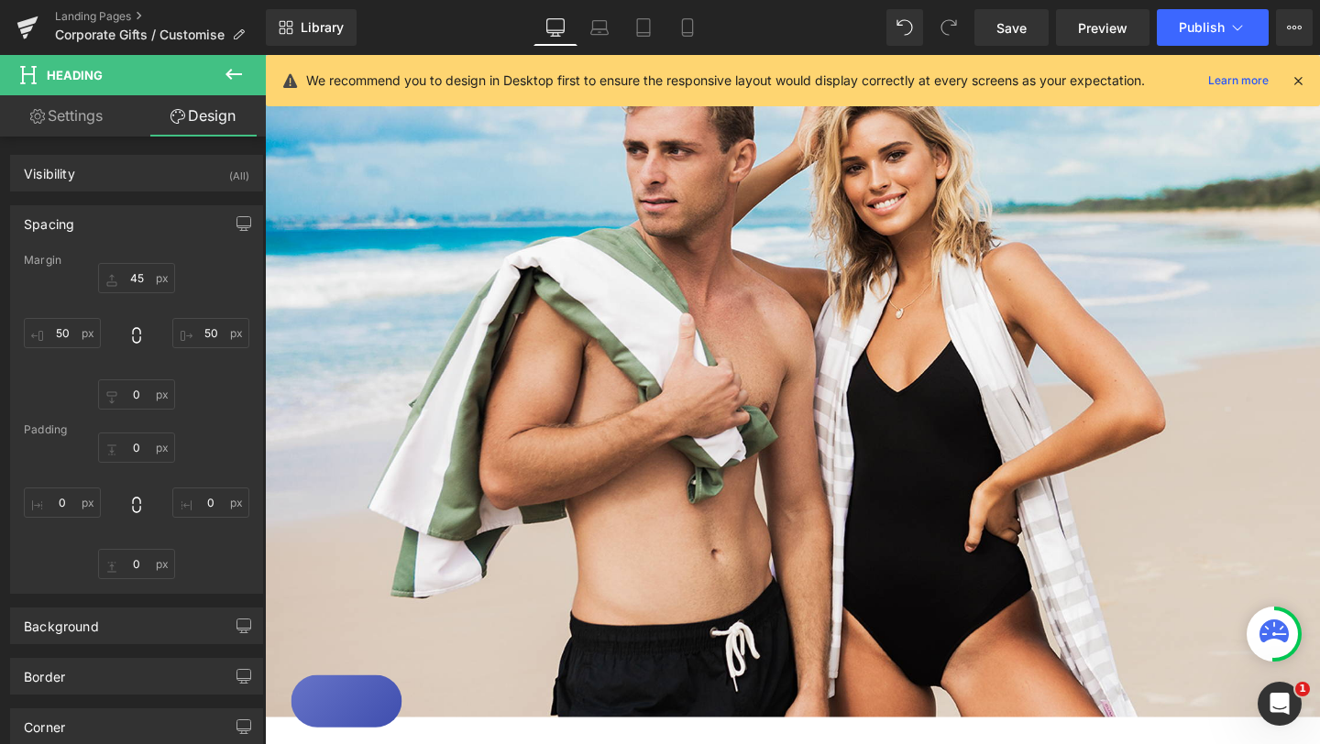
type input "0"
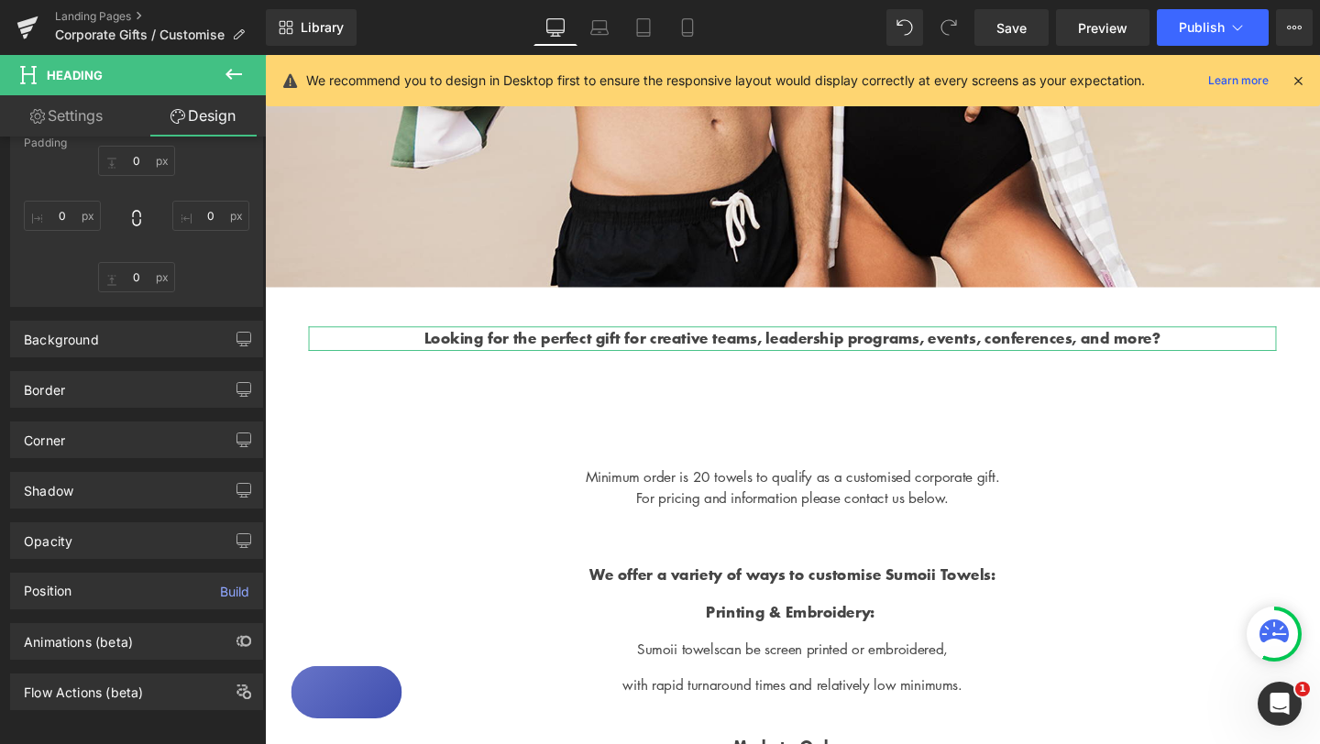
scroll to position [305, 0]
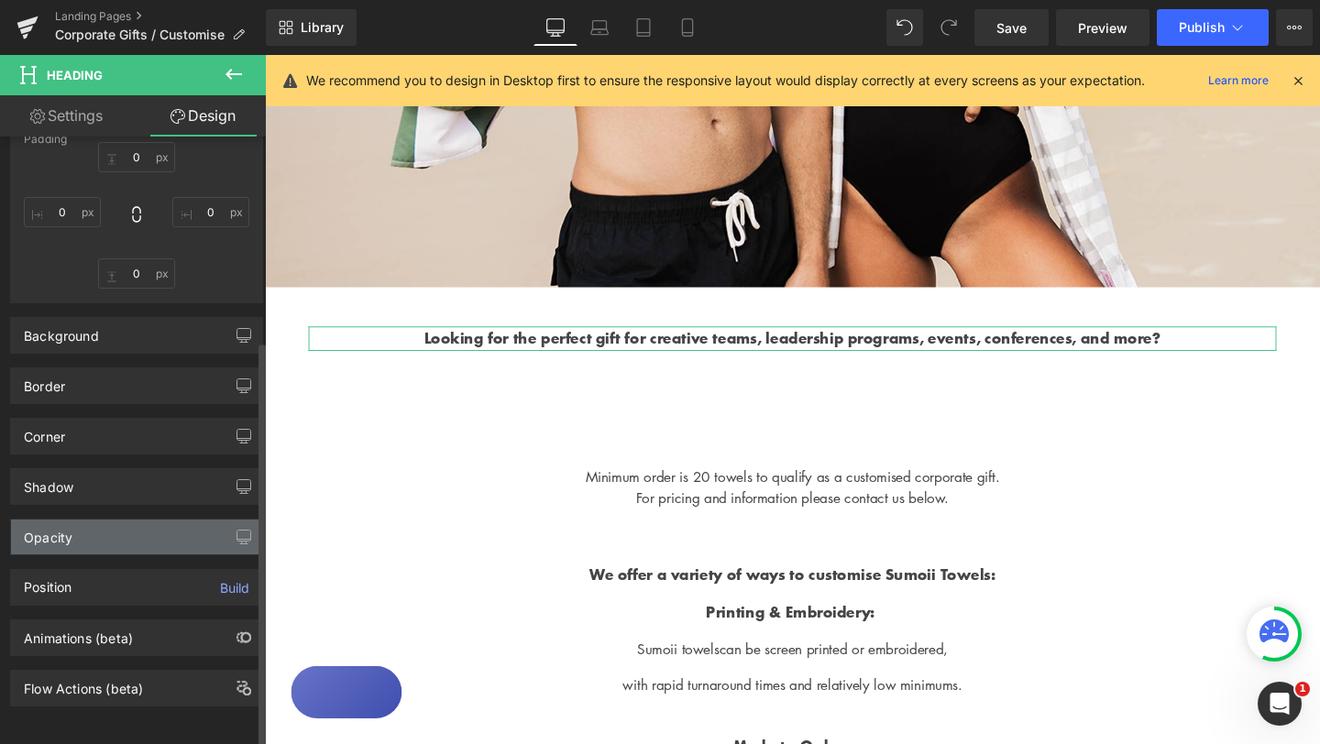
click at [145, 527] on div "Opacity" at bounding box center [136, 537] width 251 height 35
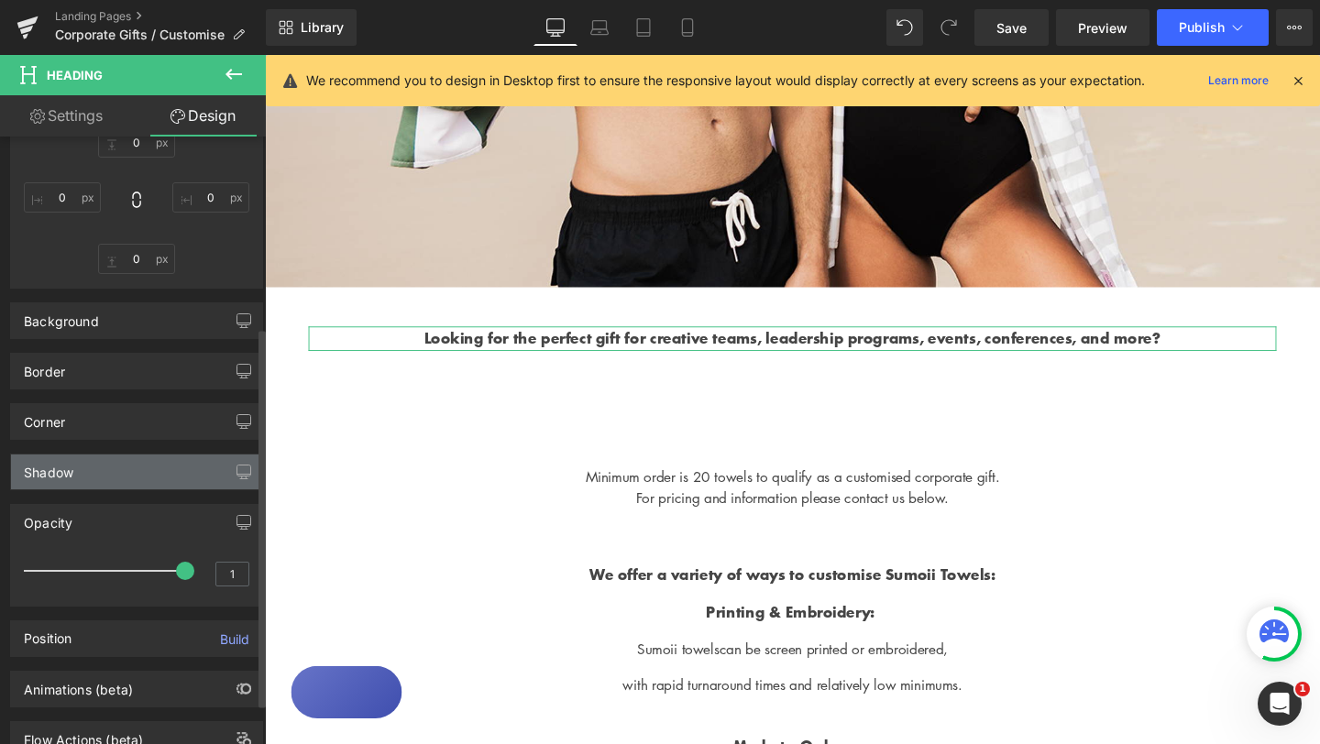
click at [152, 471] on div "Shadow" at bounding box center [136, 472] width 251 height 35
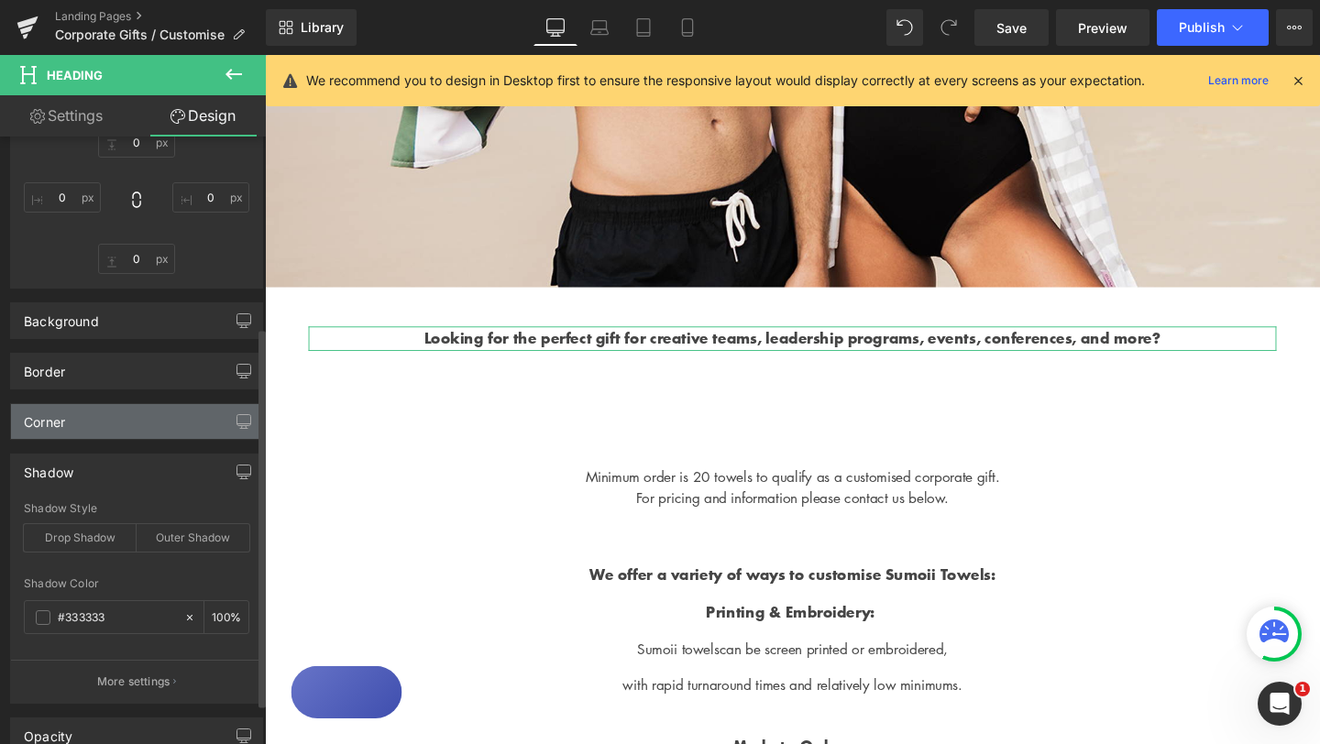
click at [151, 427] on div "Corner" at bounding box center [136, 421] width 251 height 35
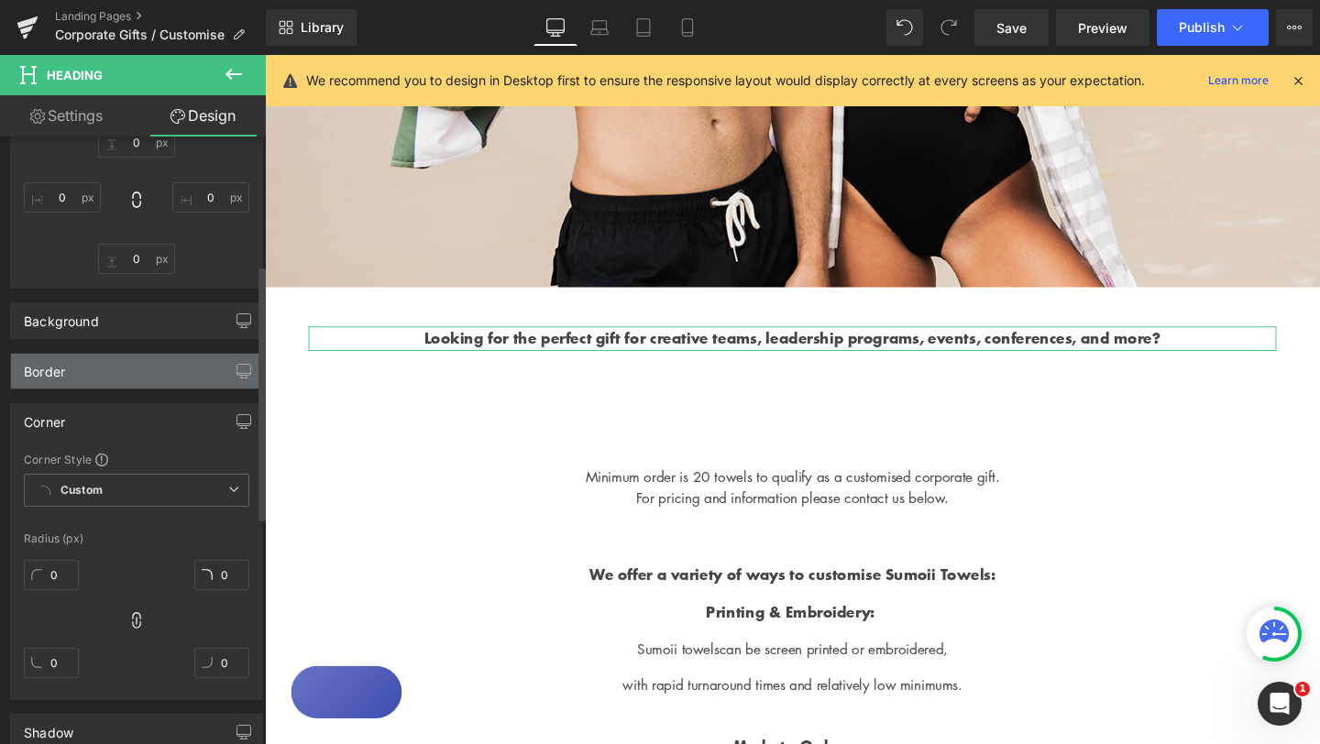
click at [157, 384] on div "Border" at bounding box center [136, 371] width 251 height 35
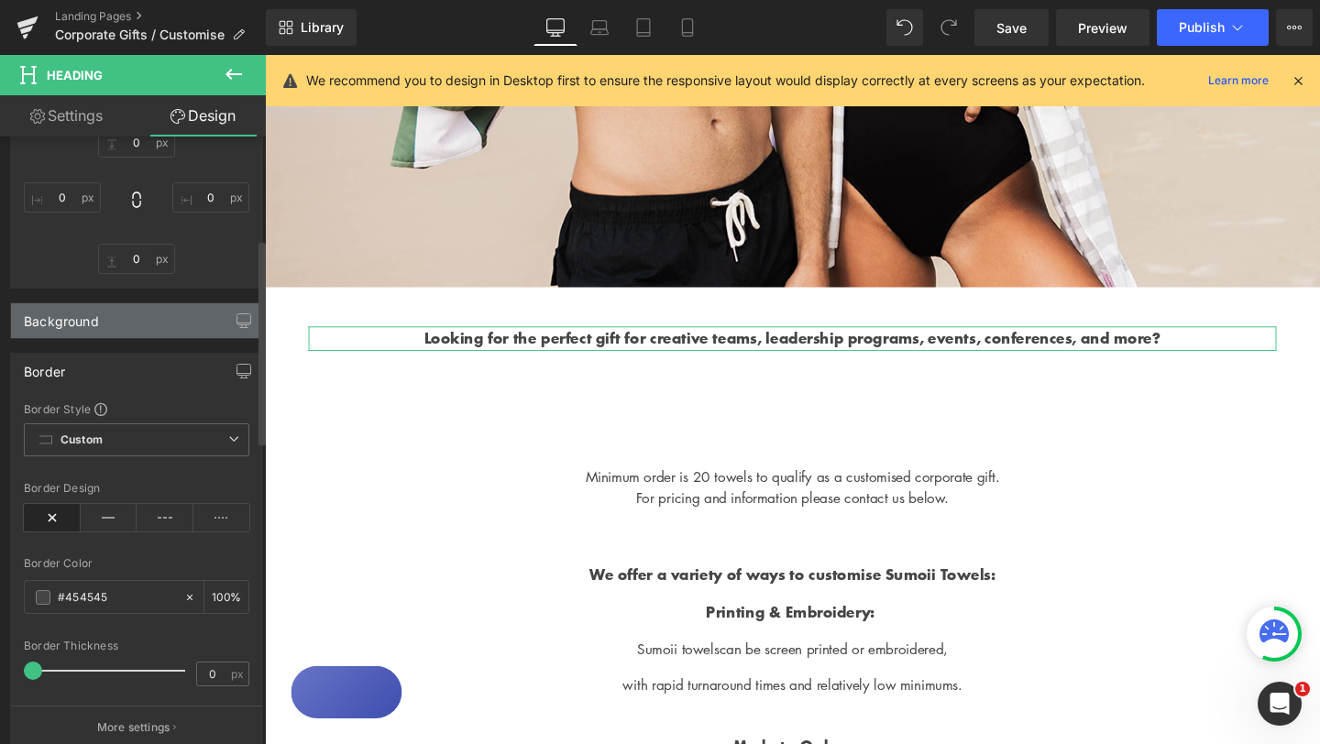
click at [164, 322] on div "Background" at bounding box center [136, 320] width 251 height 35
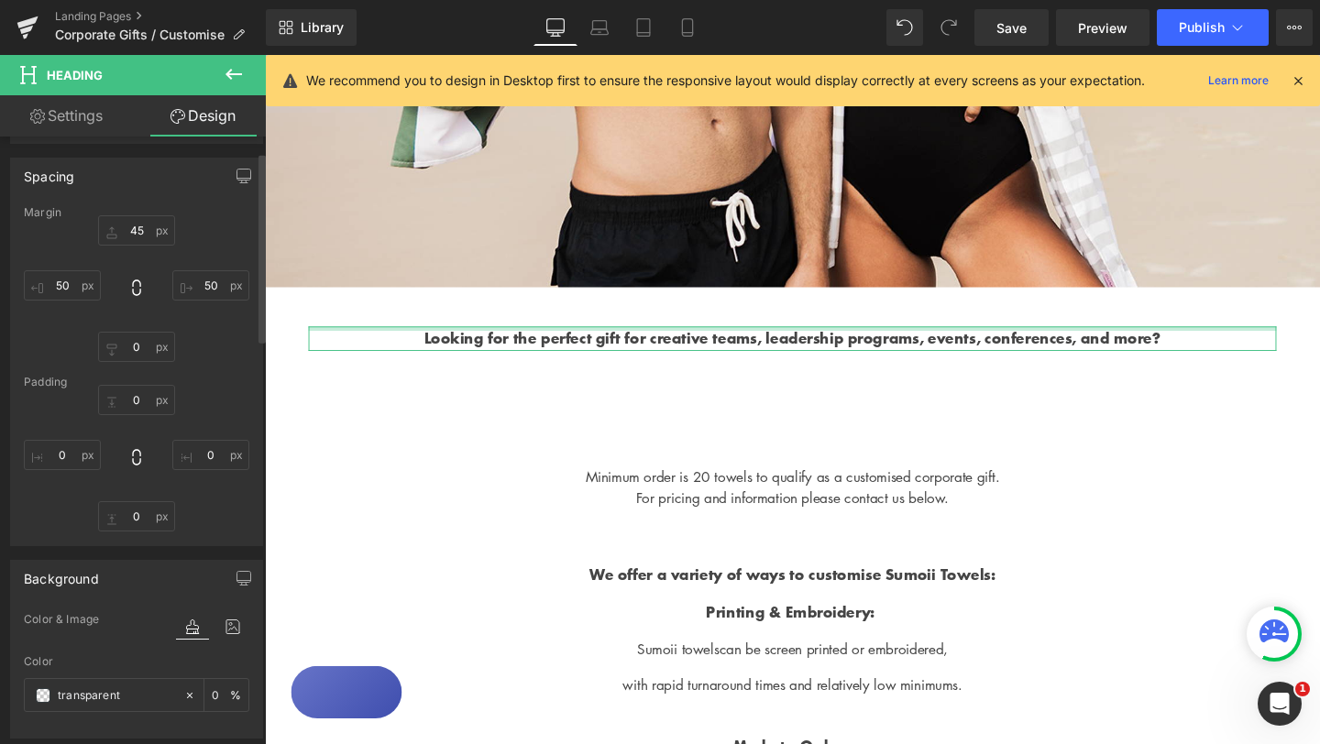
scroll to position [0, 0]
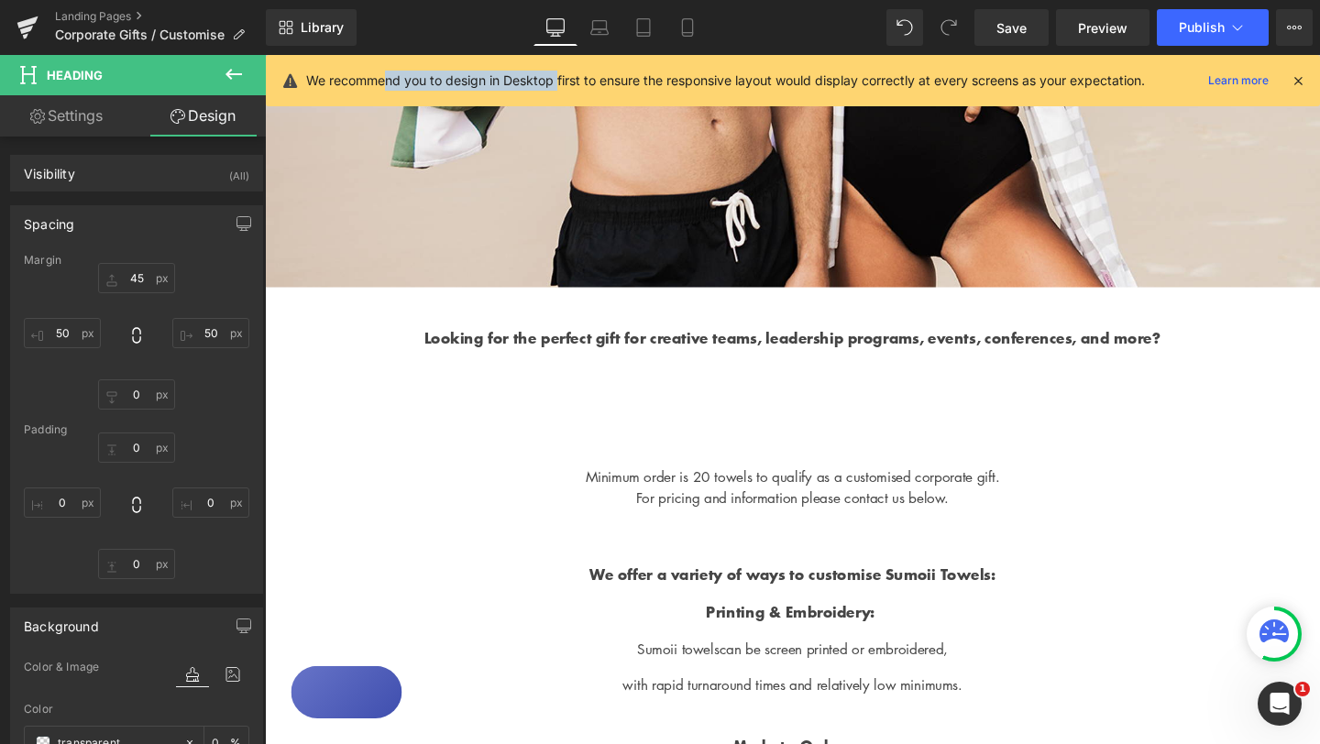
drag, startPoint x: 389, startPoint y: 77, endPoint x: 557, endPoint y: 83, distance: 168.7
click at [557, 83] on p "We recommend you to design in Desktop first to ensure the responsive layout wou…" at bounding box center [725, 81] width 839 height 20
click at [556, 83] on p "We recommend you to design in Desktop first to ensure the responsive layout wou…" at bounding box center [725, 81] width 839 height 20
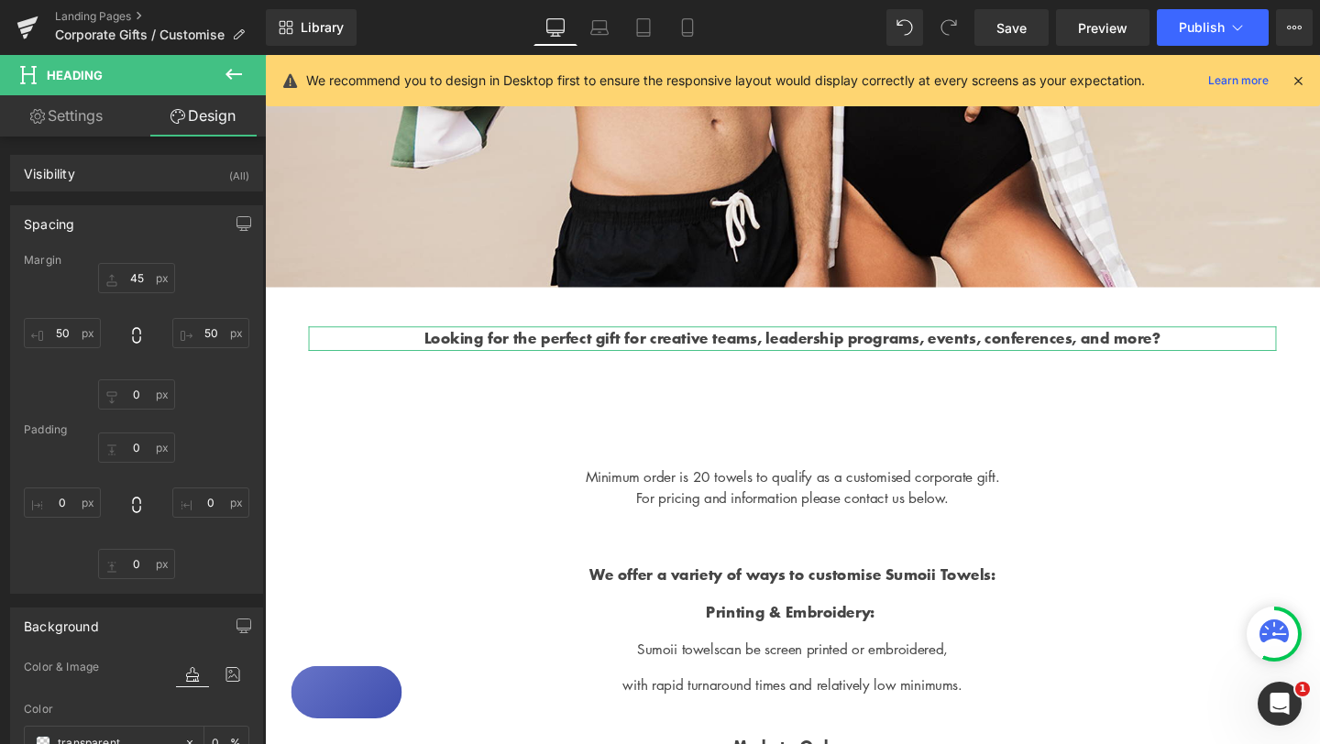
click at [95, 120] on link "Settings" at bounding box center [66, 115] width 133 height 41
type input "100"
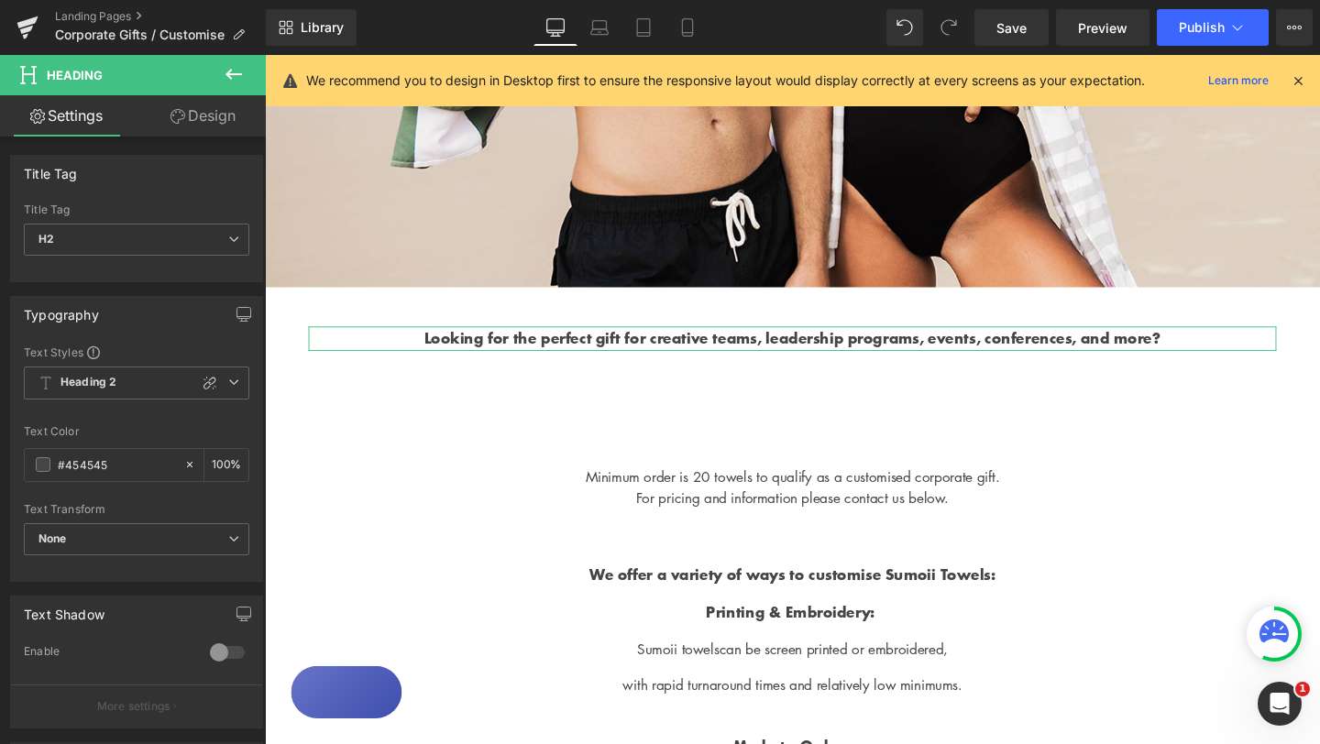
click at [201, 126] on link "Design" at bounding box center [203, 115] width 133 height 41
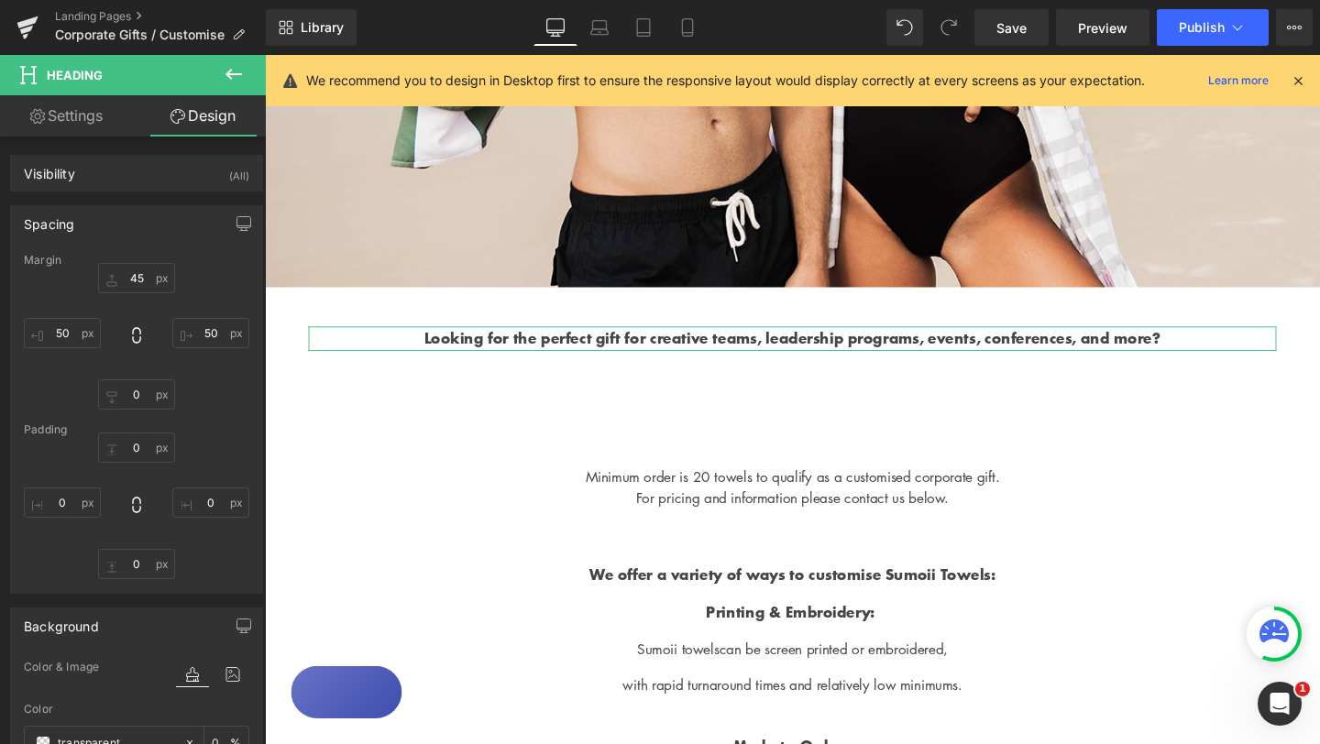
type input "45"
type input "50"
type input "0"
type input "50"
type input "0"
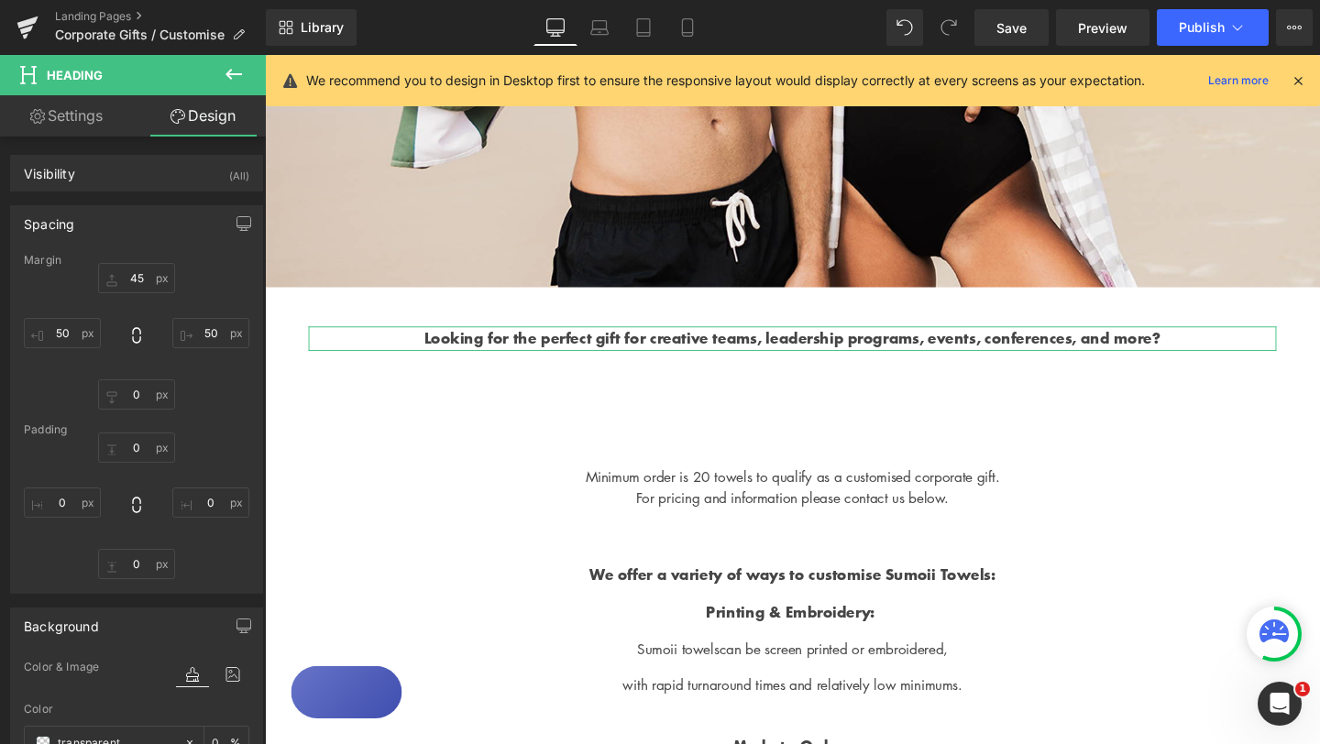
type input "0"
type input "100"
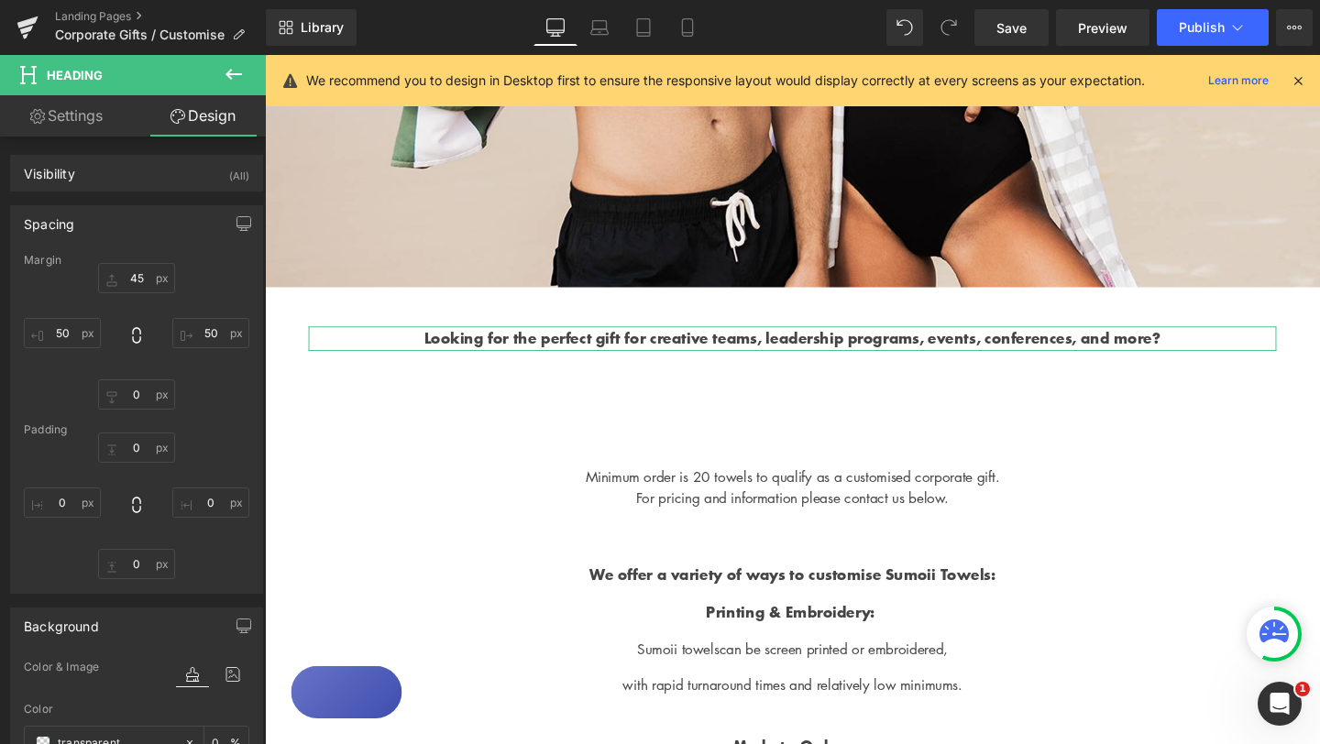
type input "100"
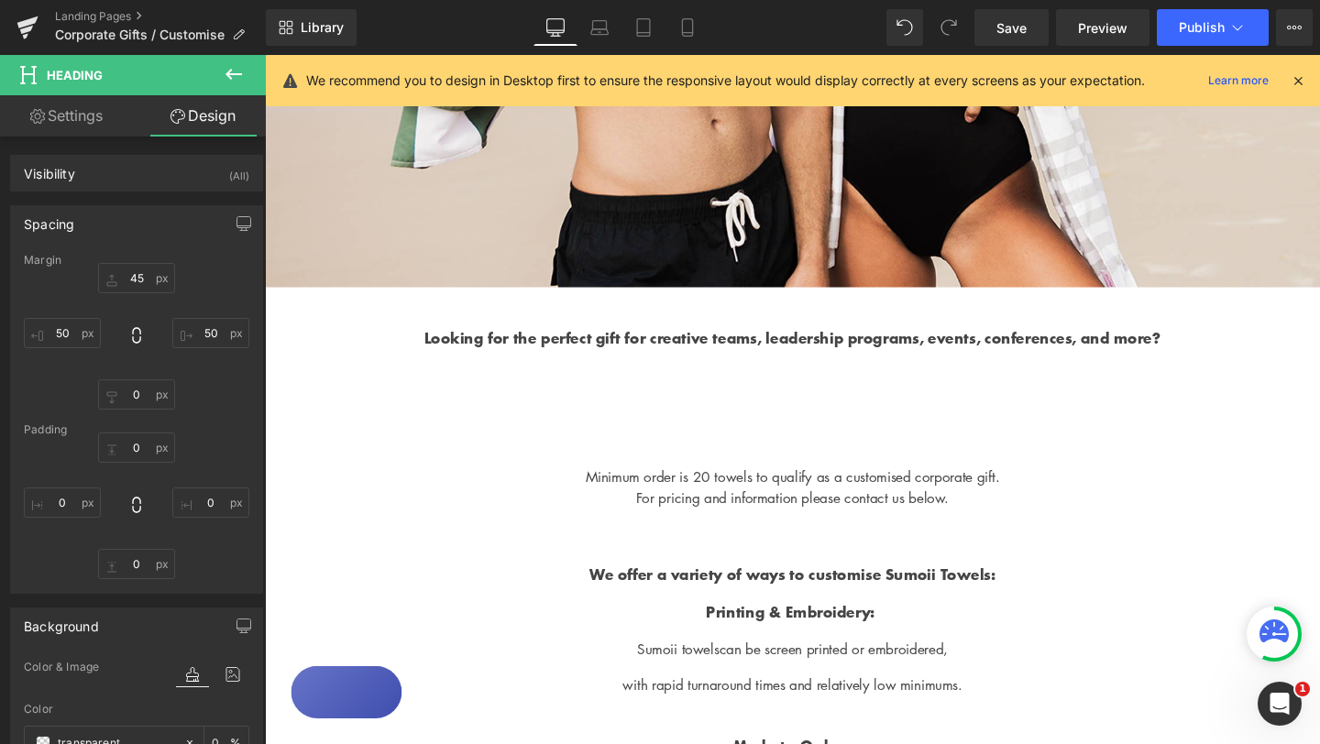
click at [233, 73] on icon at bounding box center [233, 74] width 16 height 11
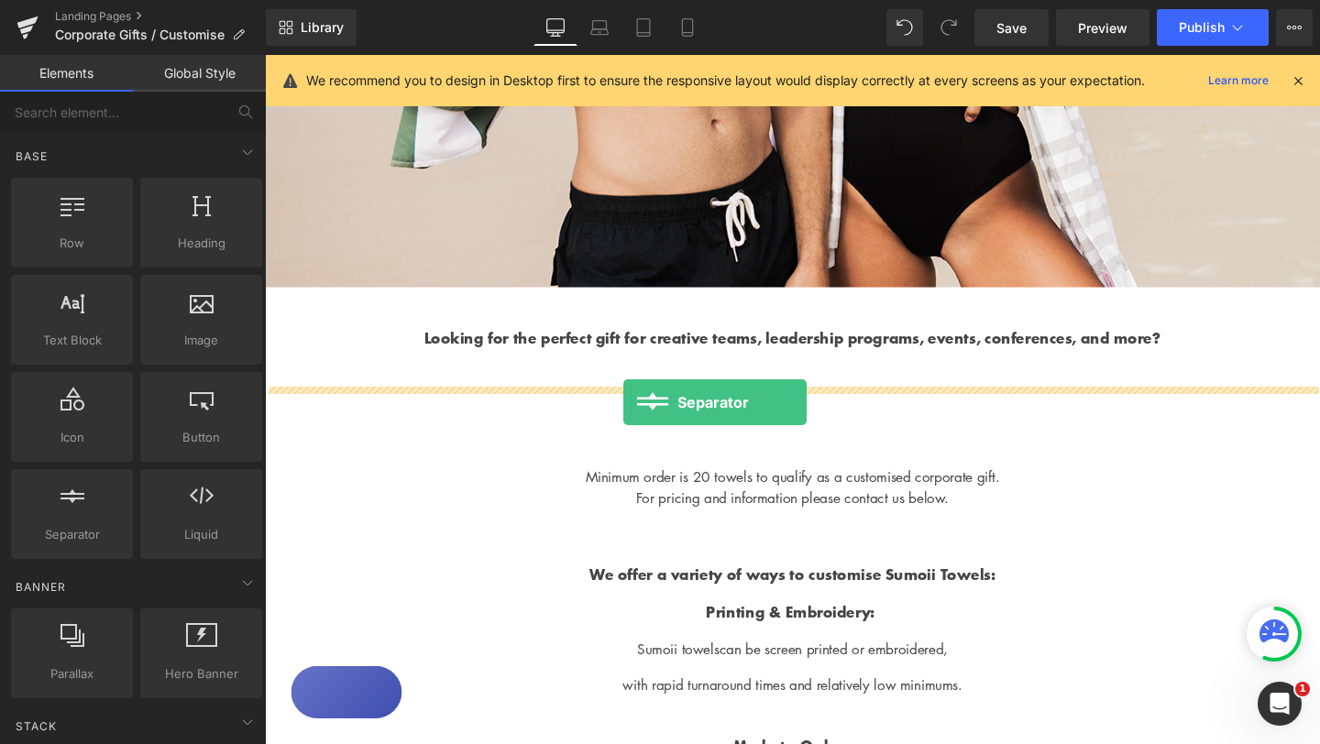
drag, startPoint x: 366, startPoint y: 569, endPoint x: 641, endPoint y: 420, distance: 313.7
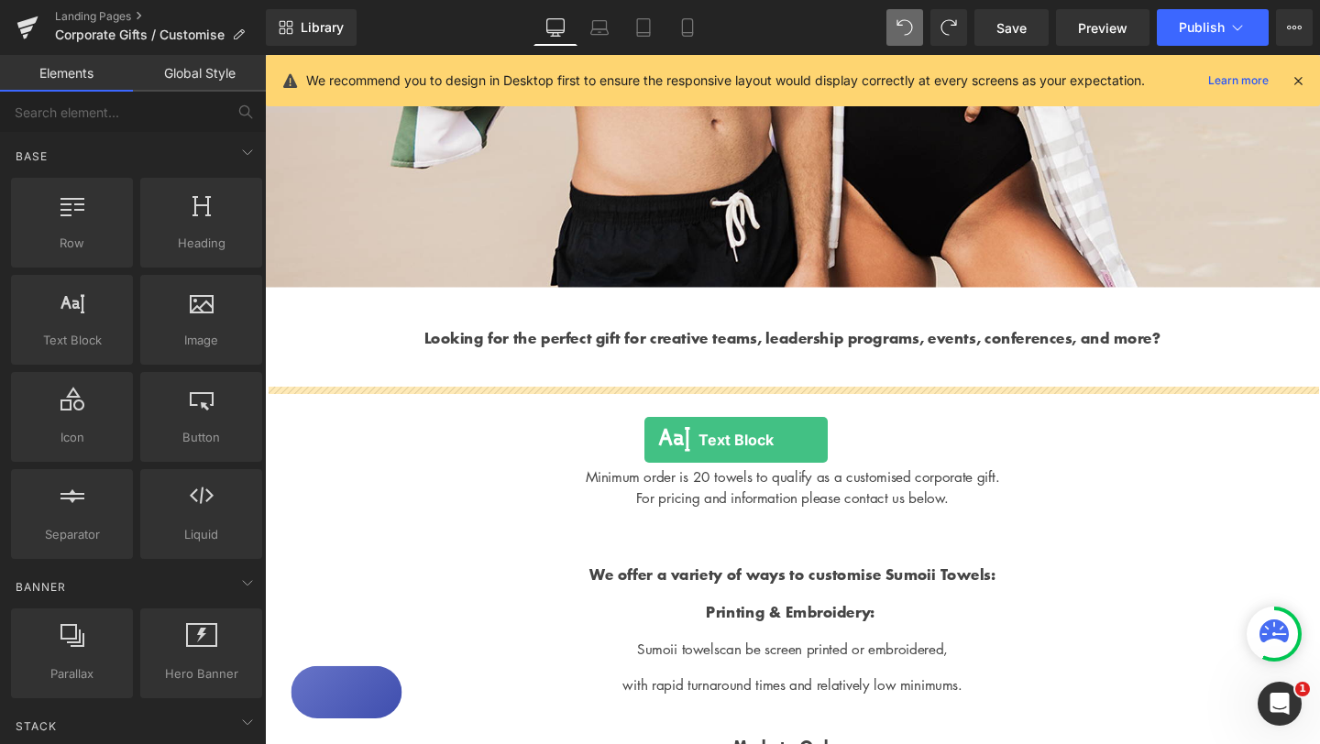
drag, startPoint x: 345, startPoint y: 377, endPoint x: 663, endPoint y: 459, distance: 329.4
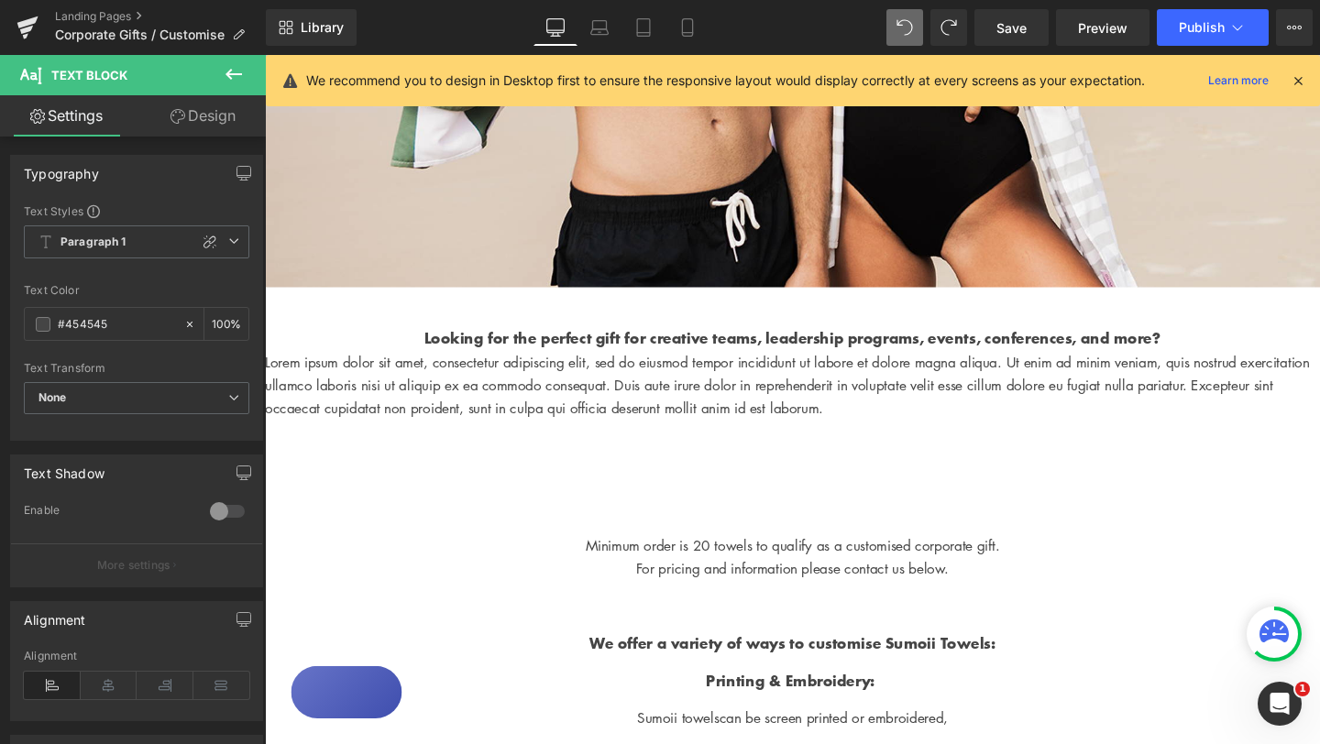
click at [235, 74] on icon at bounding box center [233, 74] width 16 height 11
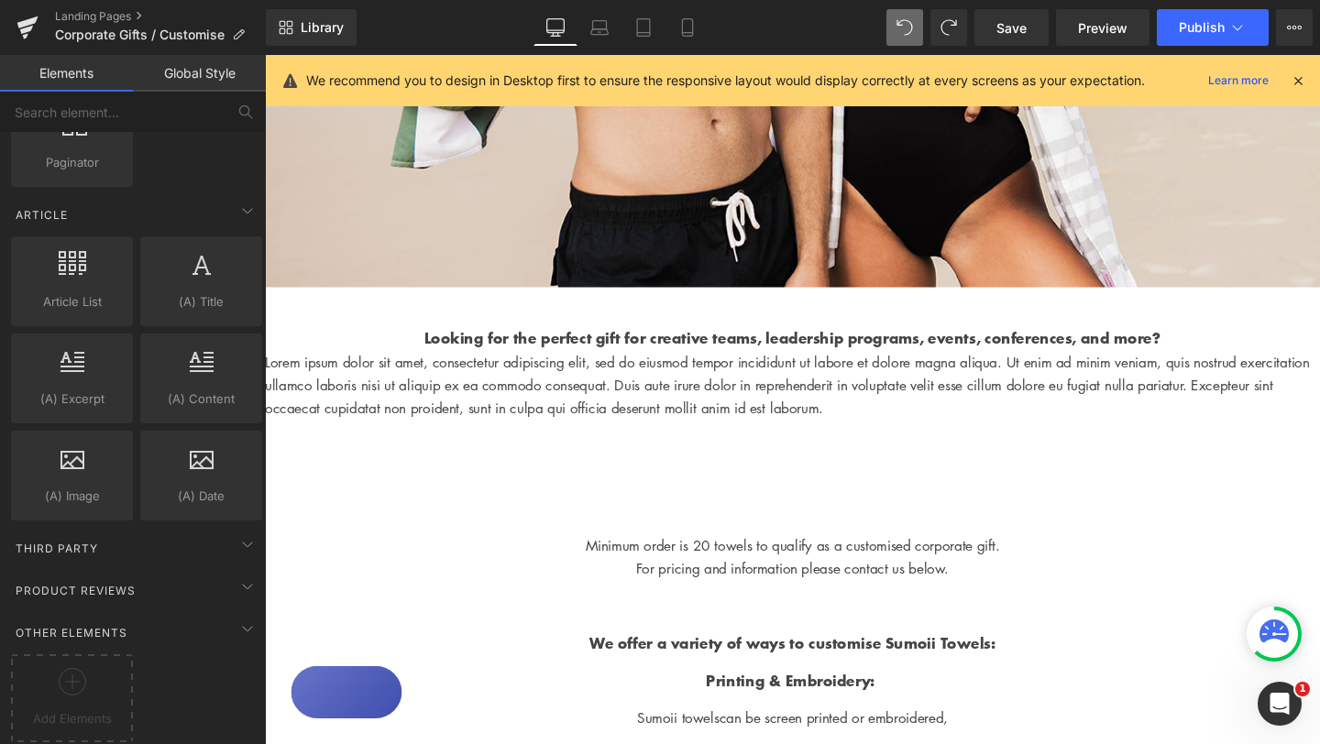
scroll to position [3140, 0]
click at [237, 533] on icon at bounding box center [247, 544] width 22 height 22
click at [236, 533] on icon at bounding box center [247, 544] width 22 height 22
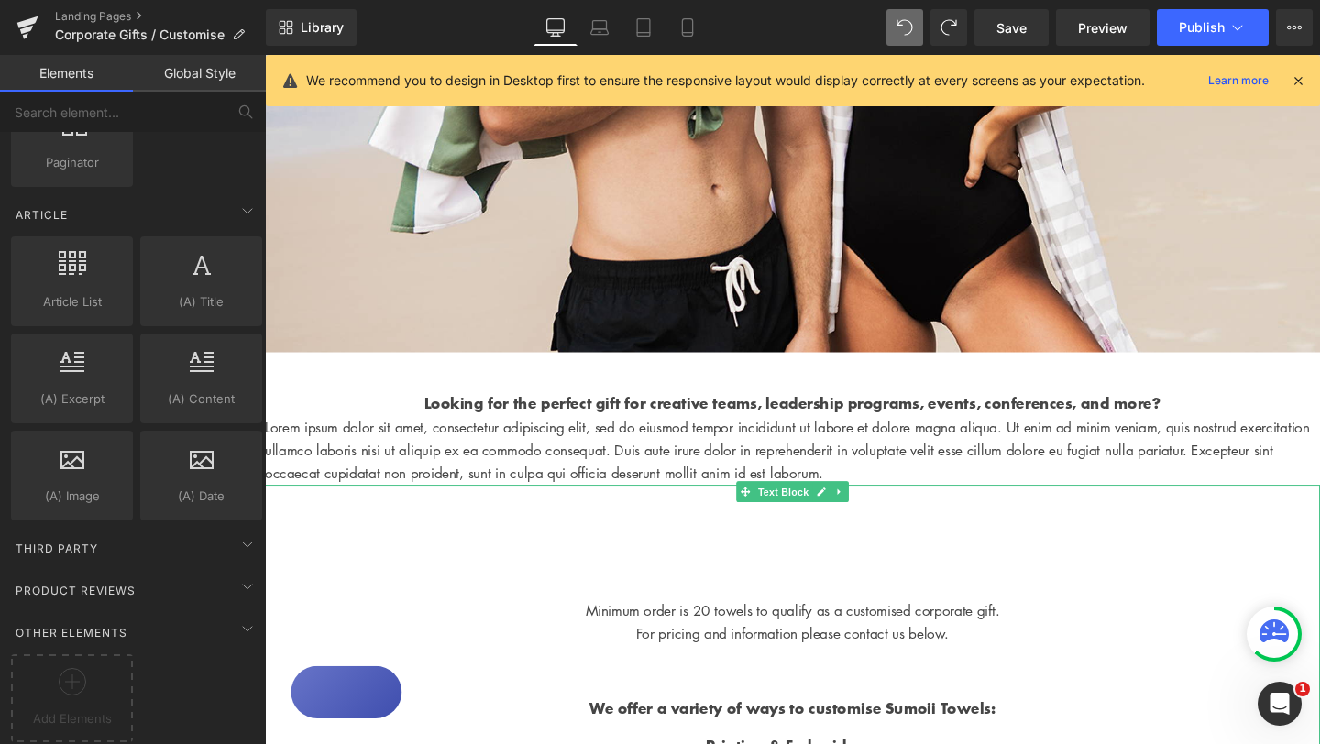
scroll to position [607, 0]
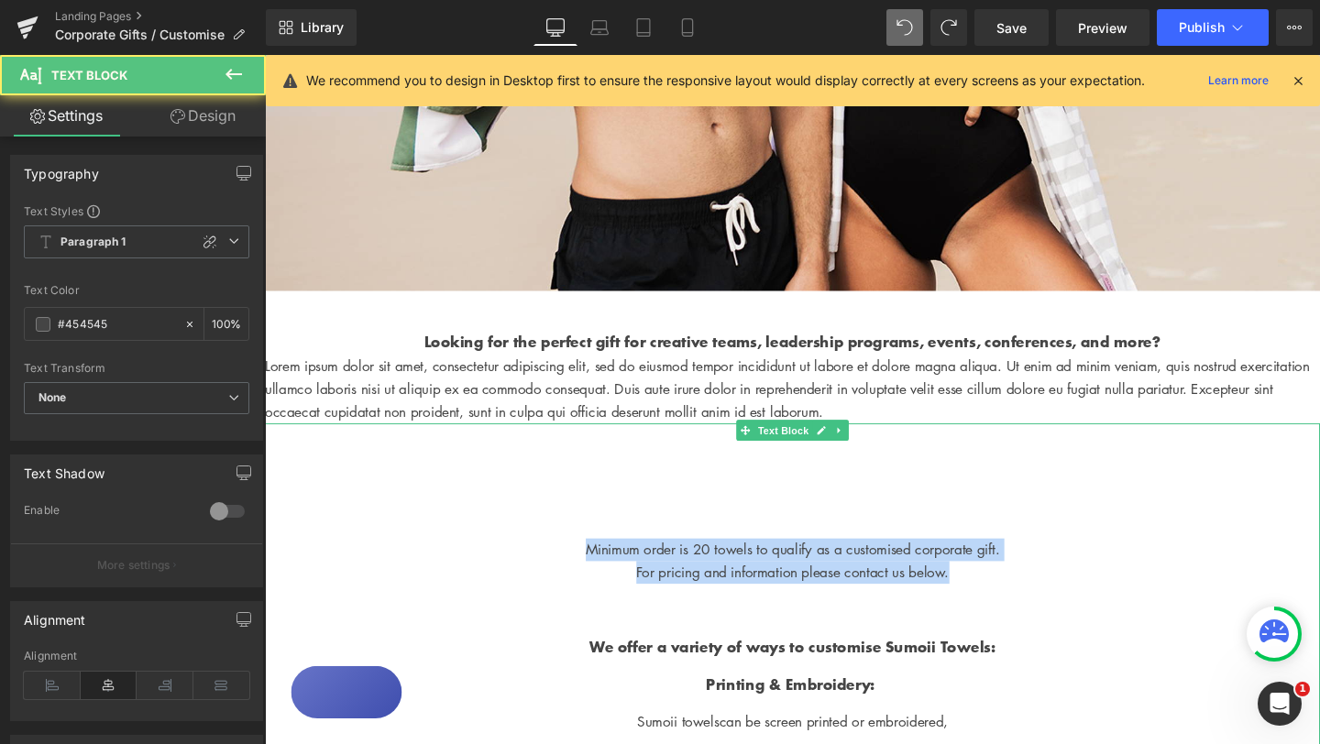
drag, startPoint x: 598, startPoint y: 606, endPoint x: 1069, endPoint y: 617, distance: 470.2
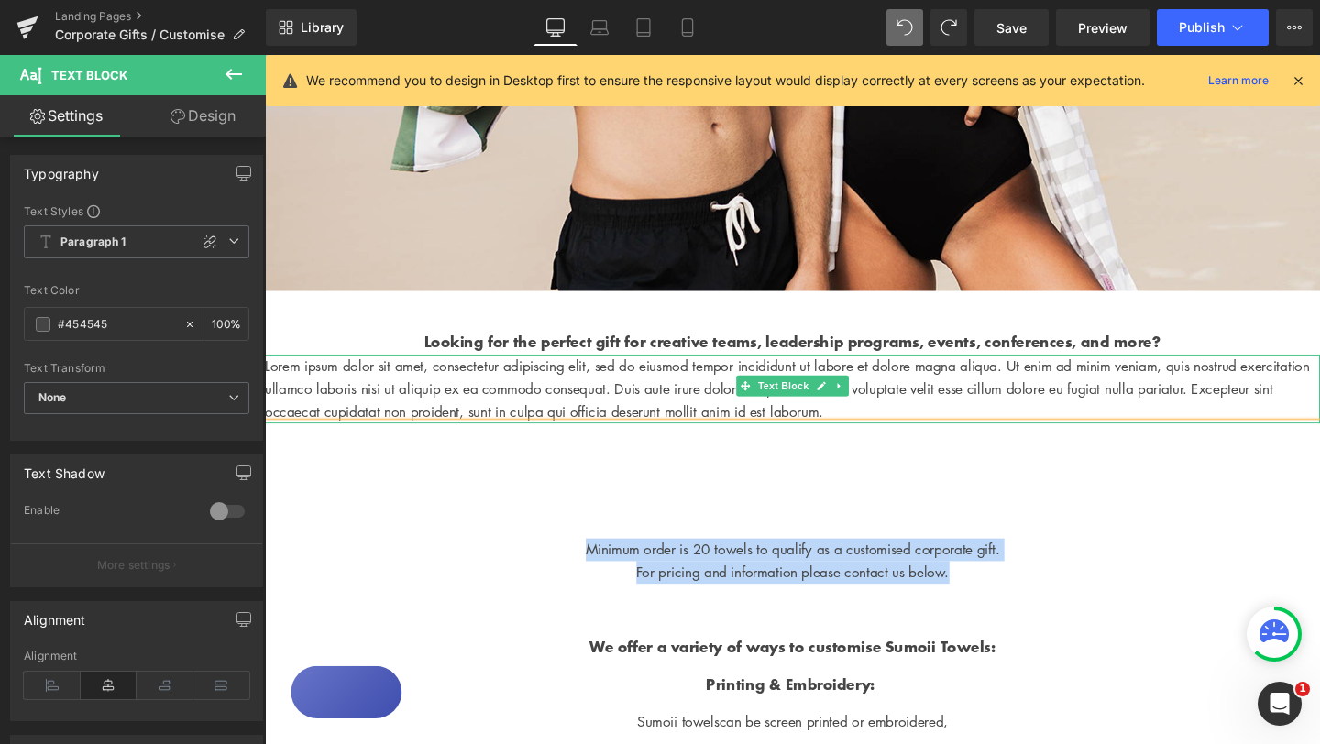
click at [509, 443] on p "Lorem ipsum dolor sit amet, consectetur adipiscing elit, sed do eiusmod tempor …" at bounding box center [819, 406] width 1109 height 72
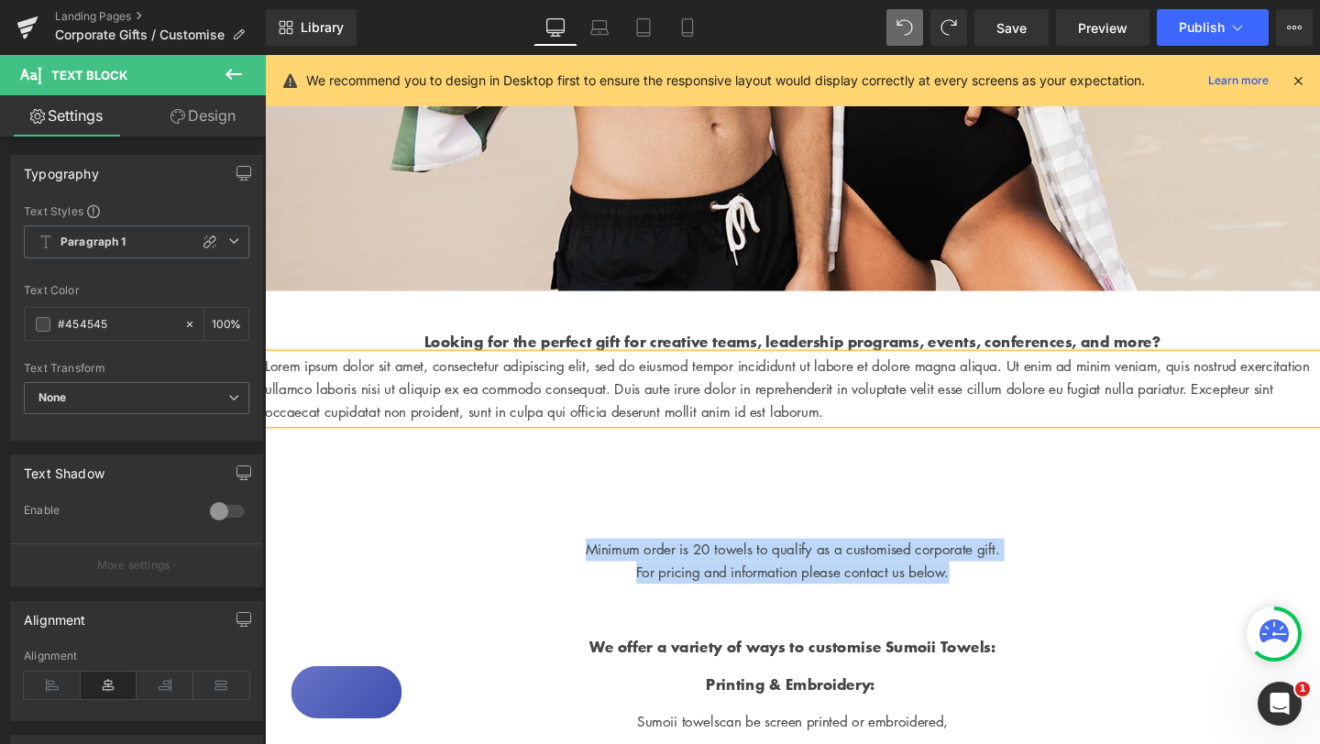
click at [509, 443] on p "Lorem ipsum dolor sit amet, consectetur adipiscing elit, sed do eiusmod tempor …" at bounding box center [819, 406] width 1109 height 72
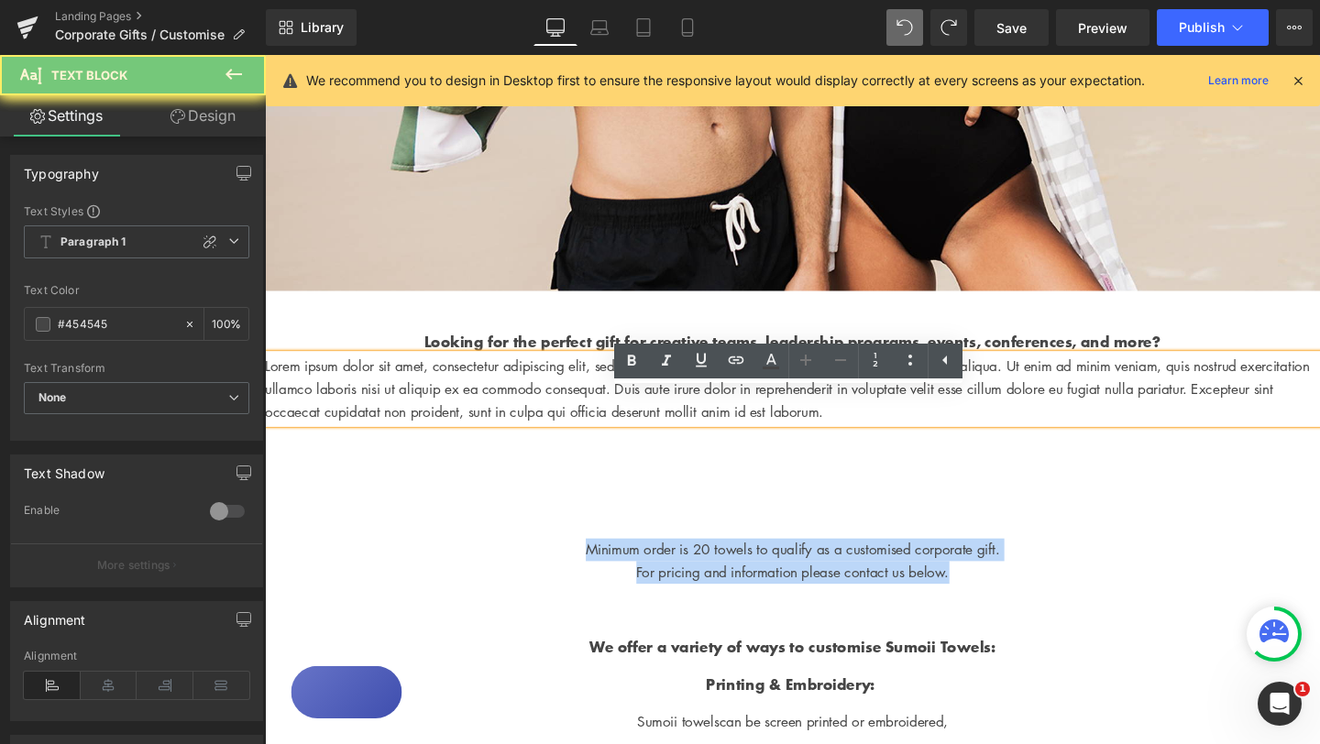
click at [509, 443] on p "Lorem ipsum dolor sit amet, consectetur adipiscing elit, sed do eiusmod tempor …" at bounding box center [819, 406] width 1109 height 72
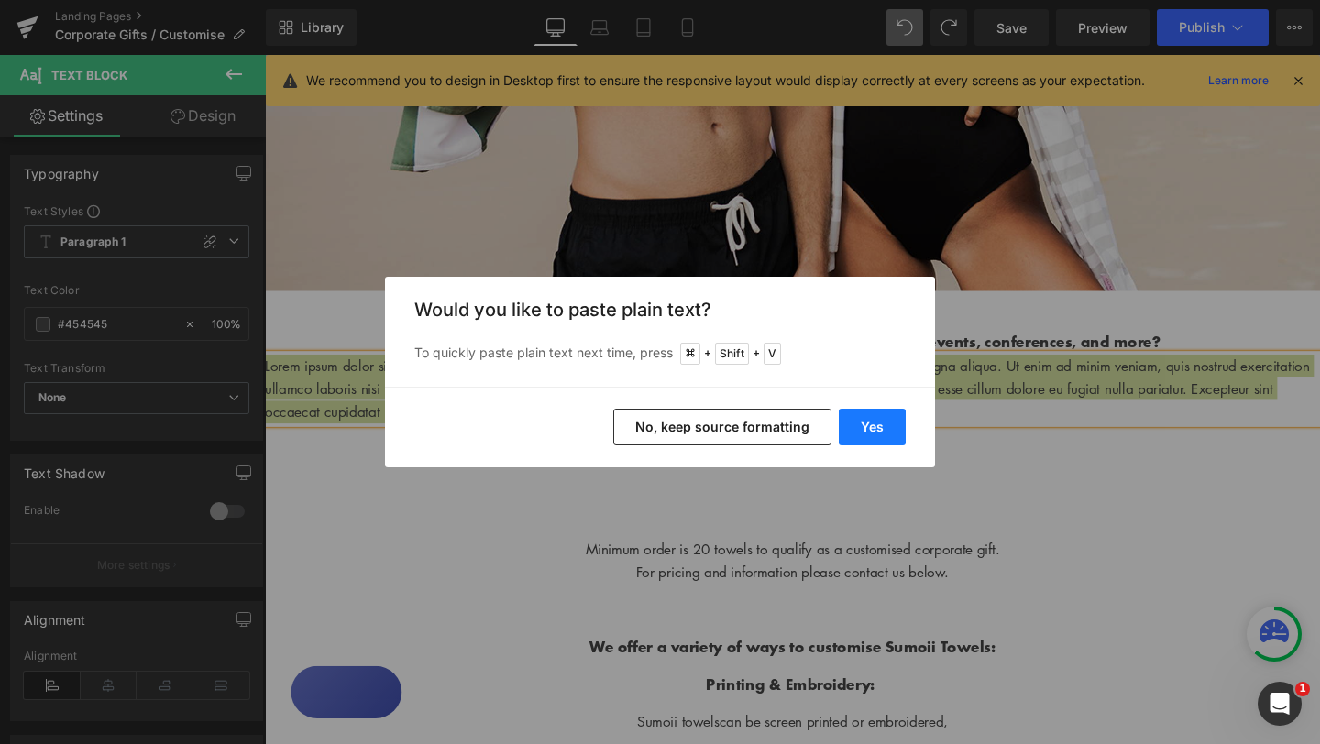
click at [872, 433] on button "Yes" at bounding box center [872, 427] width 67 height 37
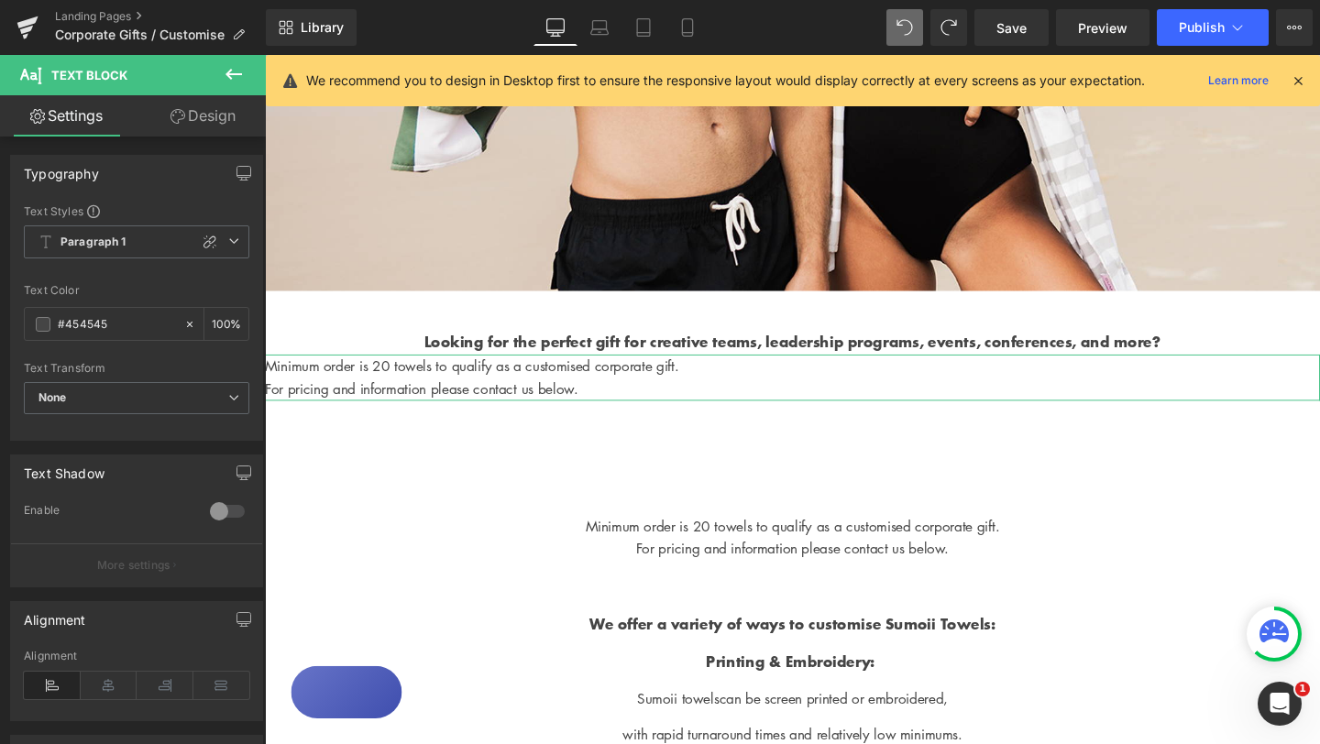
click at [197, 116] on link "Design" at bounding box center [203, 115] width 133 height 41
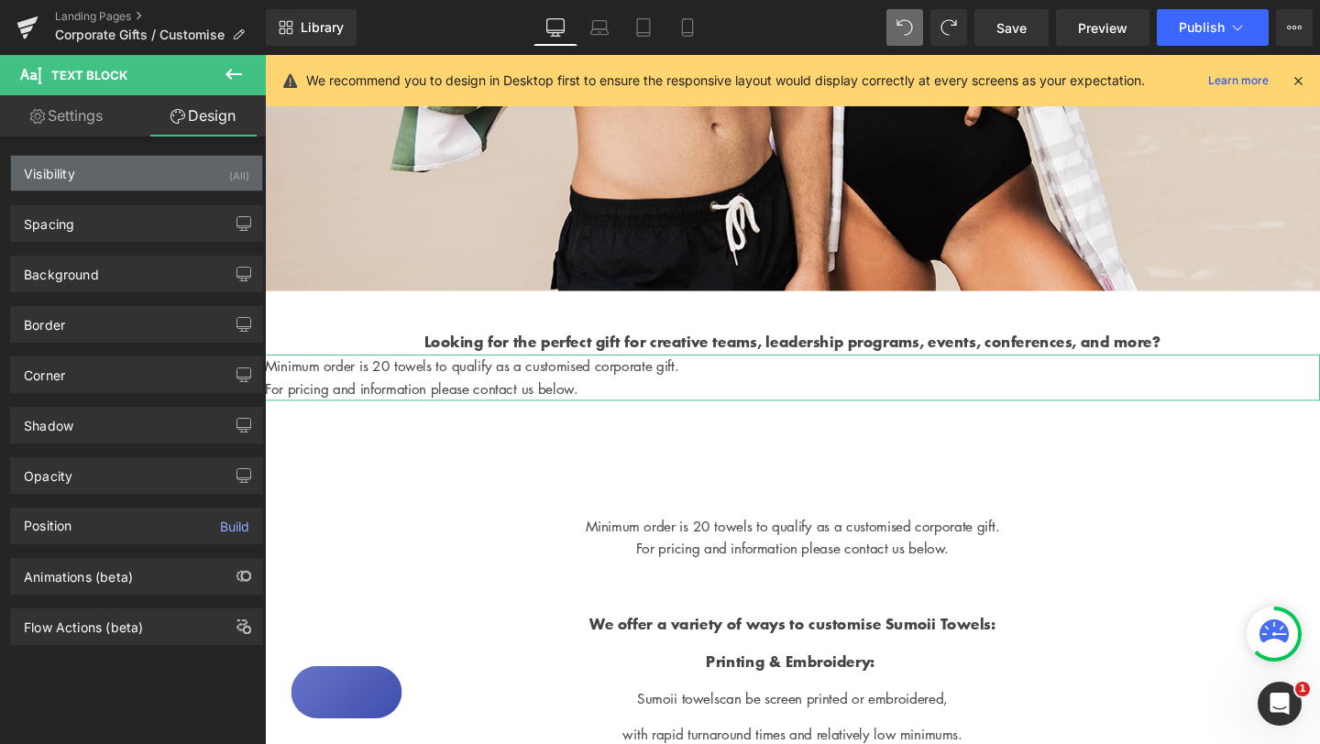
type input "0"
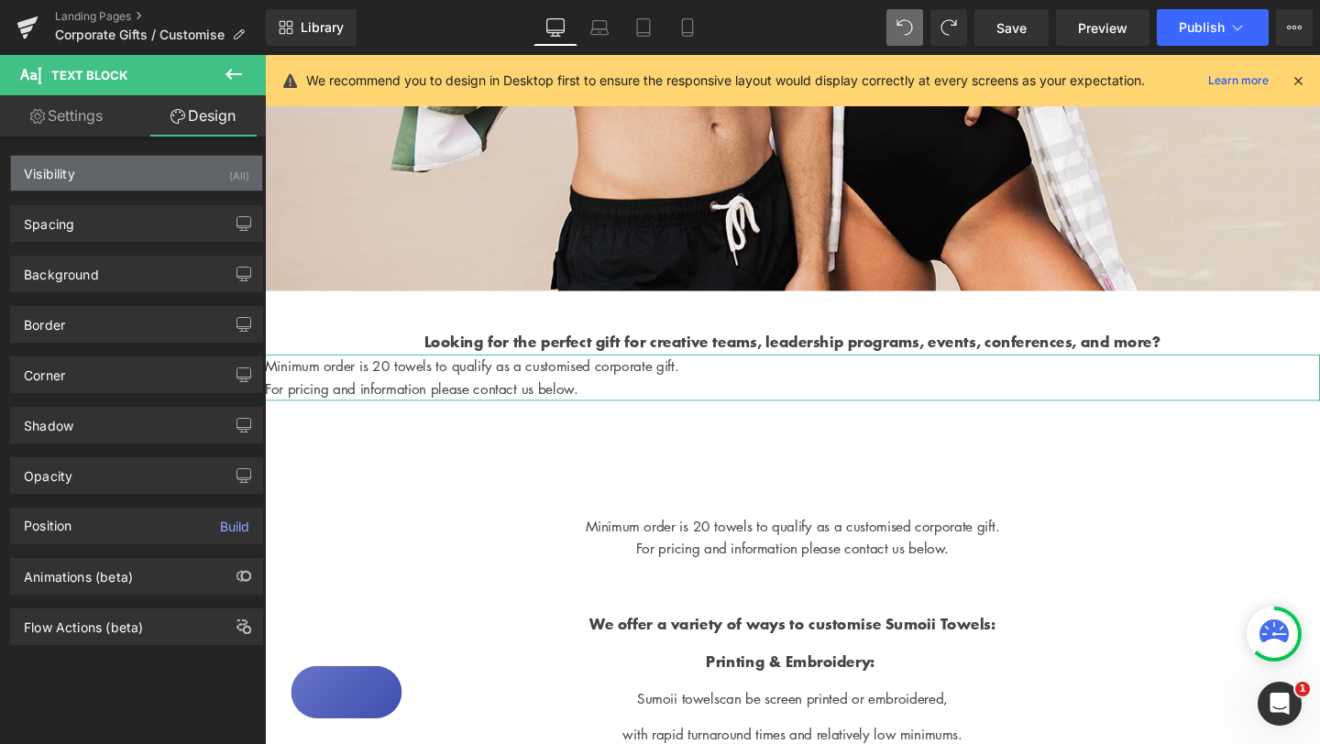
type input "0"
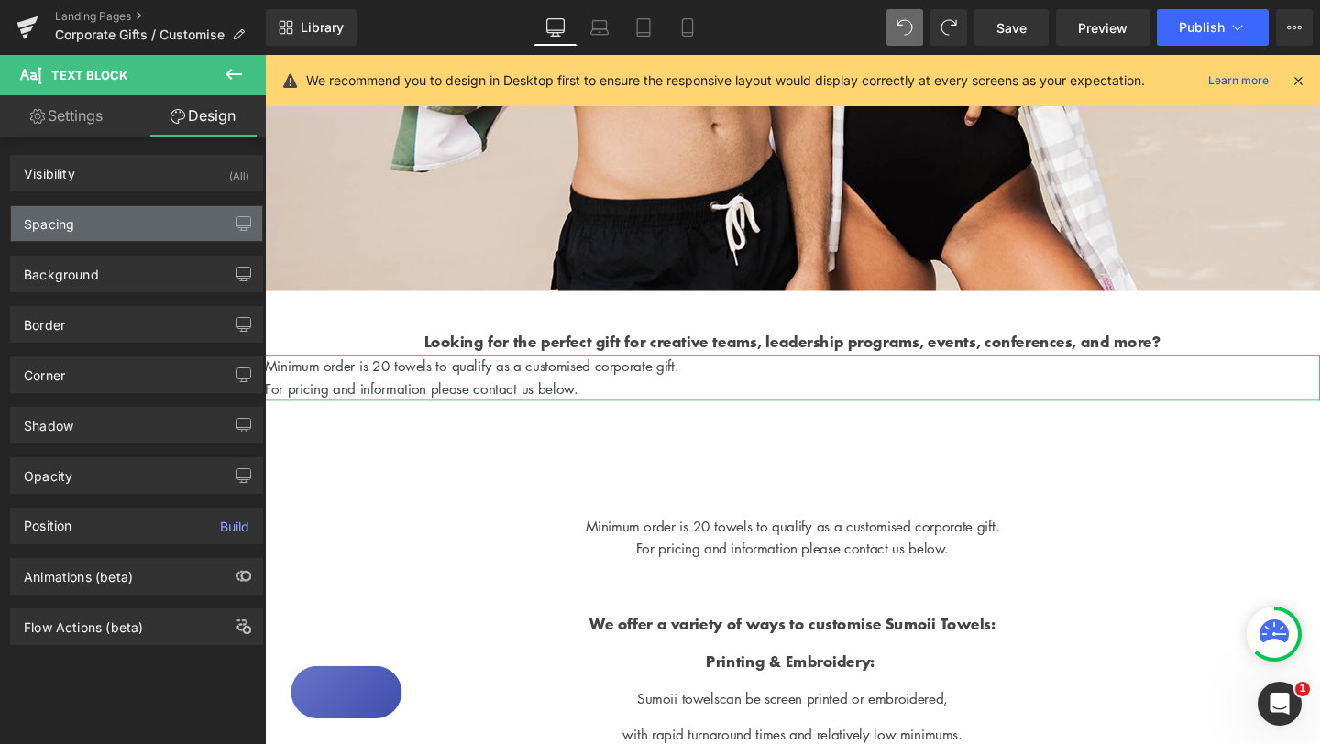
click at [111, 222] on div "Spacing" at bounding box center [136, 223] width 251 height 35
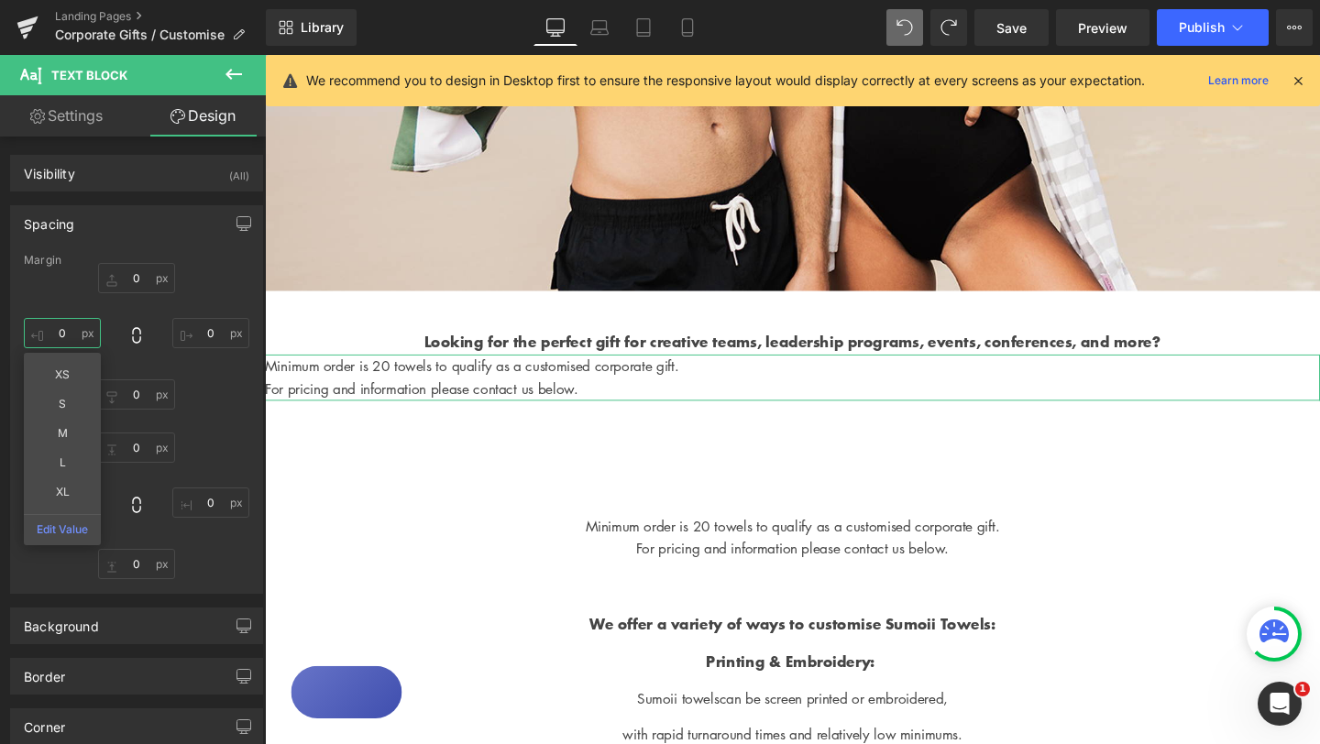
click at [69, 330] on input "0" at bounding box center [62, 333] width 77 height 30
type input "50"
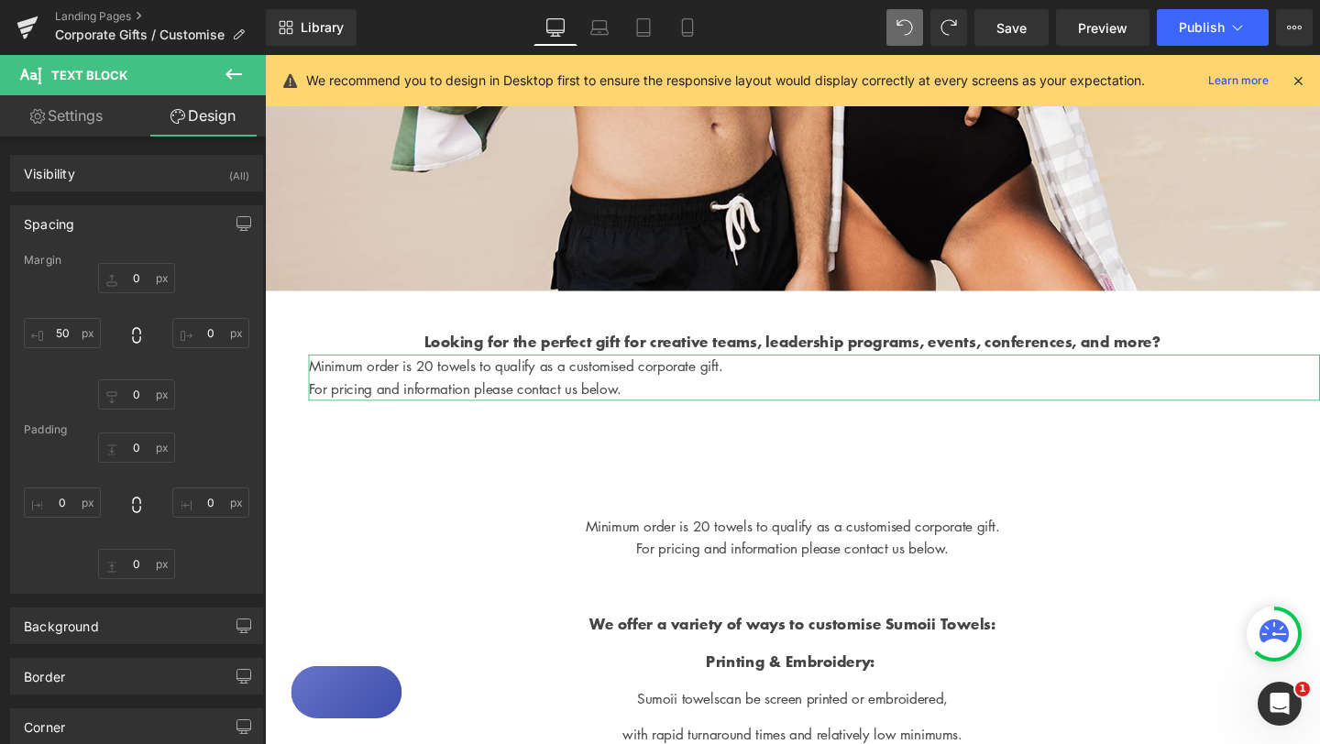
click at [239, 394] on div "0px 0 0px 0 0px 0 50 50" at bounding box center [136, 336] width 225 height 147
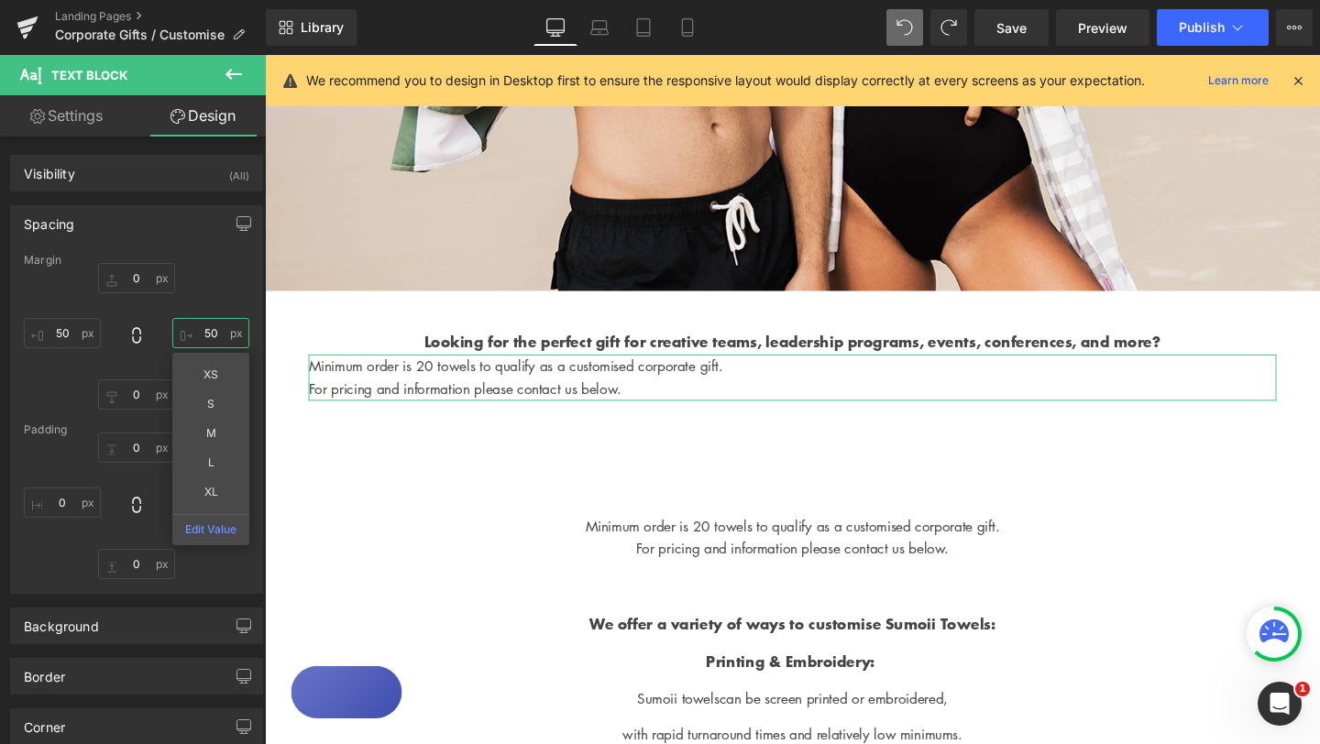
type input "50"
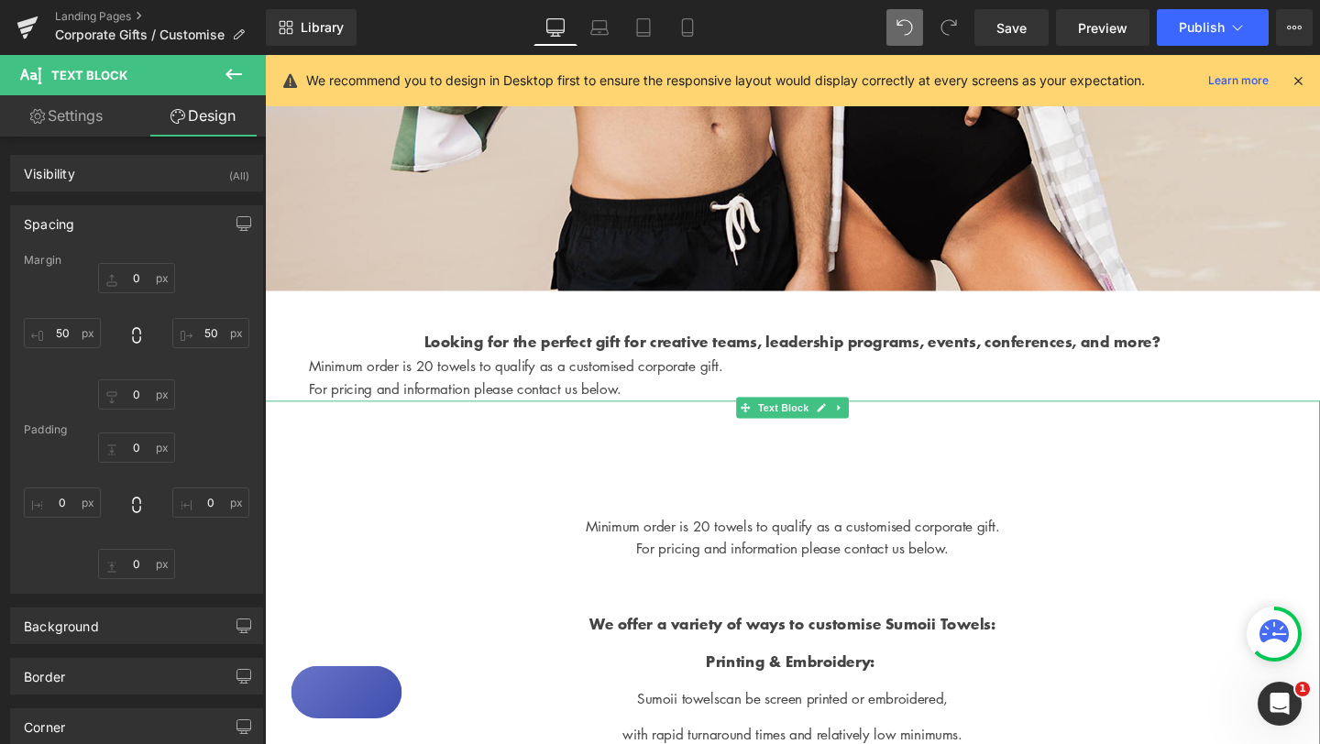
scroll to position [533, 0]
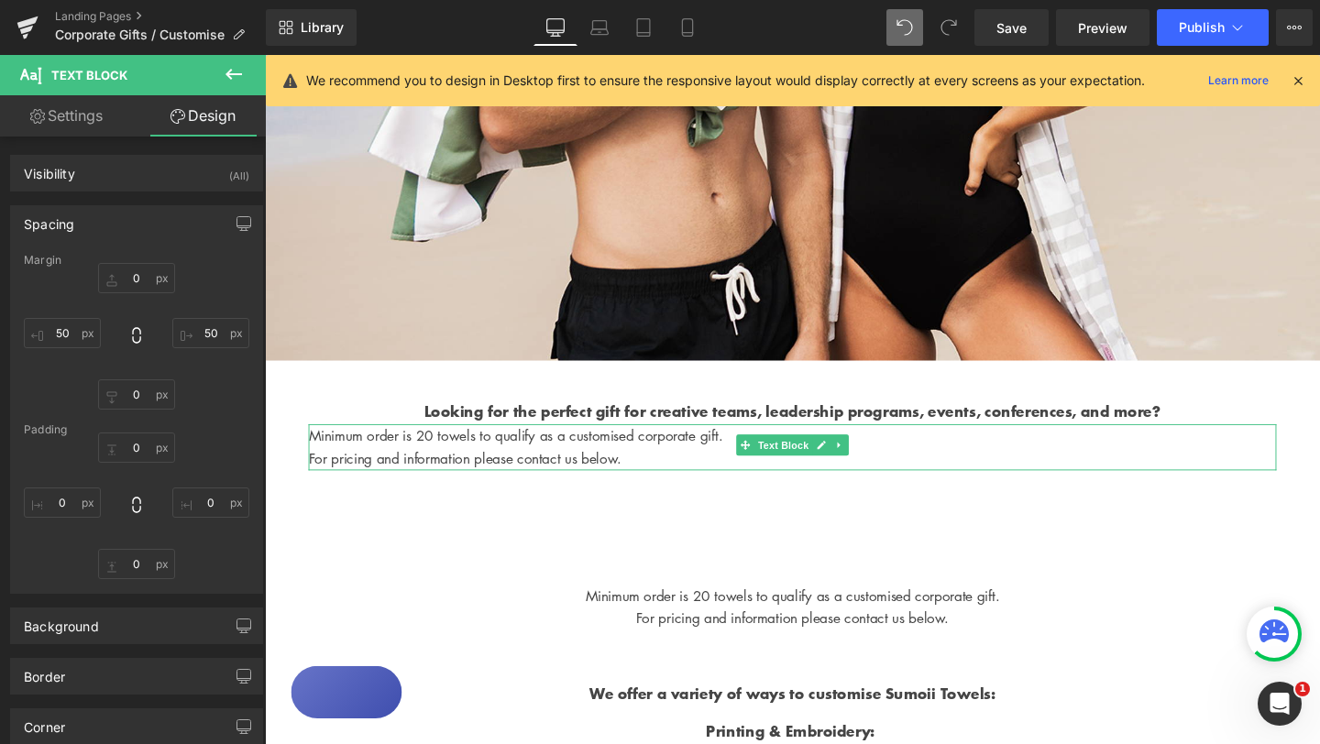
click at [646, 491] on p "For pricing and information please contact us below." at bounding box center [819, 479] width 1017 height 24
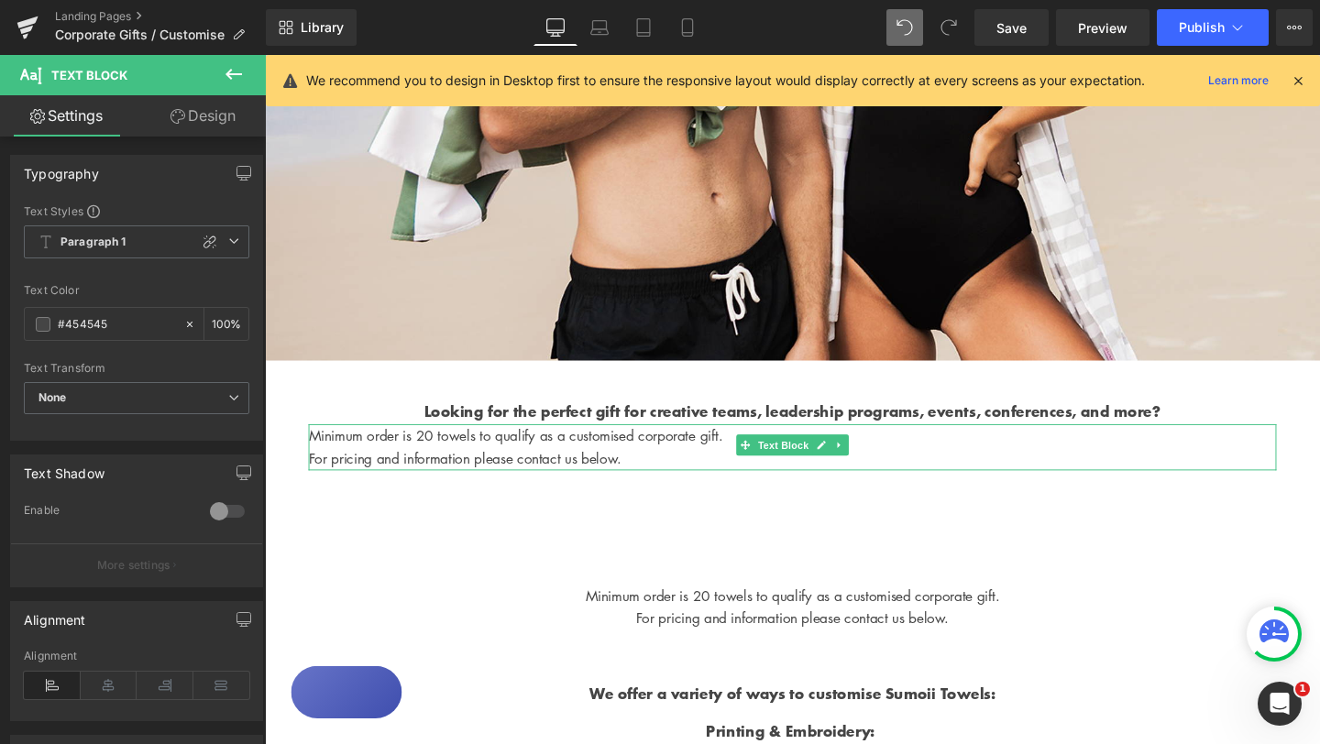
click at [413, 467] on p "Minimum order is 20 towels to qualify as a customised corporate gift." at bounding box center [819, 456] width 1017 height 24
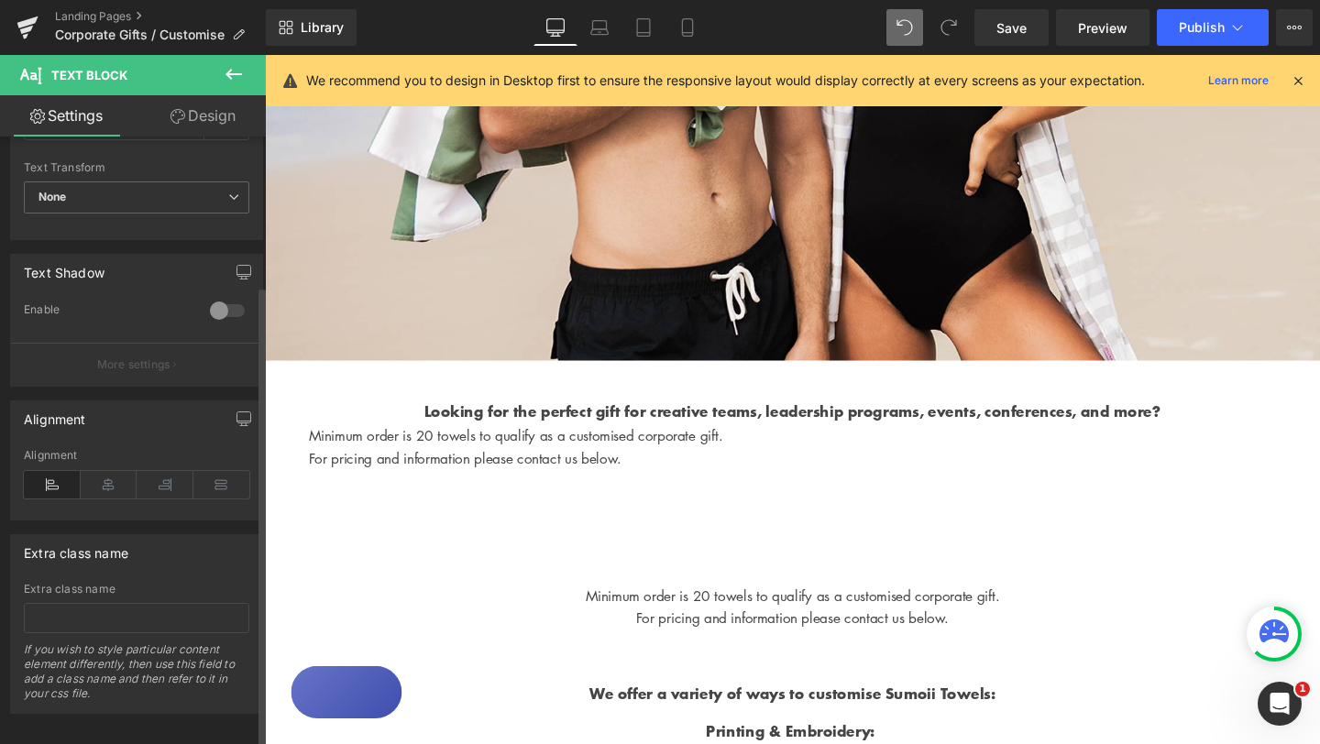
scroll to position [222, 0]
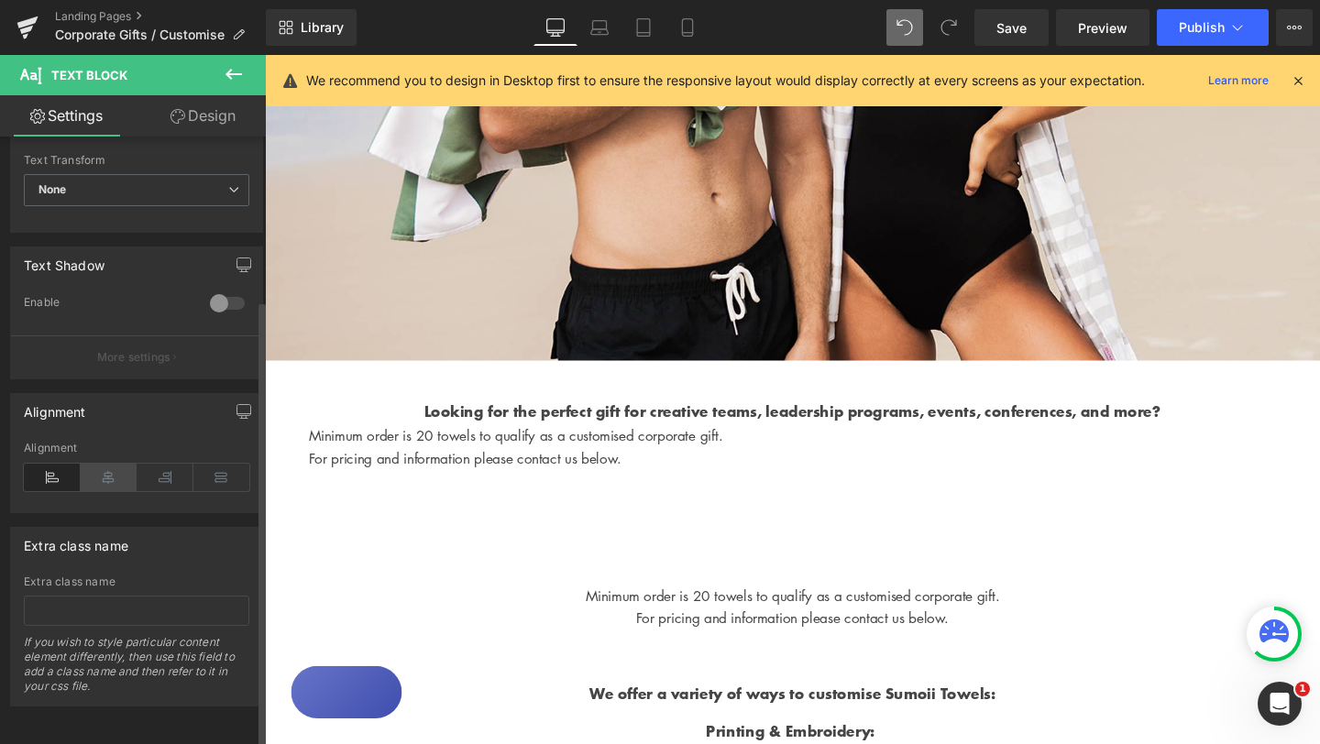
click at [102, 464] on icon at bounding box center [109, 477] width 57 height 27
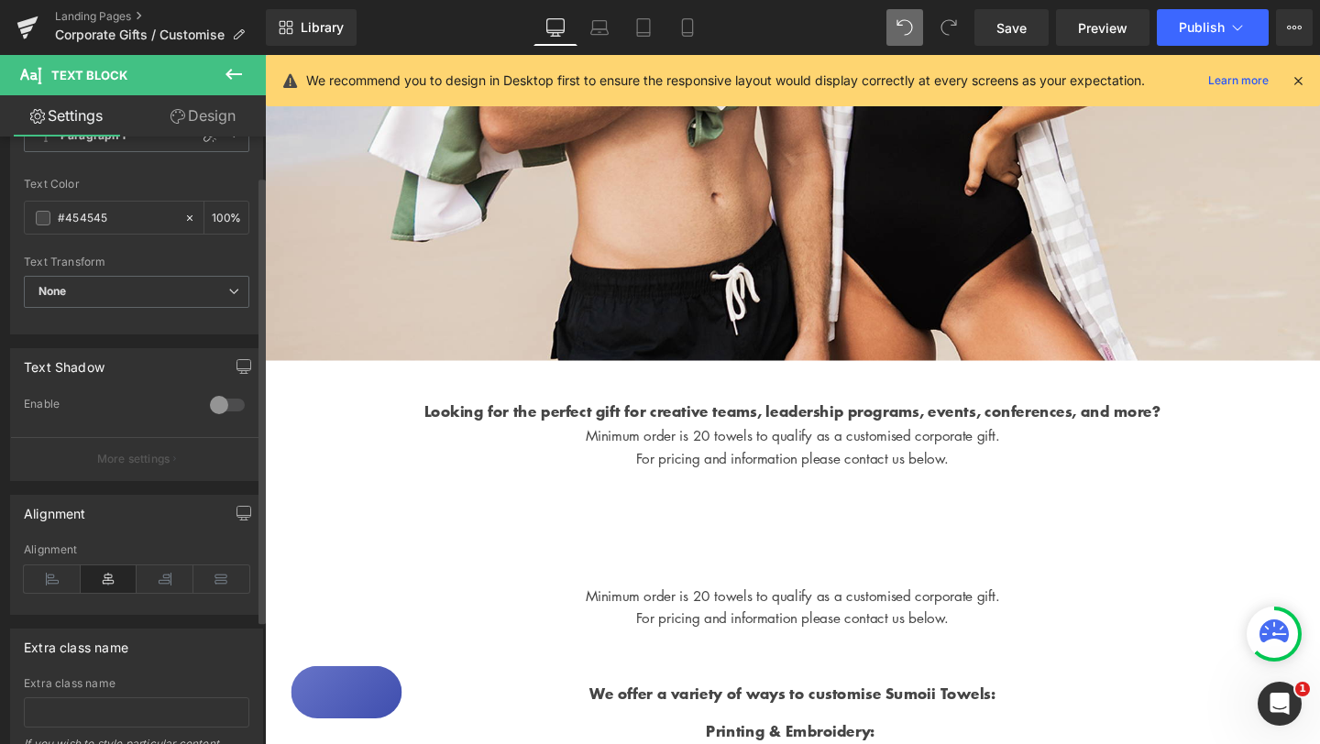
scroll to position [0, 0]
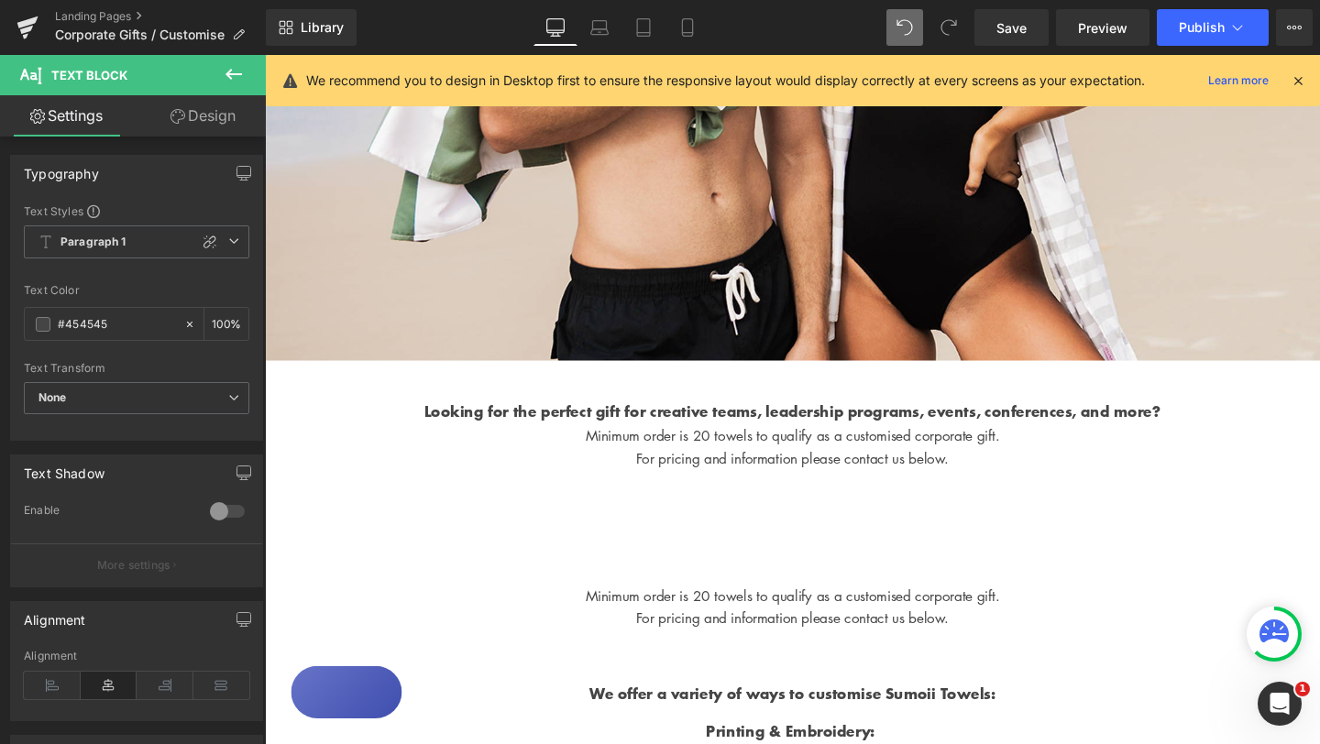
click at [188, 111] on link "Design" at bounding box center [203, 115] width 133 height 41
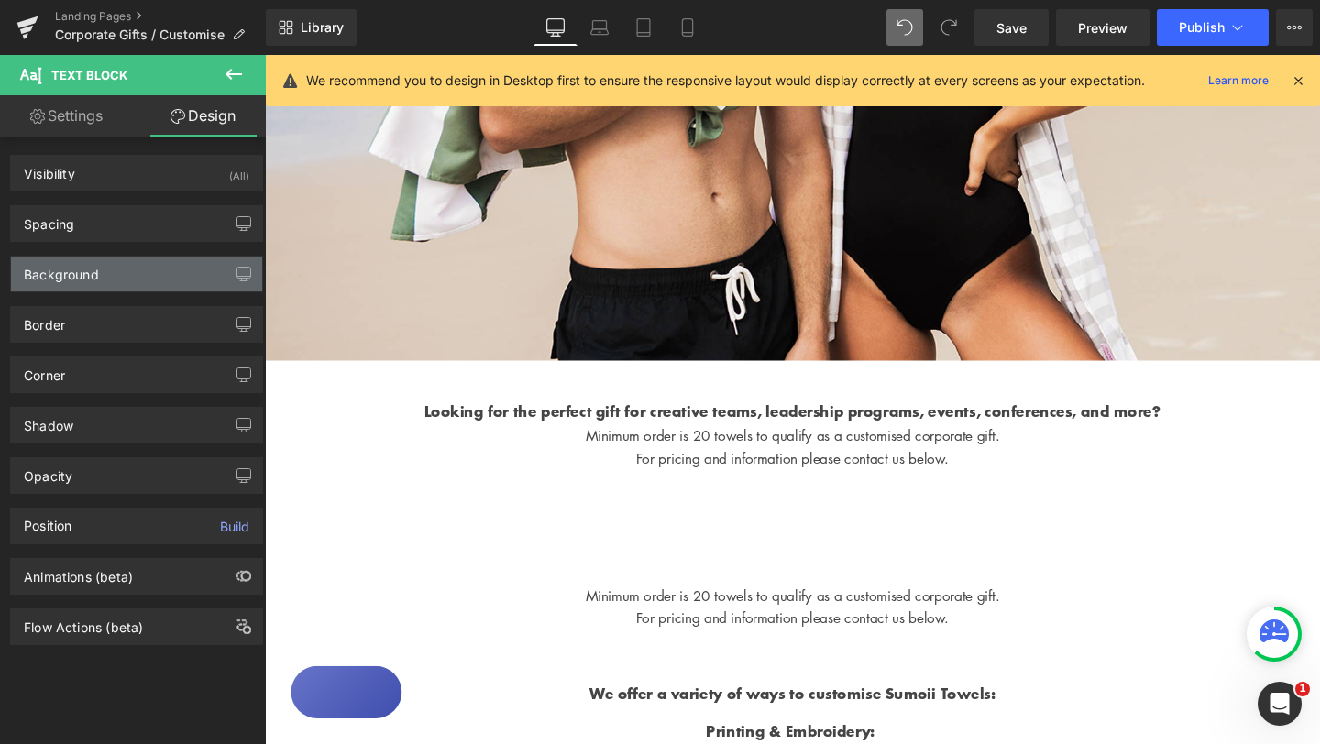
type input "0"
type input "50"
type input "0"
type input "50"
type input "0"
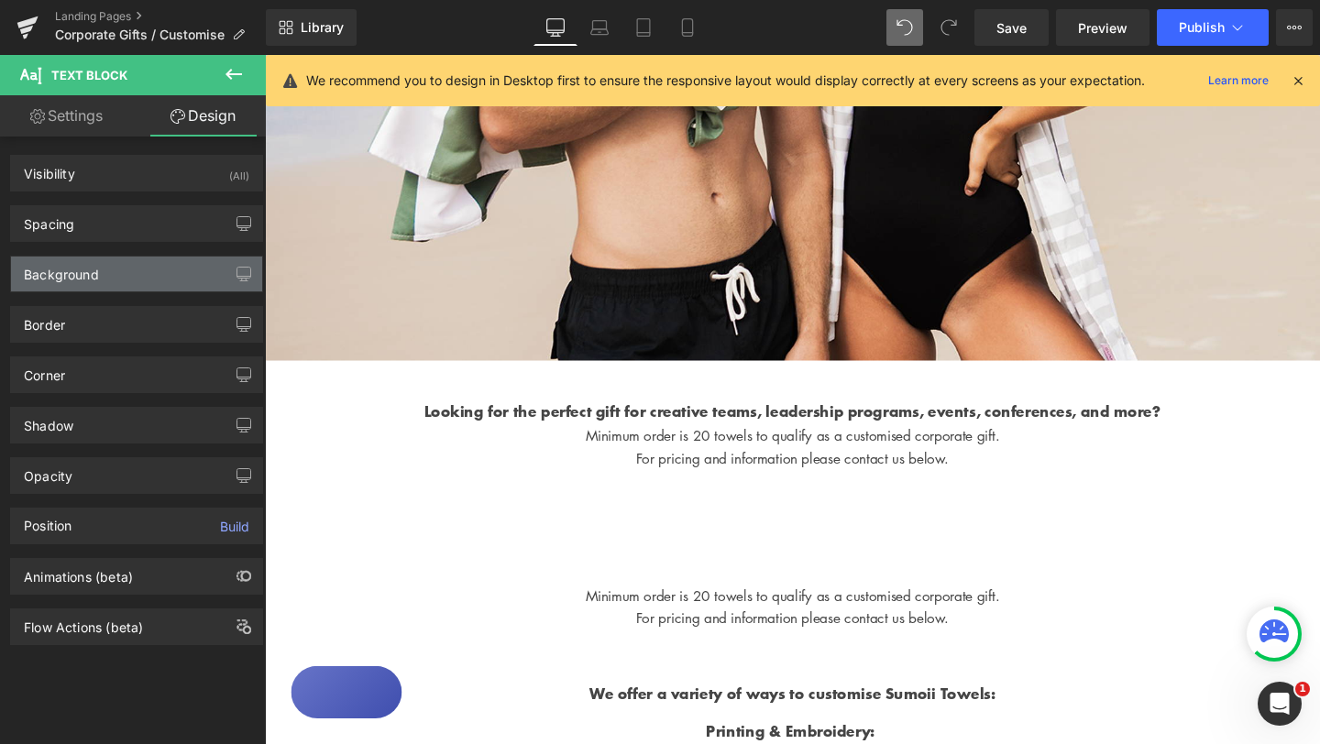
type input "0"
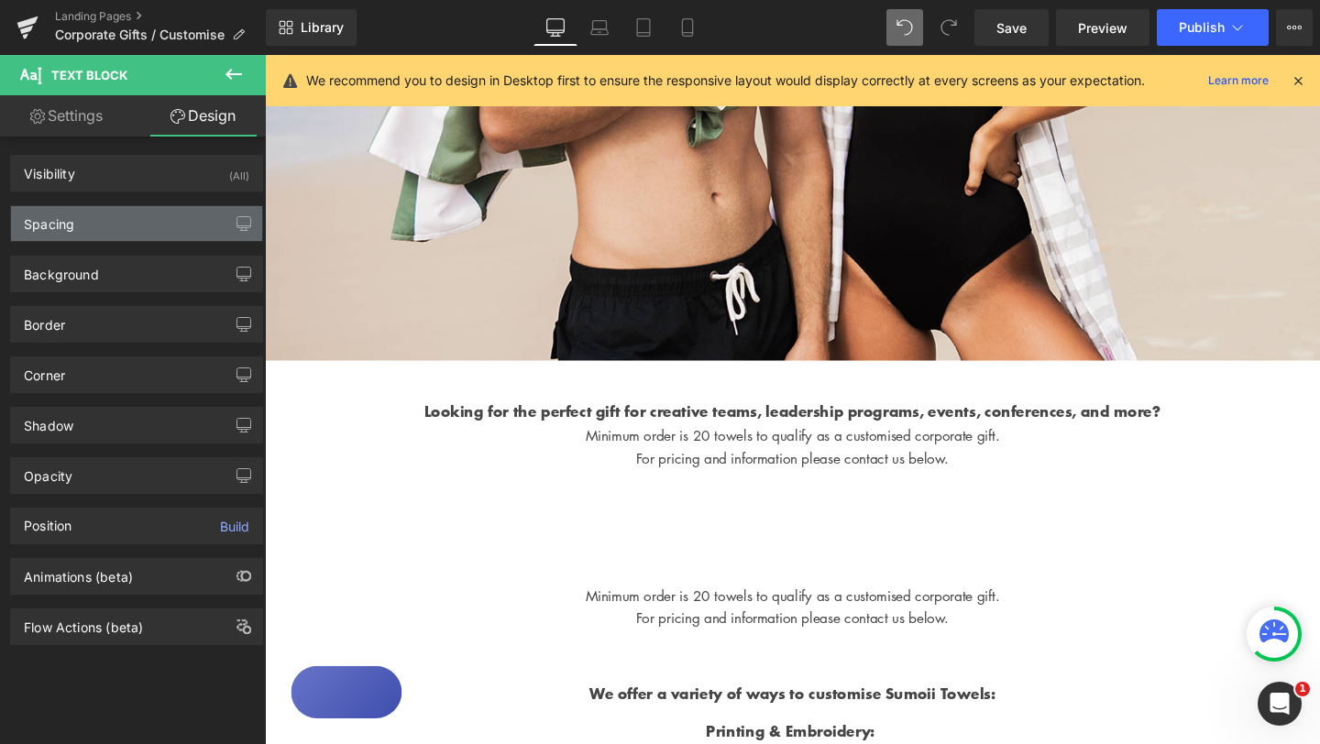
click at [144, 222] on div "Spacing" at bounding box center [136, 223] width 251 height 35
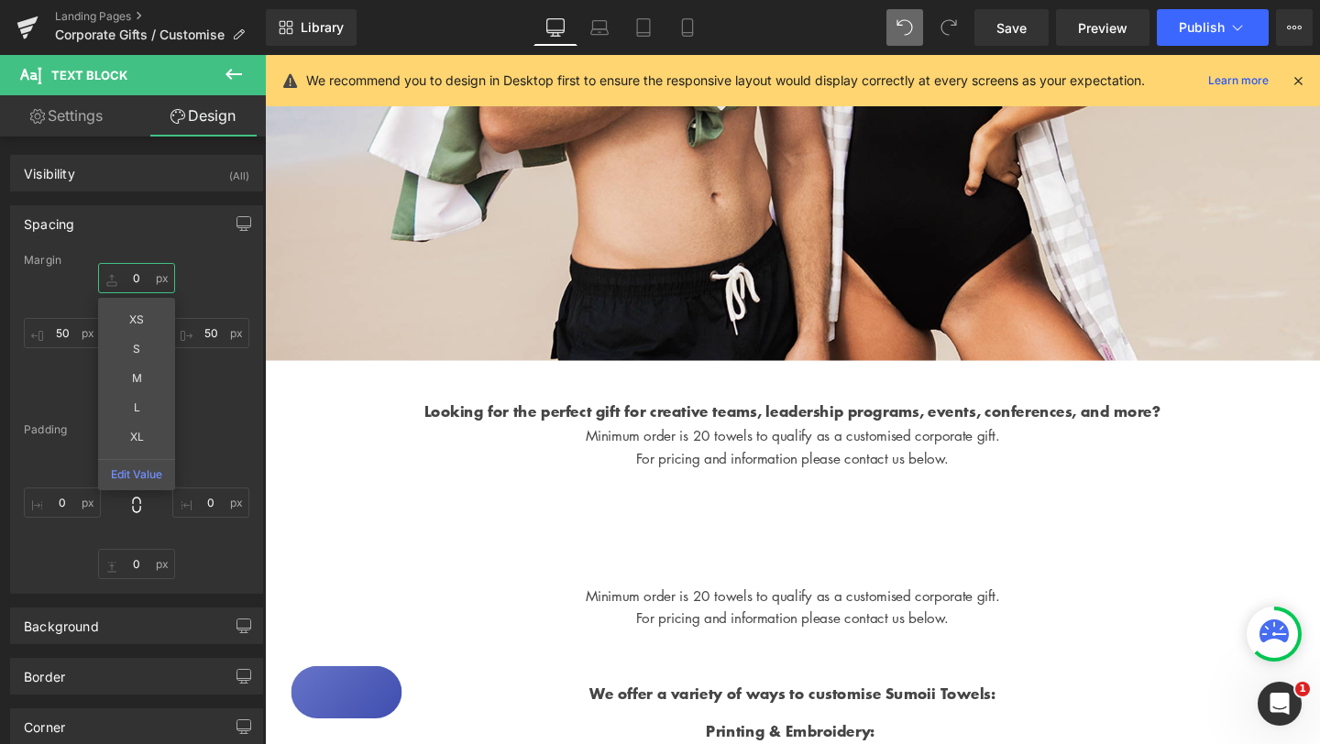
click at [136, 277] on input "0" at bounding box center [136, 278] width 77 height 30
type input "L"
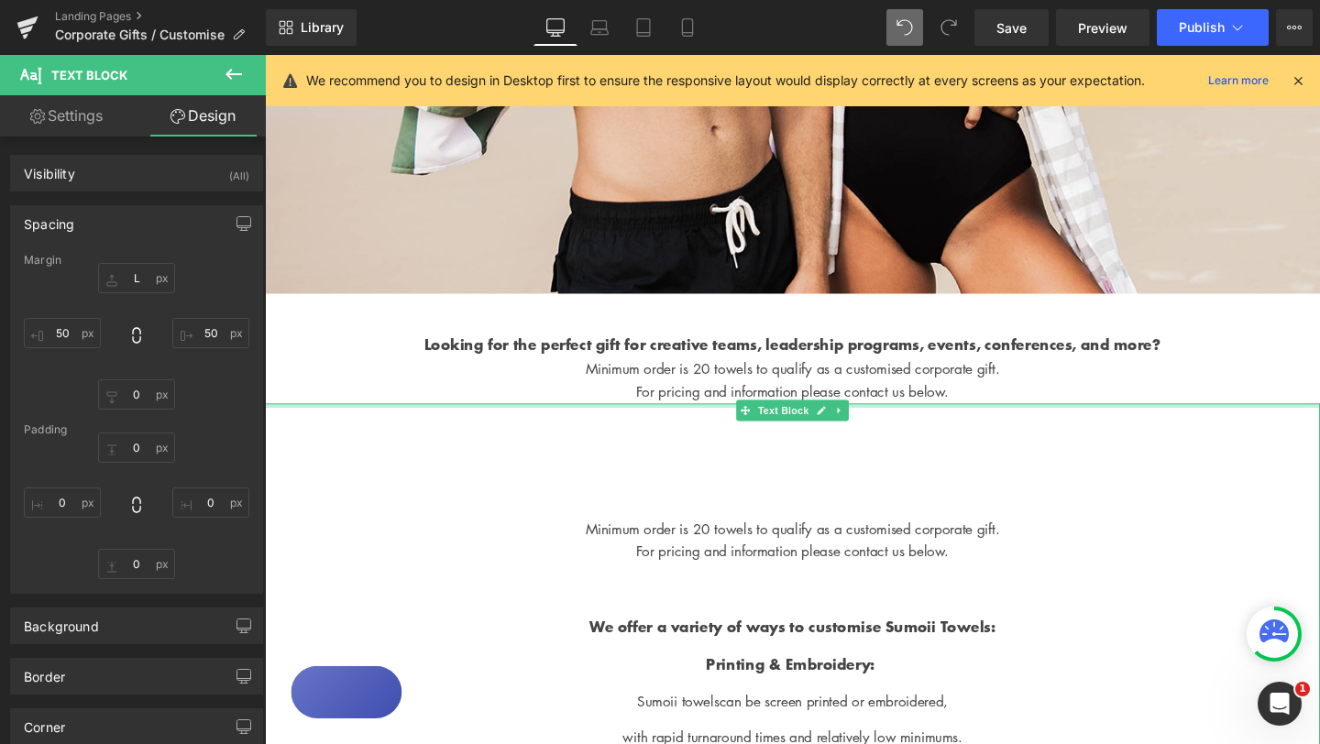
scroll to position [636, 0]
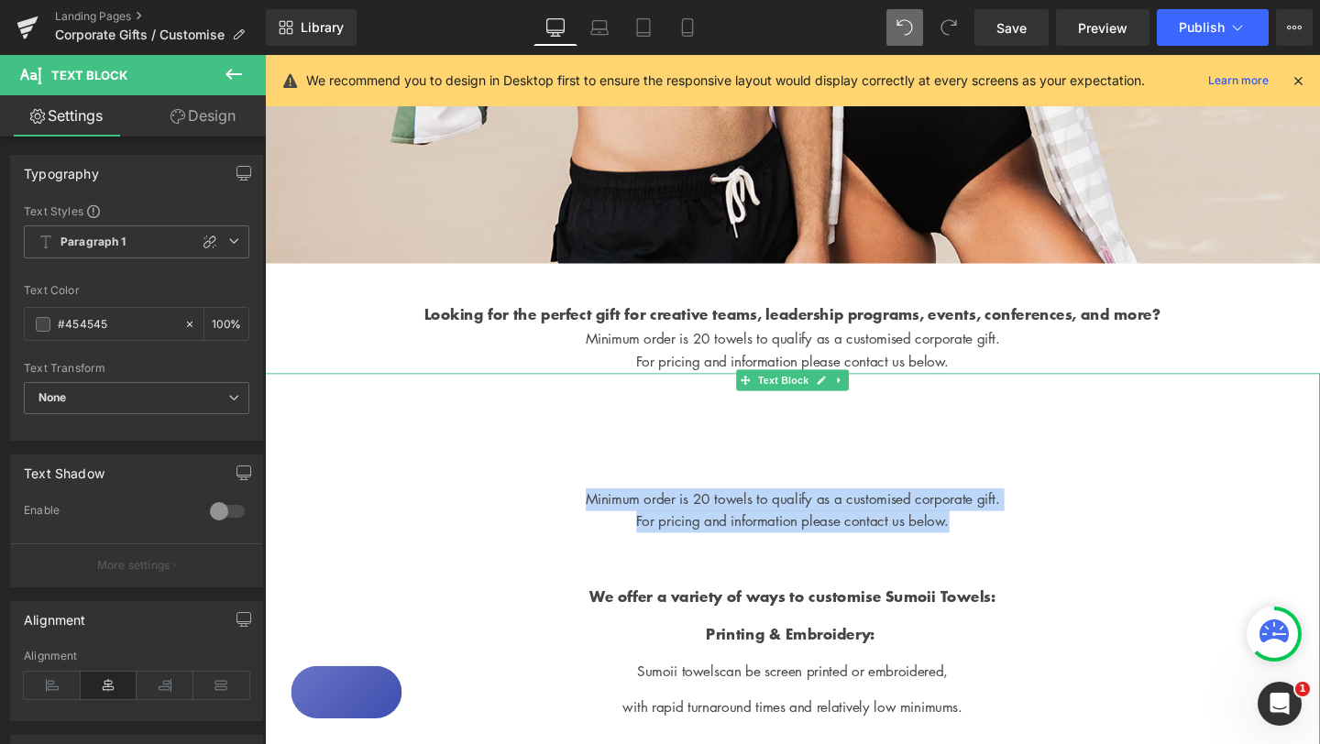
drag, startPoint x: 998, startPoint y: 626, endPoint x: 589, endPoint y: 599, distance: 409.6
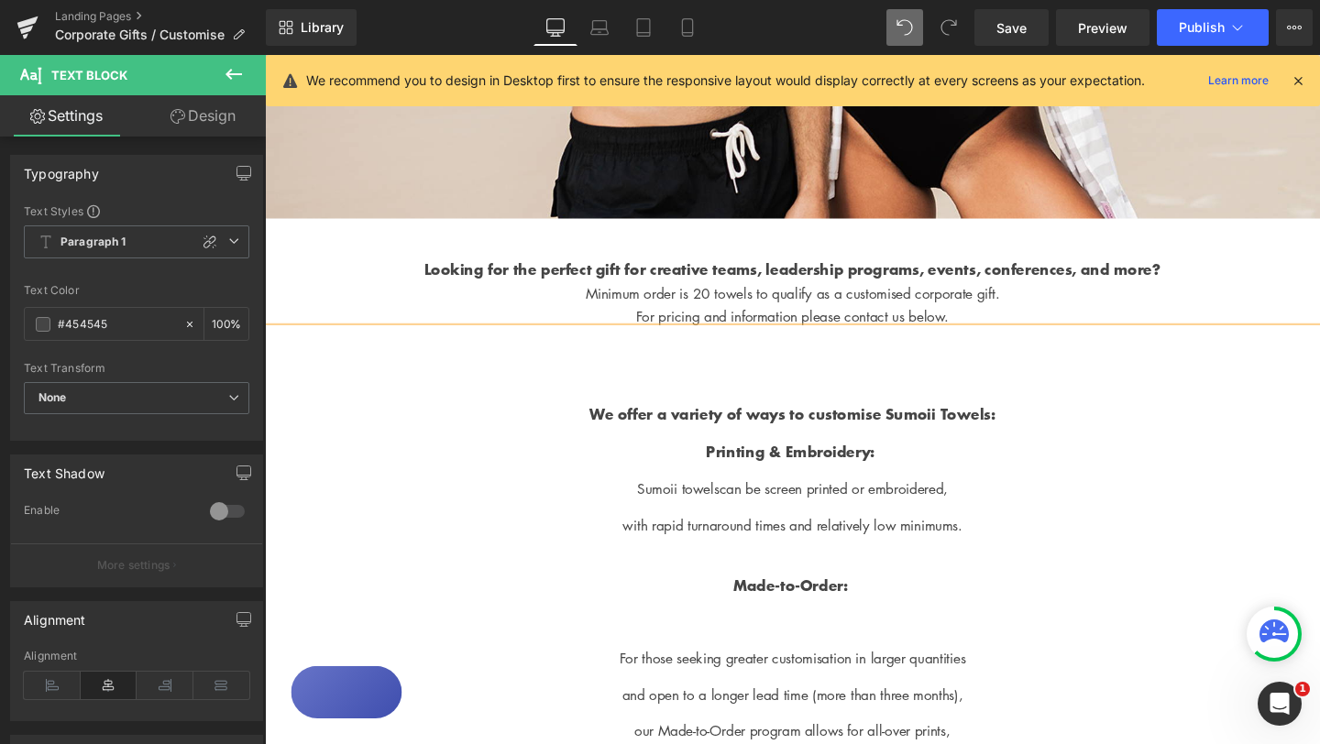
scroll to position [686, 0]
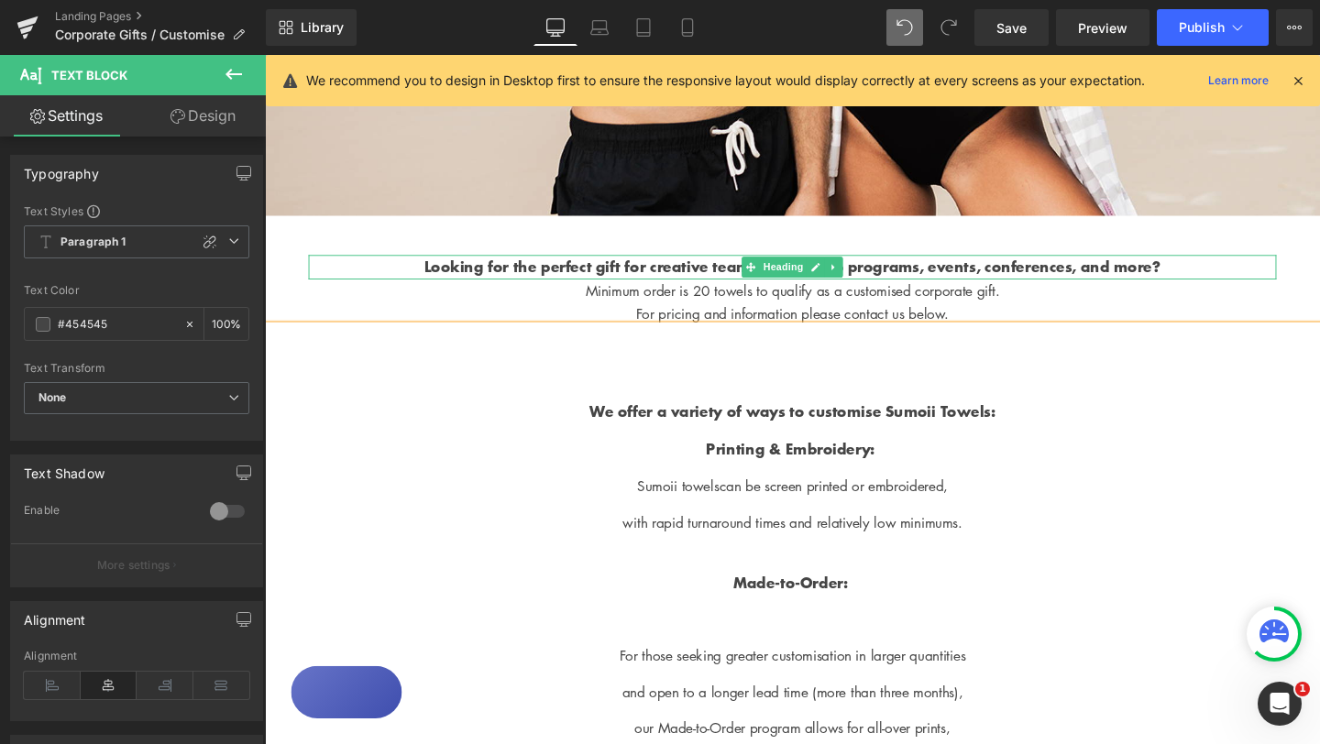
click at [531, 280] on strong "Looking for the perfect gift for creative teams, leadership programs, events, c…" at bounding box center [820, 276] width 774 height 23
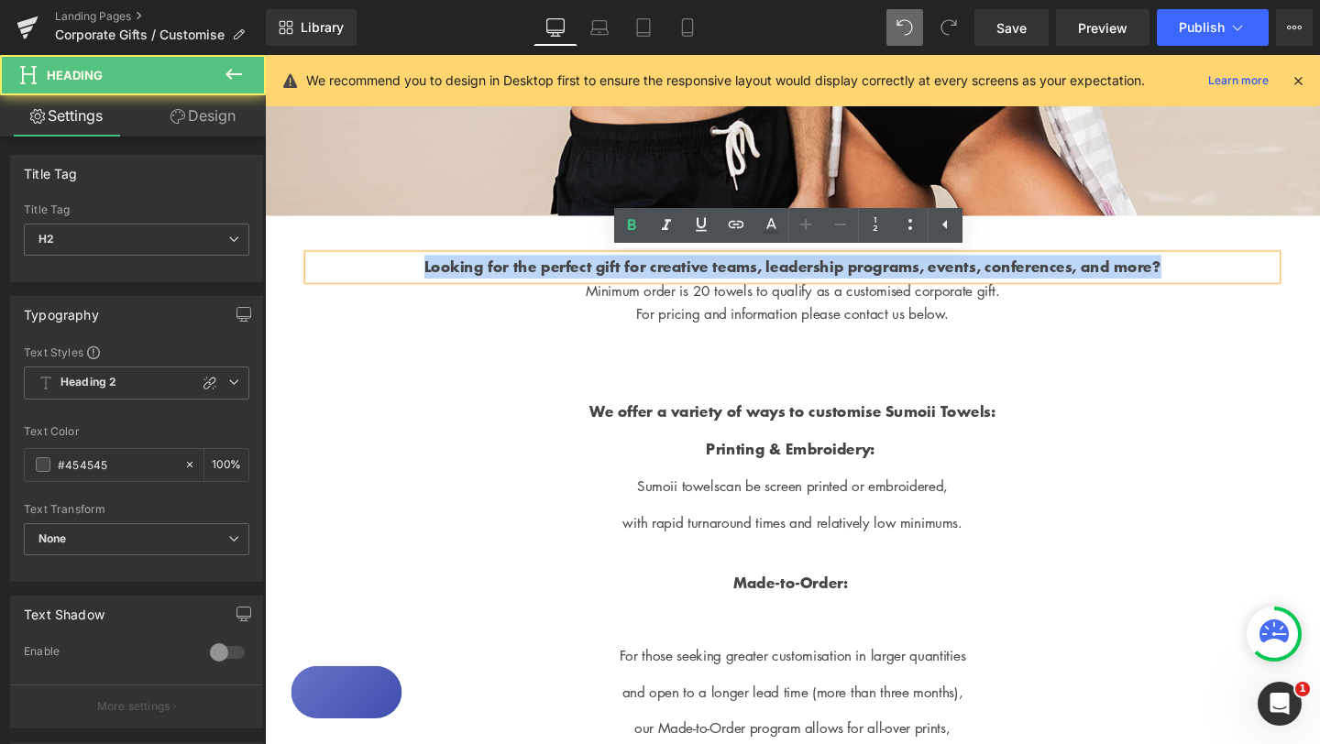
drag, startPoint x: 324, startPoint y: 276, endPoint x: 1105, endPoint y: 301, distance: 781.2
click at [1105, 290] on h2 "Looking for the perfect gift for creative teams, leadership programs, events, c…" at bounding box center [819, 277] width 1017 height 25
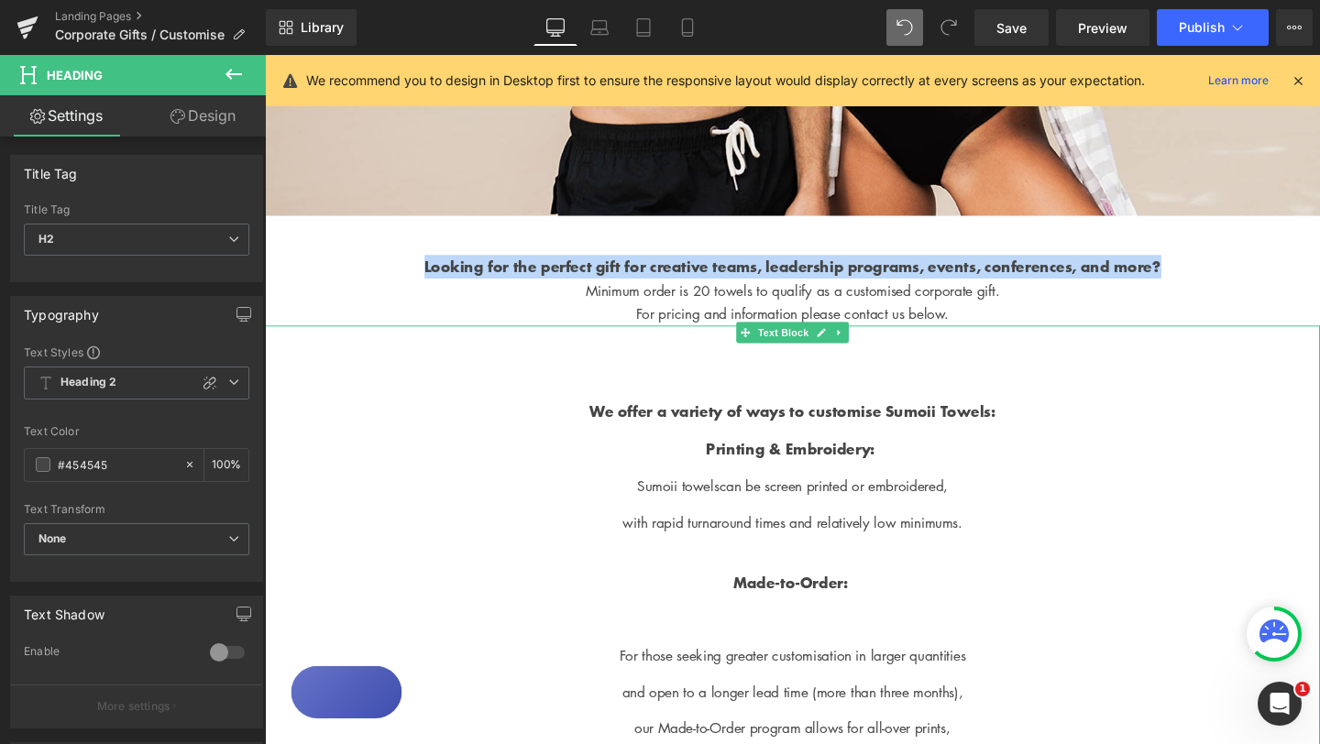
click at [678, 559] on p "with rapid turnaround times and relatively low minimums." at bounding box center [819, 547] width 1109 height 24
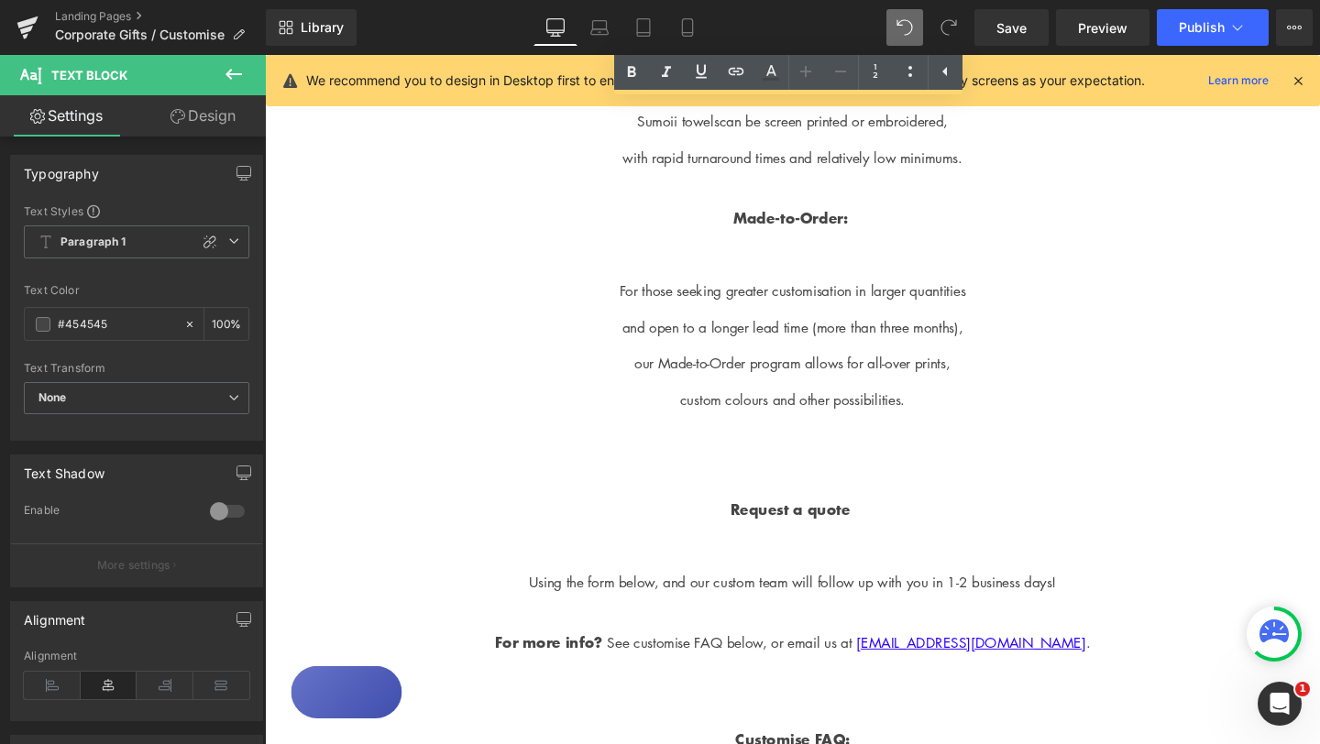
scroll to position [1078, 0]
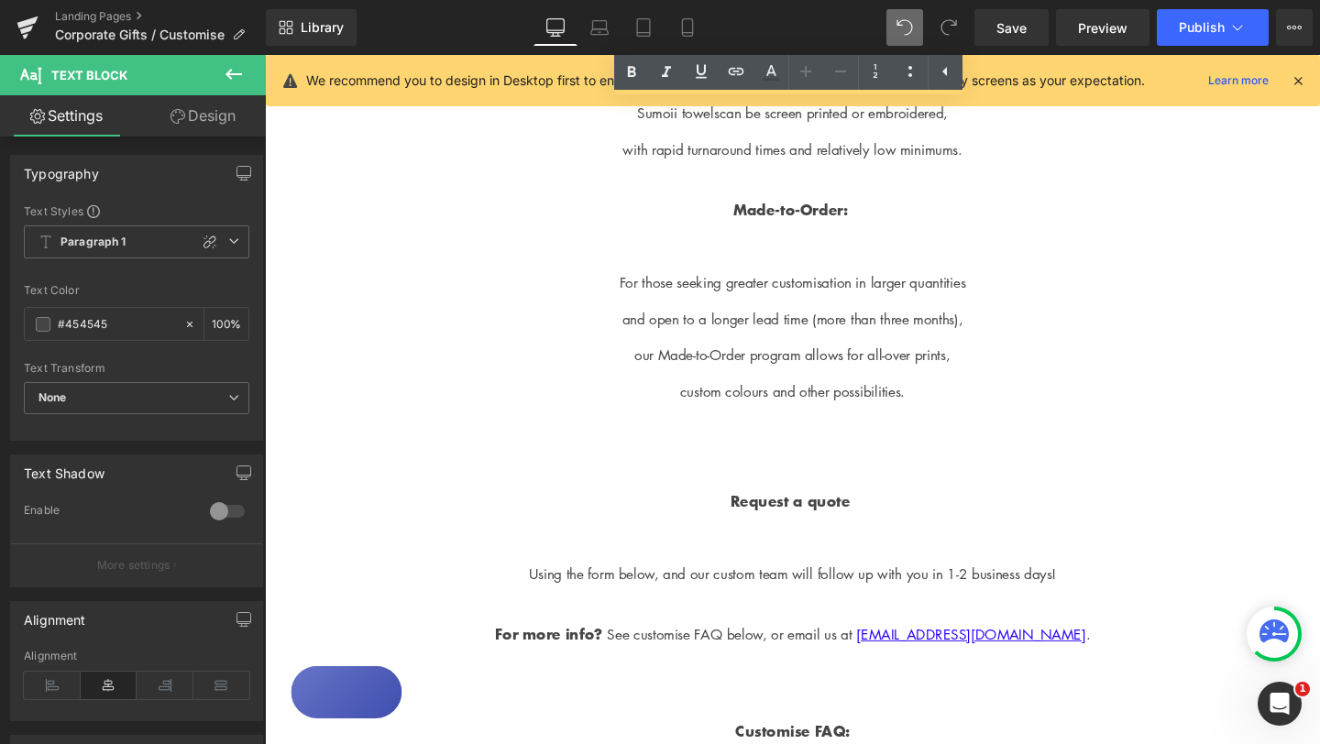
click at [795, 269] on p at bounding box center [819, 257] width 1109 height 24
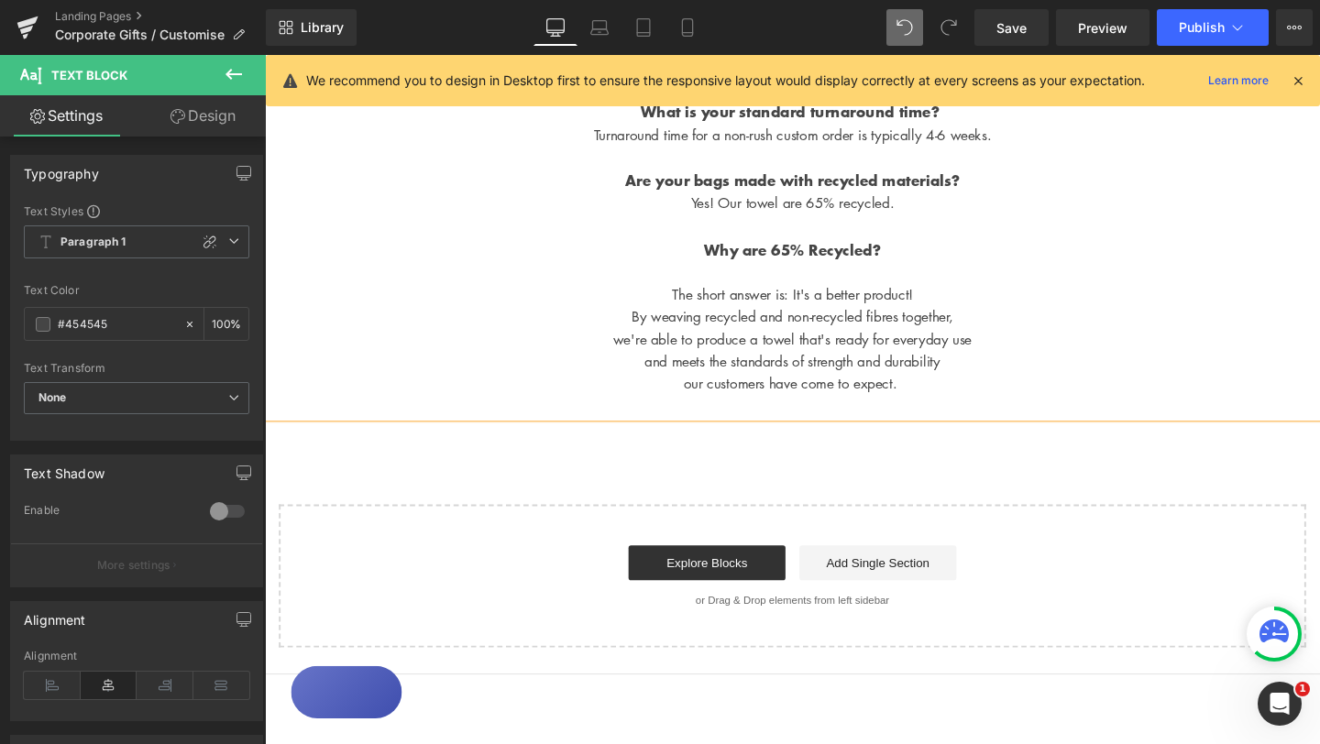
scroll to position [1601, 0]
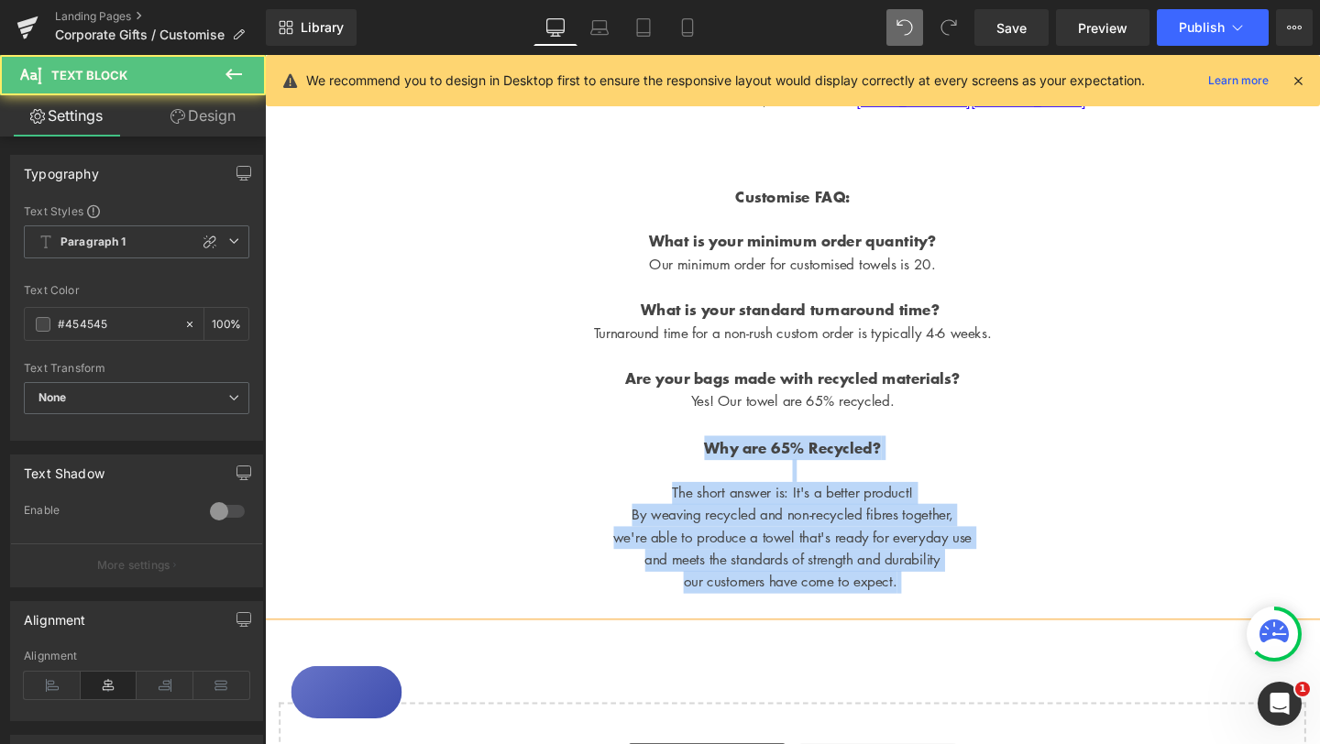
drag, startPoint x: 726, startPoint y: 538, endPoint x: 1010, endPoint y: 669, distance: 312.9
click at [1010, 645] on div "We offer a variety of ways to customise Sumoii Towels: Printing & Embroidery: S…" at bounding box center [819, 34] width 1109 height 1221
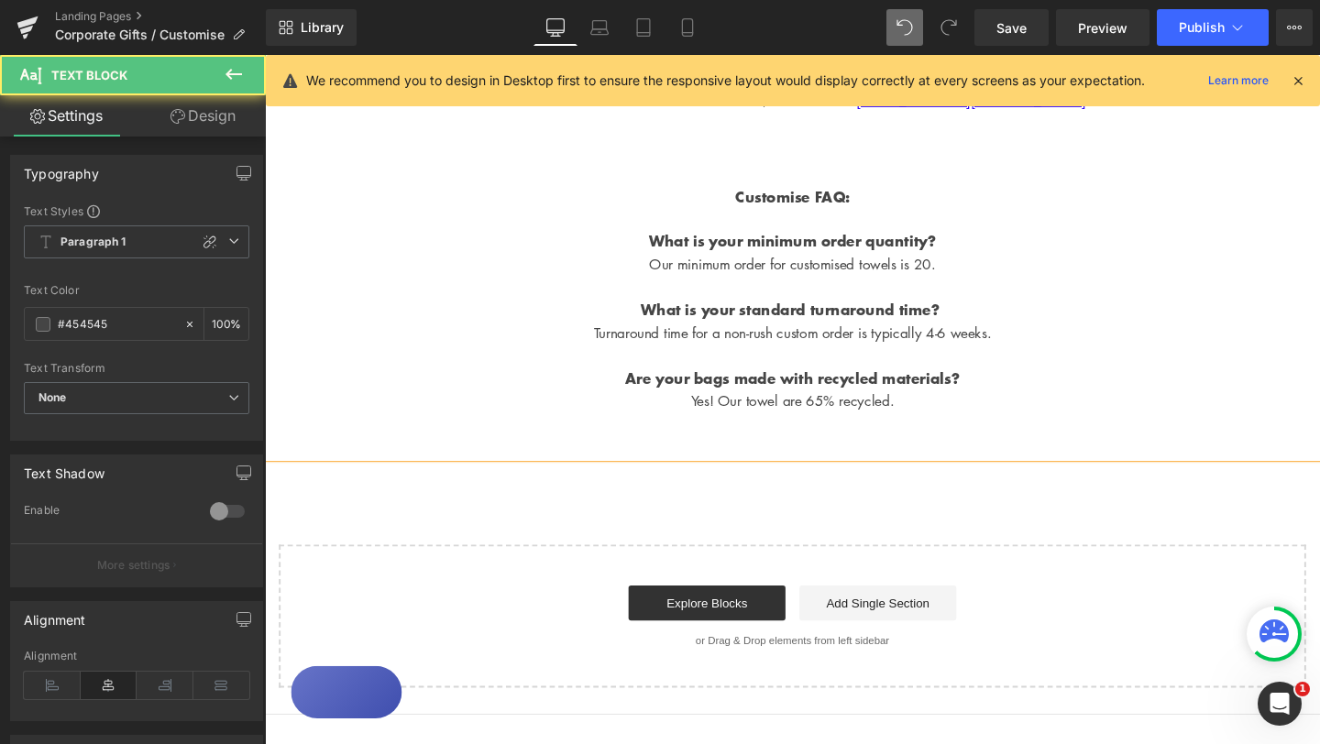
drag, startPoint x: 939, startPoint y: 489, endPoint x: 617, endPoint y: 468, distance: 323.3
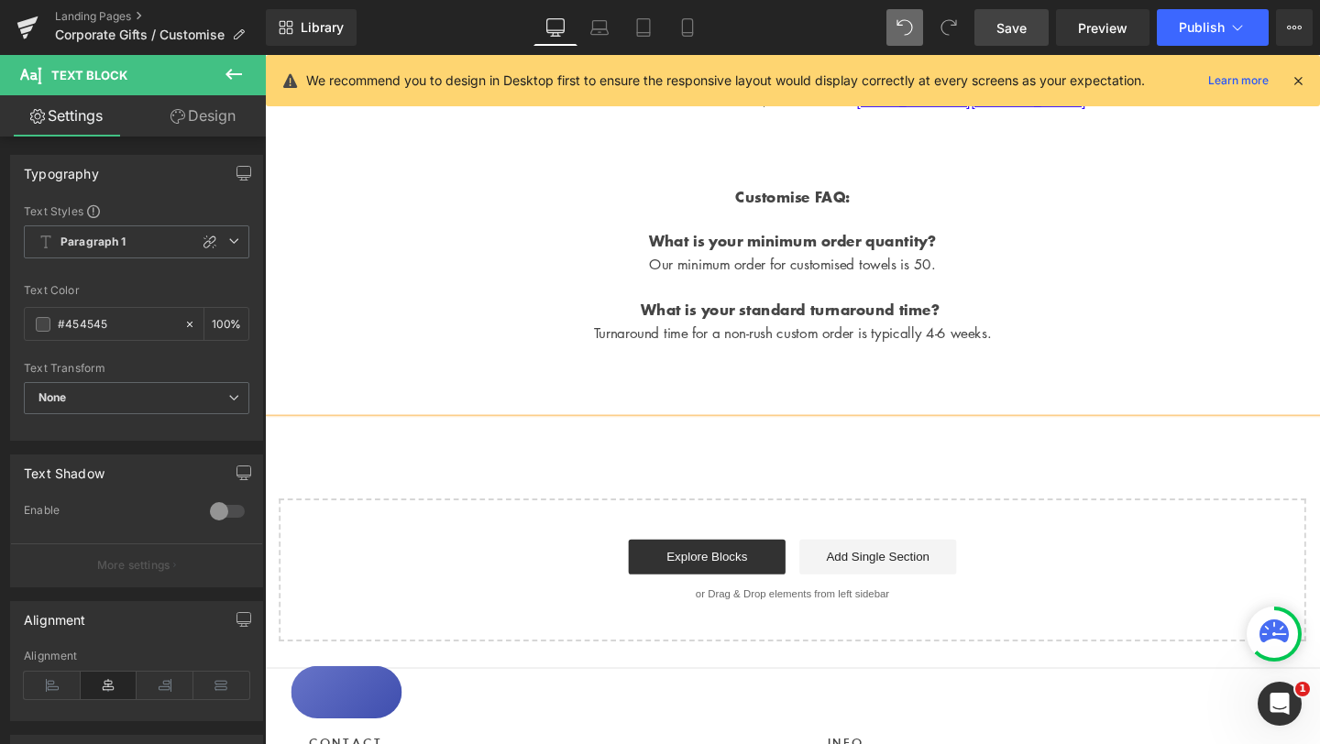
click at [1014, 27] on span "Save" at bounding box center [1011, 27] width 30 height 19
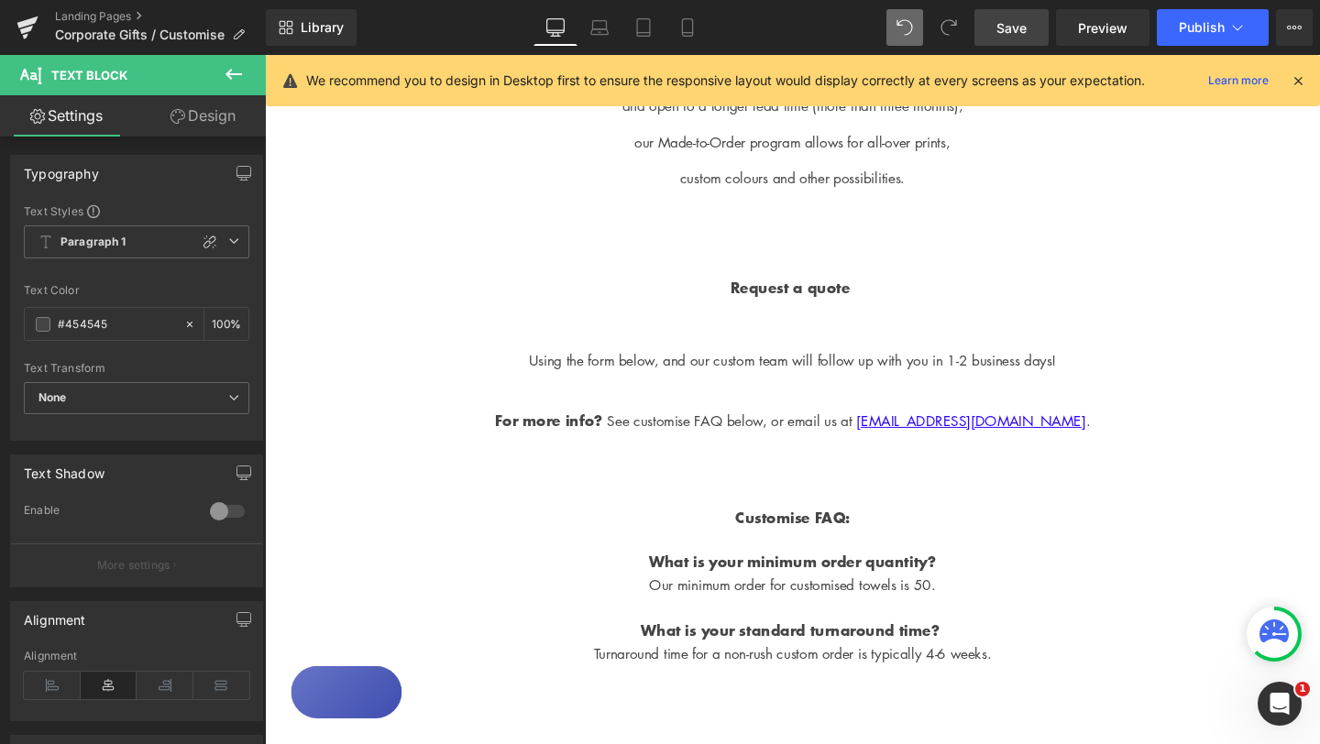
scroll to position [1222, 0]
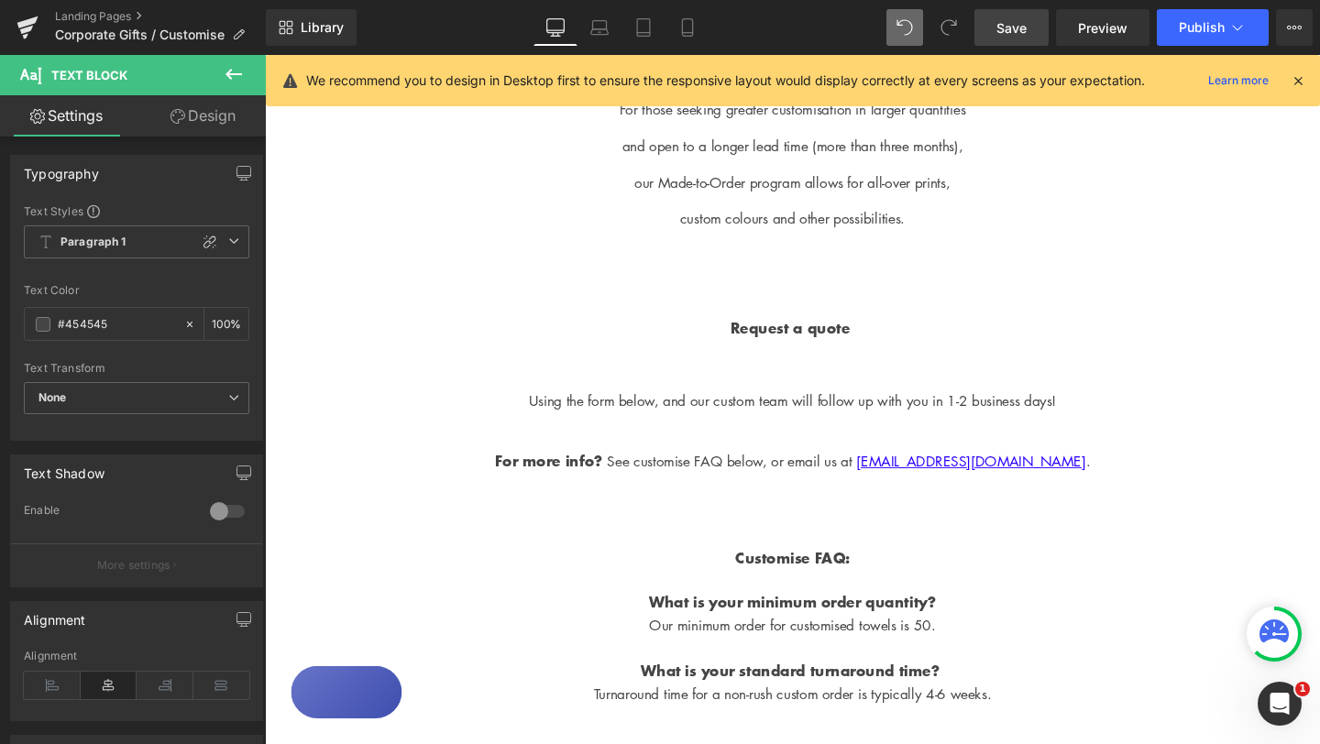
click at [825, 315] on p at bounding box center [819, 303] width 1109 height 24
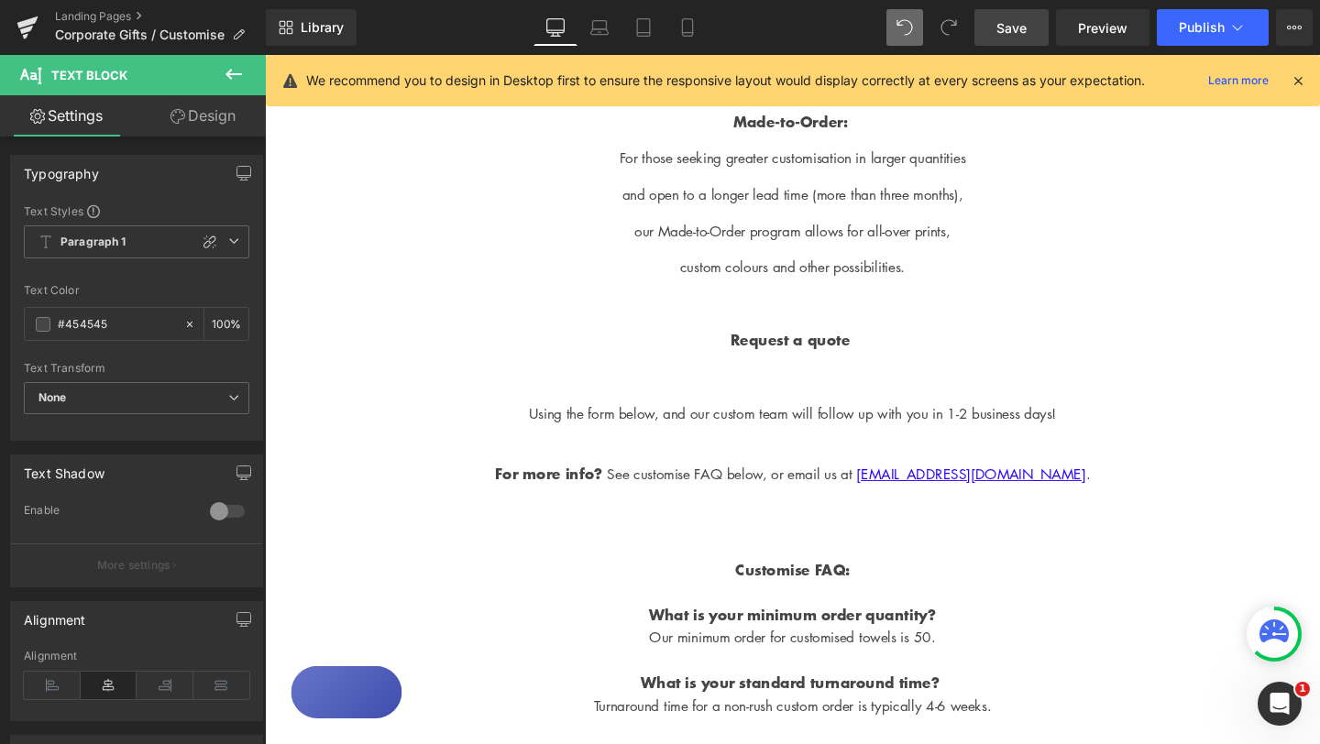
scroll to position [1154, 0]
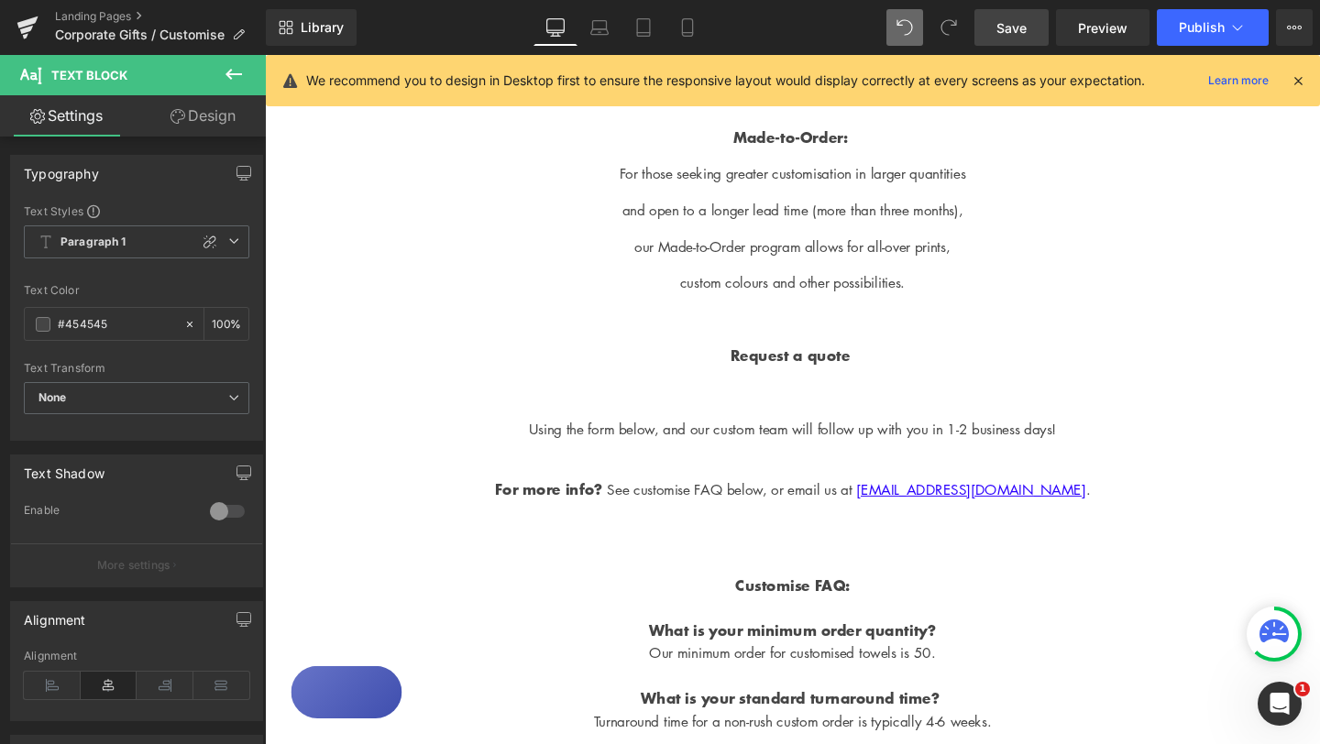
click at [567, 524] on p "For more info? See customise FAQ below, or email us at [EMAIL_ADDRESS][DOMAIN_N…" at bounding box center [819, 500] width 1109 height 49
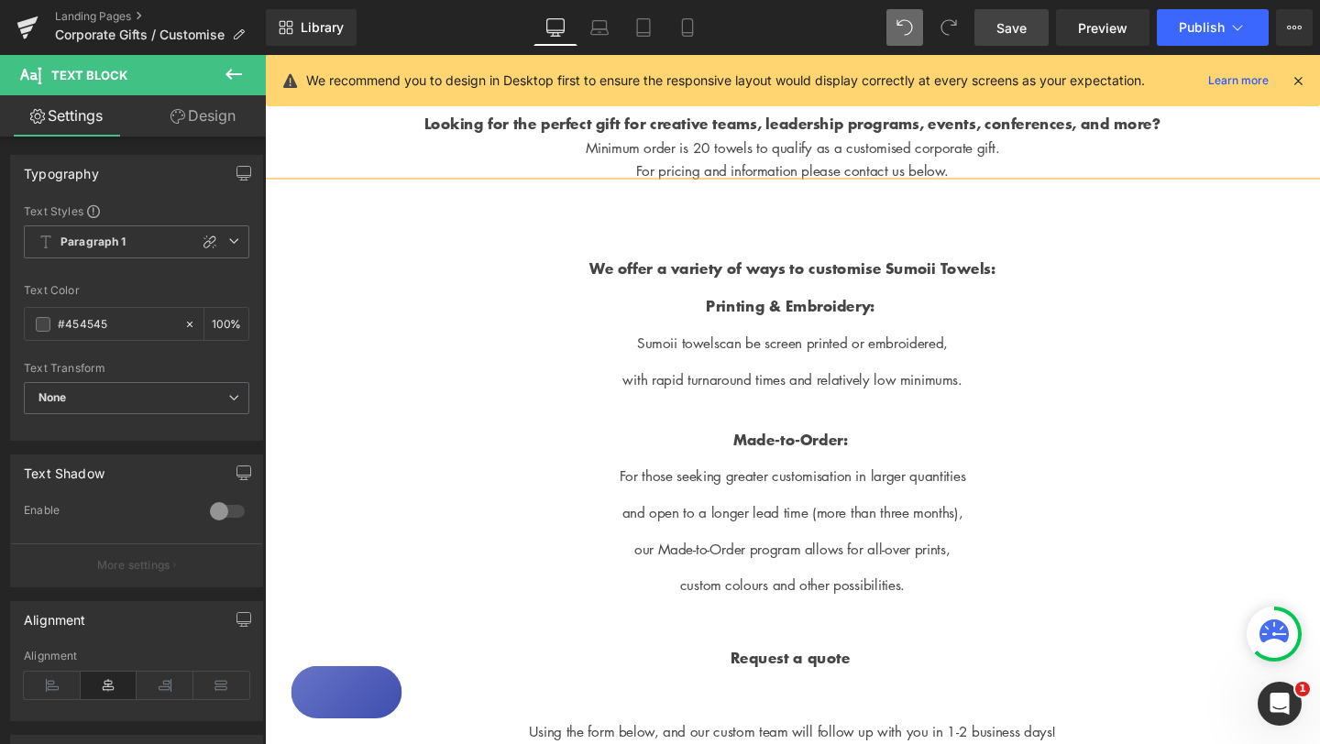
scroll to position [831, 0]
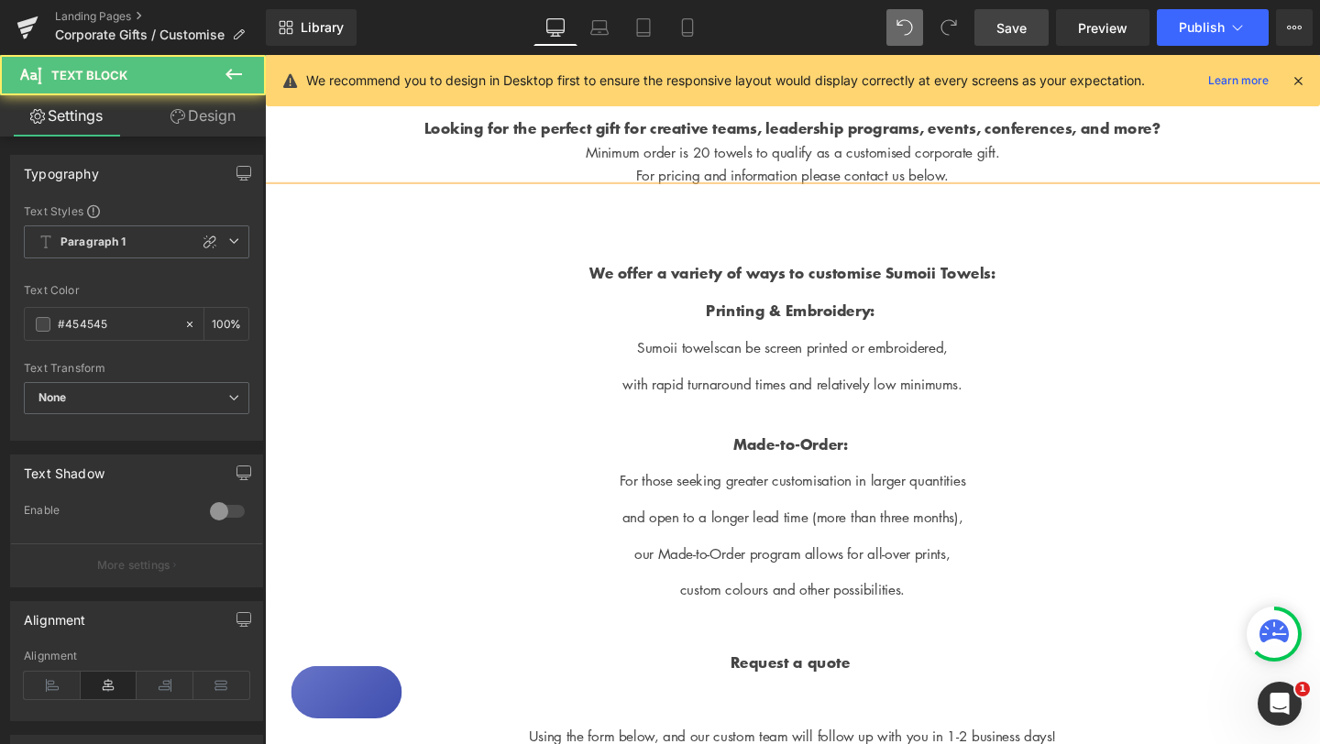
click at [639, 258] on p at bounding box center [819, 245] width 1036 height 26
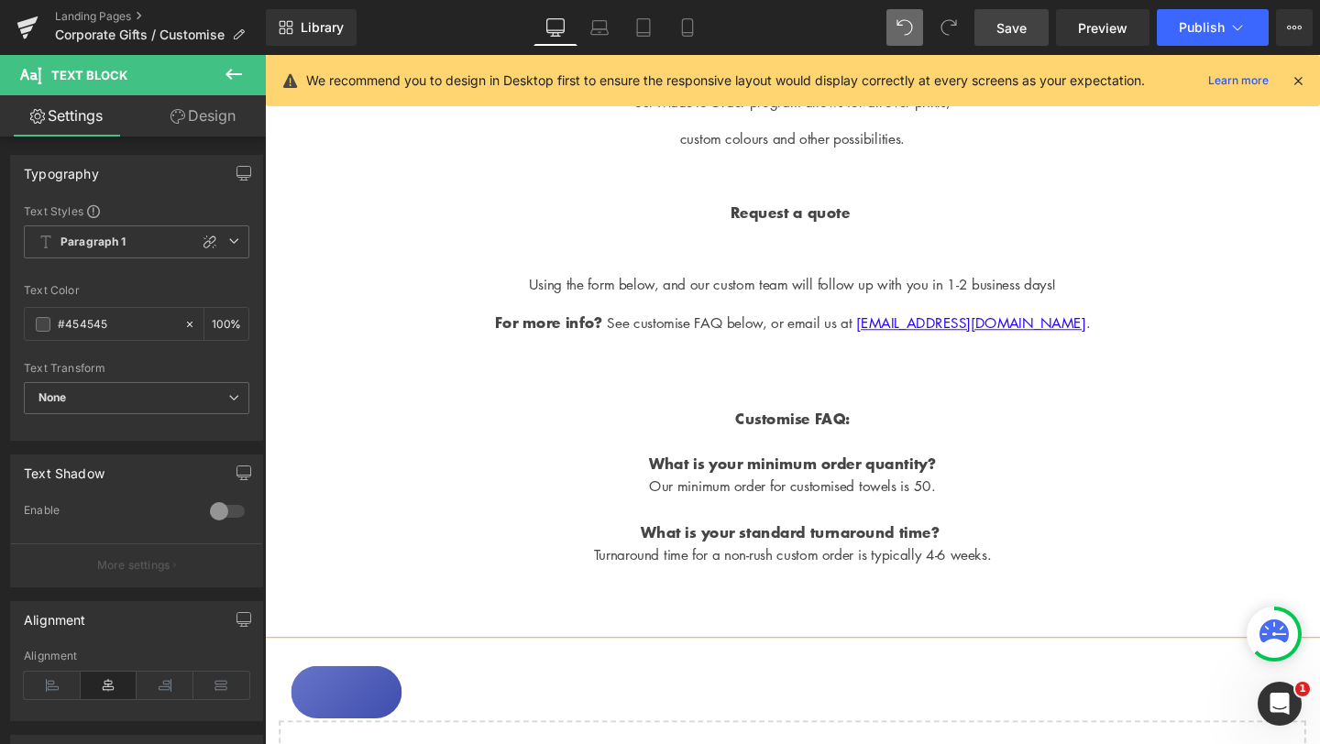
scroll to position [1265, 0]
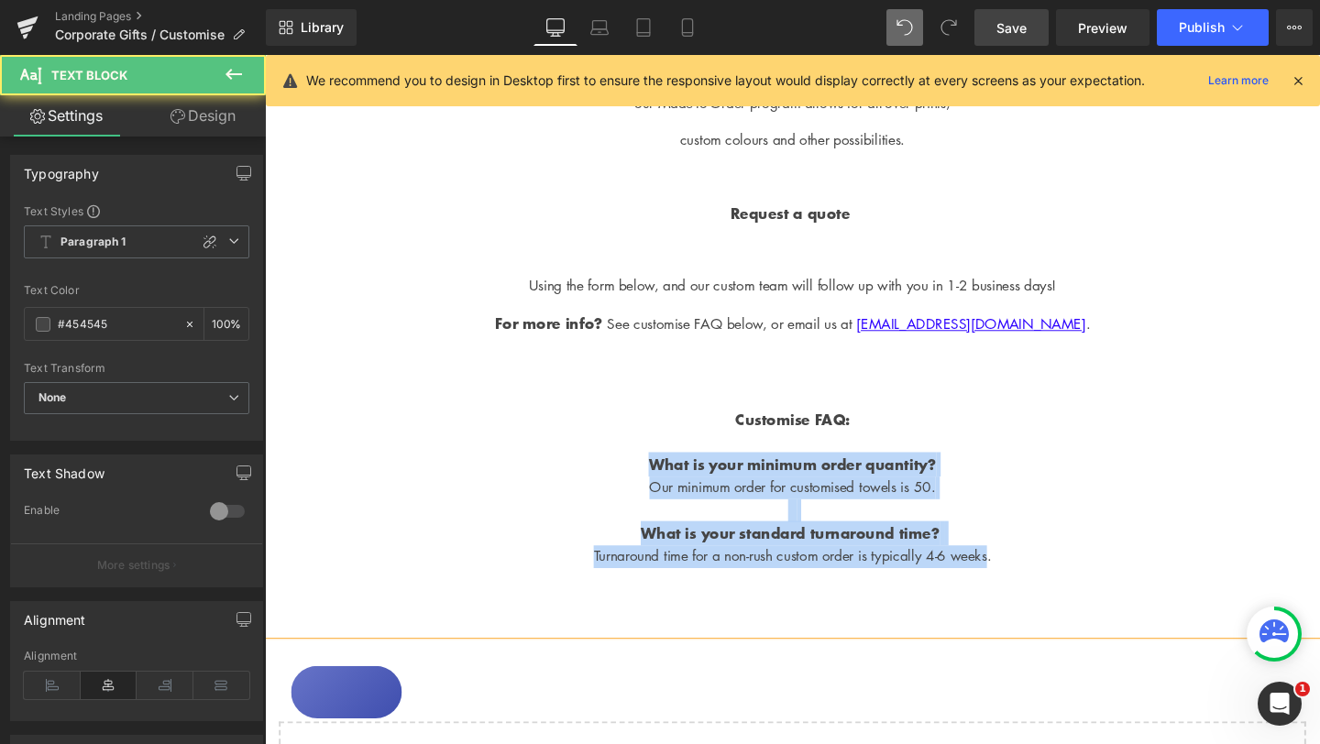
drag, startPoint x: 671, startPoint y: 559, endPoint x: 1029, endPoint y: 664, distance: 373.5
click at [1029, 641] on div "We offer a variety of ways to customise Sumoii Towels: Printing & Embroidery: S…" at bounding box center [819, 219] width 1109 height 842
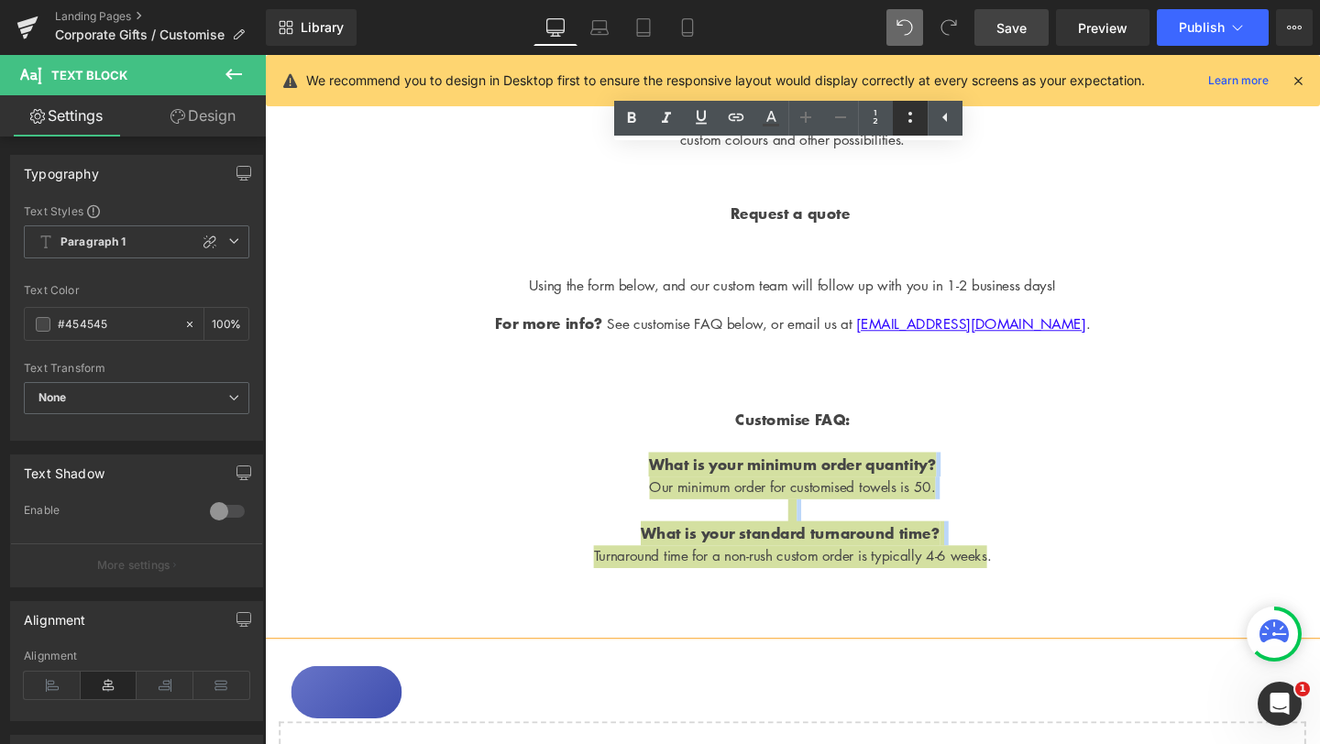
click at [904, 117] on icon at bounding box center [910, 117] width 22 height 22
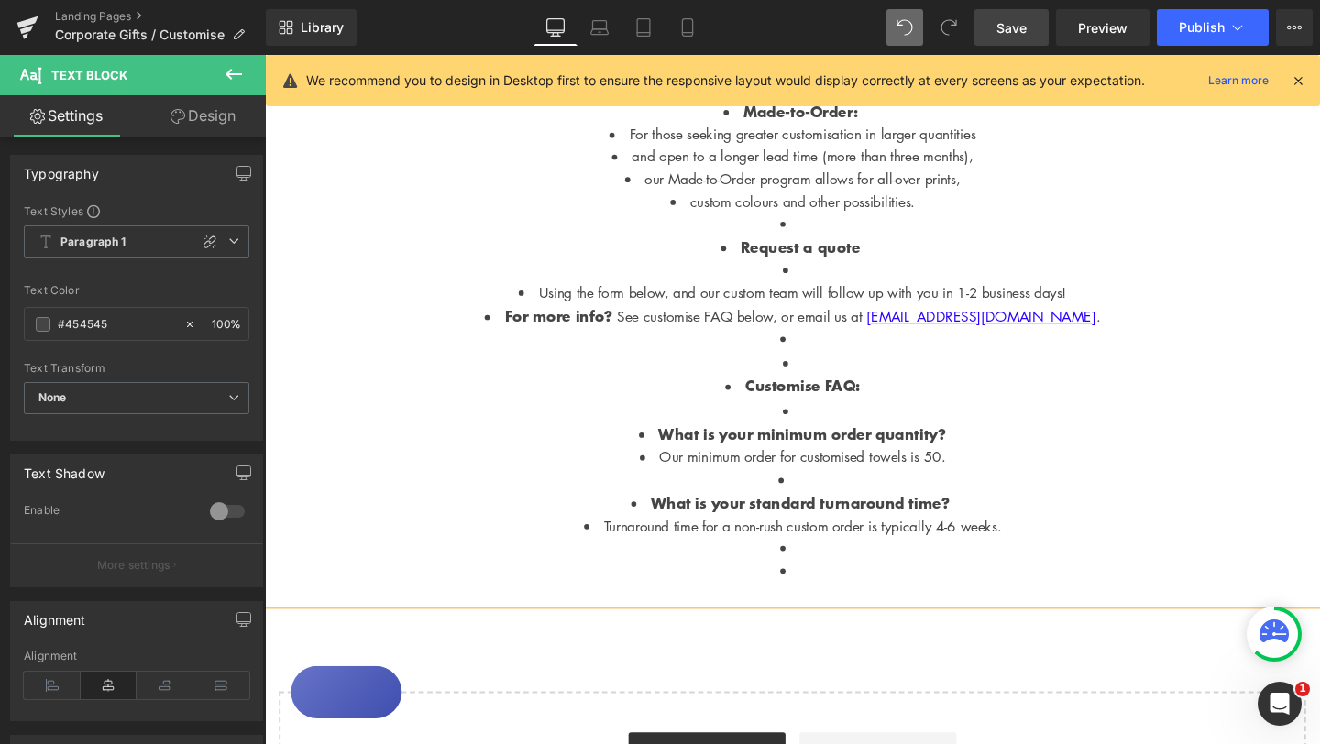
scroll to position [822, 0]
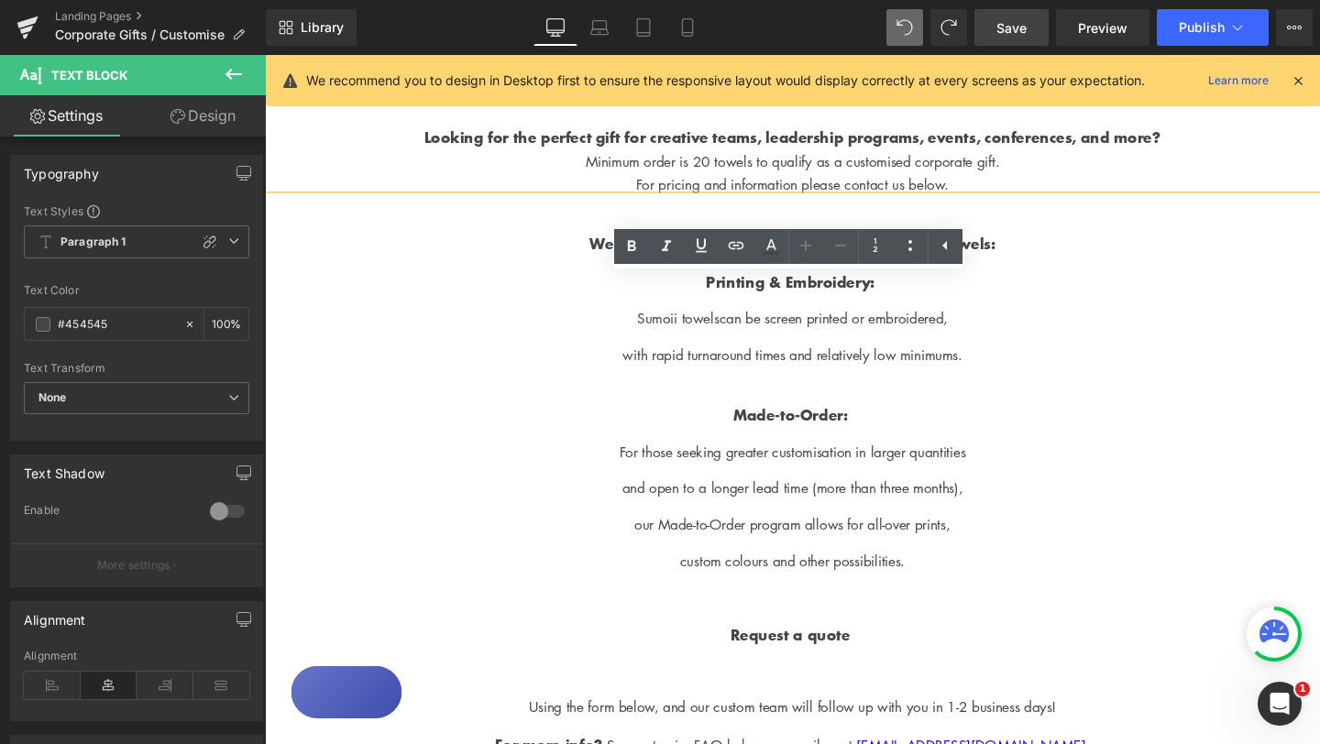
click at [1010, 485] on p "For those seeking greater customisation in larger quantities" at bounding box center [819, 473] width 1109 height 24
click at [1201, 27] on span "Publish" at bounding box center [1202, 27] width 46 height 15
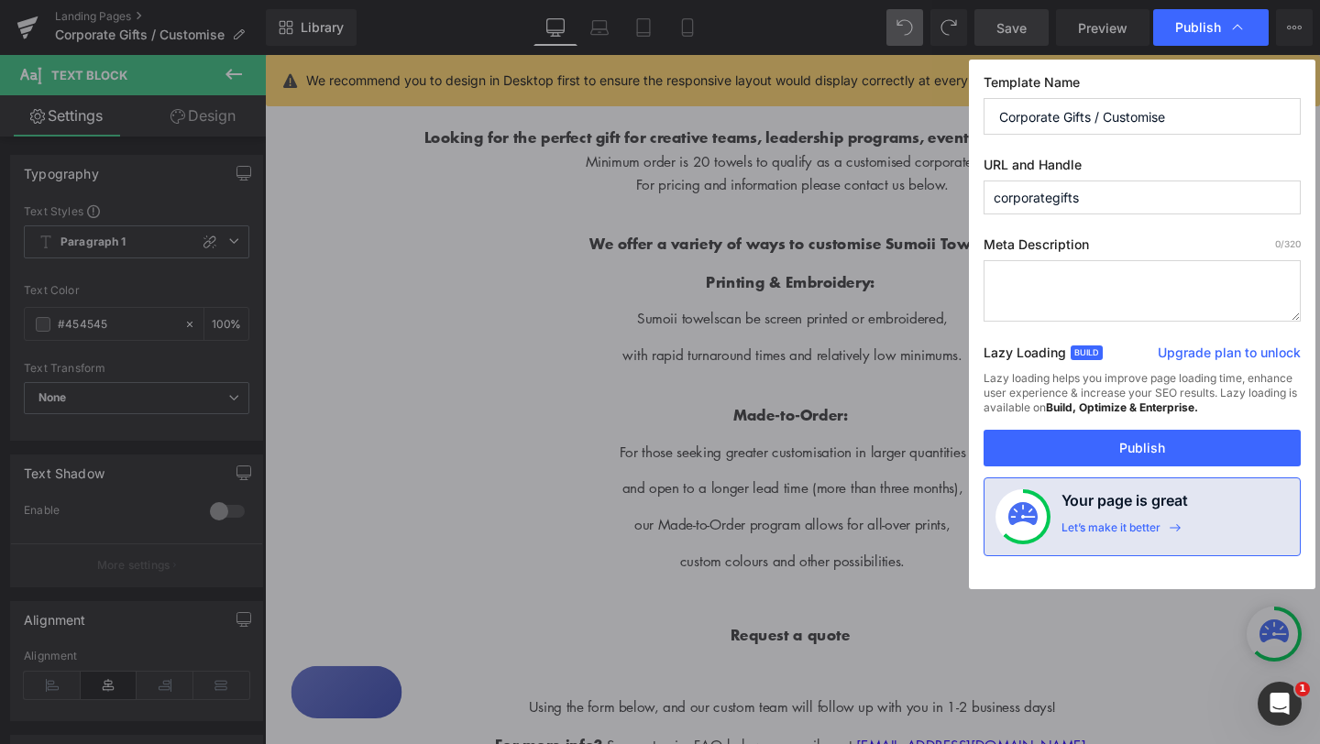
click at [1056, 200] on input "corporategifts" at bounding box center [1141, 198] width 317 height 34
click at [1099, 197] on input "corporate-gifts" at bounding box center [1141, 198] width 317 height 34
type input "corporate-gift"
drag, startPoint x: 1091, startPoint y: 116, endPoint x: 1190, endPoint y: 116, distance: 99.0
click at [1189, 116] on input "Corporate Gifts / Customise" at bounding box center [1141, 116] width 317 height 37
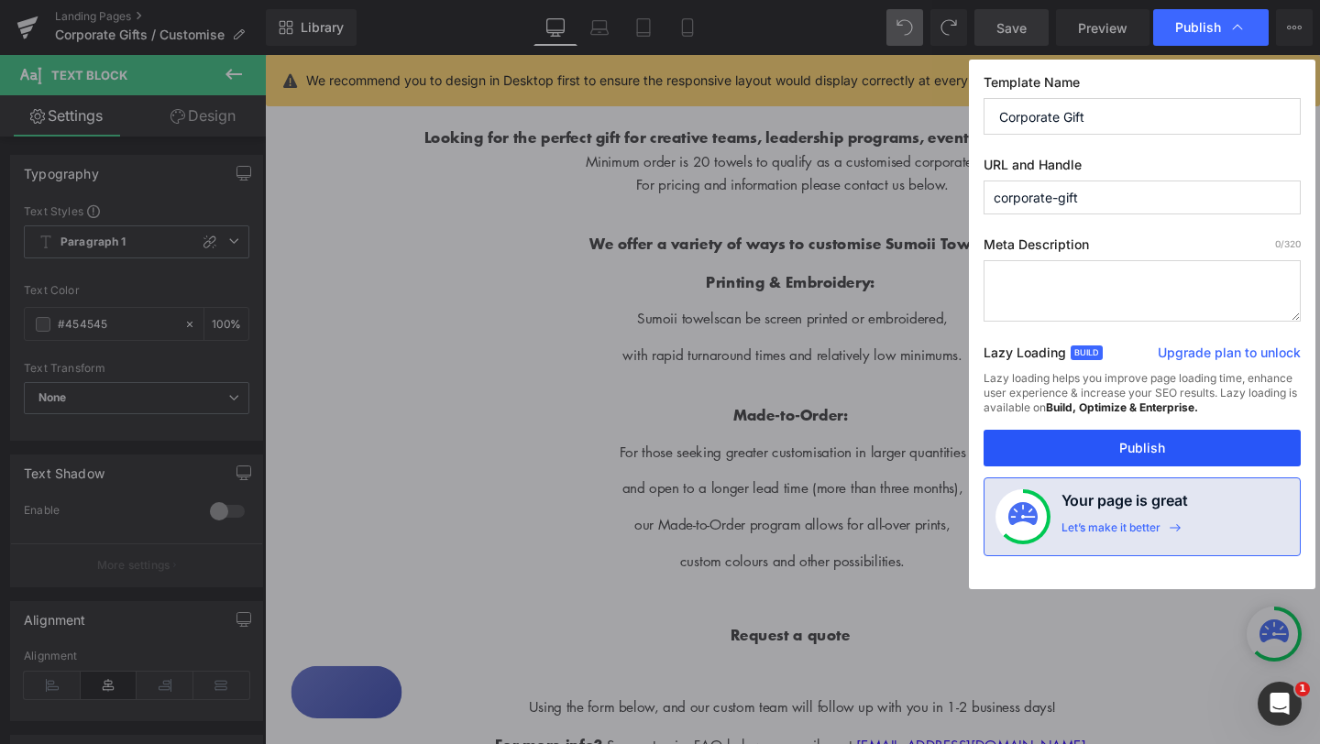
type input "Corporate Gift"
click at [1157, 444] on button "Publish" at bounding box center [1141, 448] width 317 height 37
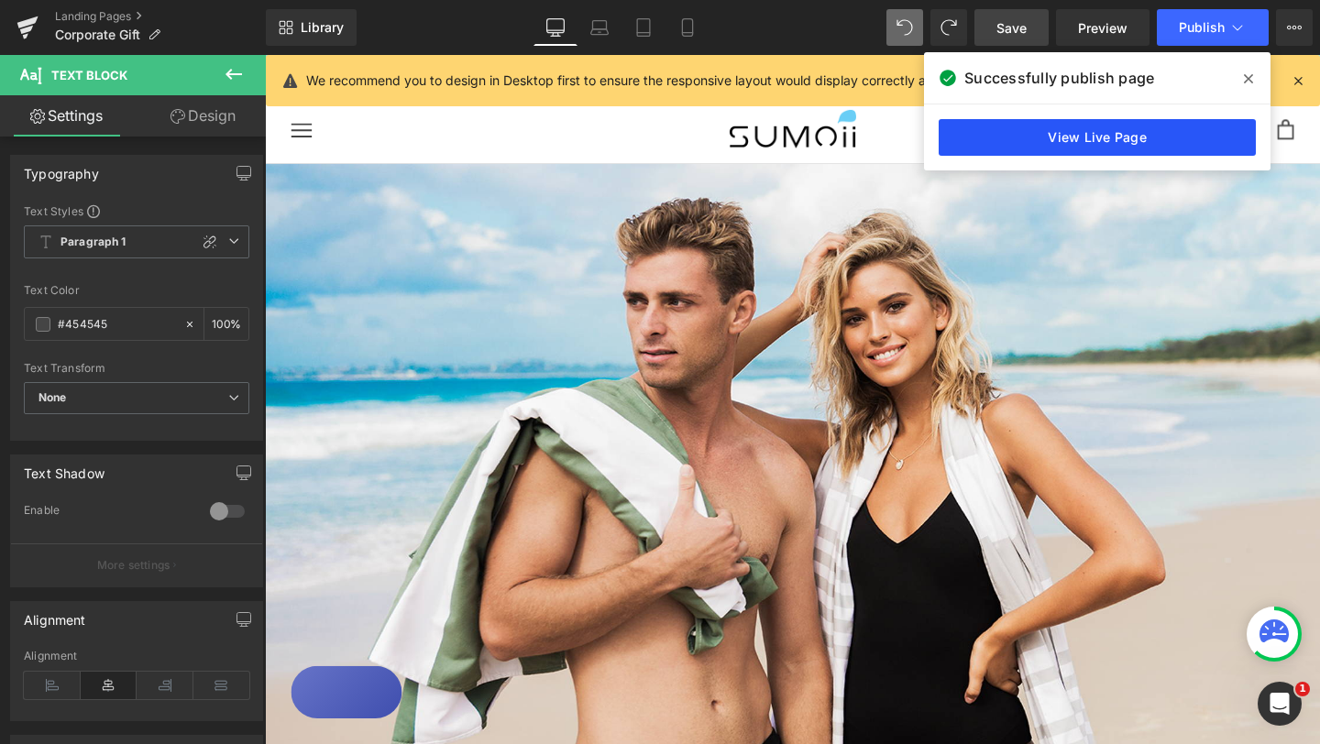
click at [1027, 132] on link "View Live Page" at bounding box center [1096, 137] width 317 height 37
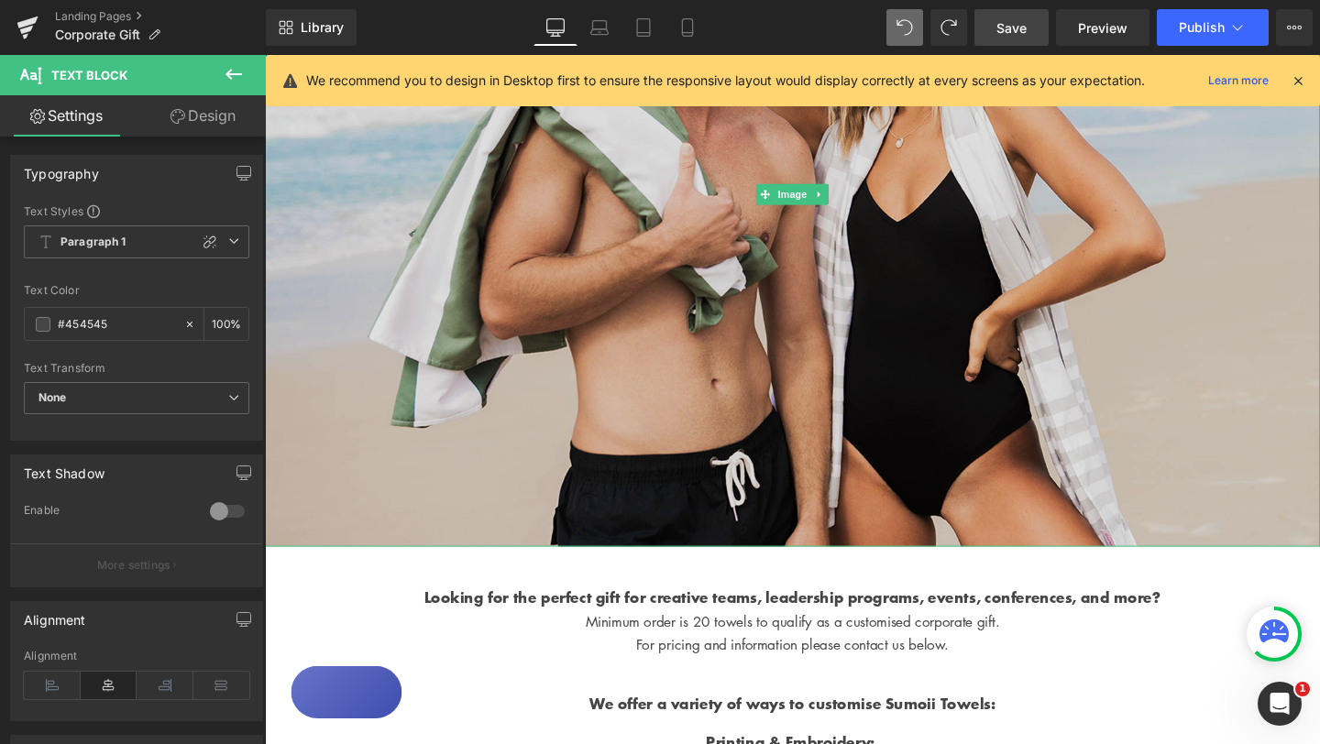
scroll to position [450, 0]
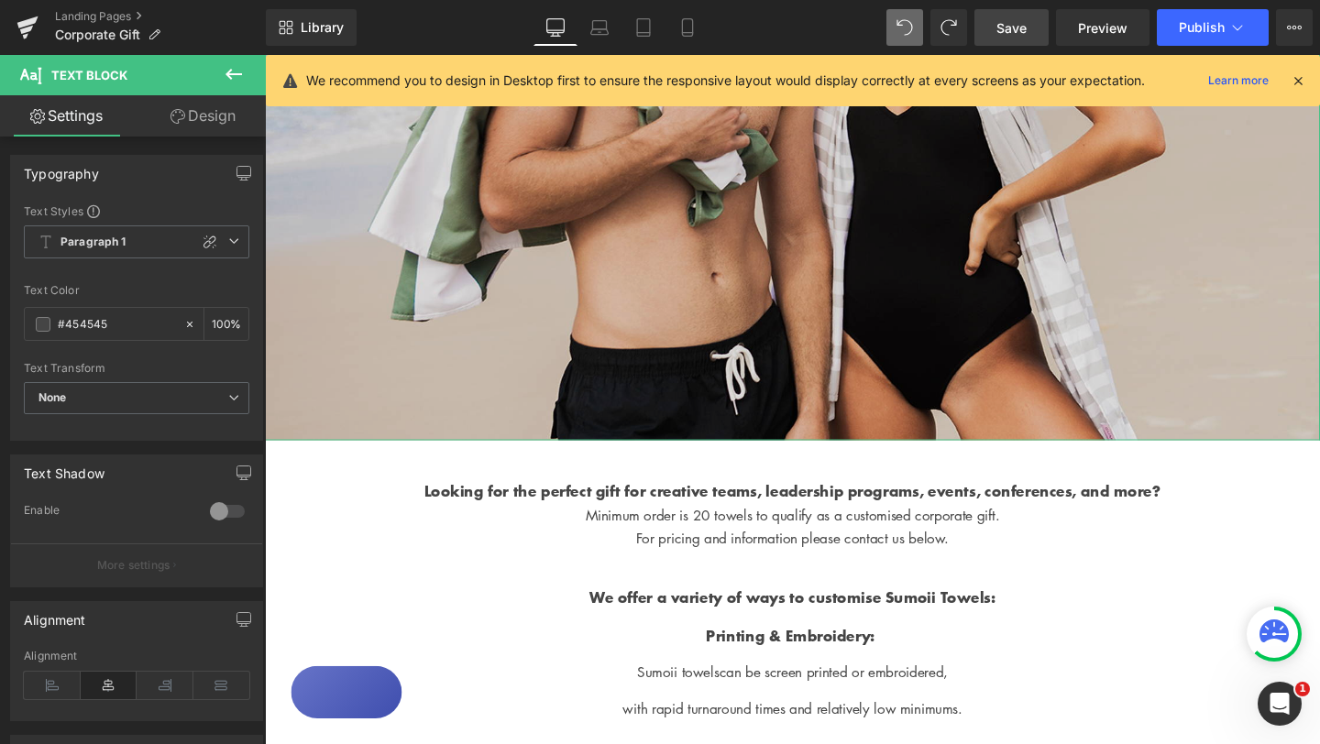
click at [750, 332] on img at bounding box center [819, 90] width 1109 height 740
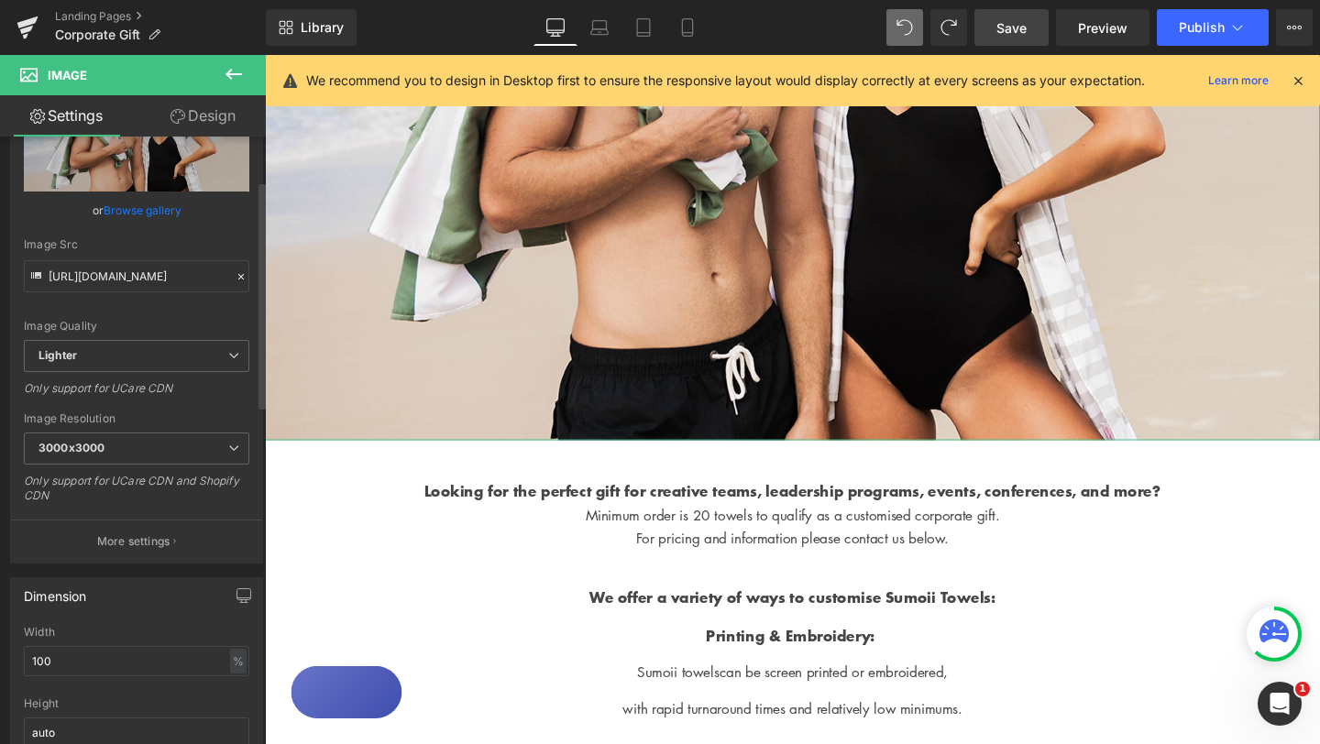
scroll to position [139, 0]
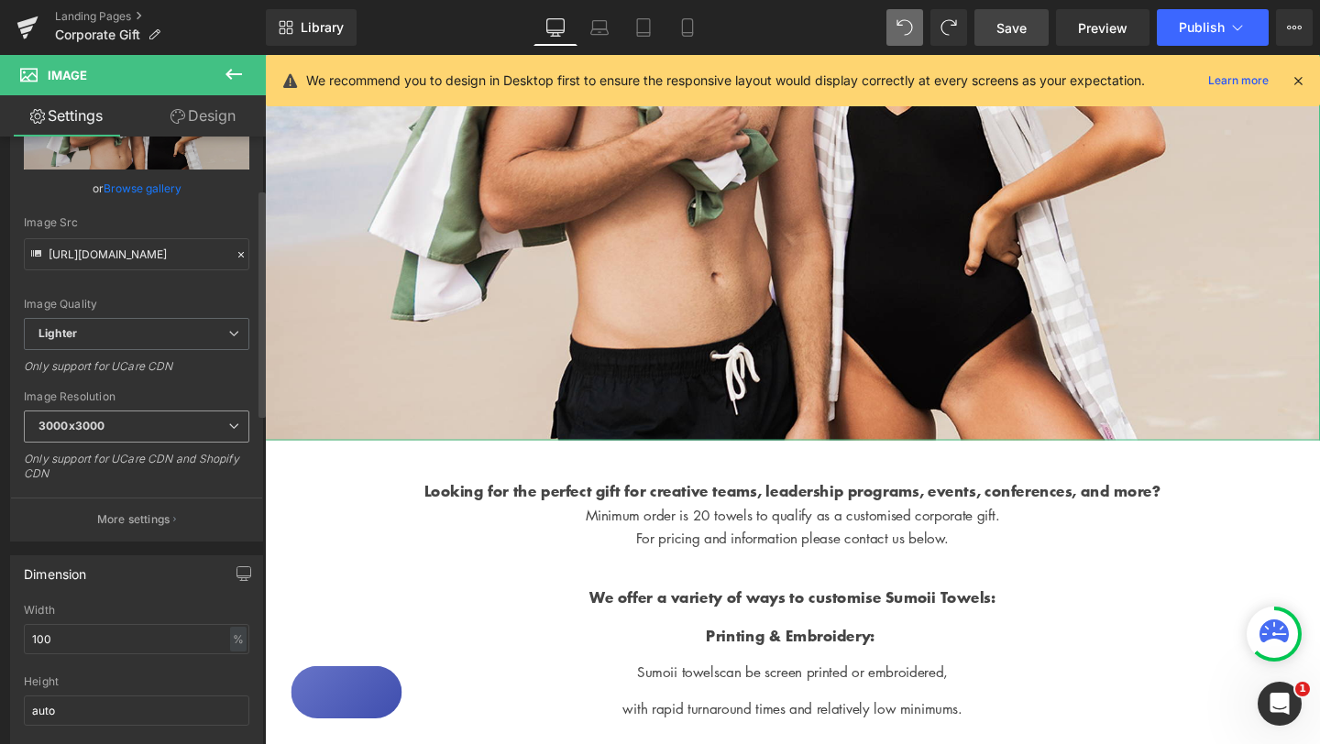
click at [228, 422] on icon at bounding box center [233, 426] width 11 height 11
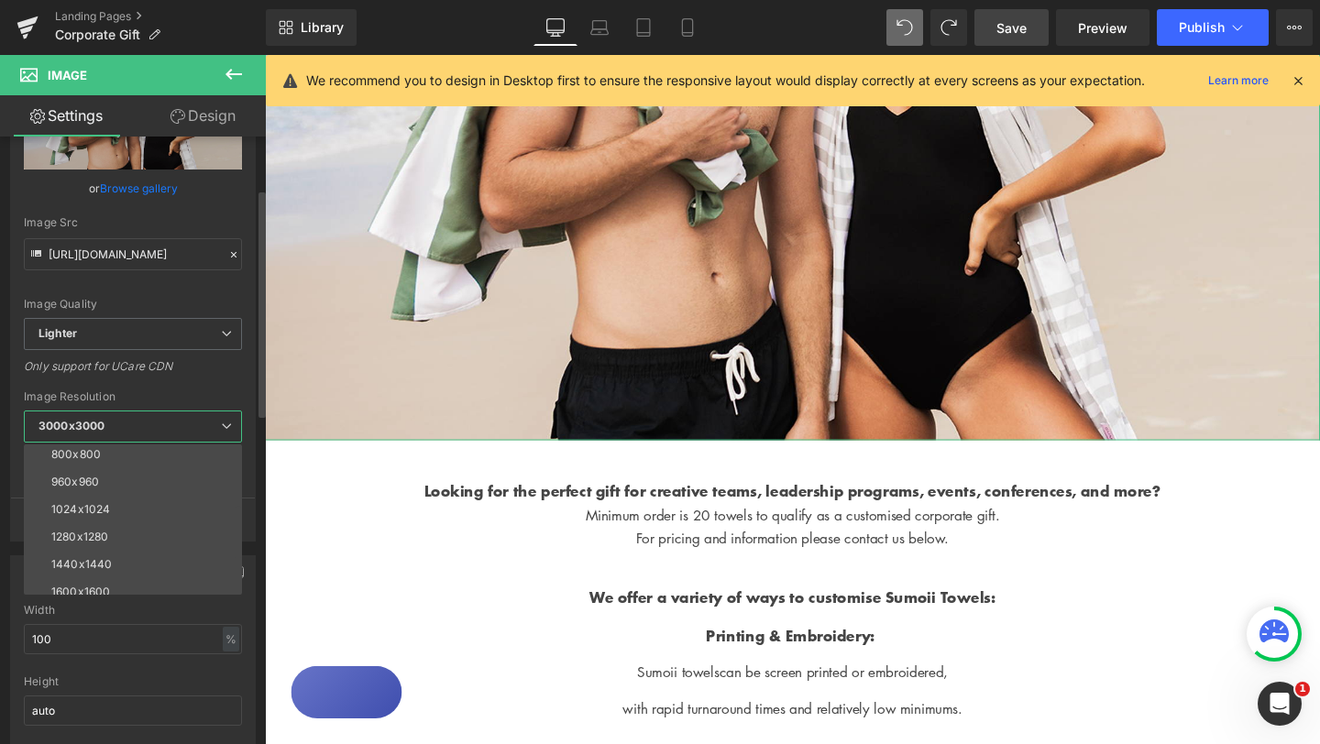
scroll to position [177, 0]
click at [94, 520] on li "1280x1280" at bounding box center [137, 528] width 226 height 27
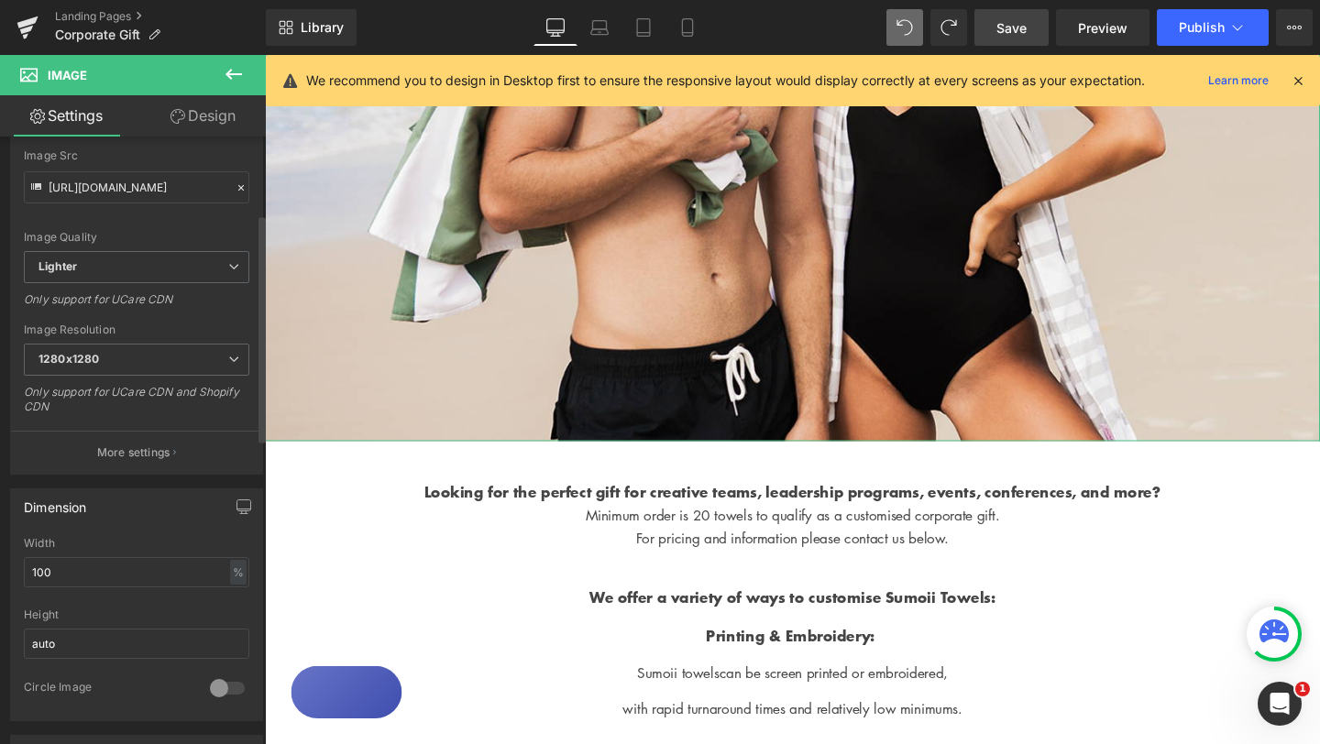
type input "[URL][DOMAIN_NAME]"
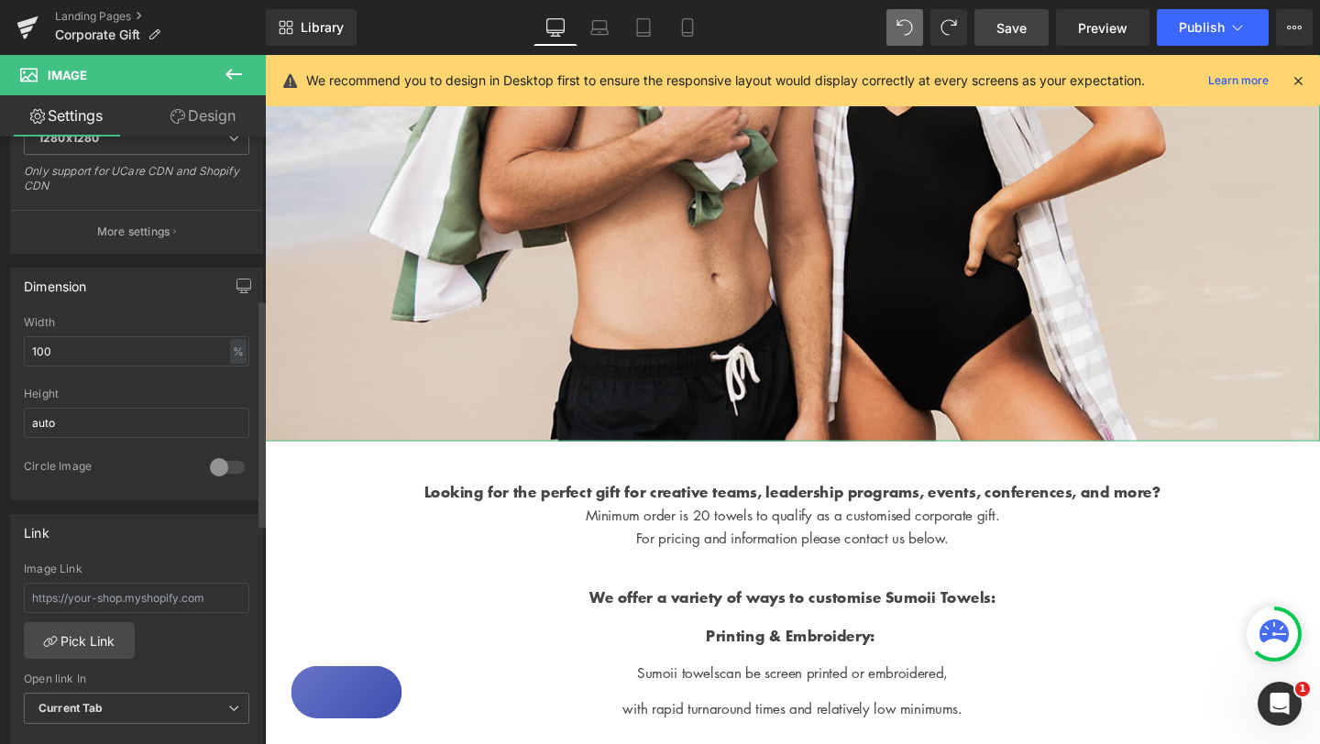
scroll to position [435, 0]
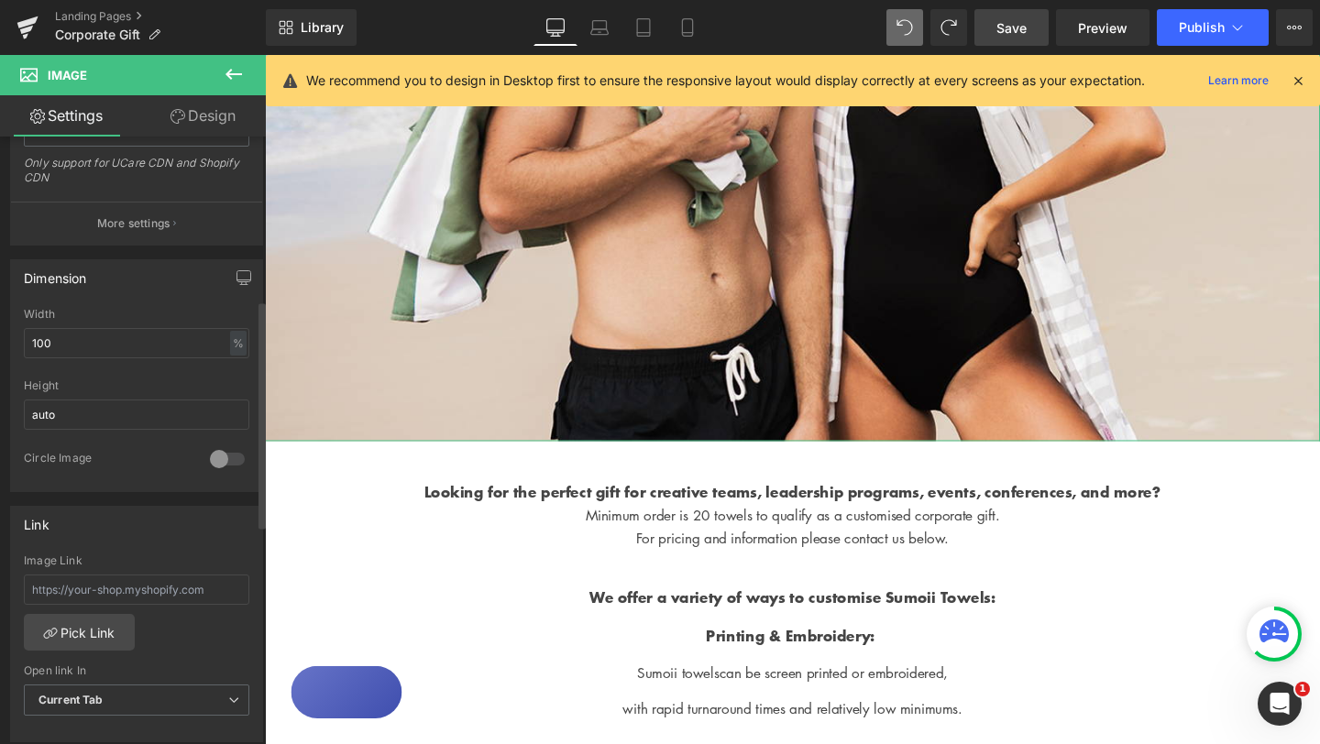
click at [217, 455] on div at bounding box center [227, 458] width 44 height 29
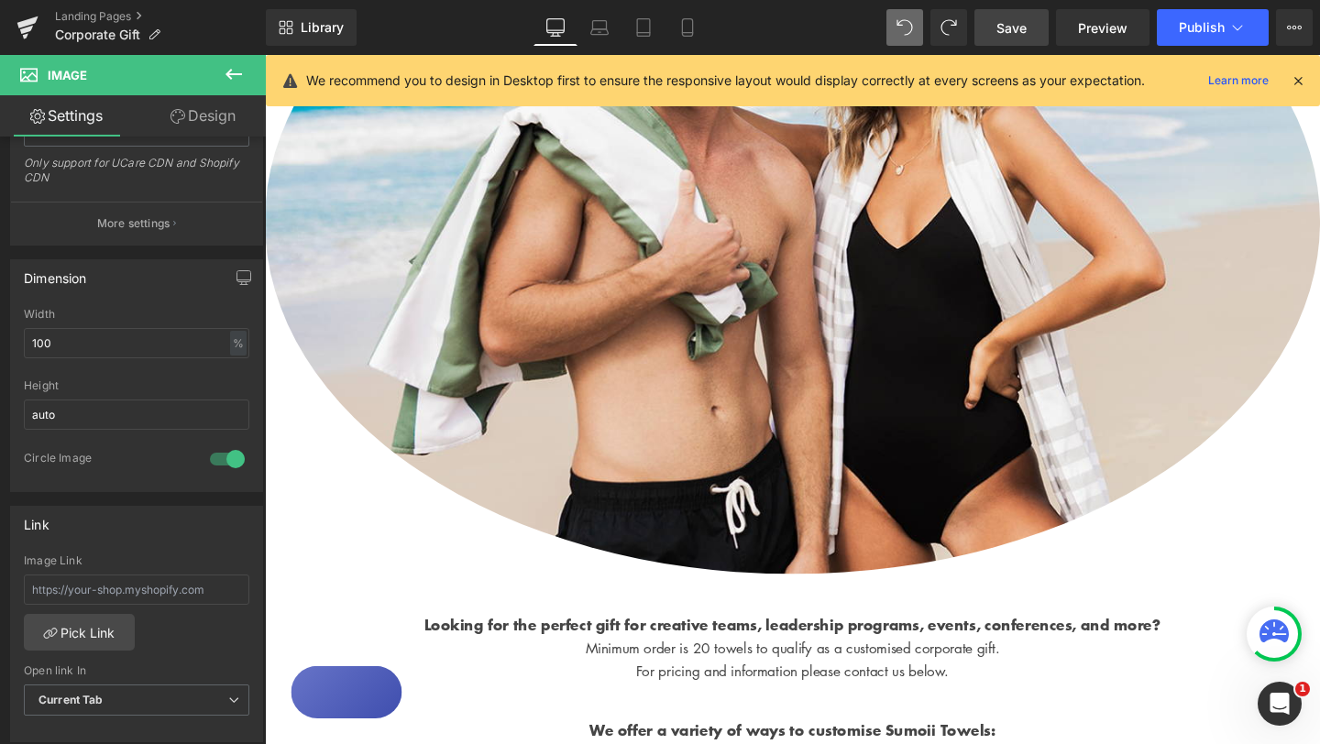
scroll to position [0, 0]
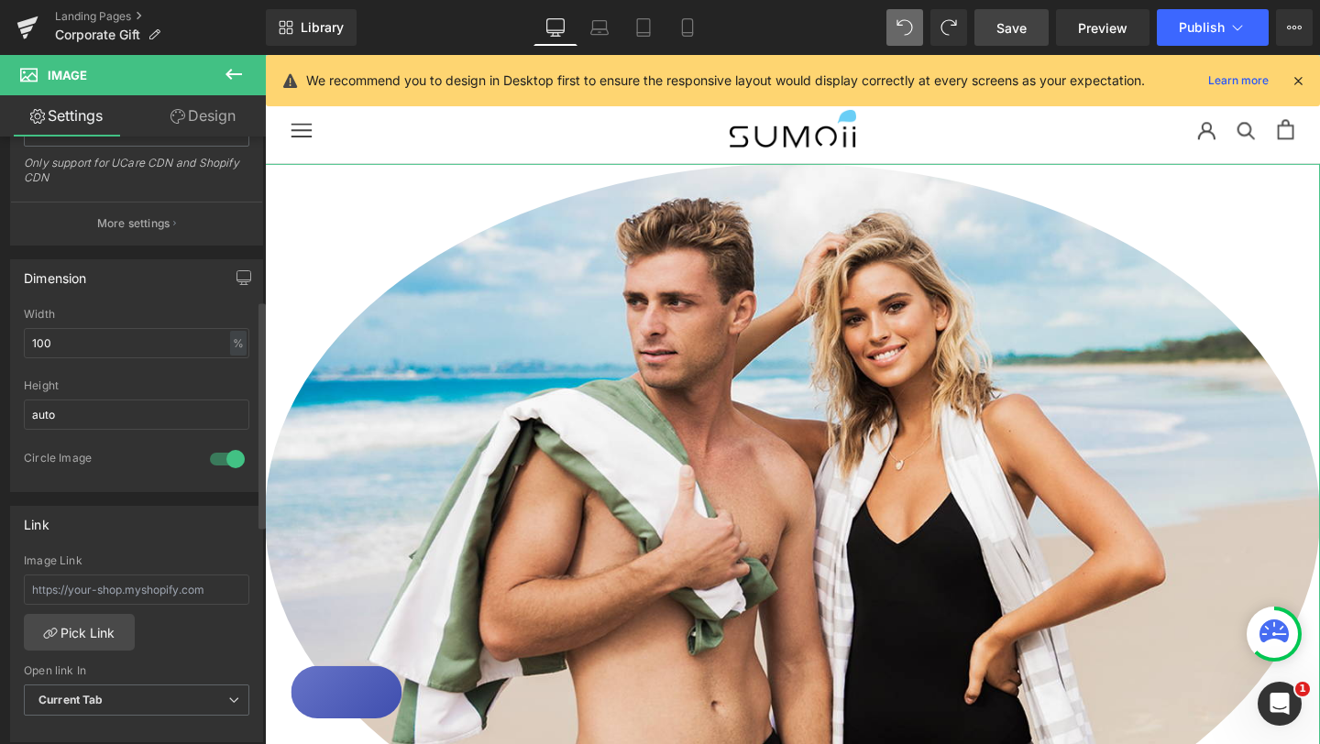
click at [214, 457] on div at bounding box center [227, 458] width 44 height 29
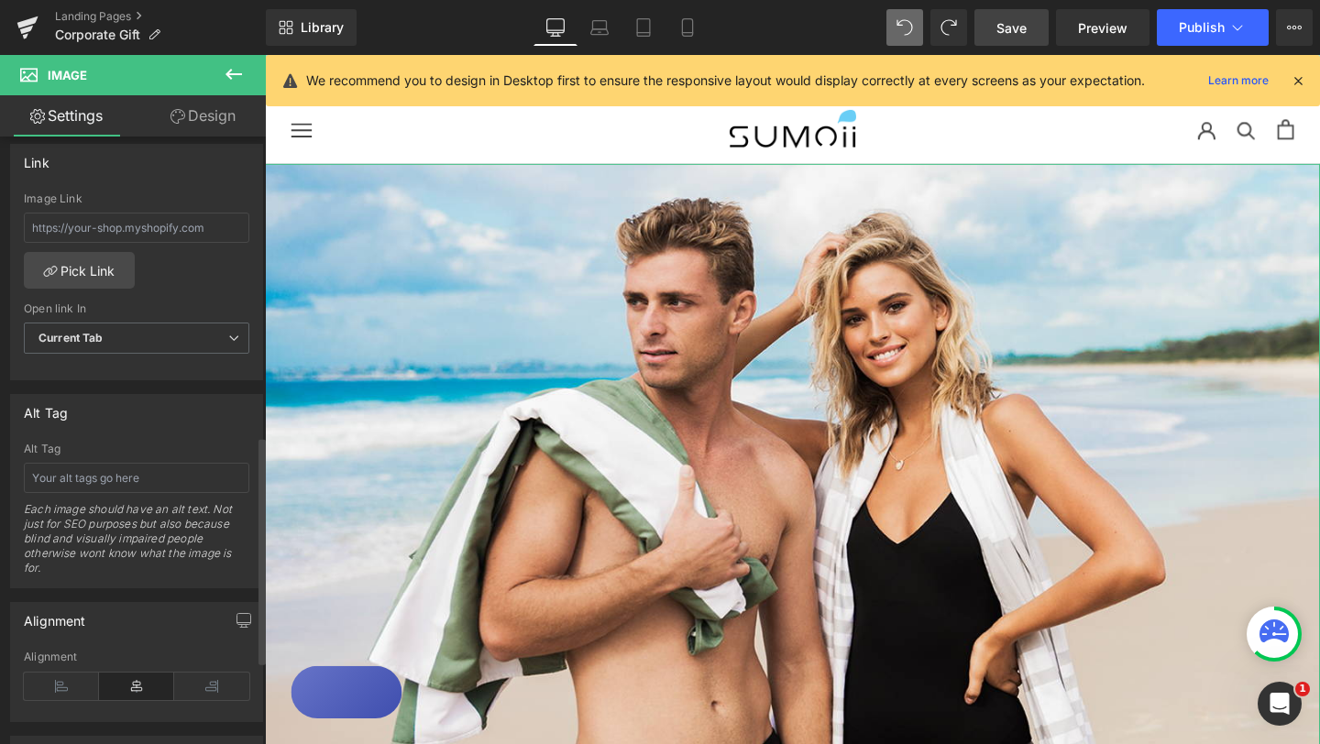
scroll to position [801, 0]
click at [136, 475] on input "text" at bounding box center [136, 474] width 225 height 30
type input "Corporate Gift for men and women"
click at [212, 434] on div "Alt Tag Corporate Gift for men and women Alt Tag Corporate Gift for men and wom…" at bounding box center [136, 487] width 253 height 194
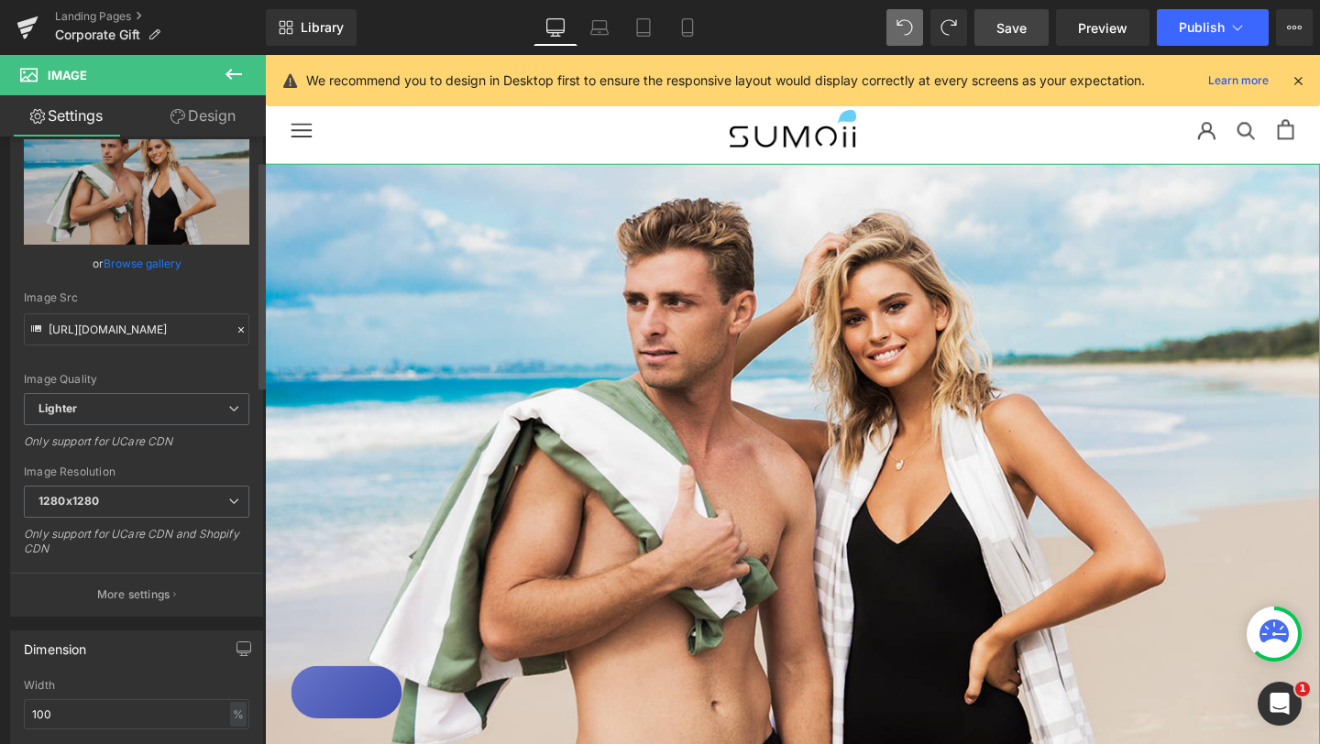
scroll to position [89, 0]
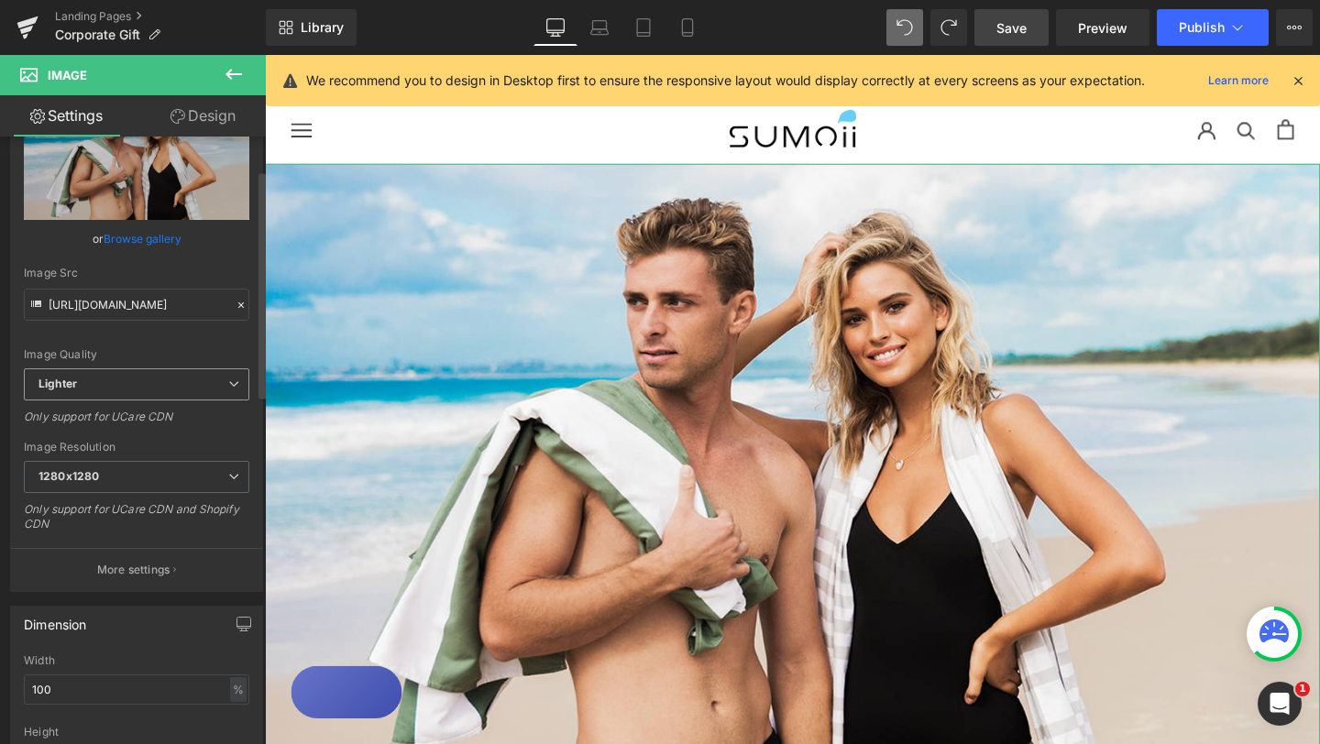
click at [184, 379] on span "Lighter" at bounding box center [136, 384] width 225 height 32
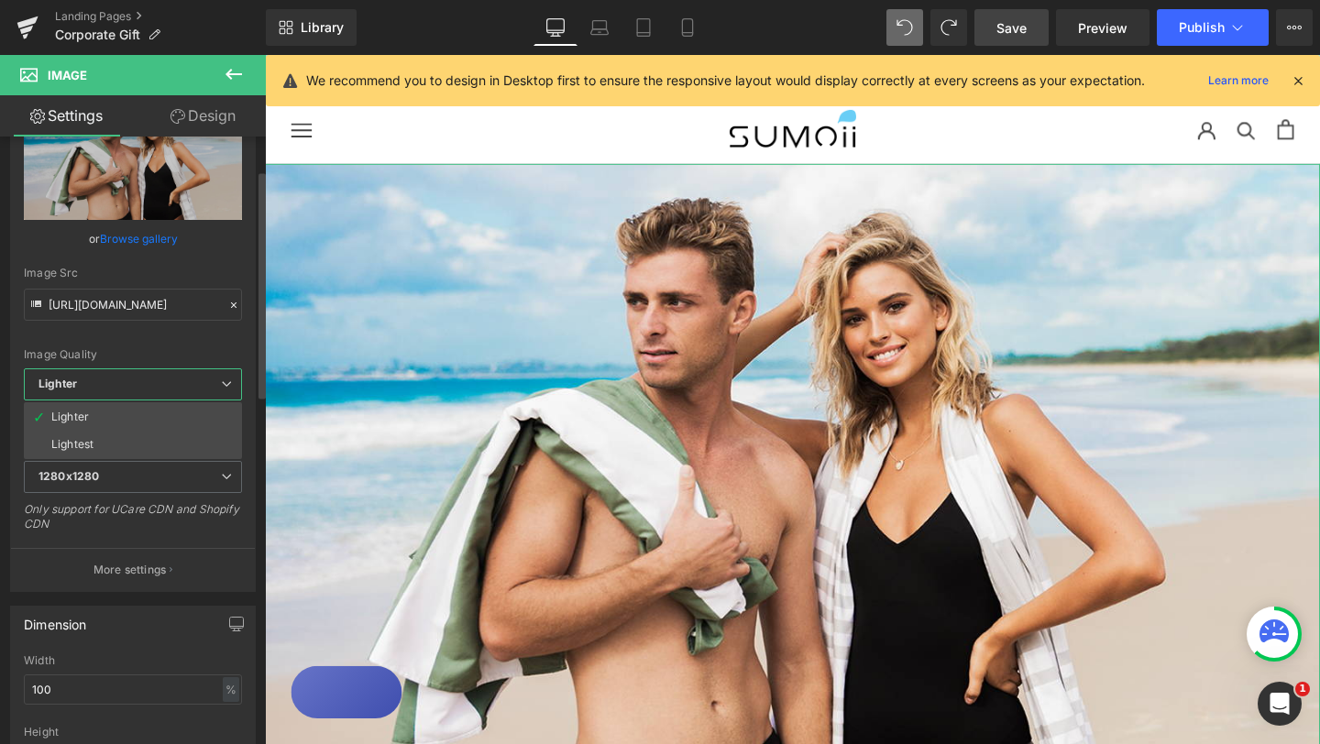
click at [184, 379] on span "Lighter" at bounding box center [133, 384] width 218 height 32
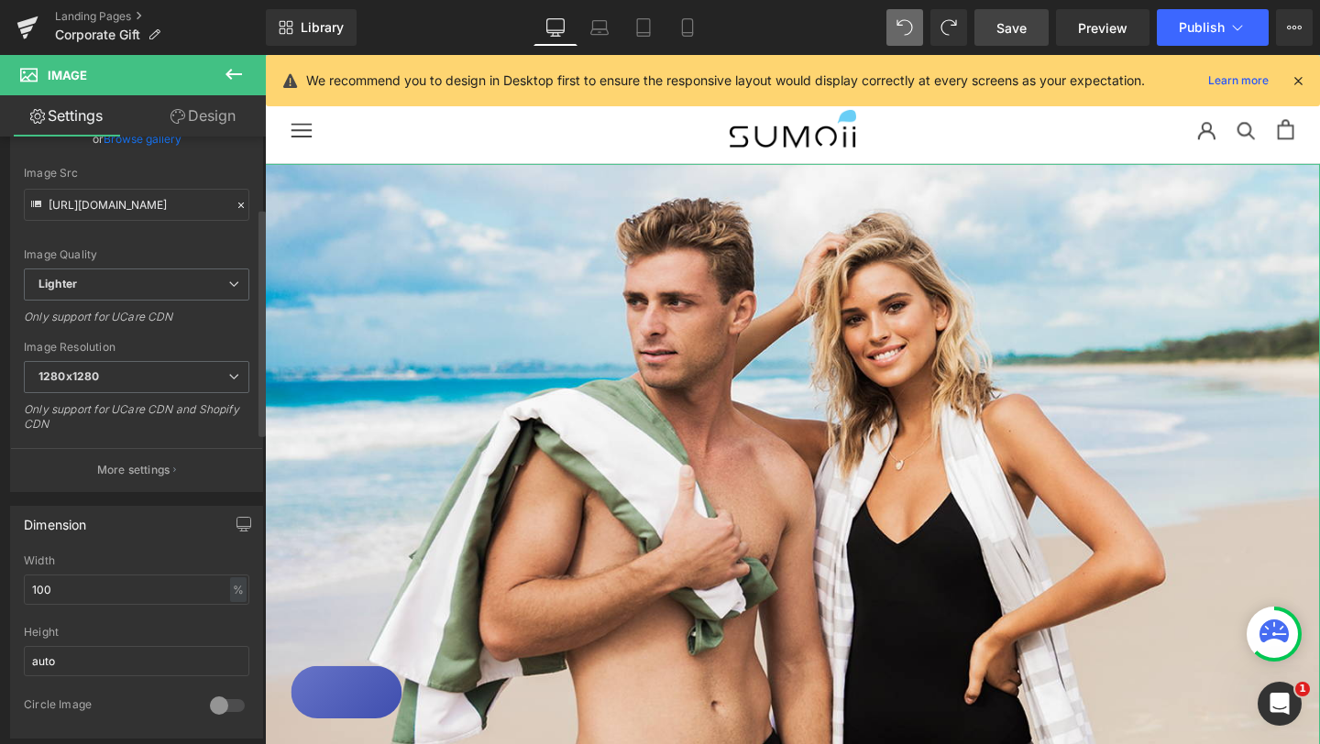
scroll to position [190, 0]
click at [163, 466] on p "More settings" at bounding box center [133, 469] width 73 height 16
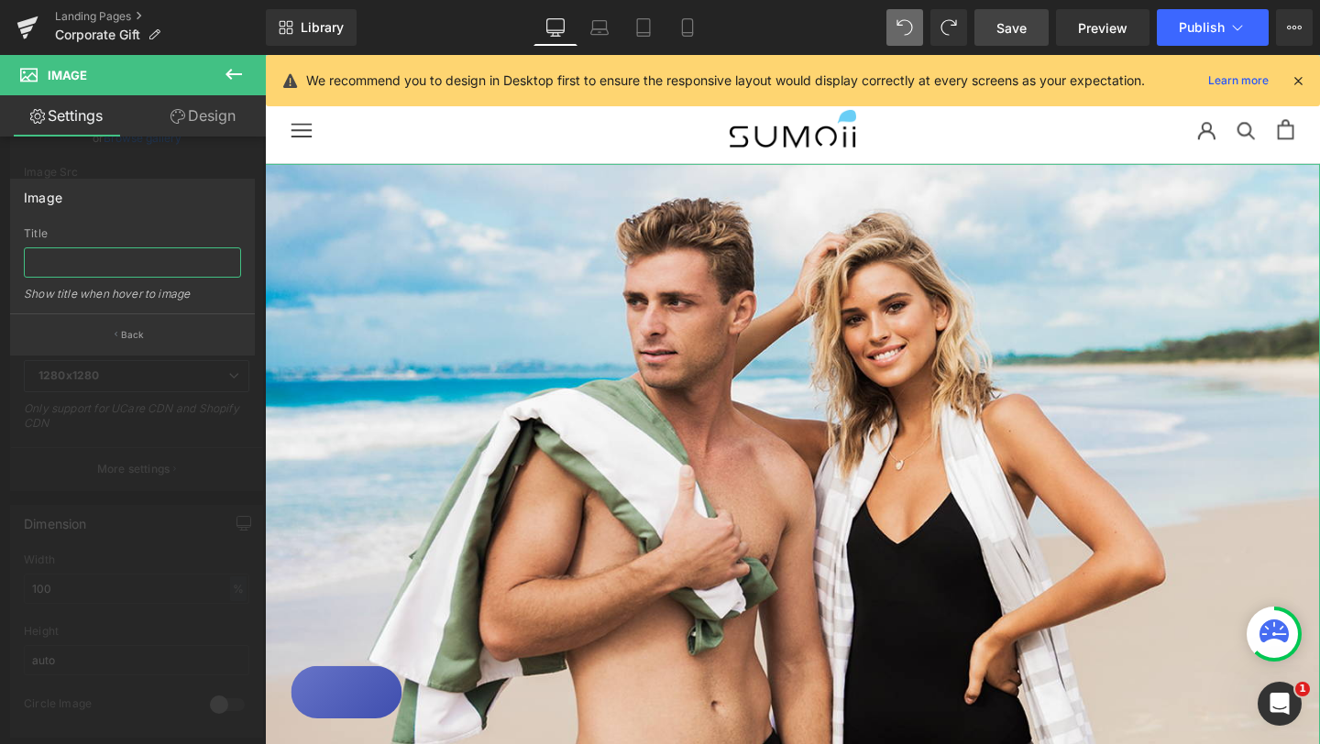
click at [154, 260] on input "text" at bounding box center [132, 262] width 217 height 30
type input "Corporate Gift"
click at [215, 113] on link "Design" at bounding box center [203, 115] width 133 height 41
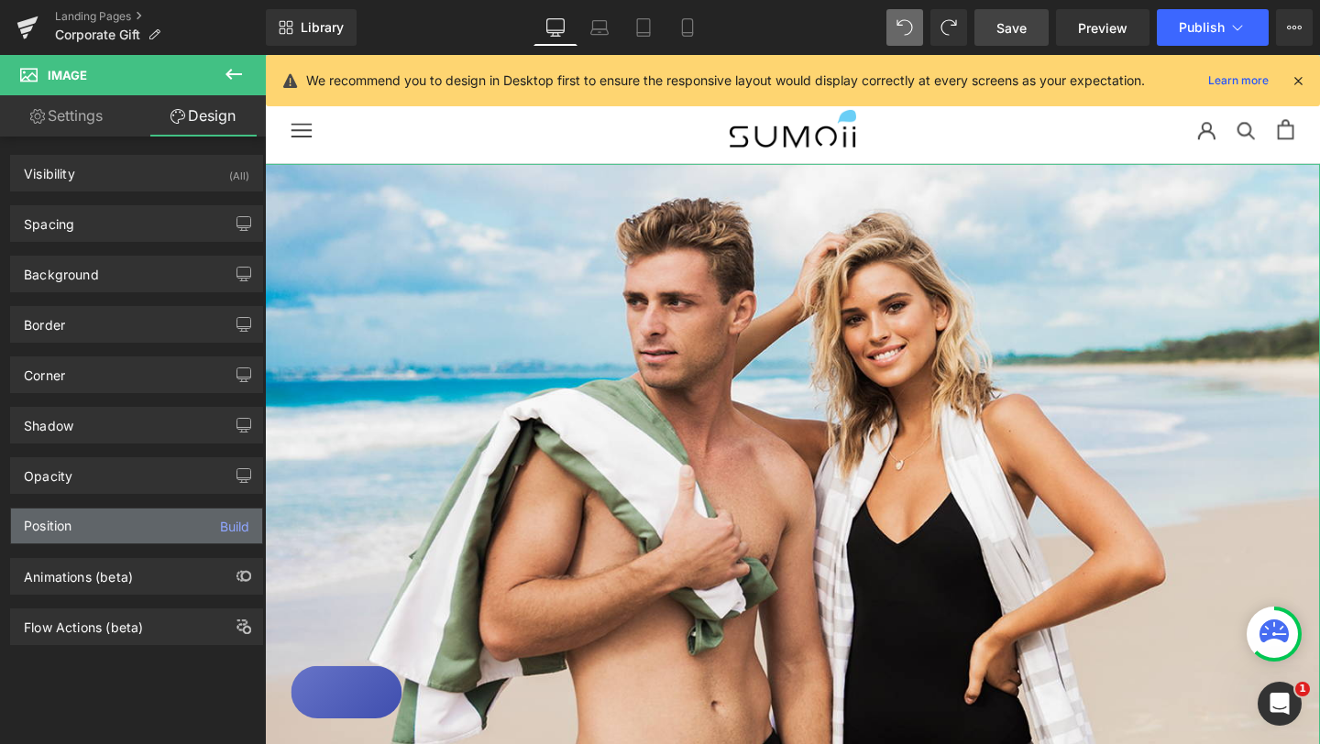
click at [203, 525] on div "Position Build" at bounding box center [136, 526] width 251 height 35
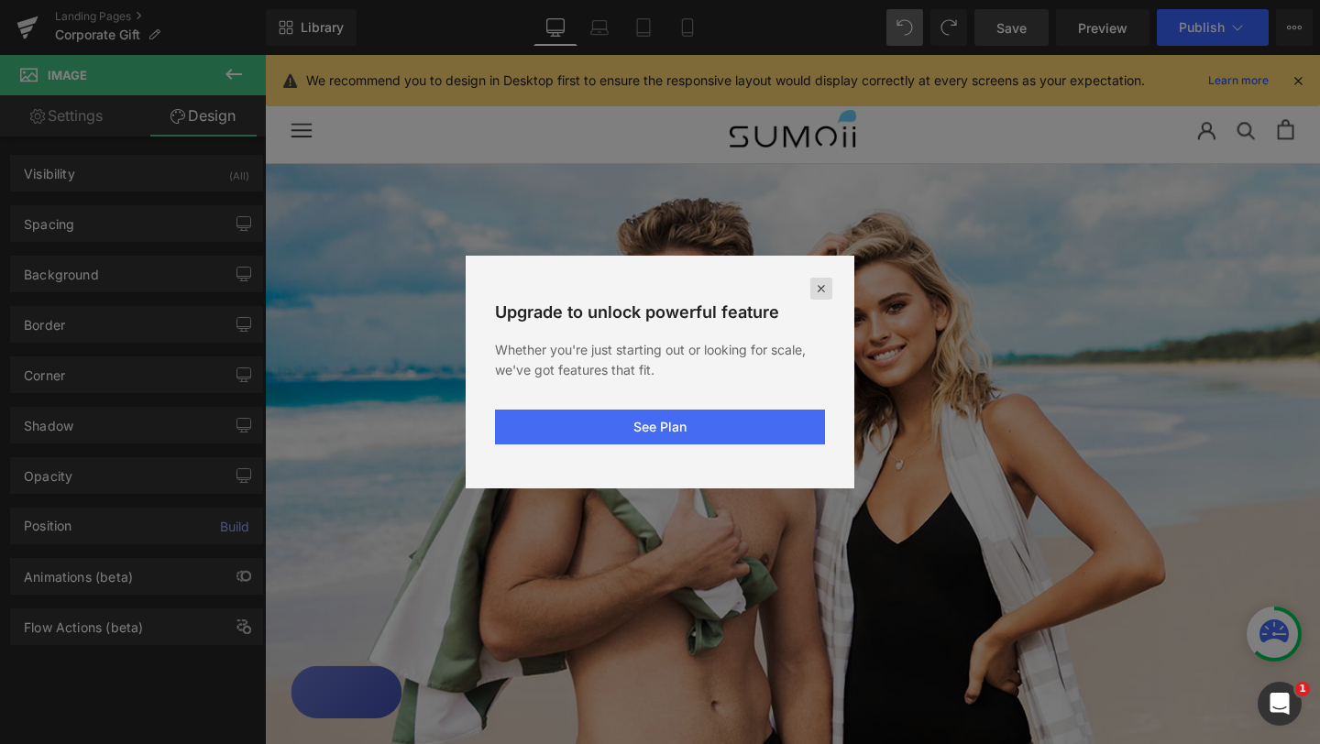
click at [818, 286] on icon at bounding box center [821, 288] width 15 height 15
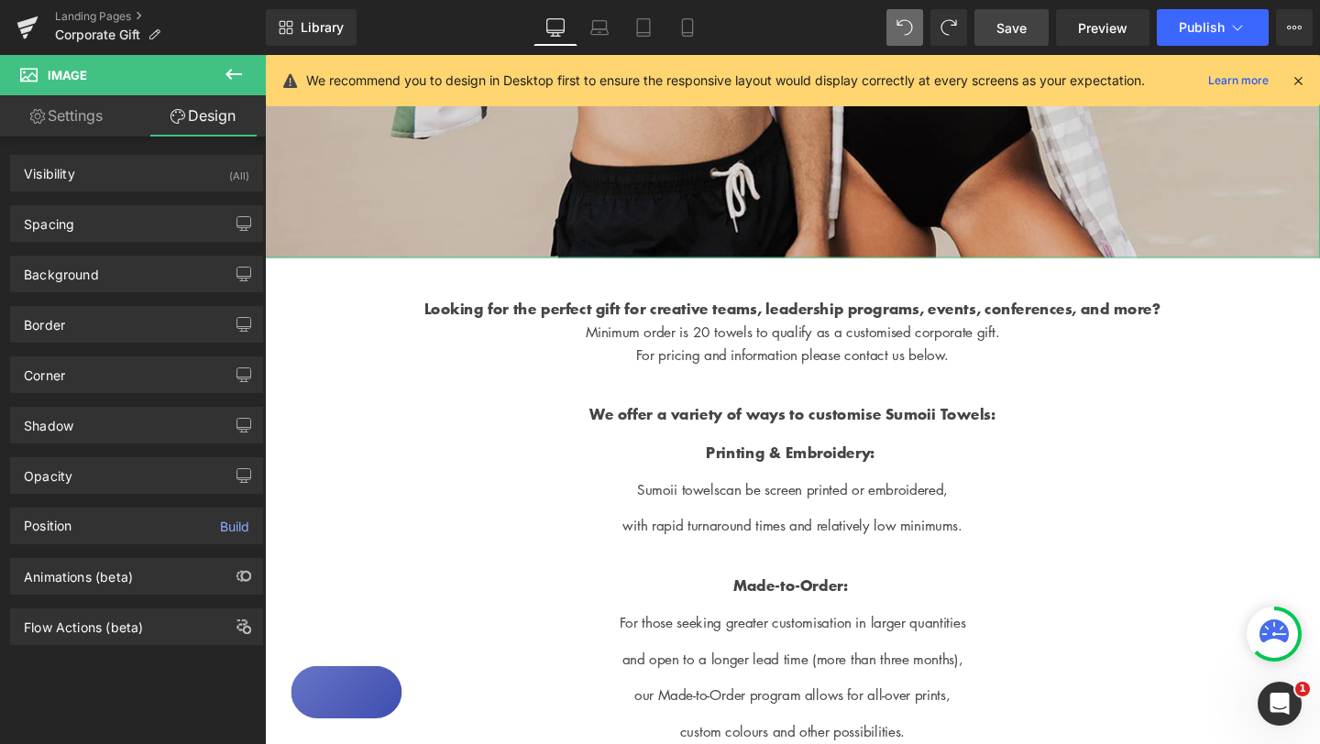
scroll to position [690, 0]
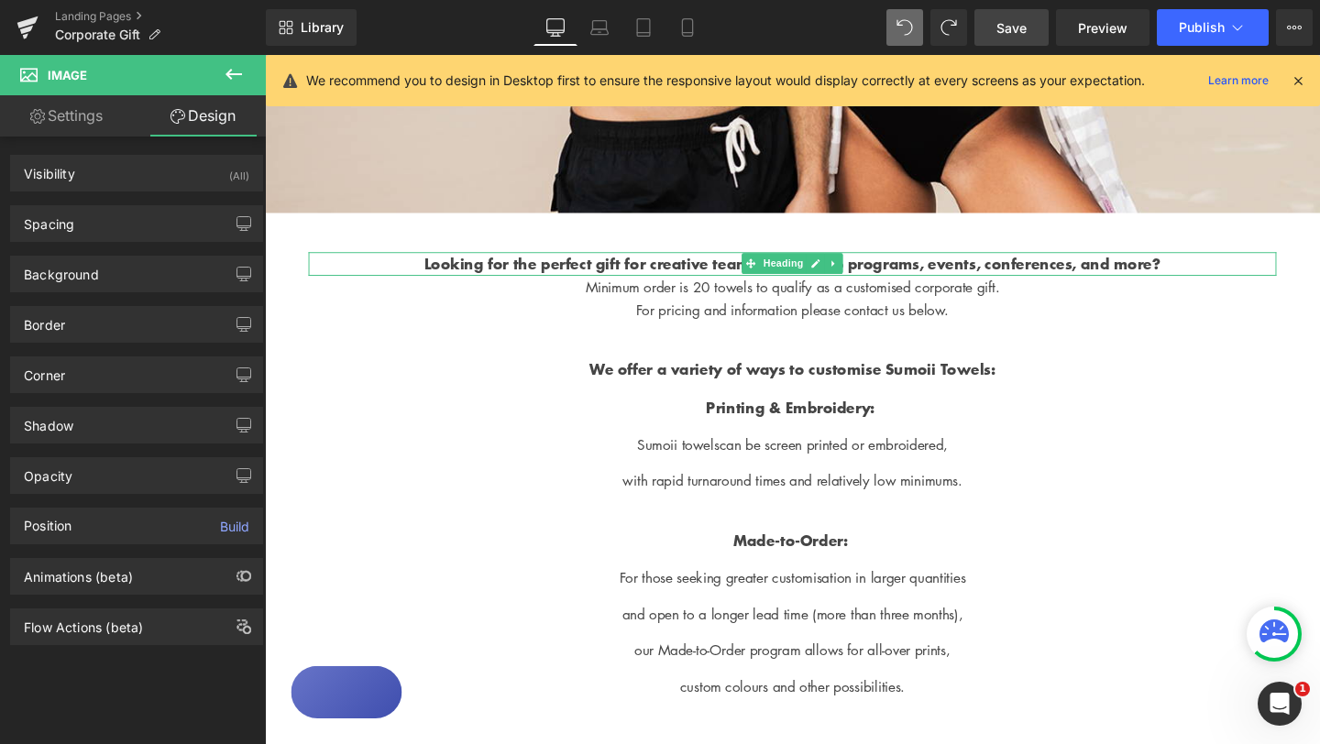
click at [433, 285] on strong "Looking for the perfect gift for creative teams, leadership programs, events, c…" at bounding box center [820, 273] width 774 height 23
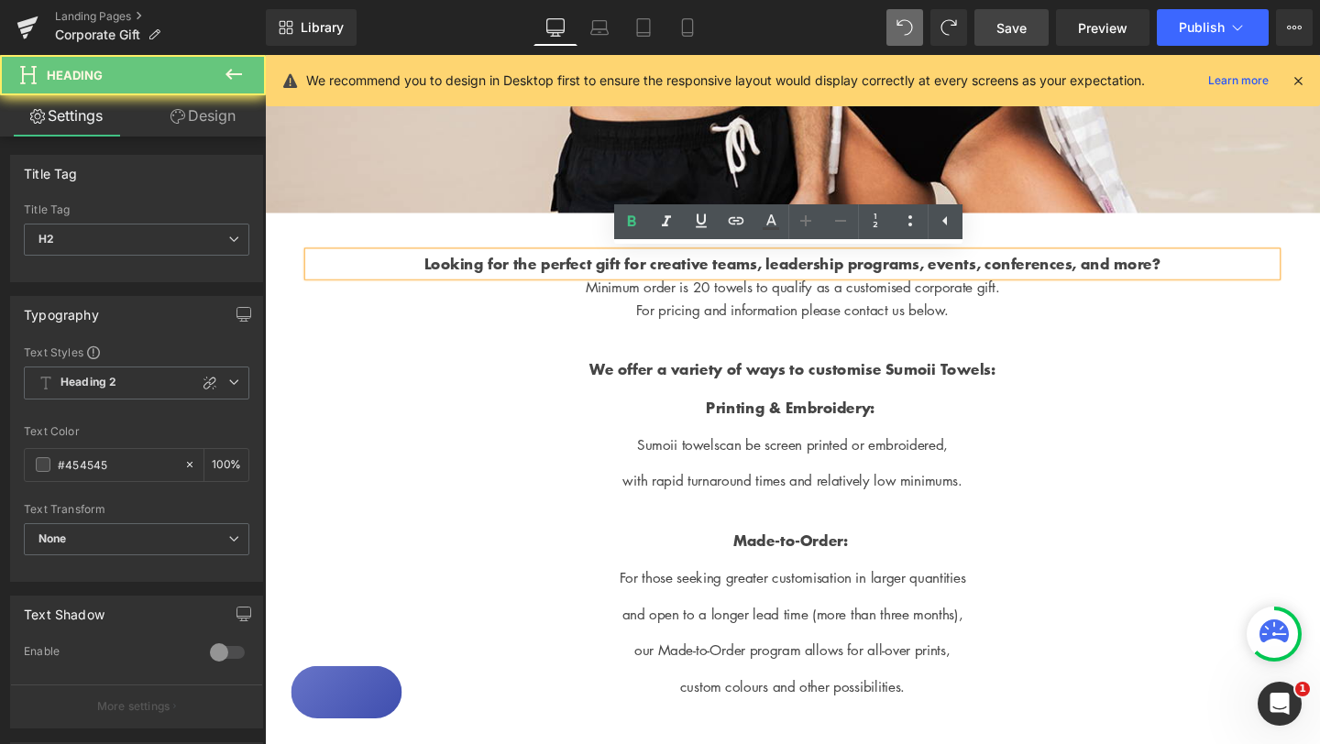
click at [433, 281] on strong "Looking for the perfect gift for creative teams, leadership programs, events, c…" at bounding box center [820, 273] width 774 height 23
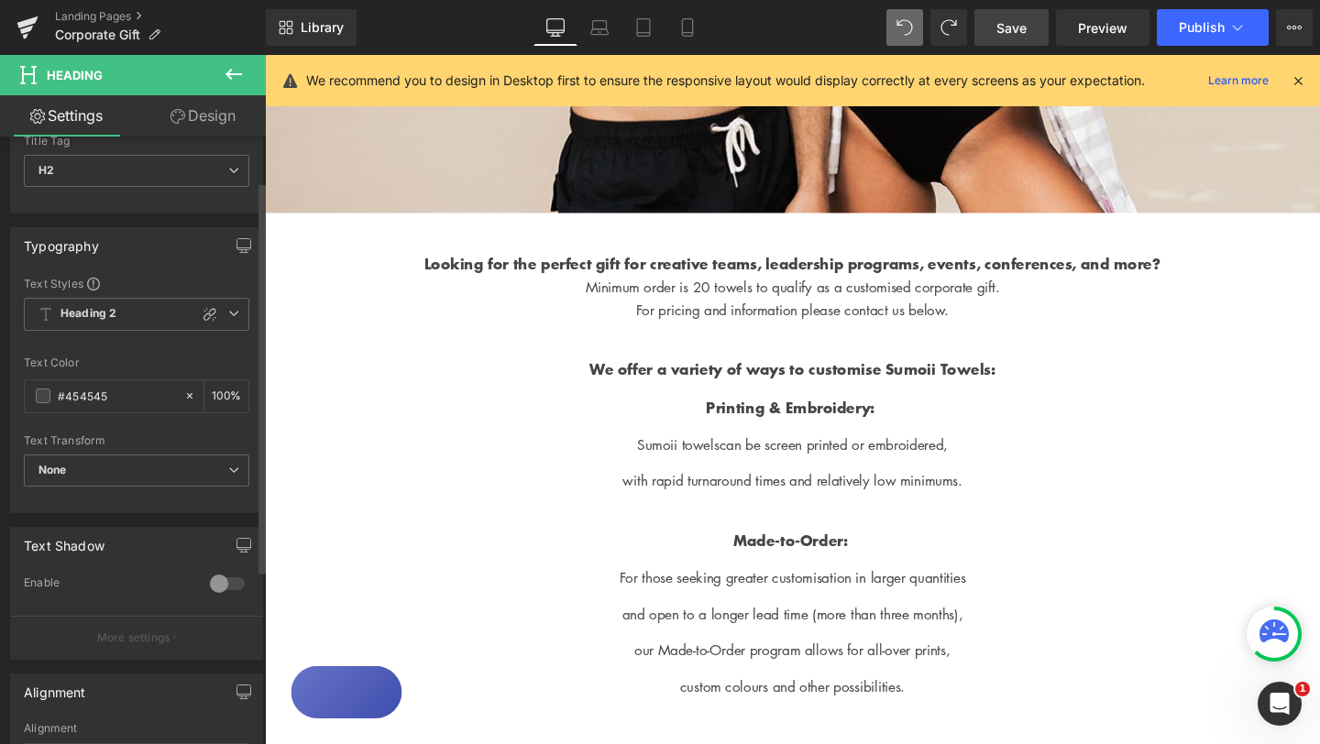
scroll to position [0, 0]
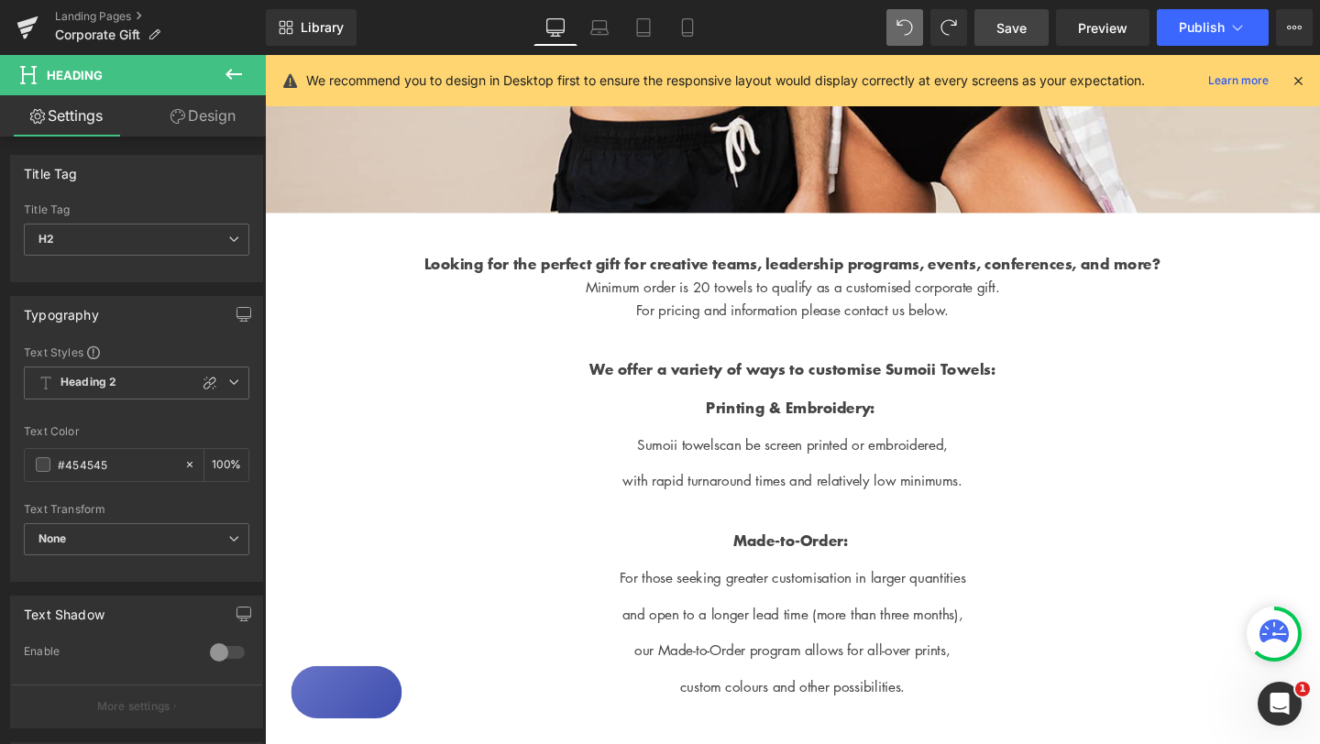
click at [214, 121] on link "Design" at bounding box center [203, 115] width 133 height 41
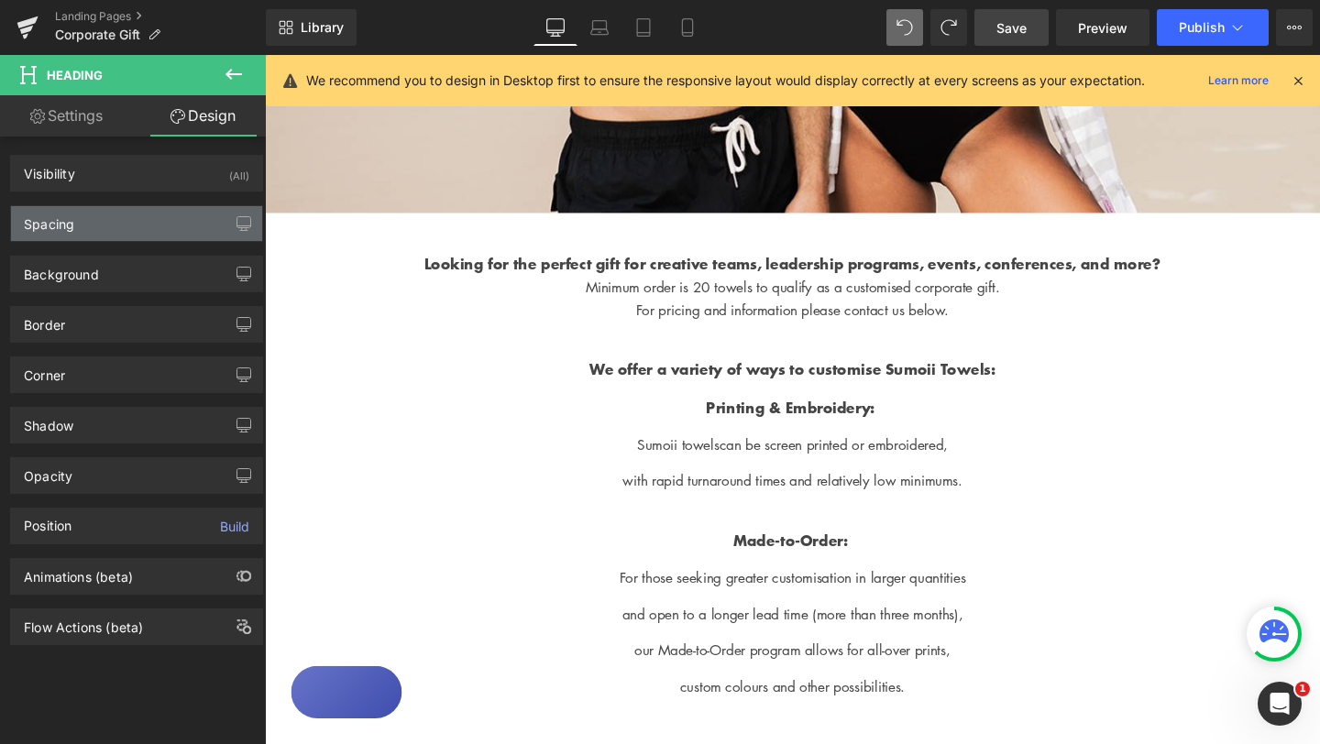
click at [108, 232] on div "Spacing" at bounding box center [136, 223] width 251 height 35
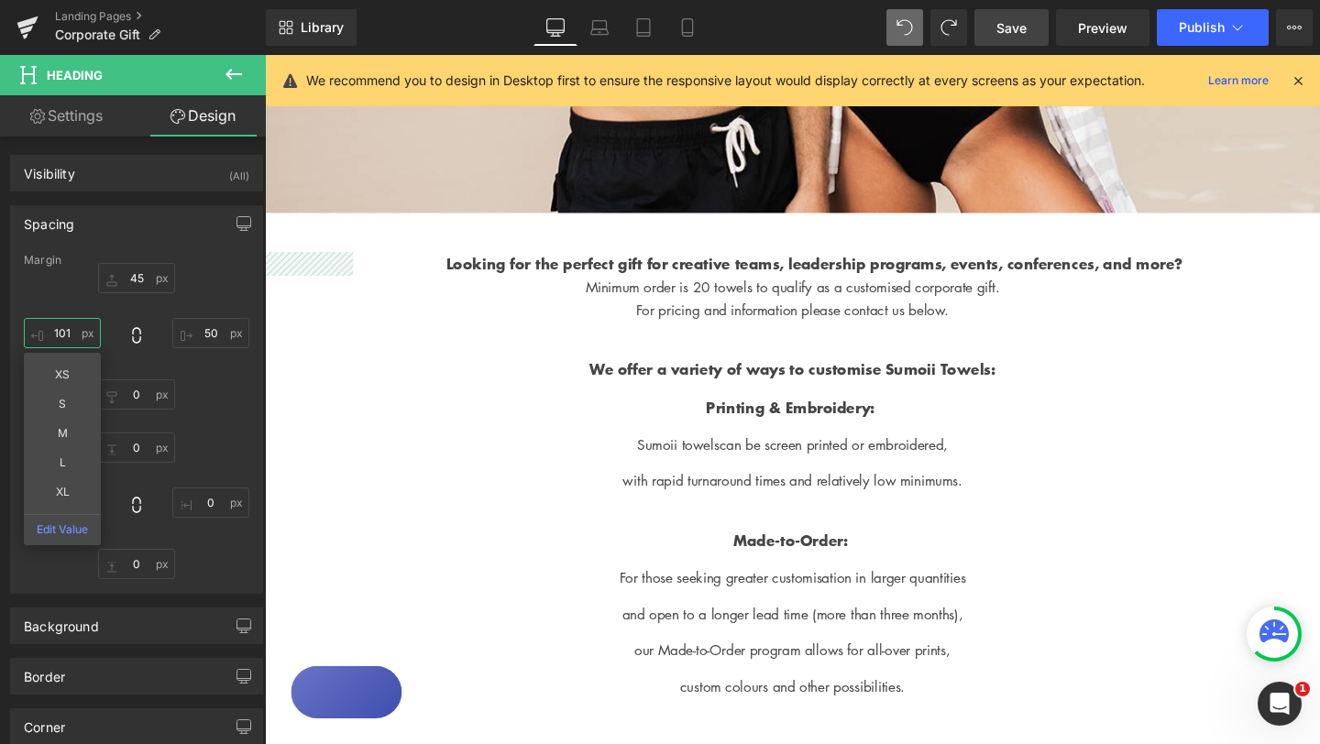
type input "100"
click at [83, 288] on div "45px 45 50px 50 0px 0 100px 100" at bounding box center [136, 336] width 225 height 147
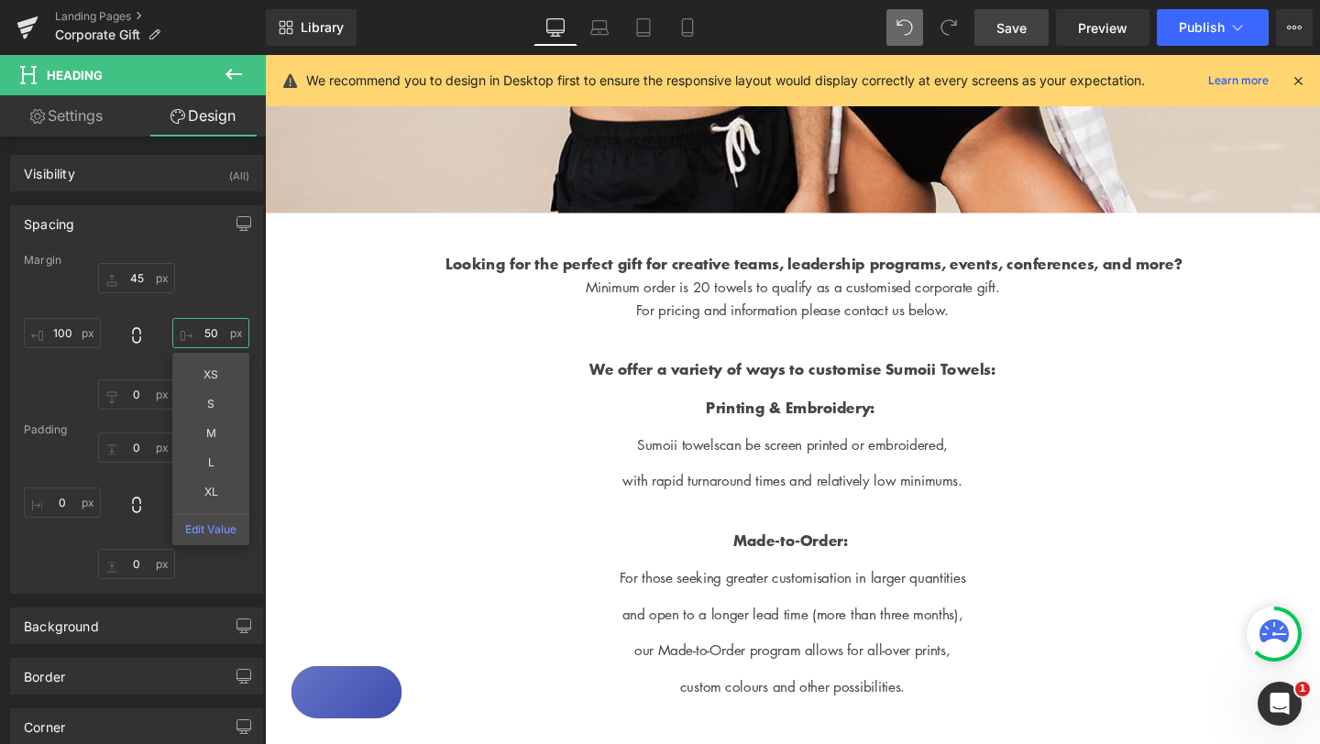
click at [203, 338] on input "50" at bounding box center [210, 333] width 77 height 30
drag, startPoint x: 203, startPoint y: 327, endPoint x: 203, endPoint y: 281, distance: 45.8
click at [203, 281] on div "45px 45 50px 50 XS S M L XL Edit Value 0px 0 100px 100" at bounding box center [136, 336] width 225 height 147
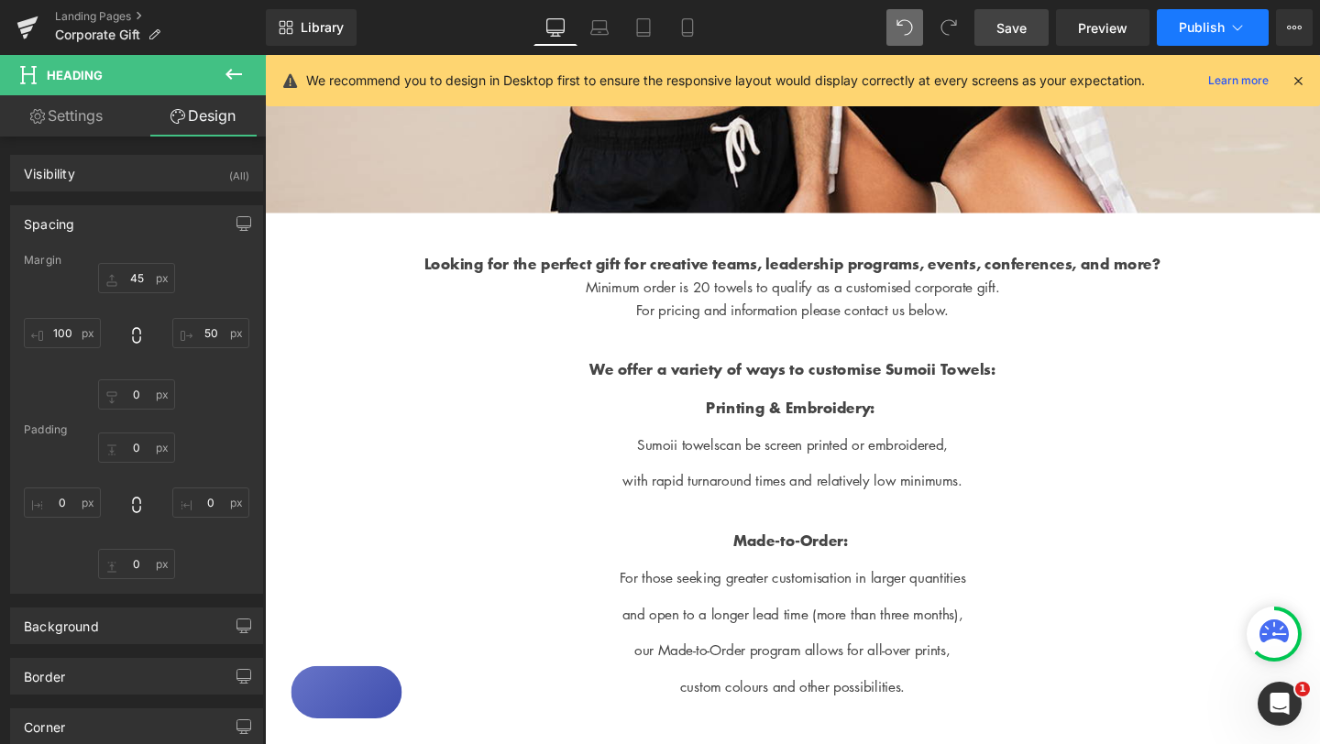
click at [1212, 28] on span "Publish" at bounding box center [1202, 27] width 46 height 15
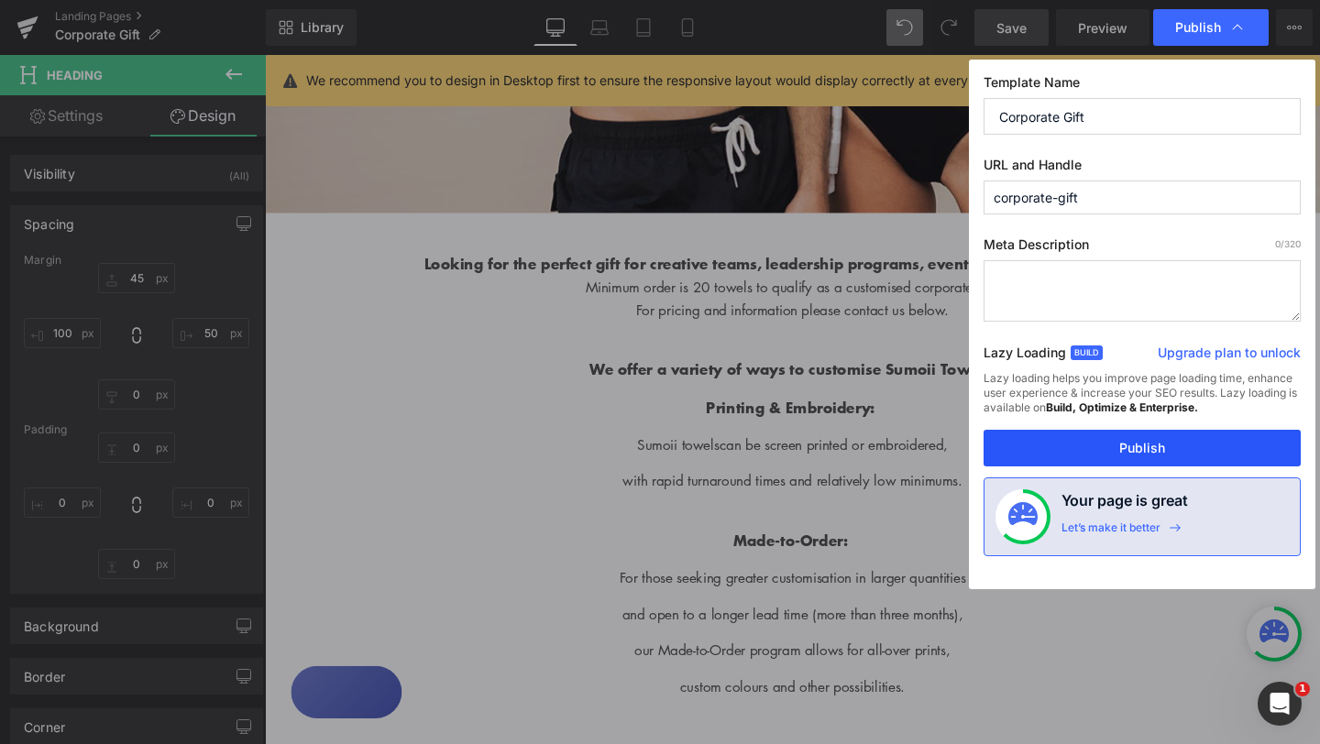
click at [1157, 448] on button "Publish" at bounding box center [1141, 448] width 317 height 37
